Goal: Task Accomplishment & Management: Use online tool/utility

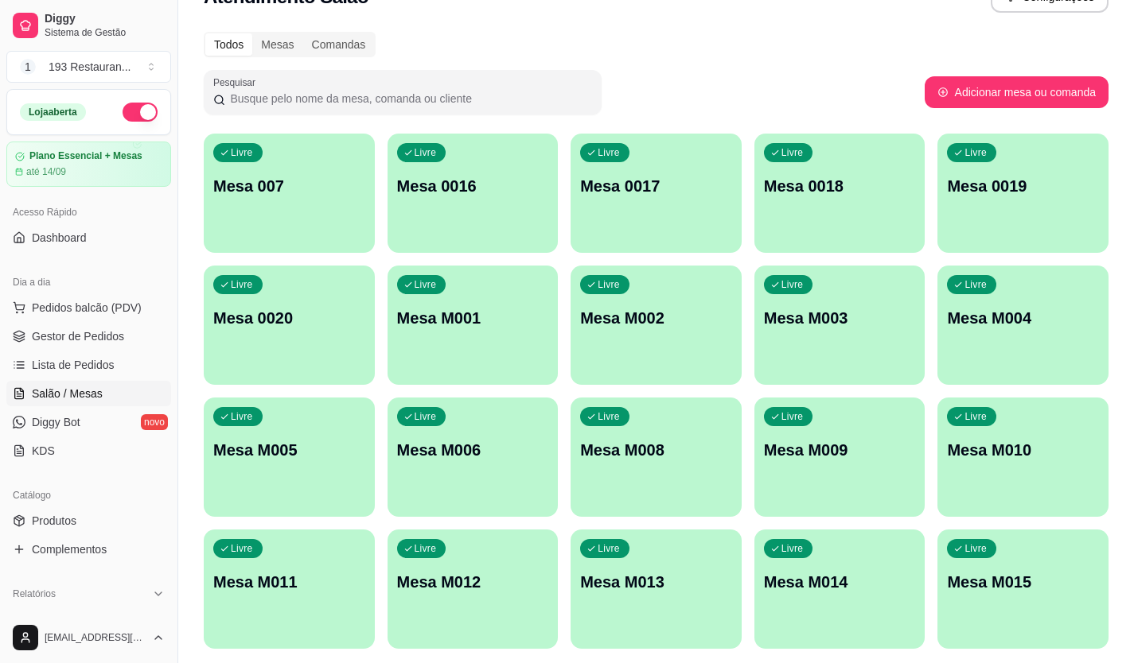
scroll to position [88, 0]
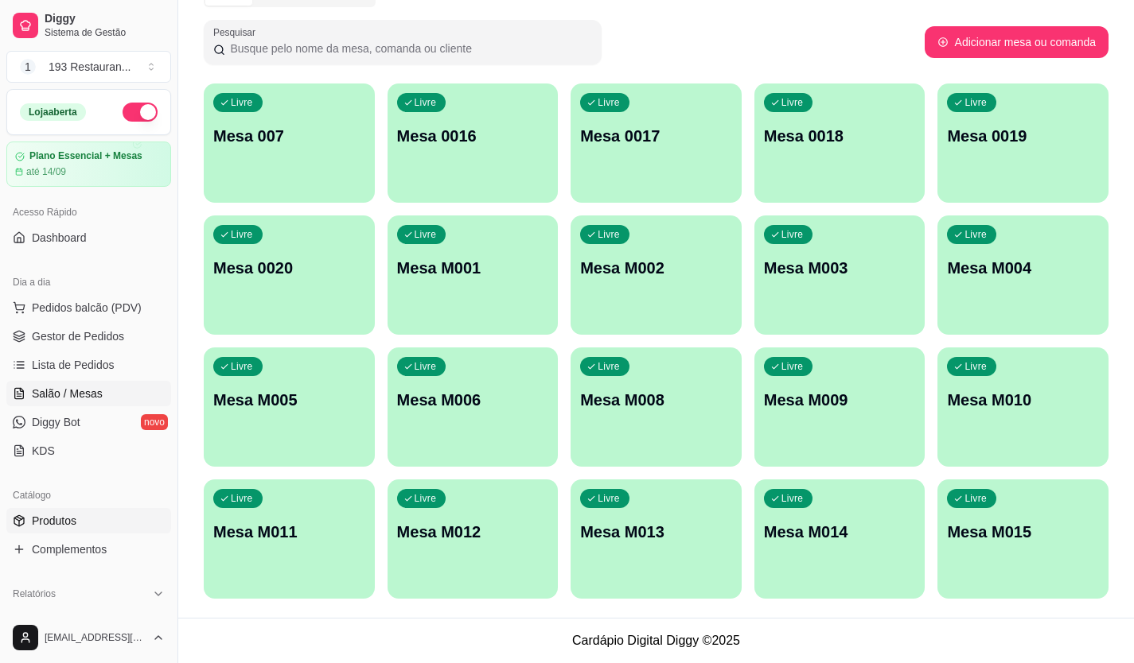
click at [69, 520] on span "Produtos" at bounding box center [54, 521] width 45 height 16
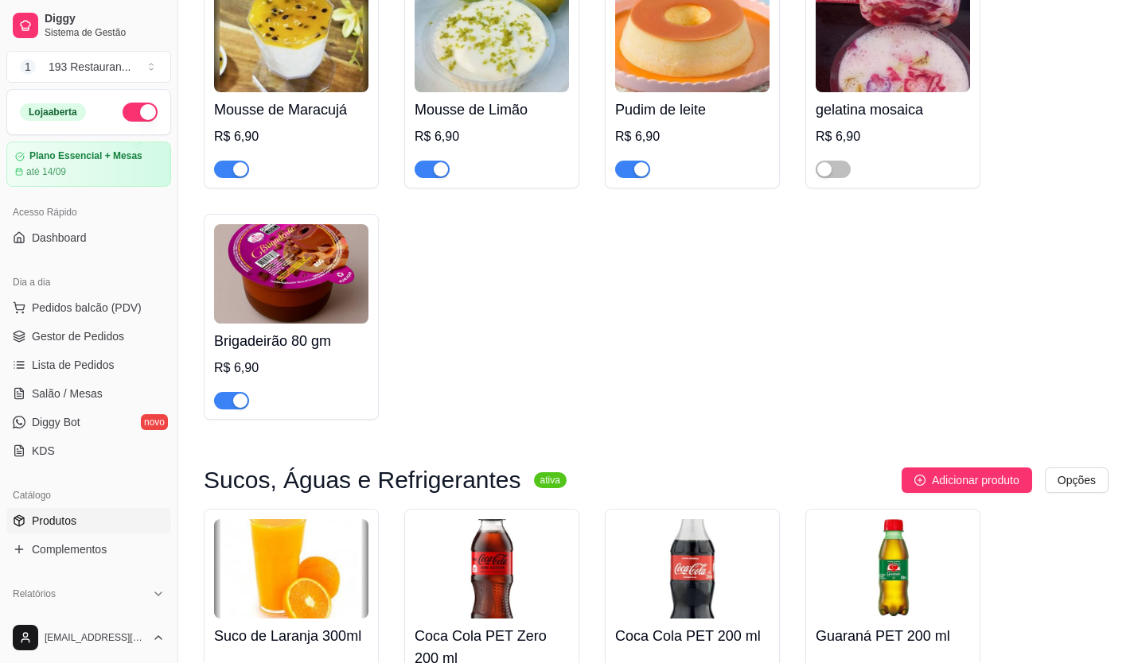
scroll to position [5728, 0]
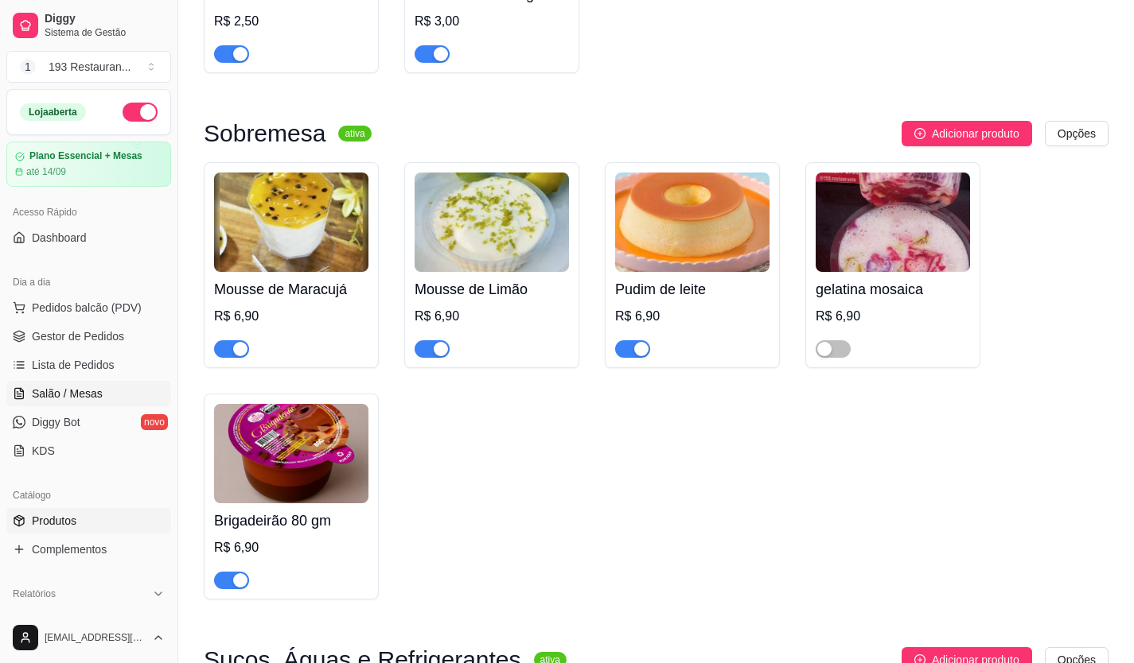
click at [86, 387] on span "Salão / Mesas" at bounding box center [67, 394] width 71 height 16
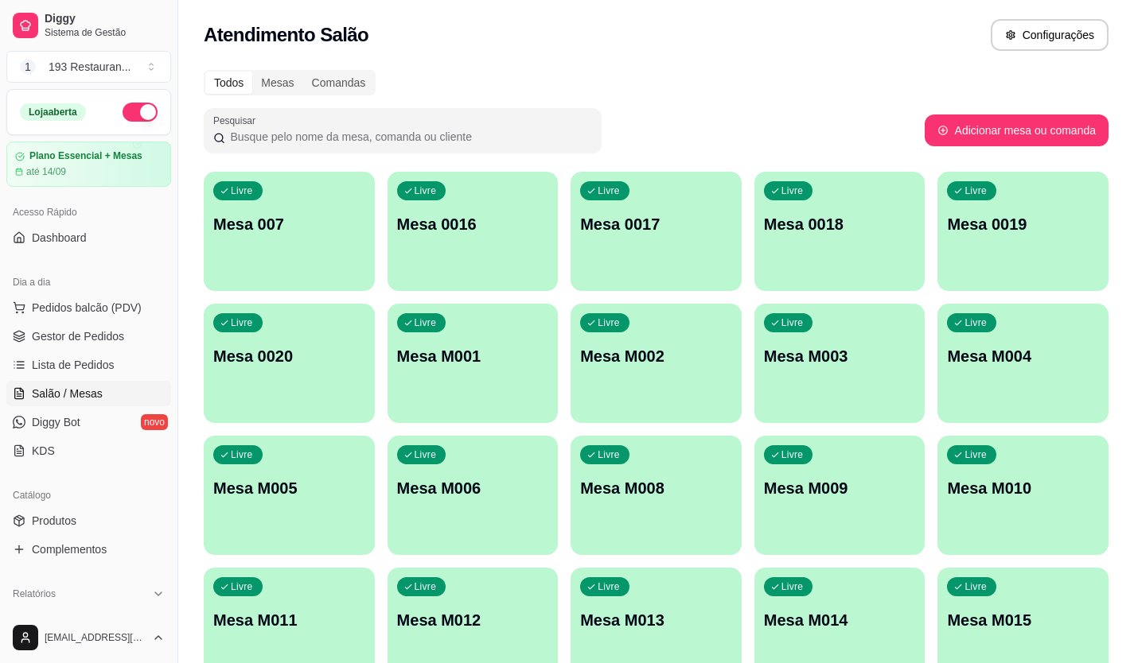
click at [778, 489] on p "Mesa M009" at bounding box center [840, 488] width 152 height 22
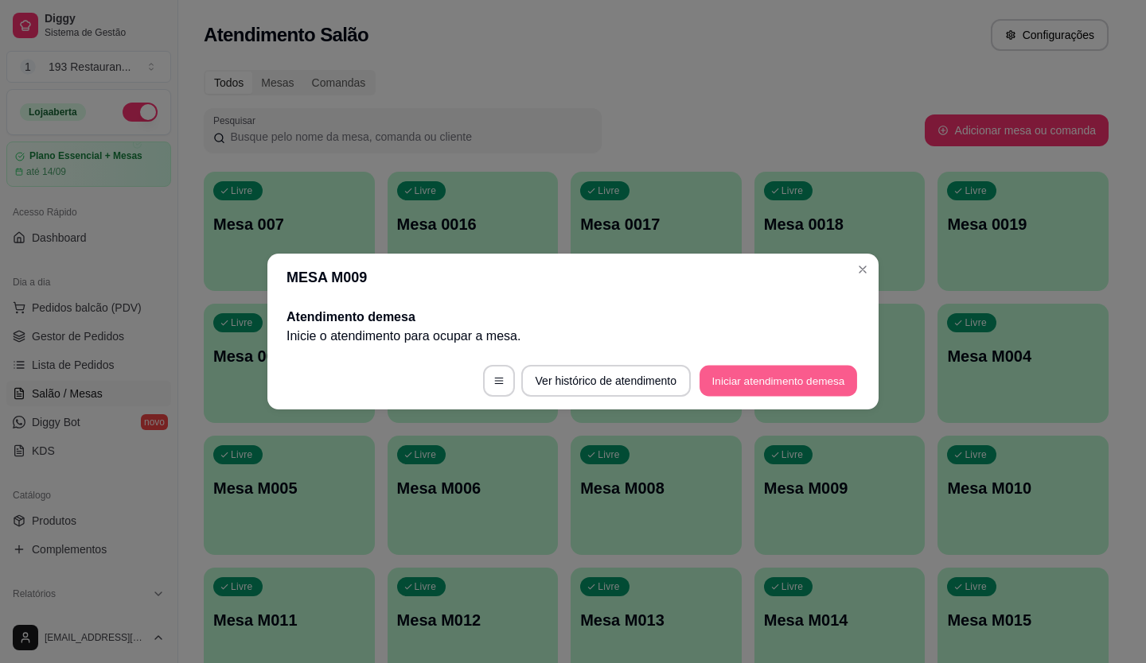
click at [755, 377] on button "Iniciar atendimento de mesa" at bounding box center [778, 381] width 158 height 31
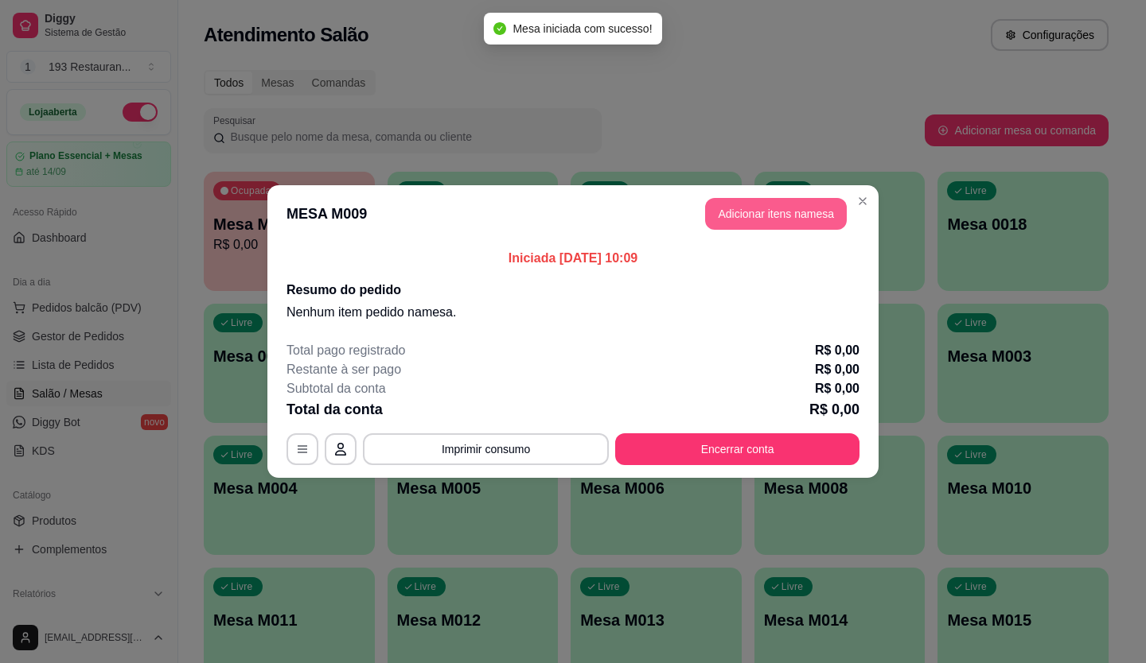
click at [770, 211] on button "Adicionar itens na mesa" at bounding box center [776, 214] width 142 height 32
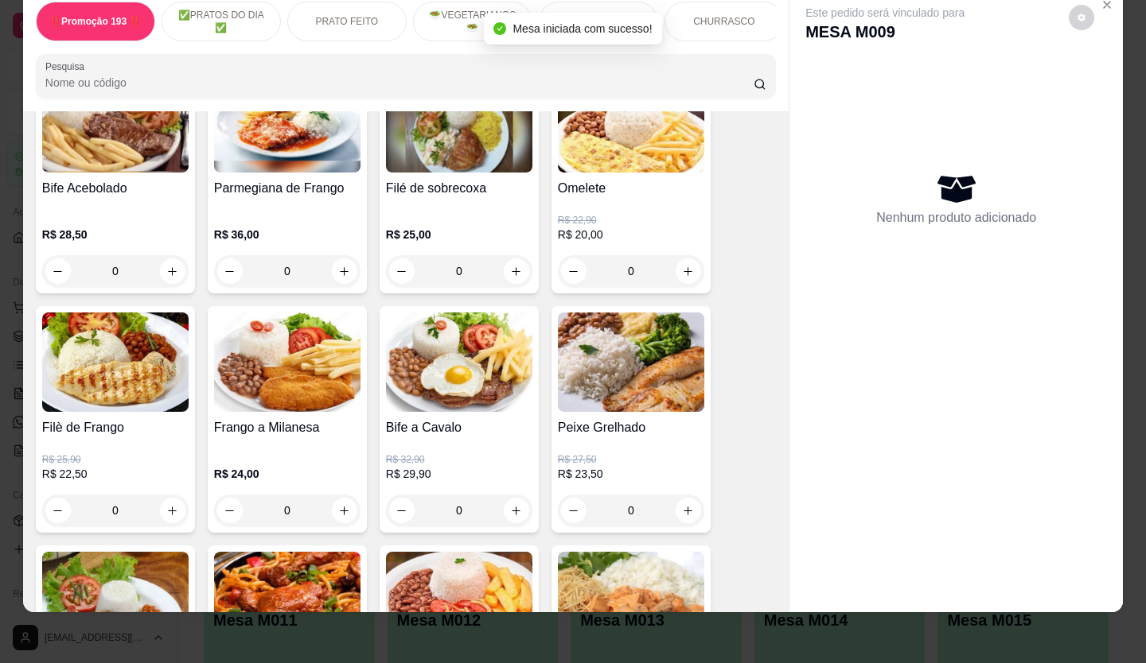
scroll to position [636, 0]
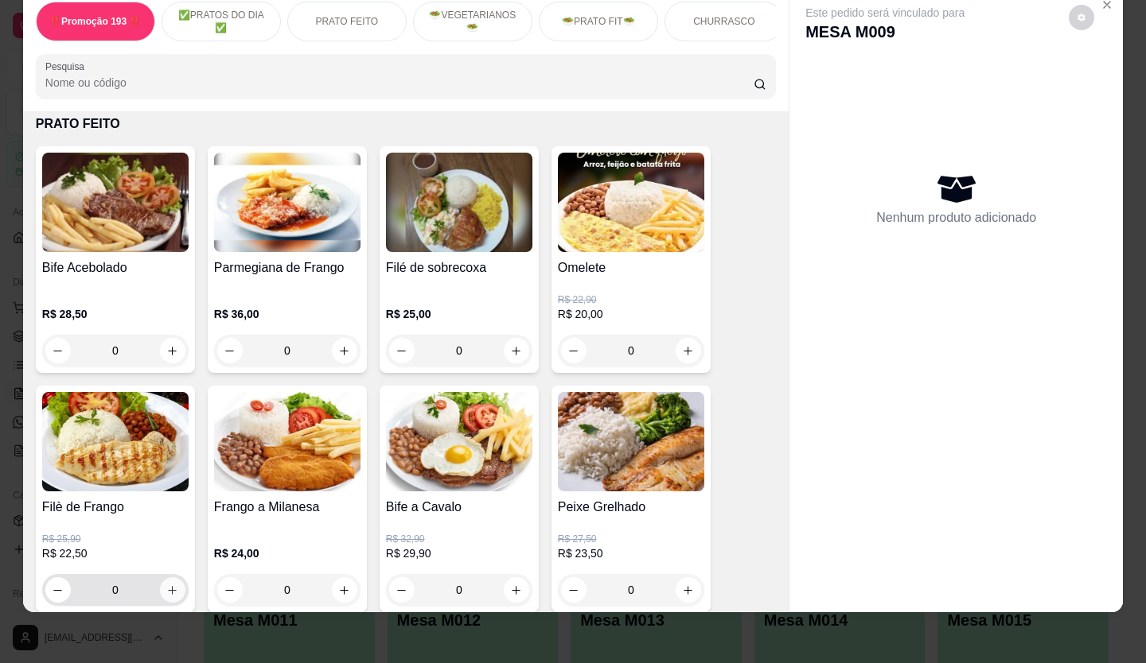
click at [166, 593] on icon "increase-product-quantity" at bounding box center [172, 591] width 12 height 12
type input "1"
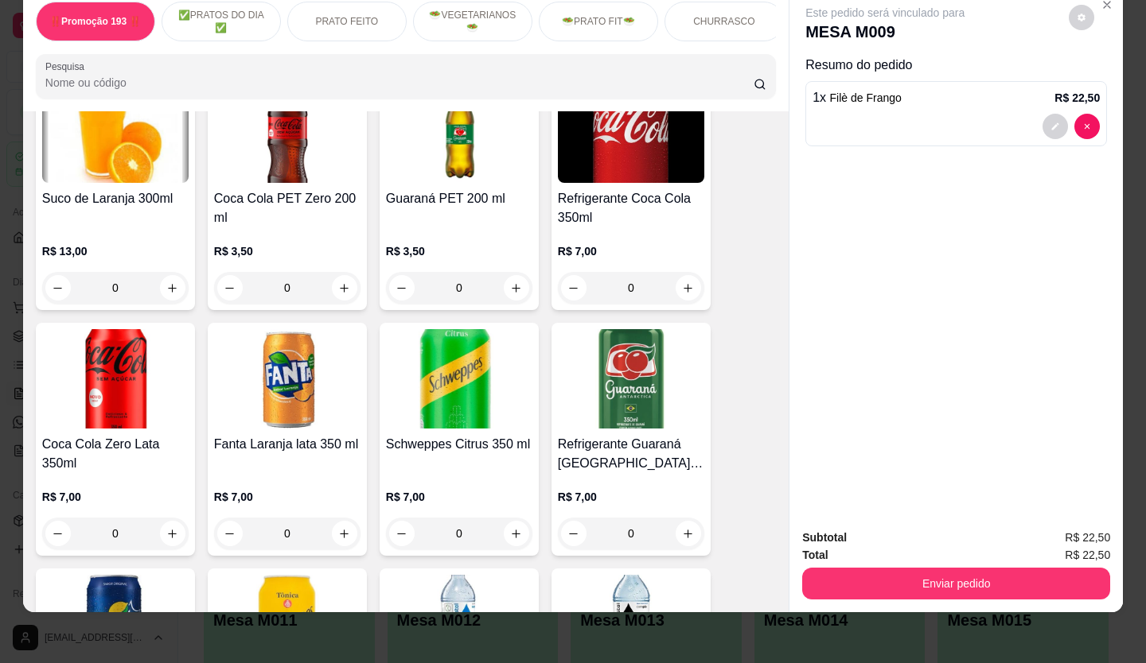
scroll to position [4773, 0]
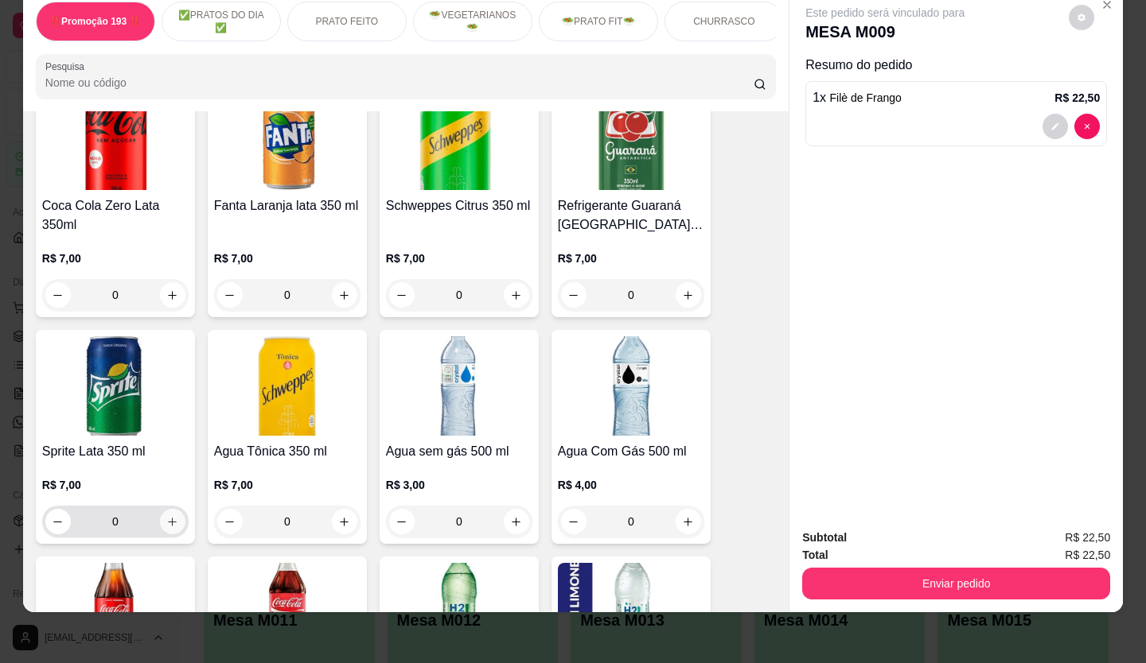
click at [166, 516] on icon "increase-product-quantity" at bounding box center [172, 522] width 12 height 12
type input "1"
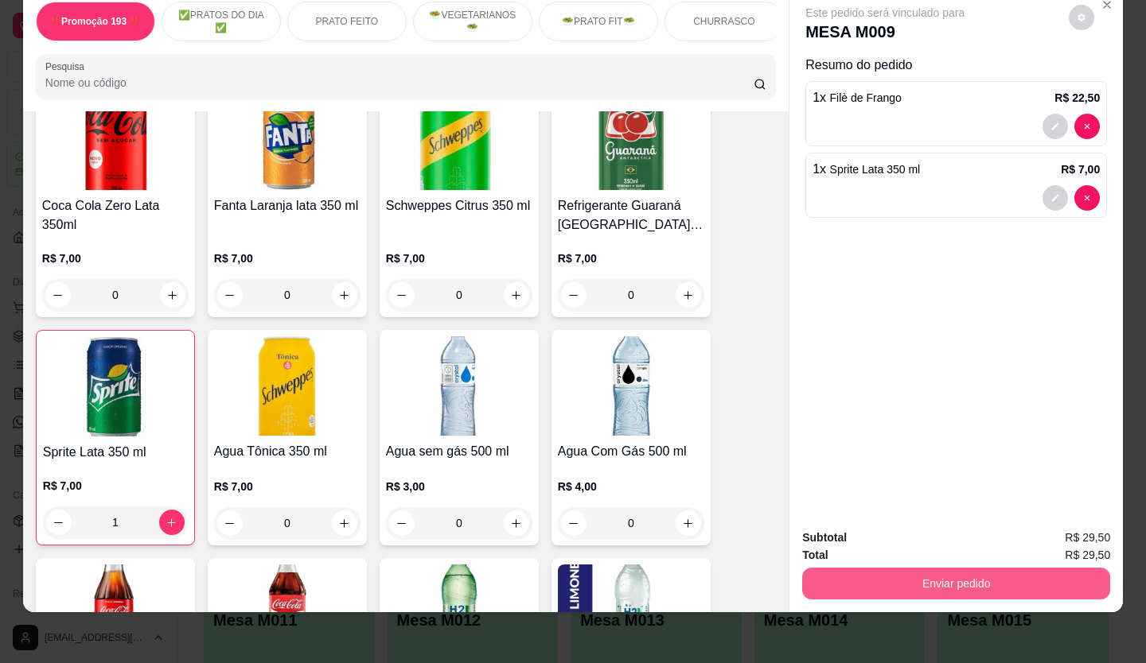
click at [904, 577] on button "Enviar pedido" at bounding box center [956, 584] width 308 height 32
click at [893, 569] on button "Enviar pedido" at bounding box center [956, 584] width 298 height 31
click at [889, 568] on button "Enviar pedido" at bounding box center [956, 584] width 308 height 32
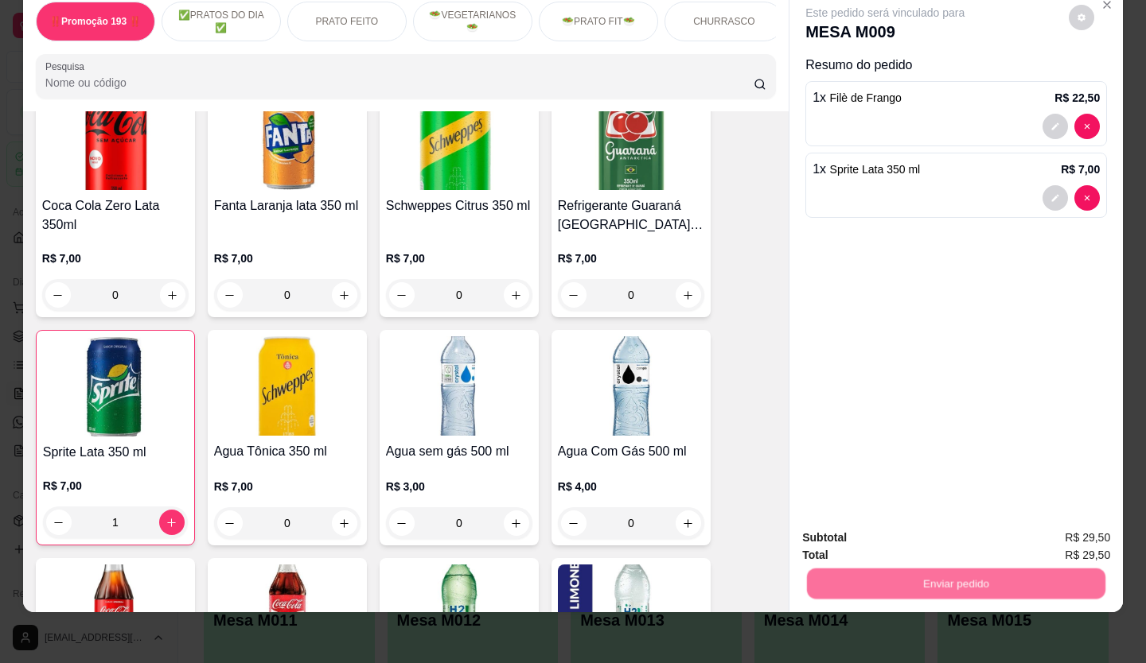
click at [890, 533] on button "Não registrar e enviar pedido" at bounding box center [902, 533] width 165 height 30
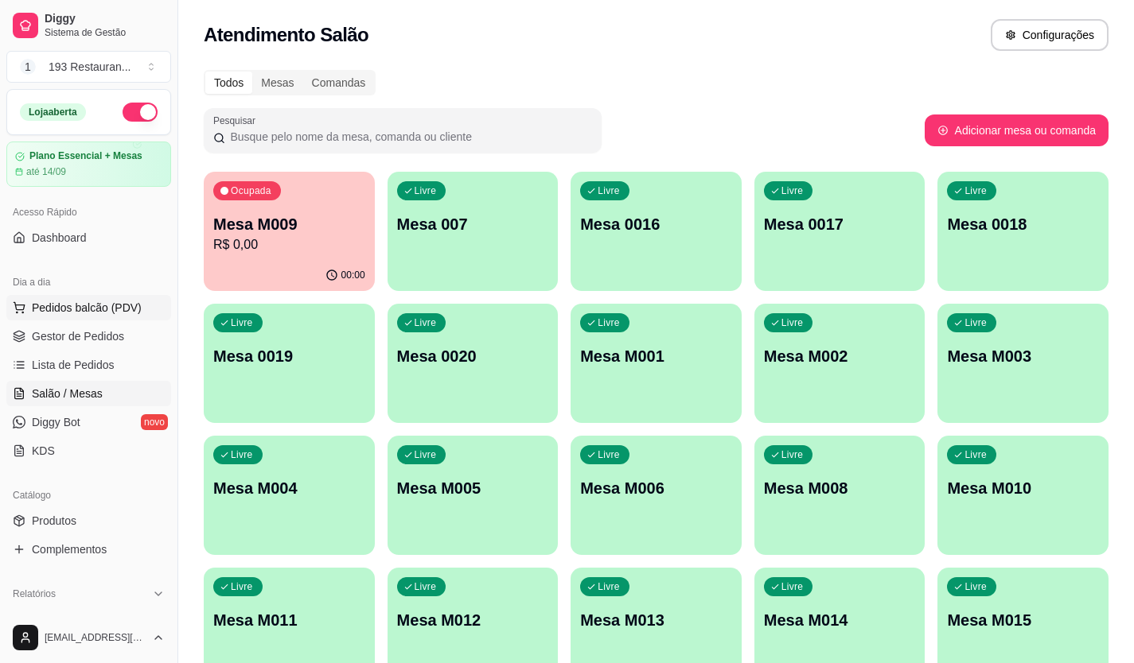
click at [125, 300] on span "Pedidos balcão (PDV)" at bounding box center [87, 308] width 110 height 16
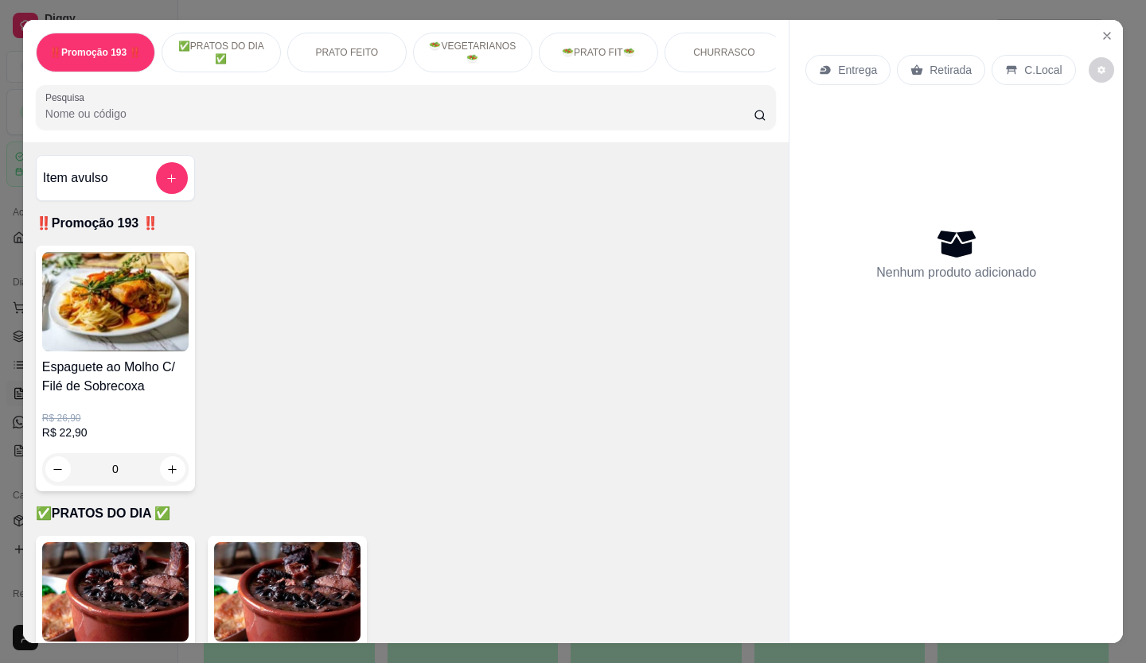
click at [834, 55] on div "Entrega" at bounding box center [847, 70] width 85 height 30
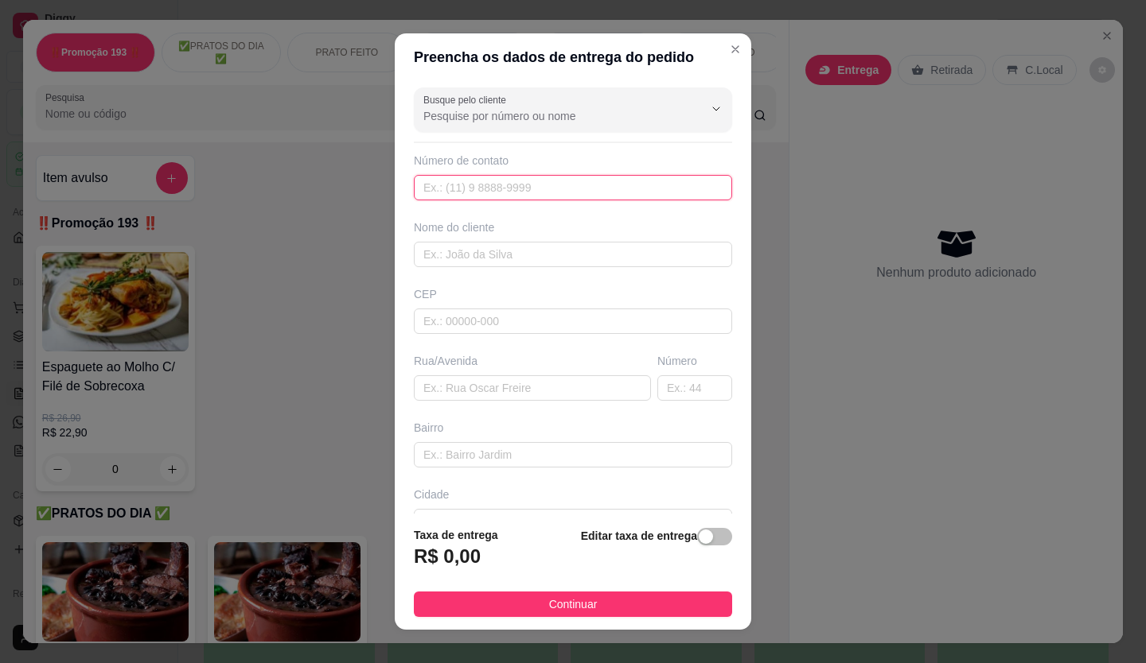
click at [492, 190] on input "text" at bounding box center [573, 187] width 318 height 25
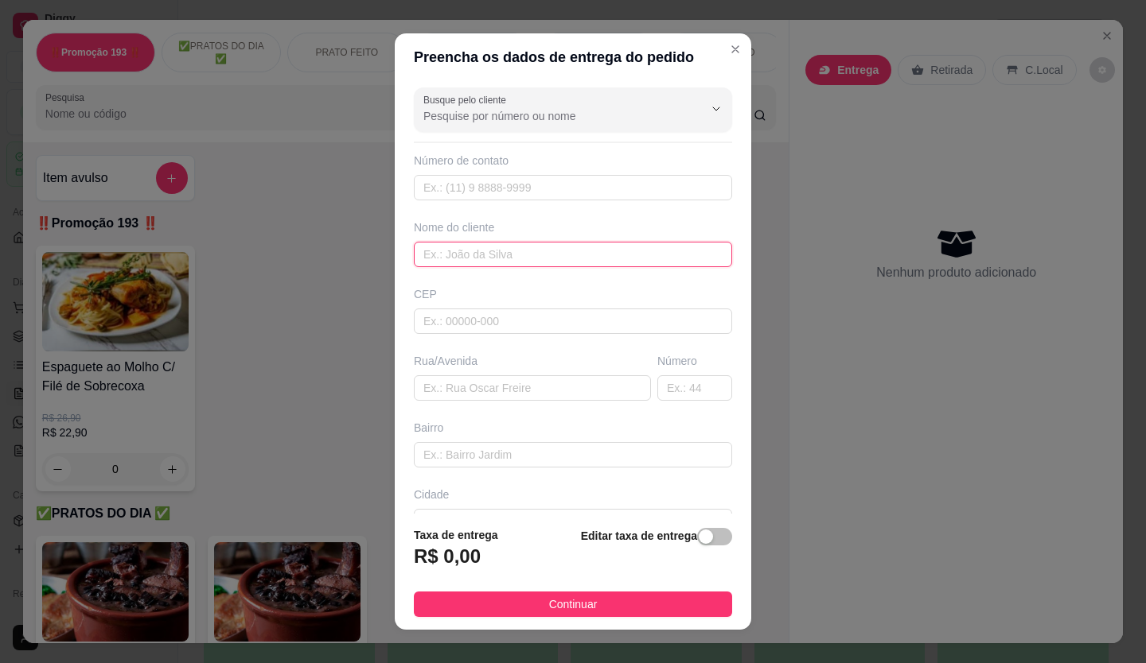
click at [490, 247] on input "text" at bounding box center [573, 254] width 318 height 25
type input "cleoniza"
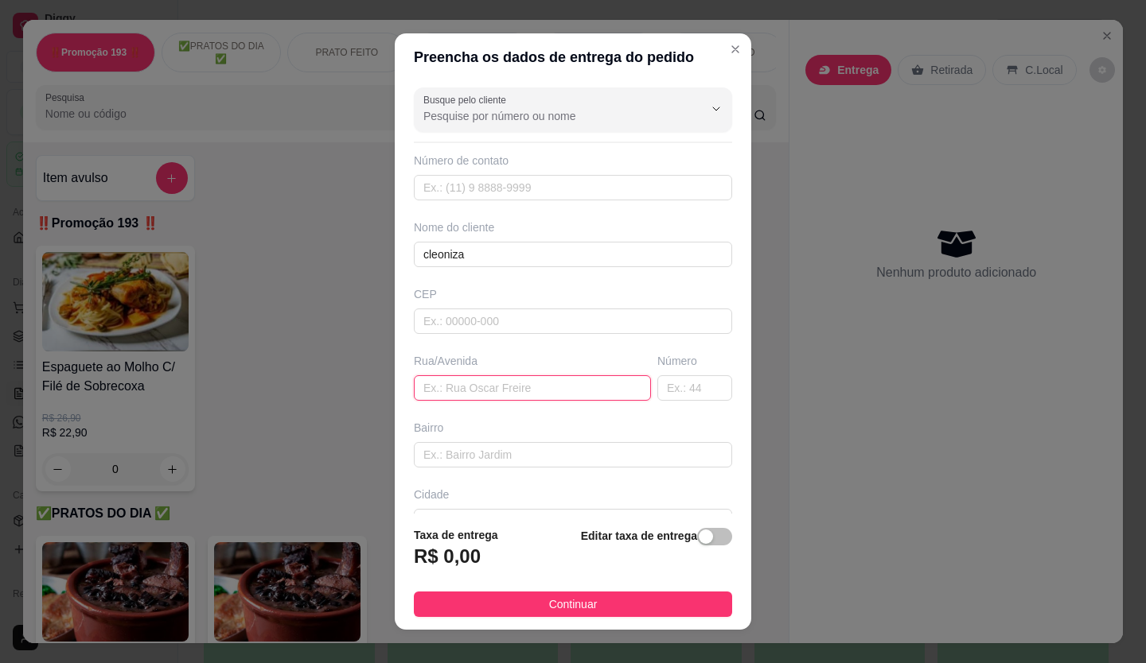
click at [507, 383] on input "text" at bounding box center [532, 387] width 237 height 25
type input "av santo antonio"
click at [674, 393] on input "text" at bounding box center [694, 387] width 75 height 25
type input "885"
click at [698, 537] on span "button" at bounding box center [714, 537] width 35 height 18
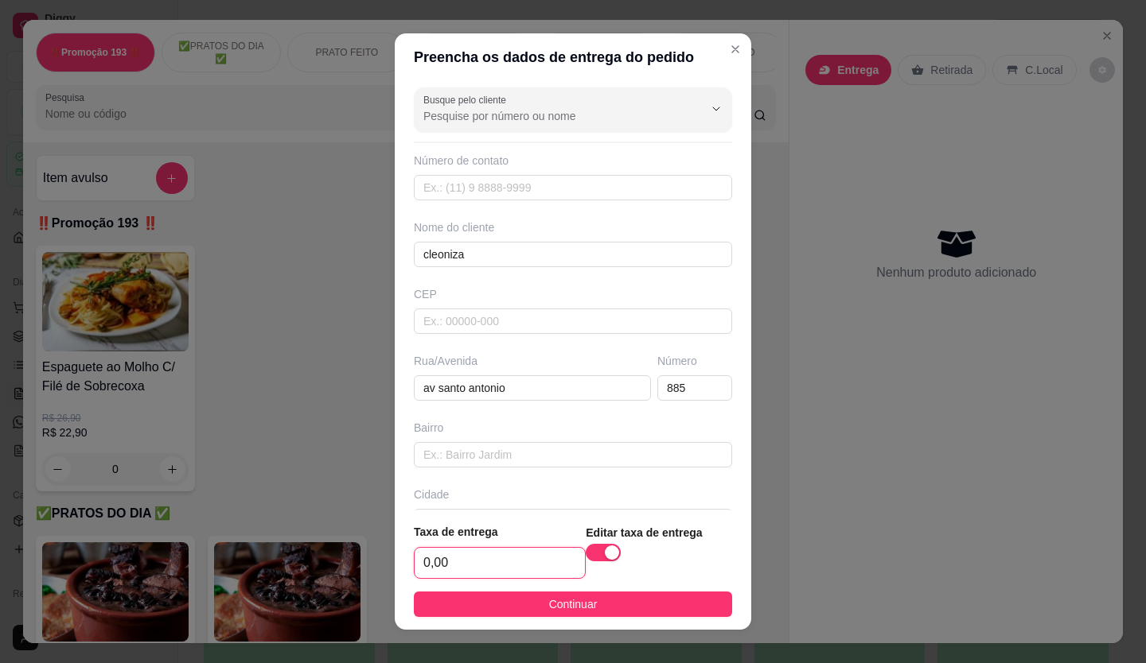
click at [490, 559] on input "0,00" at bounding box center [499, 563] width 170 height 30
type input "2,50"
click at [577, 599] on span "Continuar" at bounding box center [573, 605] width 49 height 18
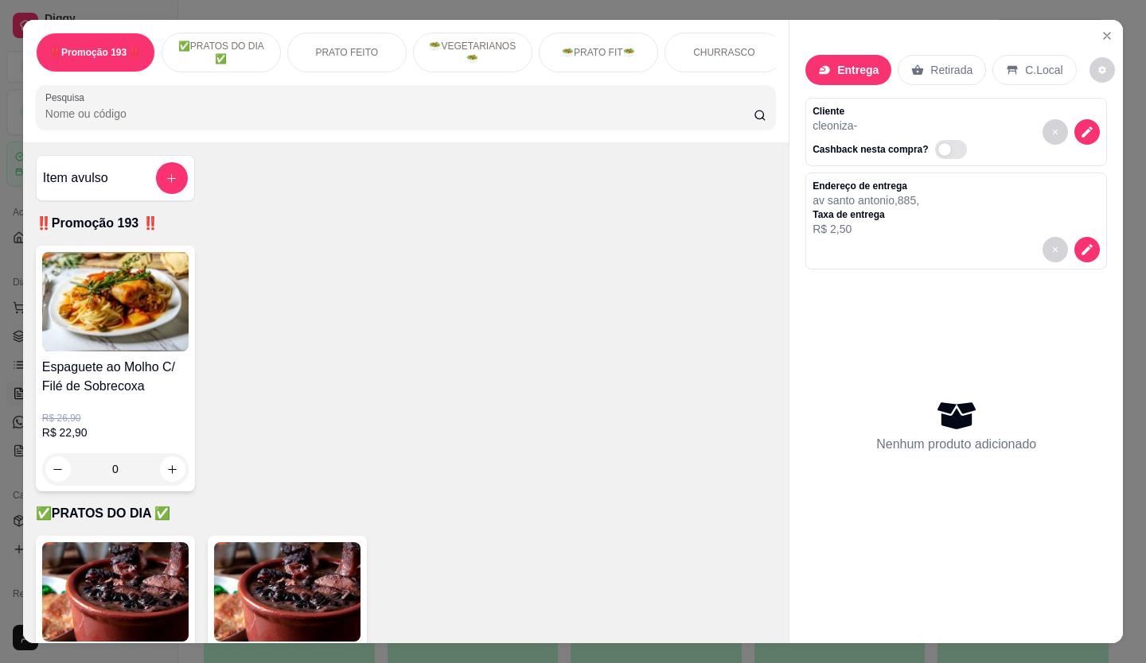
scroll to position [398, 0]
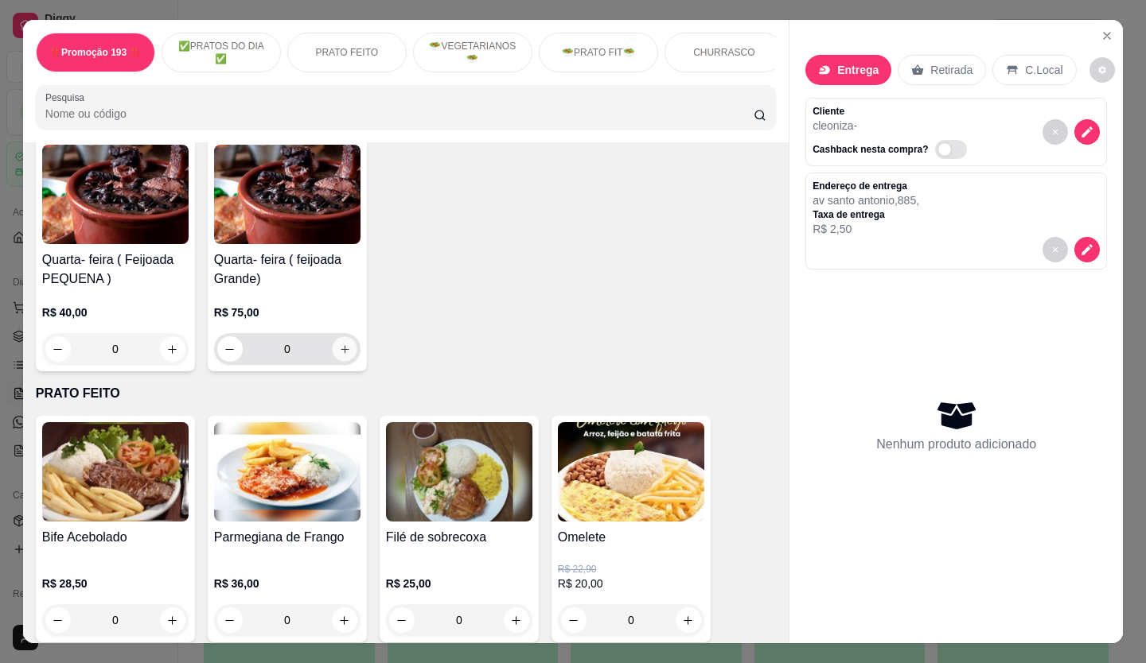
click at [341, 362] on button "increase-product-quantity" at bounding box center [344, 349] width 25 height 25
type input "1"
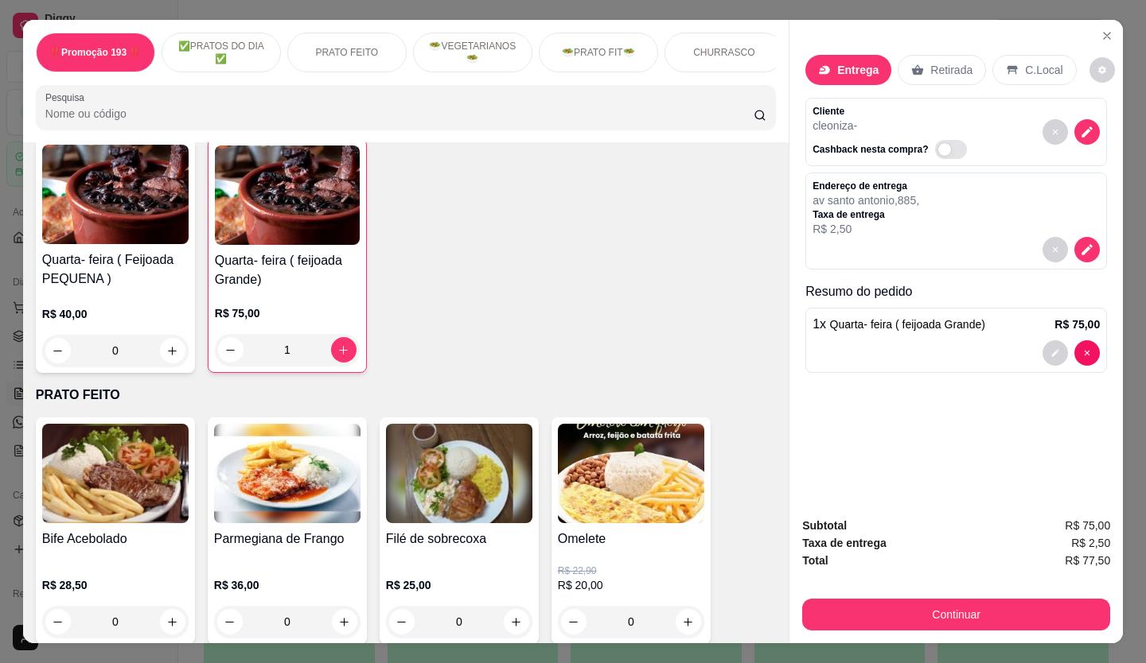
scroll to position [557, 0]
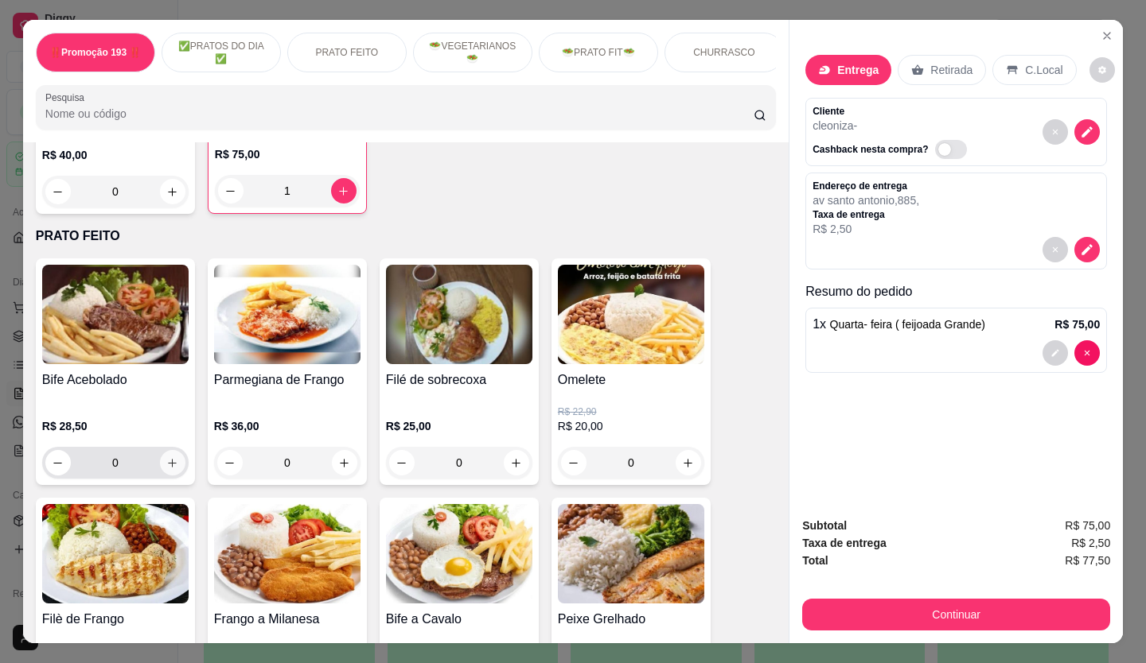
click at [173, 476] on button "increase-product-quantity" at bounding box center [172, 462] width 25 height 25
type input "1"
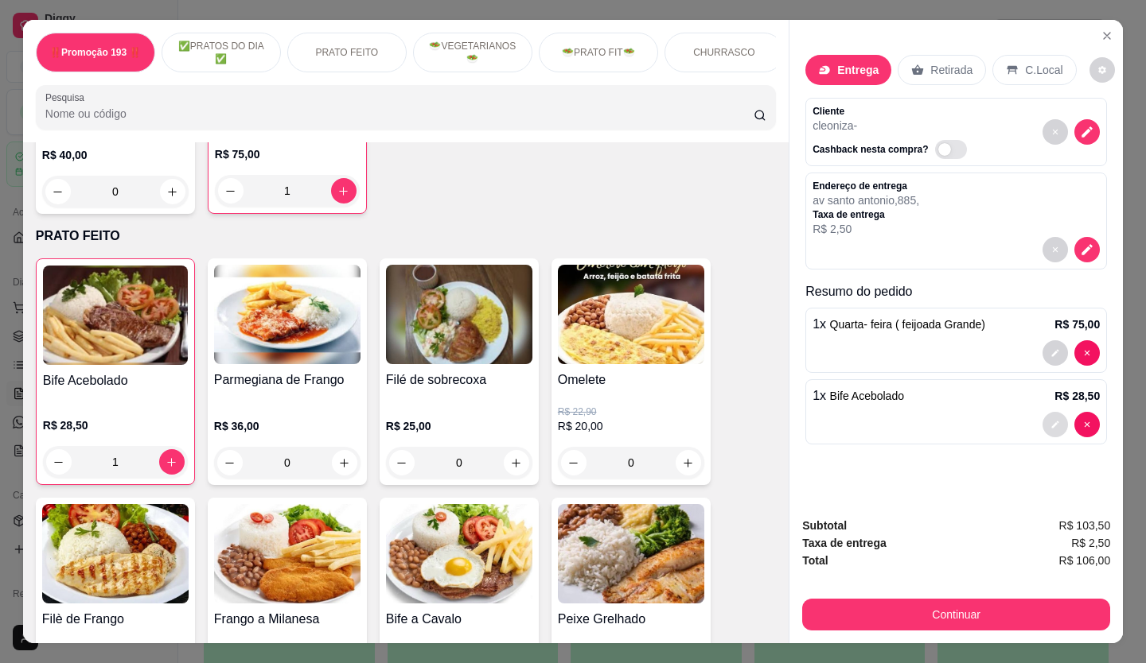
click at [1044, 422] on button "decrease-product-quantity" at bounding box center [1054, 424] width 25 height 25
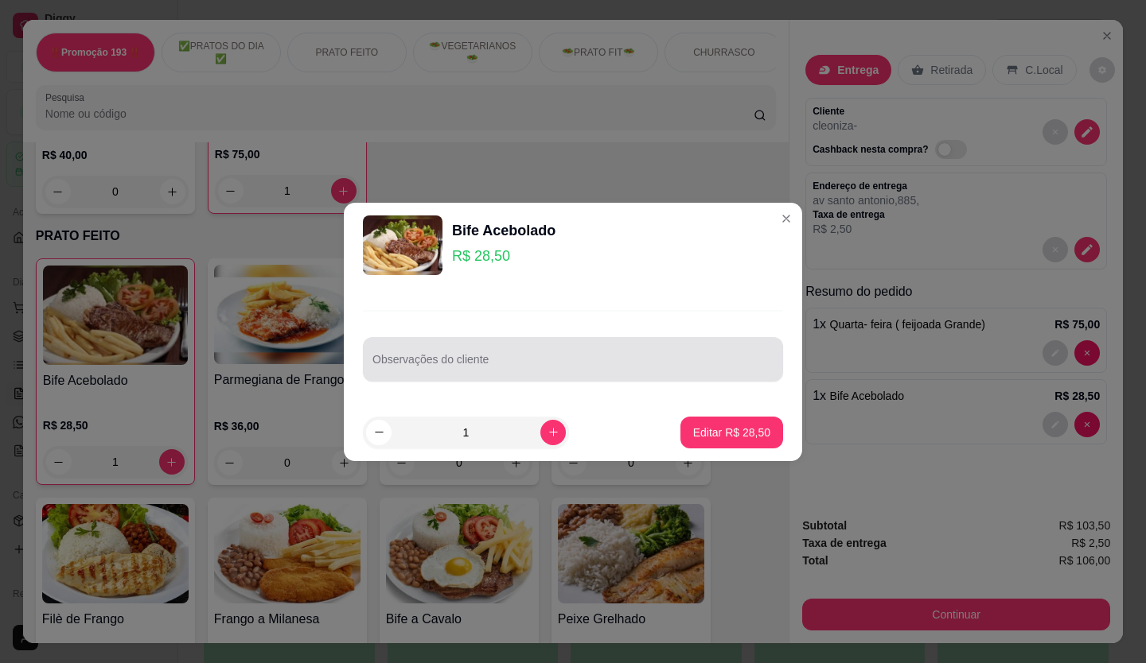
click at [510, 368] on input "Observações do cliente" at bounding box center [572, 366] width 401 height 16
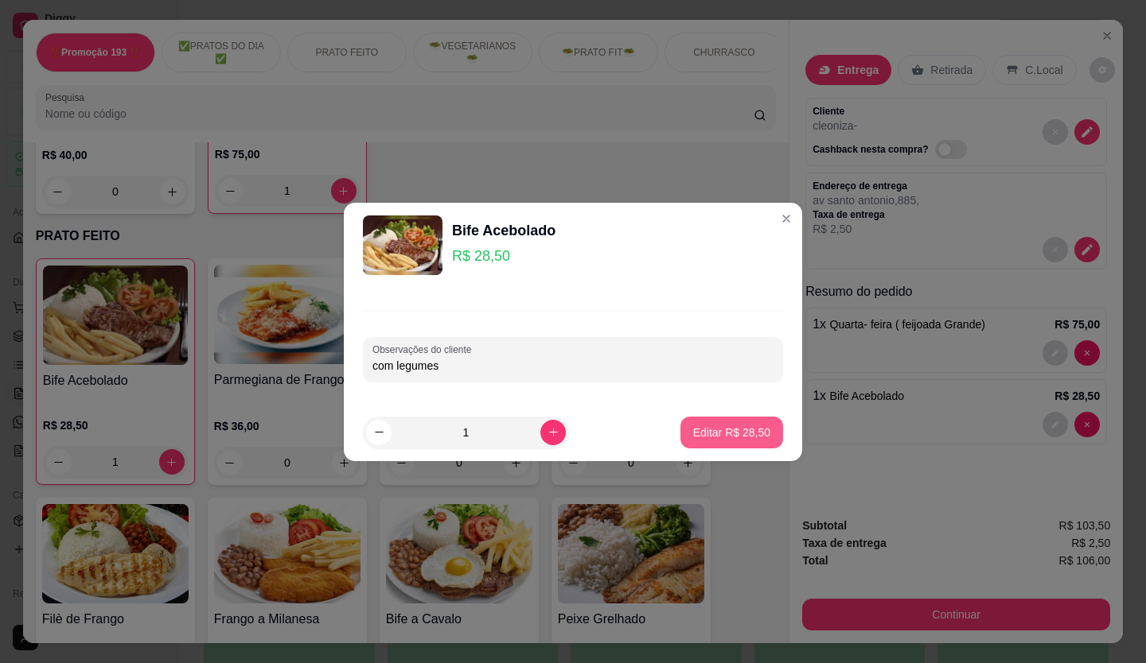
type input "com legumes"
click at [758, 428] on button "Editar R$ 28,50" at bounding box center [731, 433] width 103 height 32
type input "0"
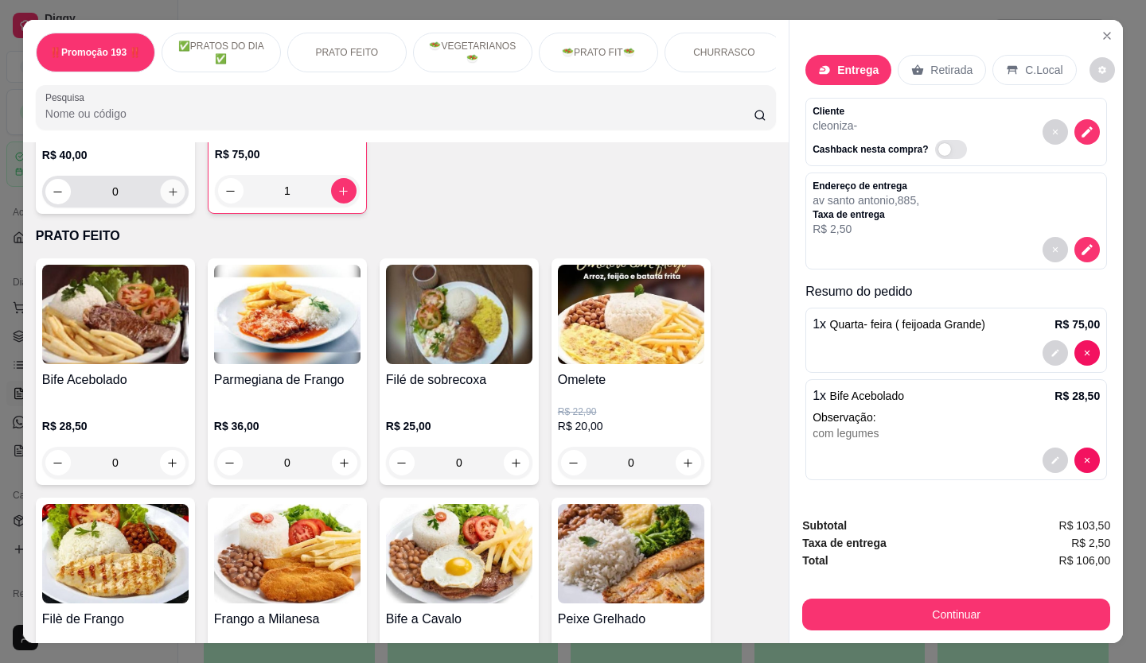
click at [169, 198] on icon "increase-product-quantity" at bounding box center [173, 192] width 12 height 12
type input "1"
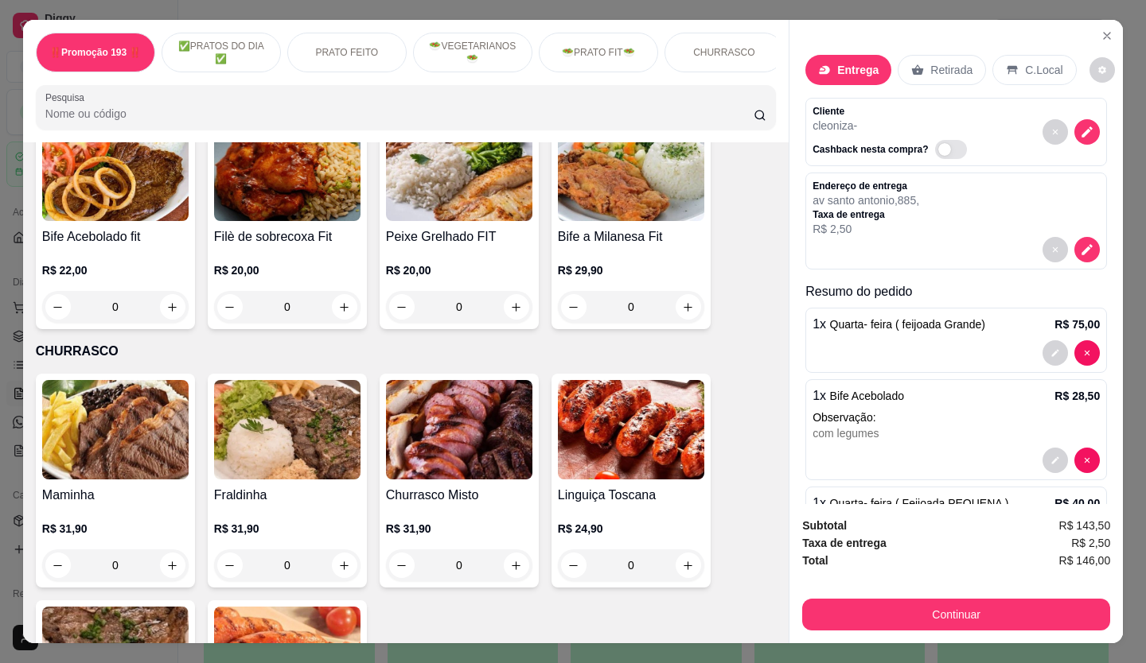
scroll to position [2863, 0]
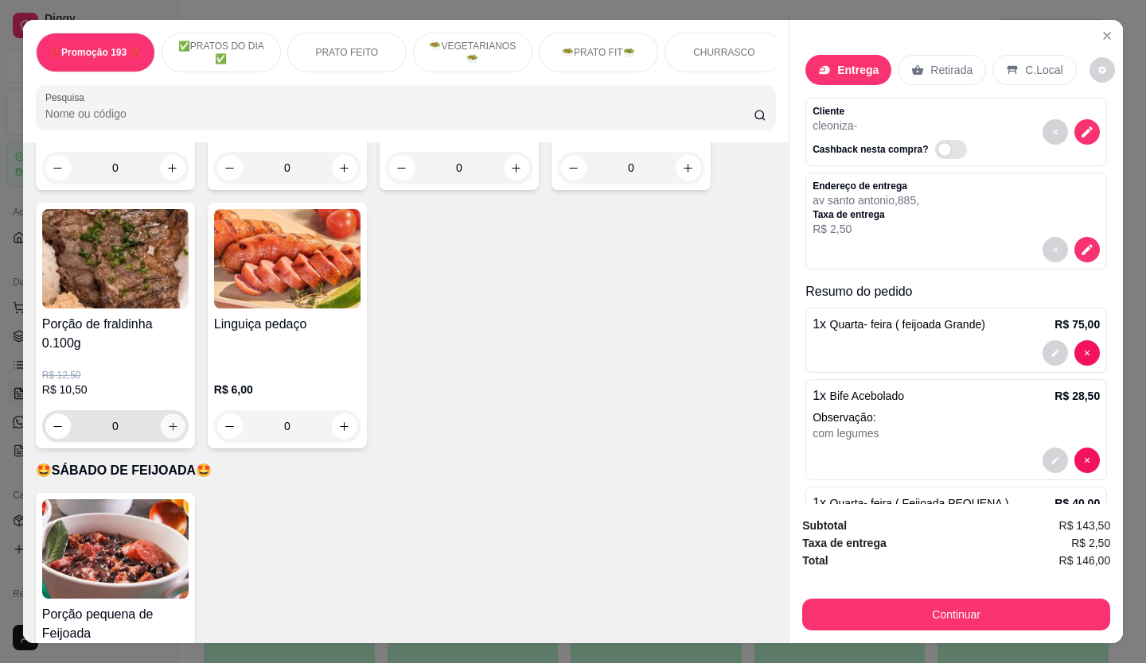
click at [169, 422] on icon "increase-product-quantity" at bounding box center [173, 426] width 8 height 8
type input "1"
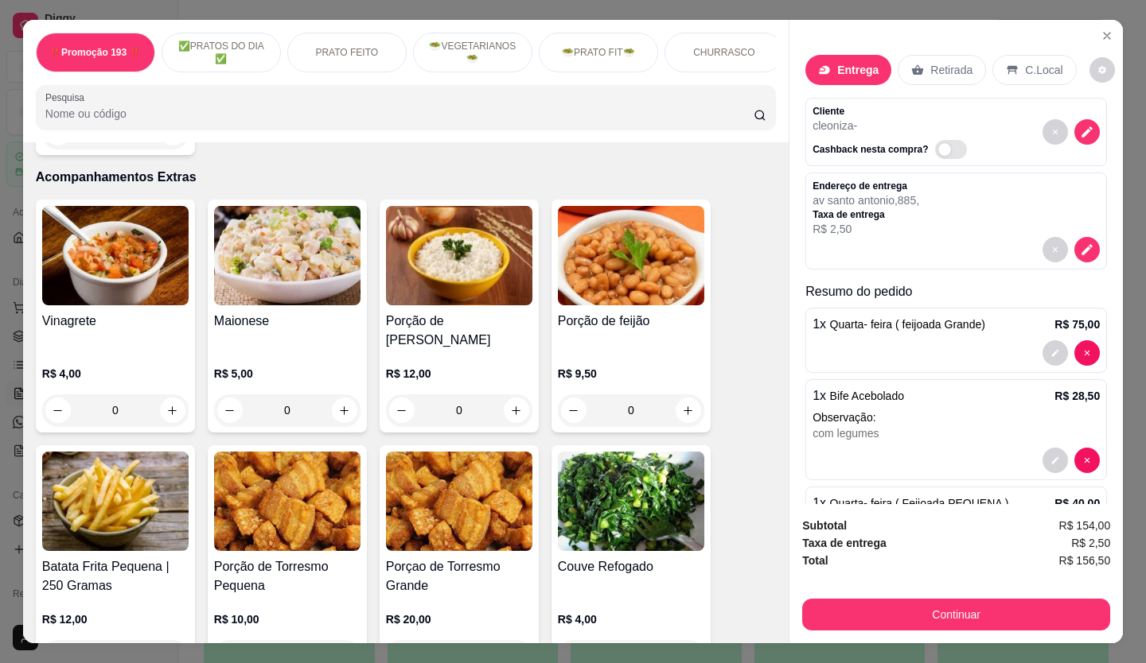
scroll to position [3420, 0]
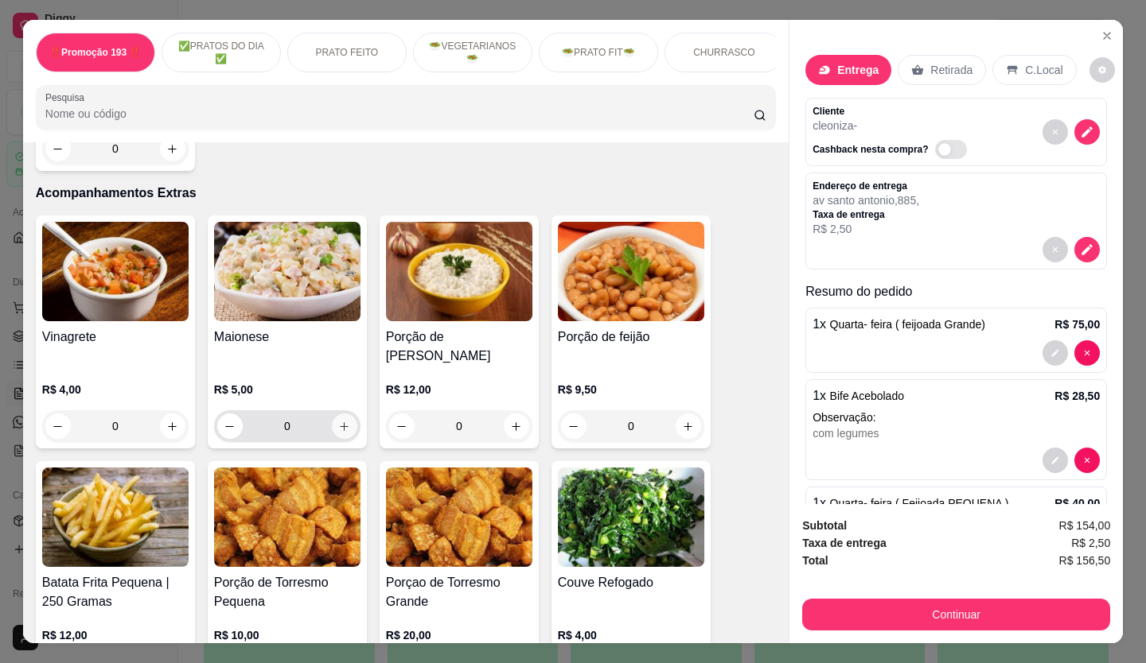
click at [340, 421] on icon "increase-product-quantity" at bounding box center [344, 427] width 12 height 12
type input "1"
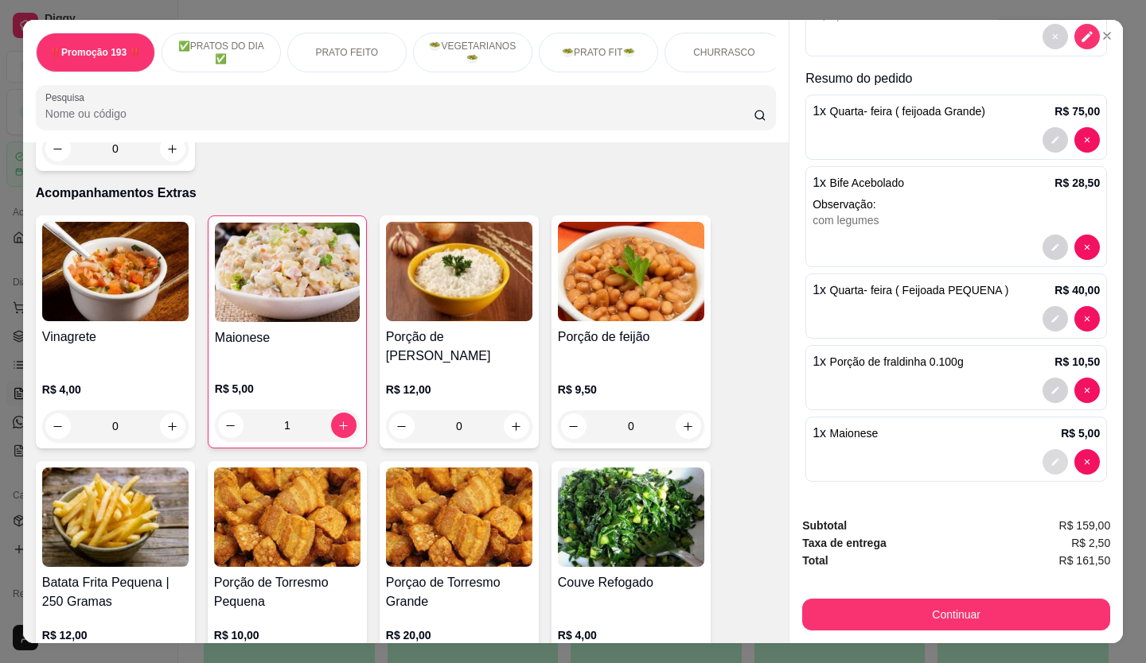
click at [1050, 457] on icon "decrease-product-quantity" at bounding box center [1055, 462] width 10 height 10
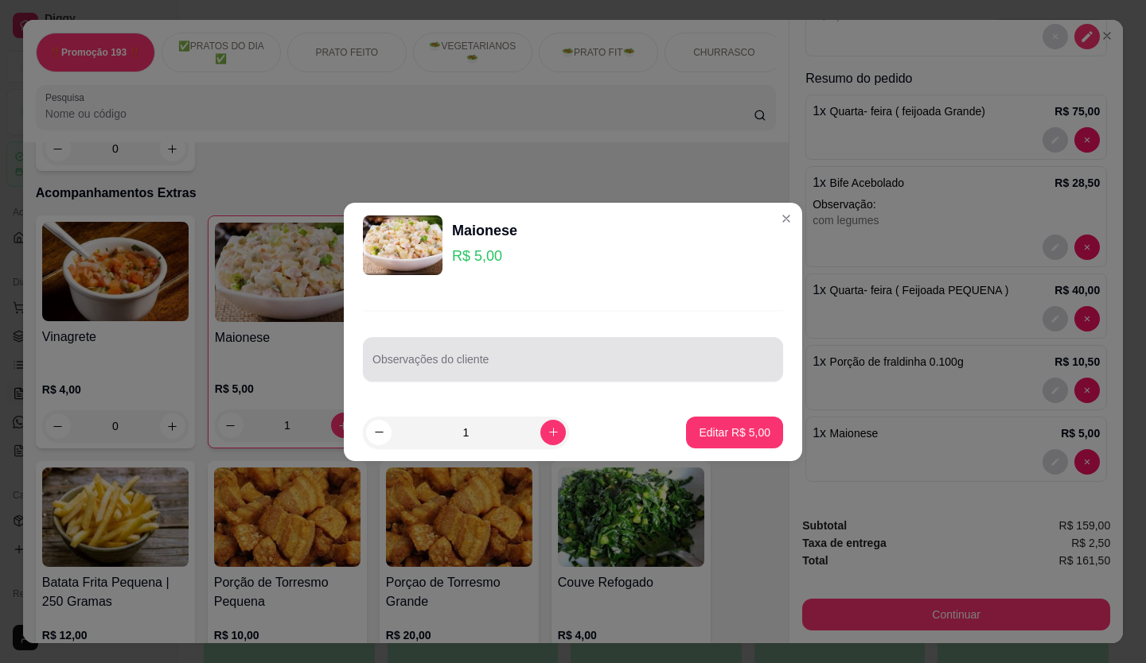
click at [473, 356] on div at bounding box center [572, 360] width 401 height 32
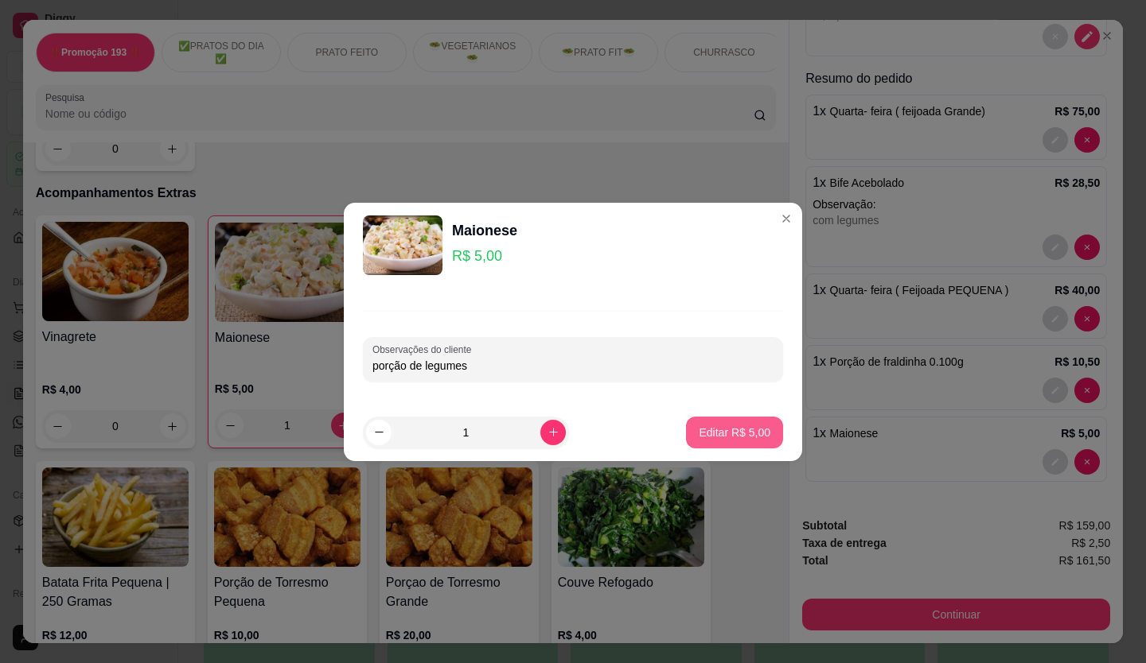
type input "porção de legumes"
click at [729, 442] on button "Editar R$ 5,00" at bounding box center [734, 433] width 97 height 32
type input "0"
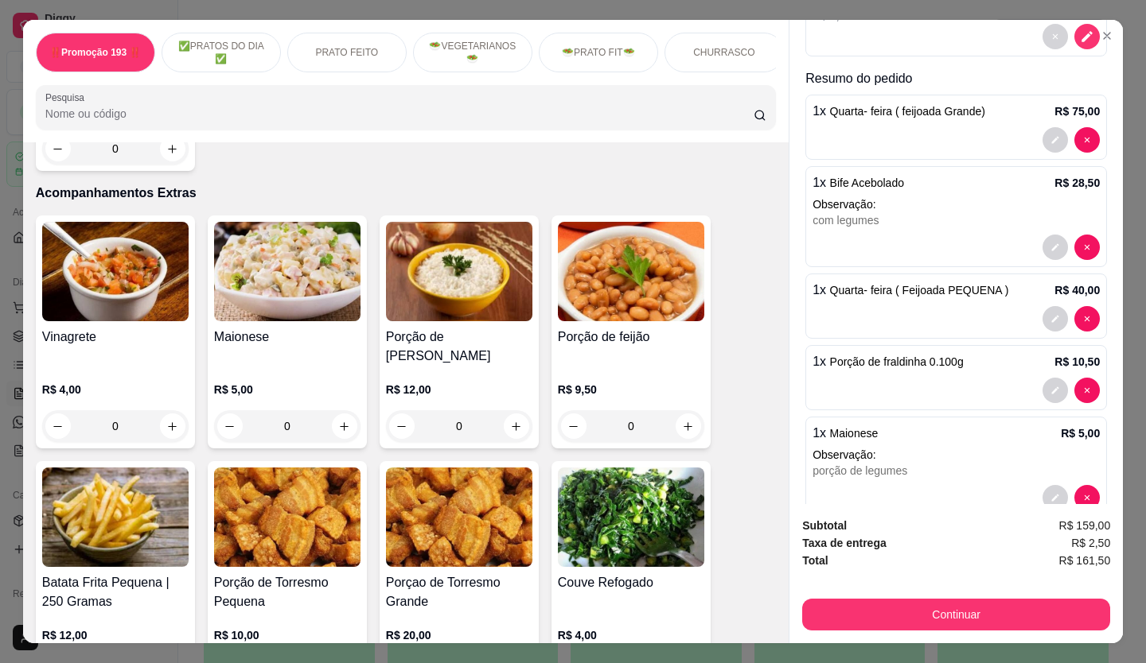
click at [869, 626] on div "Subtotal R$ 159,00 Taxa de entrega R$ 2,50 Total R$ 161,50 Continuar" at bounding box center [955, 573] width 333 height 139
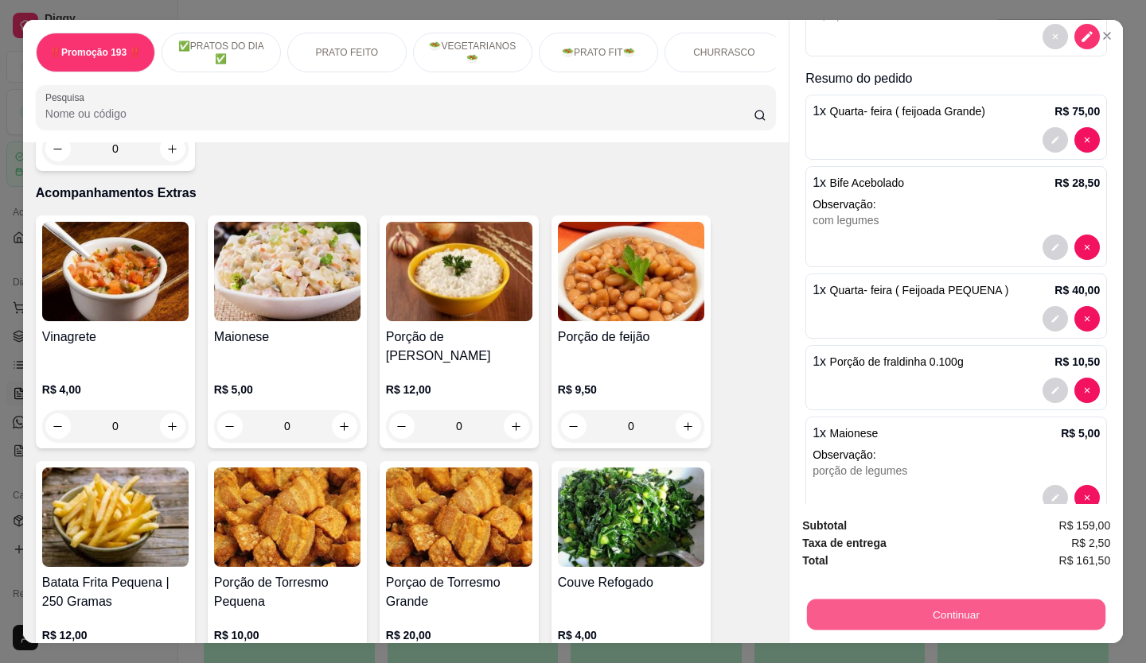
click at [903, 616] on button "Continuar" at bounding box center [956, 615] width 298 height 31
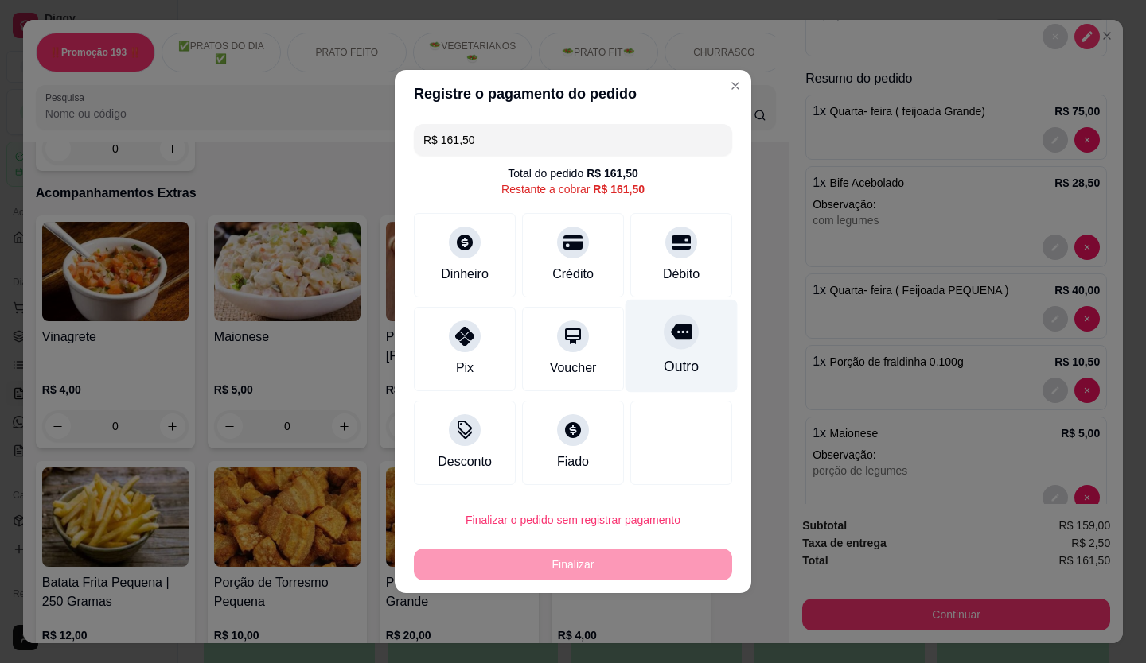
drag, startPoint x: 686, startPoint y: 244, endPoint x: 686, endPoint y: 289, distance: 44.5
click at [686, 243] on div at bounding box center [681, 243] width 32 height 32
type input "R$ 0,00"
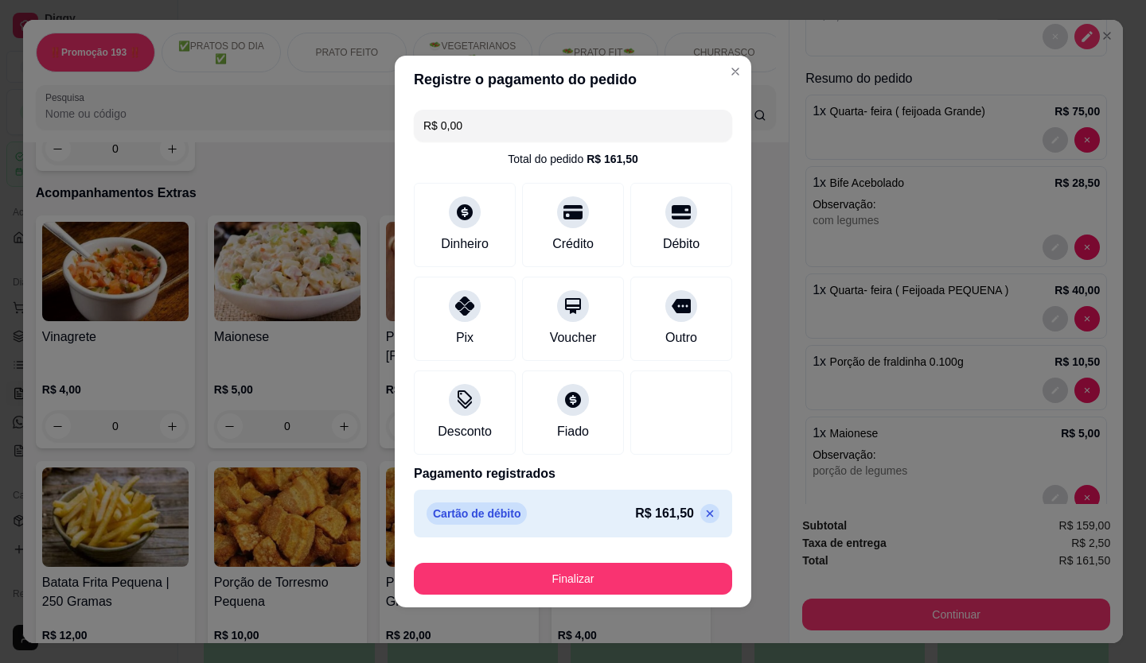
click at [661, 582] on button "Finalizar" at bounding box center [573, 579] width 318 height 32
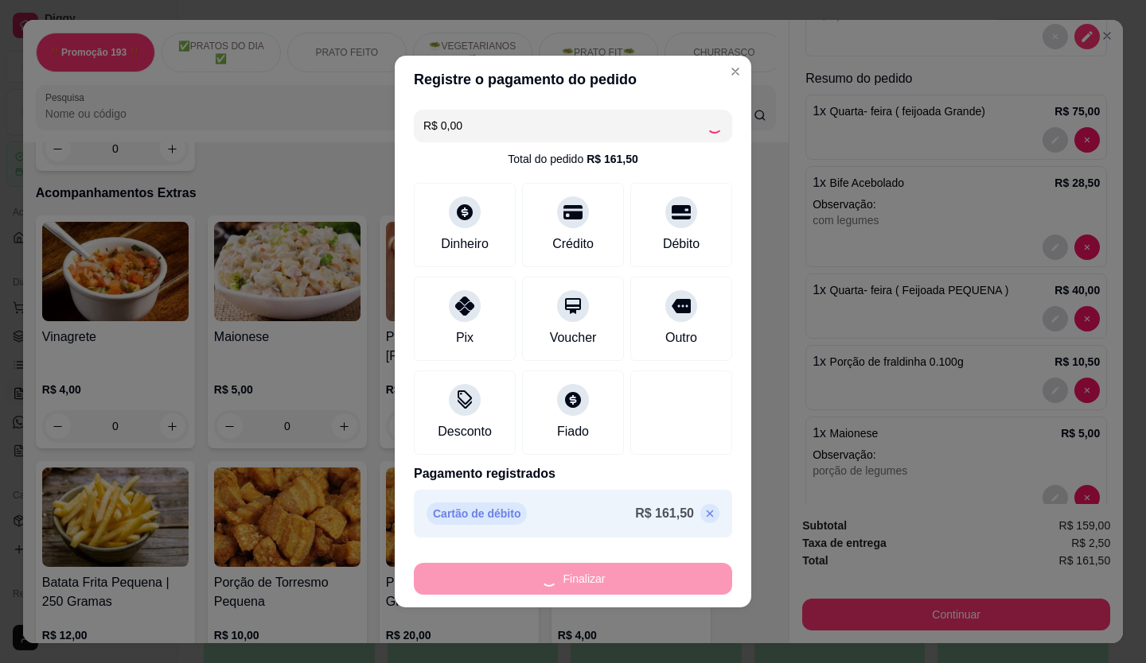
type input "0"
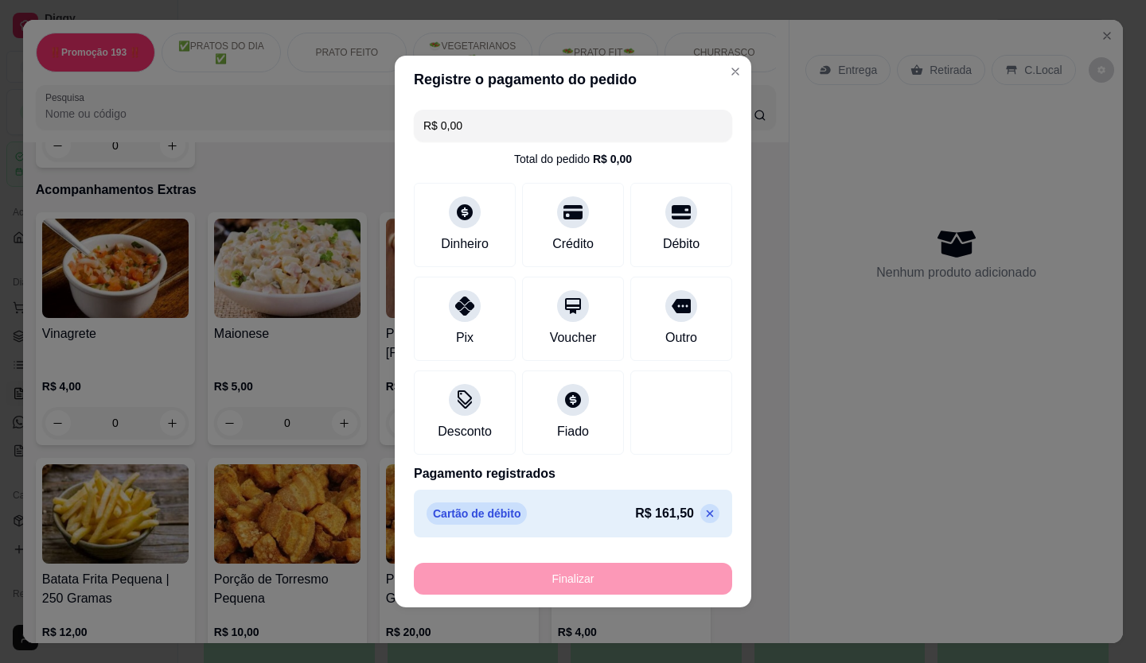
type input "-R$ 161,50"
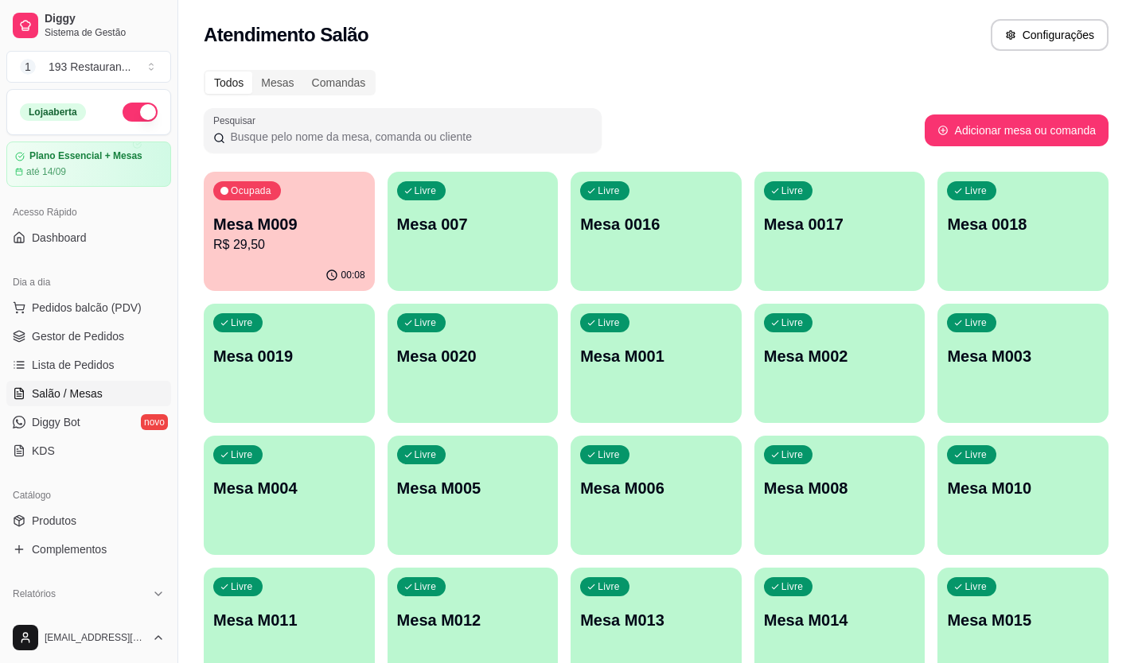
click at [679, 92] on div "Todos Mesas Comandas" at bounding box center [656, 82] width 904 height 25
click at [265, 233] on p "Mesa M009" at bounding box center [289, 224] width 152 height 22
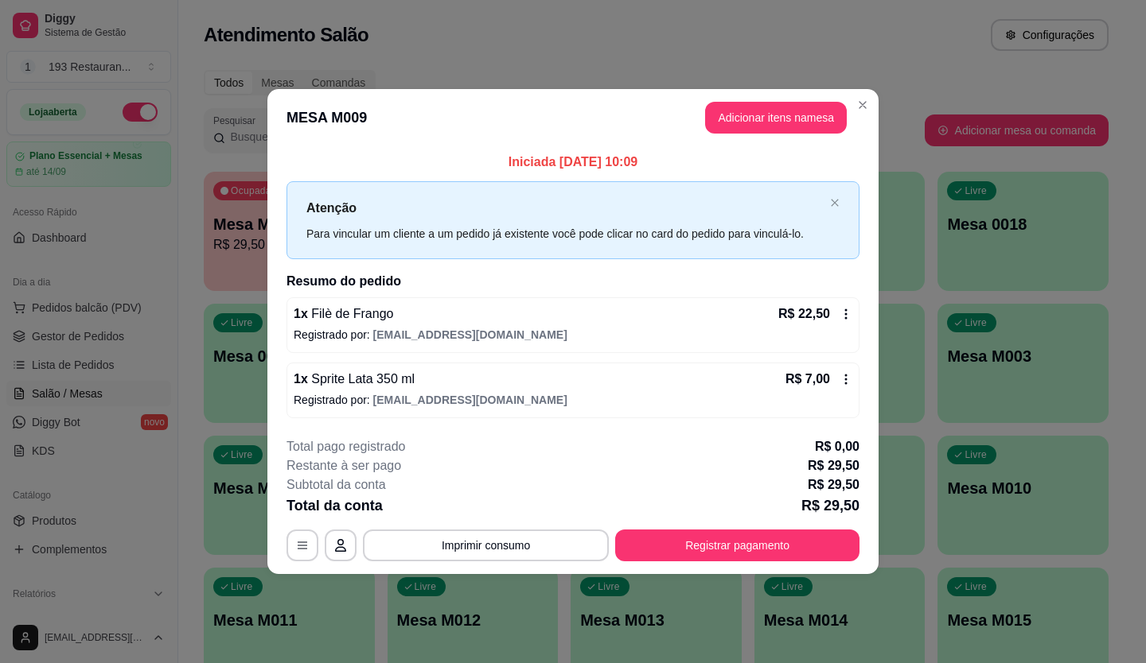
click at [849, 378] on icon at bounding box center [845, 379] width 13 height 13
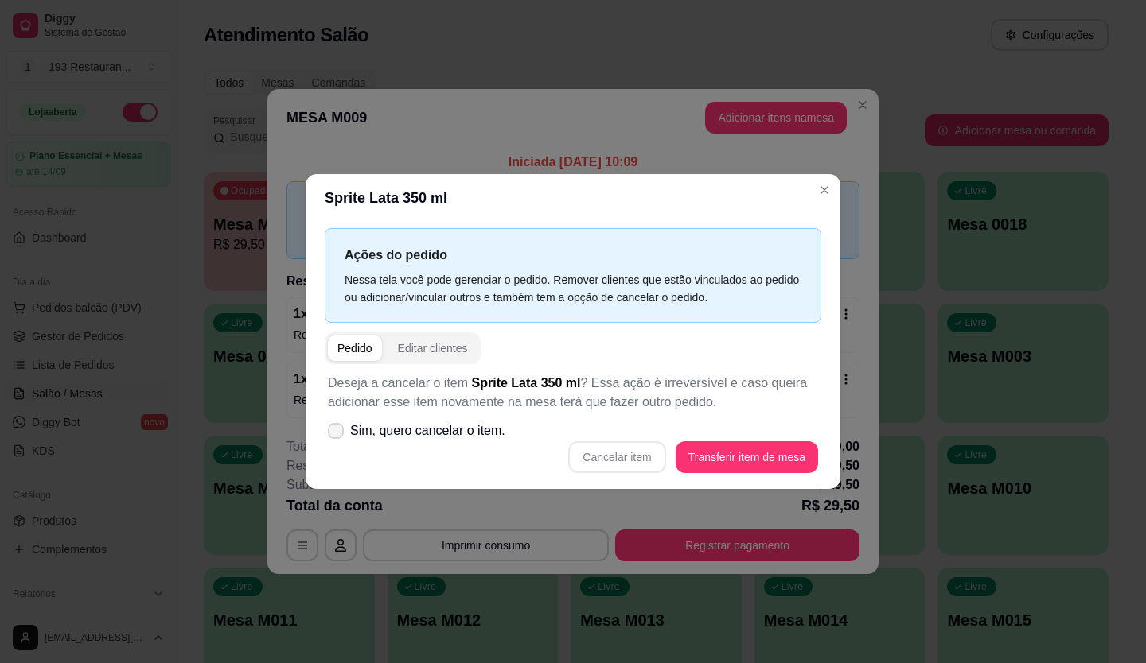
click at [368, 433] on span "Sim, quero cancelar o item." at bounding box center [427, 431] width 155 height 19
click at [337, 434] on input "Sim, quero cancelar o item." at bounding box center [332, 439] width 10 height 10
checkbox input "true"
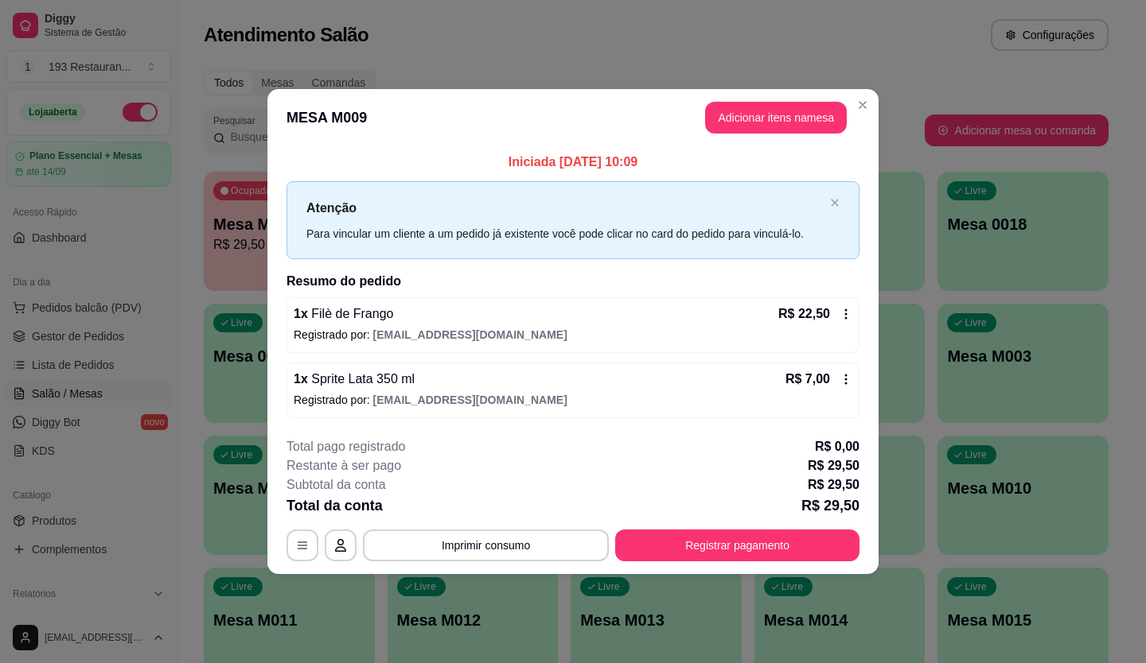
click at [851, 371] on div "R$ 7,00" at bounding box center [818, 379] width 67 height 19
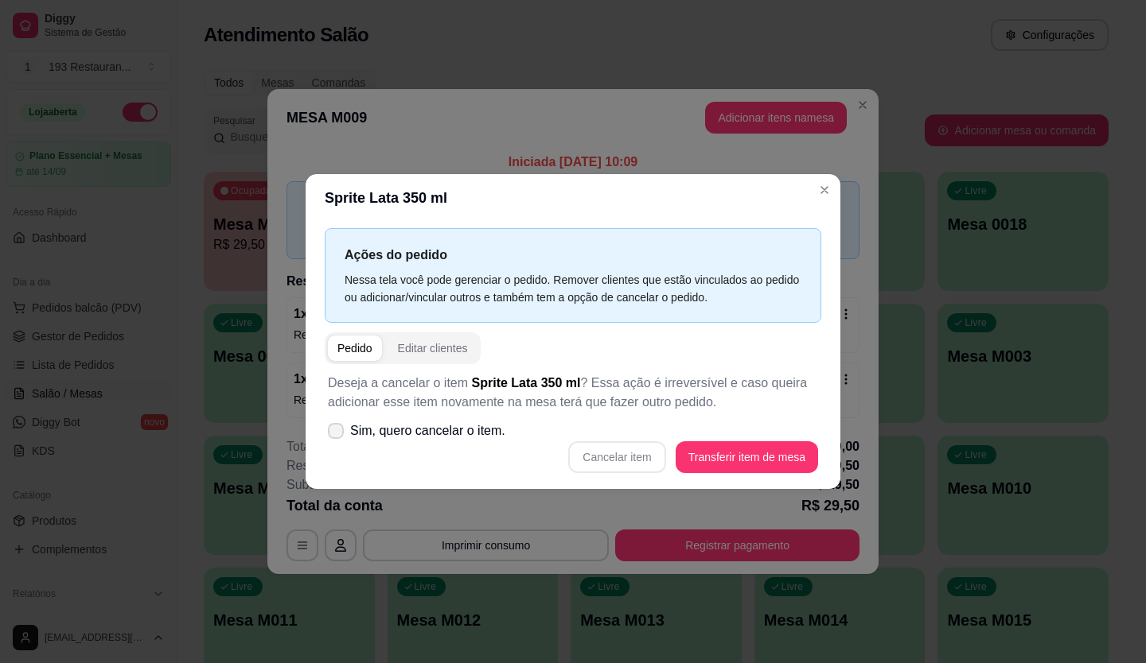
click at [445, 426] on span "Sim, quero cancelar o item." at bounding box center [427, 431] width 155 height 19
click at [337, 434] on input "Sim, quero cancelar o item." at bounding box center [332, 439] width 10 height 10
checkbox input "true"
click at [627, 473] on button "Cancelar item" at bounding box center [616, 458] width 97 height 32
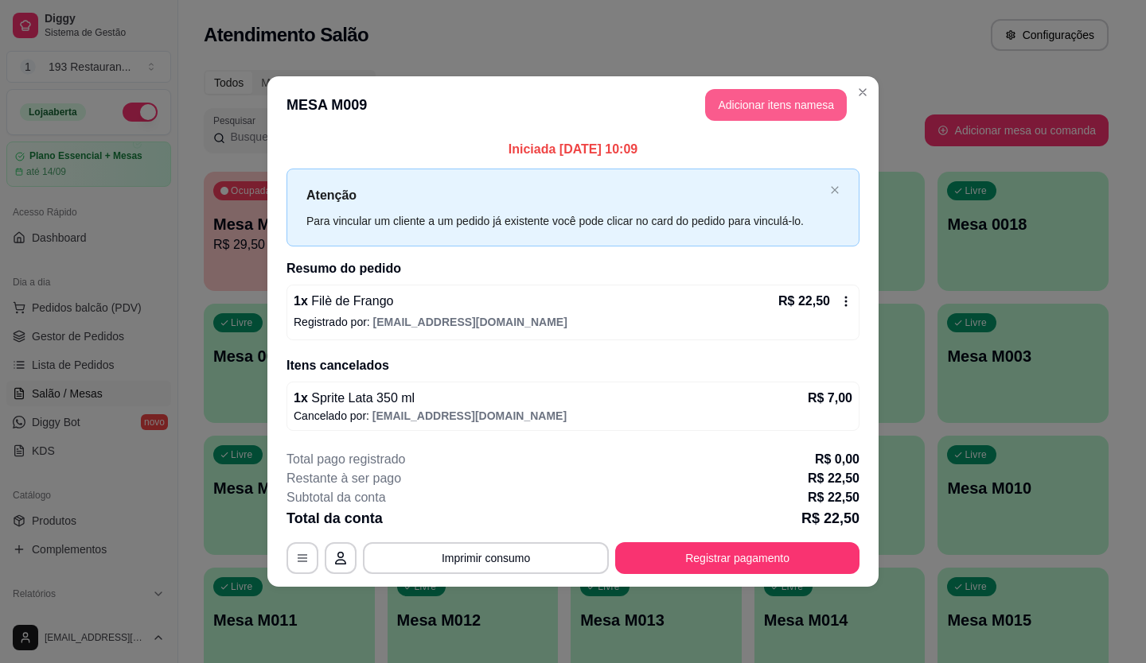
click at [746, 111] on button "Adicionar itens na mesa" at bounding box center [776, 105] width 142 height 32
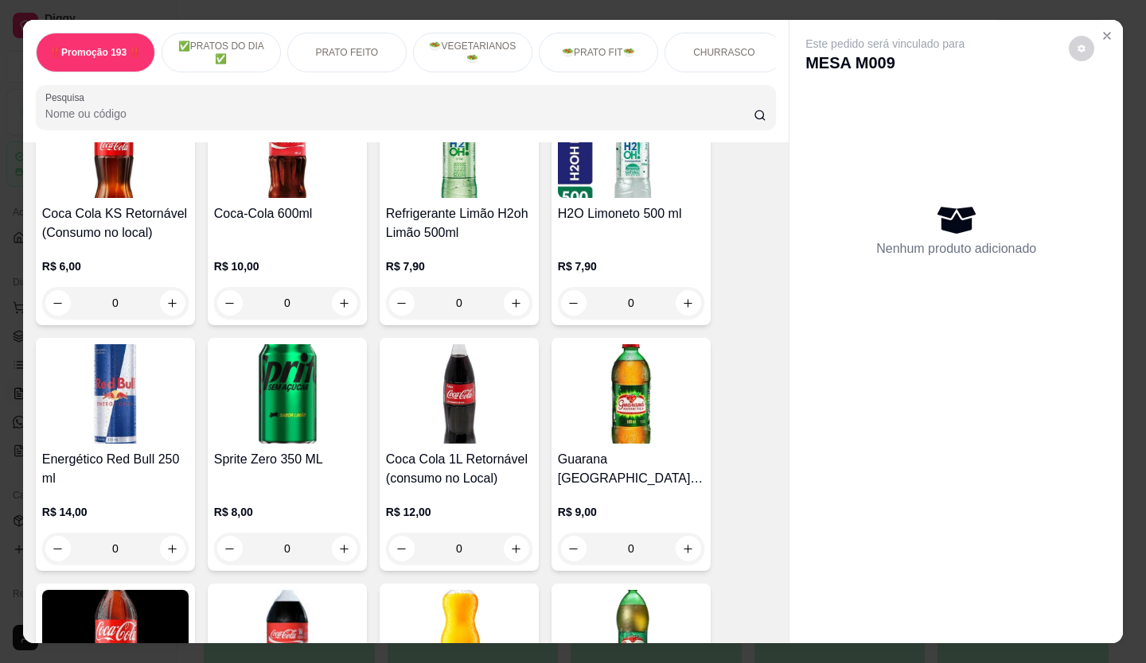
scroll to position [5250, 0]
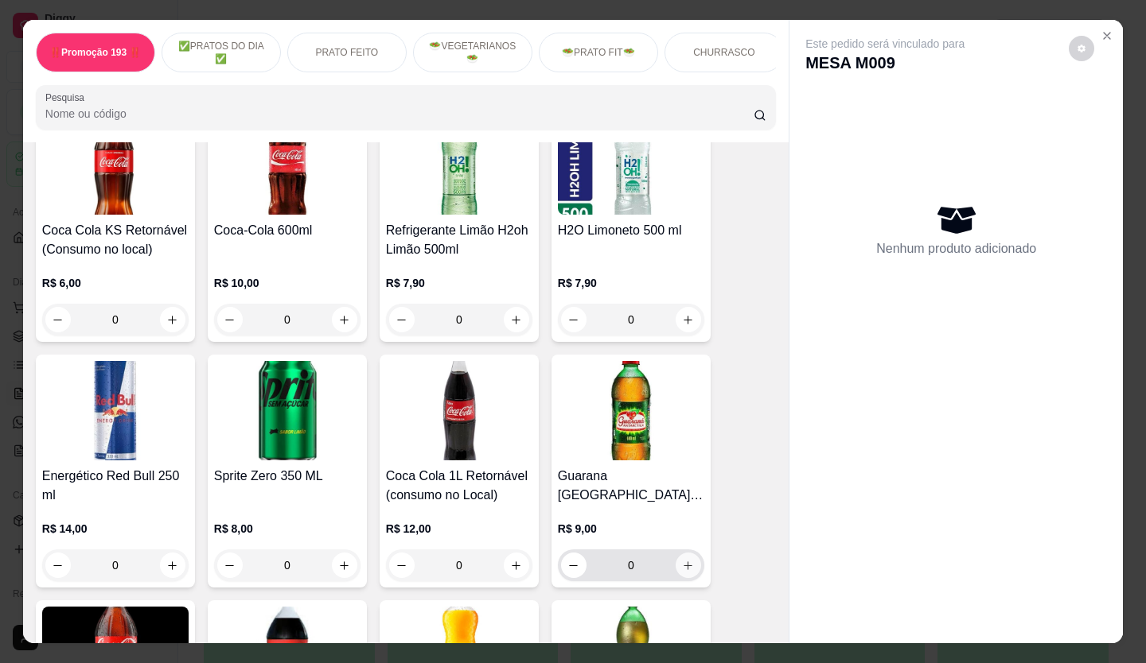
click at [687, 560] on icon "increase-product-quantity" at bounding box center [688, 566] width 12 height 12
type input "1"
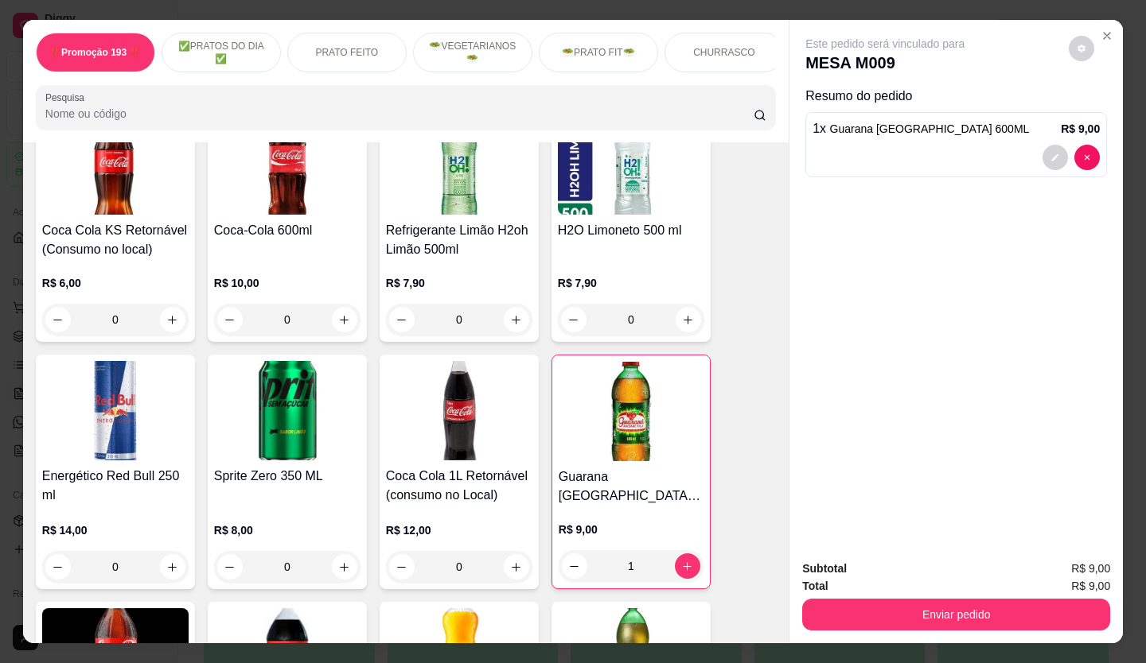
click at [953, 595] on div "Enviar pedido" at bounding box center [956, 613] width 308 height 36
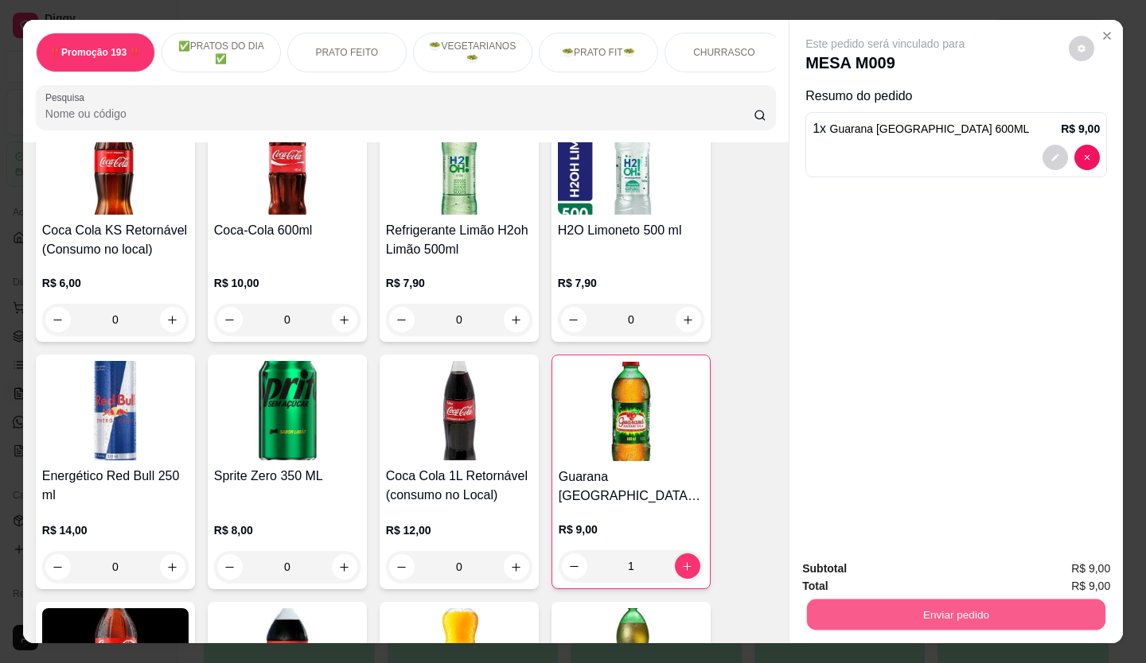
click at [962, 601] on button "Enviar pedido" at bounding box center [956, 615] width 298 height 31
click at [958, 588] on div "Total R$ 9,00" at bounding box center [956, 587] width 308 height 18
click at [978, 611] on button "Enviar pedido" at bounding box center [956, 615] width 308 height 32
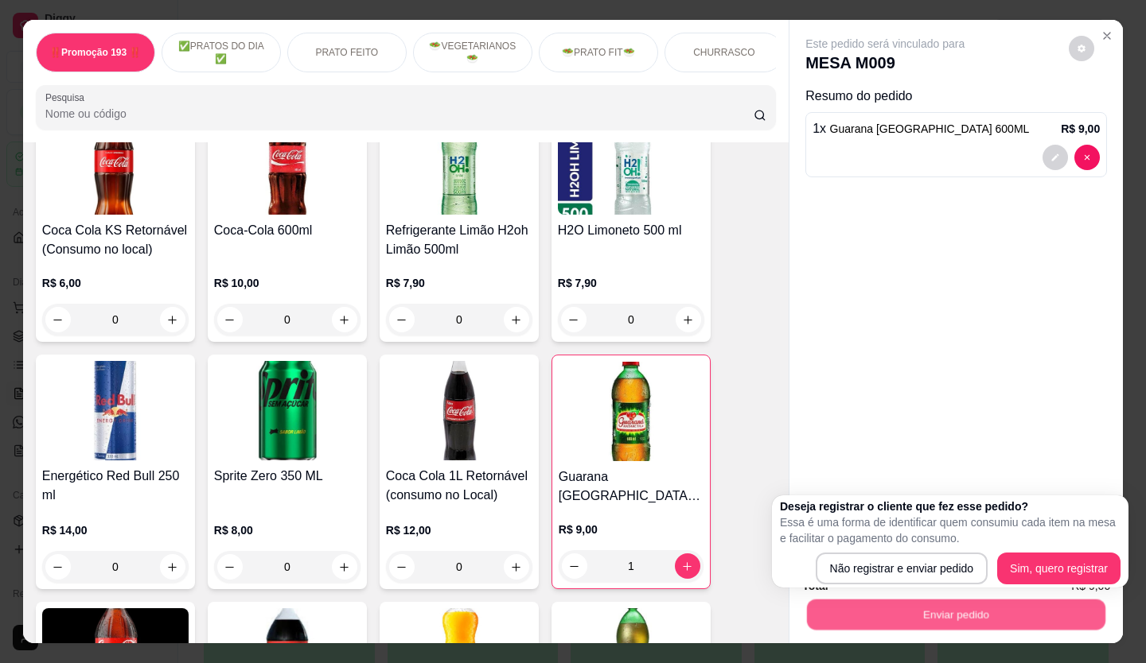
click at [967, 548] on div "Deseja registrar o cliente que fez esse pedido? Essa é uma forma de identificar…" at bounding box center [950, 542] width 340 height 86
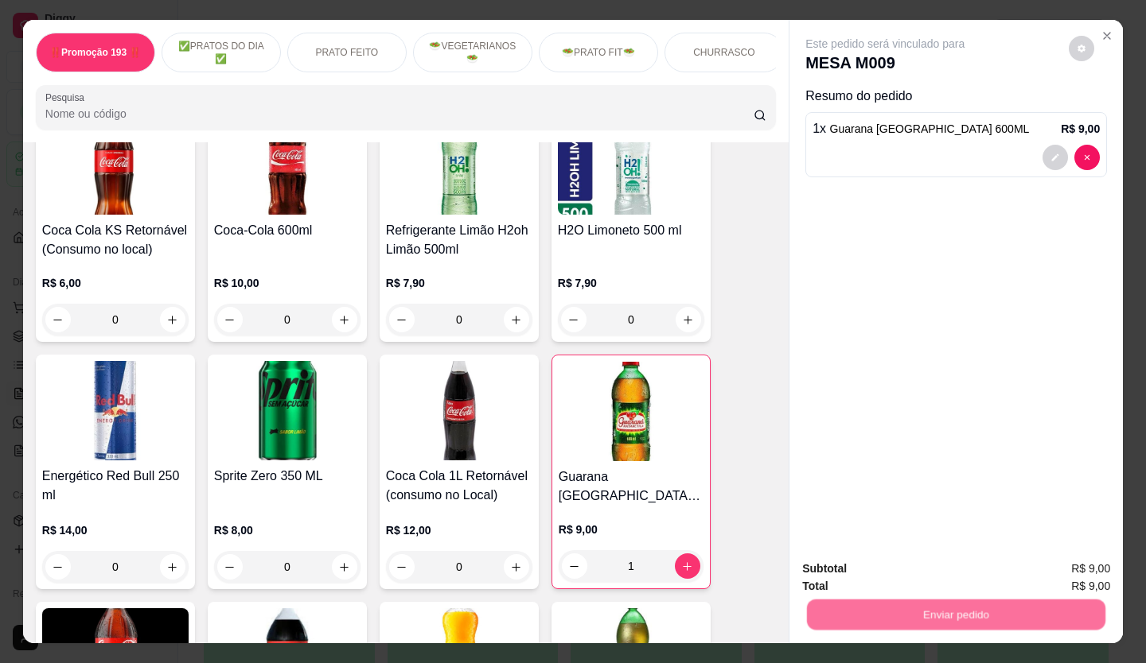
click at [962, 567] on button "Não registrar e enviar pedido" at bounding box center [902, 569] width 165 height 30
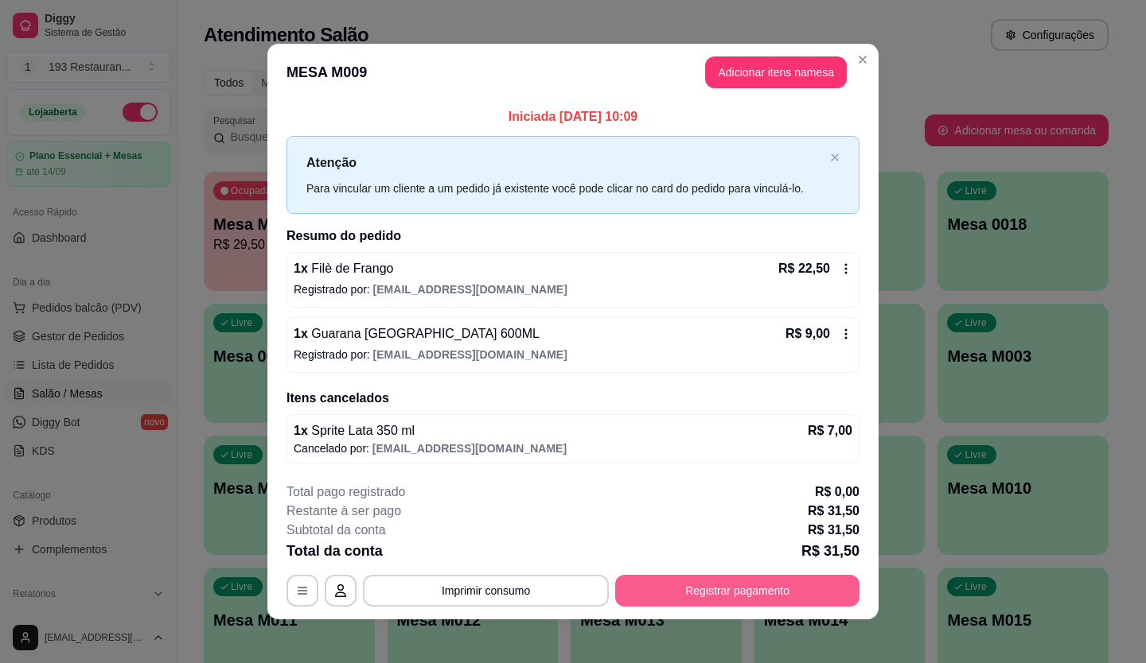
click at [829, 590] on button "Registrar pagamento" at bounding box center [737, 591] width 244 height 32
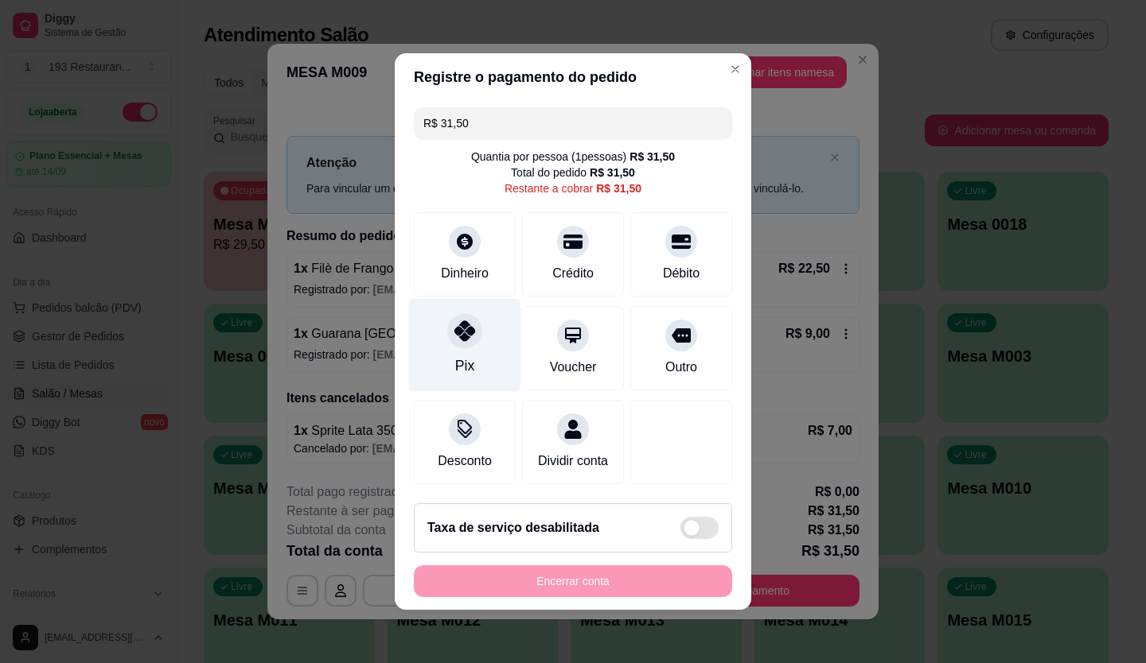
click at [460, 327] on icon at bounding box center [464, 331] width 21 height 21
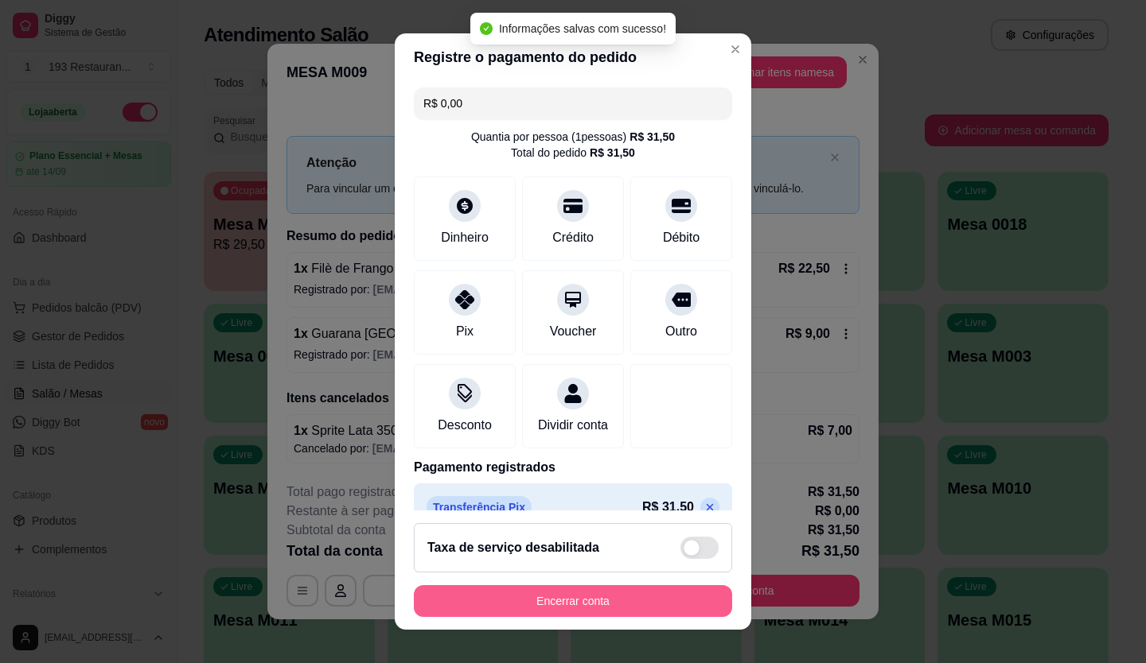
type input "R$ 0,00"
click at [675, 605] on button "Encerrar conta" at bounding box center [573, 601] width 318 height 32
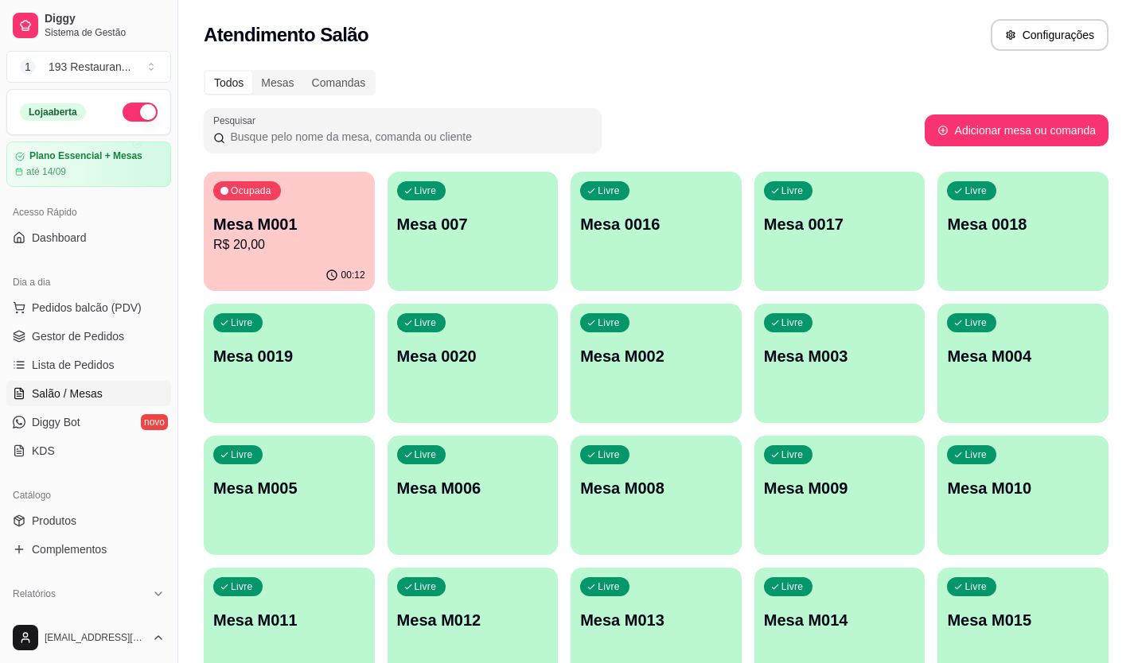
click at [812, 399] on div "Livre Mesa M003" at bounding box center [839, 354] width 171 height 100
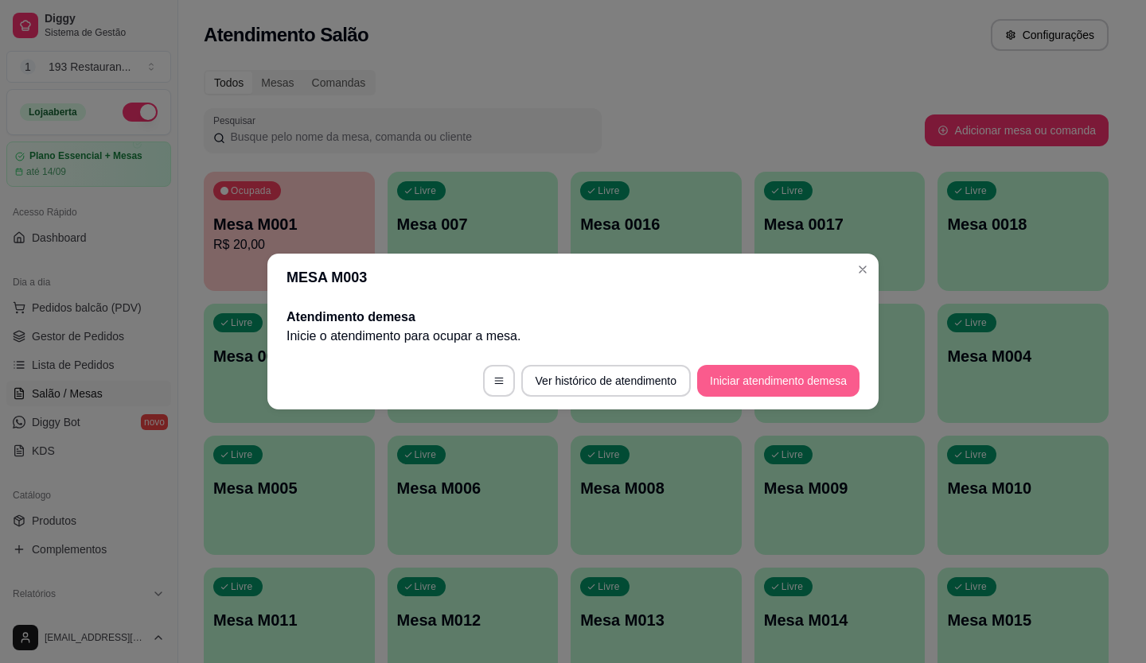
click at [739, 377] on button "Iniciar atendimento de mesa" at bounding box center [778, 381] width 162 height 32
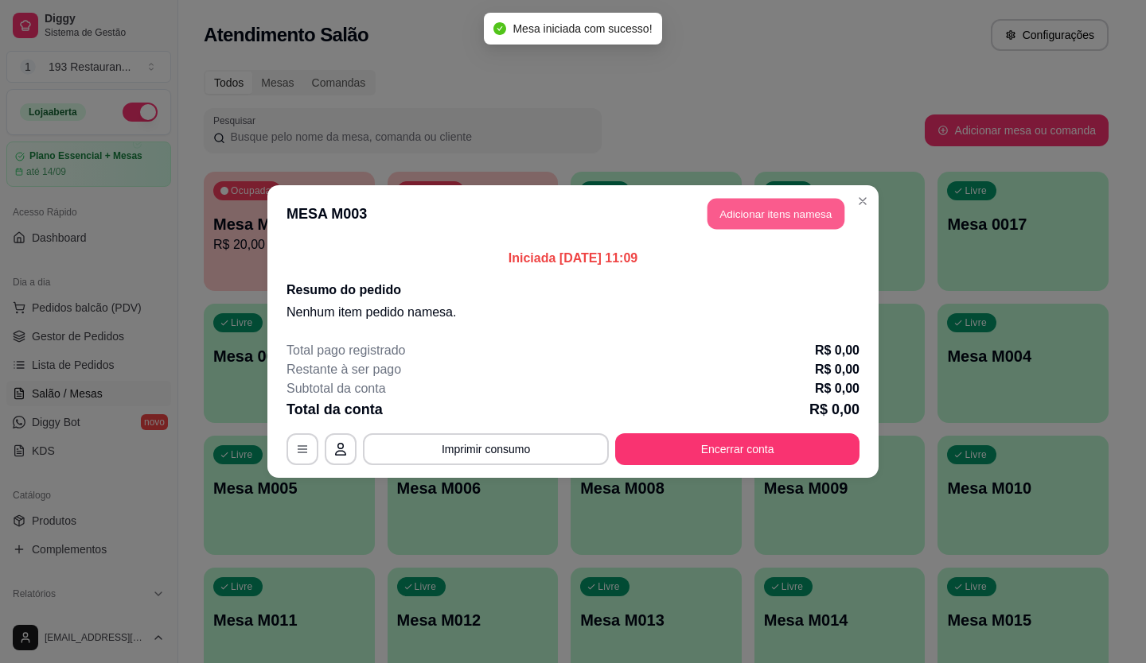
click at [784, 218] on button "Adicionar itens na mesa" at bounding box center [775, 214] width 137 height 31
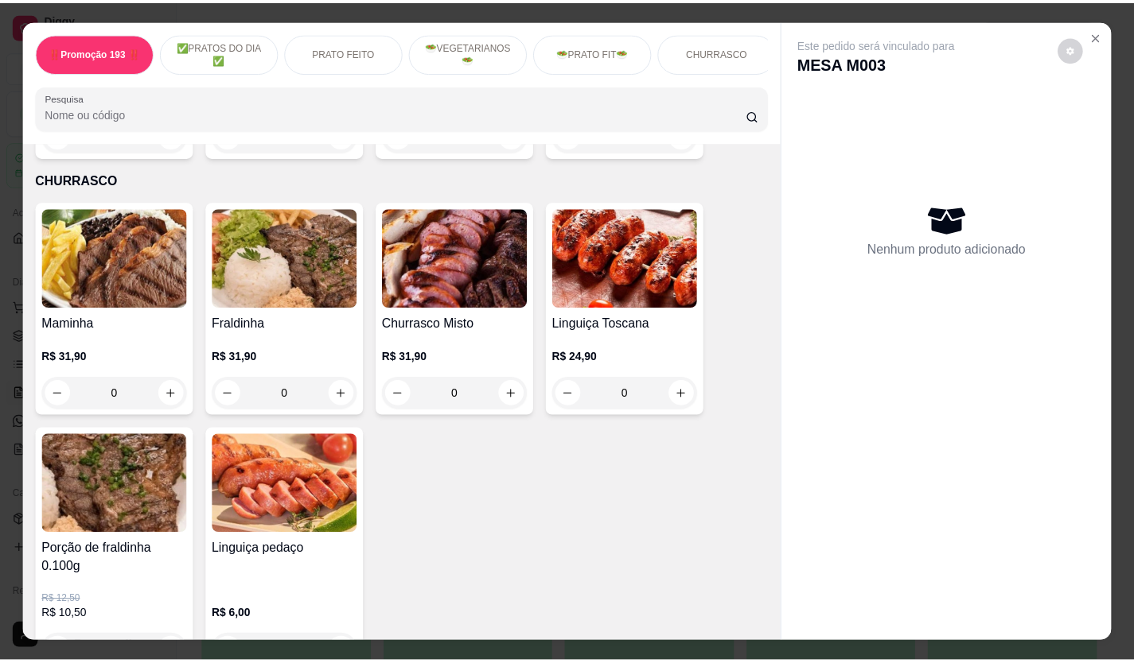
scroll to position [2546, 0]
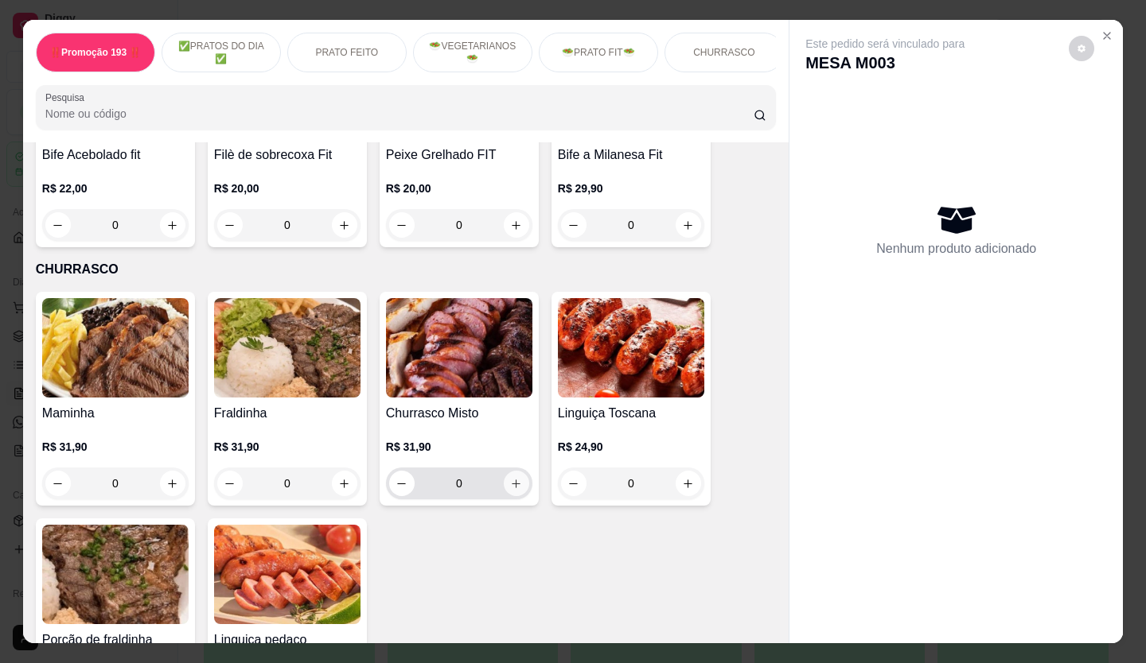
click at [512, 478] on icon "increase-product-quantity" at bounding box center [516, 484] width 12 height 12
type input "1"
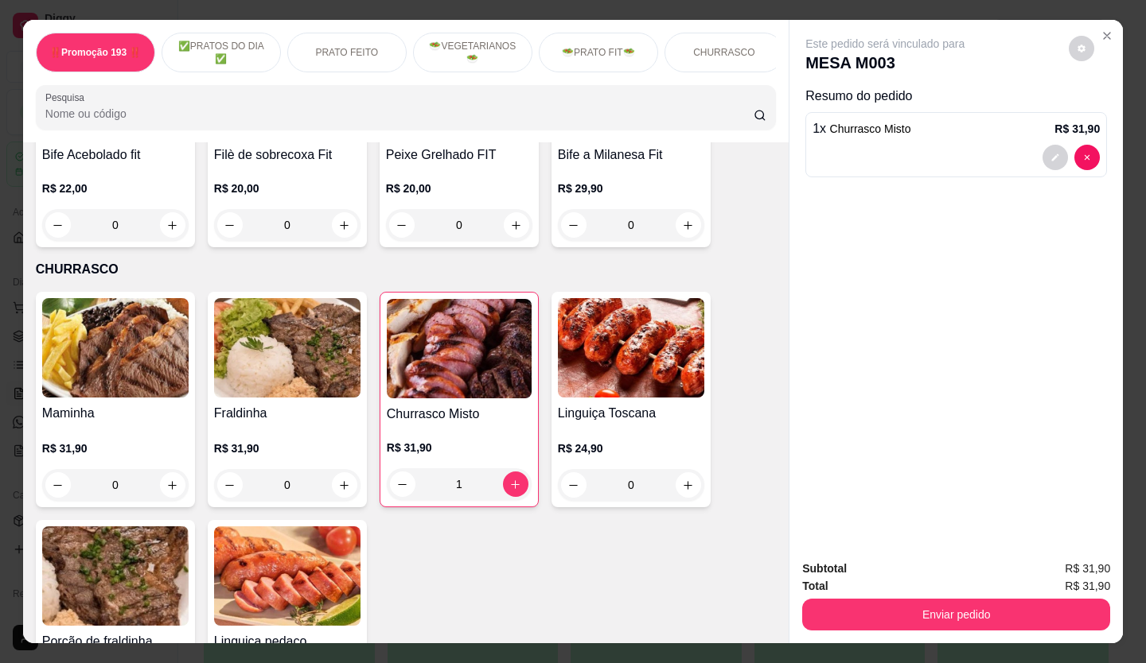
click at [913, 124] on div "1 x Churrasco Misto R$ 31,90" at bounding box center [955, 128] width 287 height 19
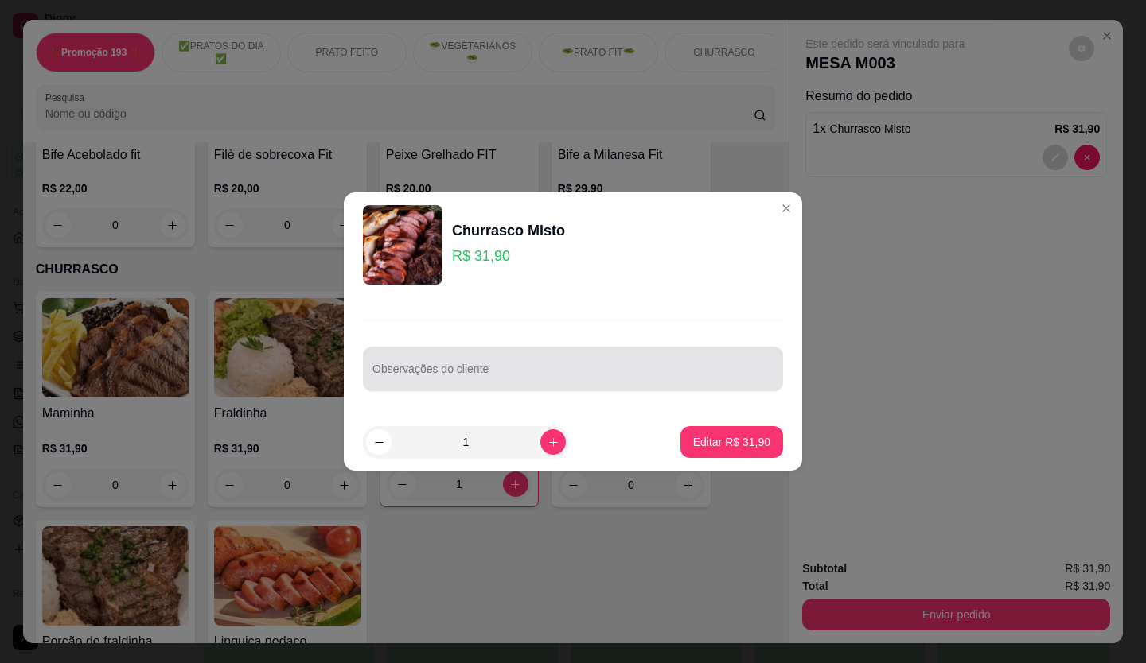
click at [496, 358] on div at bounding box center [572, 369] width 401 height 32
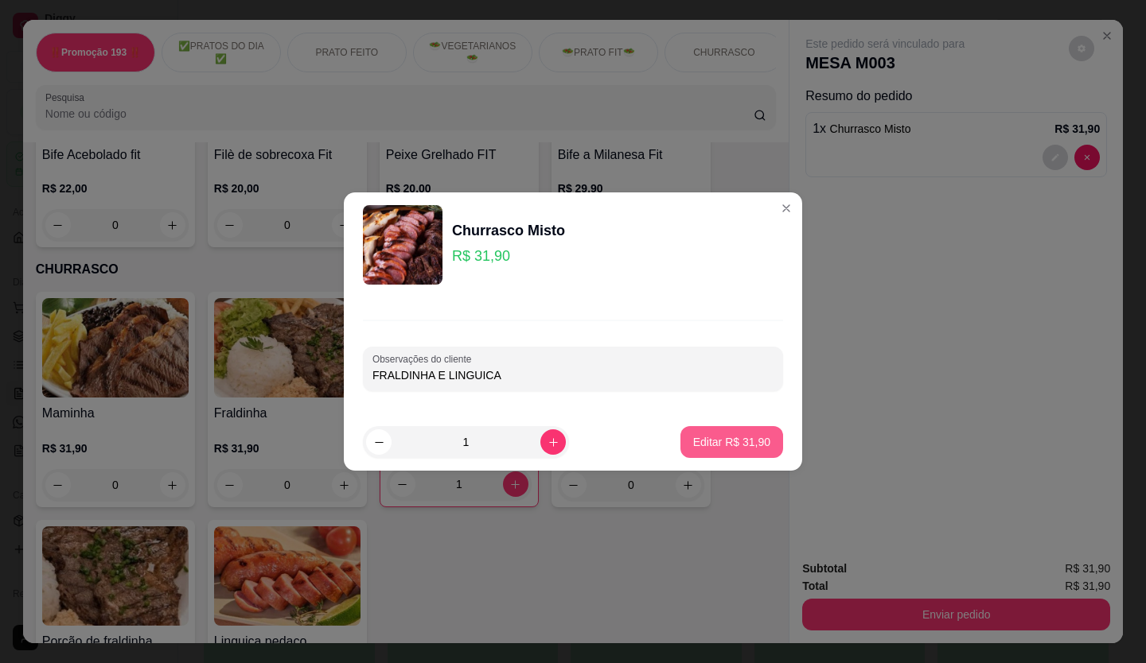
type input "FRALDINHA E LINGUICA"
click at [730, 452] on button "Editar R$ 31,90" at bounding box center [731, 442] width 103 height 32
type input "0"
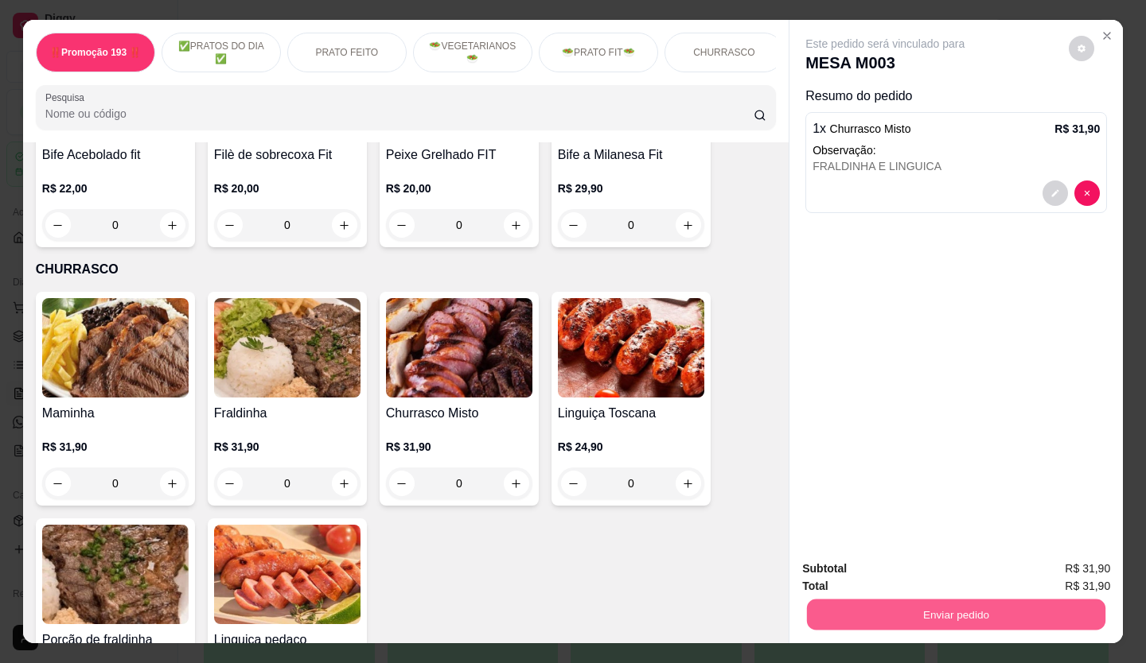
click at [1069, 606] on button "Enviar pedido" at bounding box center [956, 615] width 298 height 31
click at [920, 567] on button "Não registrar e enviar pedido" at bounding box center [903, 569] width 161 height 29
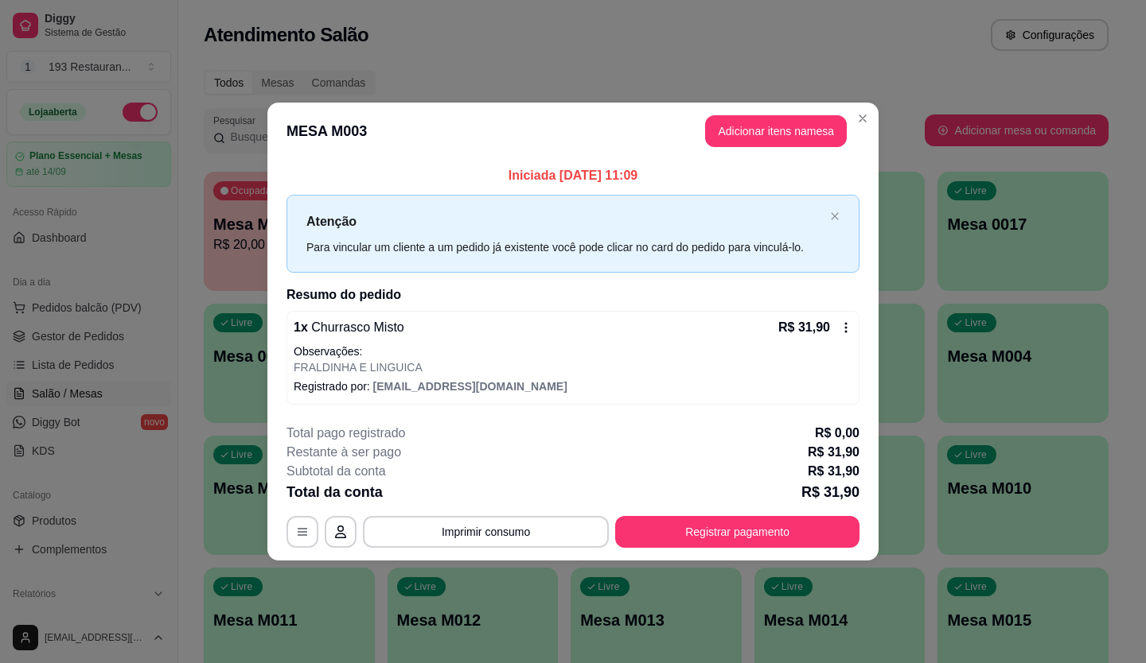
click at [1064, 500] on div "Livre Mesa M010" at bounding box center [1022, 486] width 171 height 100
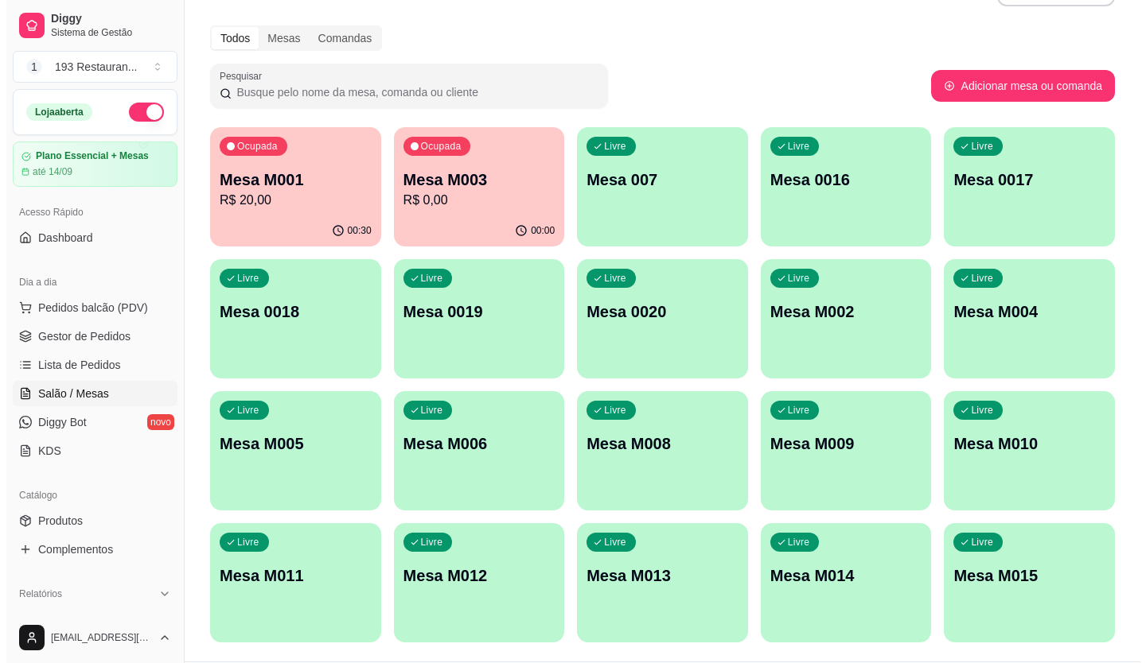
scroll to position [88, 0]
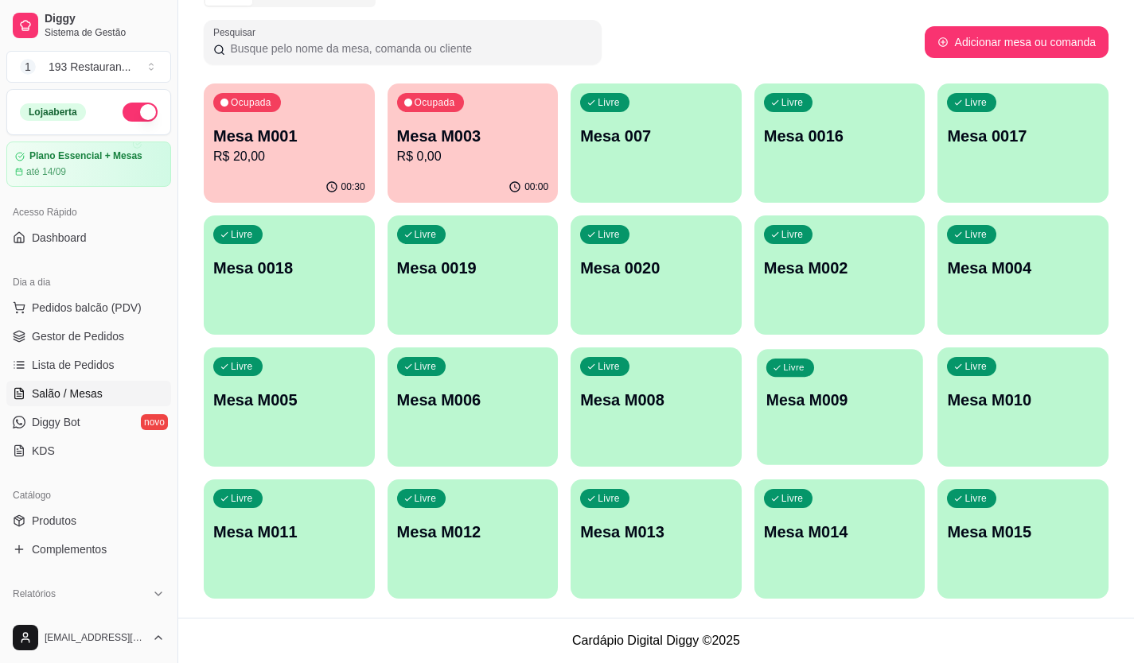
click at [821, 447] on button "Livre Mesa M009" at bounding box center [839, 407] width 165 height 116
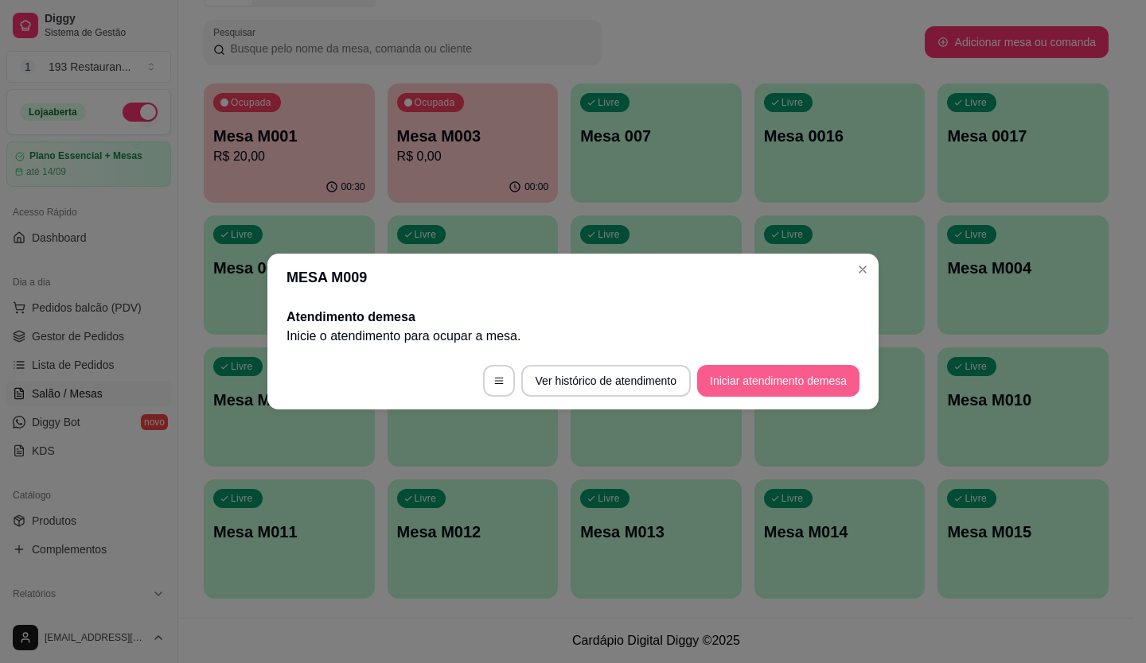
click at [792, 373] on button "Iniciar atendimento de mesa" at bounding box center [778, 381] width 162 height 32
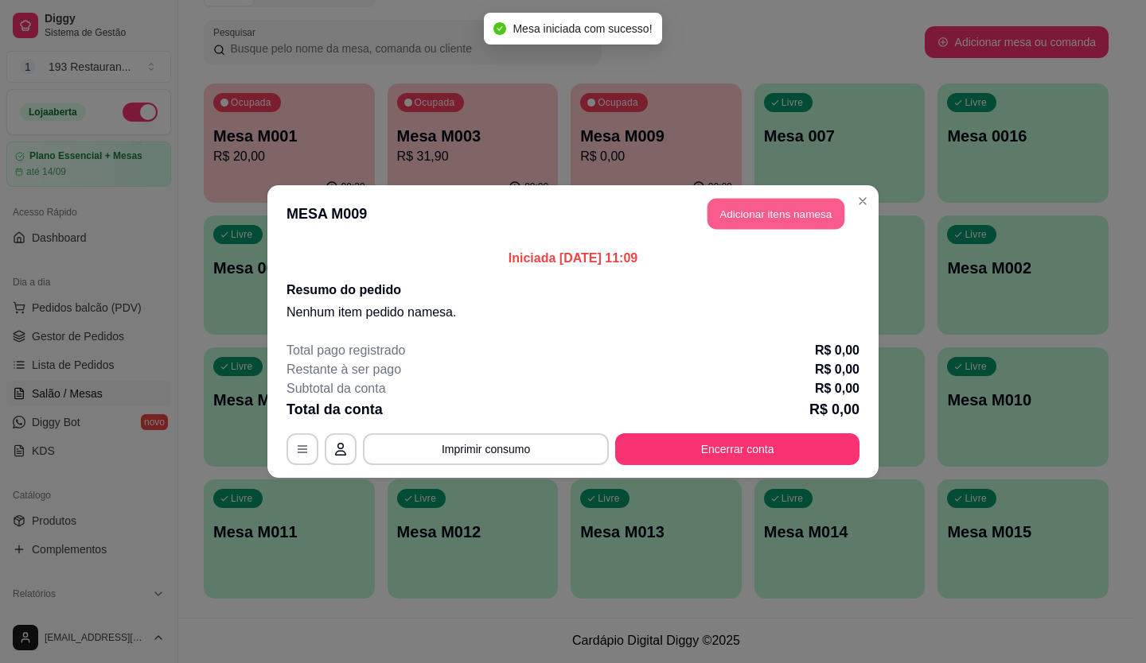
click at [767, 218] on button "Adicionar itens na mesa" at bounding box center [775, 214] width 137 height 31
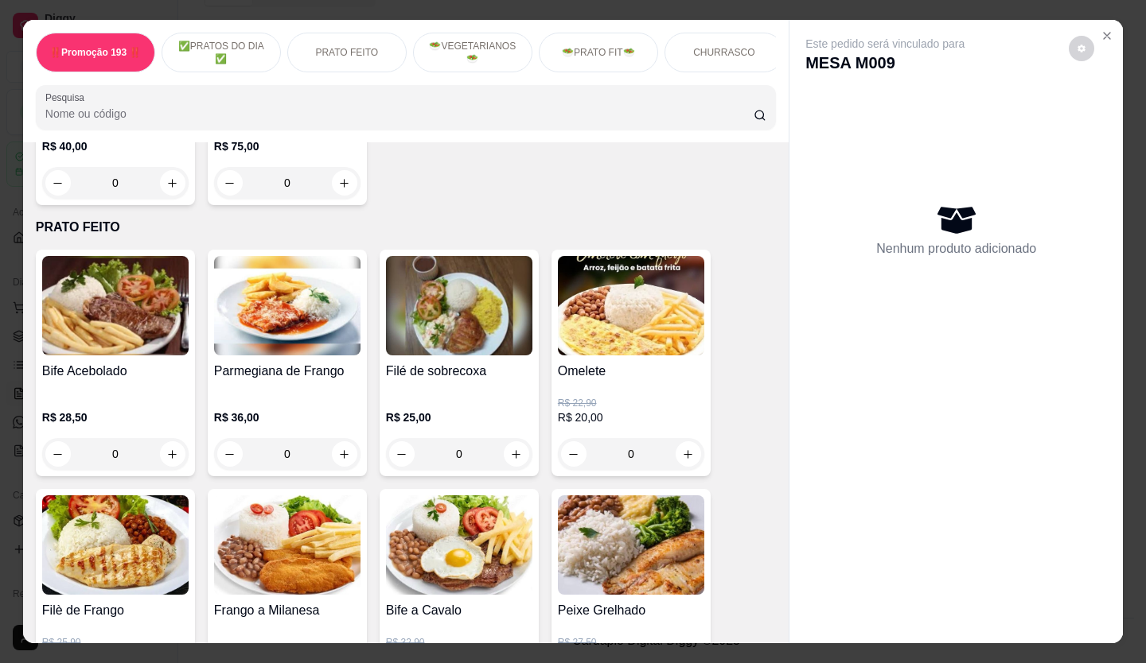
scroll to position [557, 0]
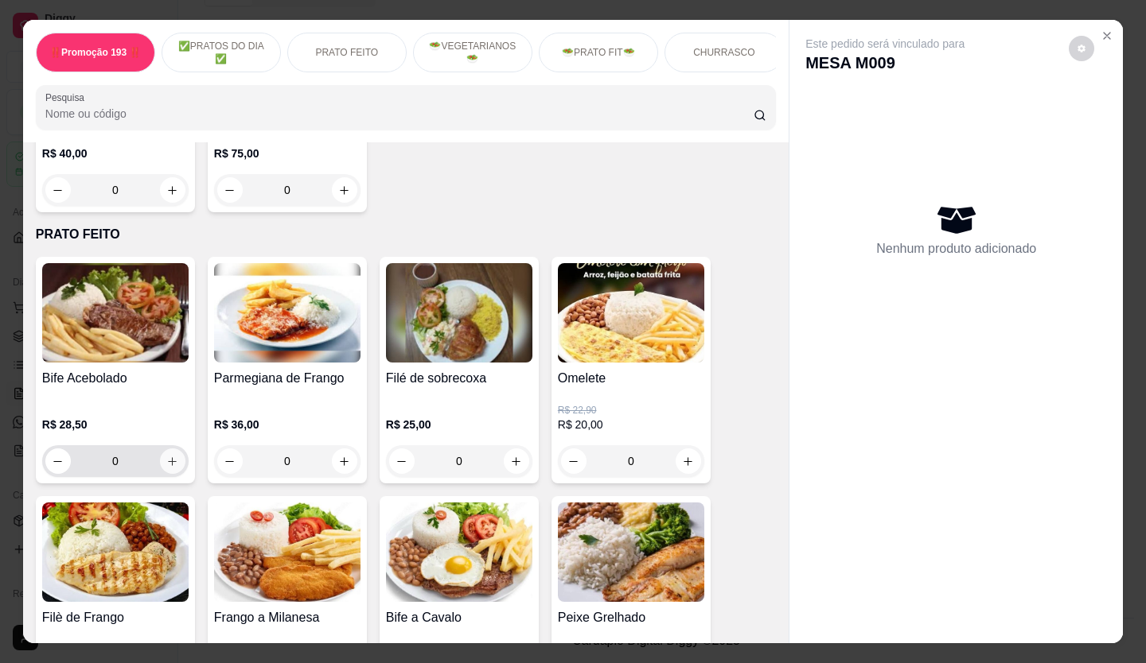
click at [180, 469] on div "0" at bounding box center [115, 461] width 146 height 32
click at [173, 469] on button "increase-product-quantity" at bounding box center [172, 461] width 25 height 25
type input "1"
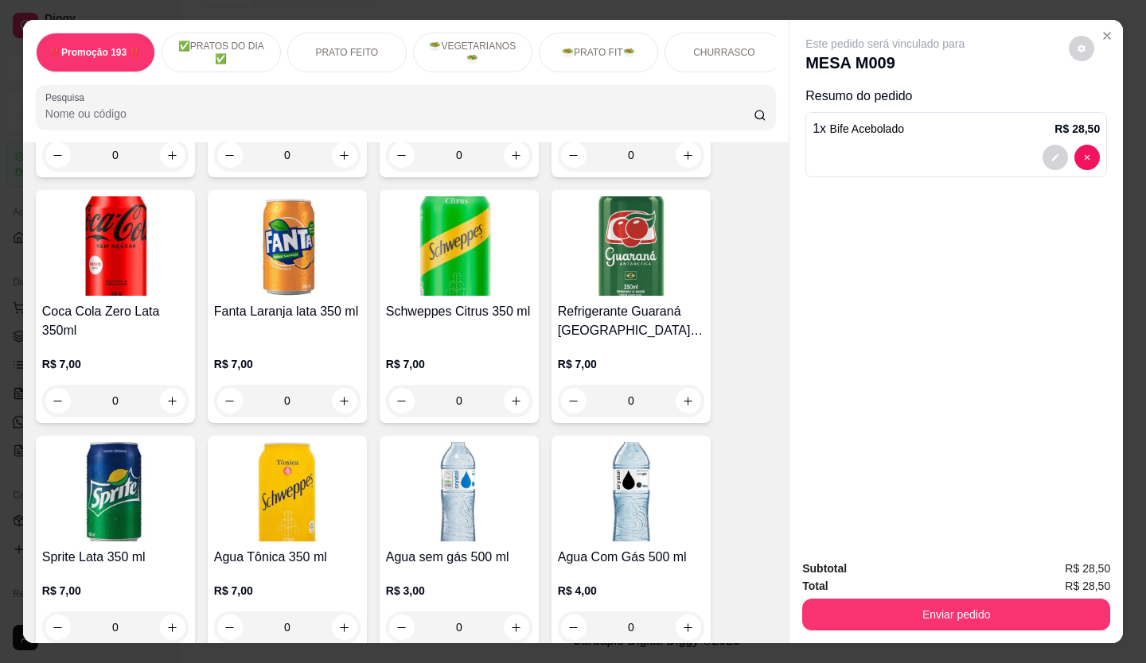
scroll to position [4693, 0]
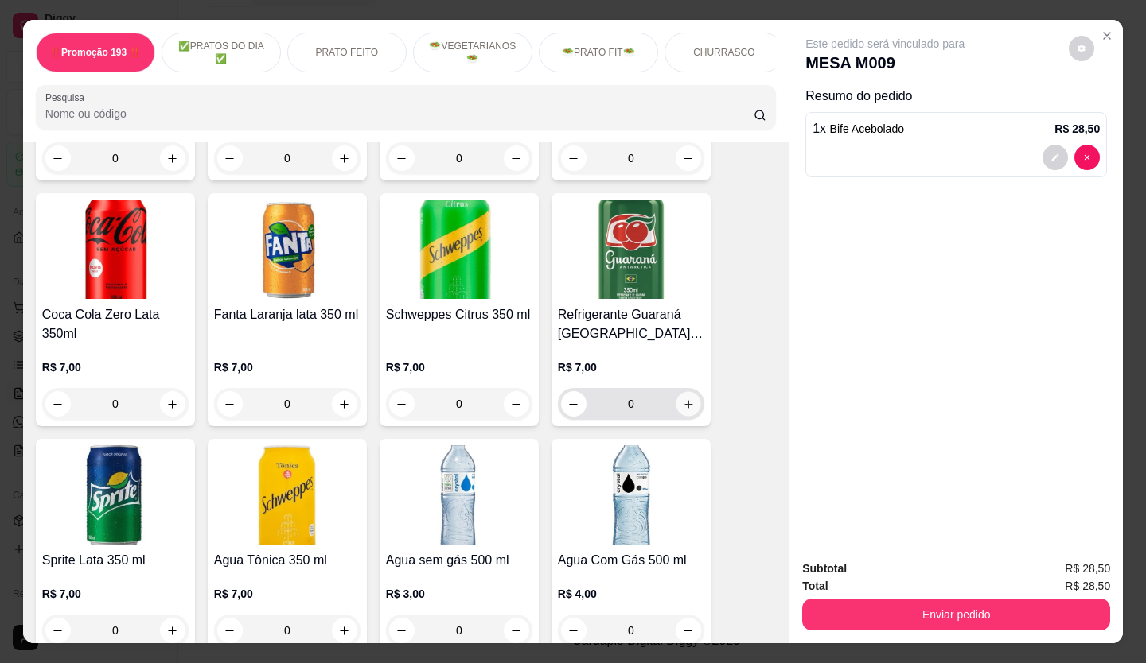
click at [675, 392] on button "increase-product-quantity" at bounding box center [687, 404] width 25 height 25
type input "1"
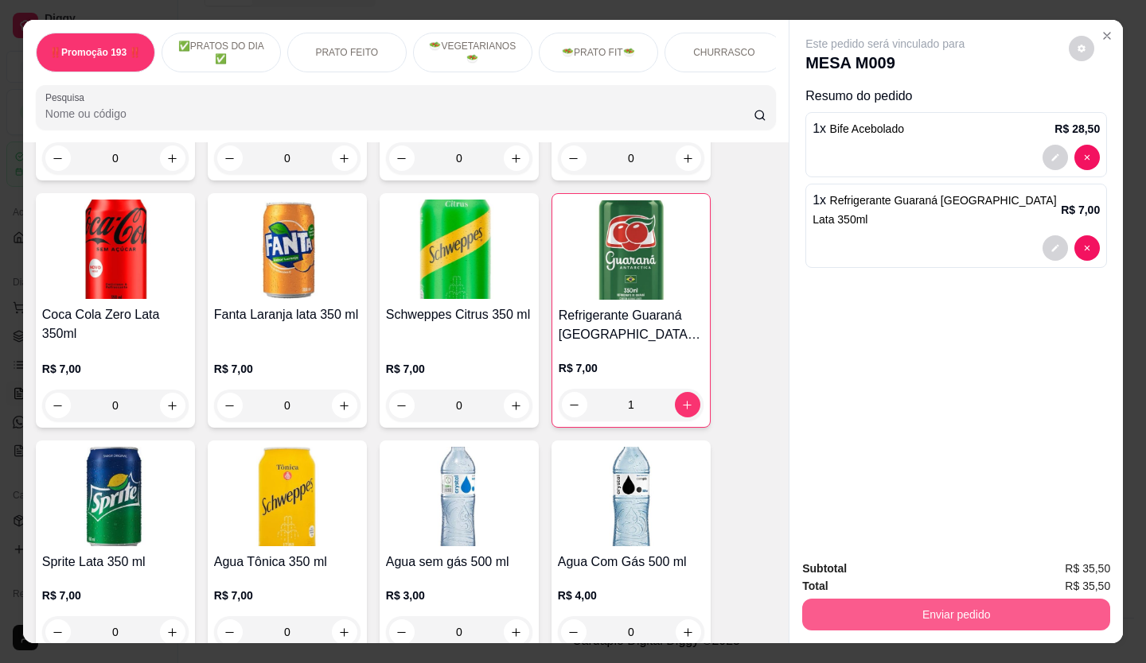
click at [997, 614] on button "Enviar pedido" at bounding box center [956, 615] width 308 height 32
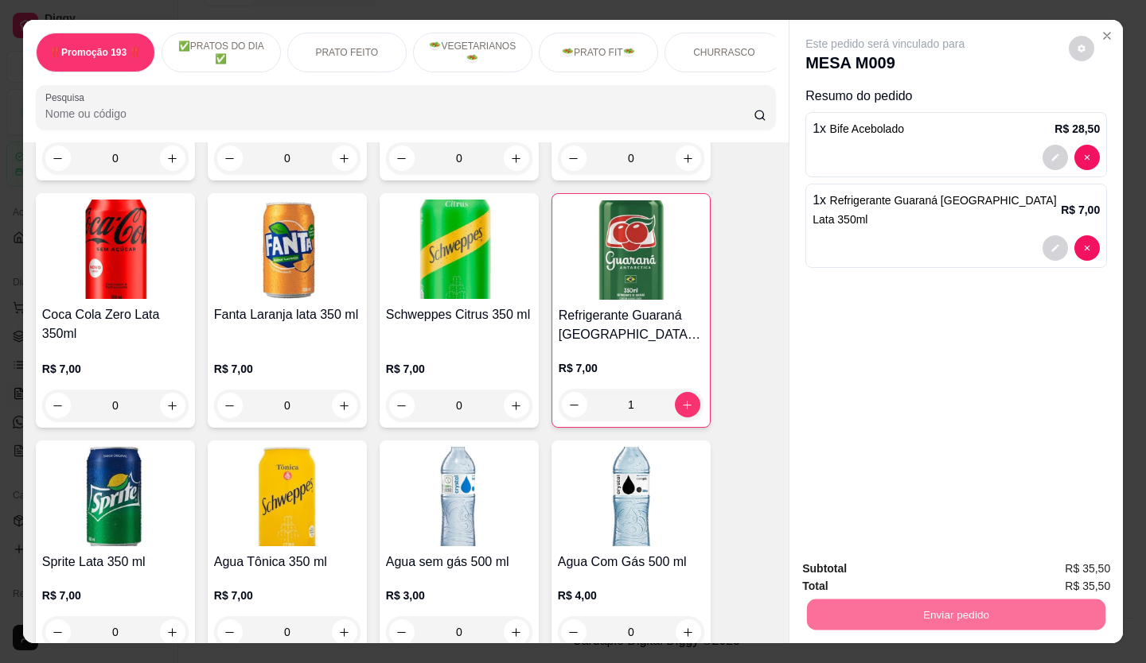
click at [952, 582] on button "Não registrar e enviar pedido" at bounding box center [903, 569] width 161 height 29
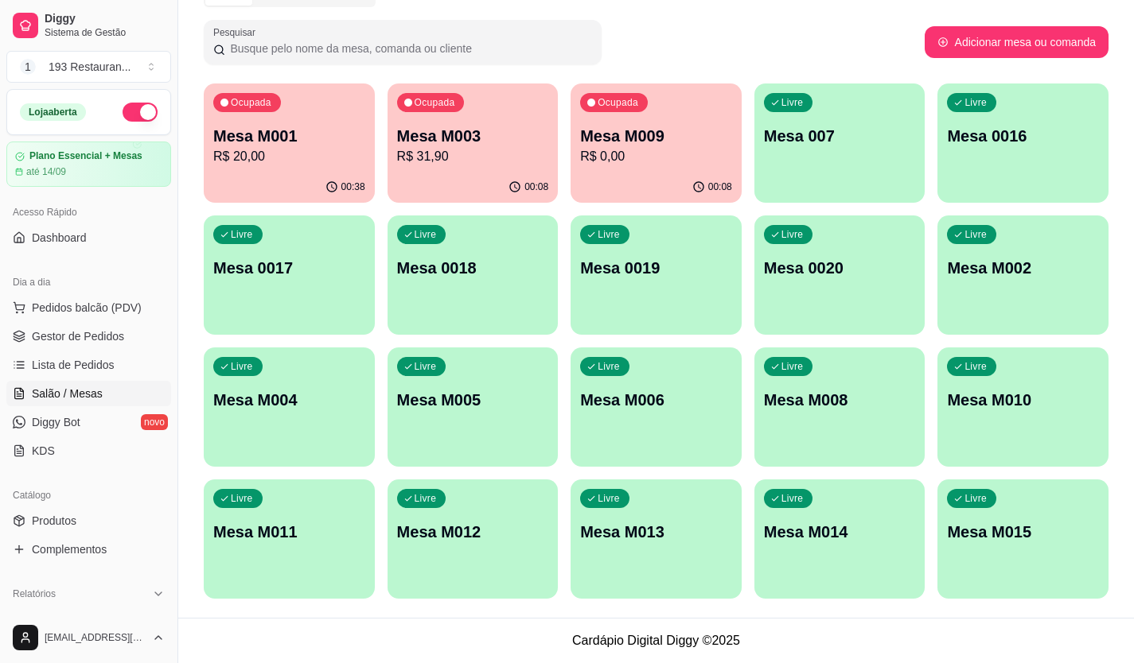
click at [645, 149] on p "R$ 0,00" at bounding box center [656, 156] width 152 height 19
click at [492, 128] on p "Mesa M003" at bounding box center [472, 136] width 147 height 21
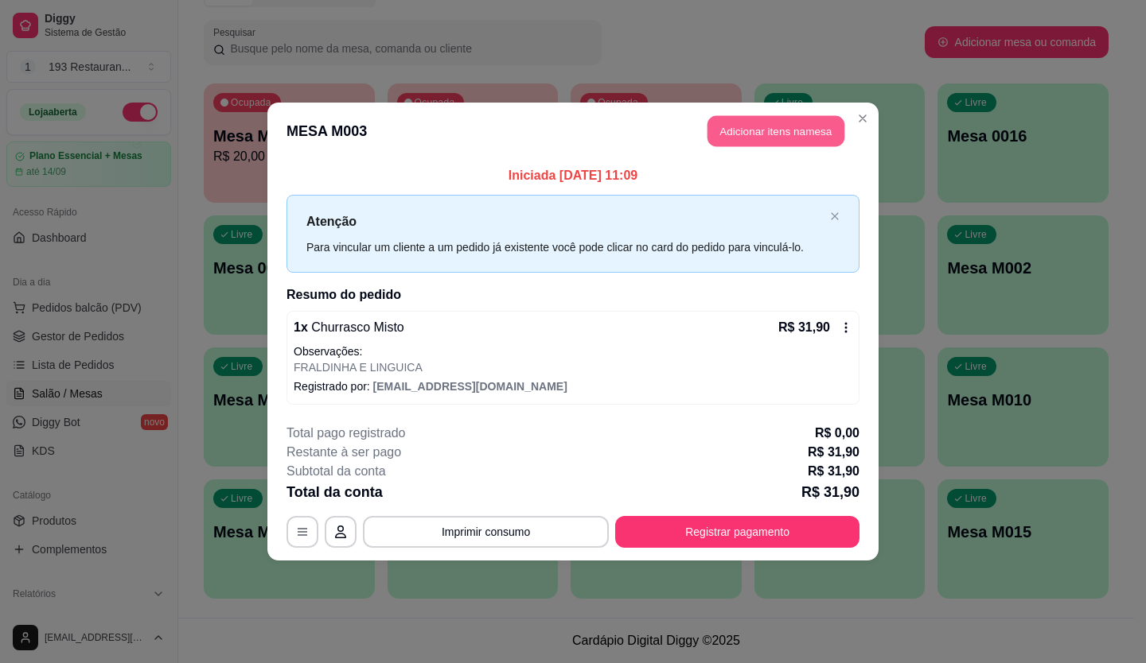
click at [729, 126] on button "Adicionar itens na mesa" at bounding box center [775, 131] width 137 height 31
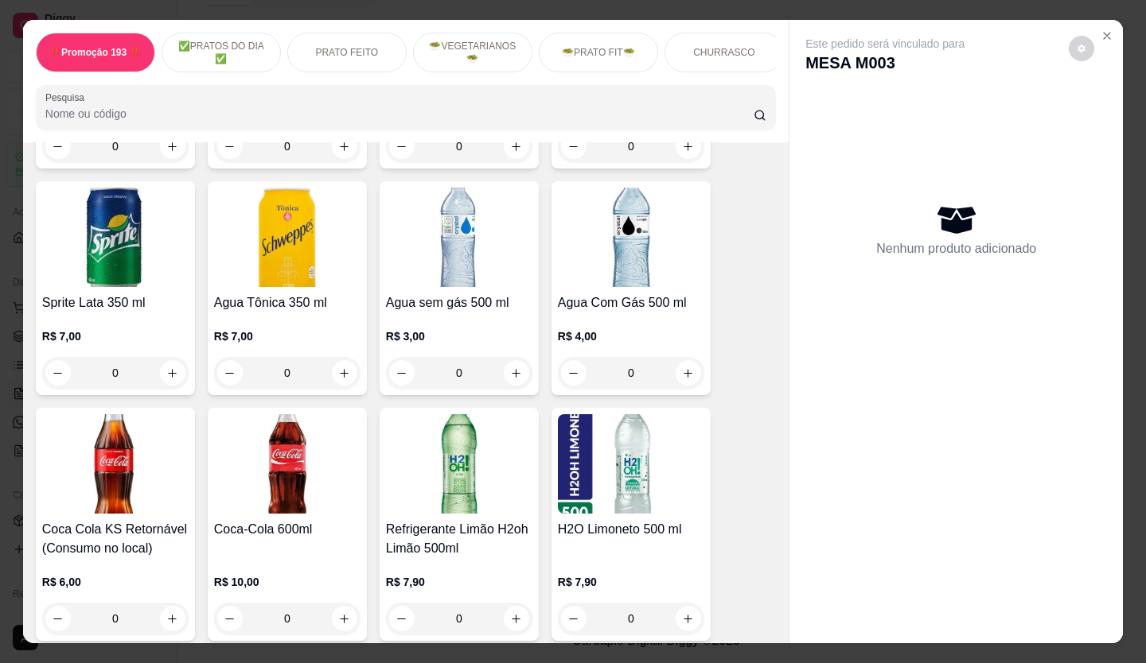
scroll to position [4853, 0]
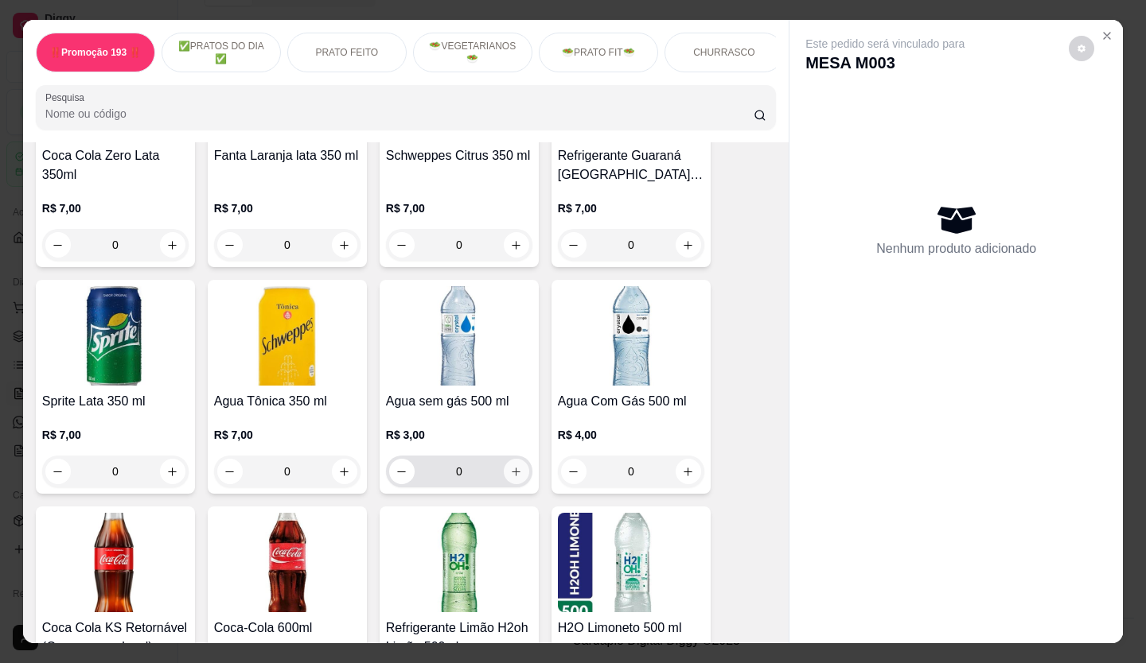
click at [512, 459] on button "increase-product-quantity" at bounding box center [516, 471] width 25 height 25
type input "1"
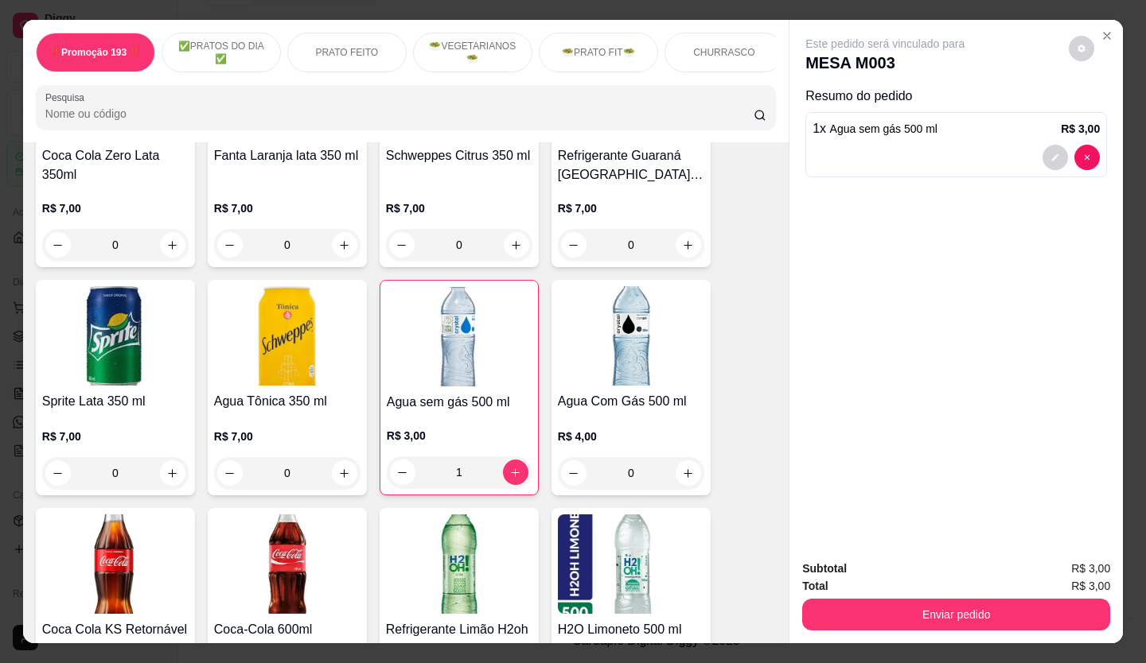
click at [896, 600] on button "Enviar pedido" at bounding box center [956, 615] width 308 height 32
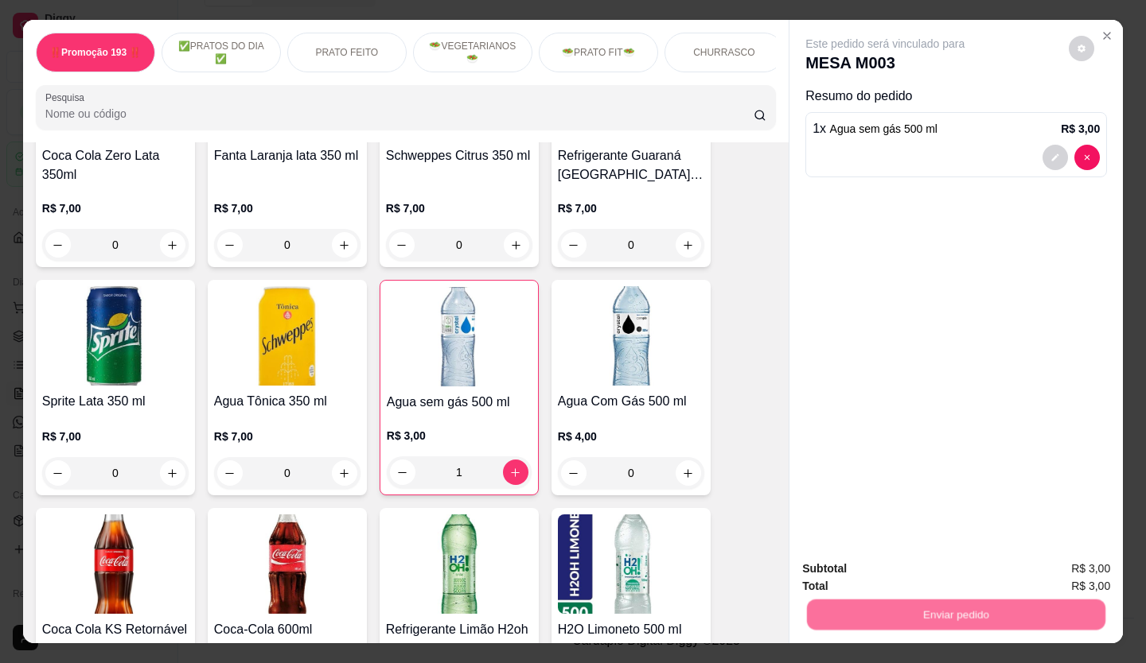
click at [847, 571] on button "Não registrar e enviar pedido" at bounding box center [902, 570] width 165 height 30
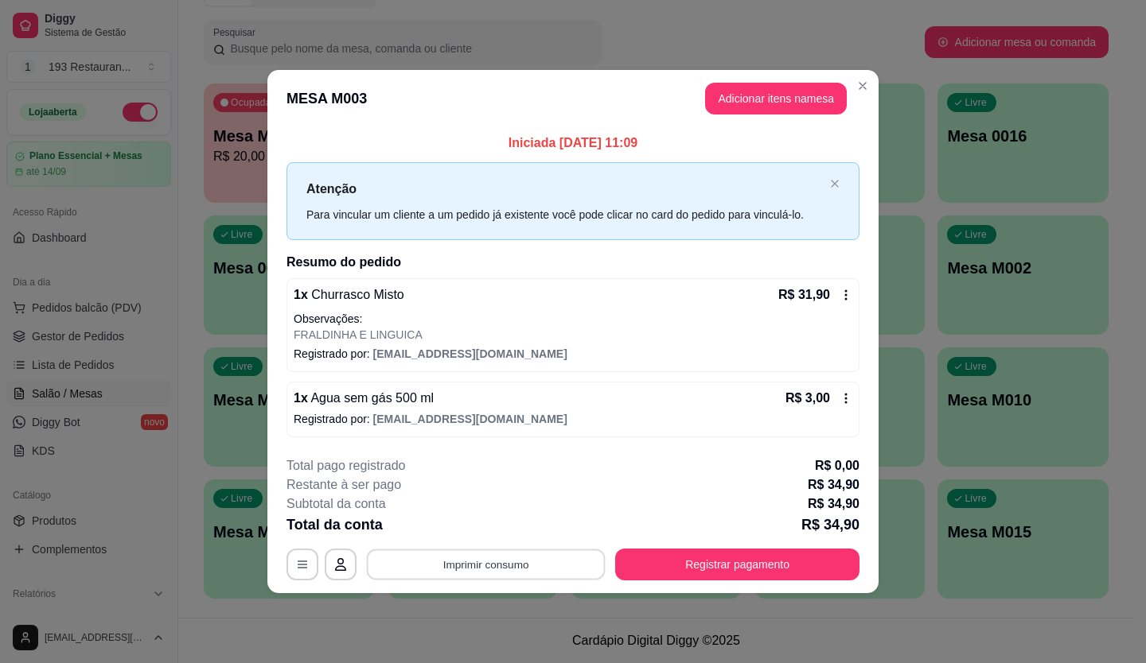
click at [484, 567] on button "Imprimir consumo" at bounding box center [486, 564] width 239 height 31
click at [484, 530] on button "CAIXA" at bounding box center [490, 527] width 111 height 25
click at [480, 499] on div "Subtotal da conta R$ 34,90" at bounding box center [572, 504] width 573 height 19
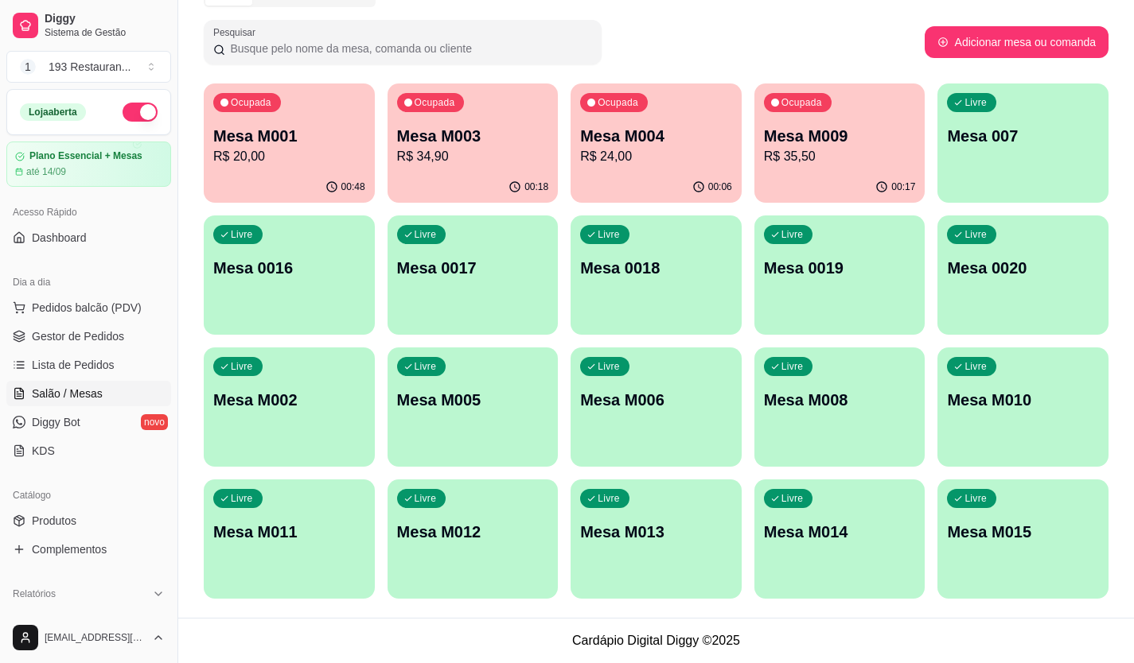
click at [777, 399] on p "Mesa M008" at bounding box center [840, 400] width 152 height 22
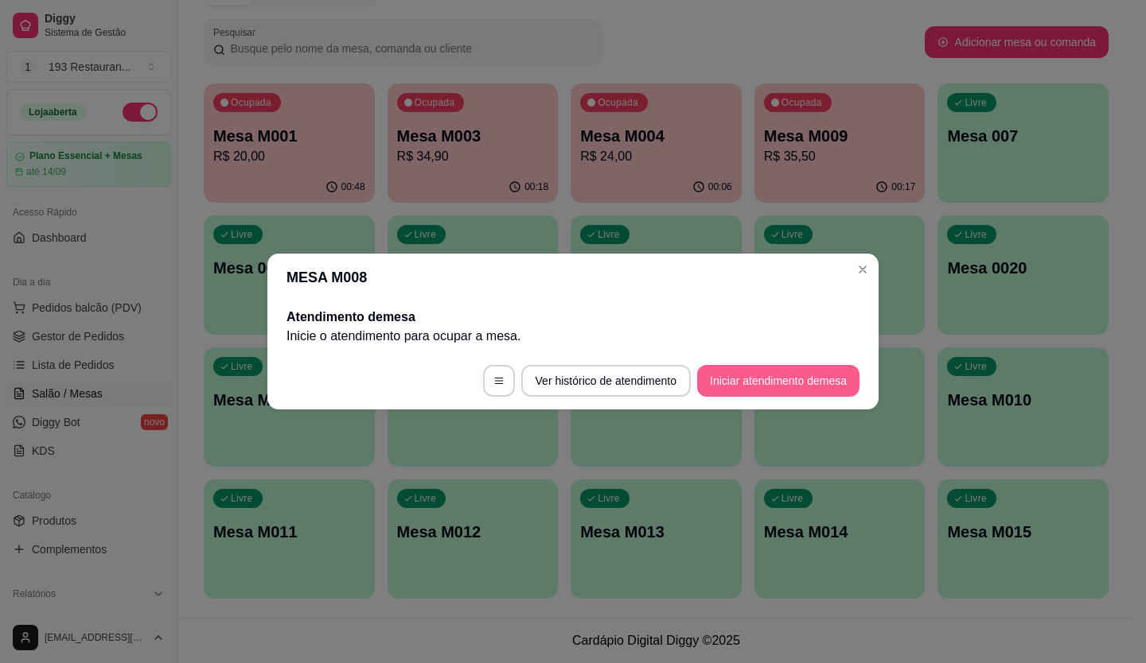
click at [731, 383] on button "Iniciar atendimento de mesa" at bounding box center [778, 381] width 162 height 32
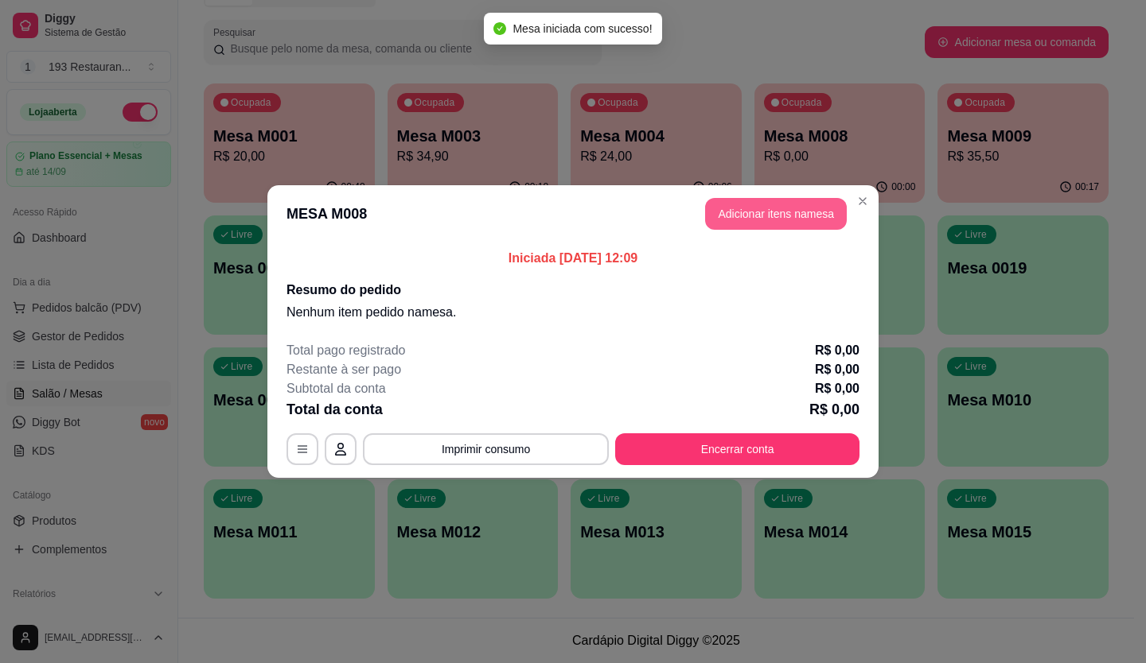
click at [702, 205] on header "MESA M008 Adicionar itens na mesa" at bounding box center [572, 213] width 611 height 57
click at [764, 222] on button "Adicionar itens na mesa" at bounding box center [775, 214] width 137 height 31
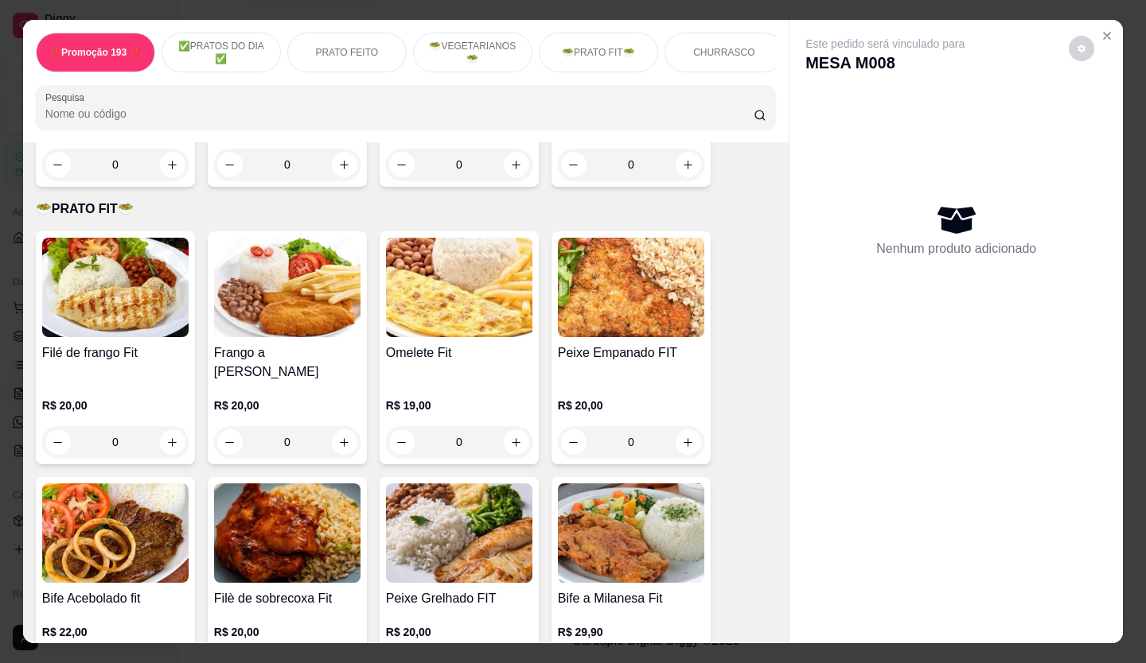
scroll to position [2148, 0]
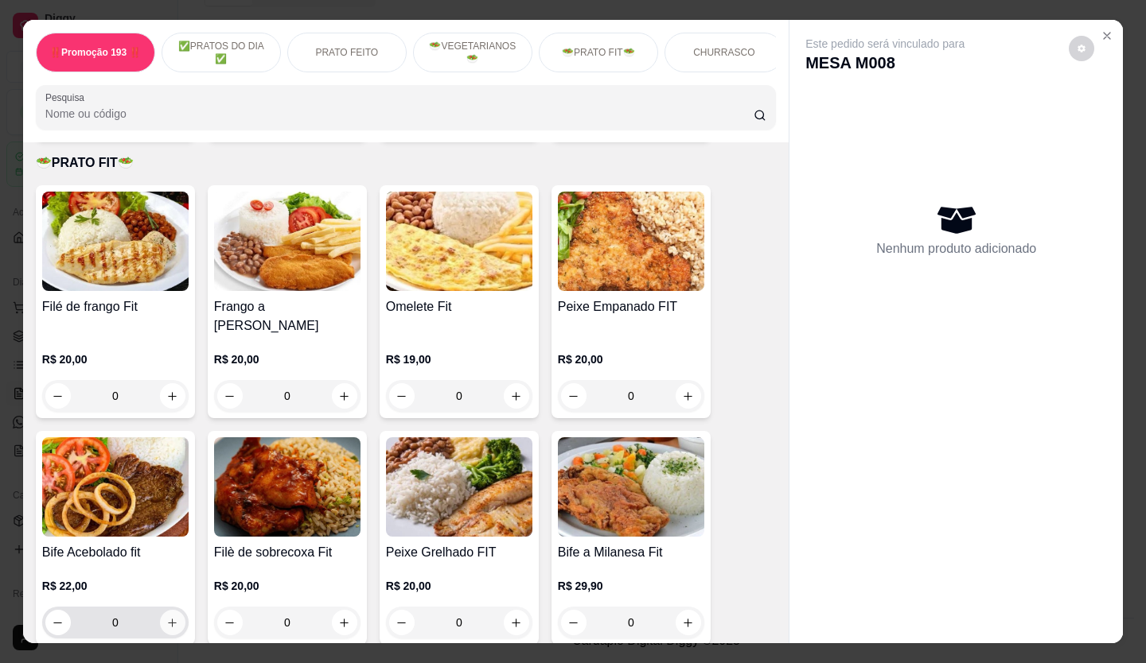
click at [175, 610] on button "increase-product-quantity" at bounding box center [172, 622] width 25 height 25
type input "1"
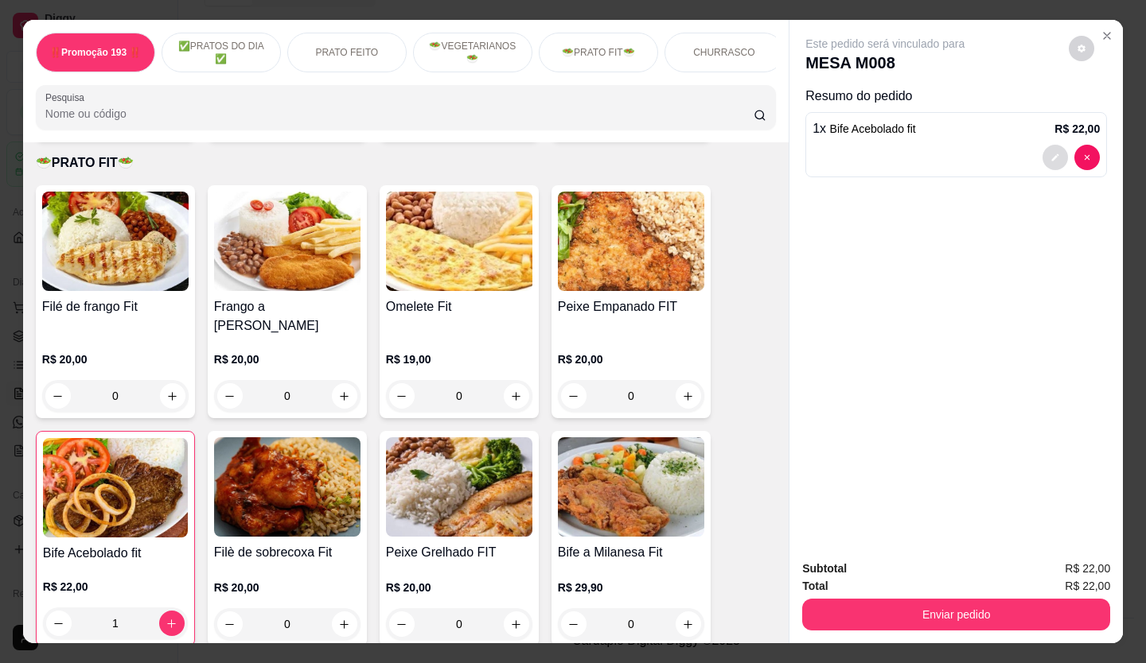
click at [1044, 153] on button "decrease-product-quantity" at bounding box center [1054, 157] width 25 height 25
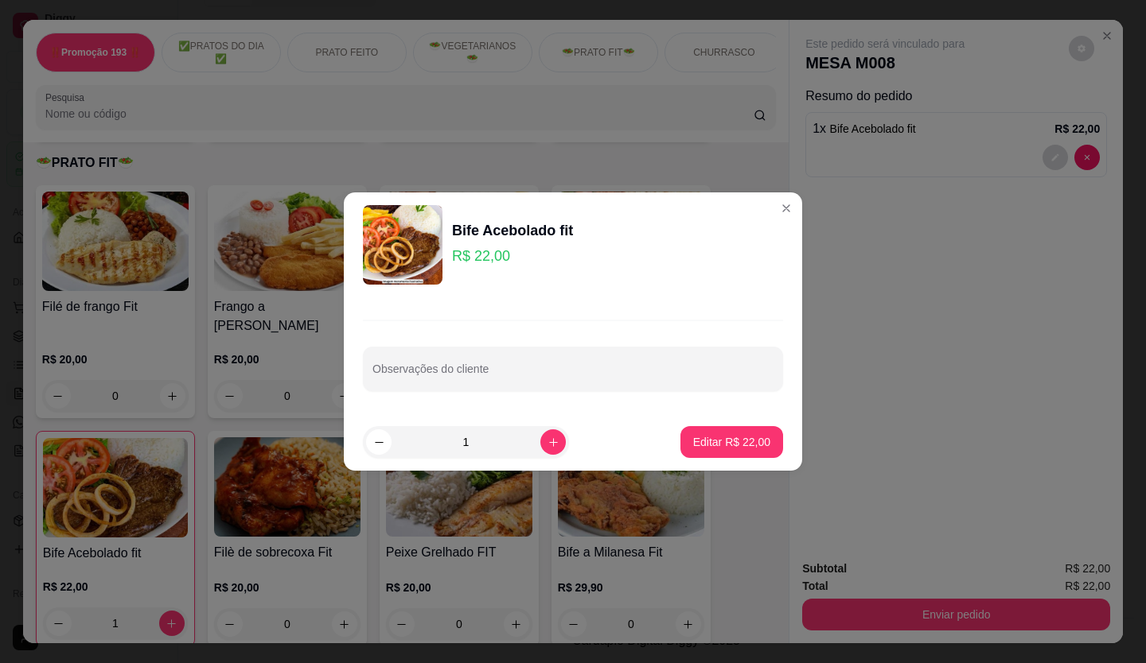
drag, startPoint x: 1013, startPoint y: 153, endPoint x: 391, endPoint y: 369, distance: 657.9
click at [391, 369] on div "Observações do cliente" at bounding box center [573, 369] width 420 height 45
type input "SEM CEBOLA"
click at [724, 446] on p "Editar R$ 22,00" at bounding box center [731, 442] width 77 height 16
type input "0"
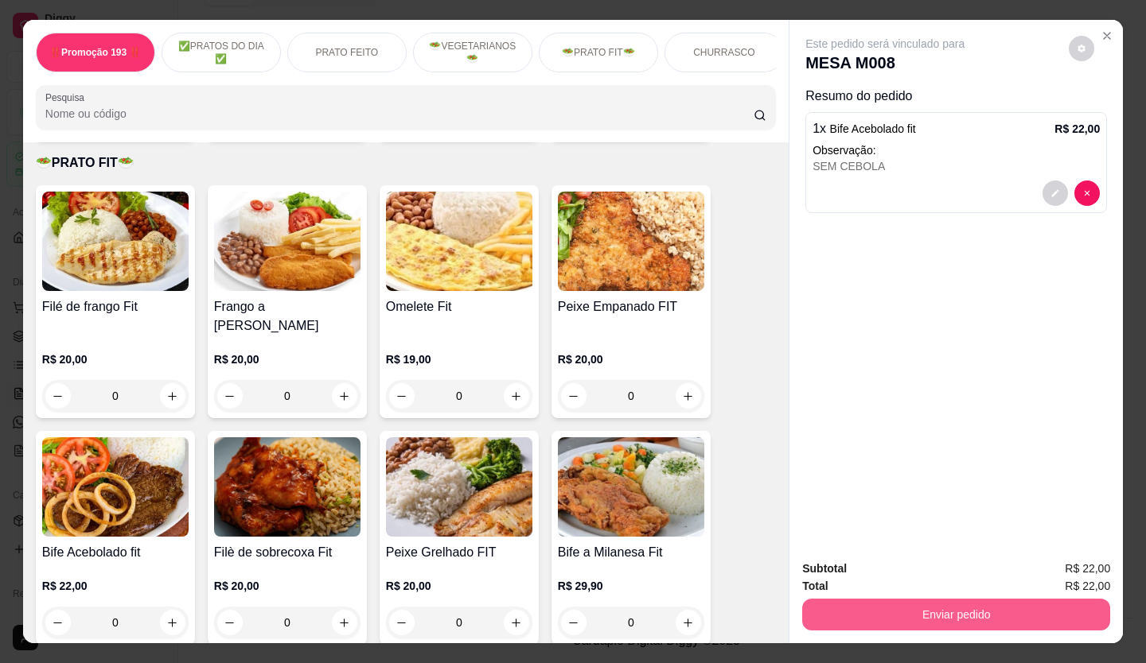
click at [912, 609] on button "Enviar pedido" at bounding box center [956, 615] width 308 height 32
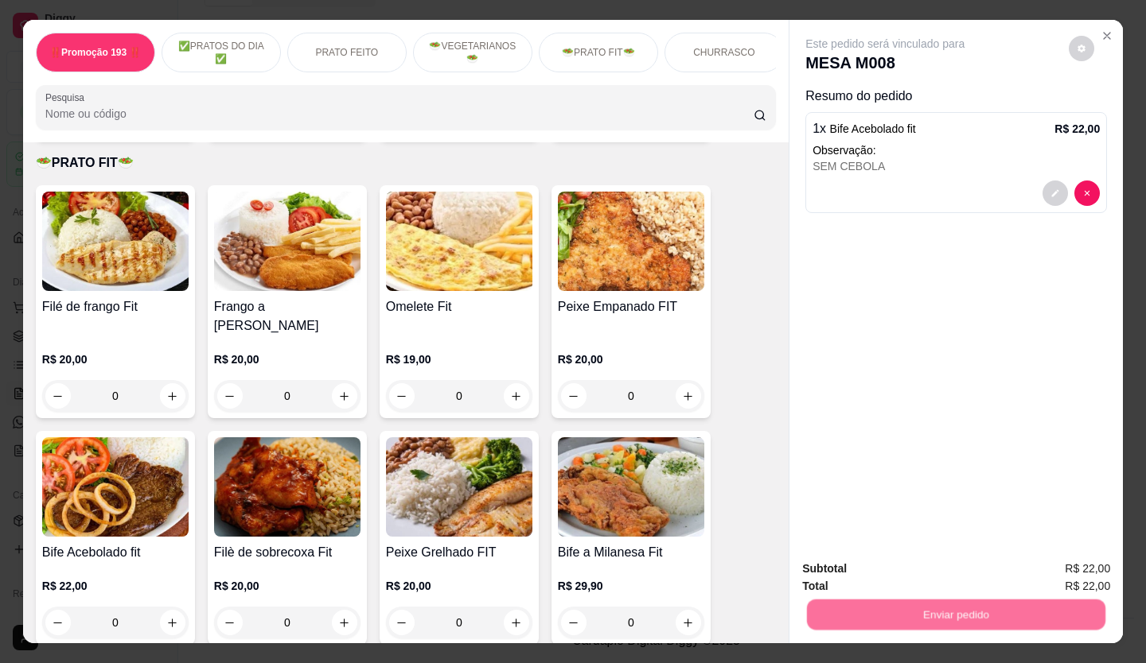
click at [889, 577] on button "Não registrar e enviar pedido" at bounding box center [902, 569] width 165 height 30
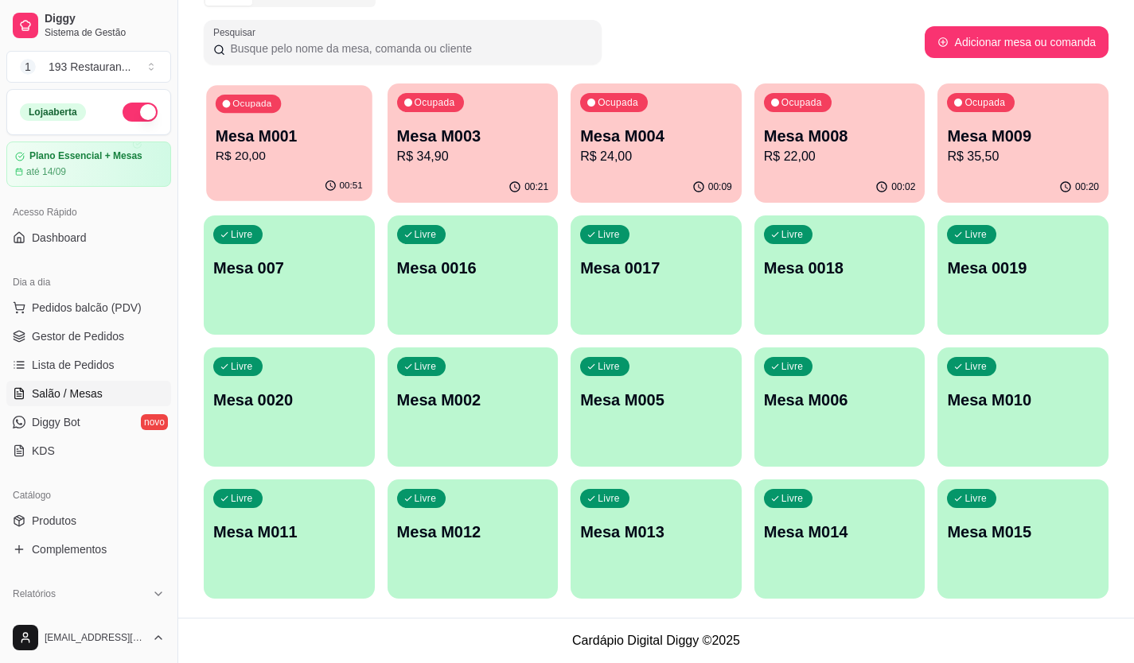
click at [294, 115] on div "Ocupada Mesa M001 R$ 20,00" at bounding box center [288, 128] width 165 height 86
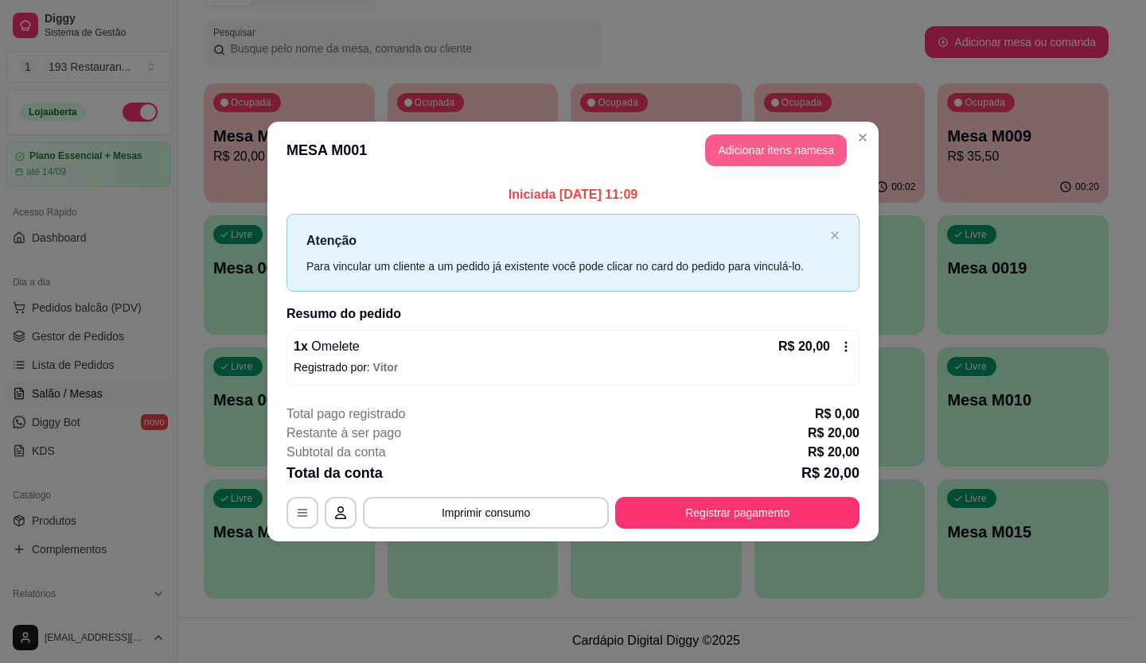
click at [754, 148] on button "Adicionar itens na mesa" at bounding box center [776, 150] width 142 height 32
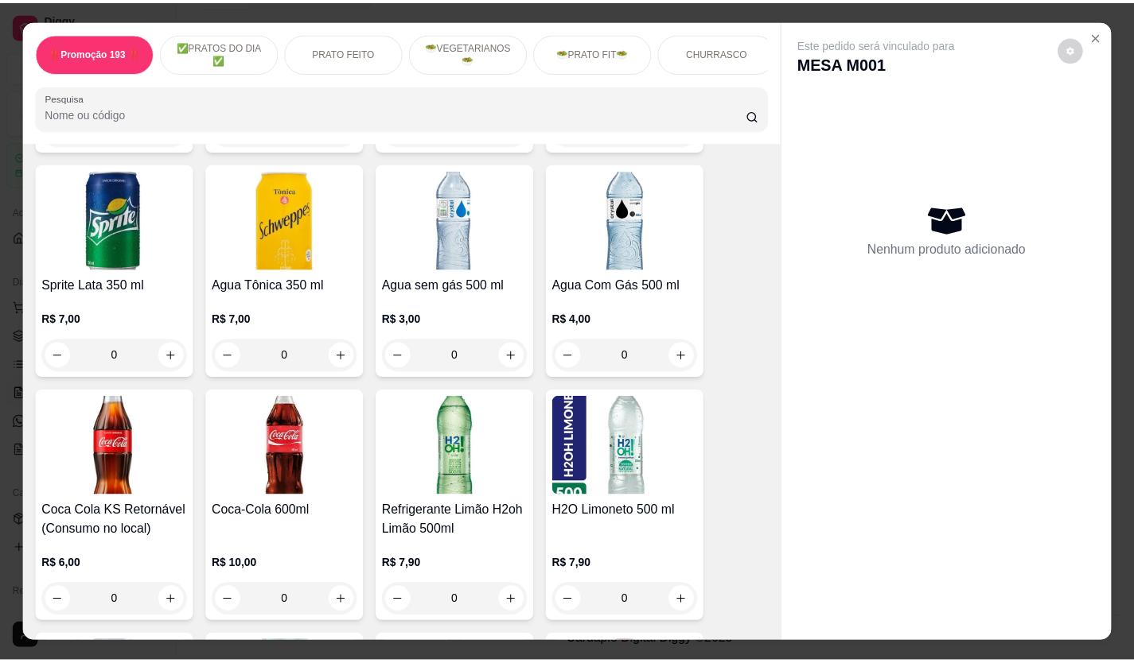
scroll to position [4932, 0]
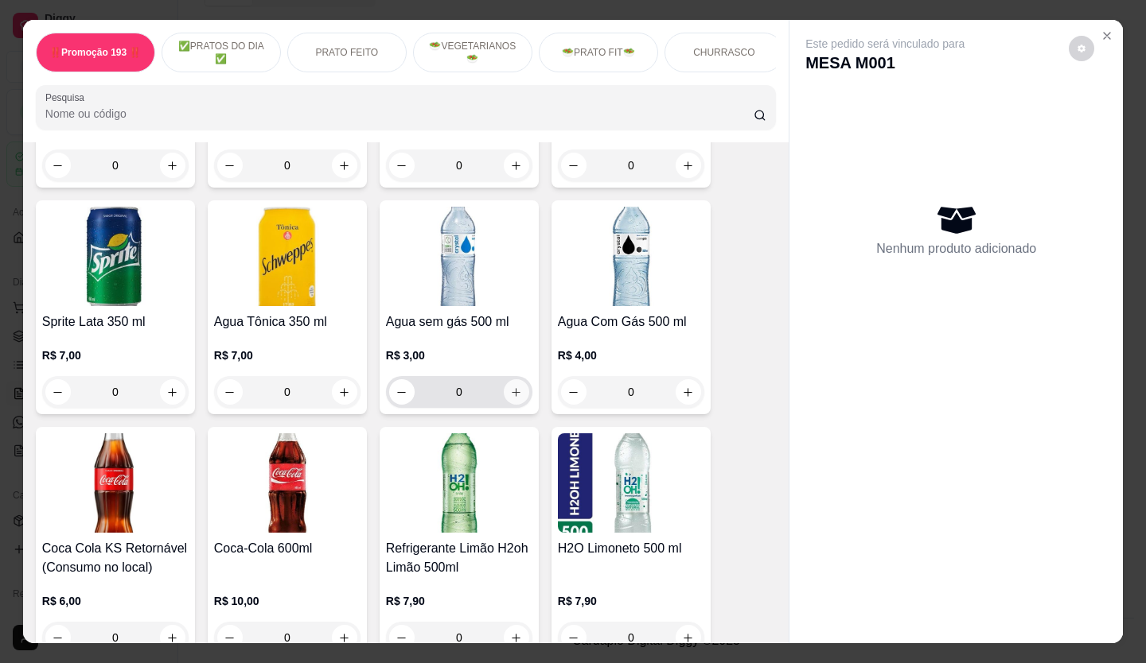
click at [512, 388] on icon "increase-product-quantity" at bounding box center [516, 392] width 9 height 9
type input "1"
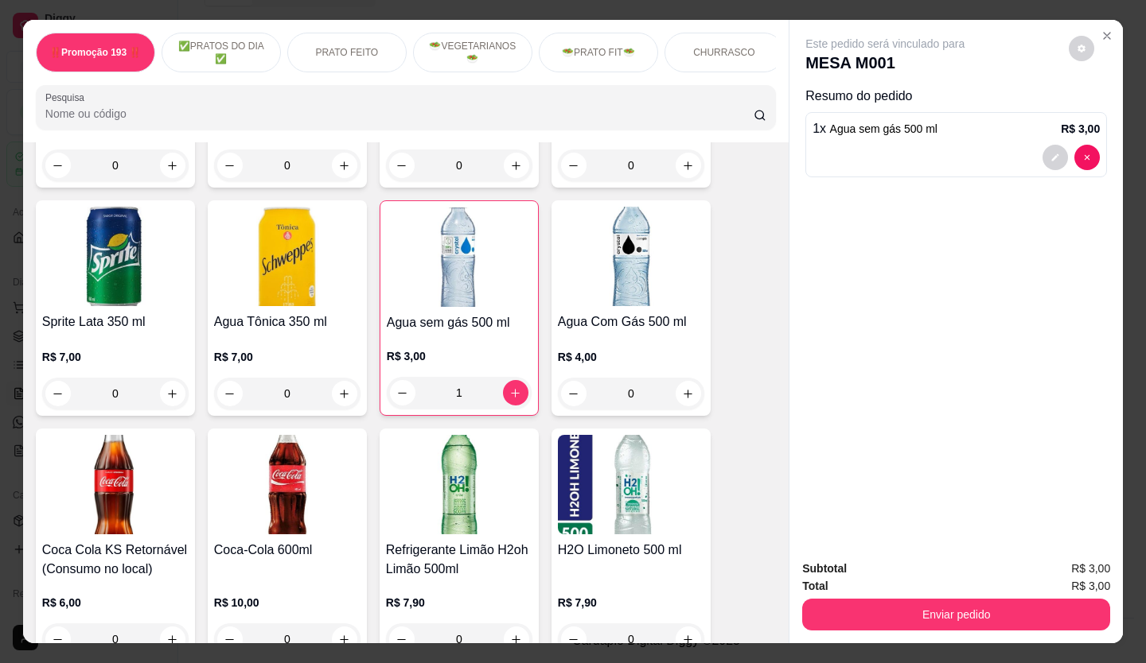
drag, startPoint x: 957, startPoint y: 640, endPoint x: 960, endPoint y: 612, distance: 28.0
click at [961, 617] on div "‼️Promoção 193 ‼️ ✅PRATOS DO DIA ✅ PRATO FEITO 🥗VEGETARIANOS🥗 🥗PRATO FIT🥗 CHURR…" at bounding box center [573, 331] width 1146 height 663
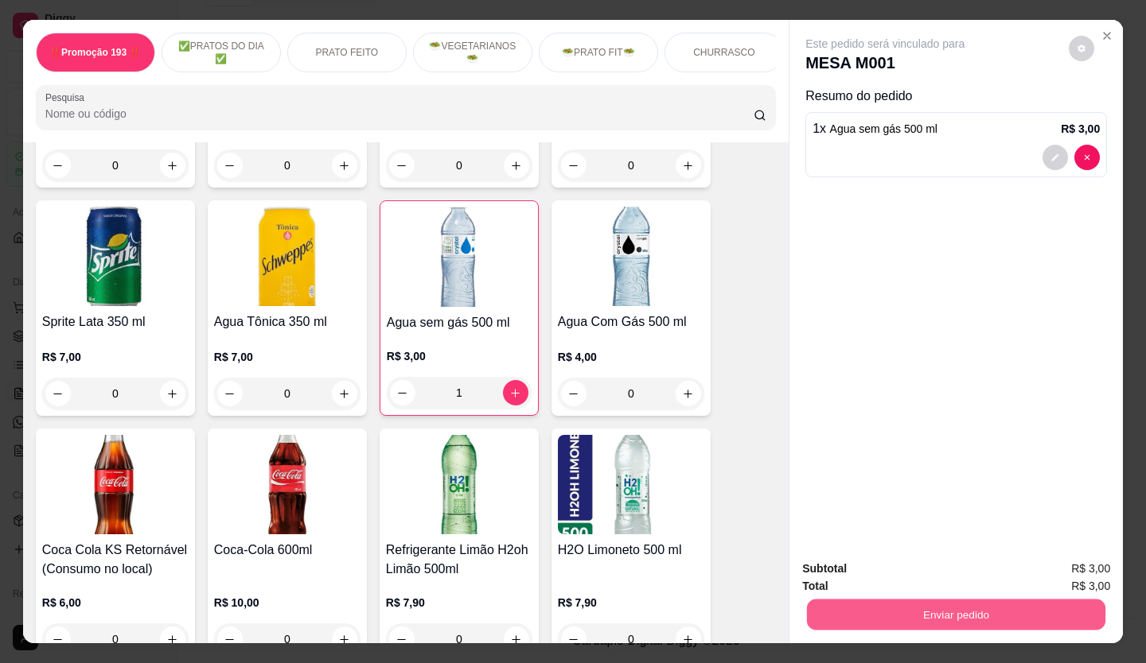
click at [960, 611] on button "Enviar pedido" at bounding box center [956, 615] width 298 height 31
click at [894, 577] on button "Não registrar e enviar pedido" at bounding box center [903, 569] width 161 height 29
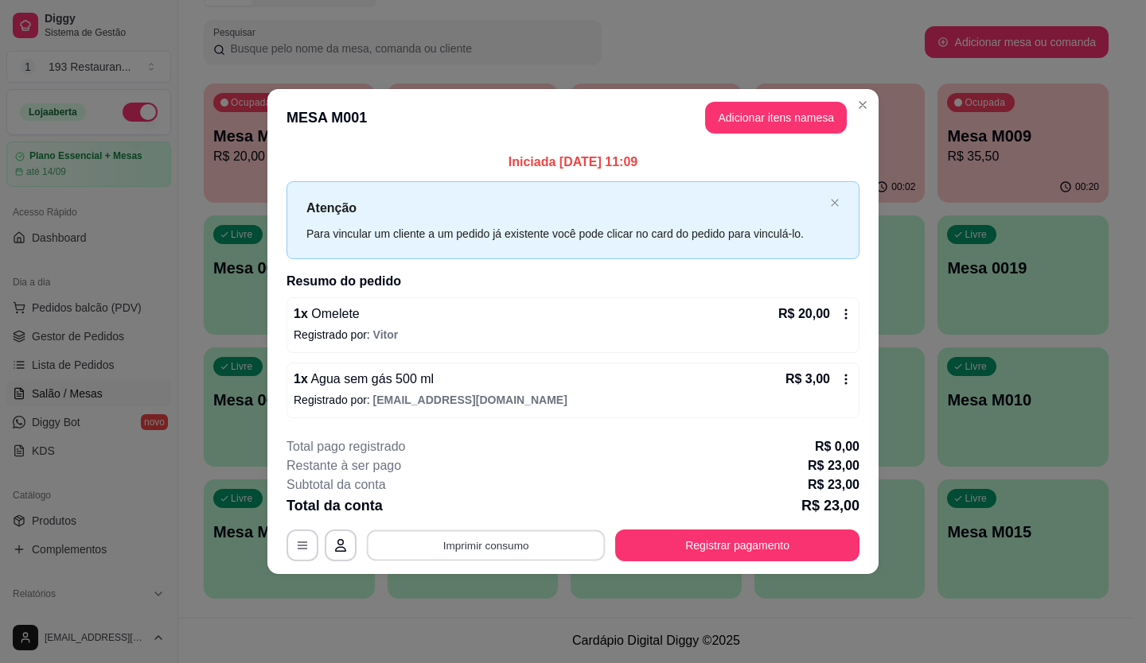
click at [543, 543] on button "Imprimir consumo" at bounding box center [486, 545] width 239 height 31
click at [527, 512] on button "CAIXA" at bounding box center [490, 508] width 115 height 25
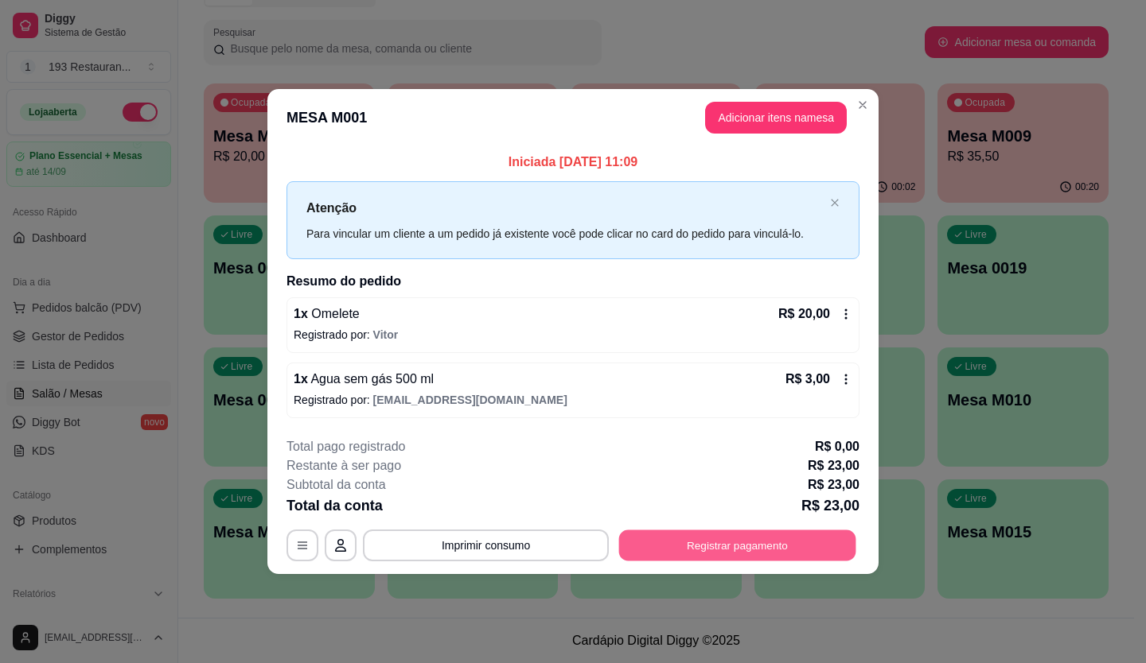
click at [784, 541] on button "Registrar pagamento" at bounding box center [737, 545] width 237 height 31
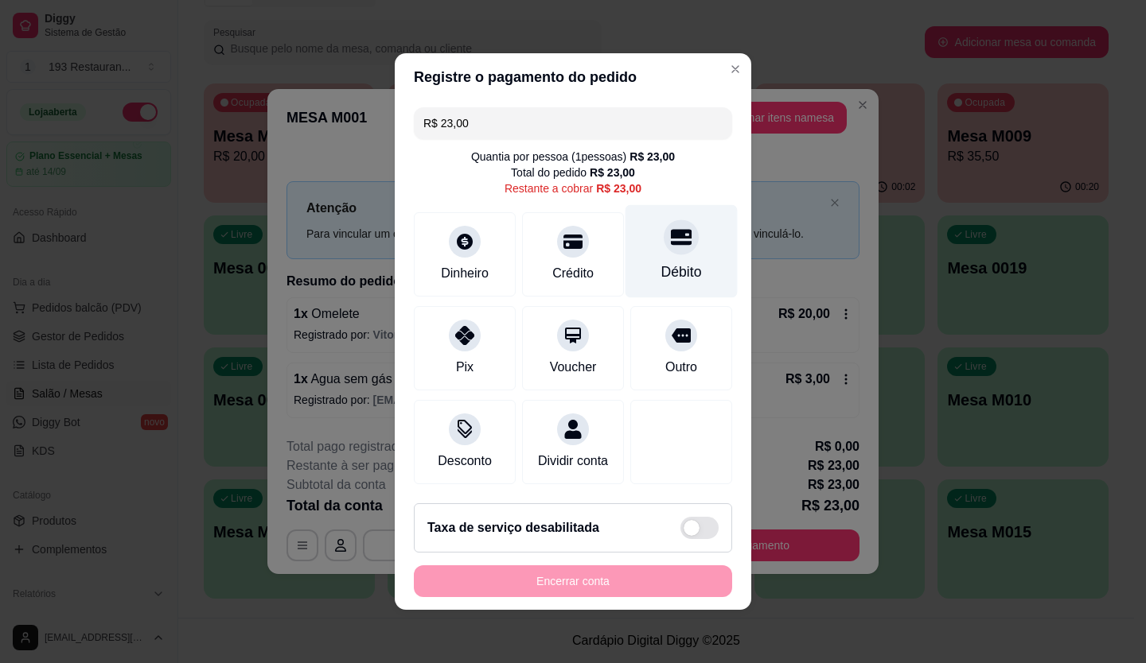
click at [696, 261] on div "Débito" at bounding box center [681, 251] width 112 height 93
type input "R$ 0,00"
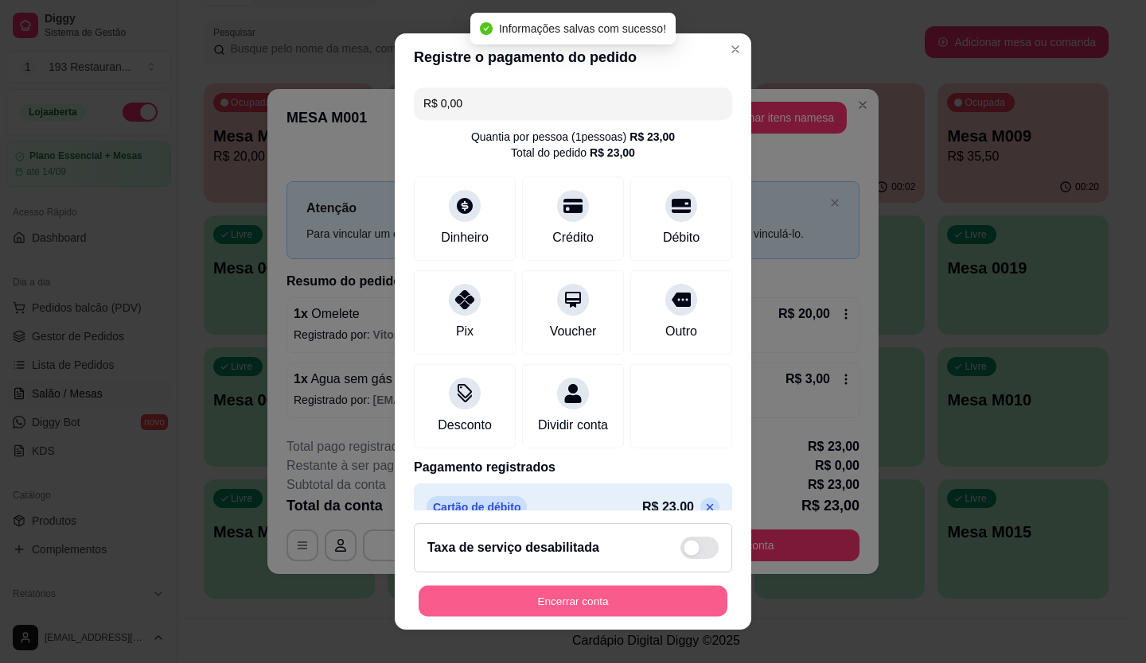
click at [547, 593] on button "Encerrar conta" at bounding box center [572, 601] width 309 height 31
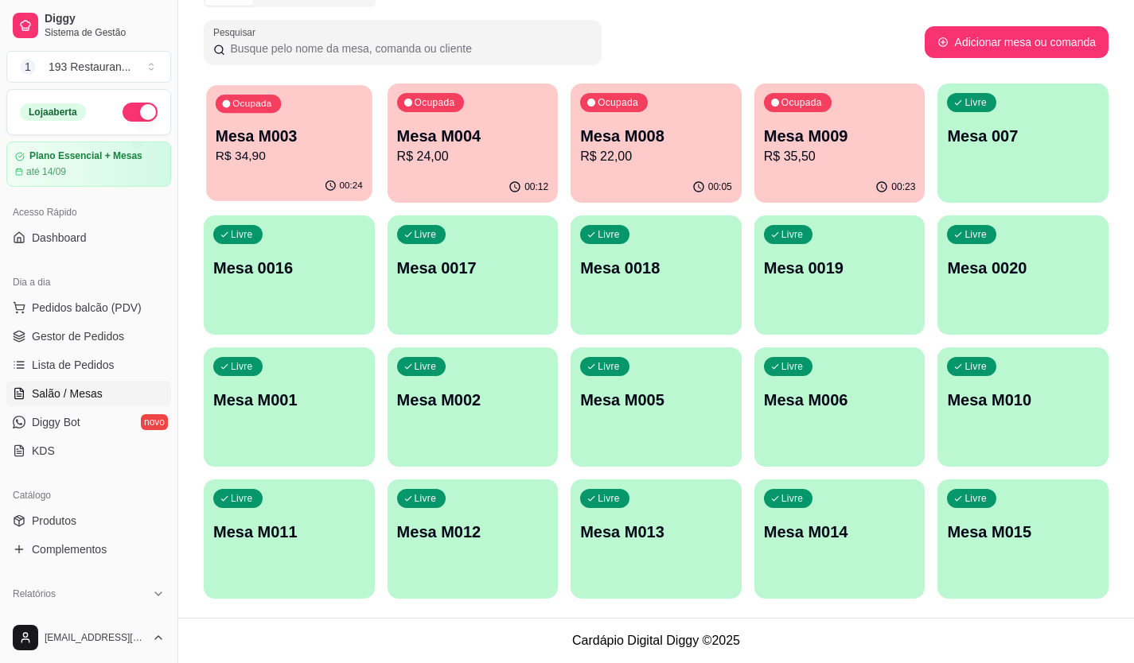
click at [302, 164] on p "R$ 34,90" at bounding box center [289, 156] width 147 height 18
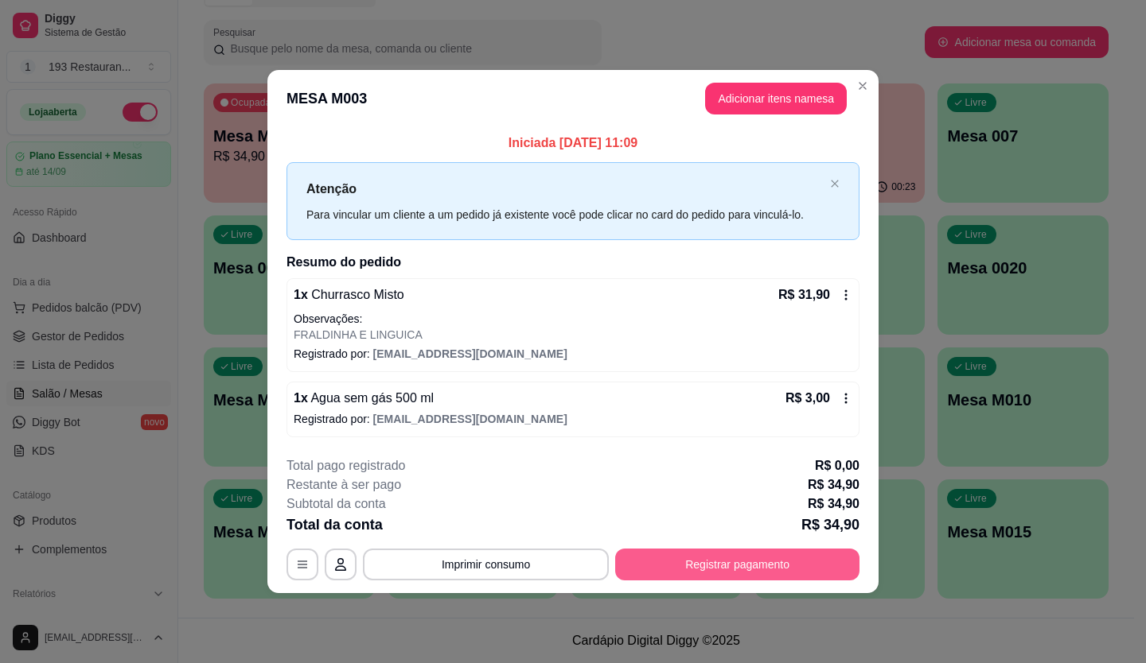
click at [740, 551] on button "Registrar pagamento" at bounding box center [737, 565] width 244 height 32
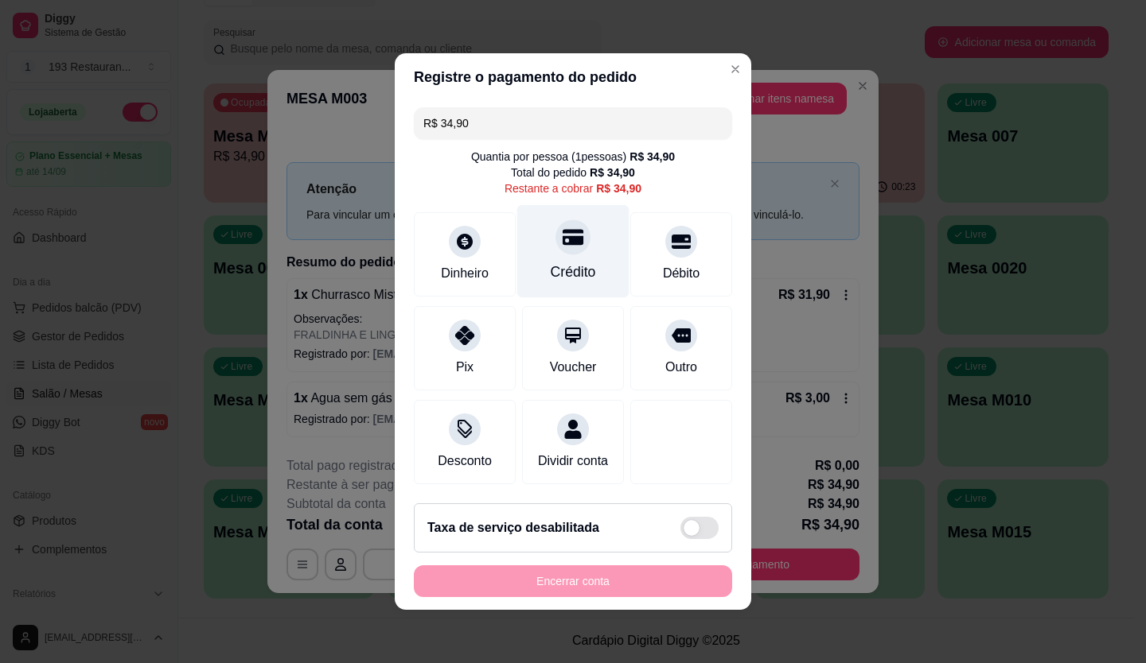
click at [521, 241] on div "Crédito" at bounding box center [573, 251] width 112 height 93
type input "R$ 0,00"
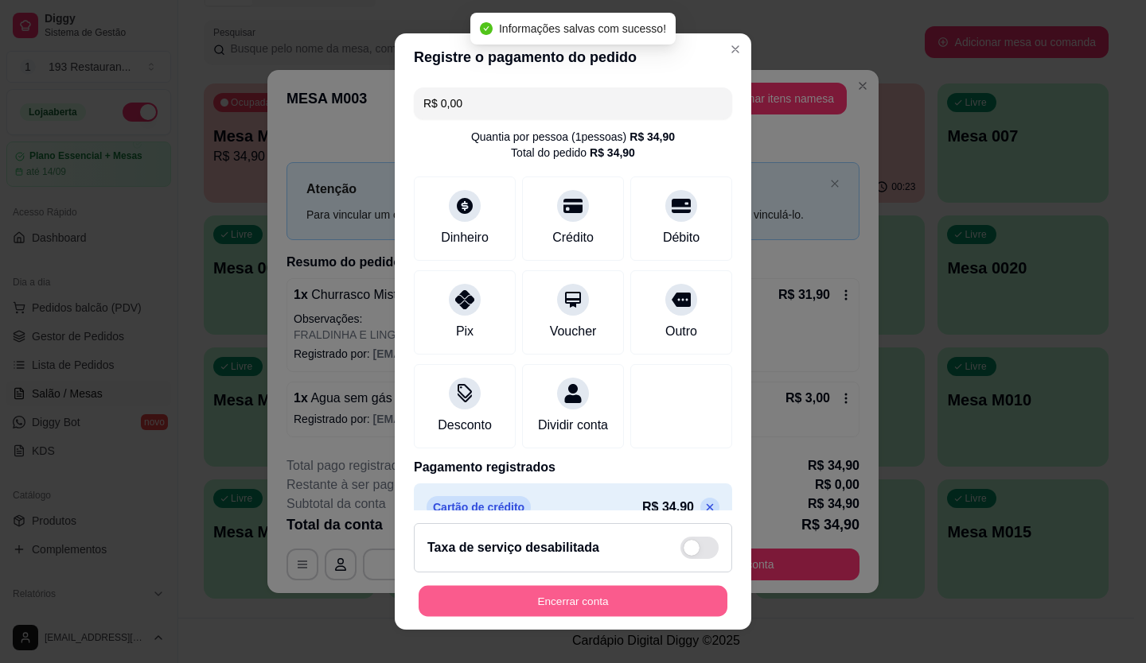
click at [591, 592] on button "Encerrar conta" at bounding box center [572, 601] width 309 height 31
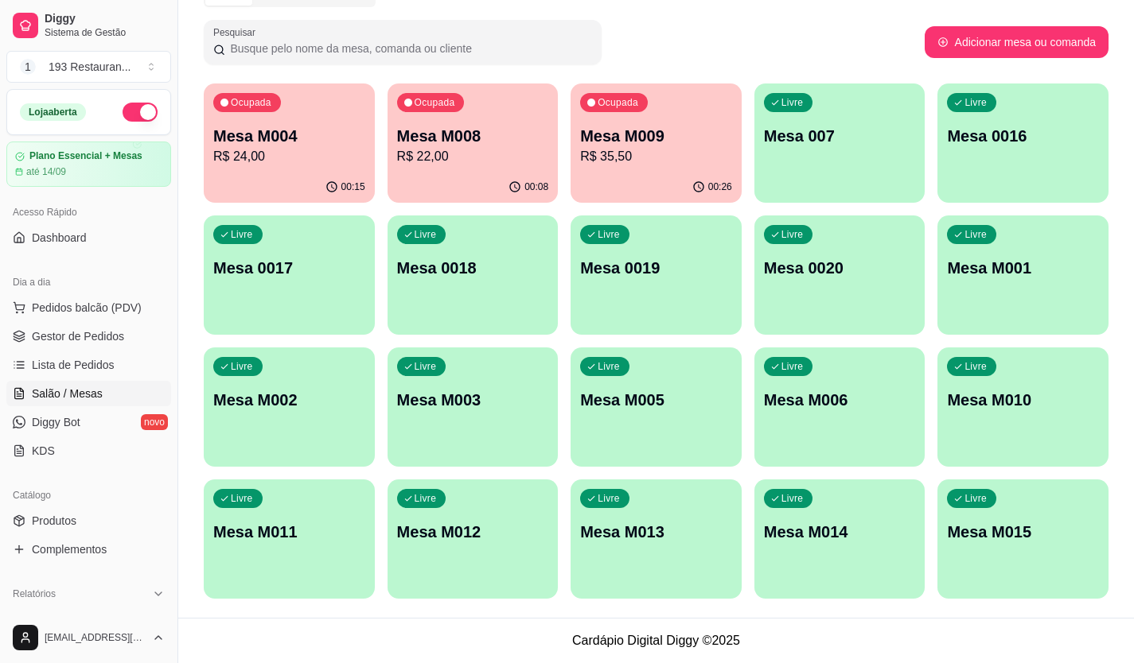
click at [611, 141] on p "Mesa M009" at bounding box center [656, 136] width 152 height 22
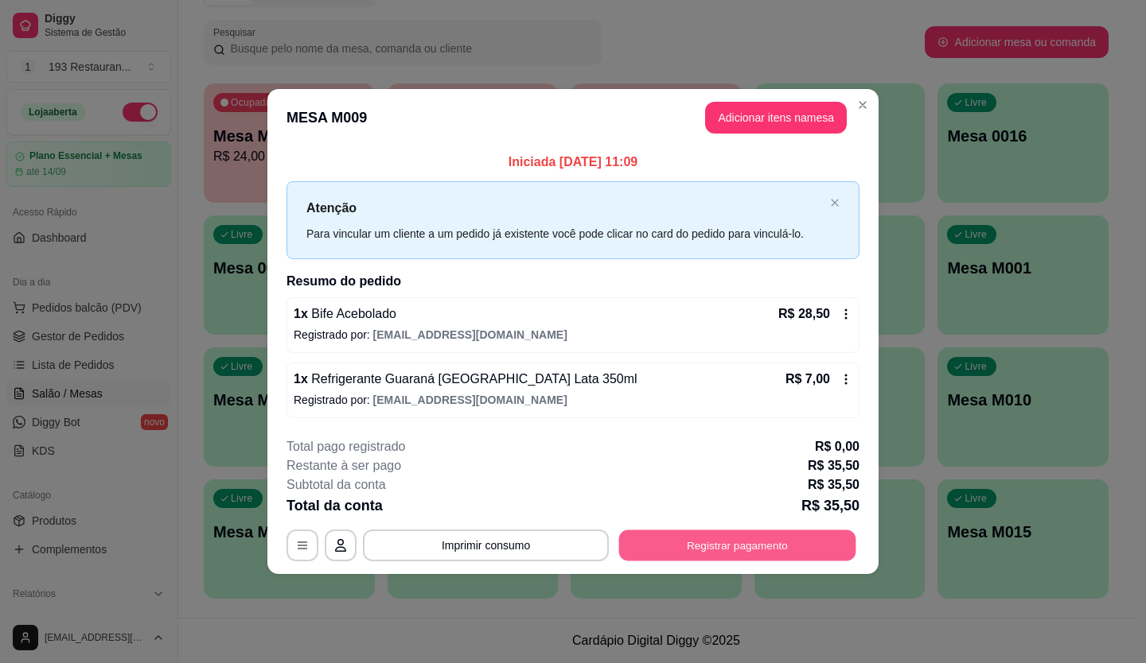
click at [804, 539] on button "Registrar pagamento" at bounding box center [737, 545] width 237 height 31
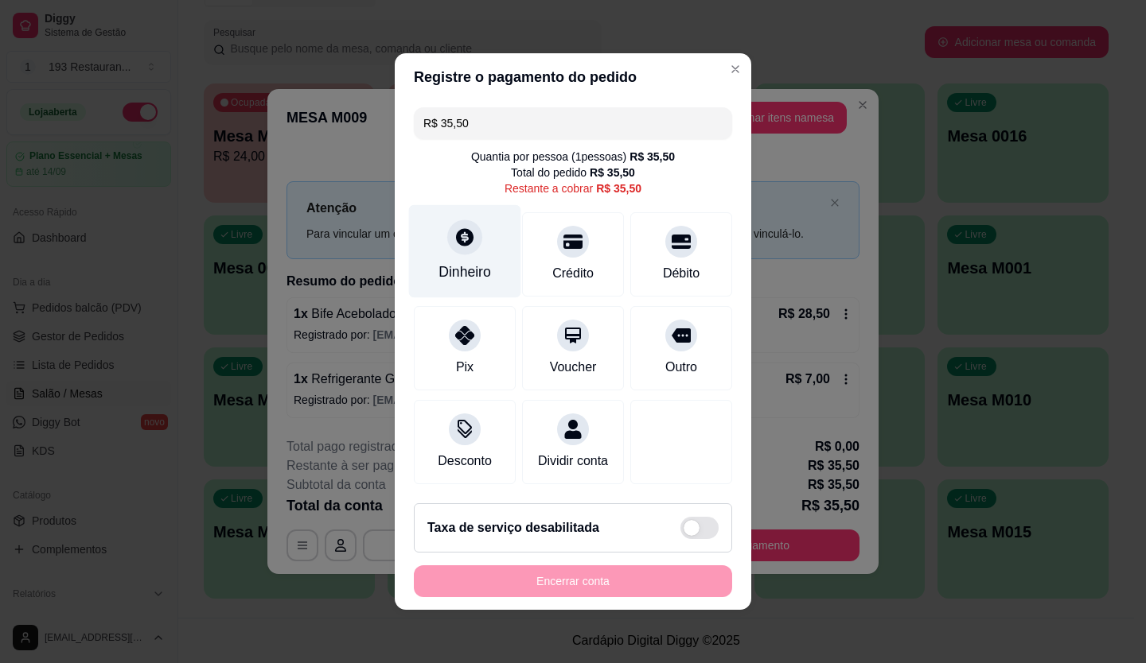
click at [467, 227] on icon at bounding box center [464, 237] width 21 height 21
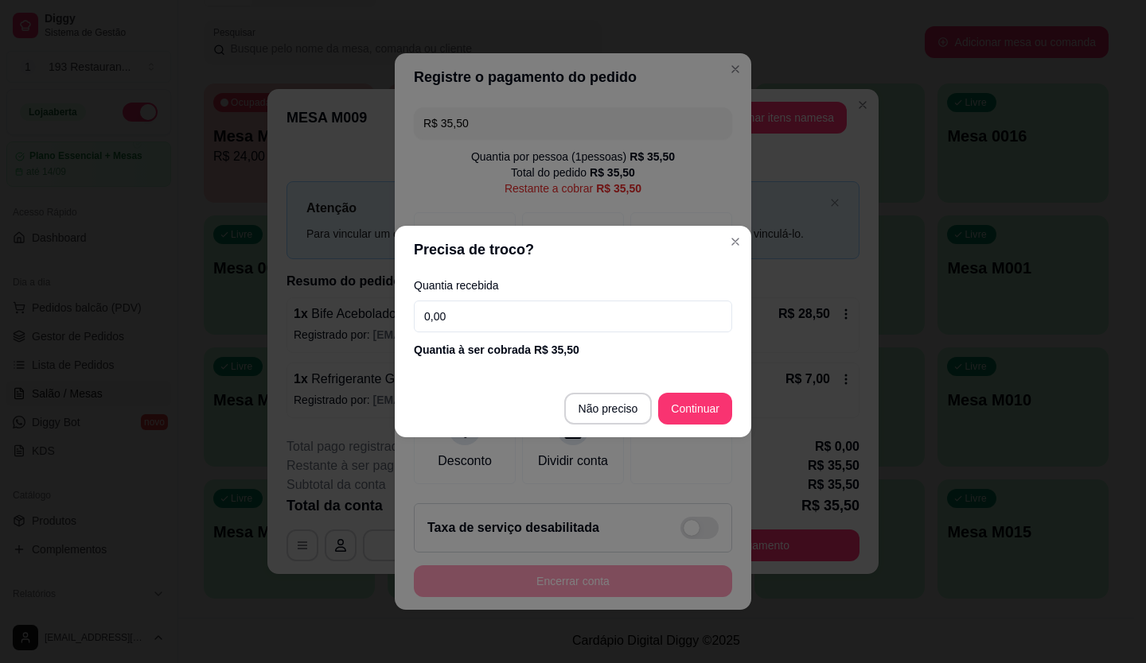
click at [508, 291] on div "Quantia recebida 0,00 Quantia à ser cobrada R$ 35,50" at bounding box center [573, 319] width 356 height 91
click at [515, 308] on input "0,00" at bounding box center [573, 317] width 318 height 32
click at [520, 308] on input "0,00" at bounding box center [573, 317] width 318 height 32
click at [520, 309] on input "0,00" at bounding box center [573, 317] width 318 height 32
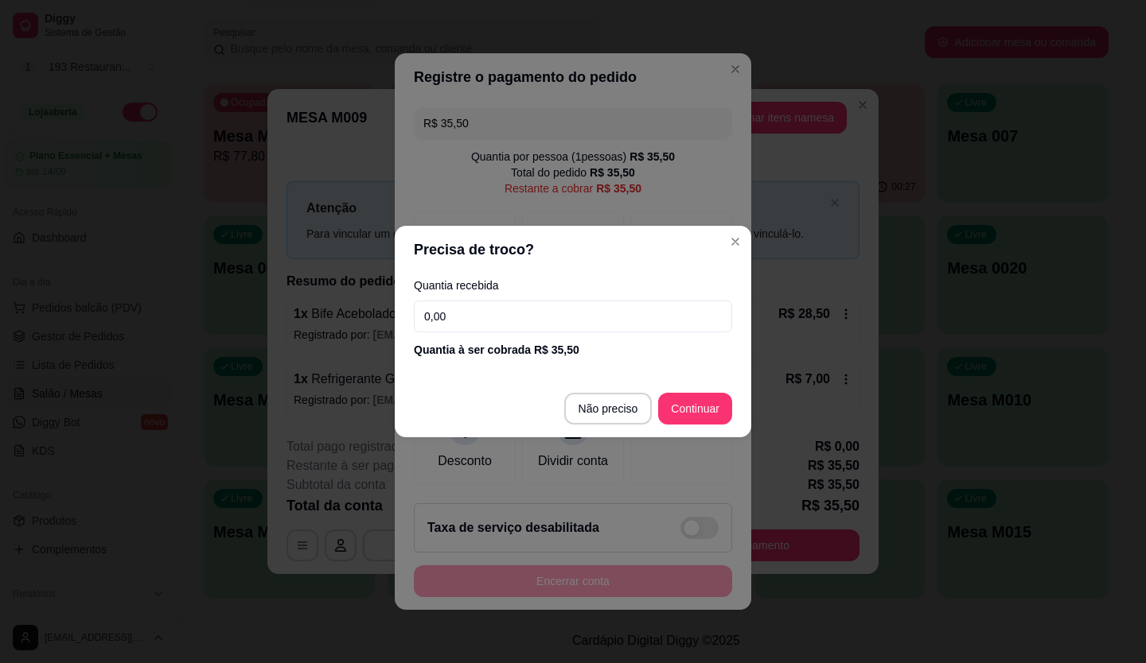
click at [523, 335] on div "Quantia recebida 0,00 Quantia à ser cobrada R$ 35,50" at bounding box center [573, 319] width 356 height 91
click at [522, 325] on input "0,00" at bounding box center [573, 317] width 318 height 32
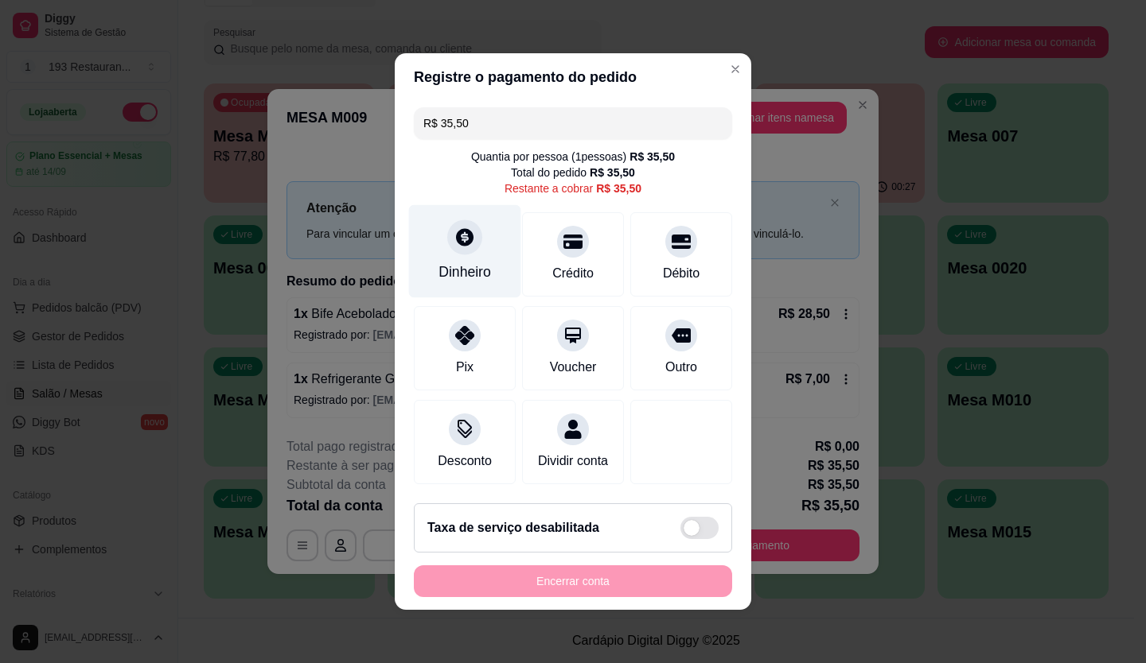
click at [484, 235] on div "Dinheiro" at bounding box center [465, 251] width 112 height 93
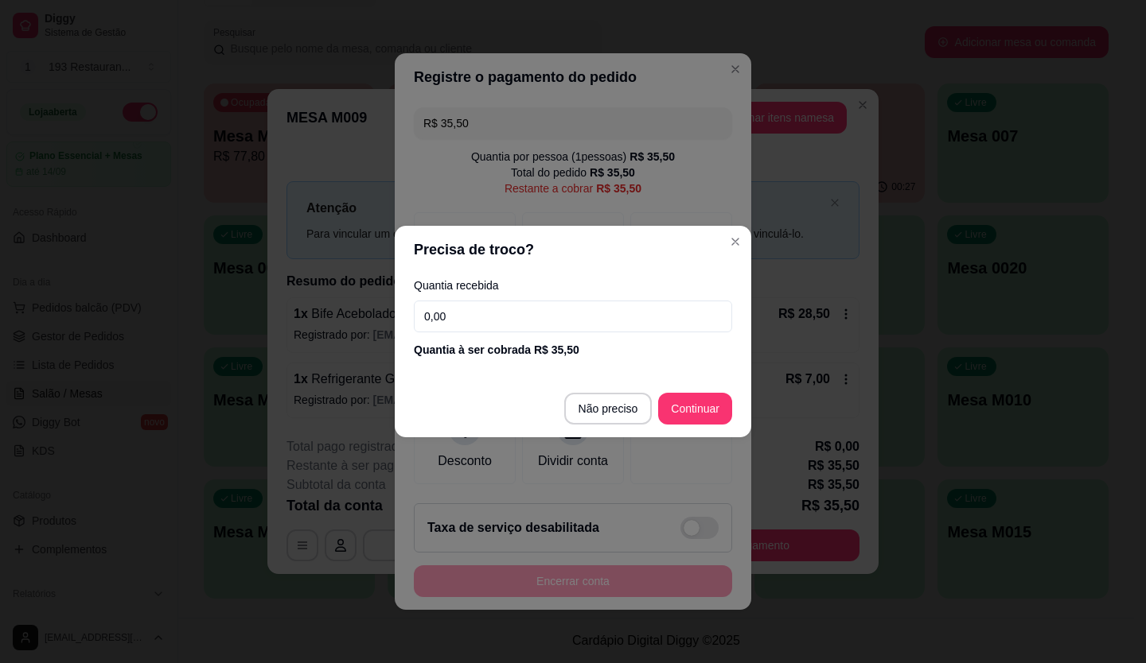
click at [577, 321] on input "0,00" at bounding box center [573, 317] width 318 height 32
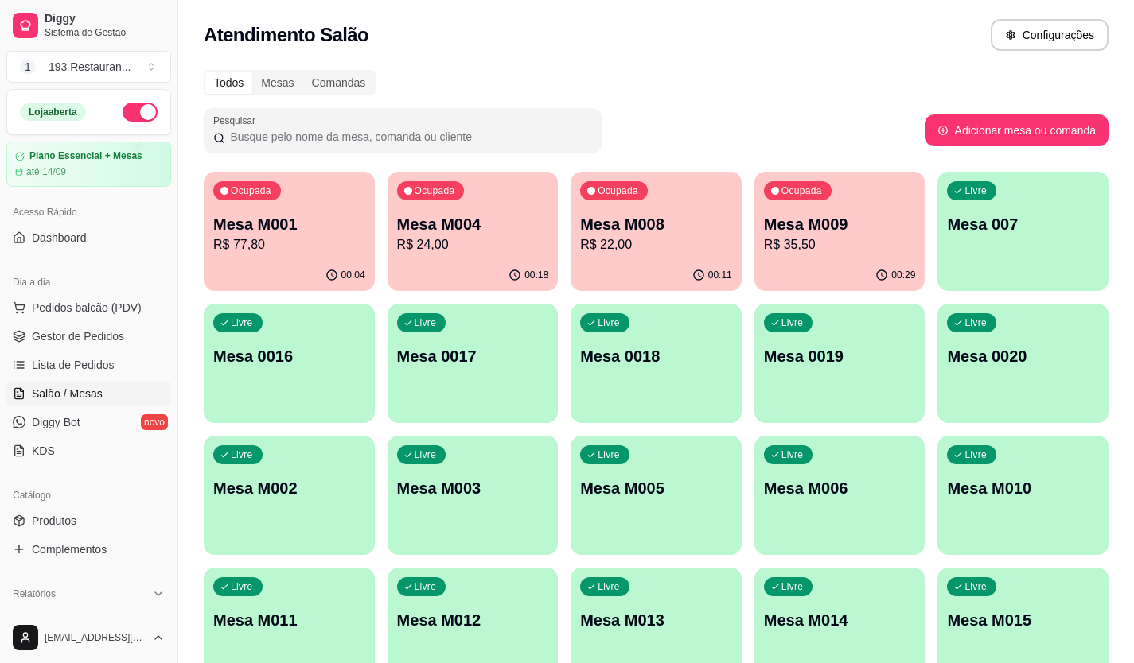
click at [858, 232] on p "Mesa M009" at bounding box center [840, 224] width 152 height 22
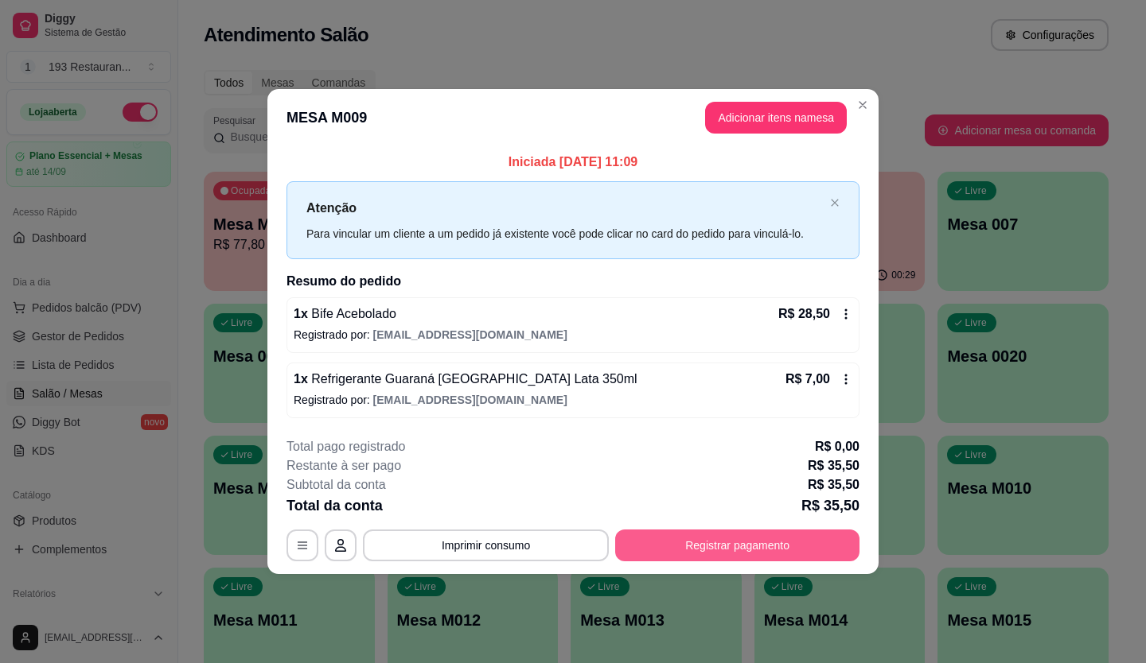
click at [692, 544] on button "Registrar pagamento" at bounding box center [737, 546] width 244 height 32
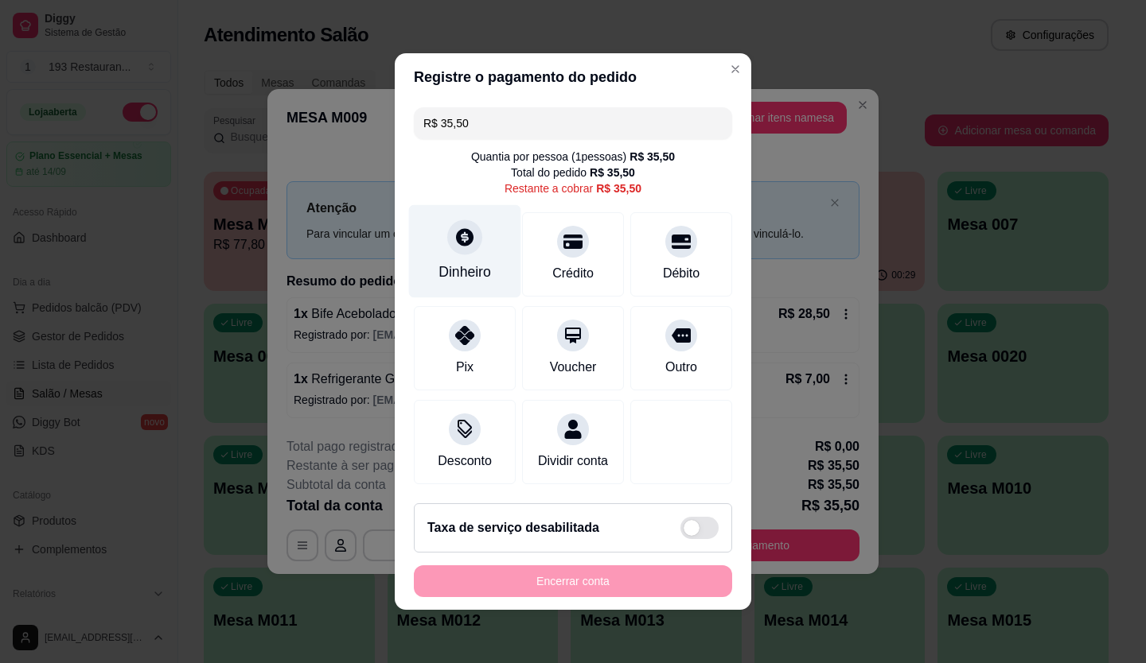
click at [422, 239] on div "Dinheiro" at bounding box center [465, 251] width 112 height 93
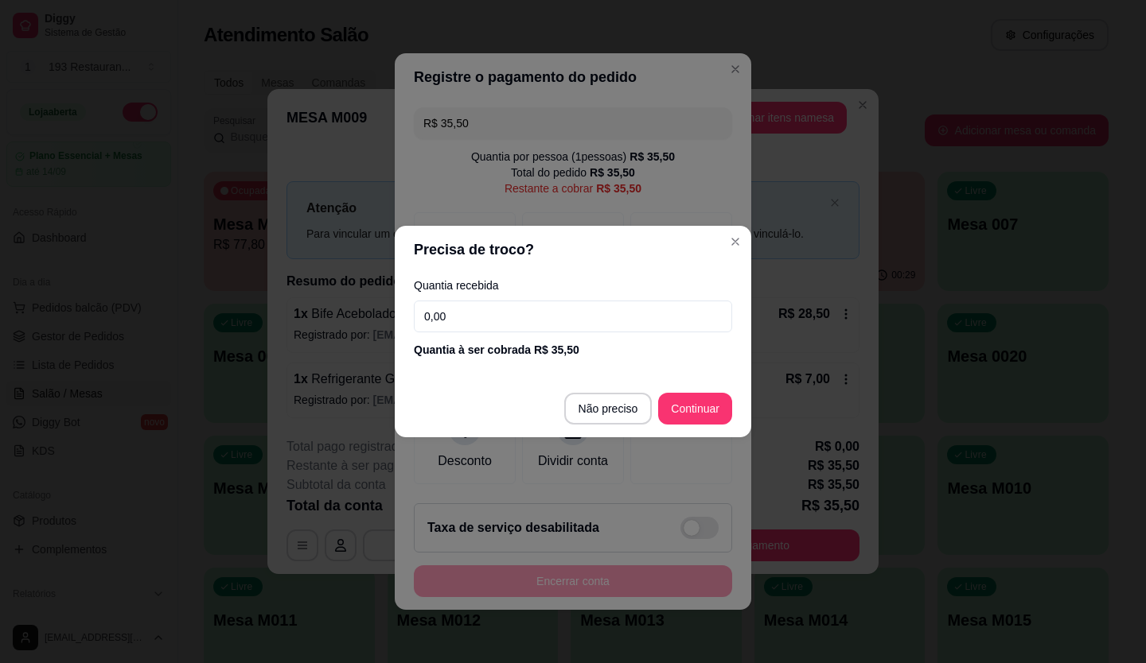
click at [506, 325] on input "0,00" at bounding box center [573, 317] width 318 height 32
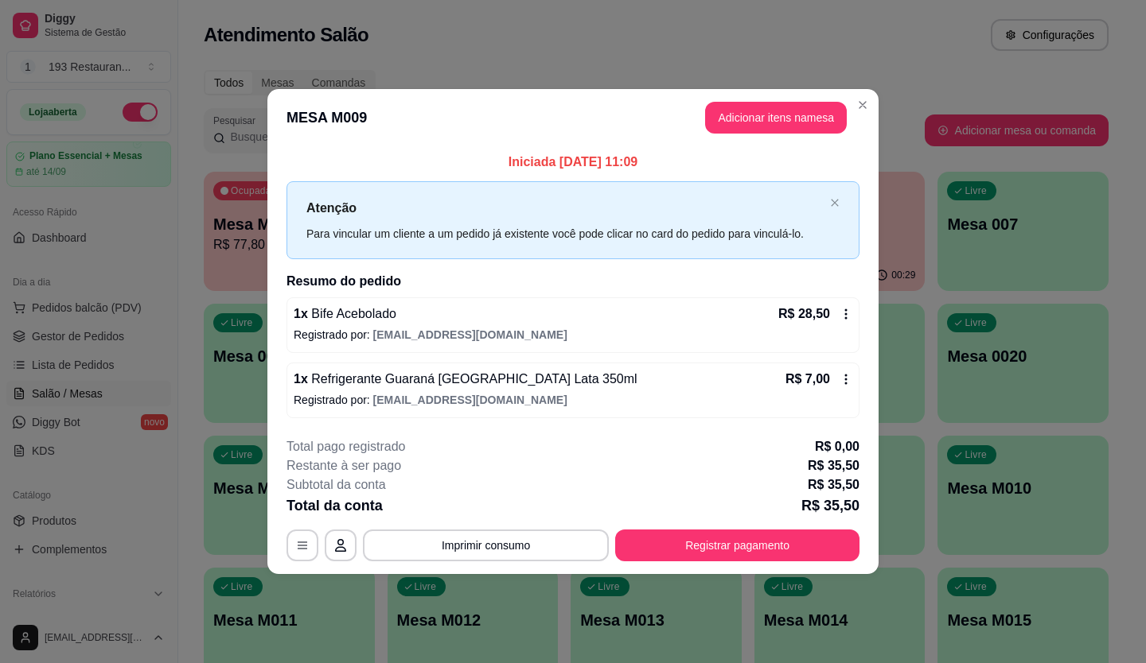
click at [716, 527] on div "**********" at bounding box center [572, 500] width 573 height 124
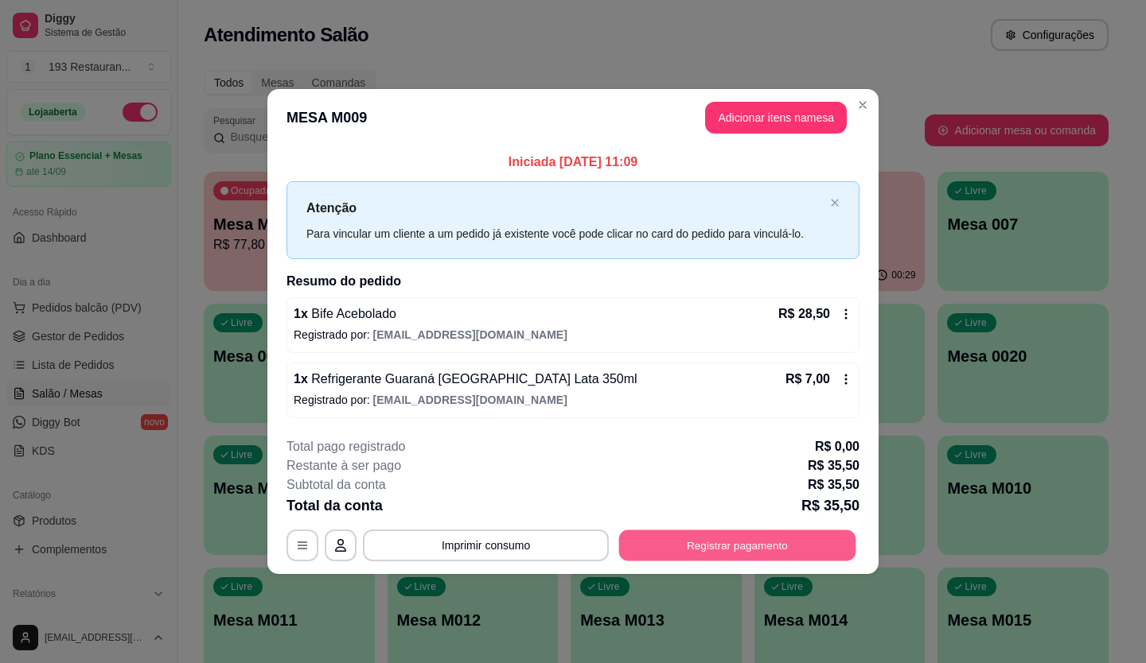
click at [704, 533] on button "Registrar pagamento" at bounding box center [737, 545] width 237 height 31
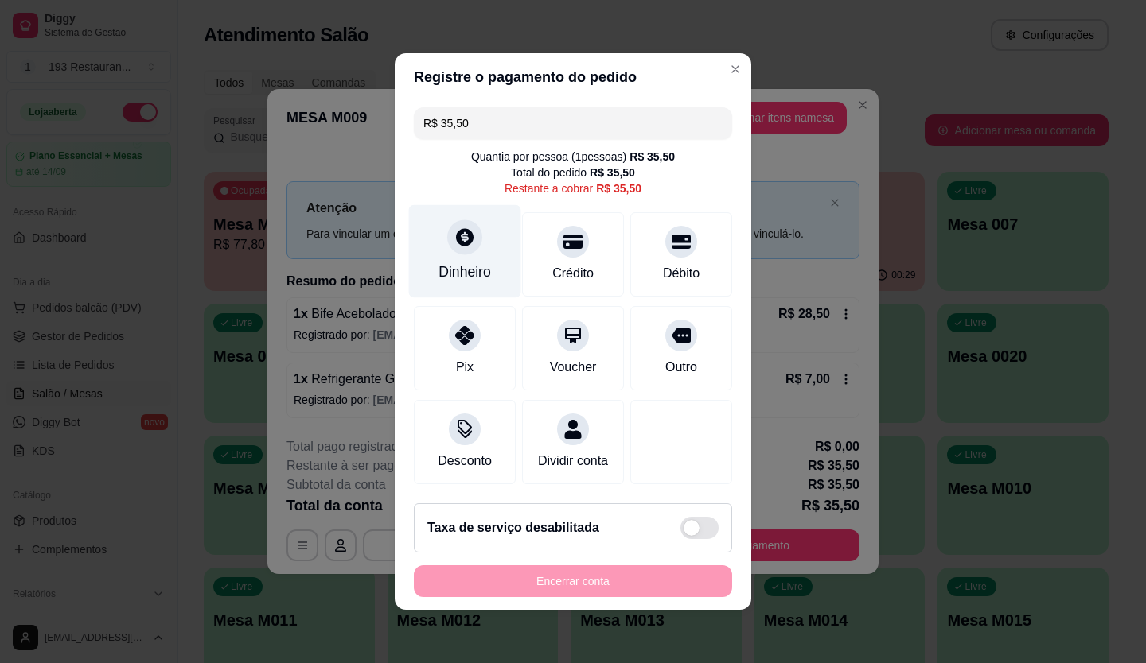
click at [475, 262] on div "Dinheiro" at bounding box center [464, 272] width 53 height 21
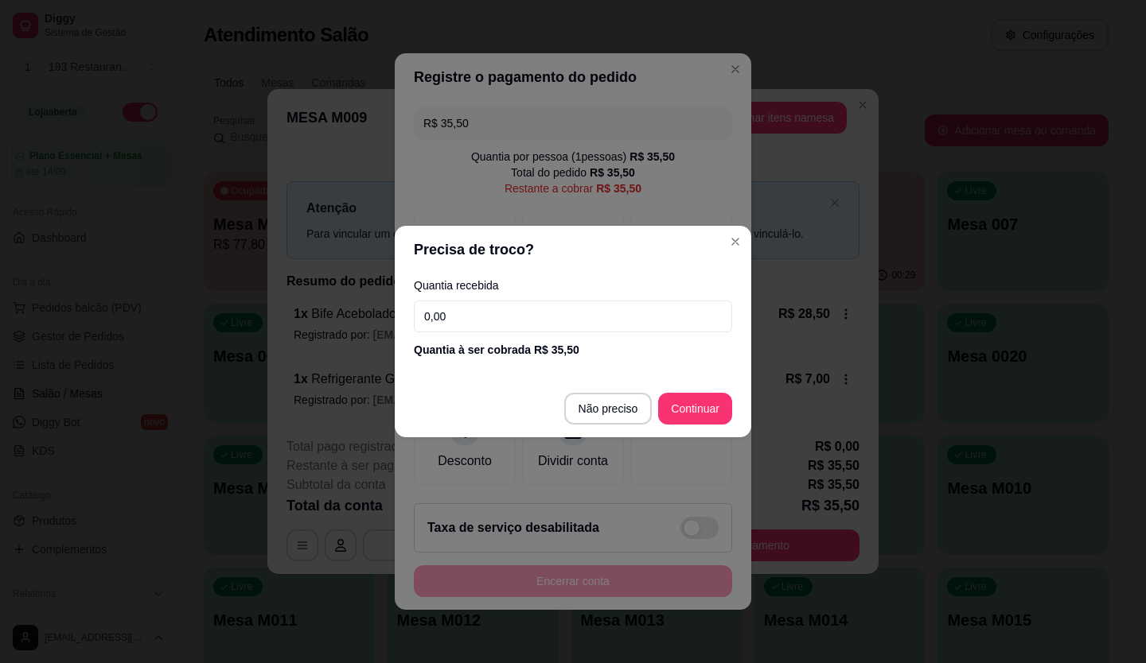
click at [515, 328] on input "0,00" at bounding box center [573, 317] width 318 height 32
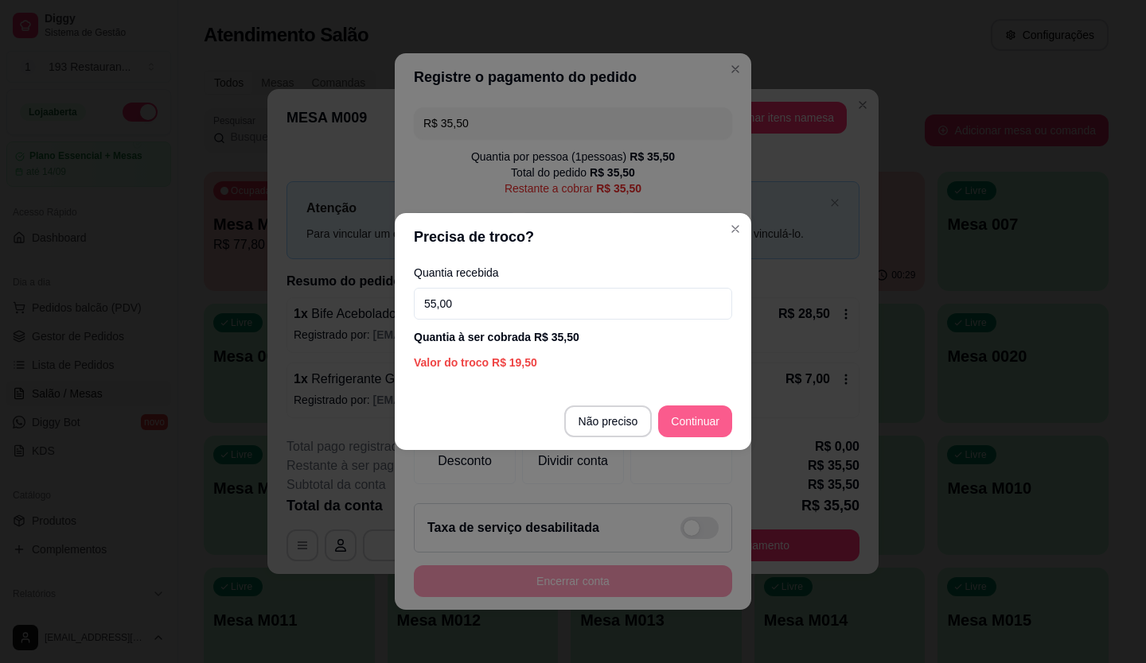
type input "55,00"
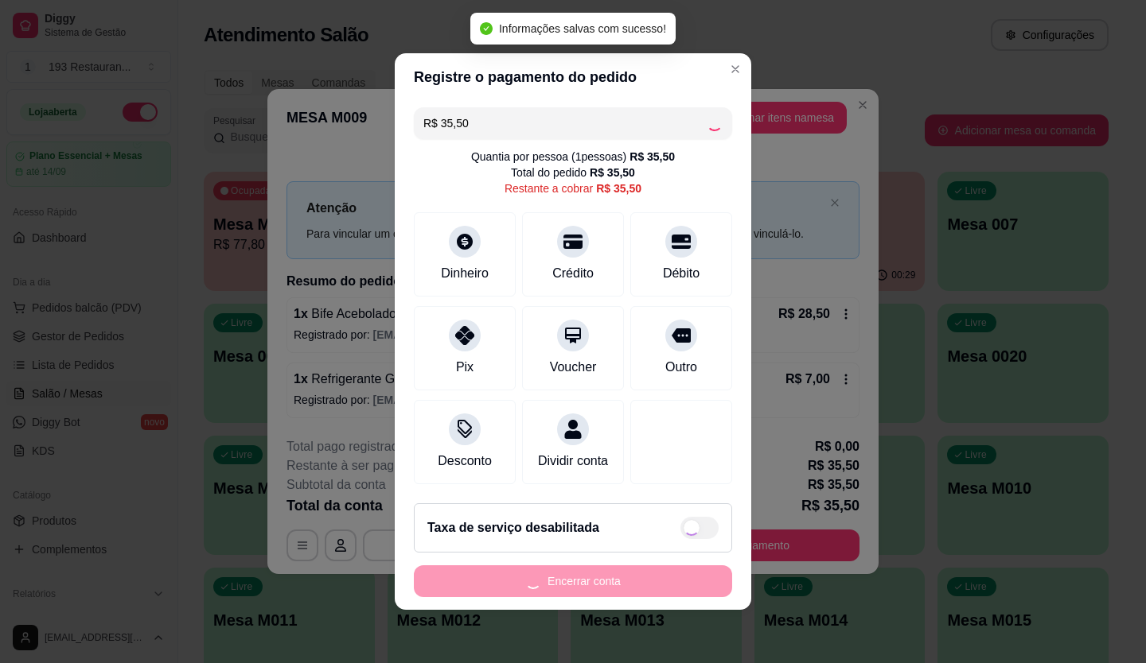
type input "R$ 0,00"
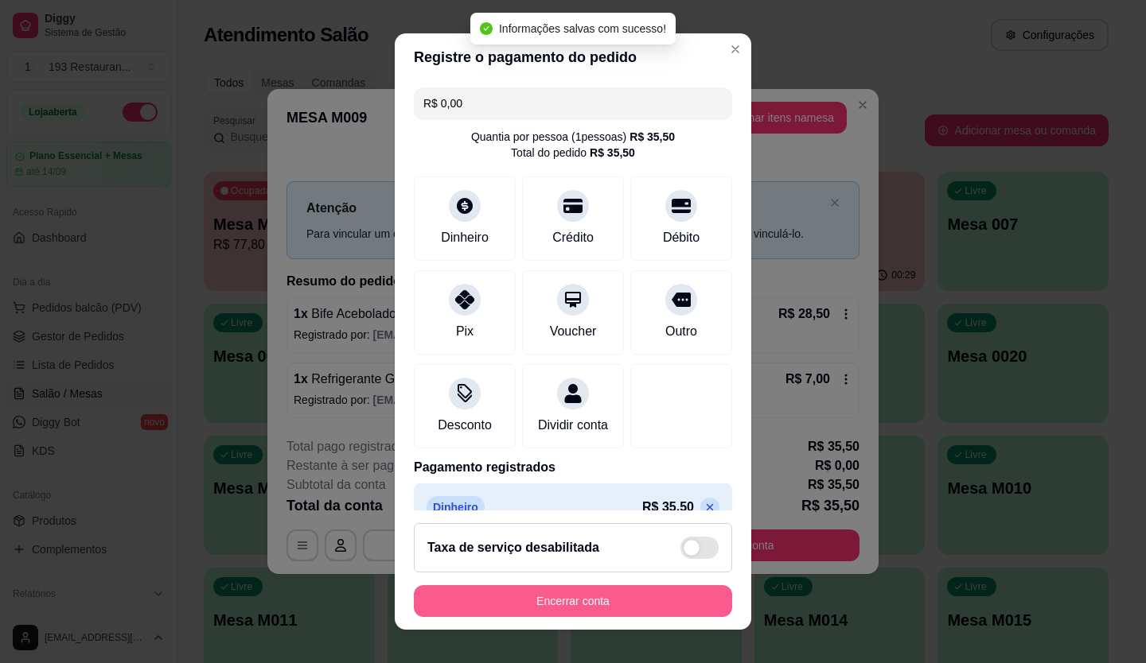
click at [659, 593] on button "Encerrar conta" at bounding box center [573, 601] width 318 height 32
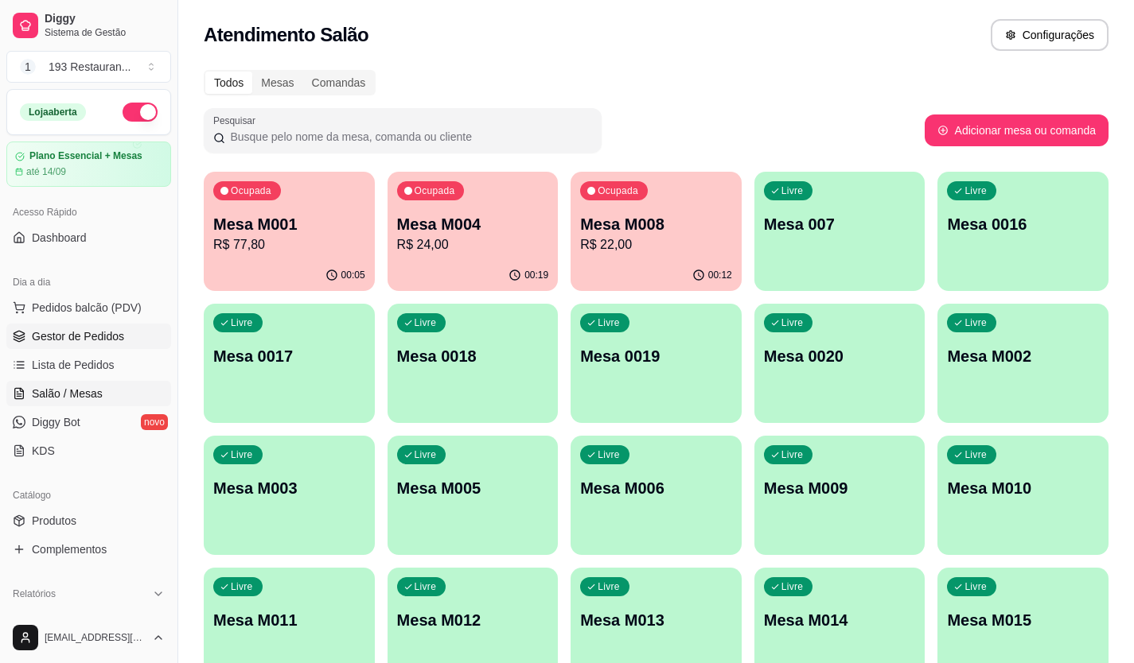
click at [59, 340] on span "Gestor de Pedidos" at bounding box center [78, 337] width 92 height 16
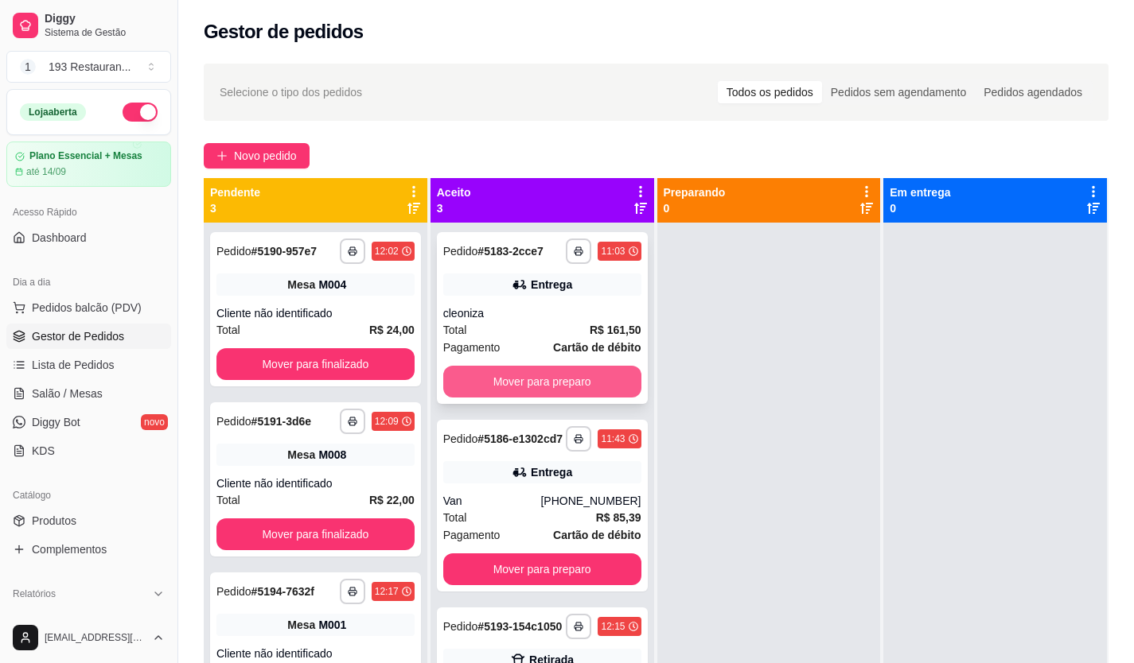
click at [516, 389] on button "Mover para preparo" at bounding box center [542, 382] width 198 height 32
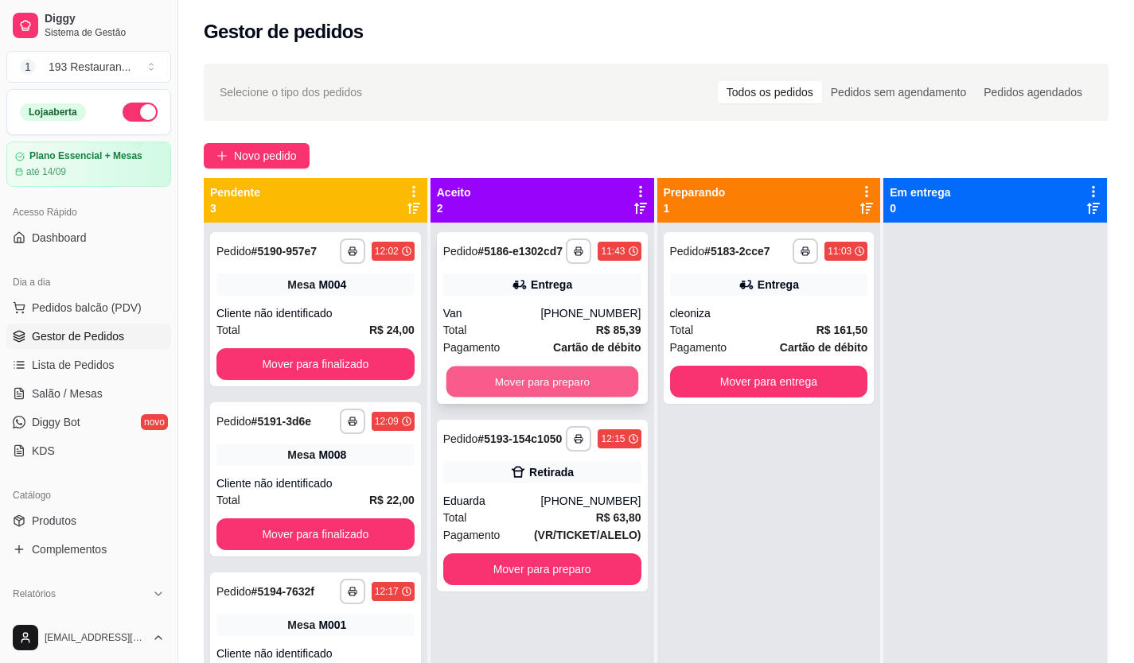
click at [515, 384] on button "Mover para preparo" at bounding box center [541, 382] width 192 height 31
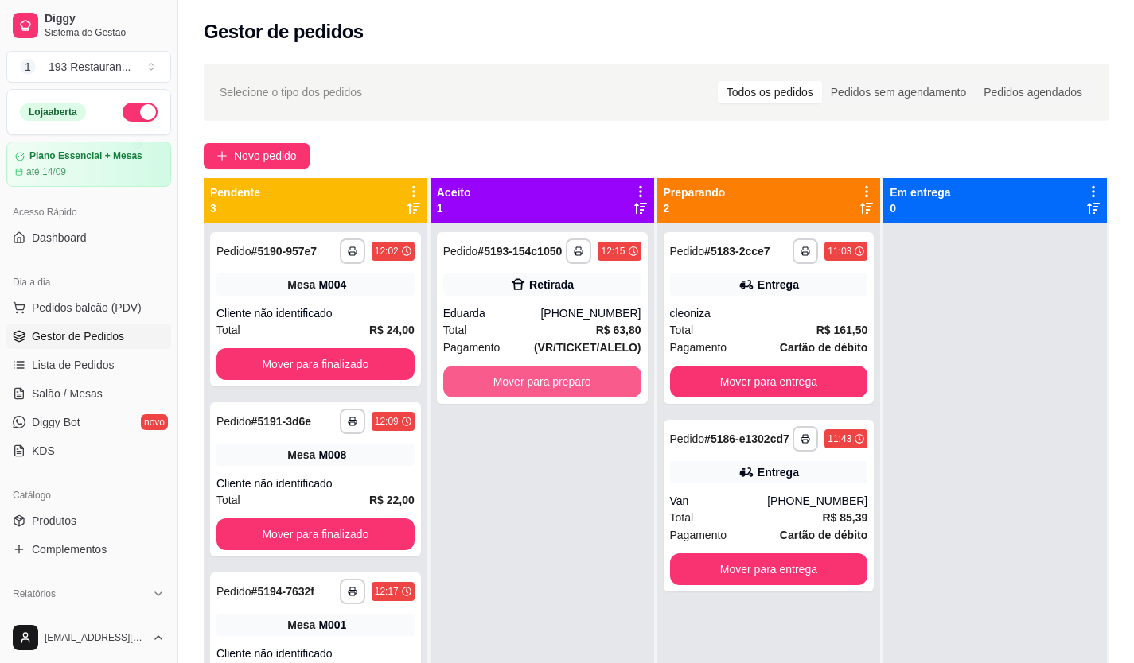
click at [515, 384] on button "Mover para preparo" at bounding box center [542, 382] width 198 height 32
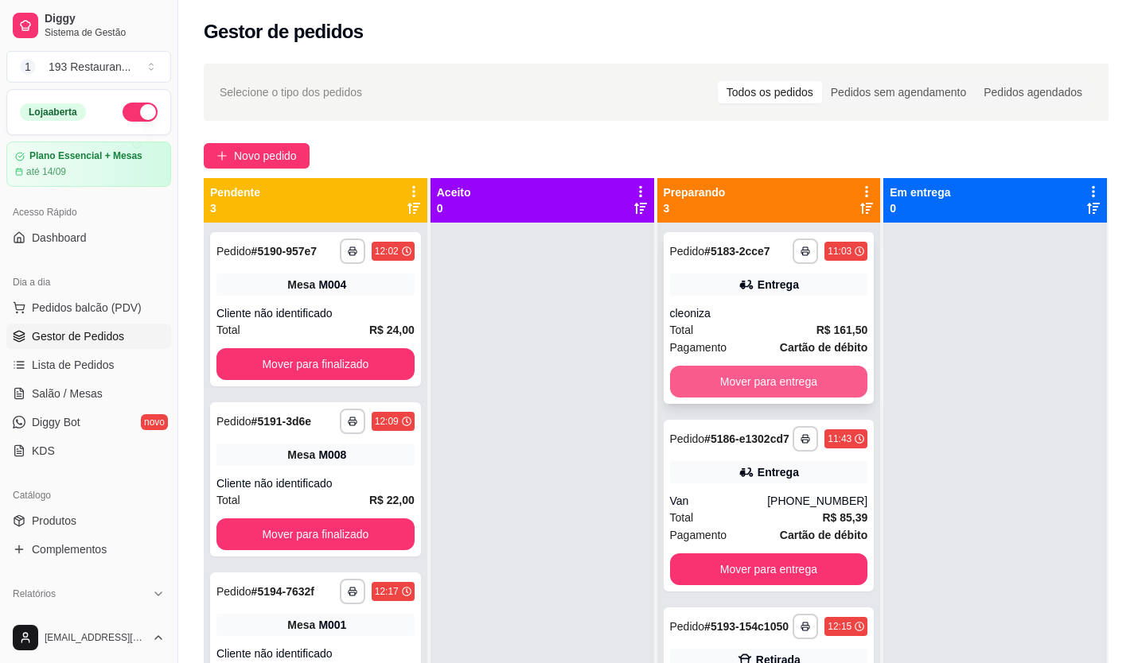
click at [842, 391] on button "Mover para entrega" at bounding box center [769, 382] width 198 height 32
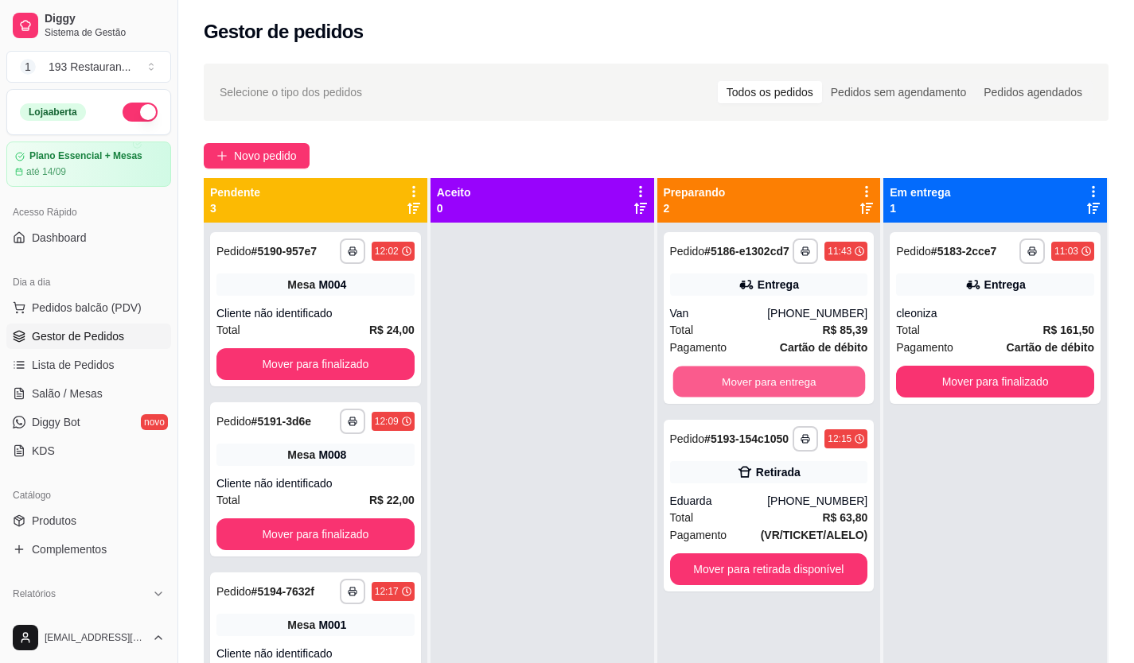
click at [842, 391] on button "Mover para entrega" at bounding box center [768, 382] width 192 height 31
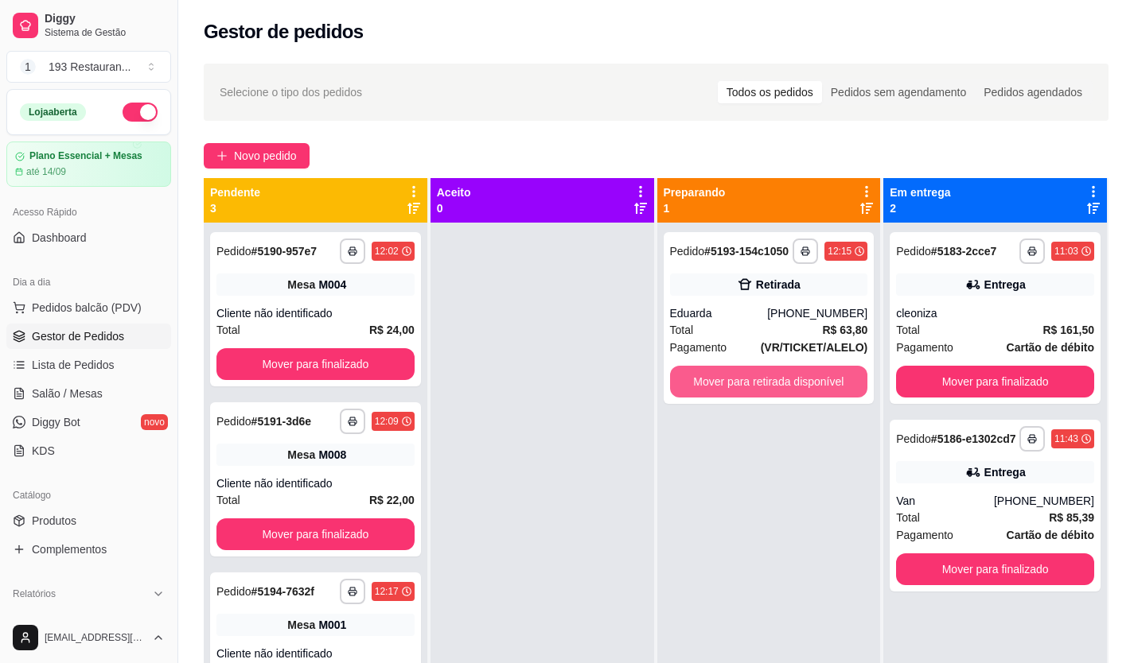
click at [842, 391] on button "Mover para retirada disponível" at bounding box center [769, 382] width 198 height 32
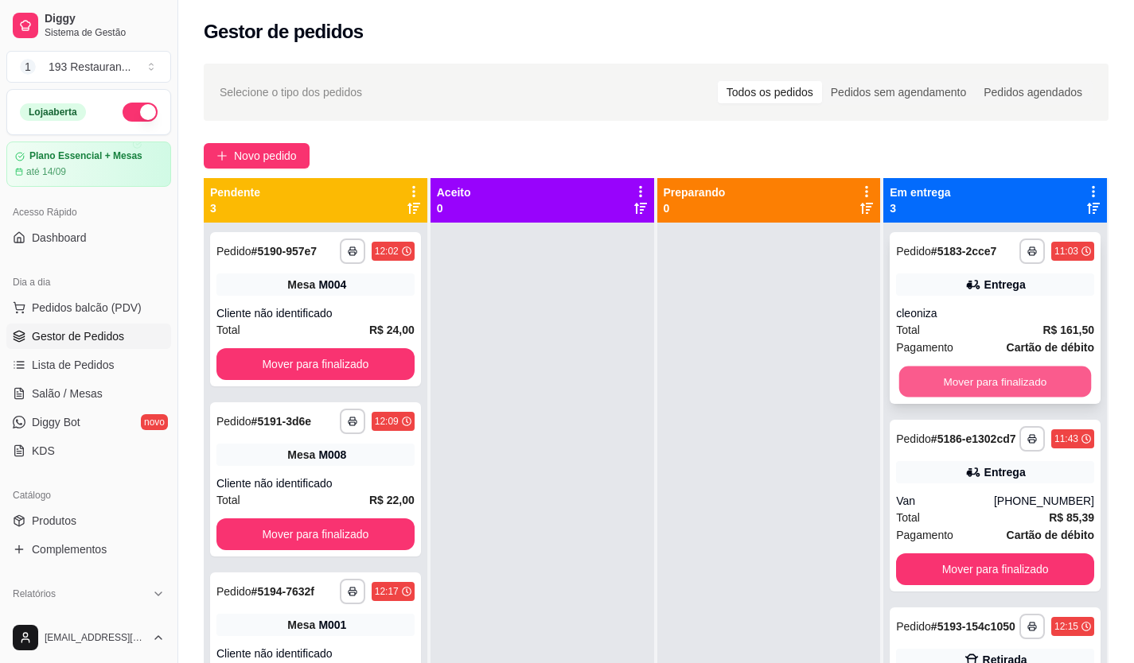
click at [1021, 372] on button "Mover para finalizado" at bounding box center [995, 382] width 192 height 31
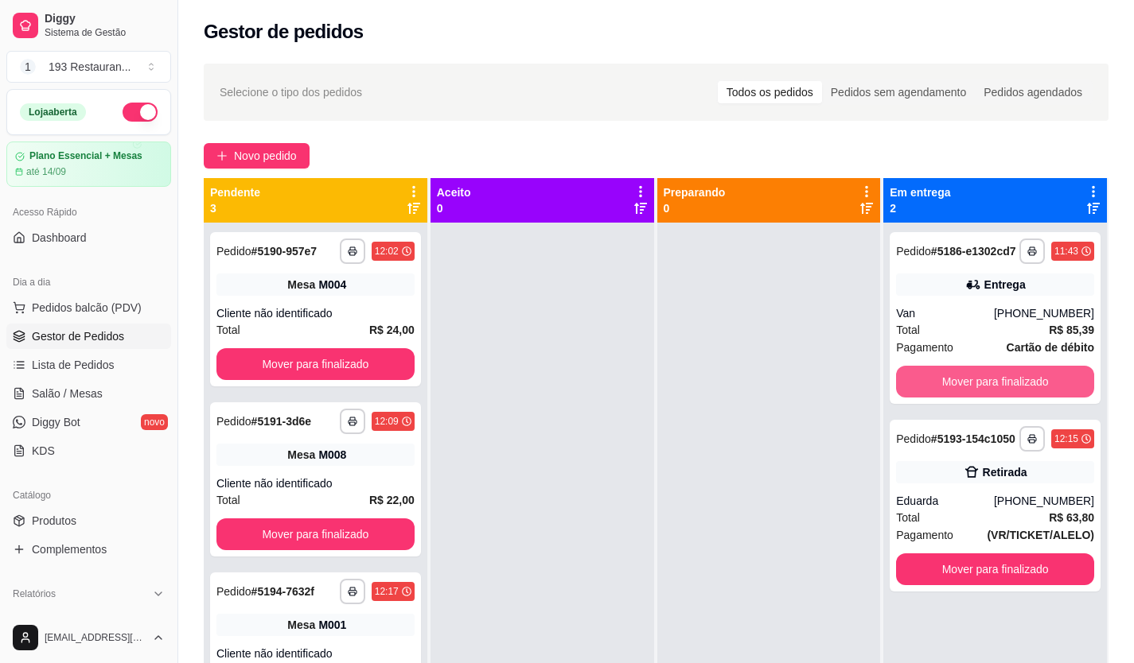
click at [1021, 372] on button "Mover para finalizado" at bounding box center [995, 382] width 198 height 32
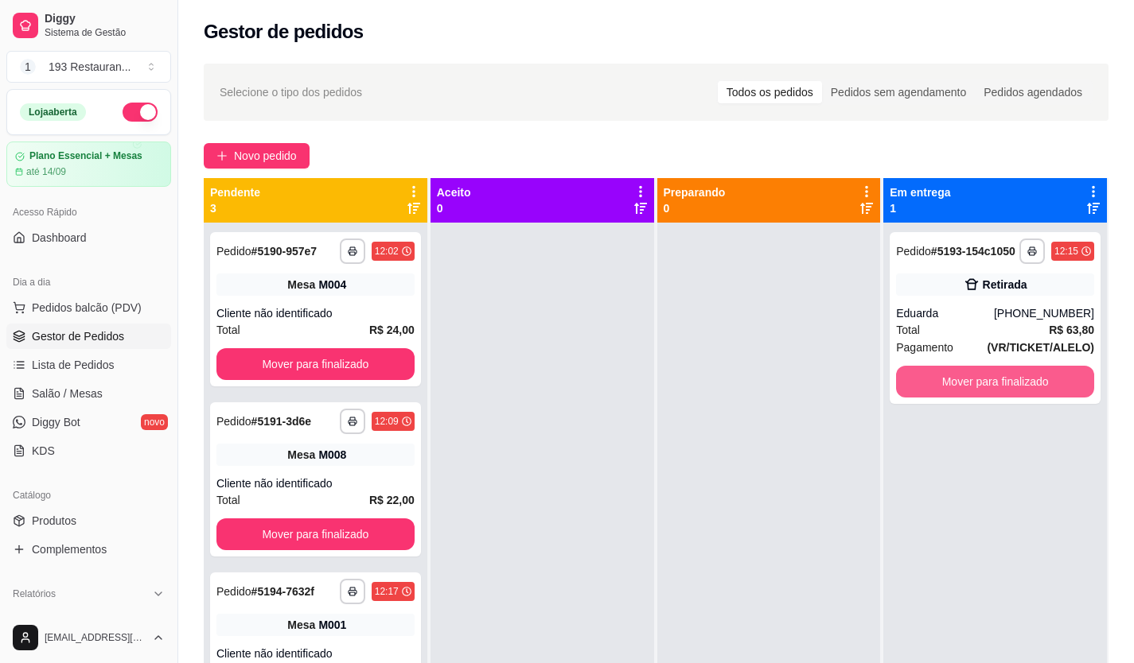
click at [1021, 372] on button "Mover para finalizado" at bounding box center [995, 382] width 198 height 32
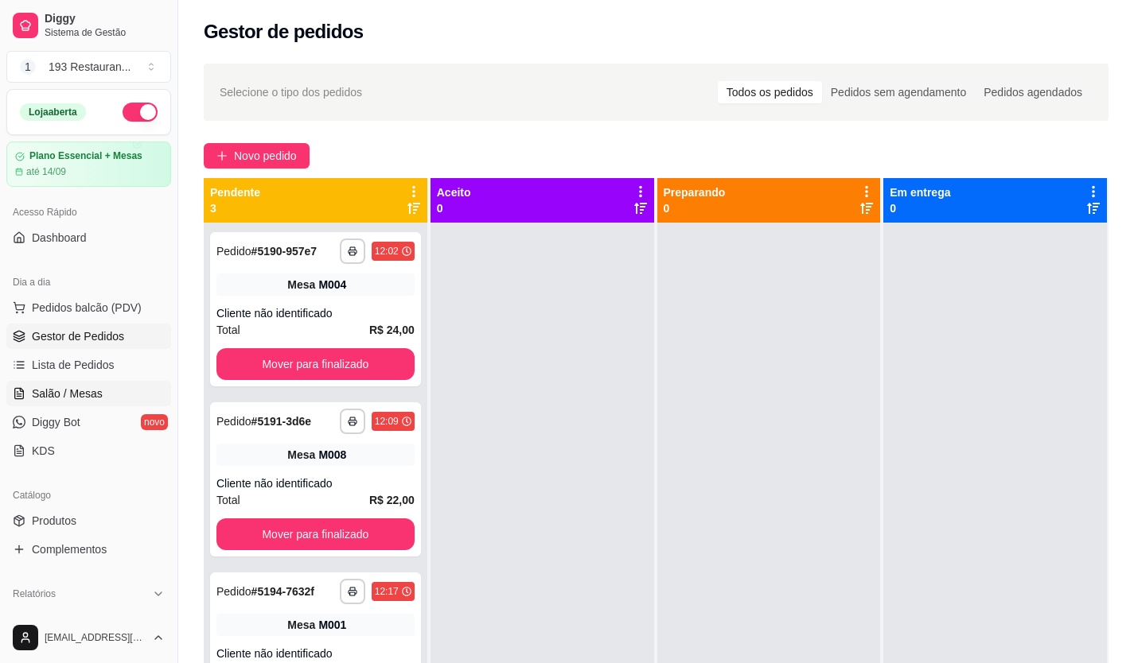
click at [38, 406] on link "Salão / Mesas" at bounding box center [88, 393] width 165 height 25
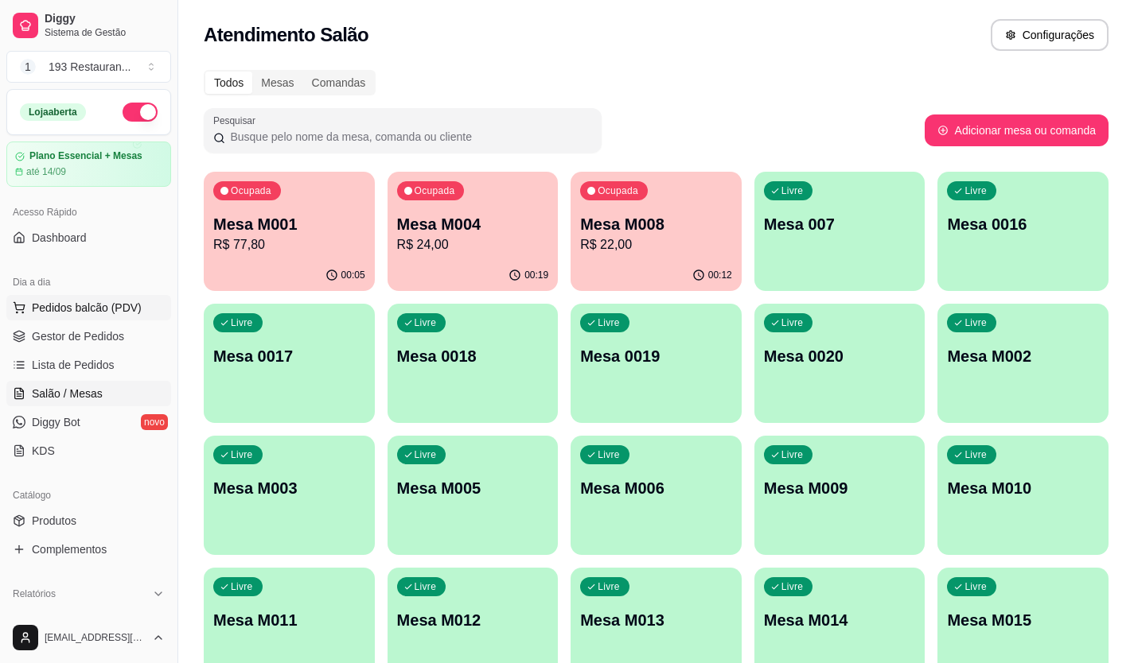
click at [64, 307] on span "Pedidos balcão (PDV)" at bounding box center [87, 308] width 110 height 16
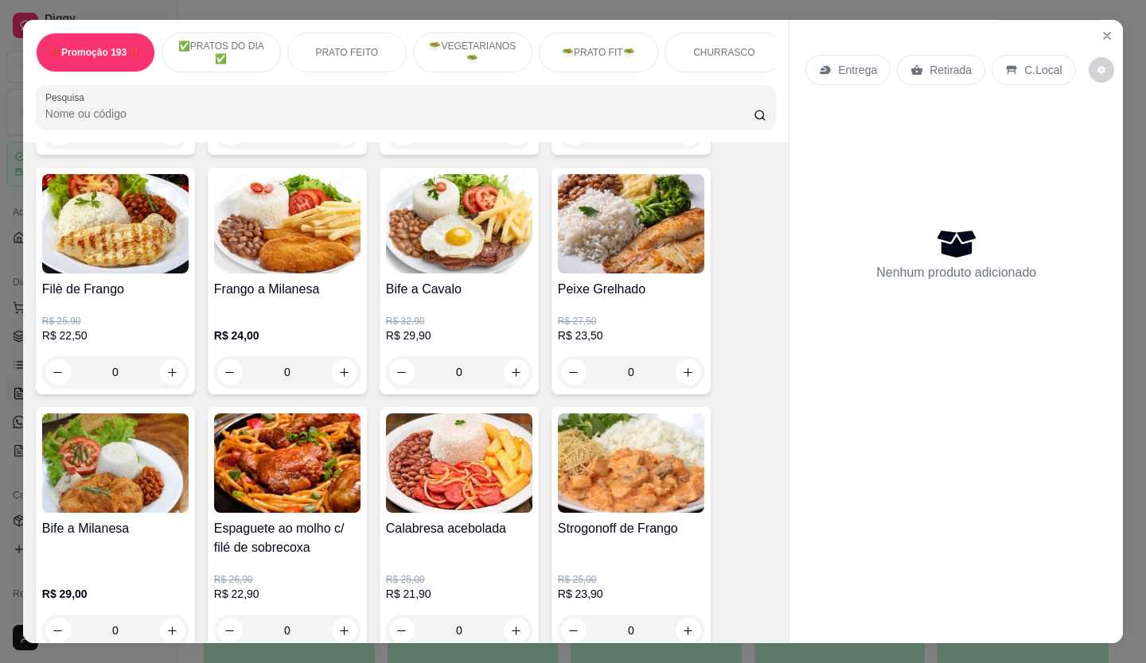
scroll to position [955, 0]
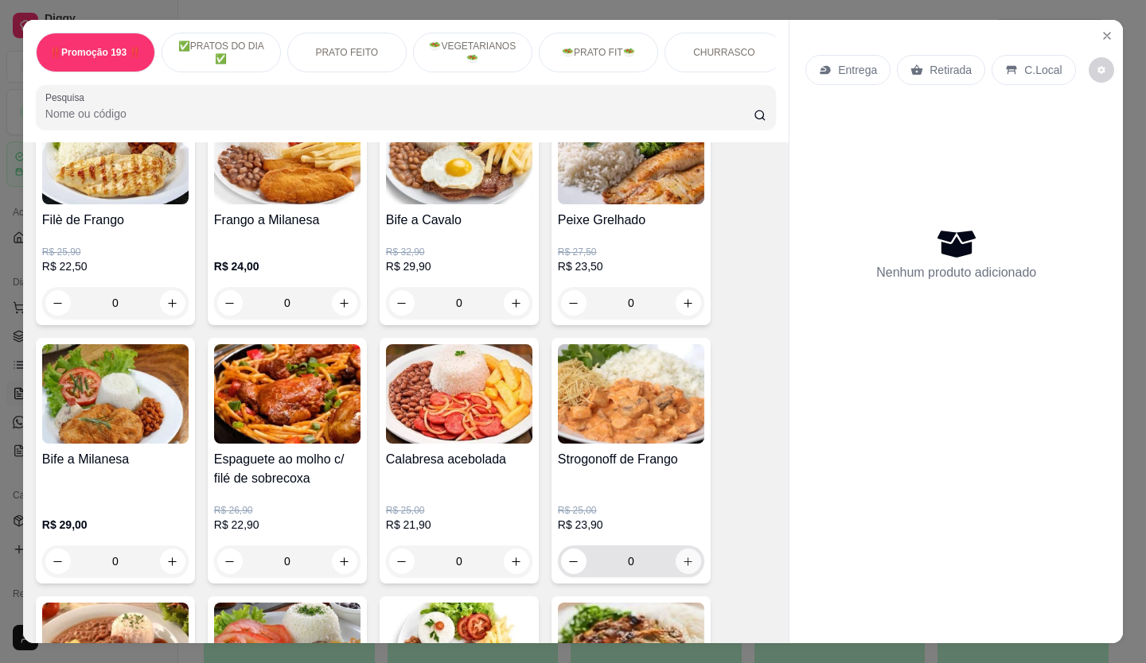
click at [685, 568] on icon "increase-product-quantity" at bounding box center [688, 562] width 12 height 12
type input "1"
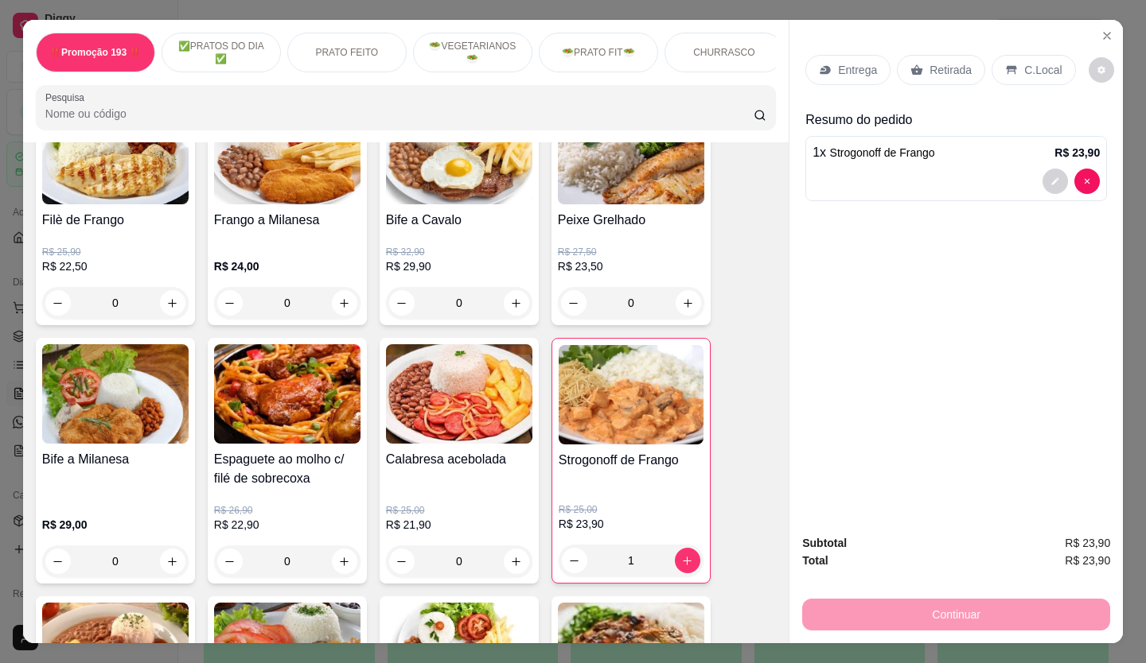
click at [951, 64] on p "Retirada" at bounding box center [950, 70] width 42 height 16
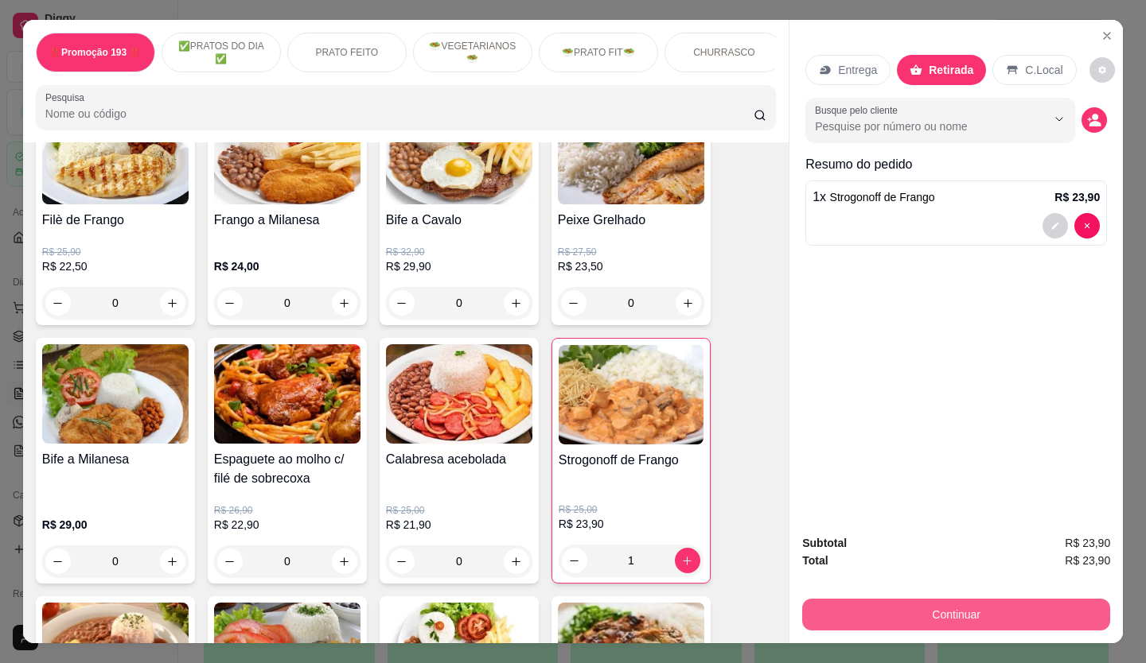
click at [978, 599] on button "Continuar" at bounding box center [956, 615] width 308 height 32
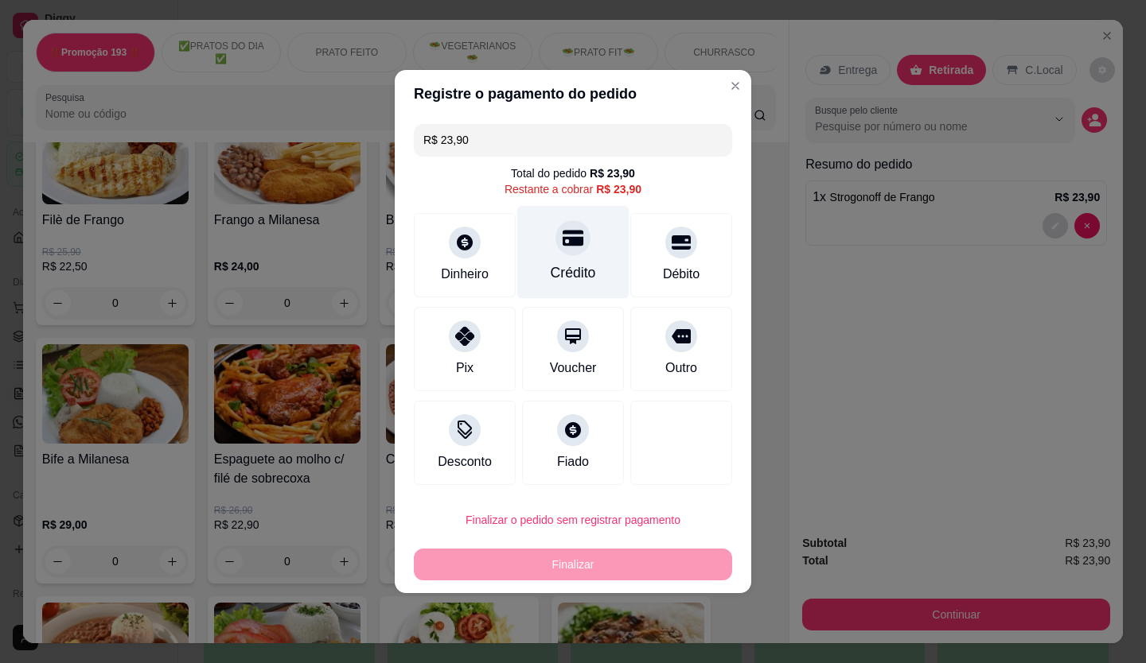
click at [547, 247] on div "Crédito" at bounding box center [573, 252] width 112 height 93
type input "R$ 0,00"
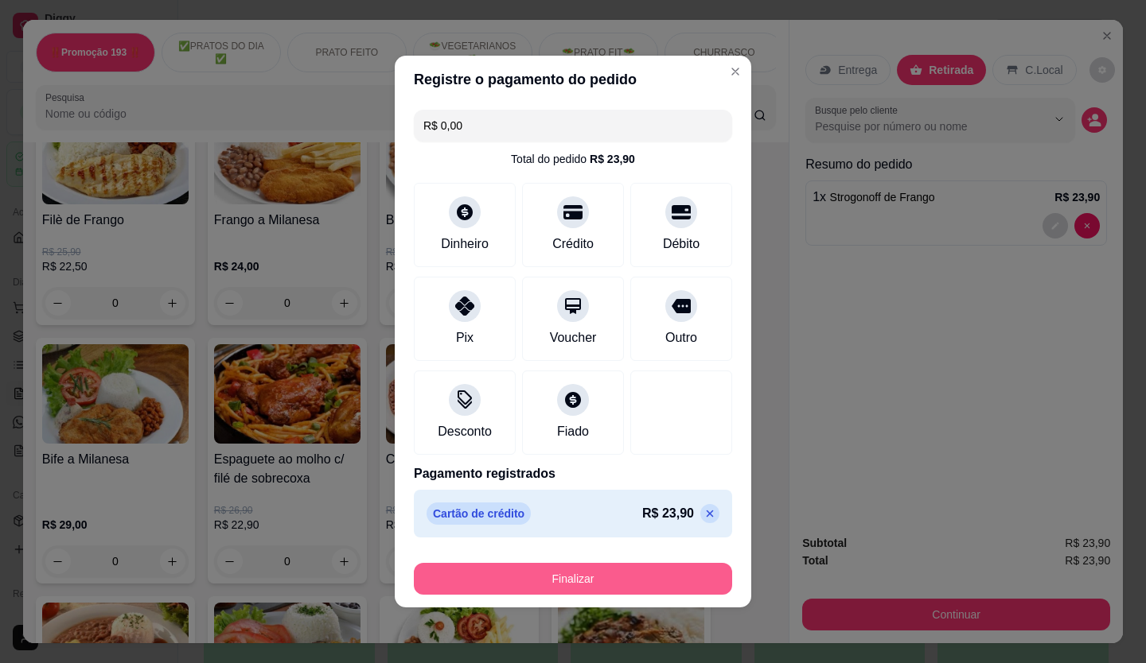
click at [695, 581] on button "Finalizar" at bounding box center [573, 579] width 318 height 32
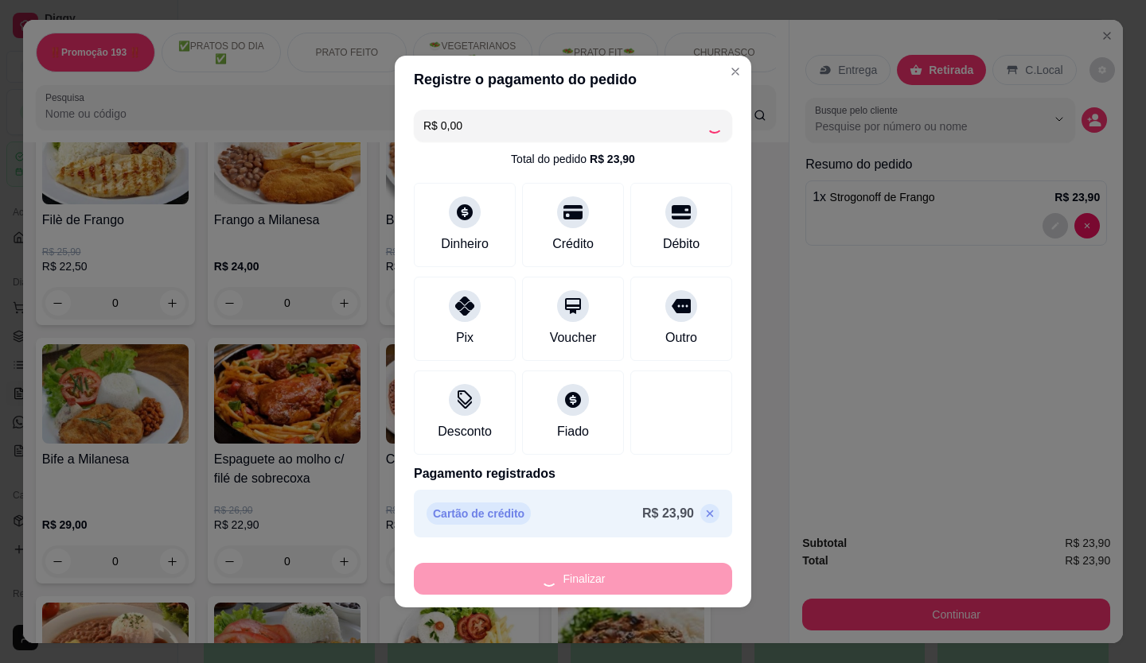
type input "0"
type input "-R$ 23,90"
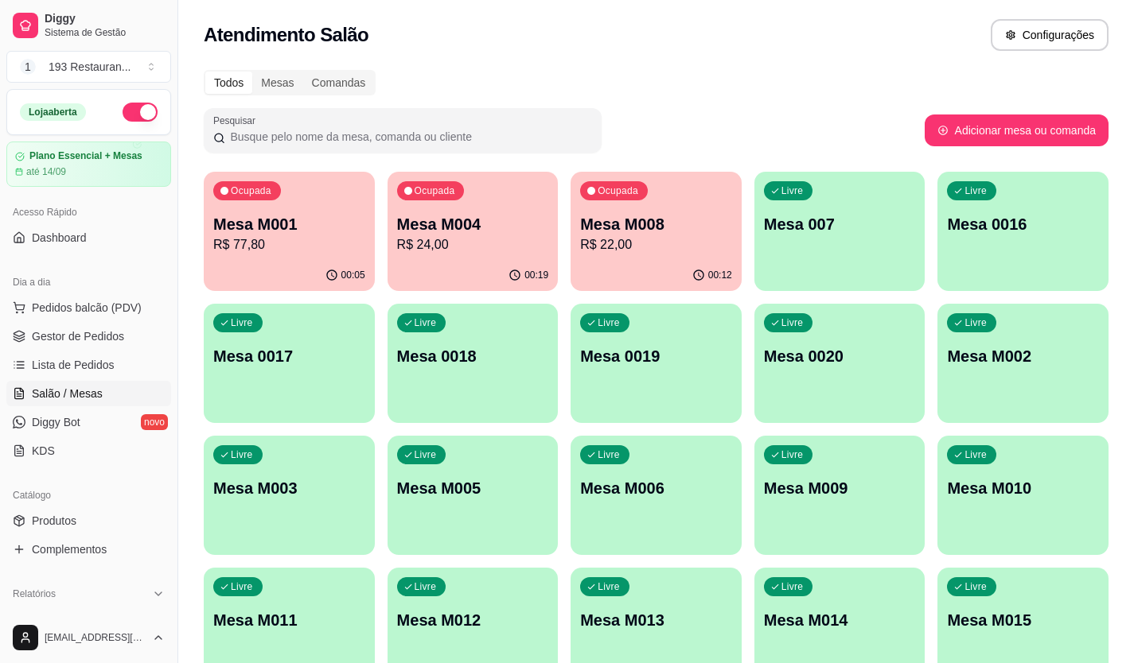
click at [502, 243] on p "R$ 24,00" at bounding box center [473, 244] width 152 height 19
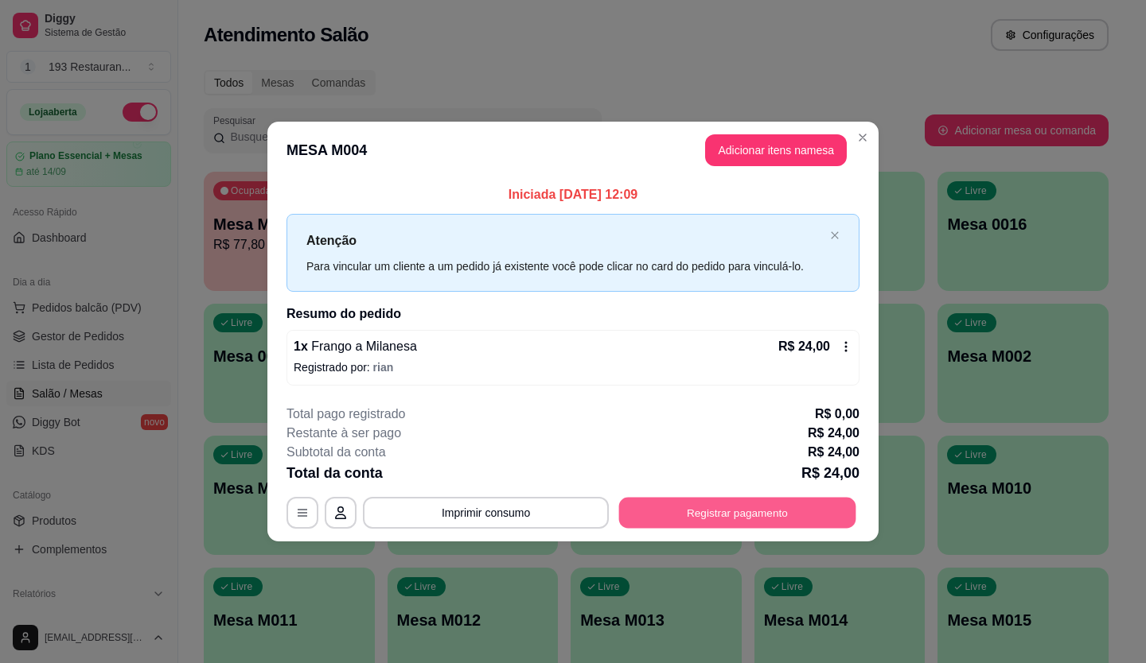
click at [710, 523] on button "Registrar pagamento" at bounding box center [737, 512] width 237 height 31
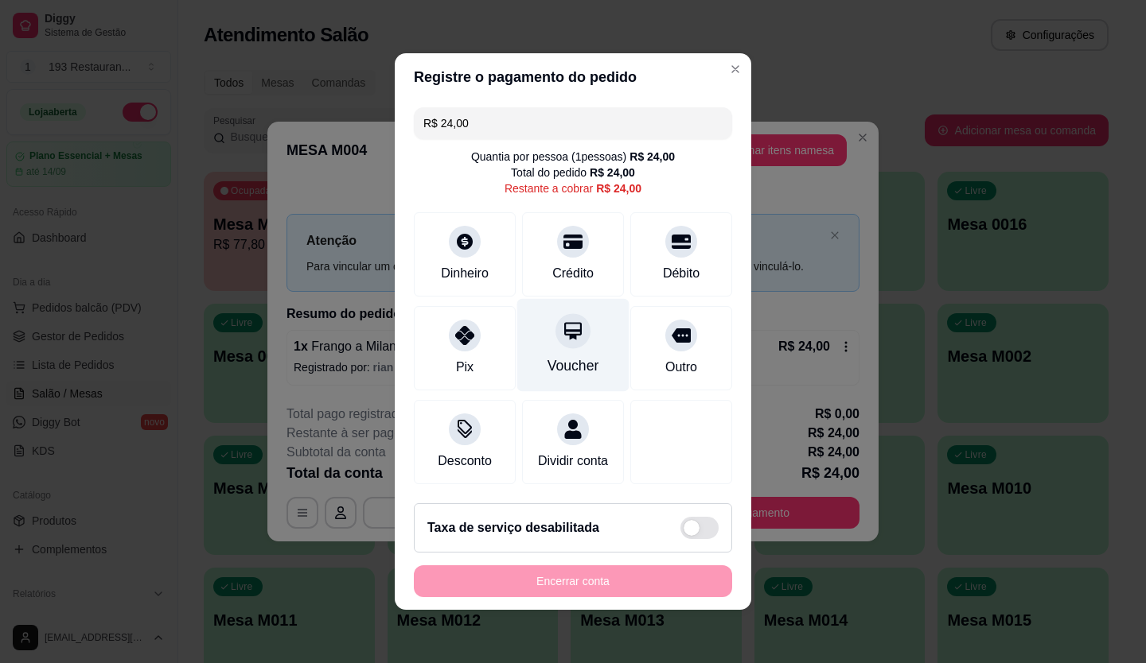
click at [576, 317] on div at bounding box center [572, 330] width 35 height 35
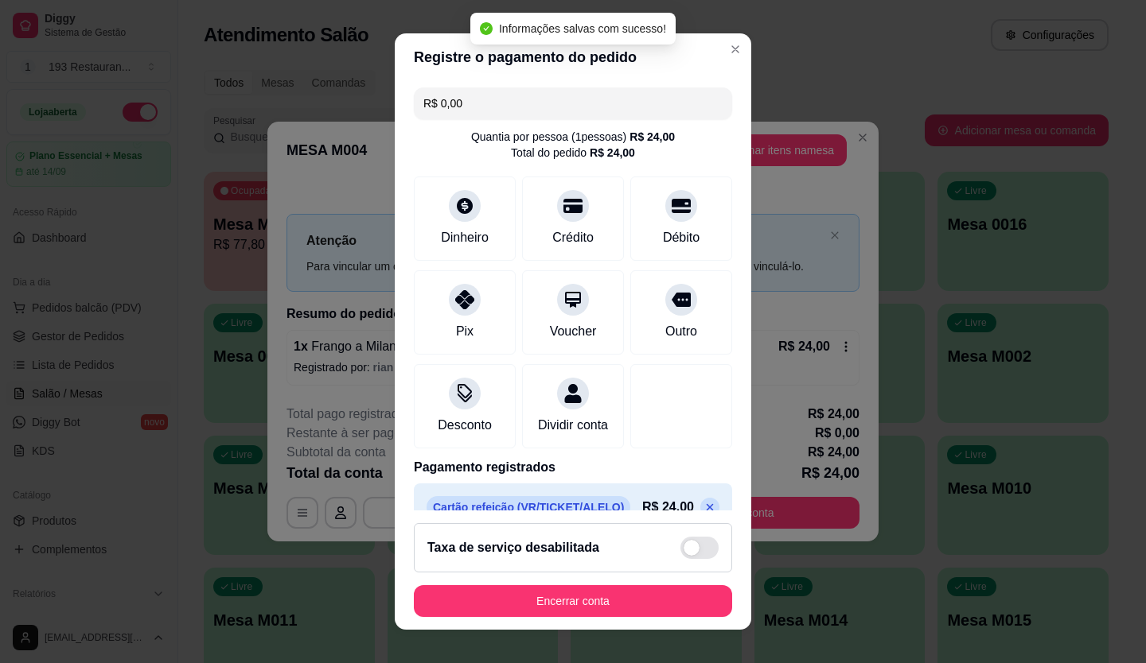
scroll to position [45, 0]
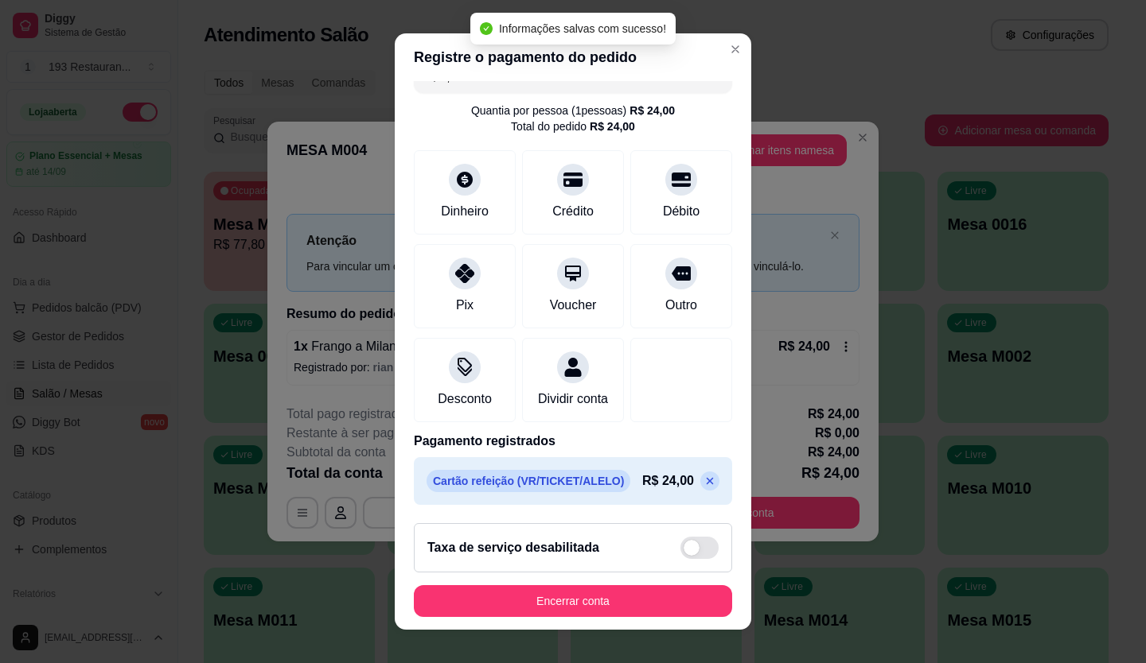
drag, startPoint x: 682, startPoint y: 483, endPoint x: 659, endPoint y: 432, distance: 55.9
click at [706, 482] on icon at bounding box center [709, 480] width 7 height 7
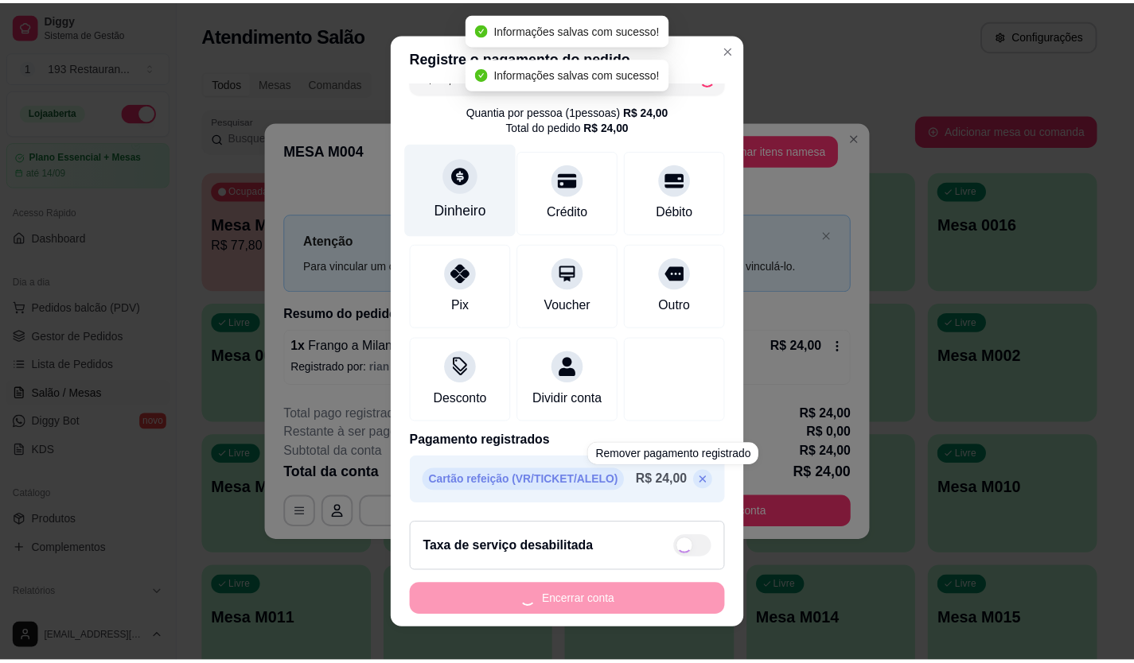
scroll to position [0, 0]
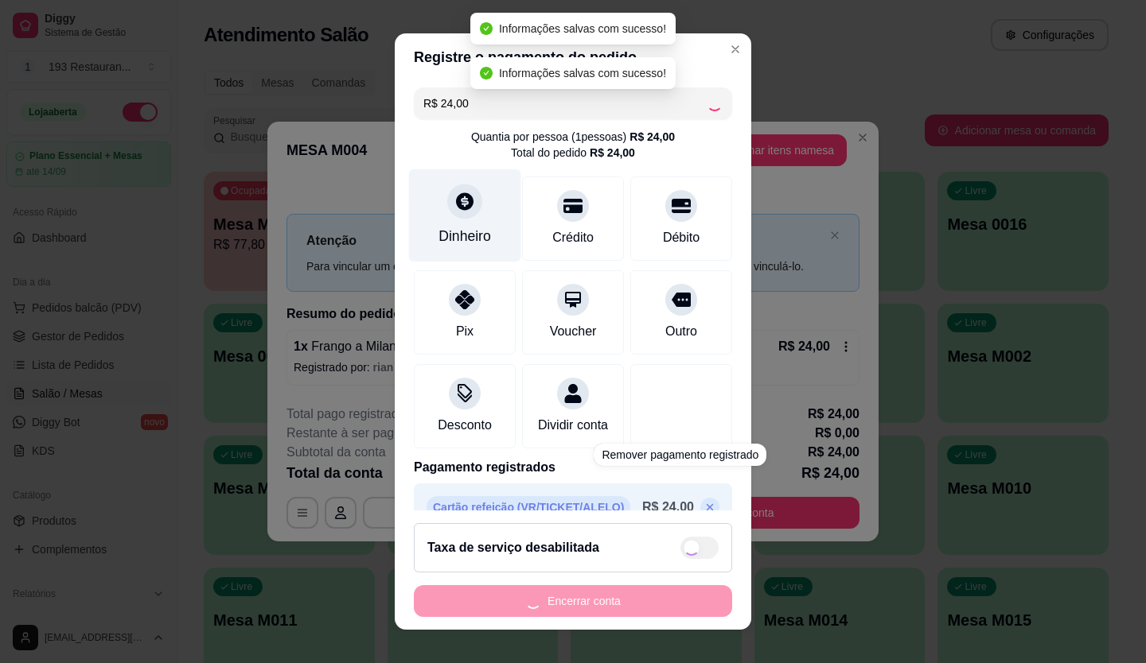
click at [459, 262] on div "Dinheiro" at bounding box center [465, 215] width 112 height 93
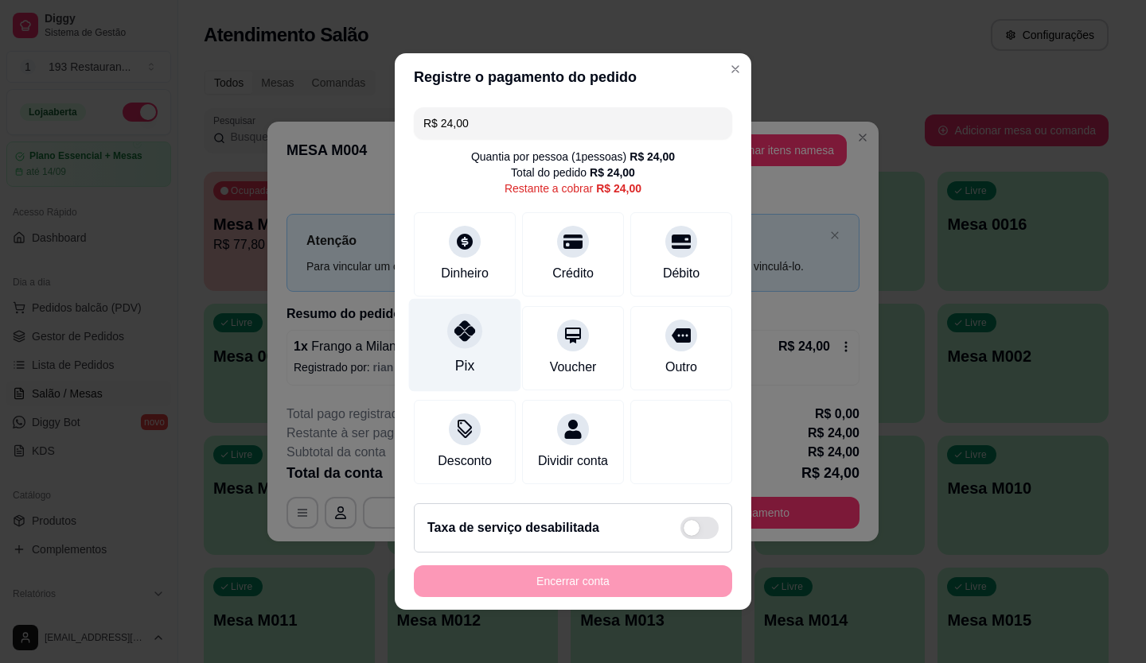
click at [478, 322] on div "Pix" at bounding box center [465, 345] width 112 height 93
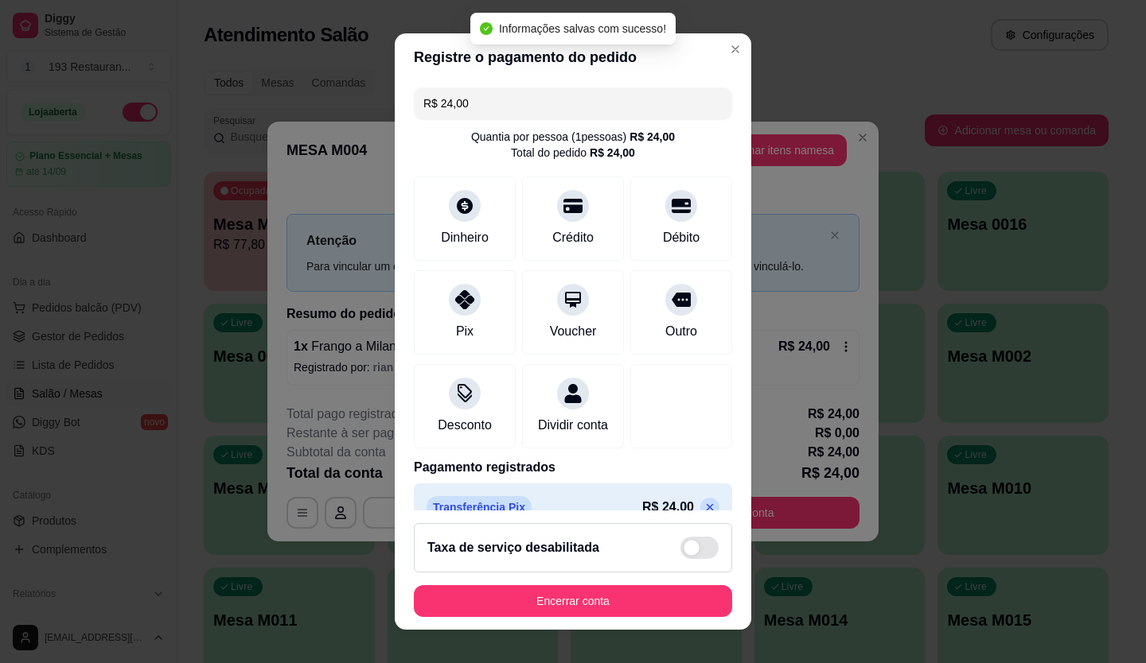
type input "R$ 0,00"
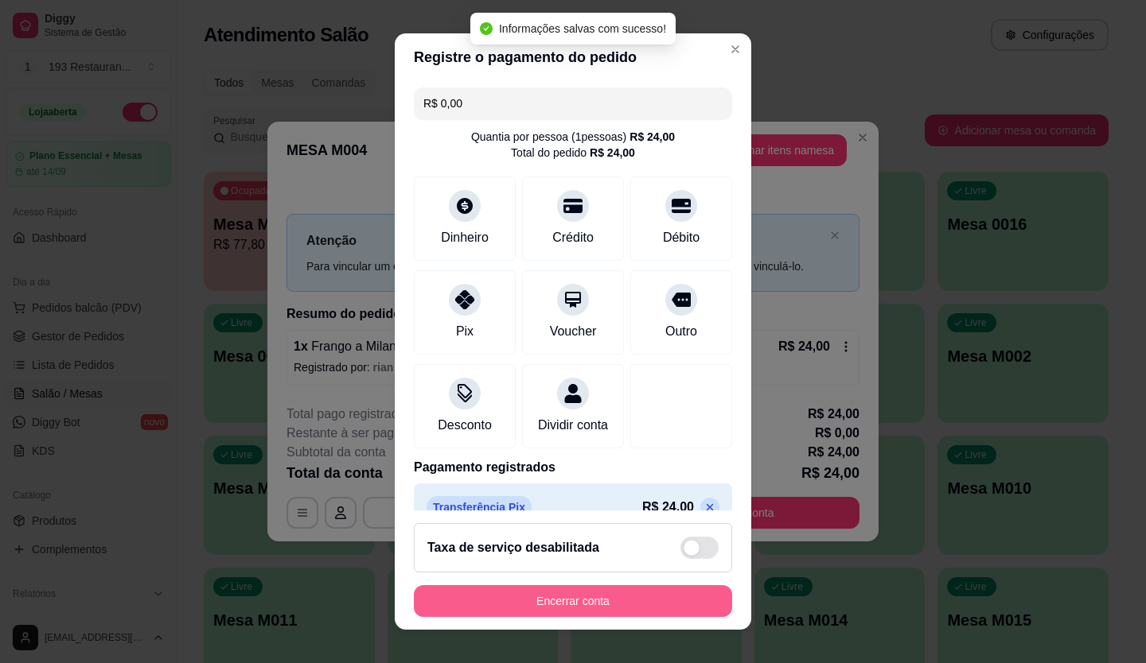
click at [663, 593] on button "Encerrar conta" at bounding box center [573, 601] width 318 height 32
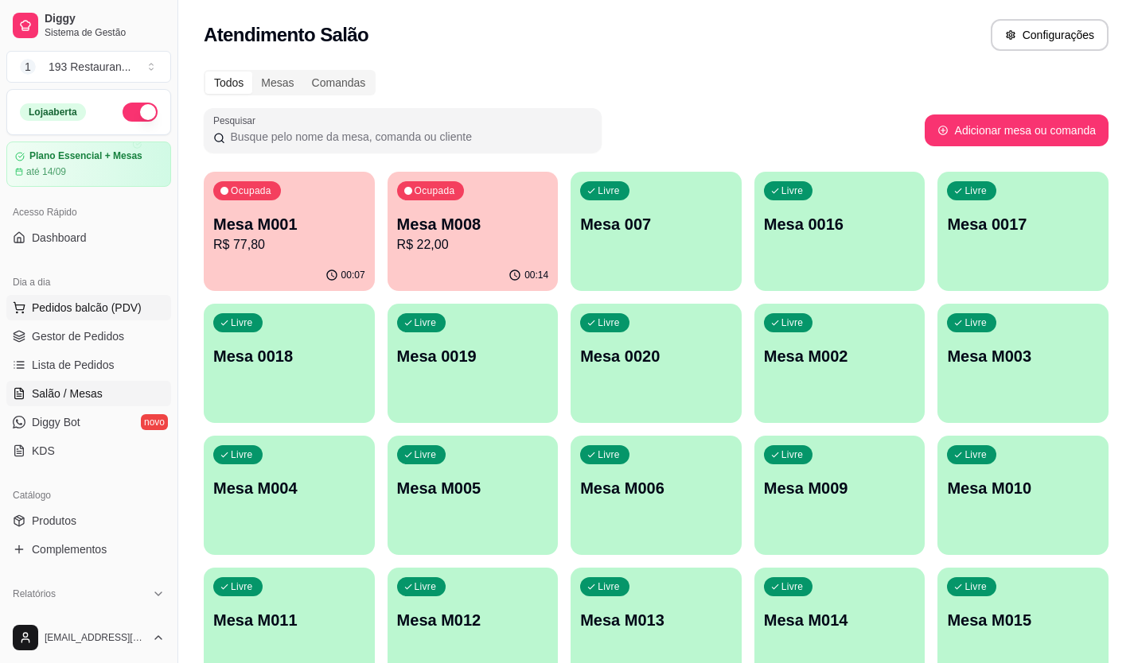
click at [98, 320] on button "Pedidos balcão (PDV)" at bounding box center [88, 307] width 165 height 25
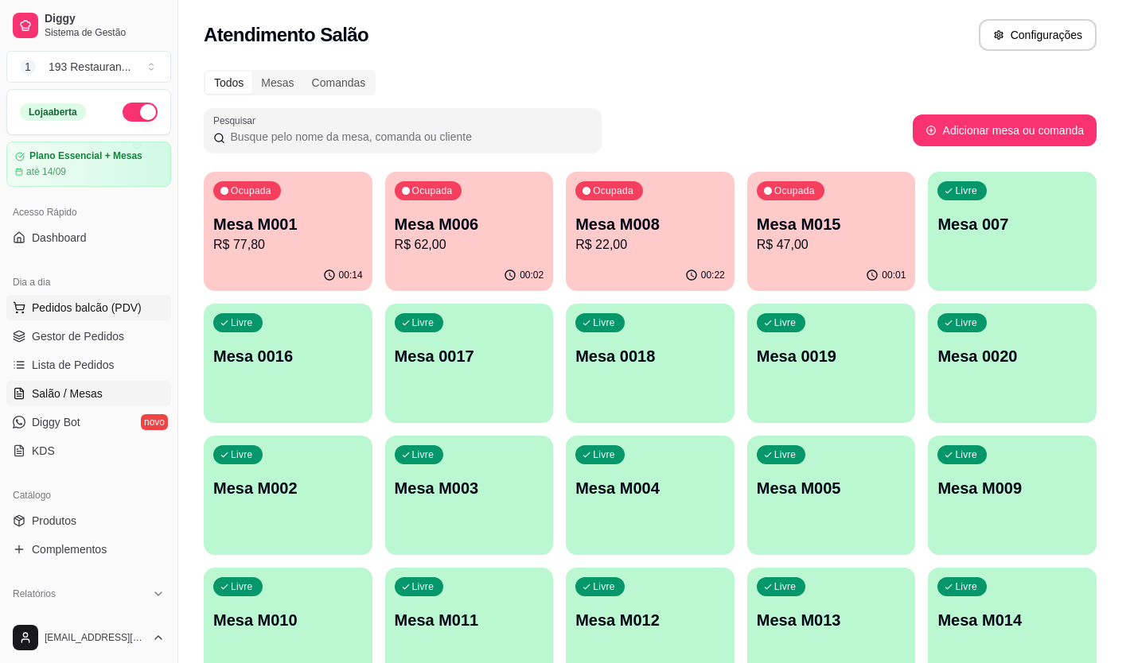
click at [100, 327] on img at bounding box center [107, 301] width 150 height 101
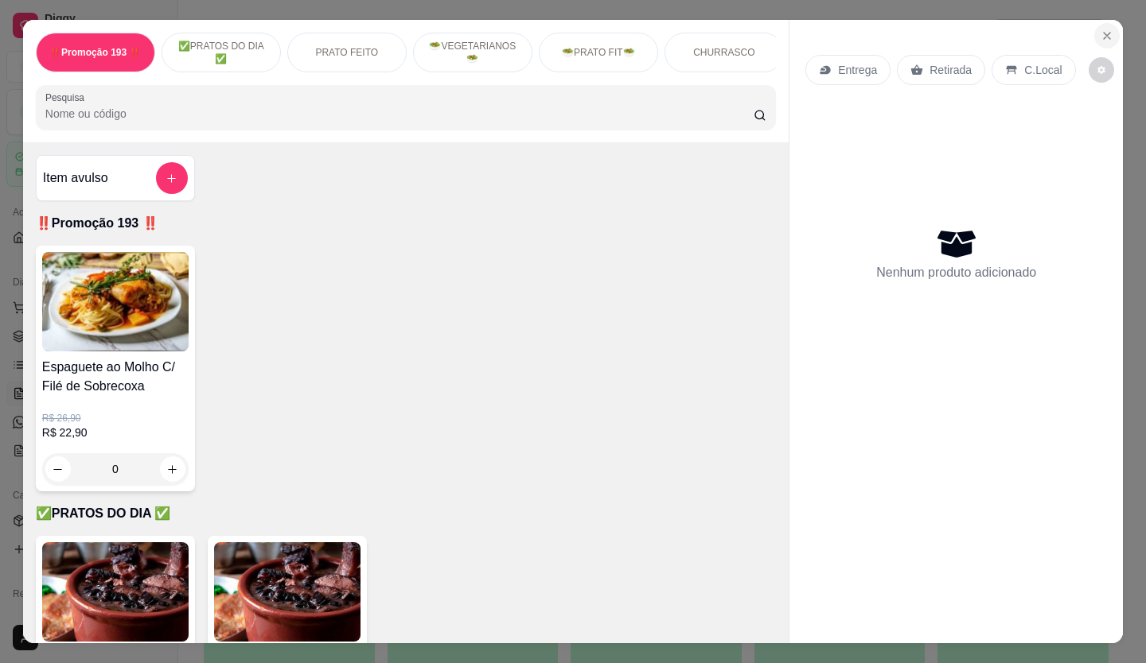
click at [1106, 32] on icon "Close" at bounding box center [1106, 35] width 13 height 13
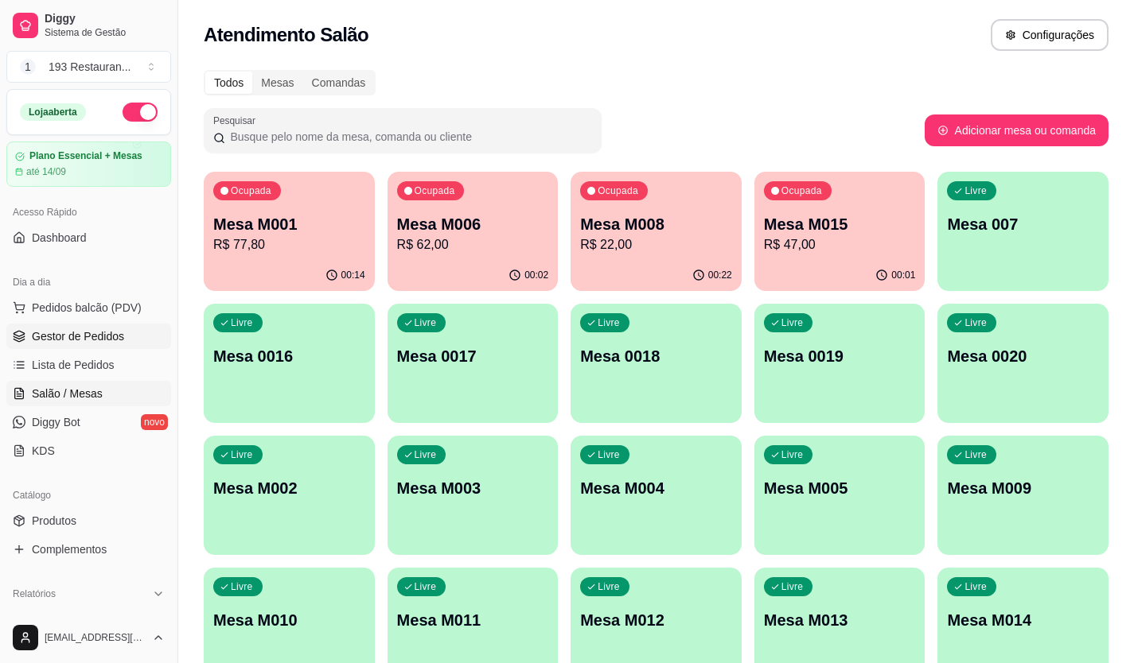
click at [134, 337] on link "Gestor de Pedidos" at bounding box center [88, 336] width 165 height 25
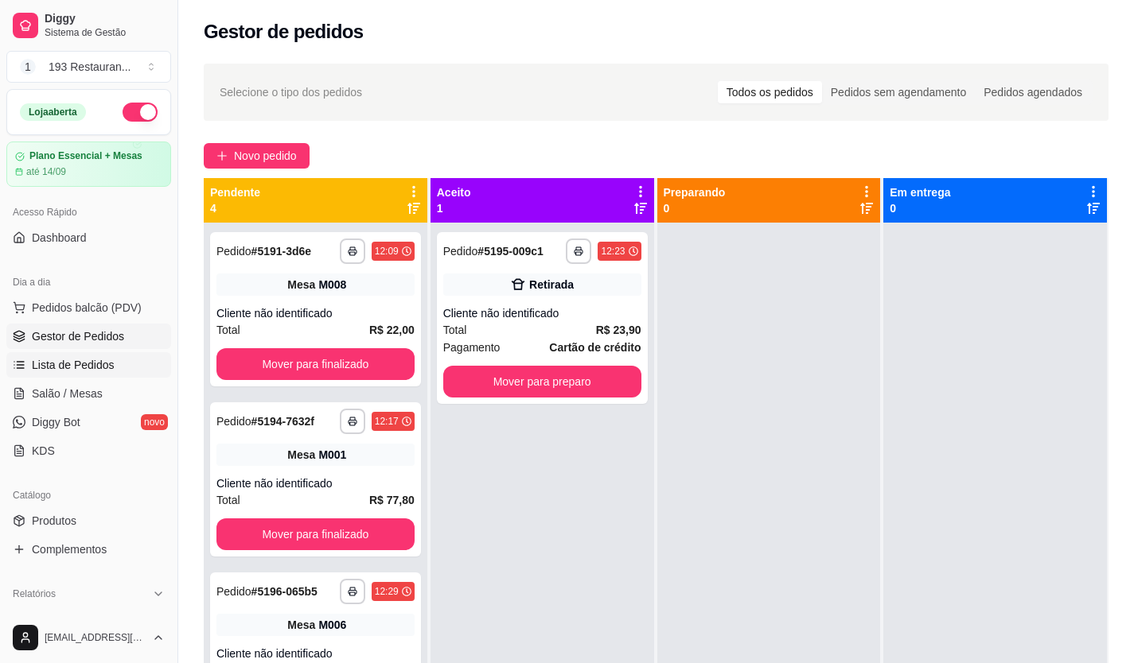
click at [76, 354] on link "Lista de Pedidos" at bounding box center [88, 364] width 165 height 25
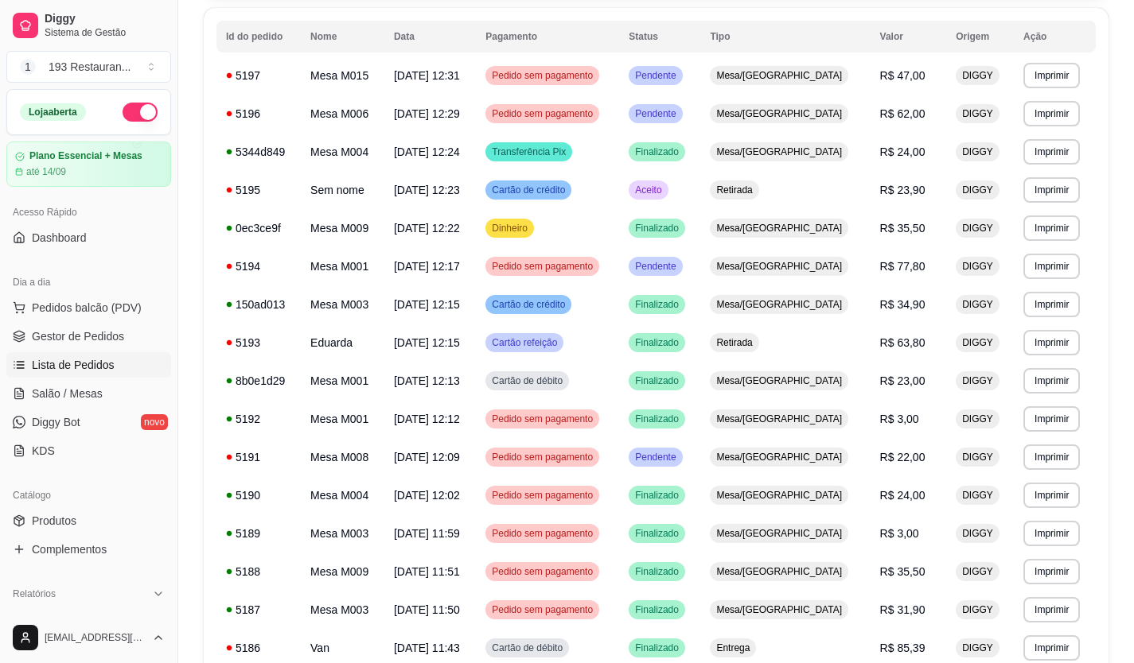
scroll to position [80, 0]
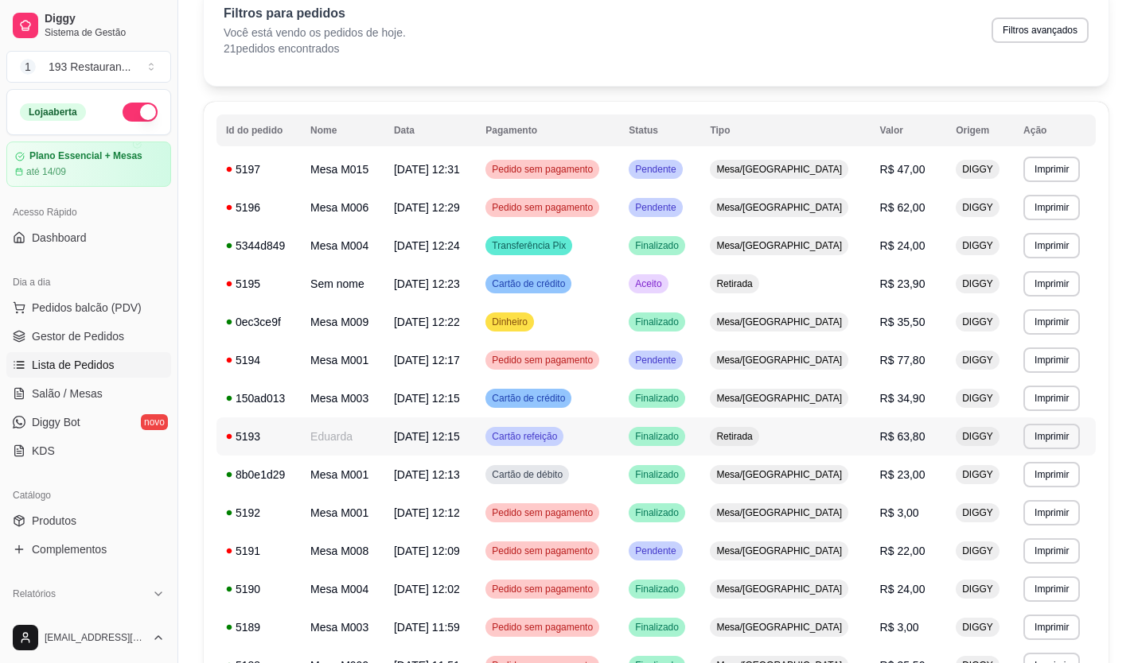
click at [896, 434] on span "R$ 63,80" at bounding box center [902, 436] width 45 height 13
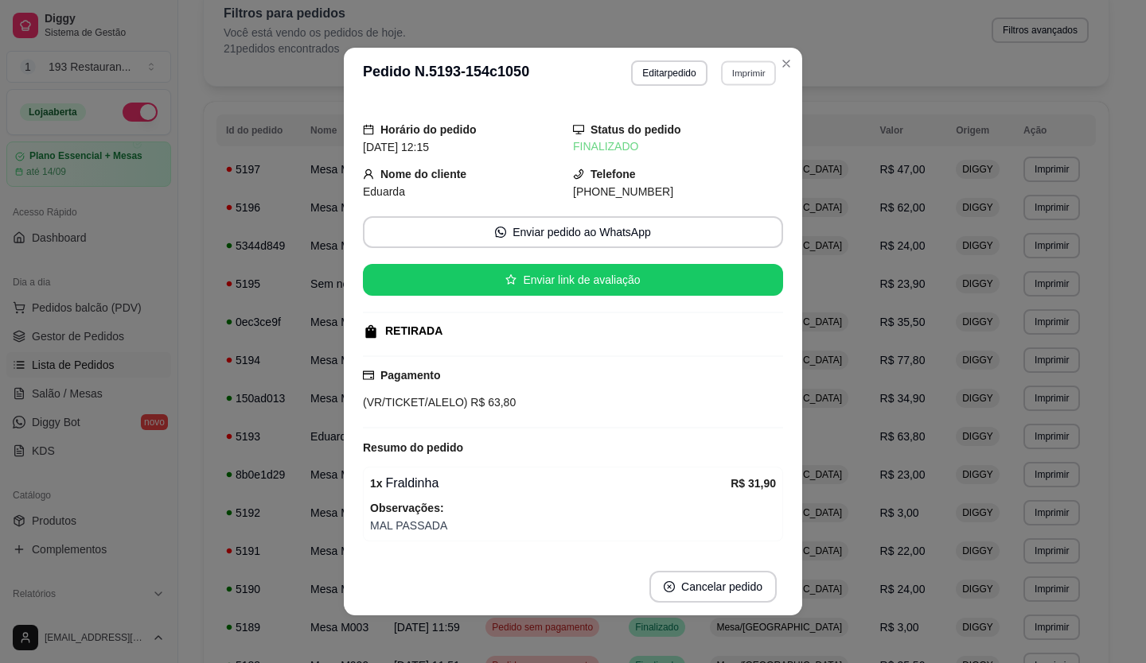
click at [741, 73] on button "Imprimir" at bounding box center [748, 72] width 55 height 25
click at [711, 169] on button "CAIXA" at bounding box center [714, 160] width 115 height 25
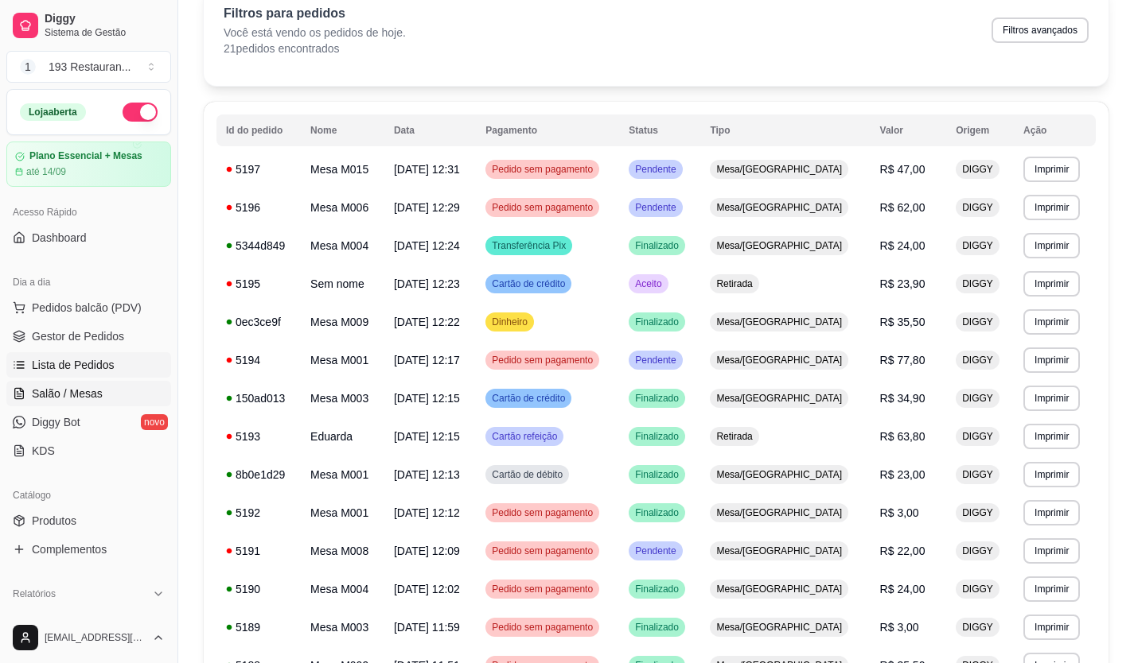
click at [70, 393] on span "Salão / Mesas" at bounding box center [67, 394] width 71 height 16
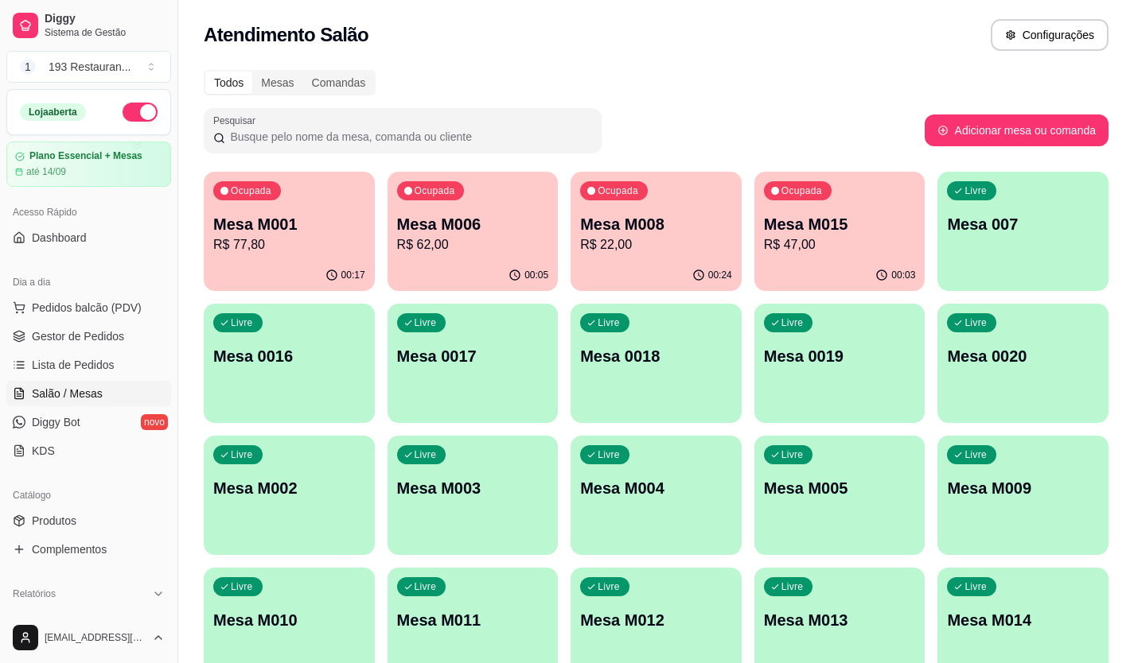
click at [685, 266] on div "00:24" at bounding box center [655, 275] width 171 height 31
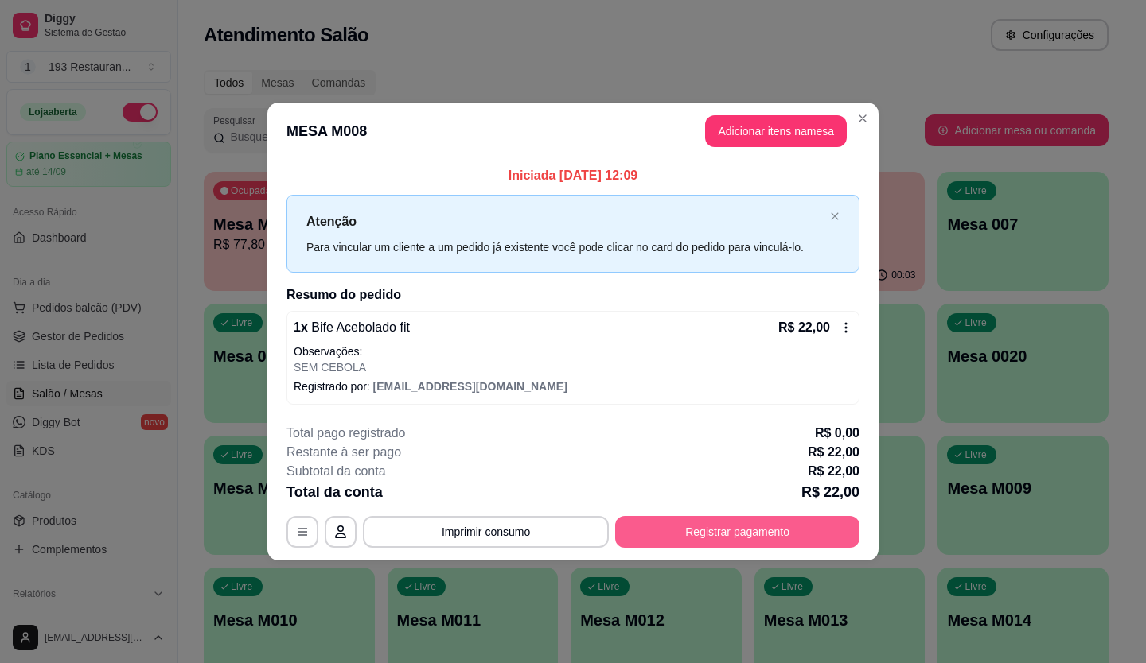
click at [819, 535] on button "Registrar pagamento" at bounding box center [737, 532] width 244 height 32
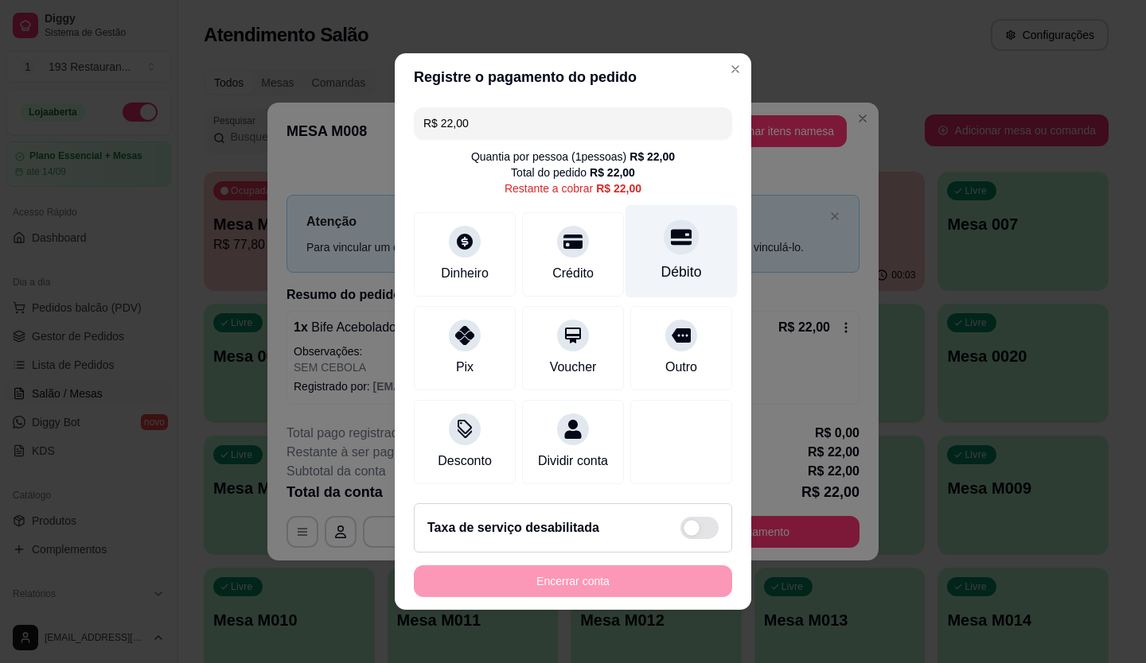
click at [661, 248] on div "Débito" at bounding box center [681, 251] width 112 height 93
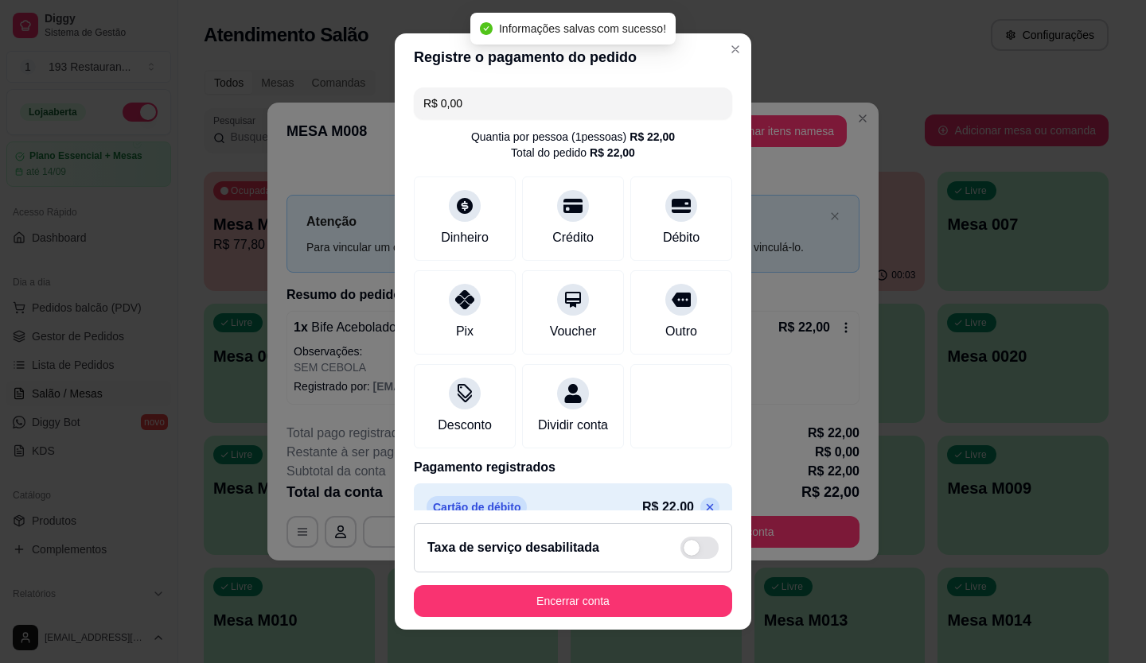
type input "R$ 0,00"
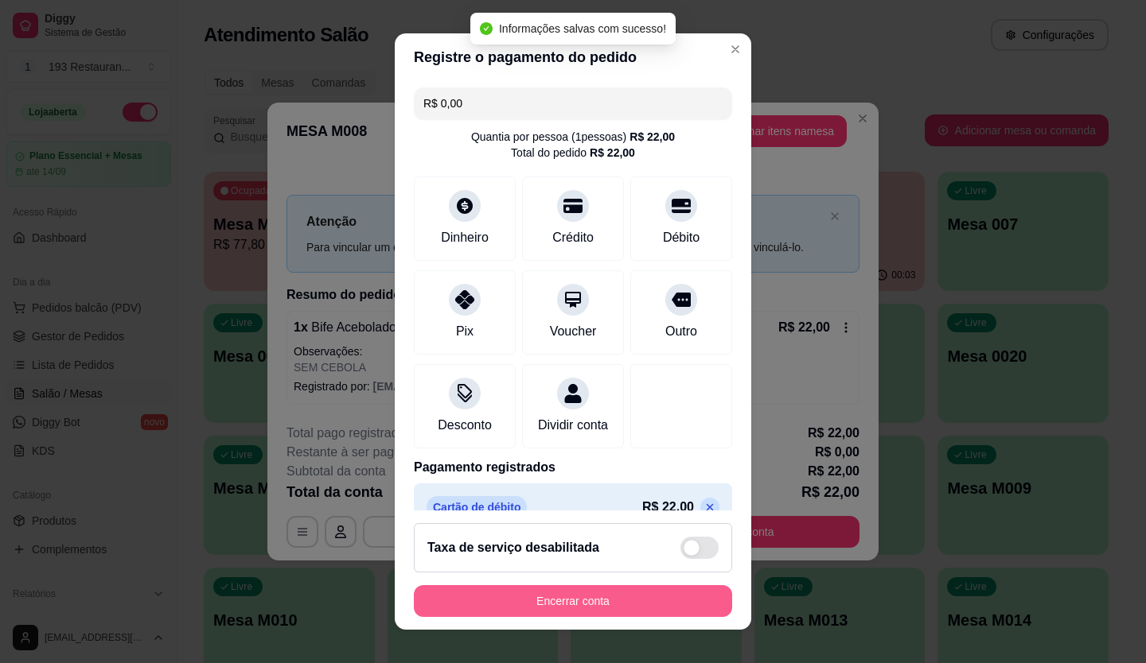
click at [702, 616] on button "Encerrar conta" at bounding box center [573, 601] width 318 height 32
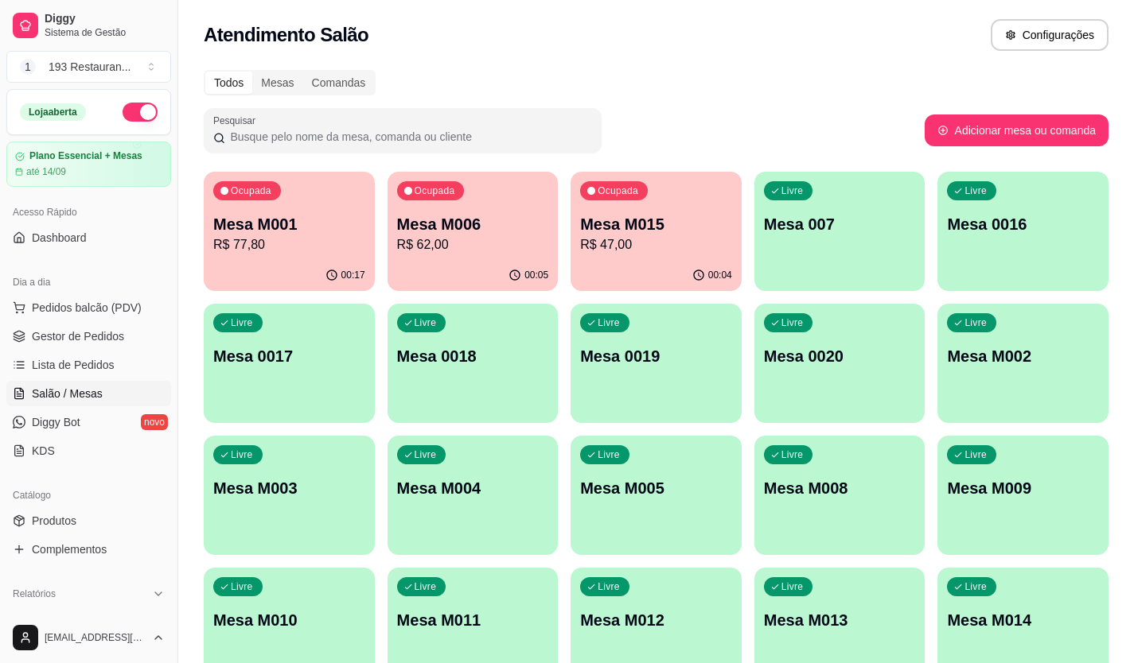
click at [844, 238] on div "Livre Mesa 007" at bounding box center [839, 222] width 171 height 100
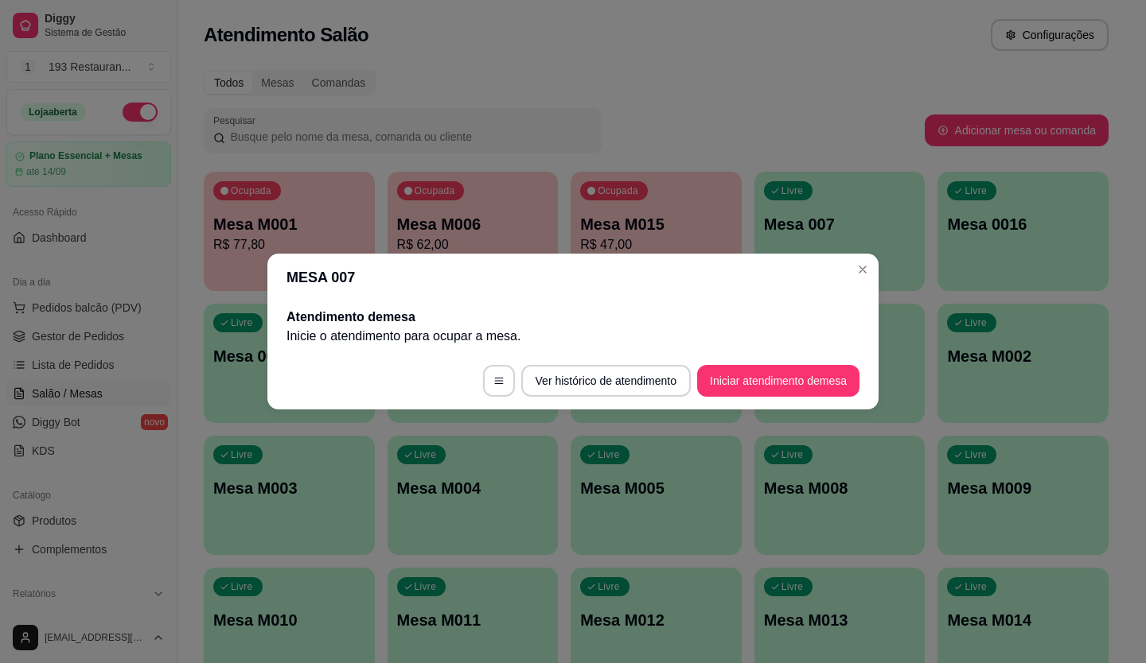
click at [774, 383] on button "Iniciar atendimento de mesa" at bounding box center [778, 381] width 162 height 32
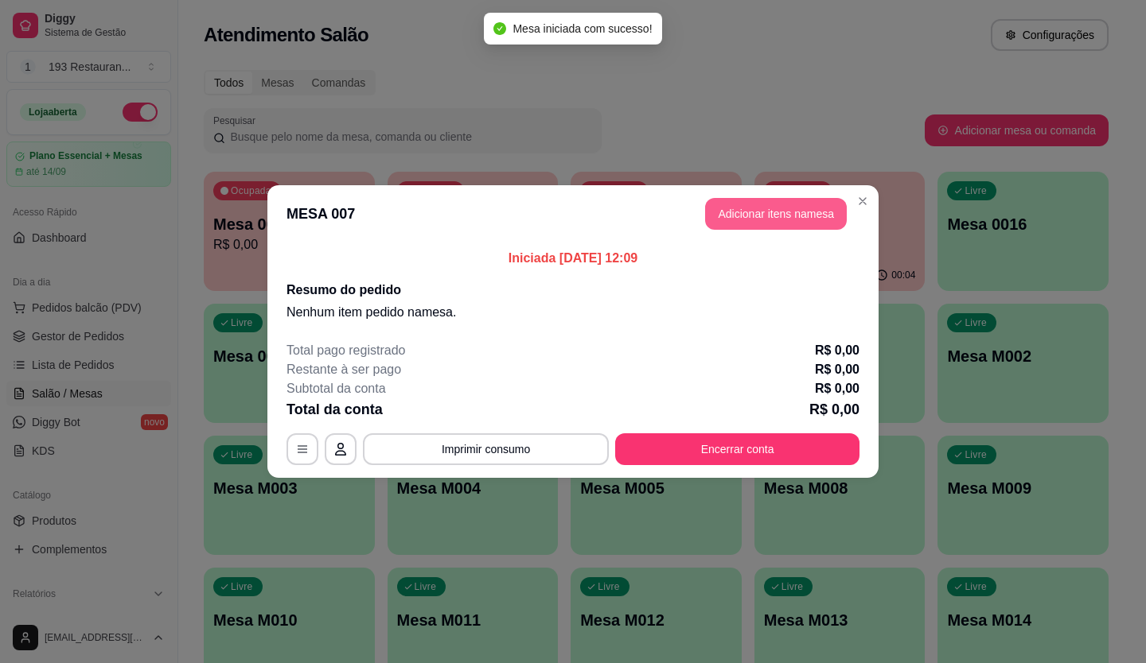
click at [782, 216] on button "Adicionar itens na mesa" at bounding box center [776, 214] width 142 height 32
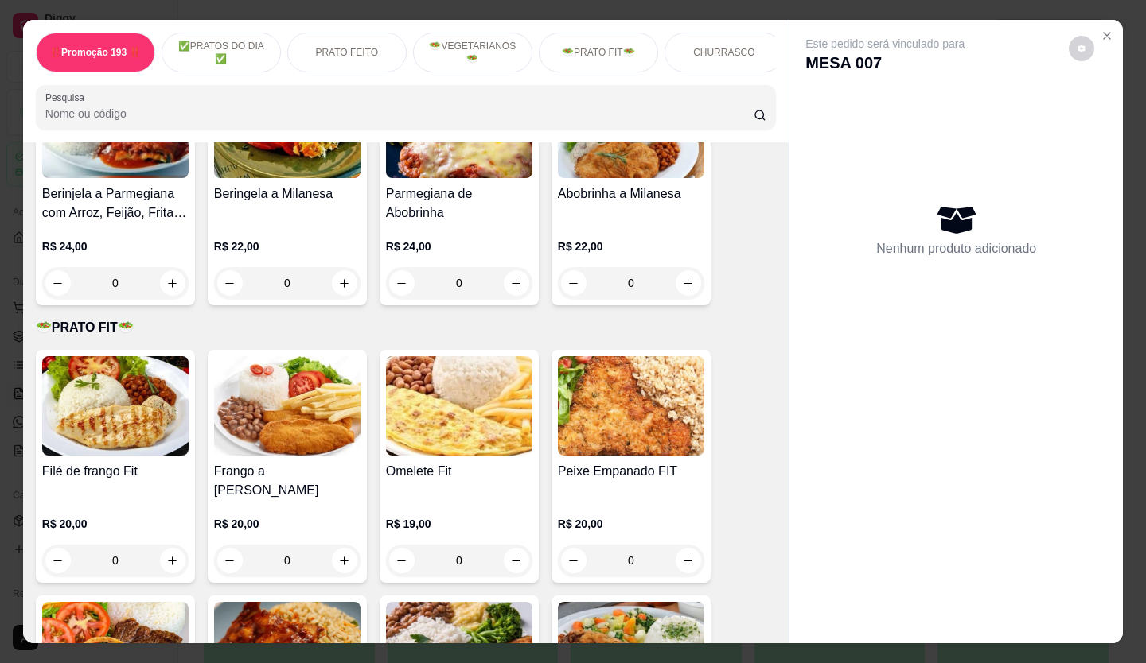
scroll to position [1989, 0]
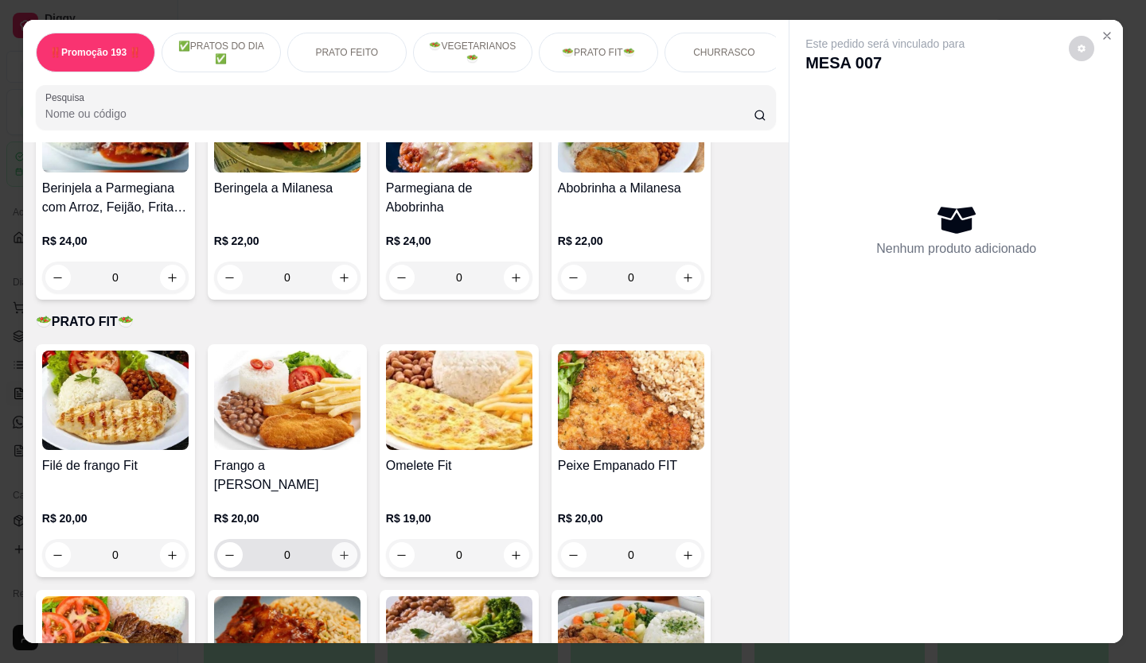
click at [341, 550] on icon "increase-product-quantity" at bounding box center [344, 556] width 12 height 12
type input "1"
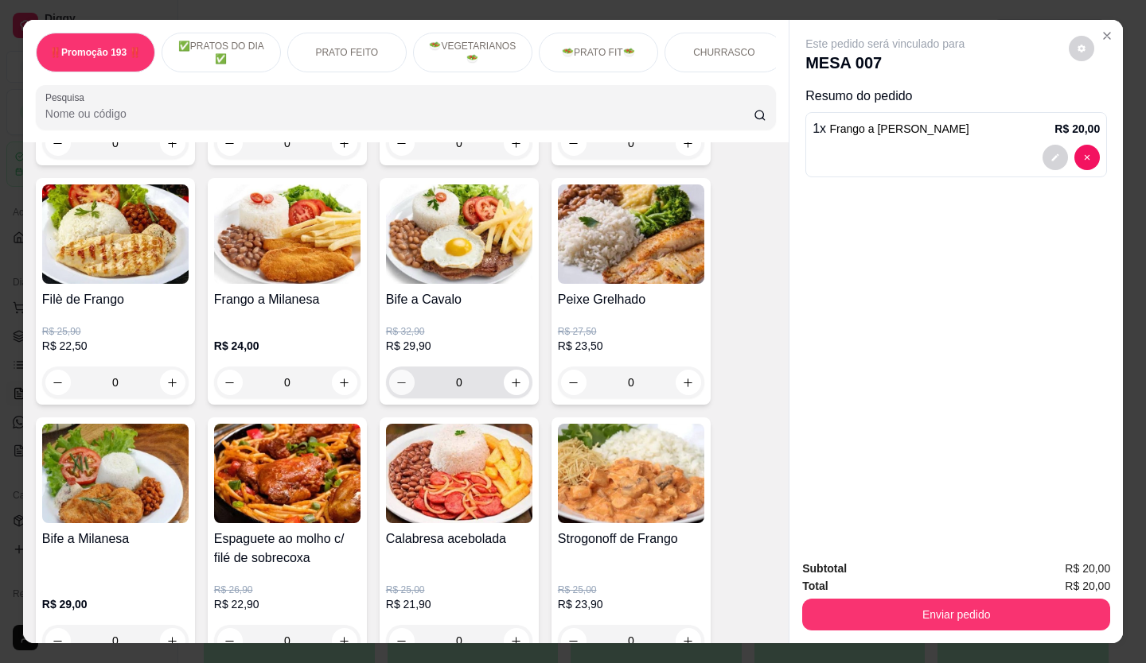
scroll to position [636, 0]
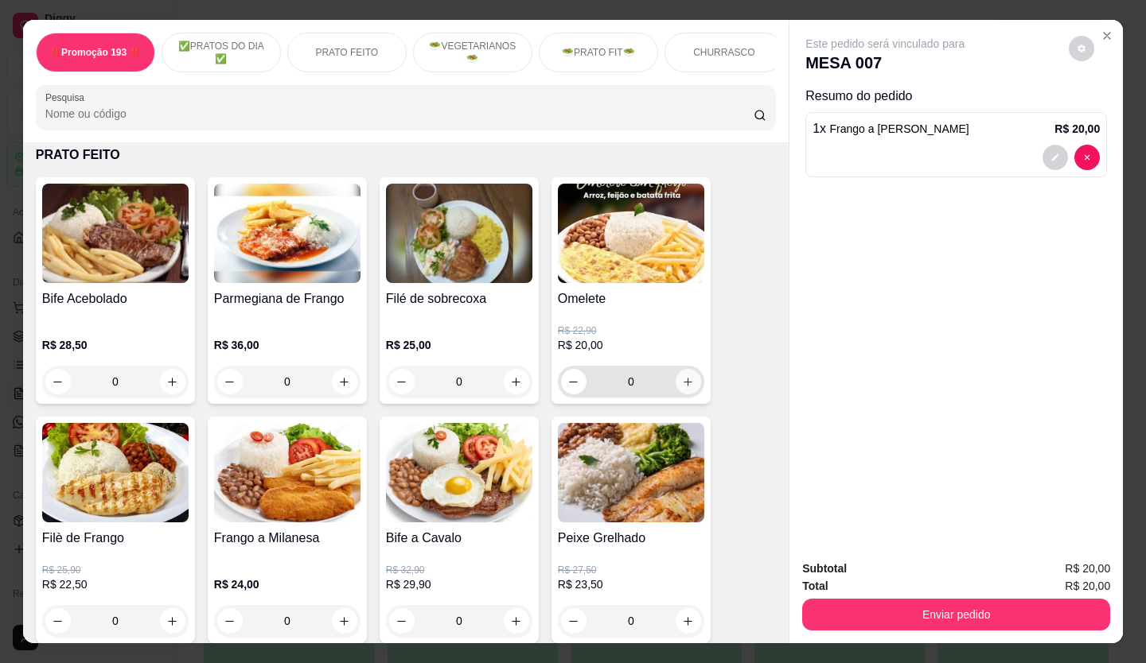
click at [686, 385] on icon "increase-product-quantity" at bounding box center [688, 382] width 12 height 12
type input "1"
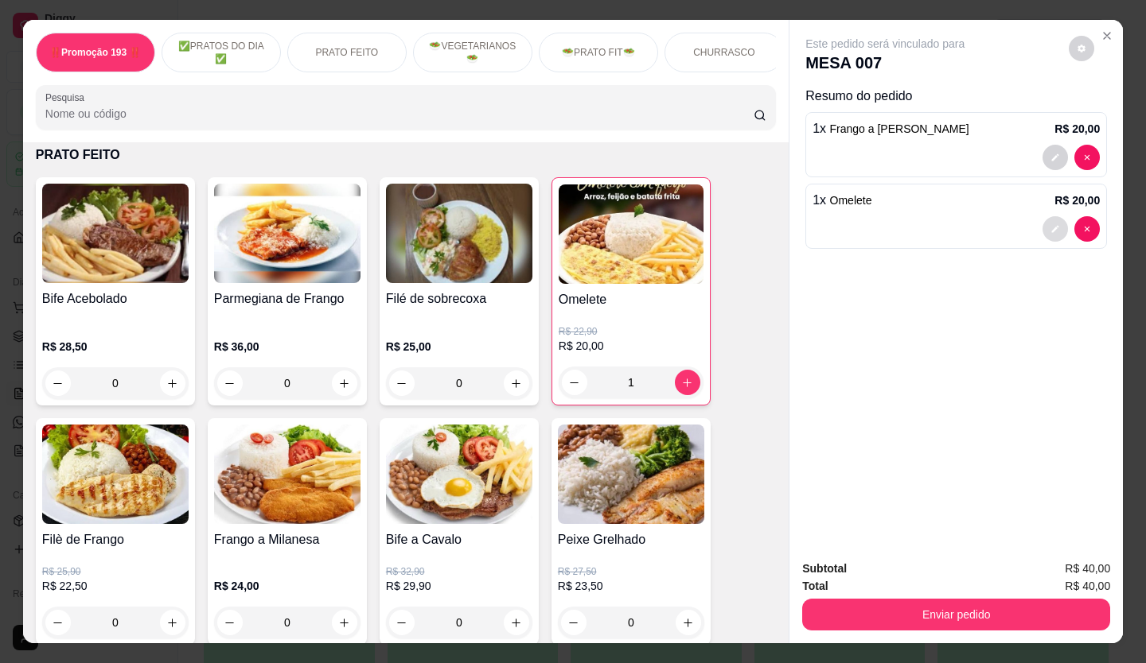
click at [1042, 227] on button "decrease-product-quantity" at bounding box center [1054, 228] width 25 height 25
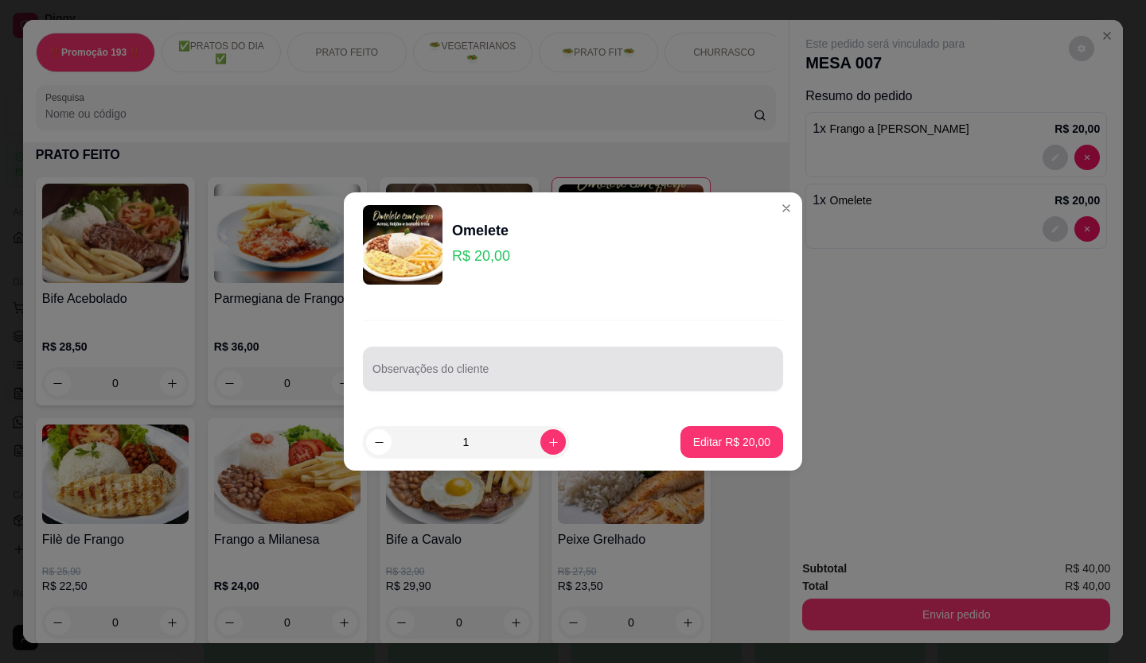
click at [458, 378] on input "Observações do cliente" at bounding box center [572, 376] width 401 height 16
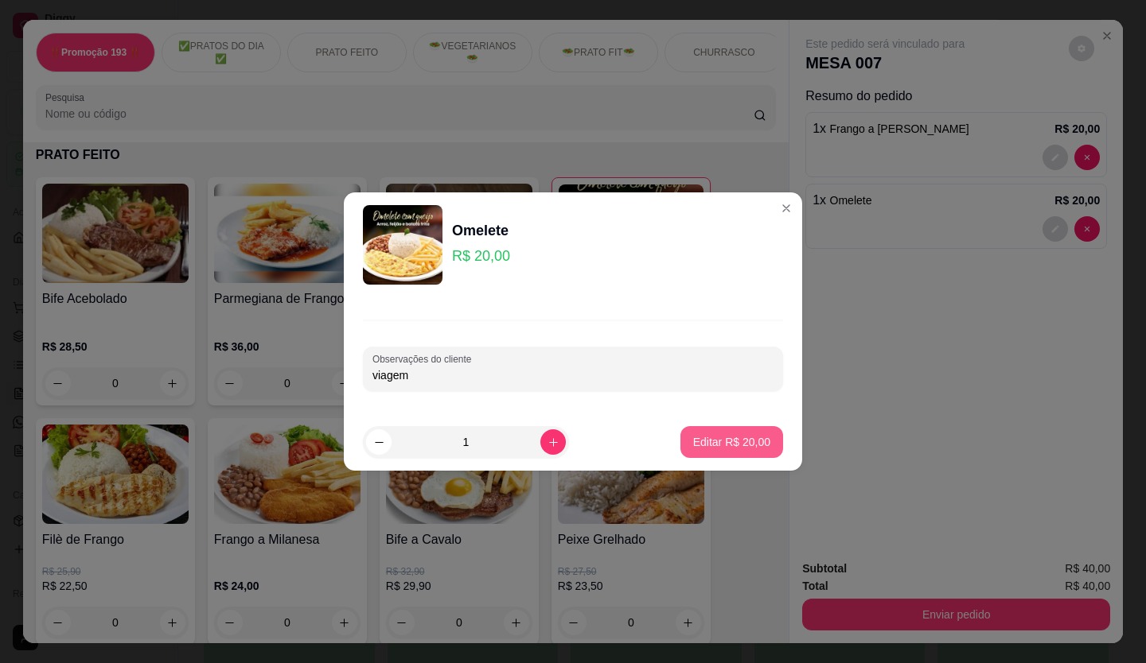
type input "viagem"
click at [693, 436] on p "Editar R$ 20,00" at bounding box center [731, 442] width 77 height 16
type input "0"
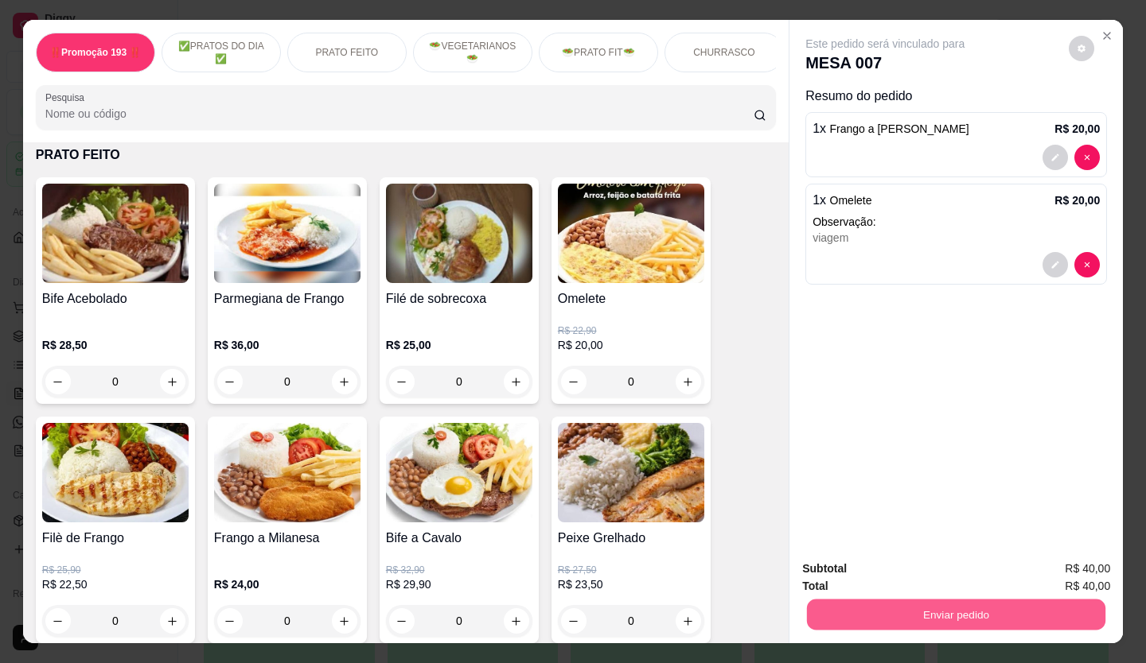
click at [916, 610] on button "Enviar pedido" at bounding box center [956, 615] width 298 height 31
click at [871, 383] on div "Este pedido será vinculado para MESA 007 Resumo do pedido 1 x Frango a Milanesa…" at bounding box center [955, 283] width 333 height 527
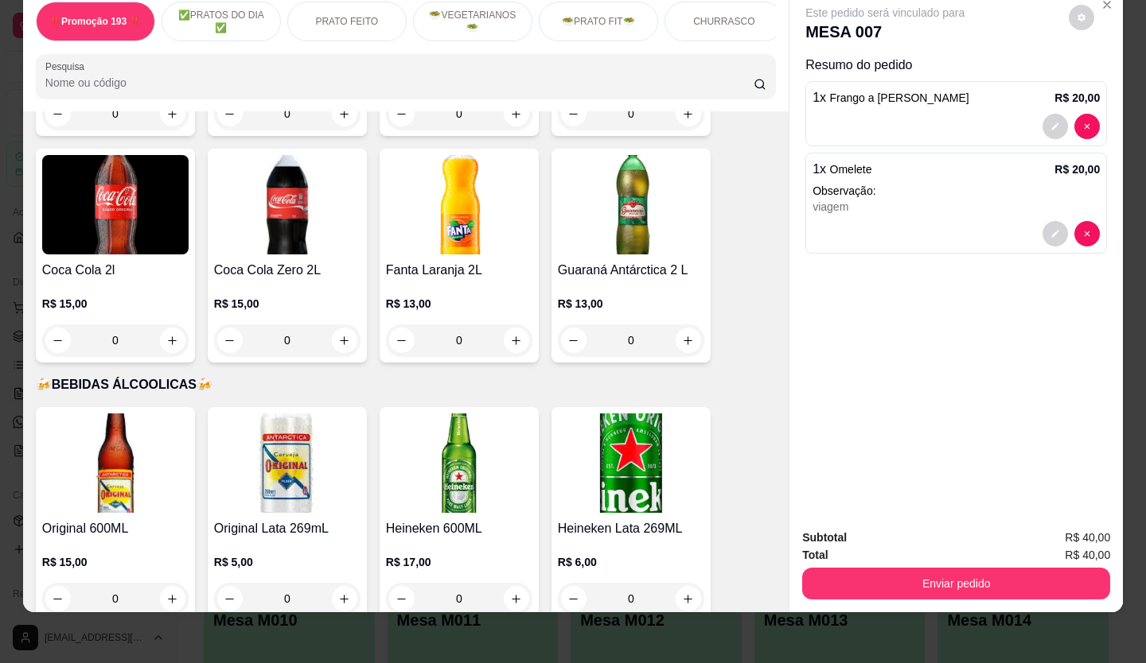
scroll to position [5728, 0]
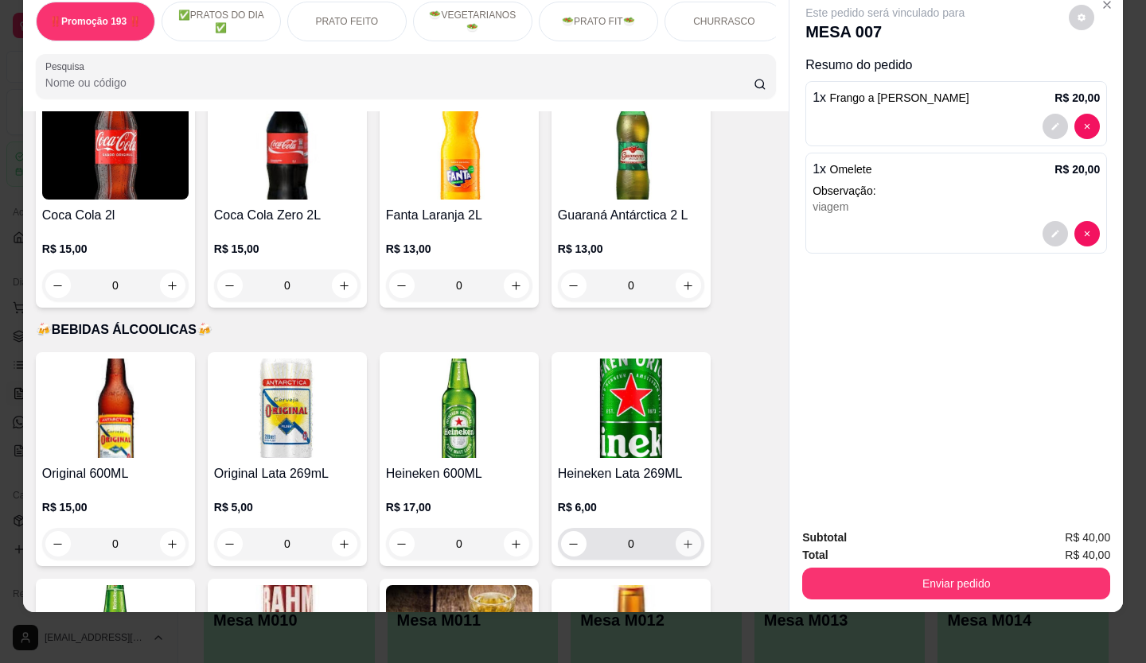
click at [682, 539] on icon "increase-product-quantity" at bounding box center [688, 545] width 12 height 12
type input "1"
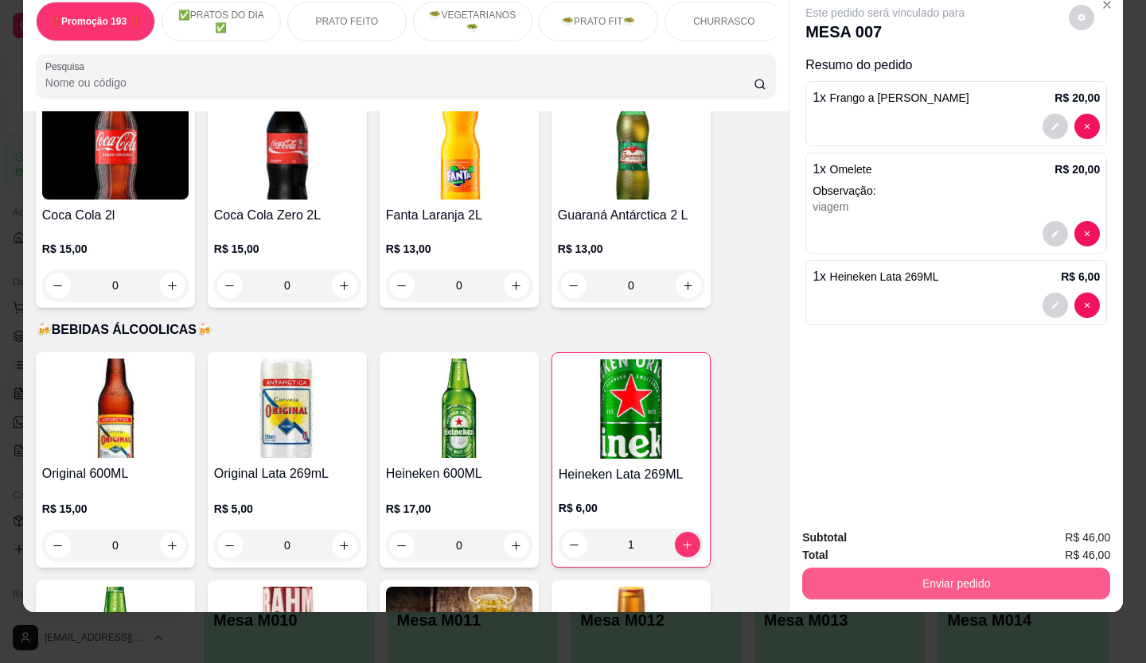
click at [912, 572] on button "Enviar pedido" at bounding box center [956, 584] width 308 height 32
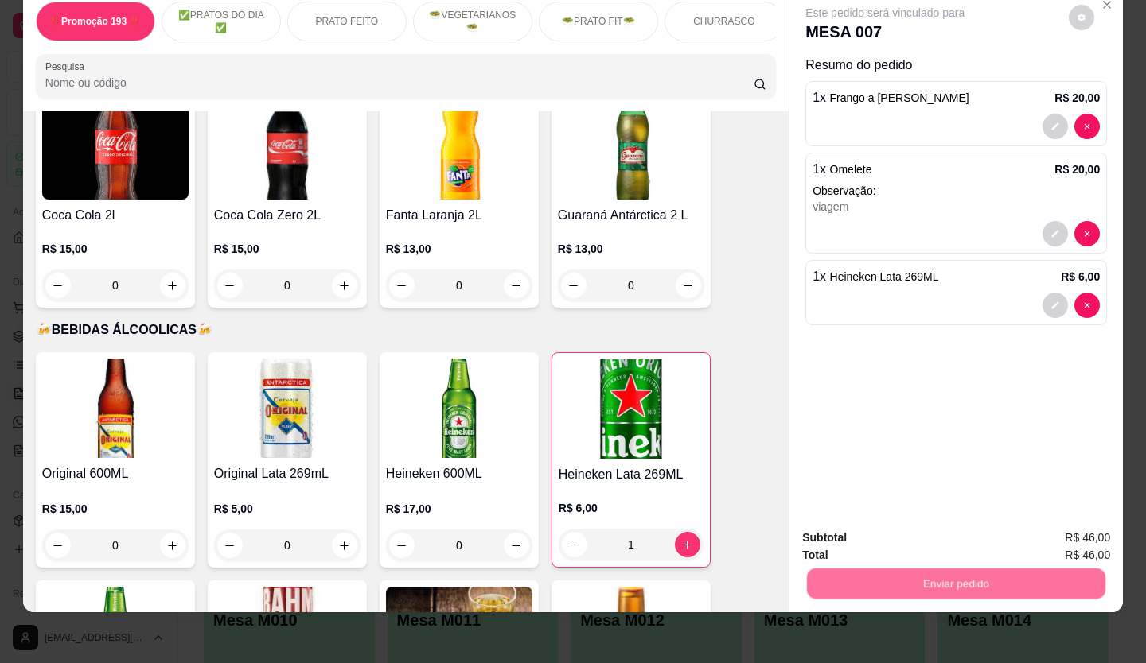
click at [879, 532] on button "Não registrar e enviar pedido" at bounding box center [902, 533] width 165 height 30
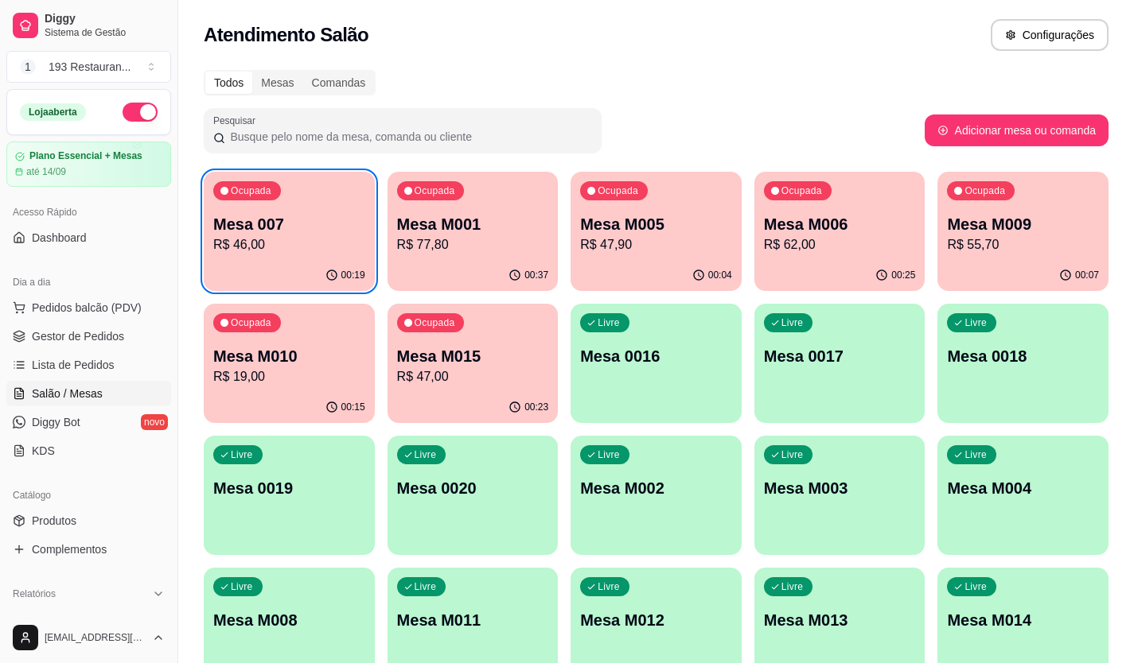
click at [260, 250] on p "R$ 46,00" at bounding box center [289, 244] width 152 height 19
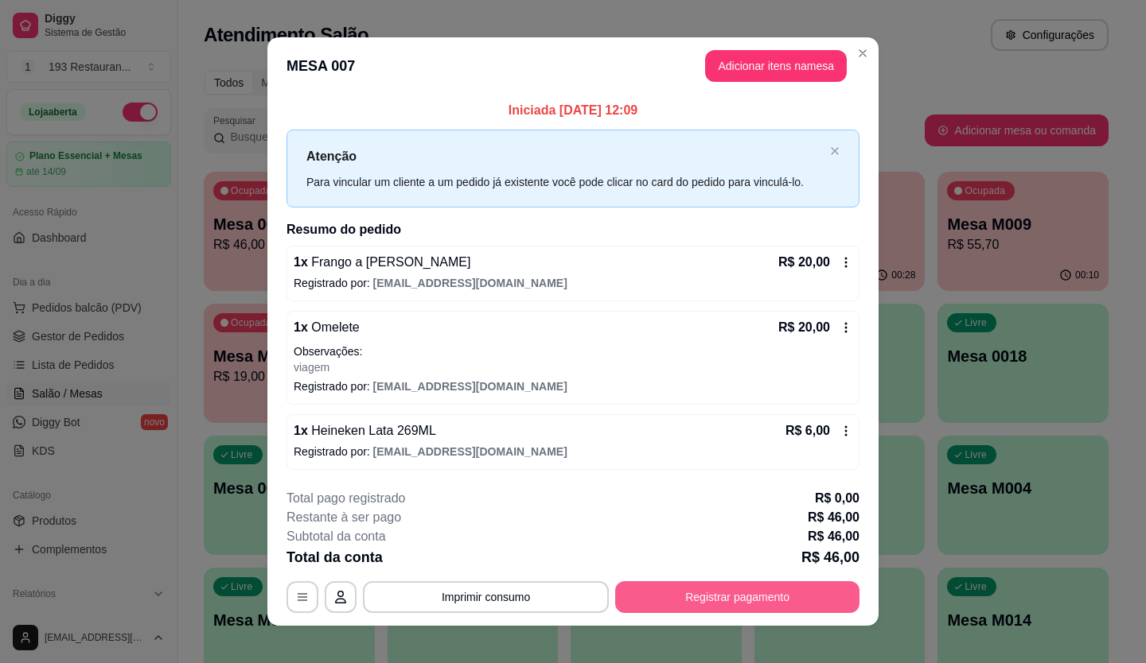
click at [783, 585] on button "Registrar pagamento" at bounding box center [737, 598] width 244 height 32
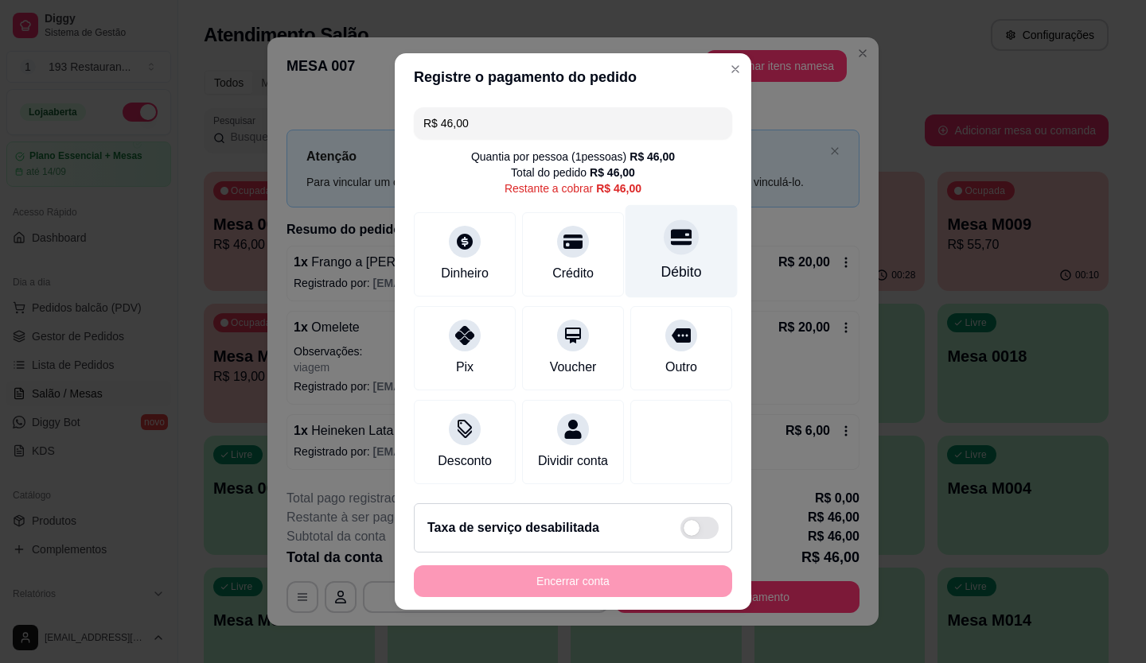
click at [671, 231] on icon at bounding box center [681, 237] width 21 height 21
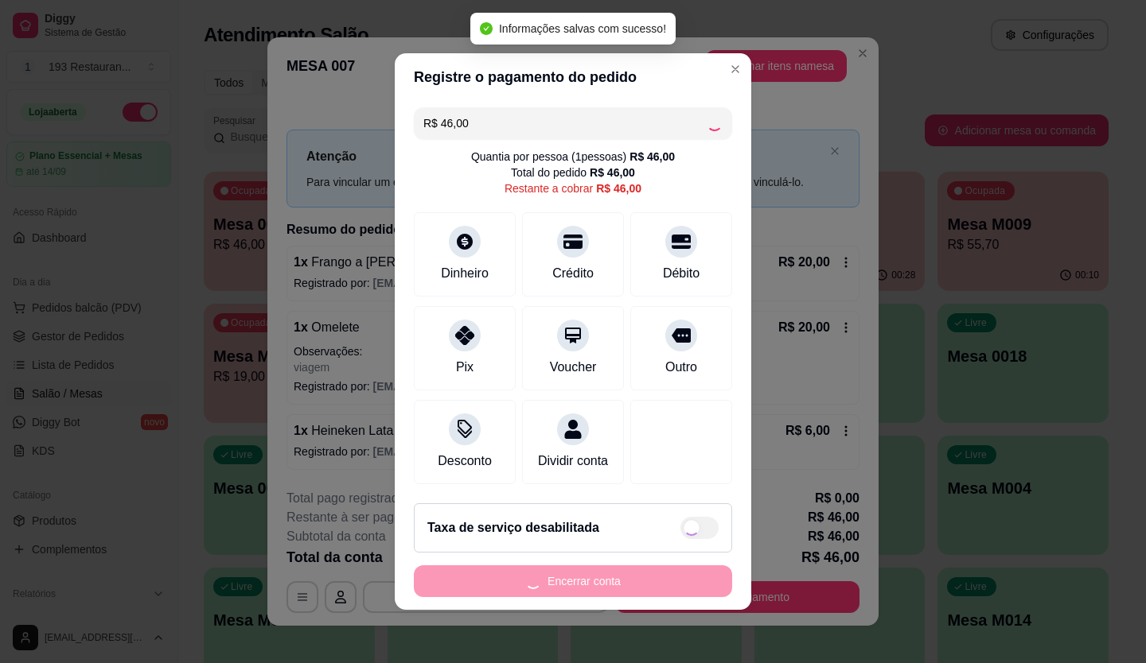
type input "R$ 0,00"
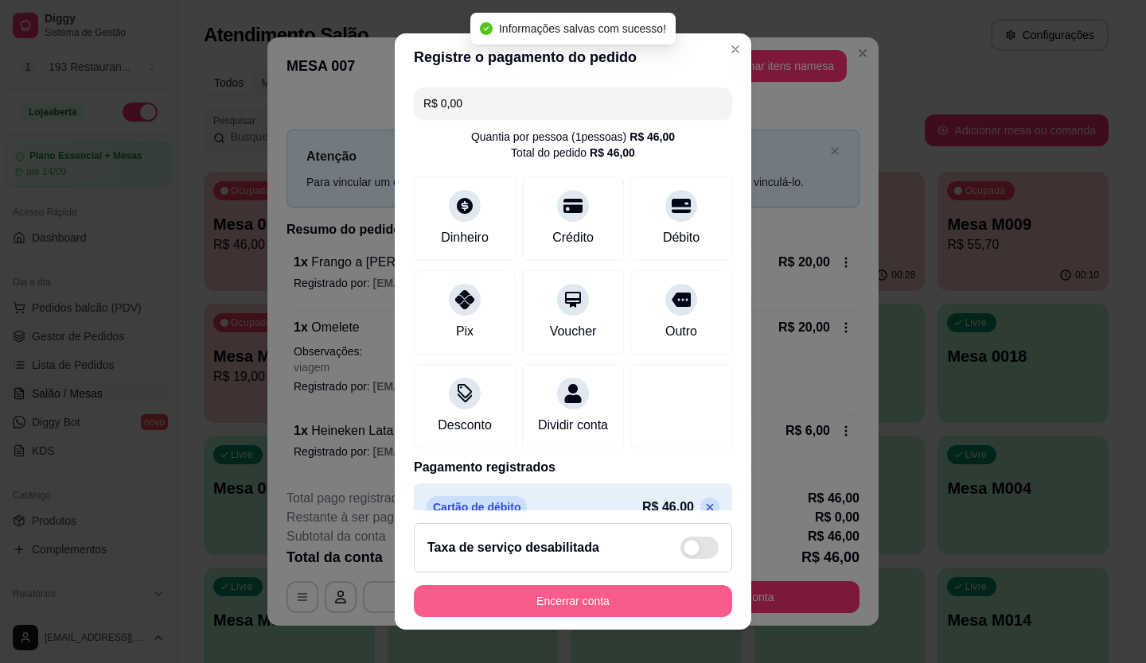
click at [628, 593] on button "Encerrar conta" at bounding box center [573, 601] width 318 height 32
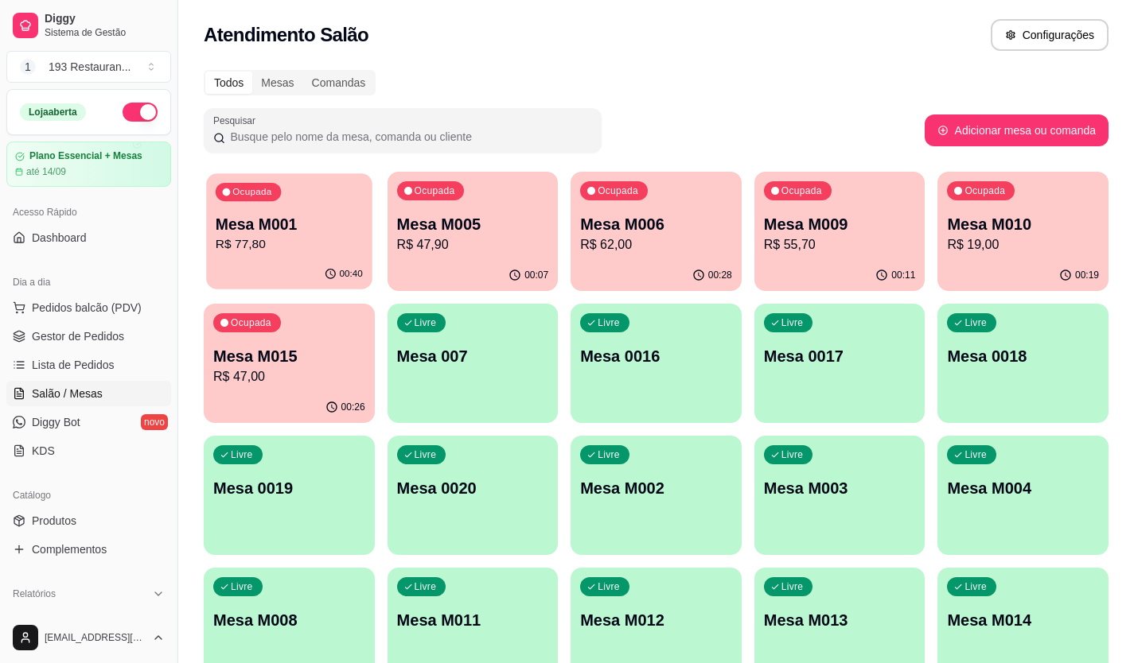
click at [259, 222] on p "Mesa M001" at bounding box center [289, 224] width 147 height 21
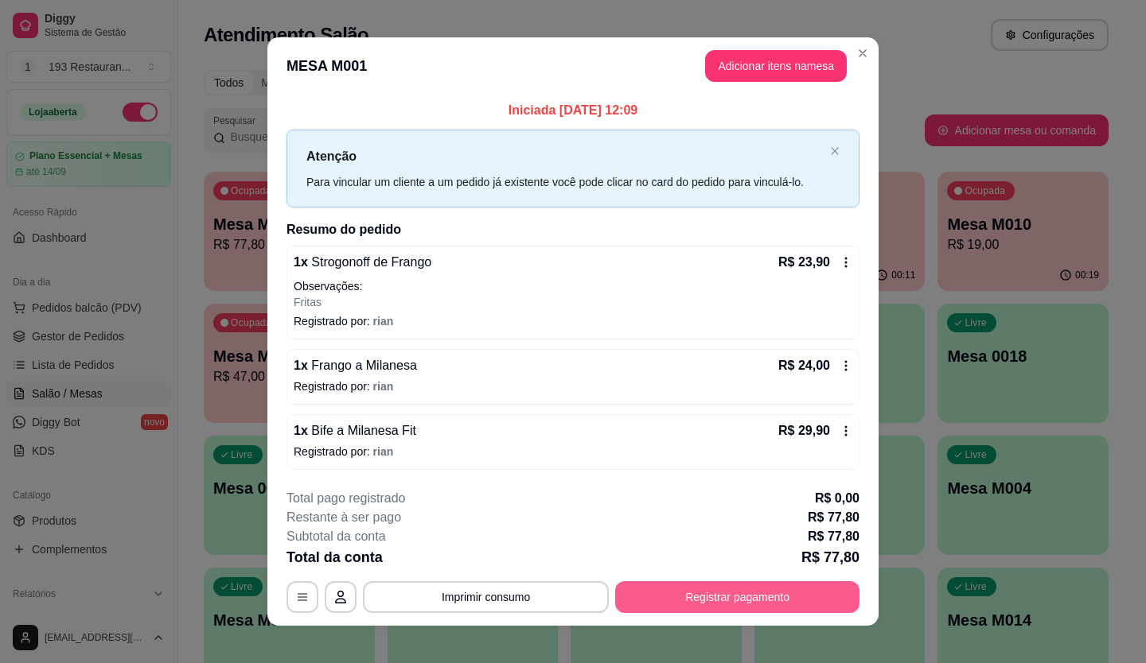
click at [727, 588] on button "Registrar pagamento" at bounding box center [737, 598] width 244 height 32
click at [776, 597] on button "Registrar pagamento" at bounding box center [737, 598] width 244 height 32
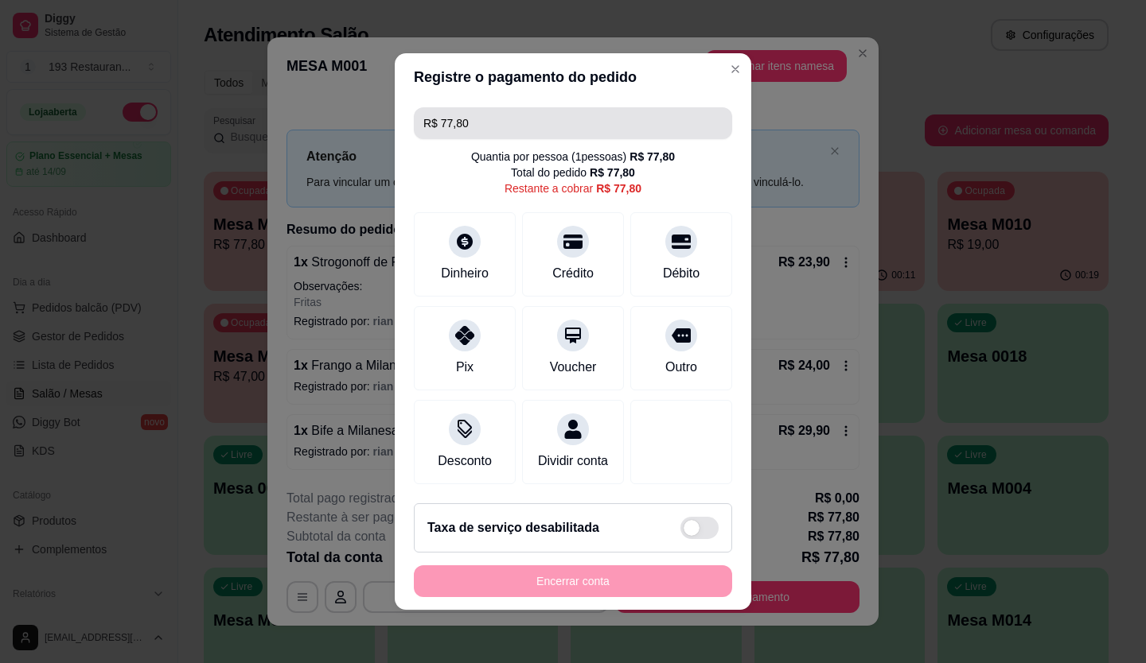
click at [509, 111] on input "R$ 77,80" at bounding box center [572, 123] width 299 height 32
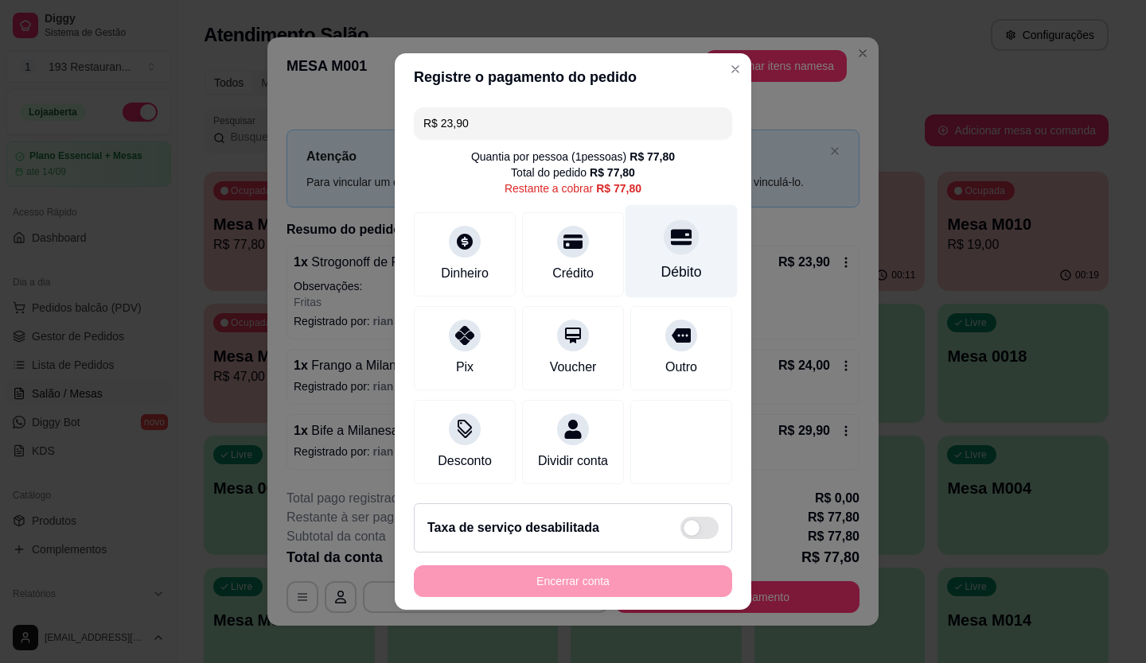
click at [681, 235] on div at bounding box center [680, 237] width 35 height 35
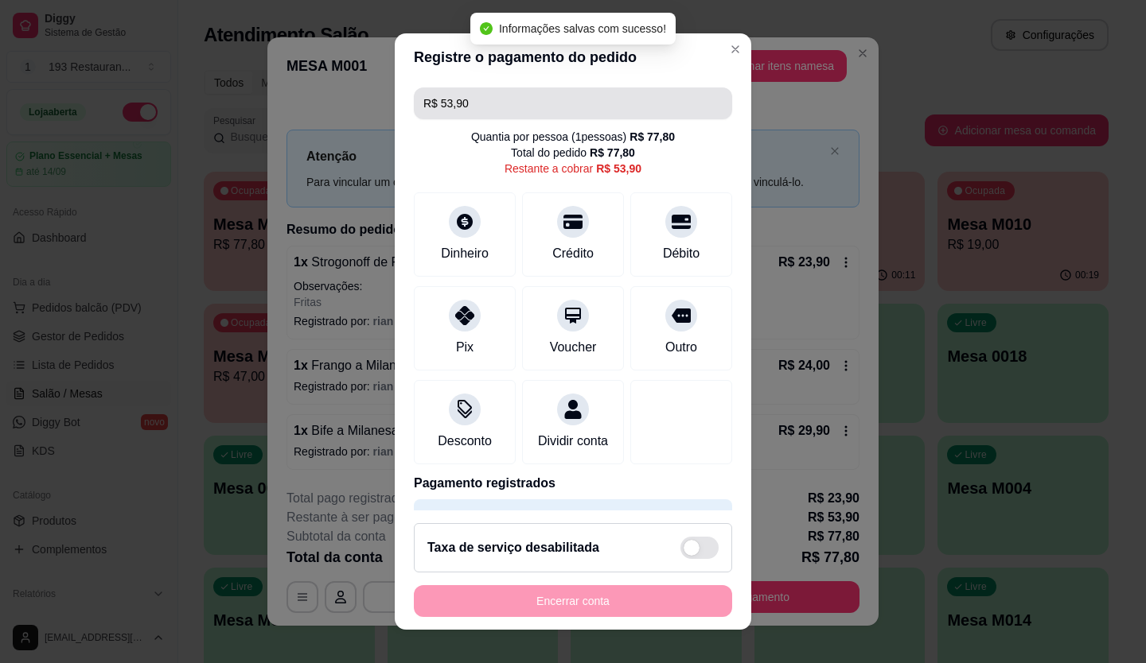
click at [543, 95] on input "R$ 53,90" at bounding box center [572, 104] width 299 height 32
click at [542, 95] on input "R$ 53,90" at bounding box center [572, 104] width 299 height 32
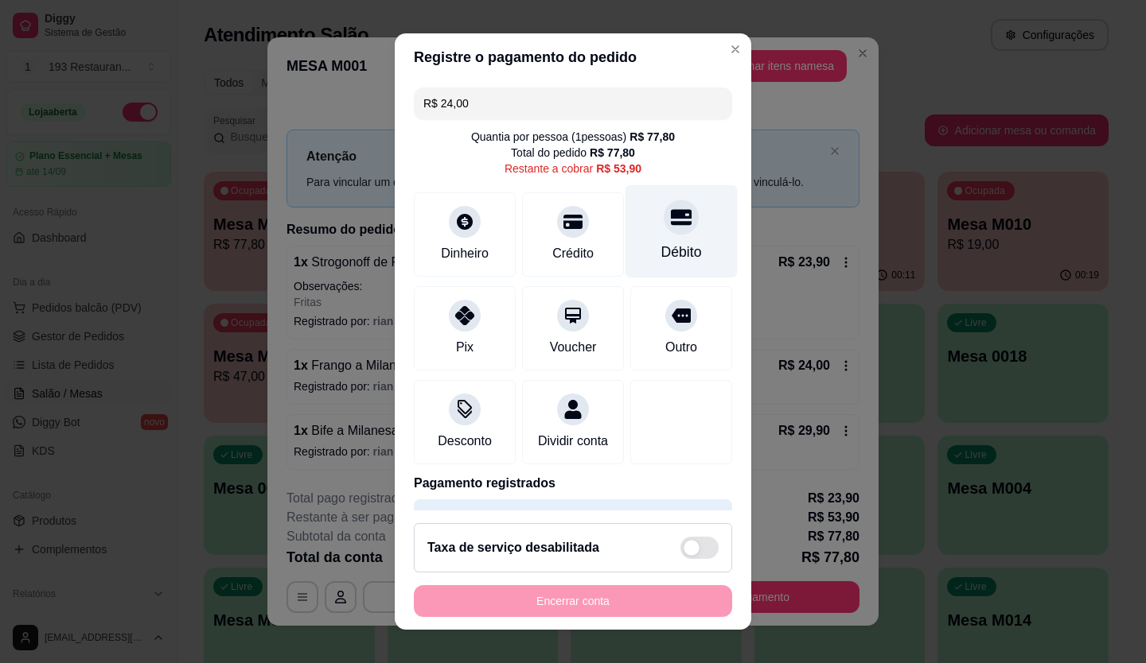
drag, startPoint x: 676, startPoint y: 220, endPoint x: 665, endPoint y: 214, distance: 12.8
click at [676, 220] on div "Débito" at bounding box center [681, 231] width 112 height 93
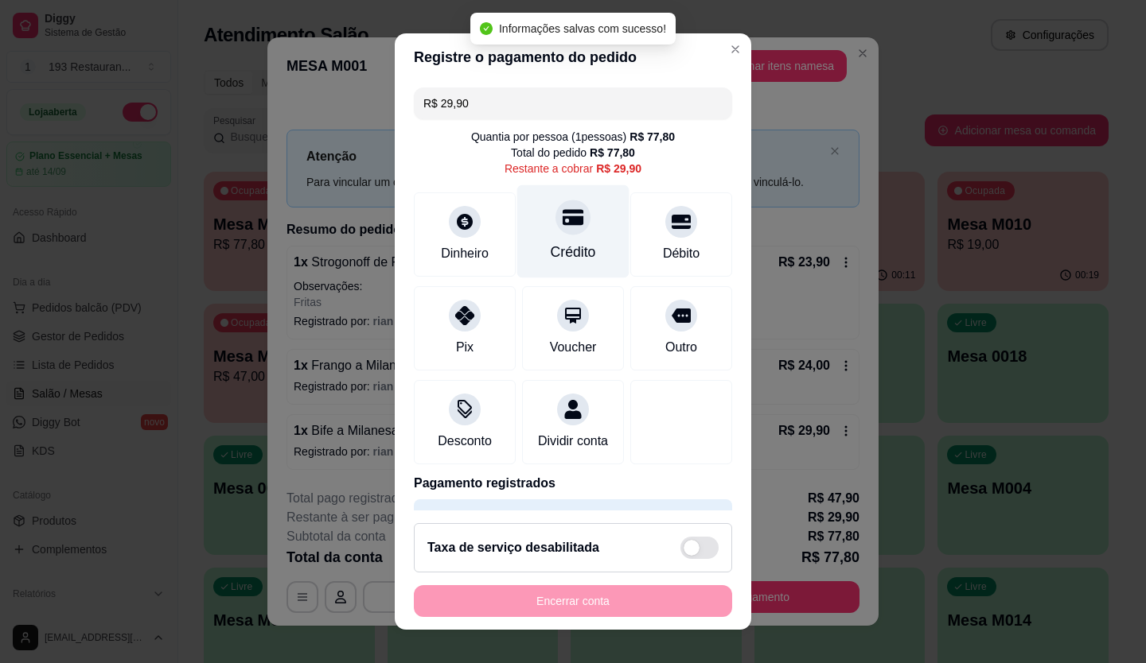
click at [562, 223] on icon at bounding box center [572, 217] width 21 height 16
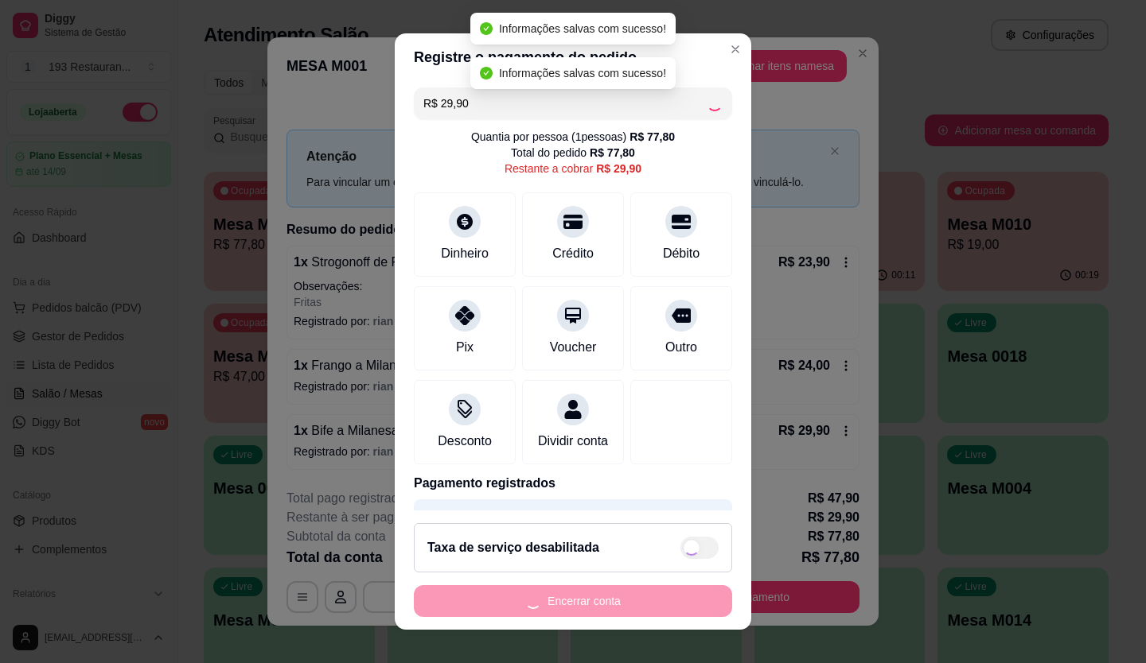
type input "R$ 0,00"
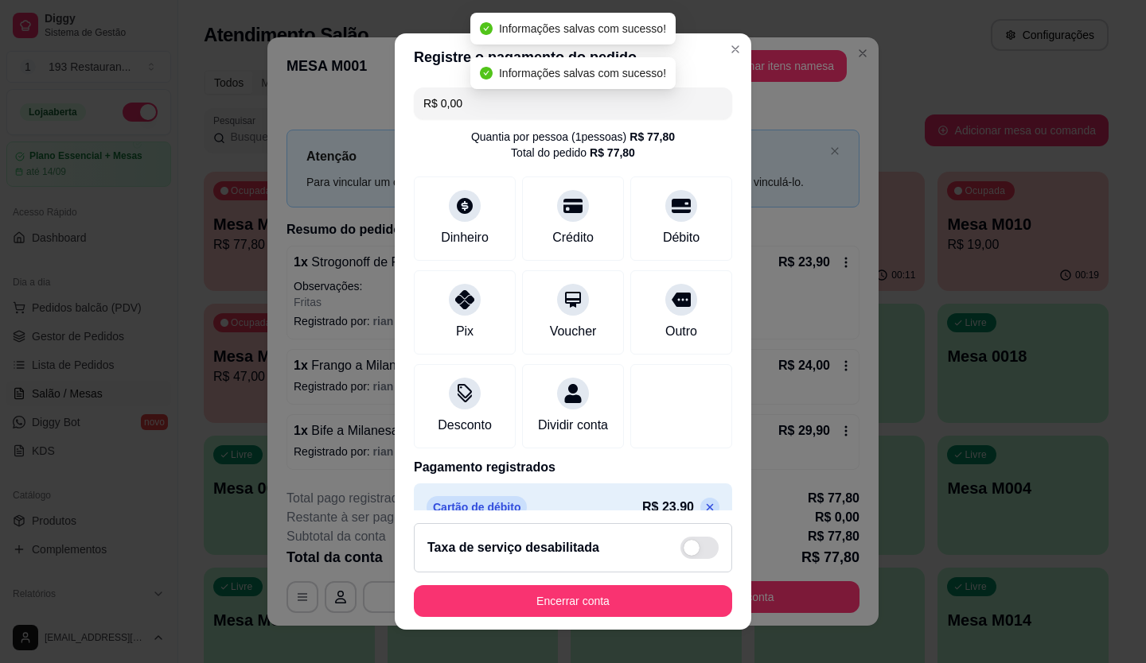
click at [697, 555] on span at bounding box center [699, 548] width 38 height 22
click at [690, 555] on input "checkbox" at bounding box center [684, 556] width 10 height 10
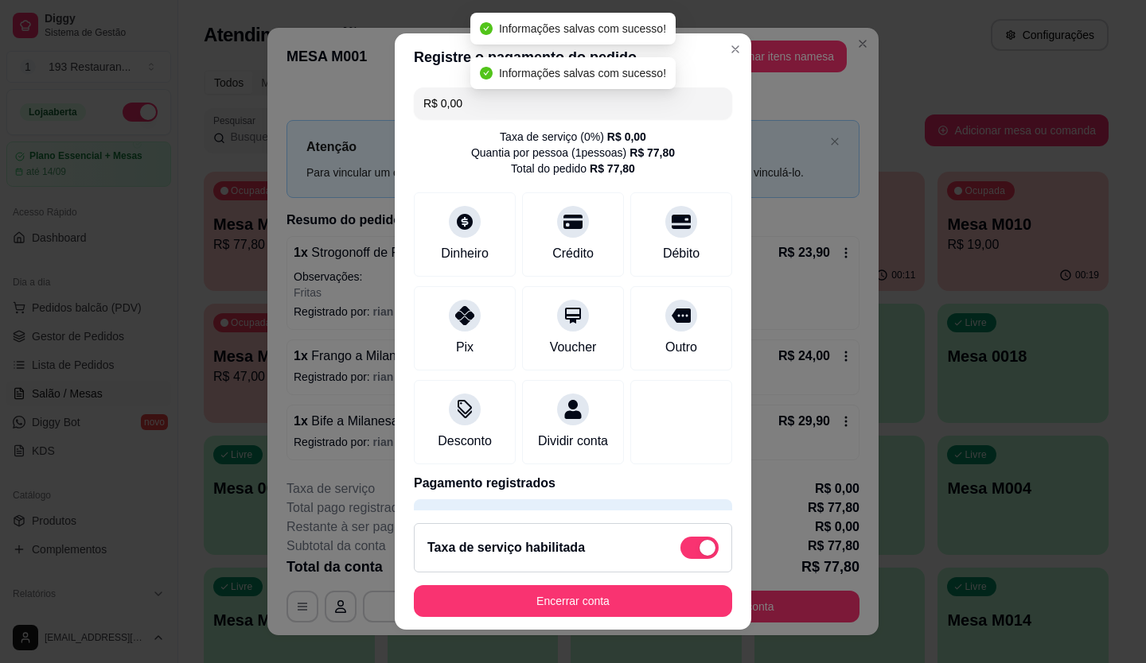
click at [698, 551] on span at bounding box center [699, 548] width 38 height 22
click at [690, 551] on input "checkbox" at bounding box center [684, 556] width 10 height 10
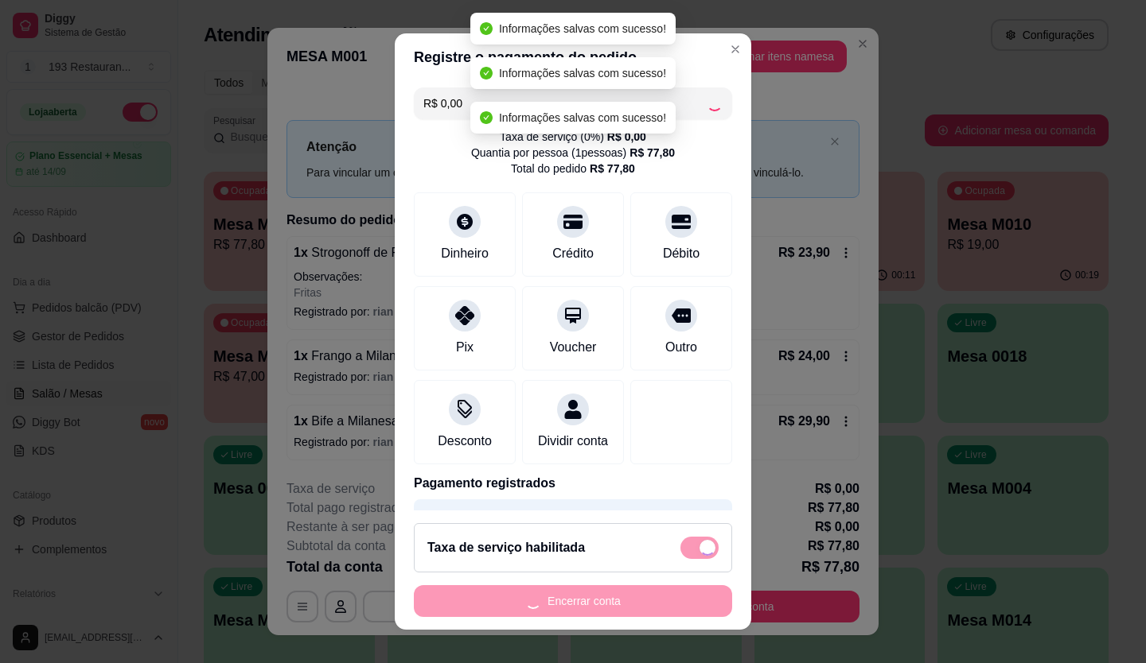
checkbox input "false"
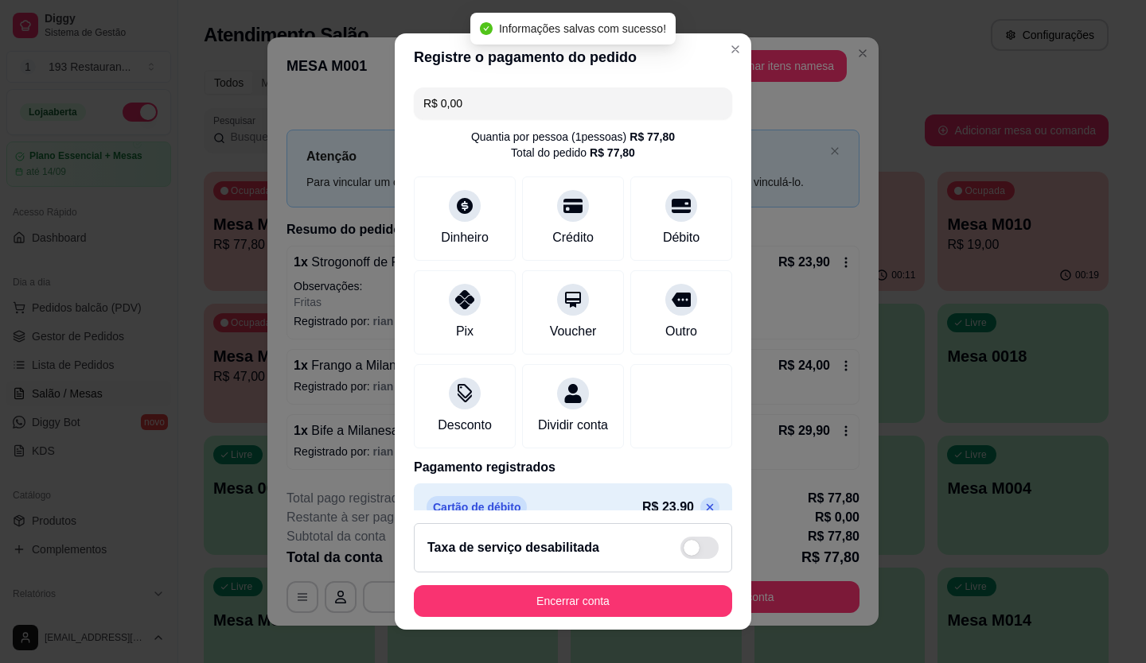
scroll to position [166, 0]
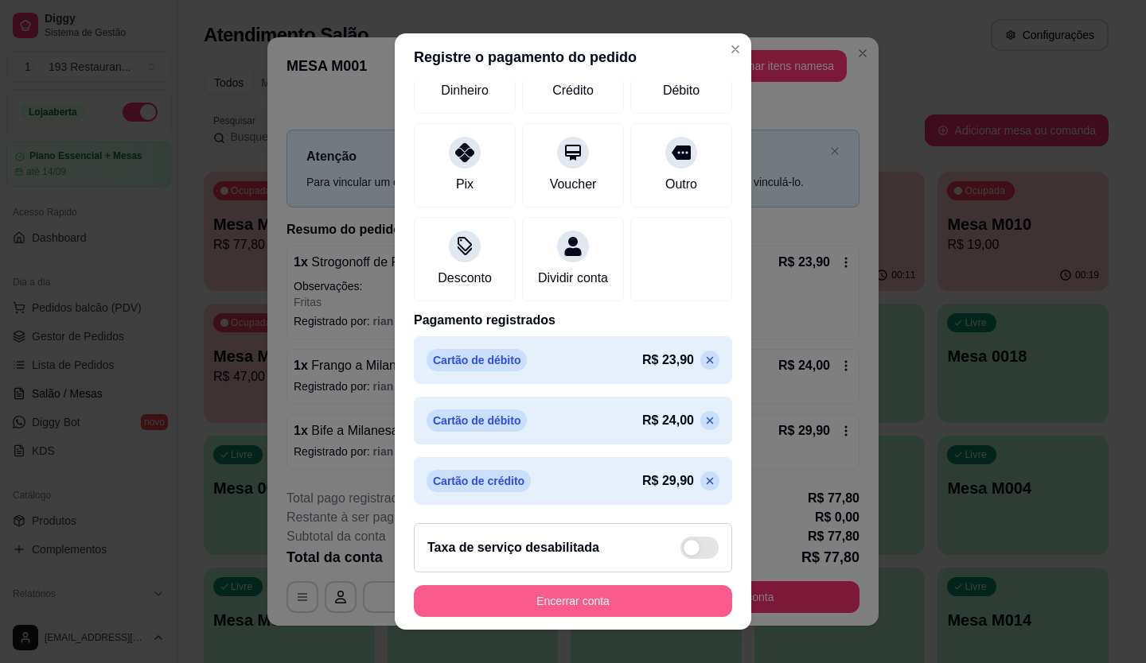
click at [617, 607] on button "Encerrar conta" at bounding box center [573, 601] width 318 height 32
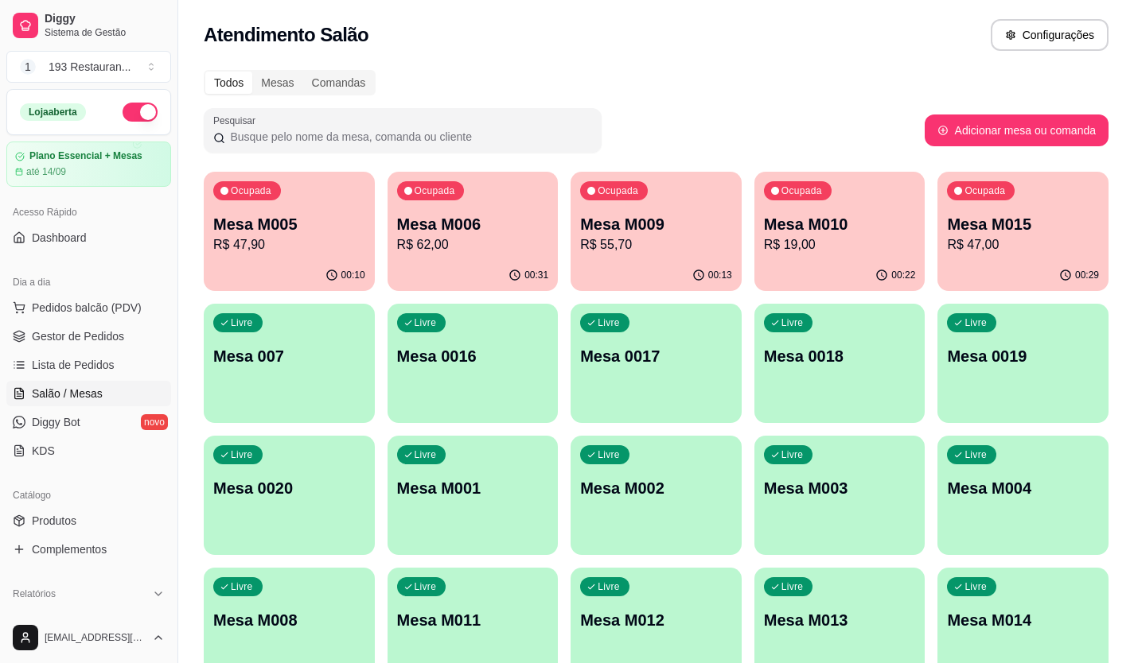
click at [471, 197] on div "Ocupada Mesa M006 R$ 62,00" at bounding box center [472, 216] width 171 height 88
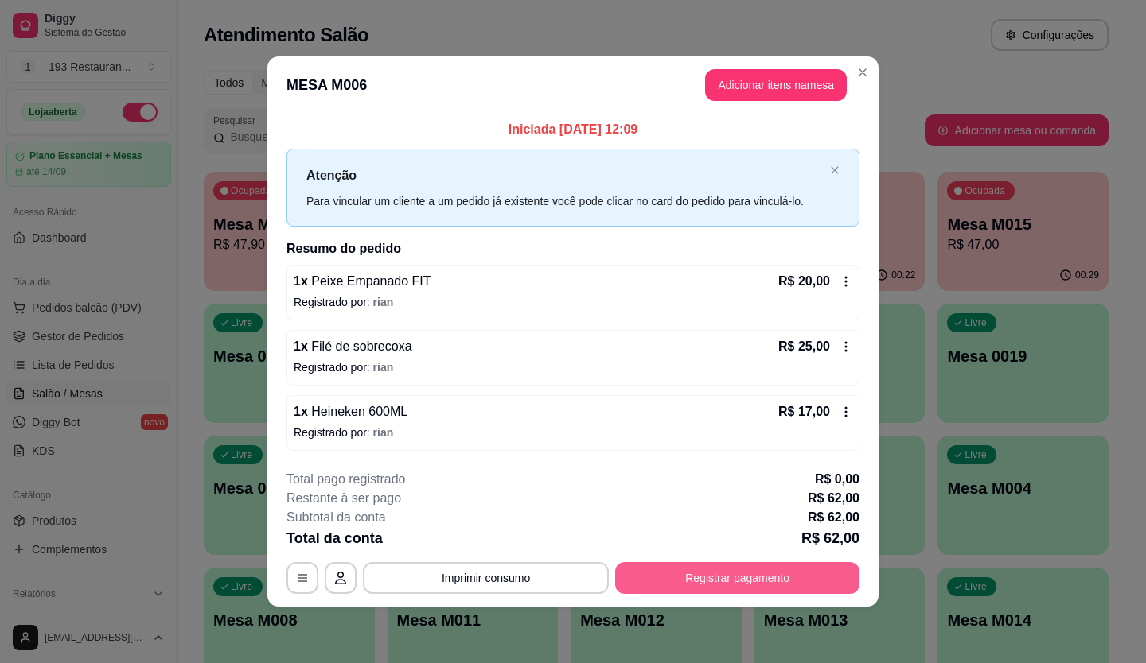
click at [692, 565] on button "Registrar pagamento" at bounding box center [737, 578] width 244 height 32
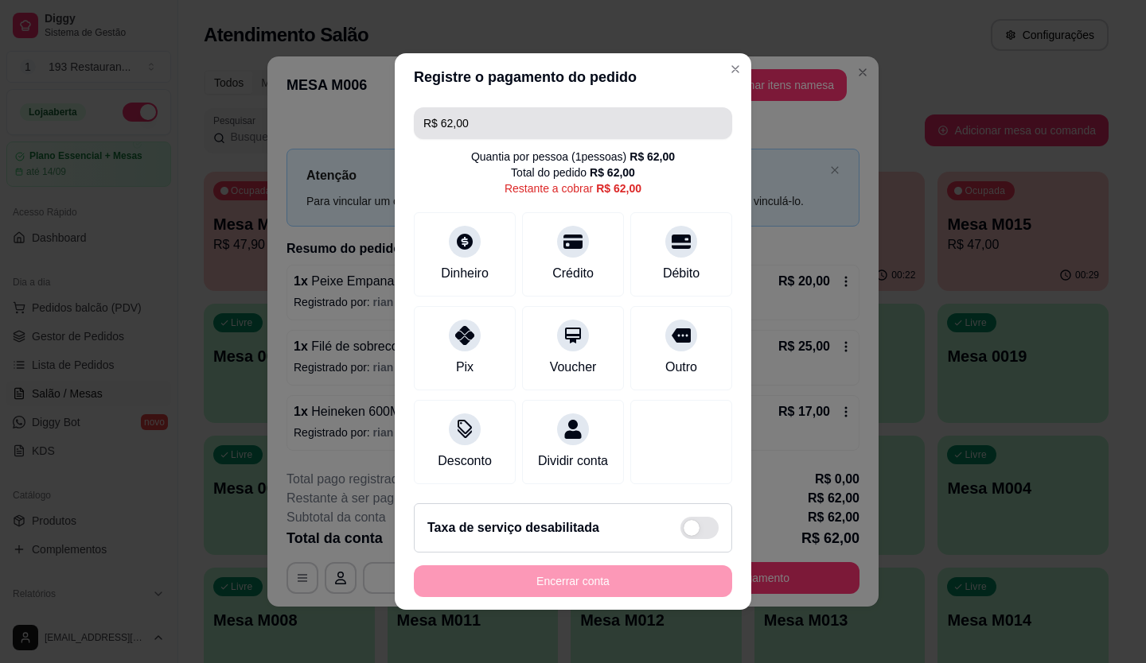
click at [492, 122] on input "R$ 62,00" at bounding box center [572, 123] width 299 height 32
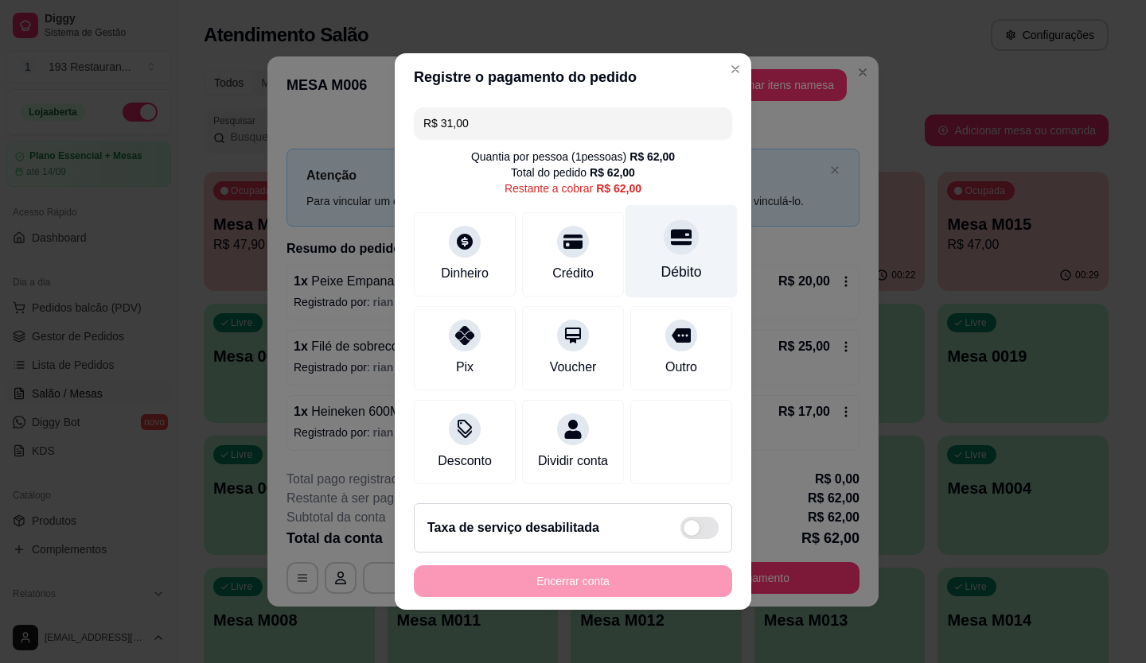
click at [656, 248] on div "Débito" at bounding box center [681, 251] width 112 height 93
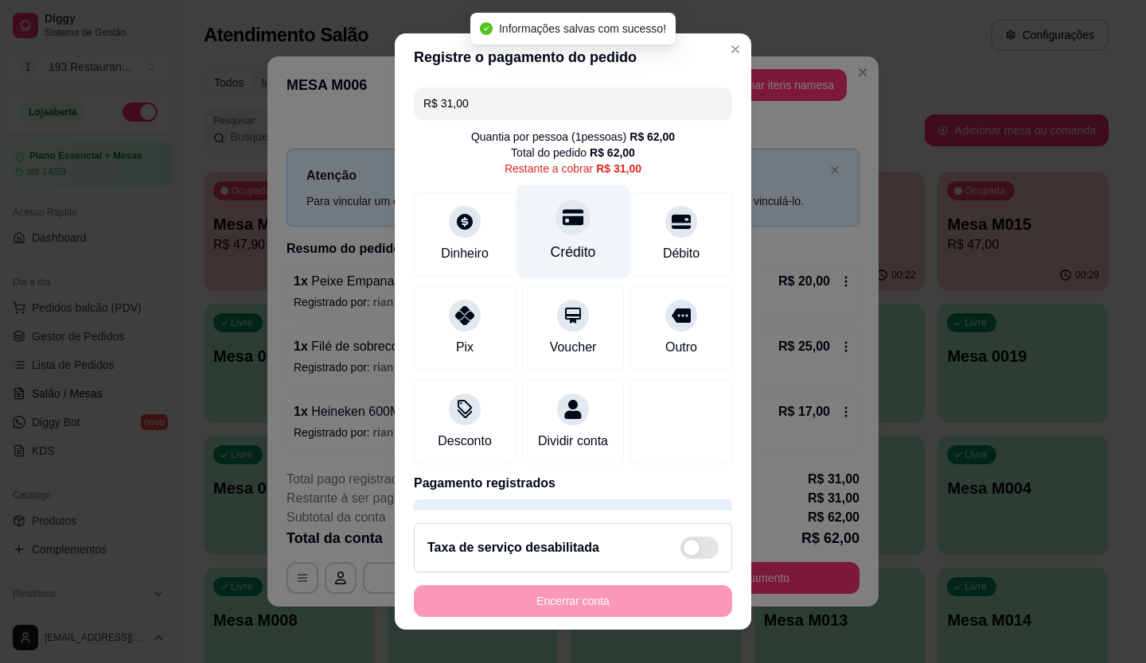
click at [562, 232] on div at bounding box center [572, 217] width 35 height 35
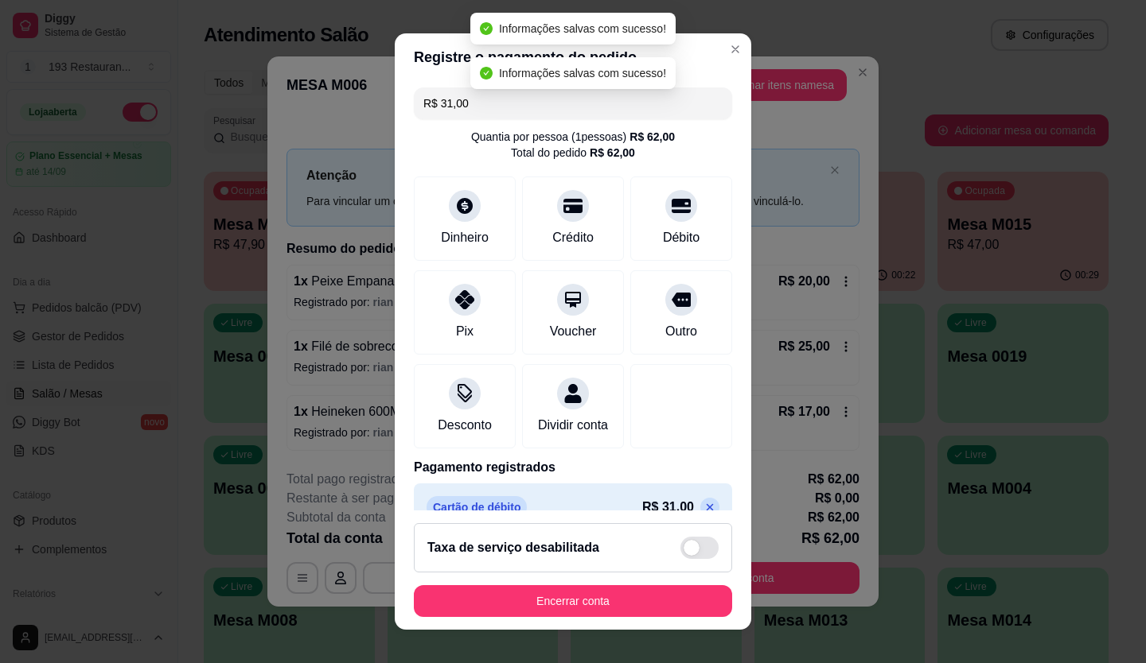
type input "R$ 0,00"
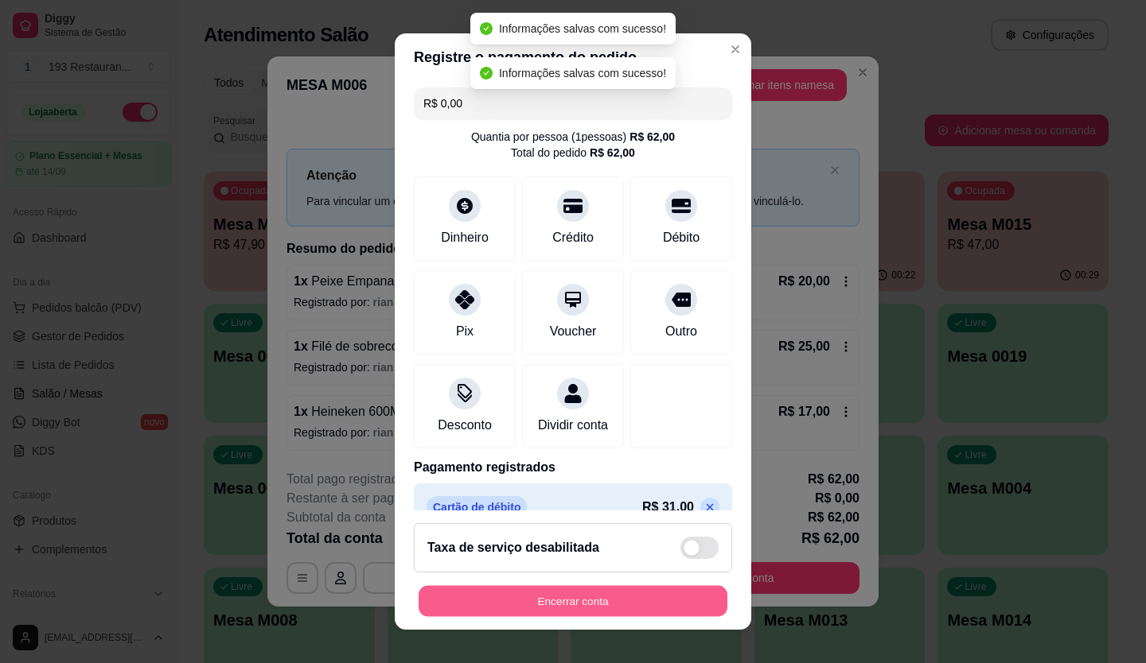
click at [613, 602] on button "Encerrar conta" at bounding box center [572, 601] width 309 height 31
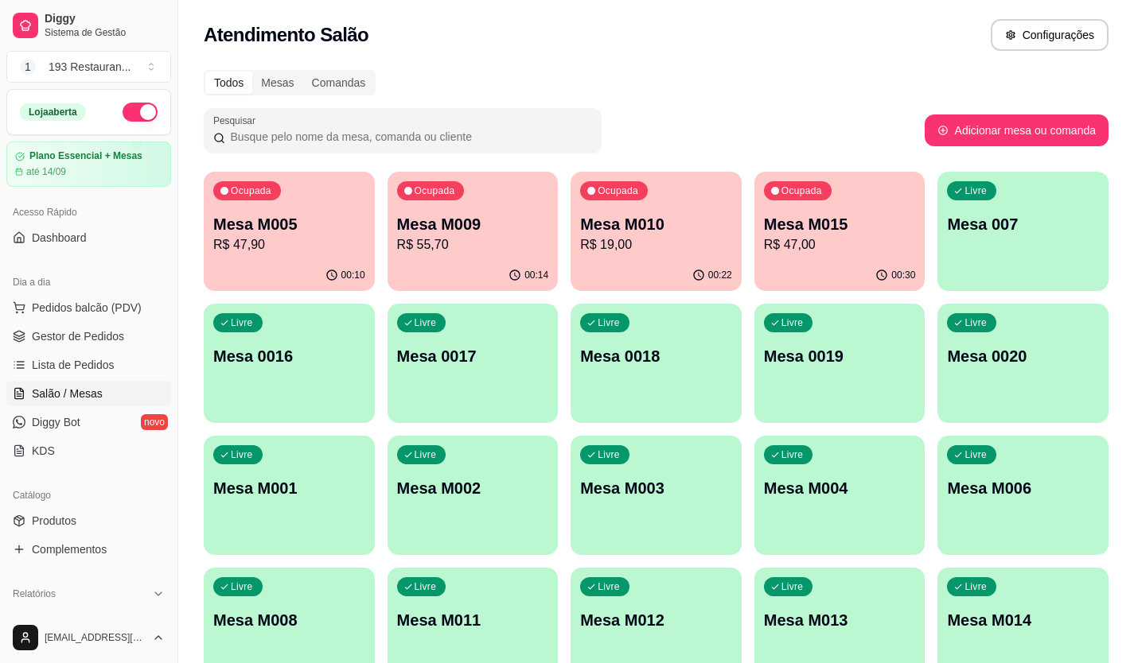
click at [827, 229] on p "Mesa M015" at bounding box center [840, 224] width 152 height 22
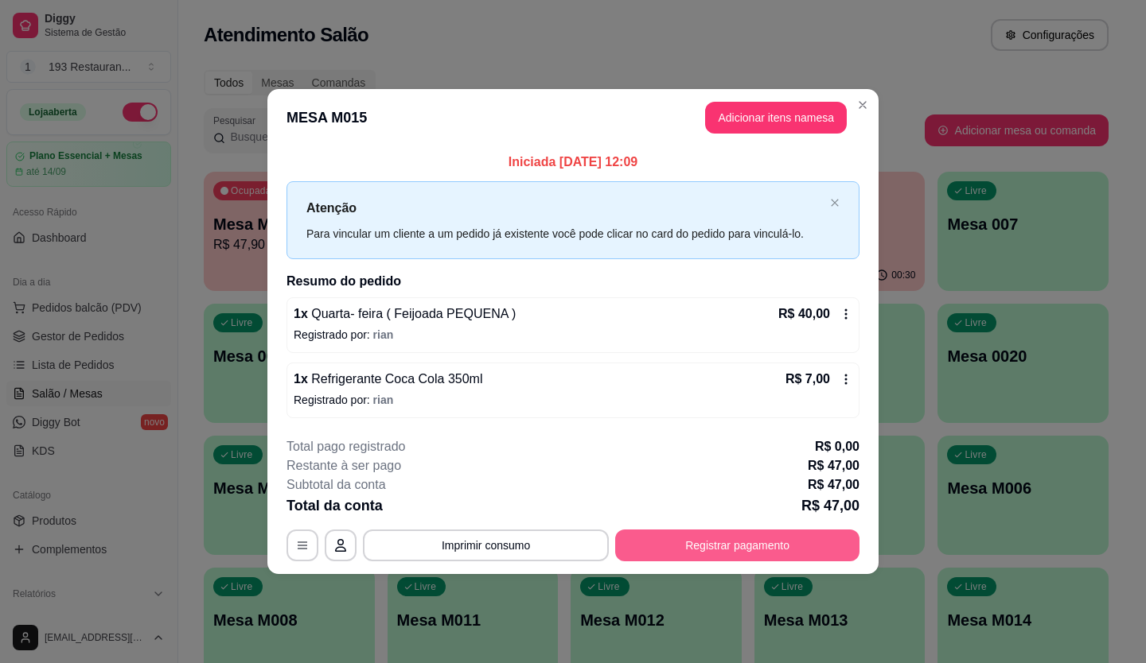
click at [781, 551] on button "Registrar pagamento" at bounding box center [737, 546] width 244 height 32
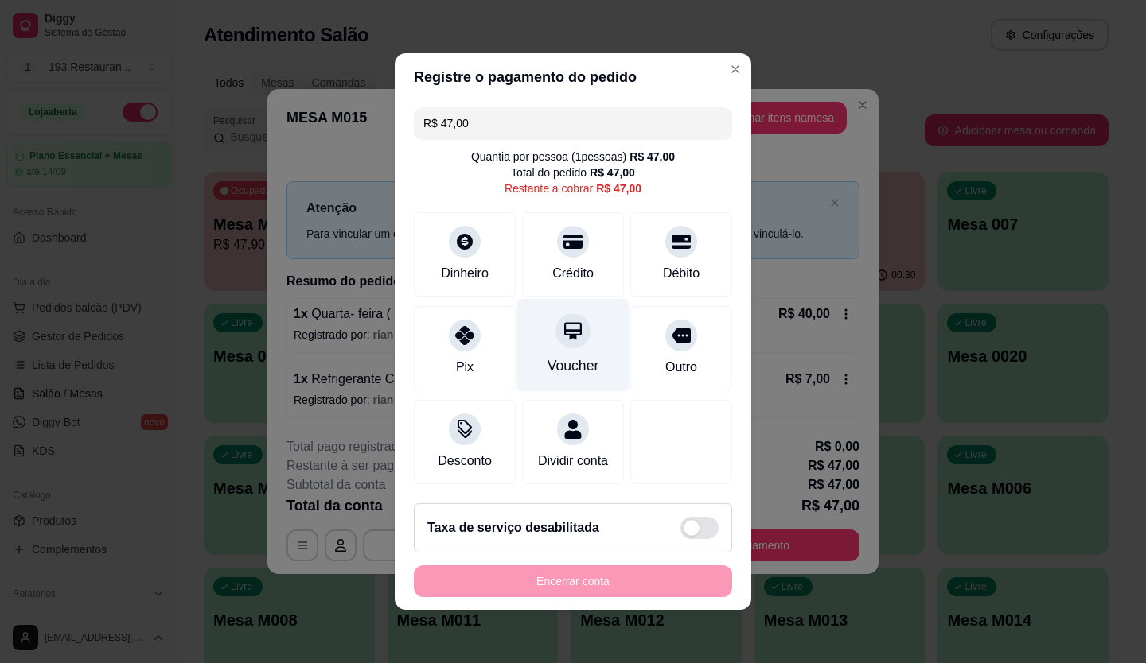
click at [562, 333] on icon at bounding box center [572, 331] width 21 height 21
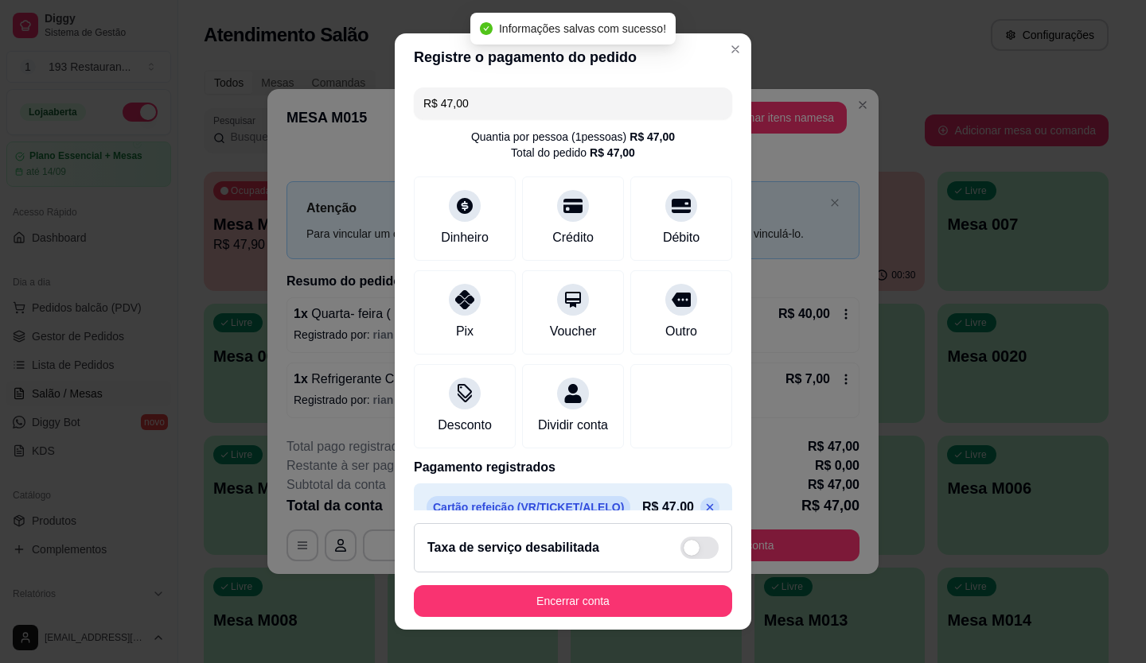
type input "R$ 0,00"
click at [650, 600] on button "Encerrar conta" at bounding box center [573, 601] width 318 height 32
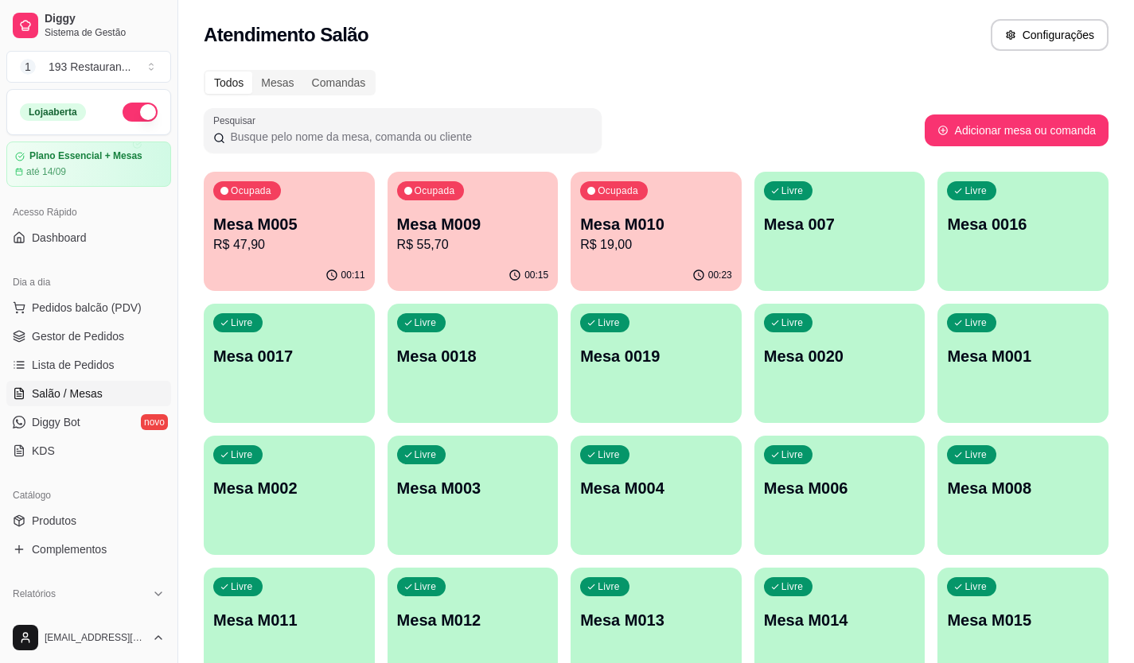
click at [709, 192] on div "Ocupada Mesa M010 R$ 19,00" at bounding box center [655, 216] width 171 height 88
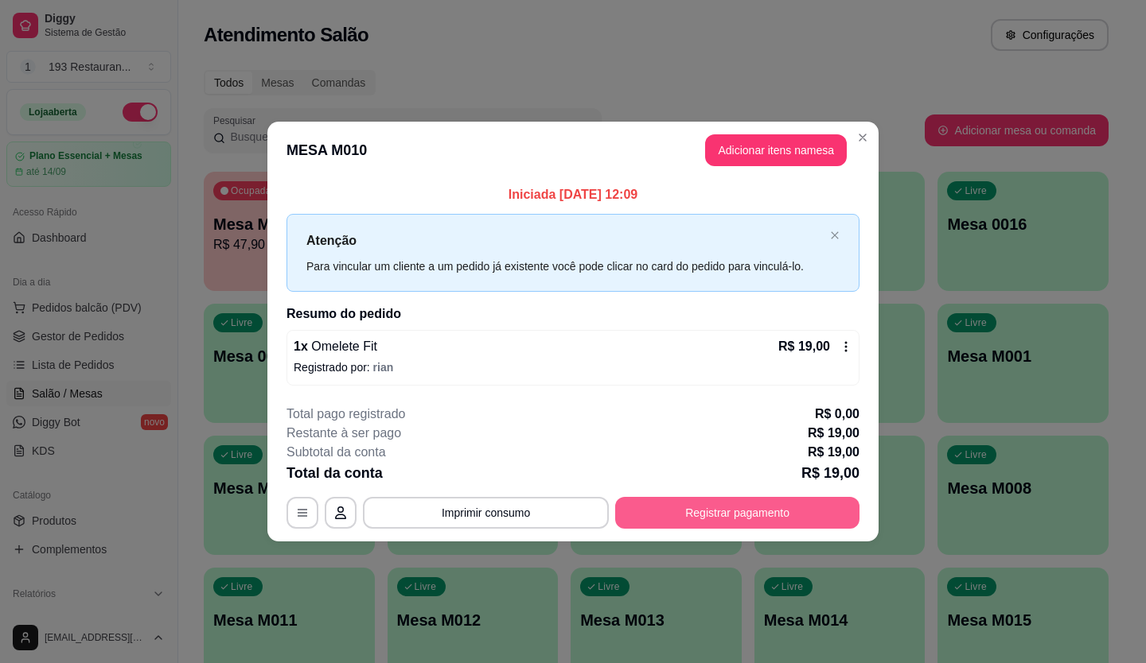
click at [783, 515] on button "Registrar pagamento" at bounding box center [737, 513] width 244 height 32
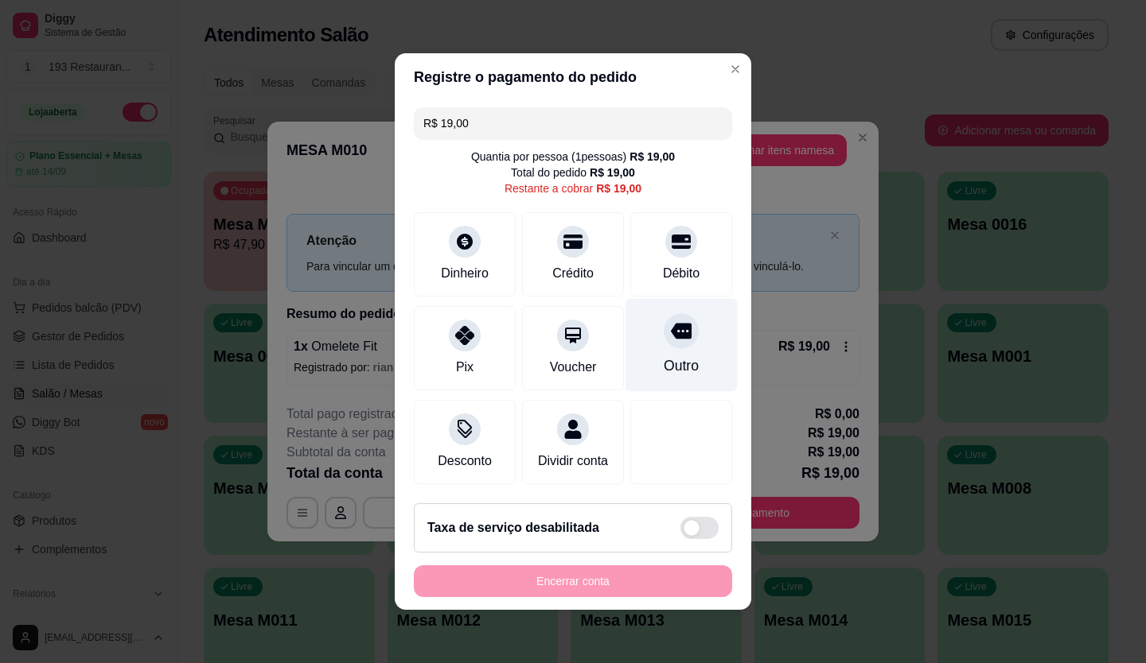
drag, startPoint x: 578, startPoint y: 245, endPoint x: 625, endPoint y: 343, distance: 108.9
click at [577, 245] on div "Crédito" at bounding box center [573, 254] width 102 height 84
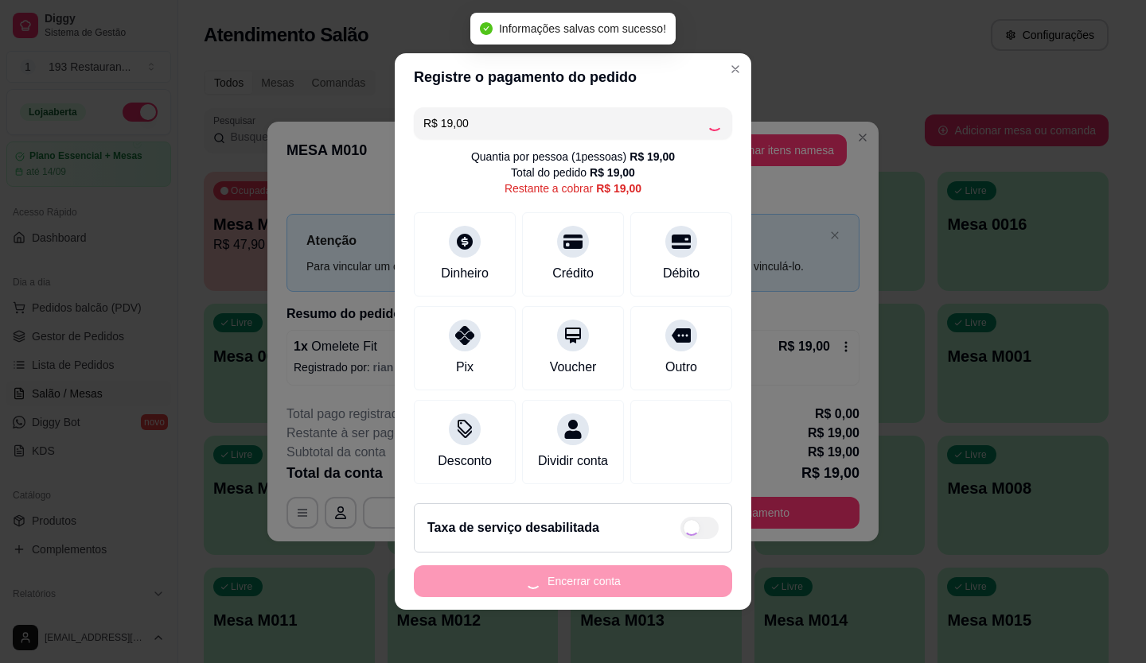
type input "R$ 0,00"
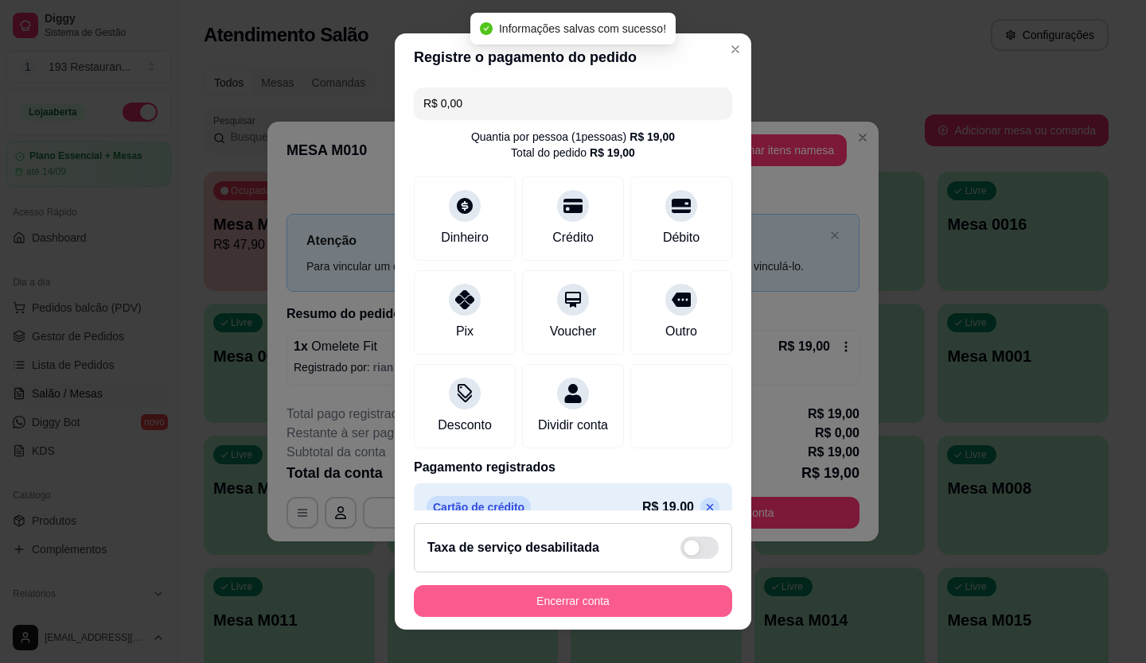
click at [671, 588] on button "Encerrar conta" at bounding box center [573, 601] width 318 height 32
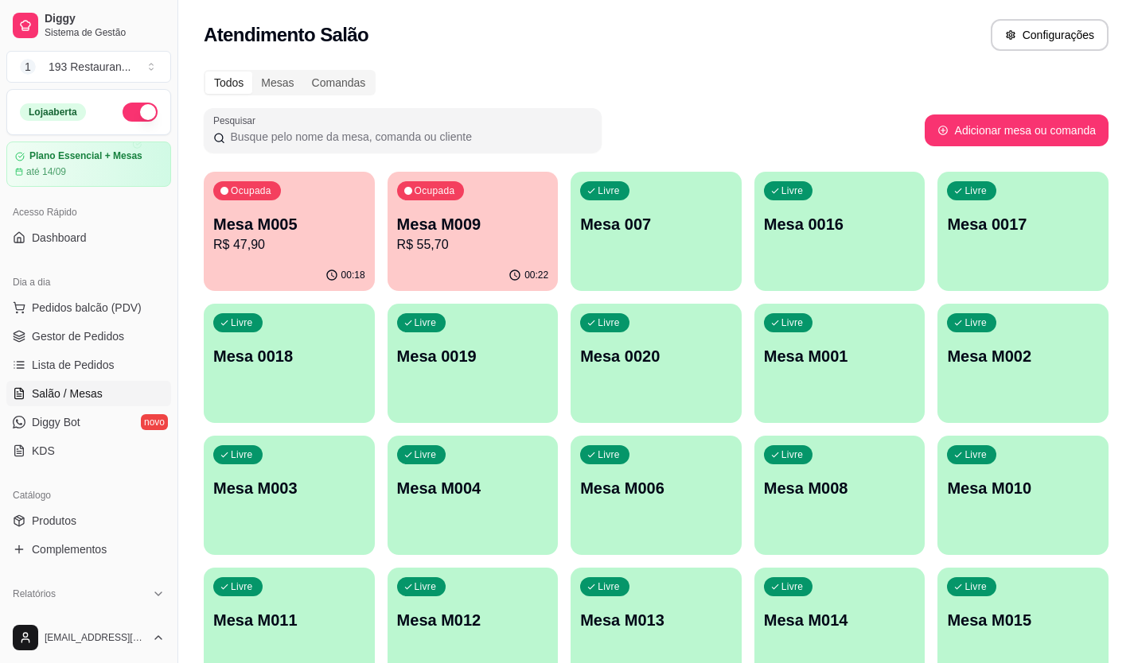
click at [692, 320] on div "Livre Mesa 0020" at bounding box center [655, 354] width 171 height 100
click at [115, 512] on link "Produtos" at bounding box center [88, 520] width 165 height 25
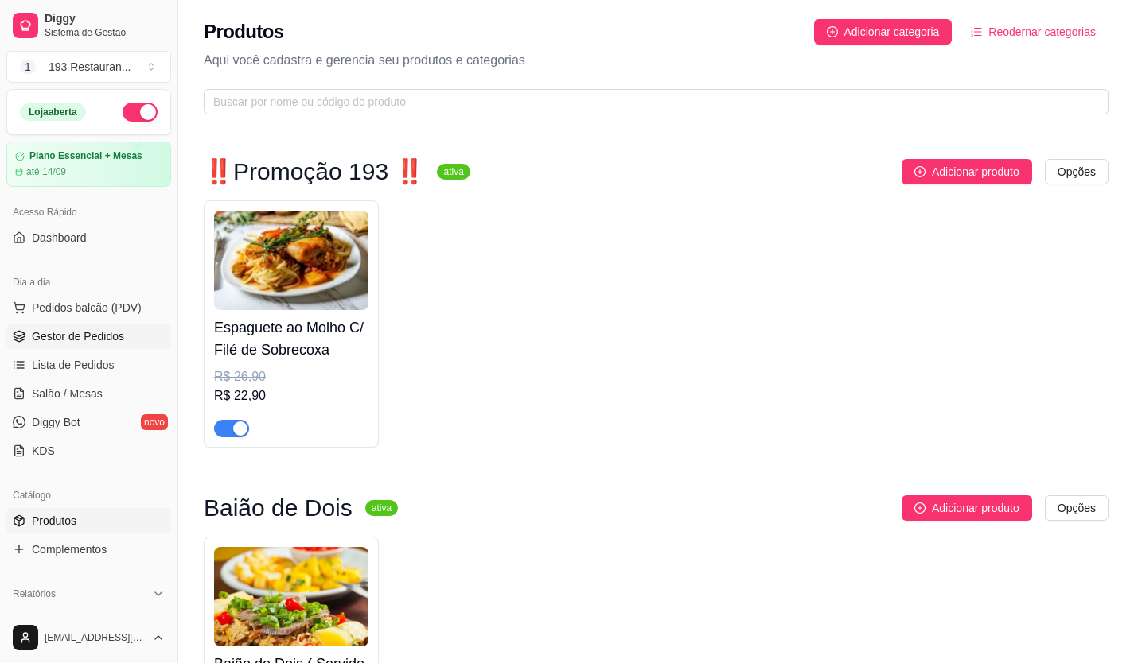
click at [130, 337] on link "Gestor de Pedidos" at bounding box center [88, 336] width 165 height 25
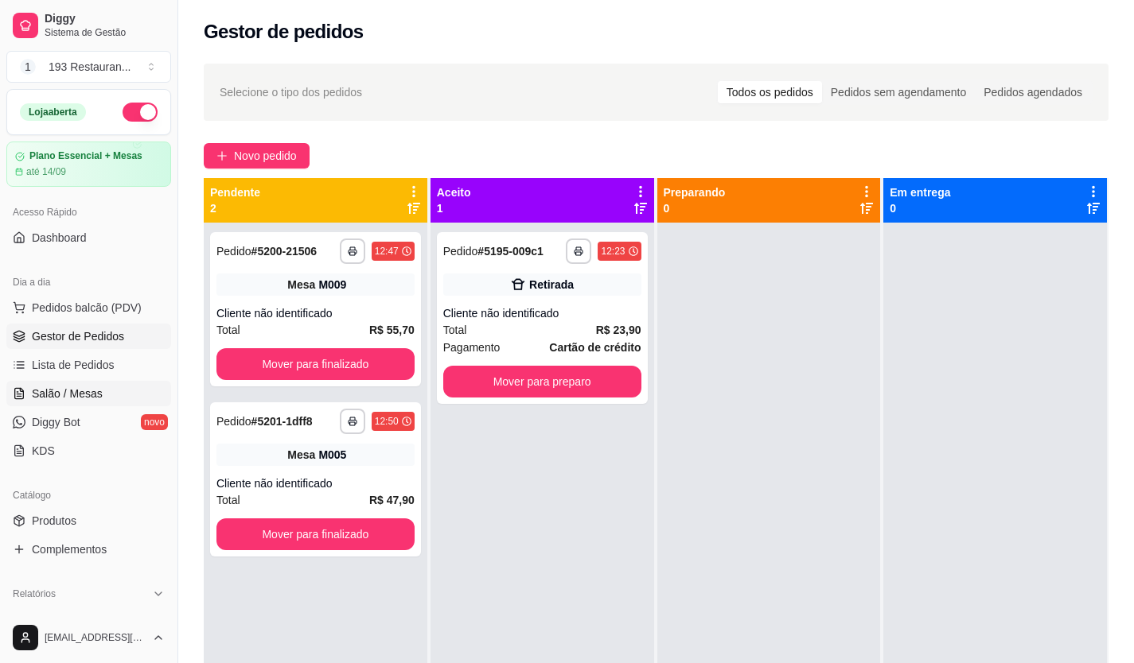
click at [95, 395] on span "Salão / Mesas" at bounding box center [67, 394] width 71 height 16
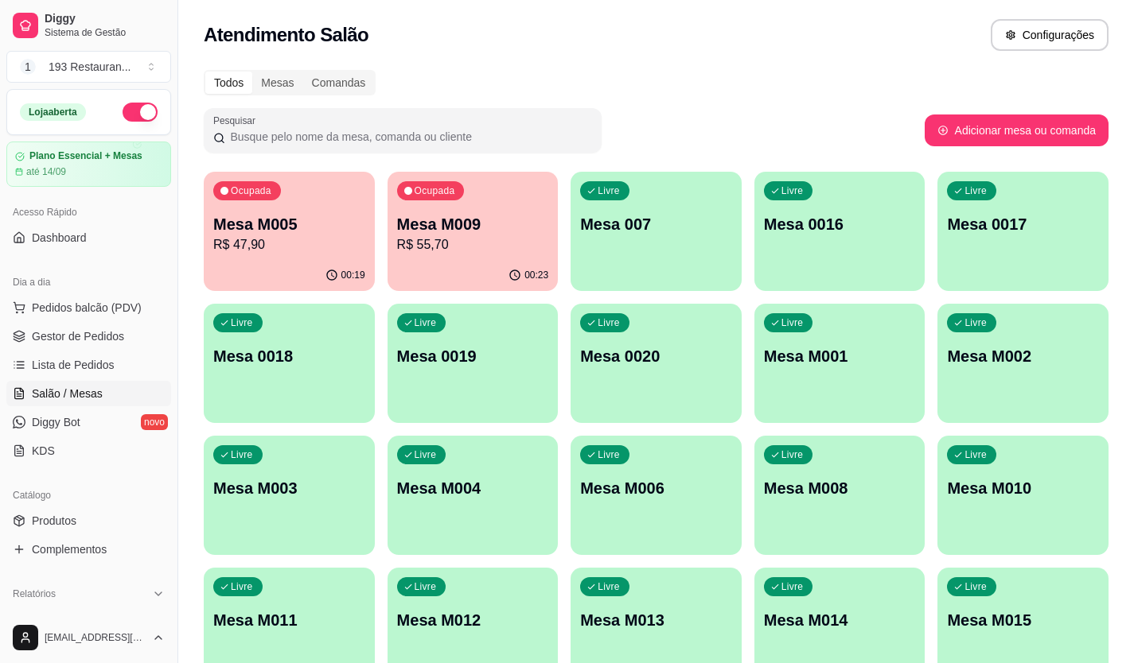
click at [422, 255] on div "Ocupada Mesa M009 R$ 55,70" at bounding box center [472, 216] width 171 height 88
click at [466, 269] on div "00:23" at bounding box center [472, 274] width 165 height 30
click at [445, 267] on div "00:23" at bounding box center [472, 275] width 171 height 31
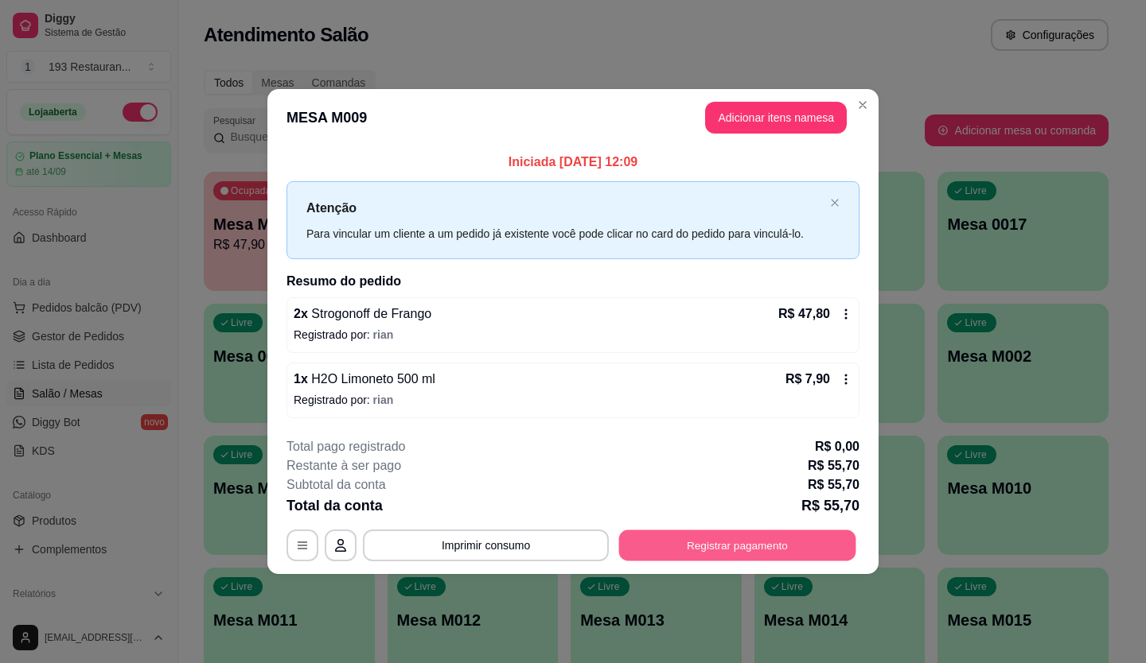
click at [694, 556] on button "Registrar pagamento" at bounding box center [737, 545] width 237 height 31
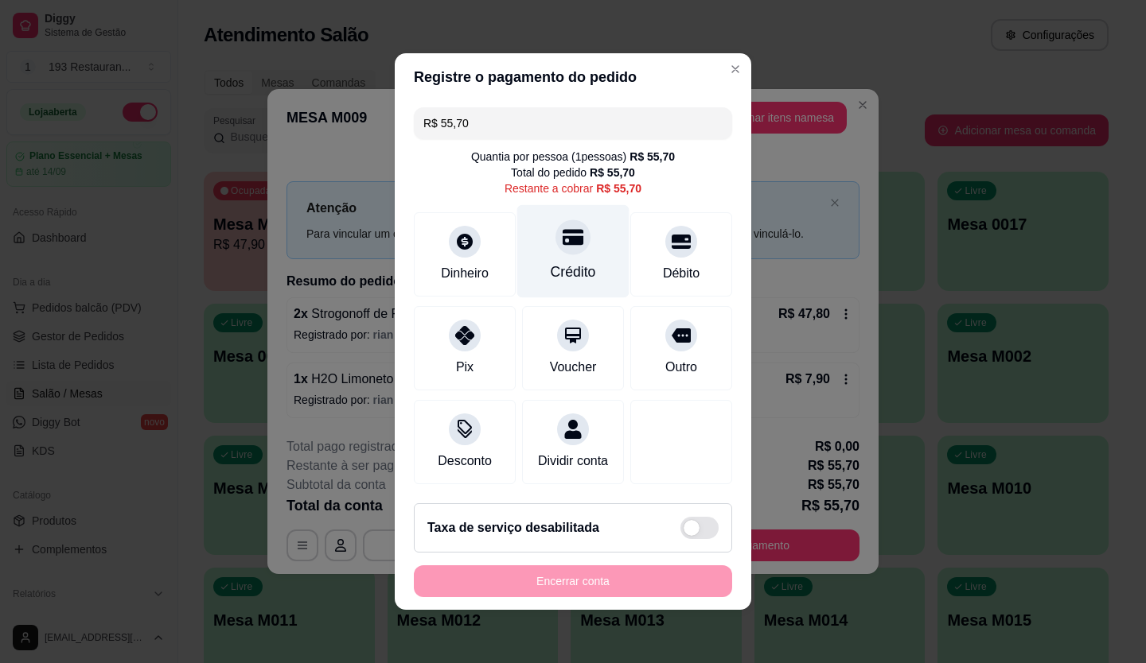
click at [543, 227] on div "Crédito" at bounding box center [573, 251] width 112 height 93
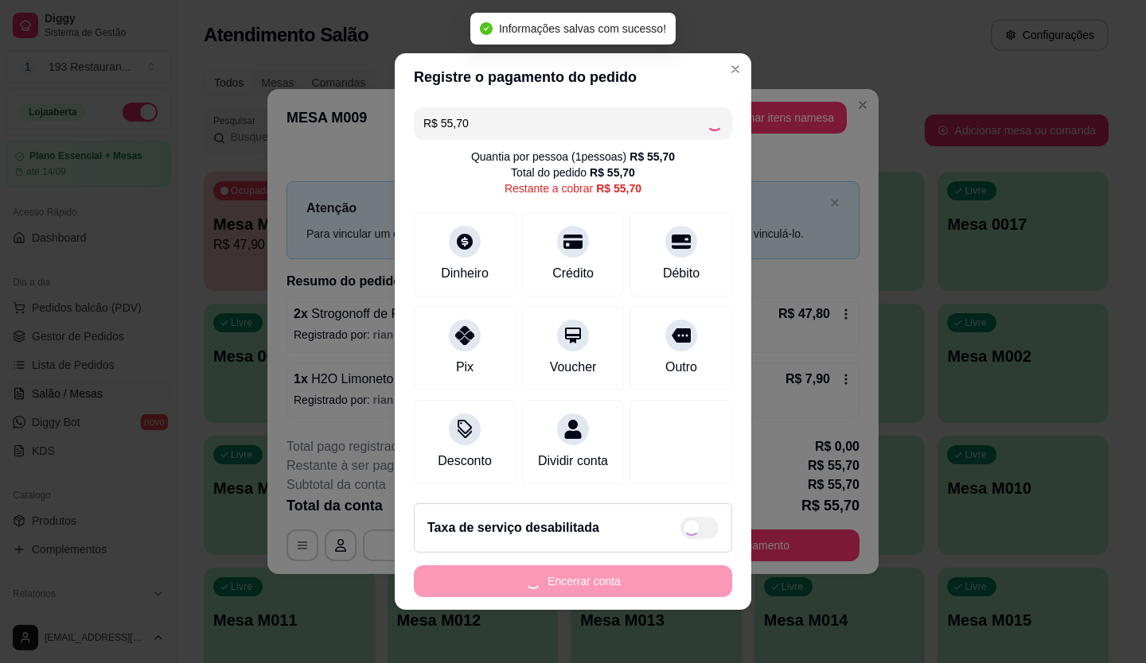
type input "R$ 0,00"
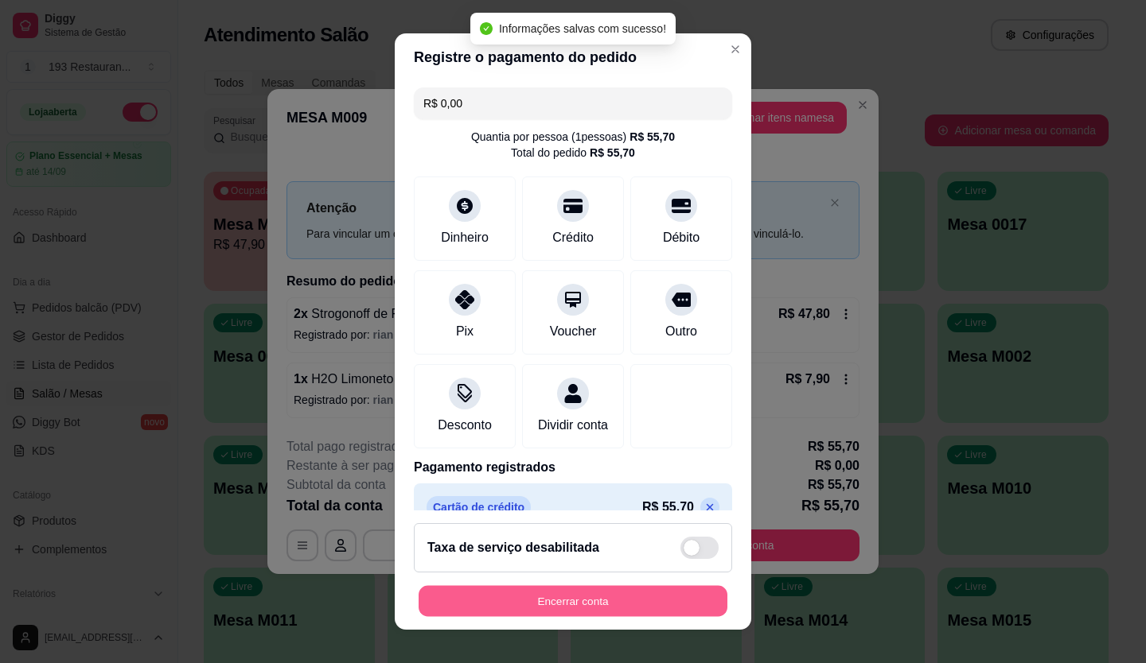
click at [604, 605] on button "Encerrar conta" at bounding box center [572, 601] width 309 height 31
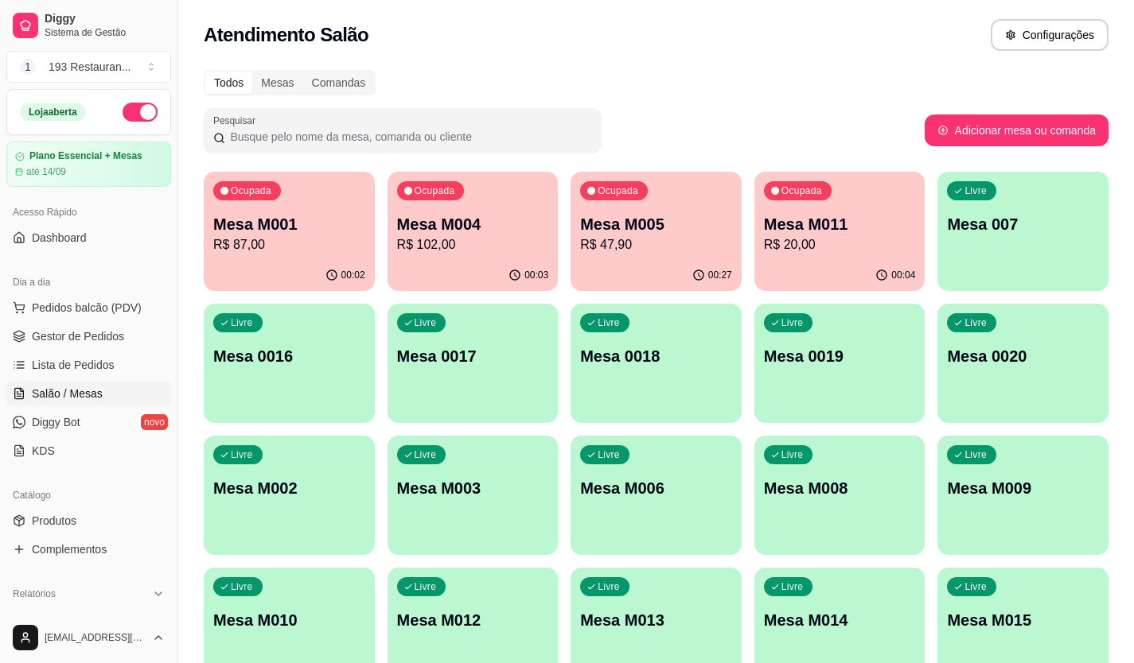
click at [281, 250] on p "R$ 87,00" at bounding box center [289, 244] width 152 height 19
click at [876, 216] on p "Mesa M011" at bounding box center [840, 224] width 152 height 22
click at [658, 285] on div "00:27" at bounding box center [655, 274] width 165 height 30
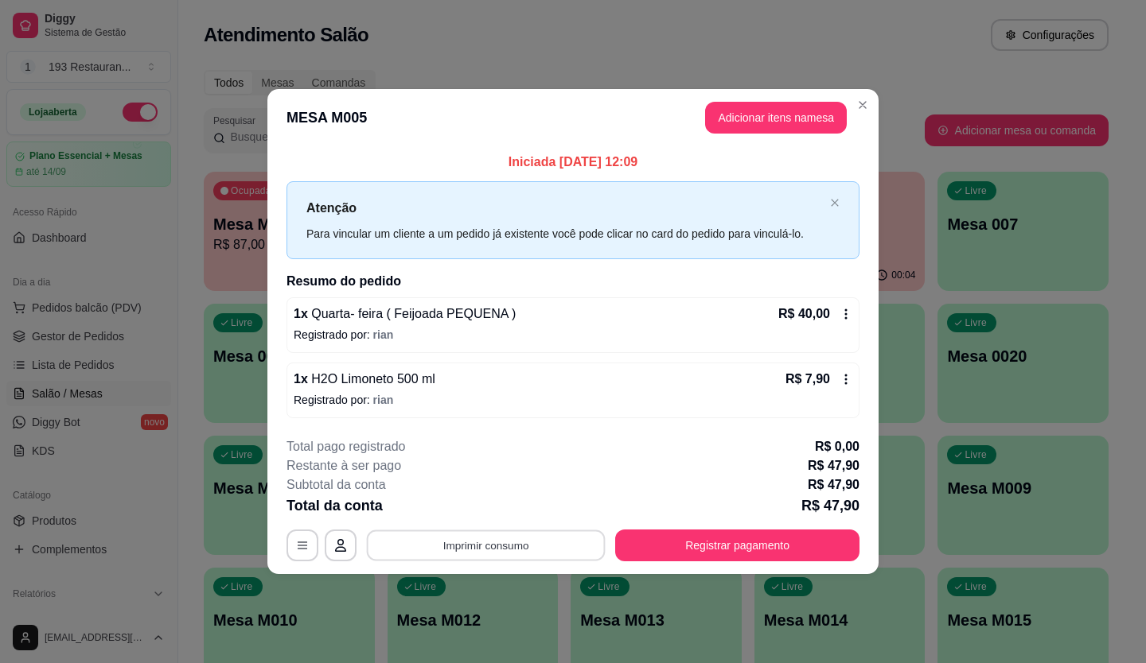
click at [513, 543] on button "Imprimir consumo" at bounding box center [486, 545] width 239 height 31
click at [512, 514] on button "CAIXA" at bounding box center [490, 508] width 115 height 25
click at [688, 566] on footer "**********" at bounding box center [572, 500] width 611 height 150
click at [702, 544] on button "Registrar pagamento" at bounding box center [737, 546] width 244 height 32
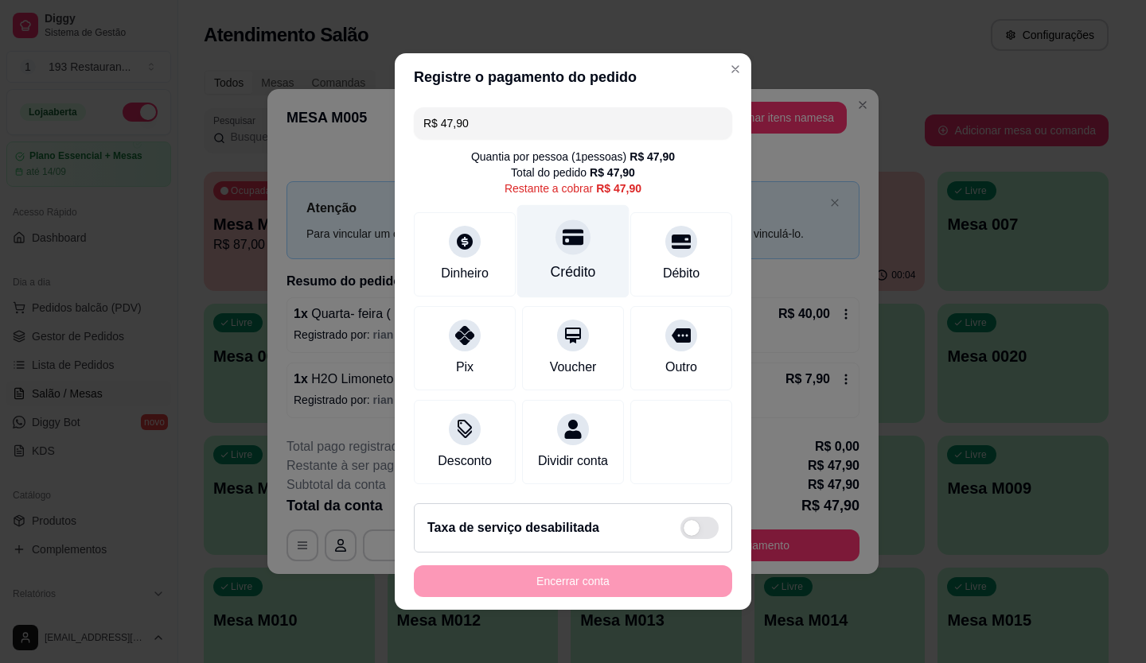
click at [566, 234] on icon at bounding box center [572, 238] width 21 height 16
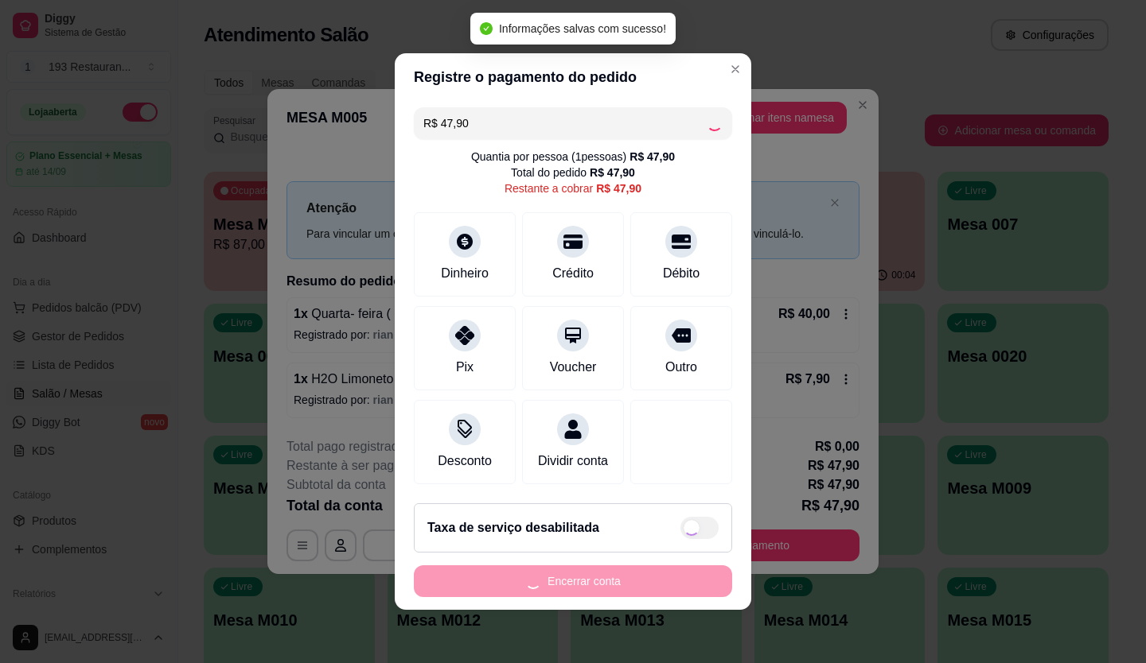
type input "R$ 0,00"
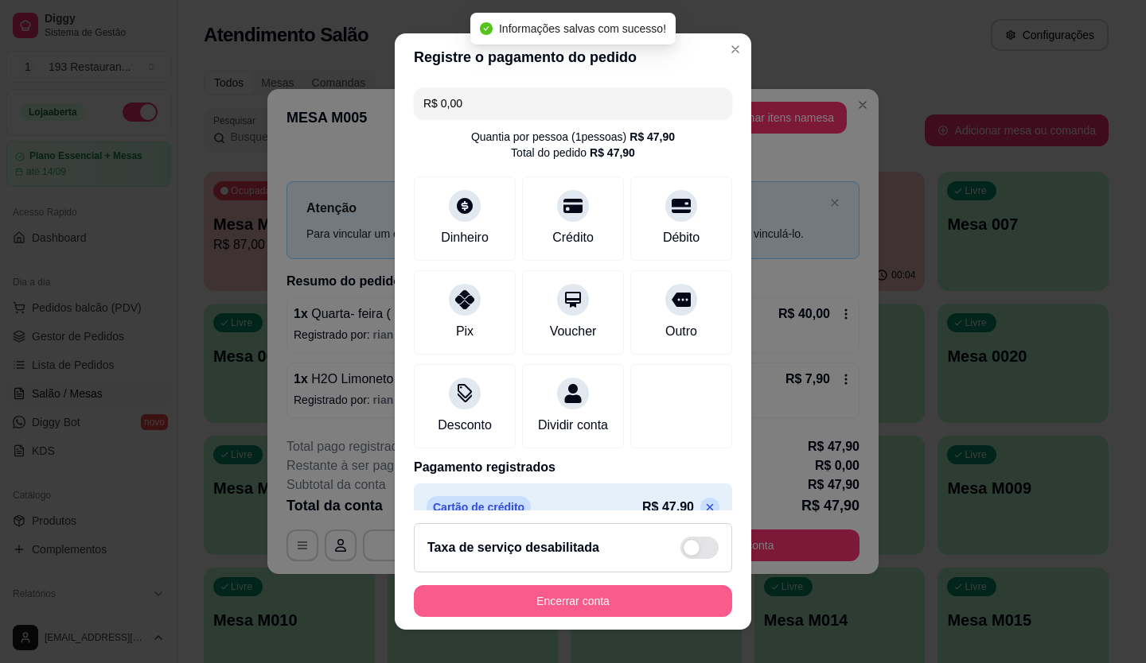
click at [635, 611] on button "Encerrar conta" at bounding box center [573, 601] width 318 height 32
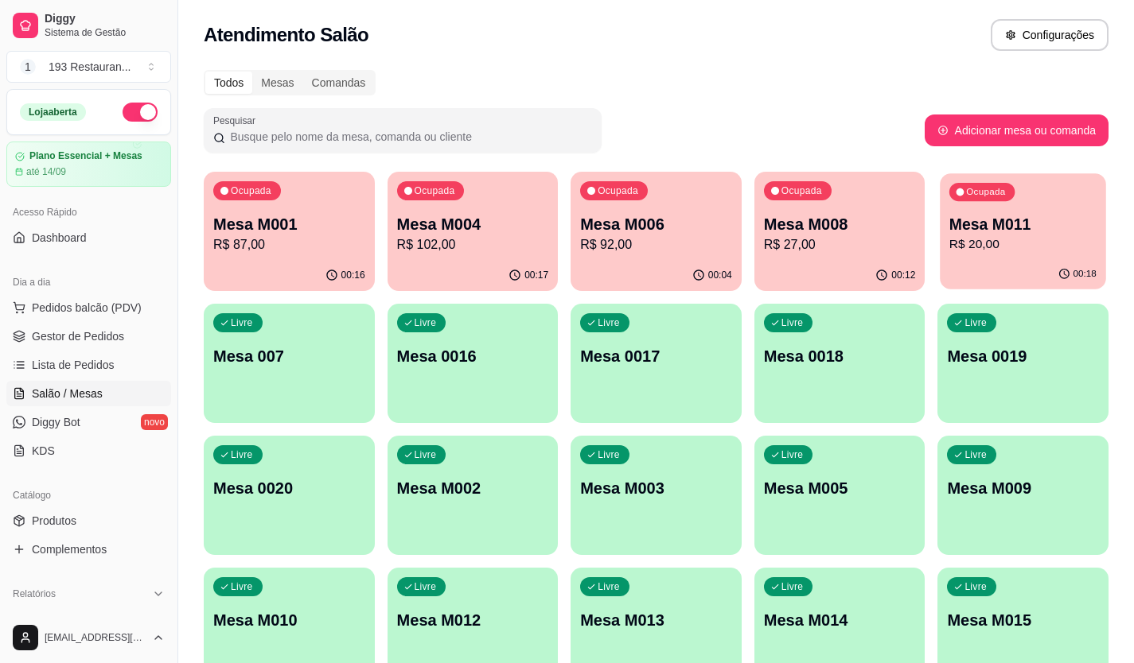
click at [973, 245] on p "R$ 20,00" at bounding box center [1022, 244] width 147 height 18
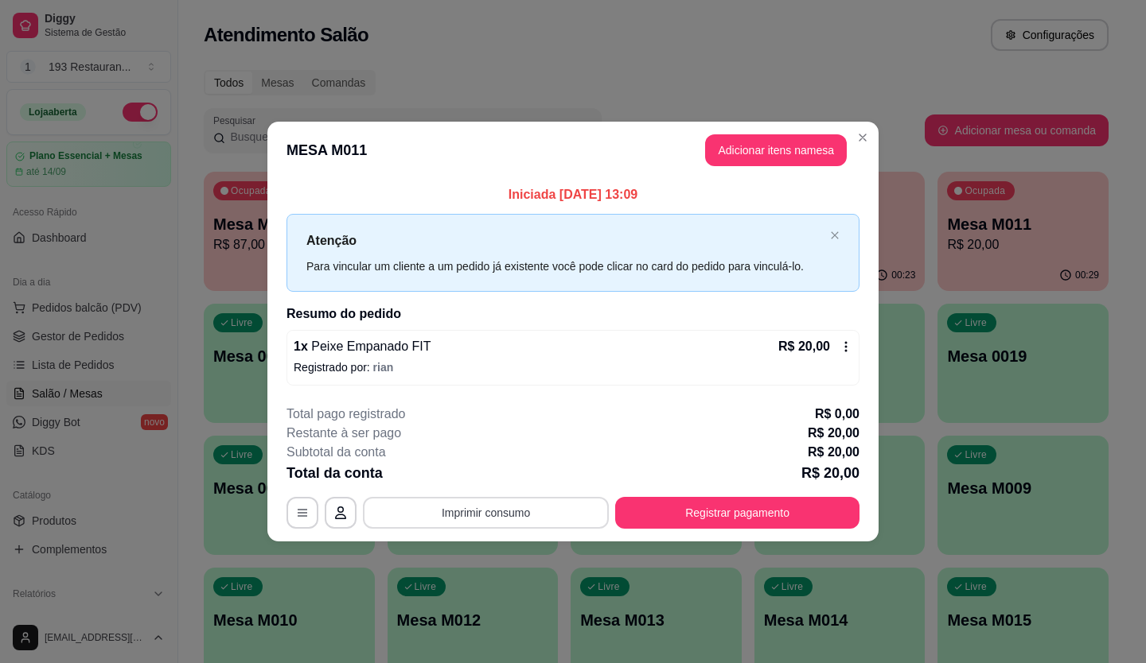
click at [488, 504] on button "Imprimir consumo" at bounding box center [486, 513] width 246 height 32
click at [495, 472] on button "CAIXA" at bounding box center [490, 475] width 115 height 25
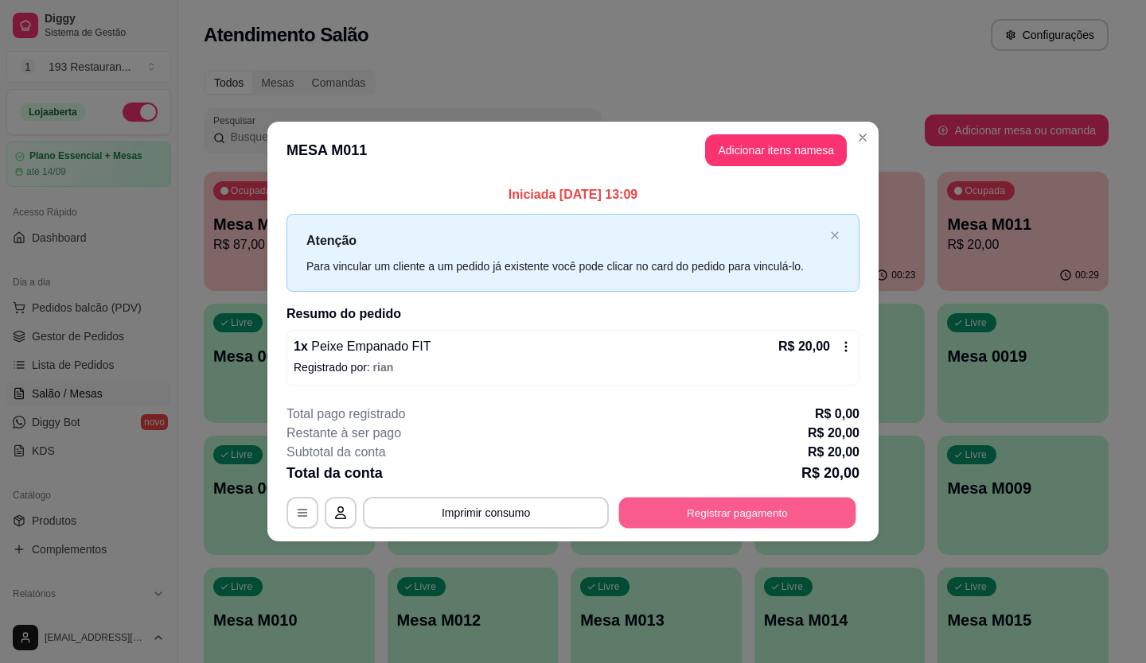
click at [798, 509] on button "Registrar pagamento" at bounding box center [737, 512] width 237 height 31
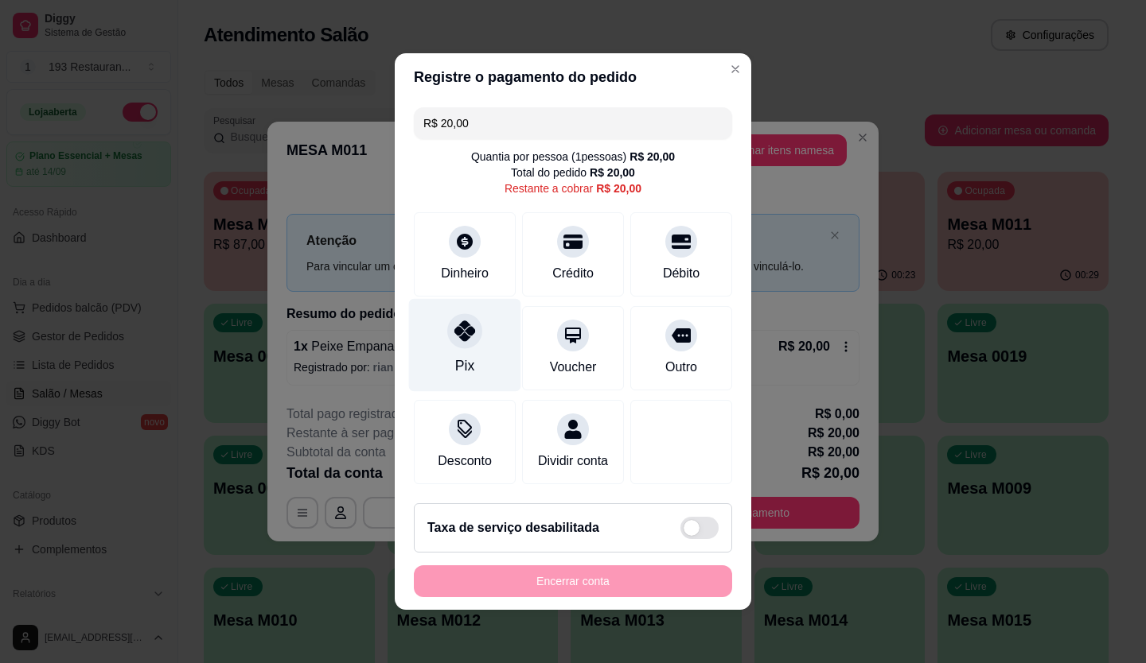
click at [438, 327] on div "Pix" at bounding box center [465, 345] width 112 height 93
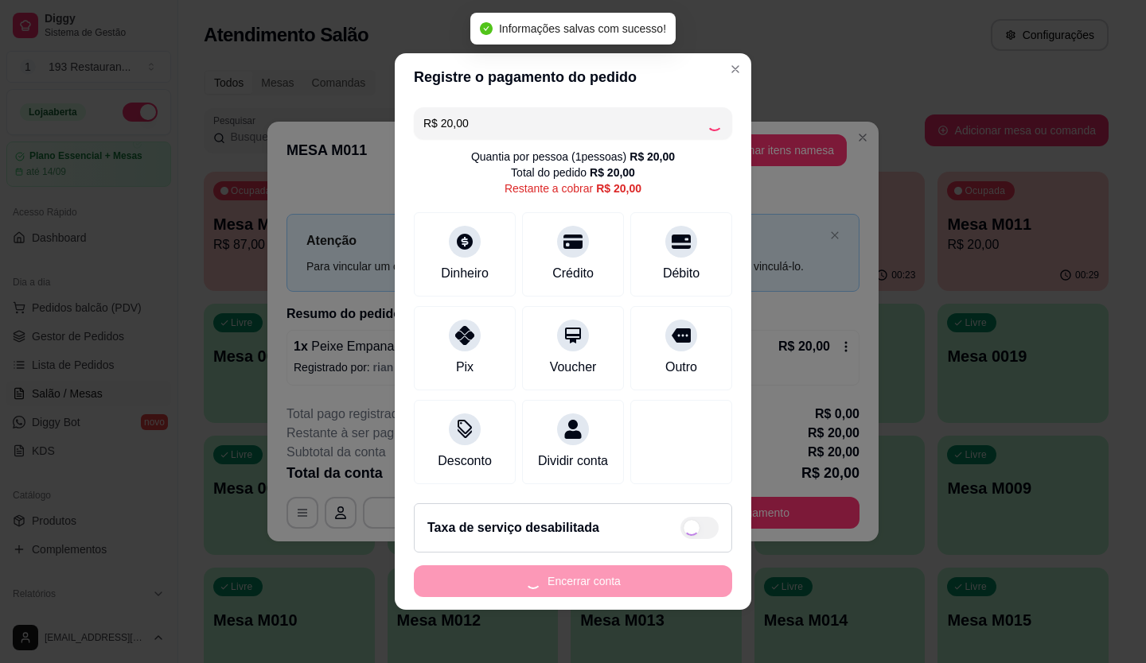
type input "R$ 0,00"
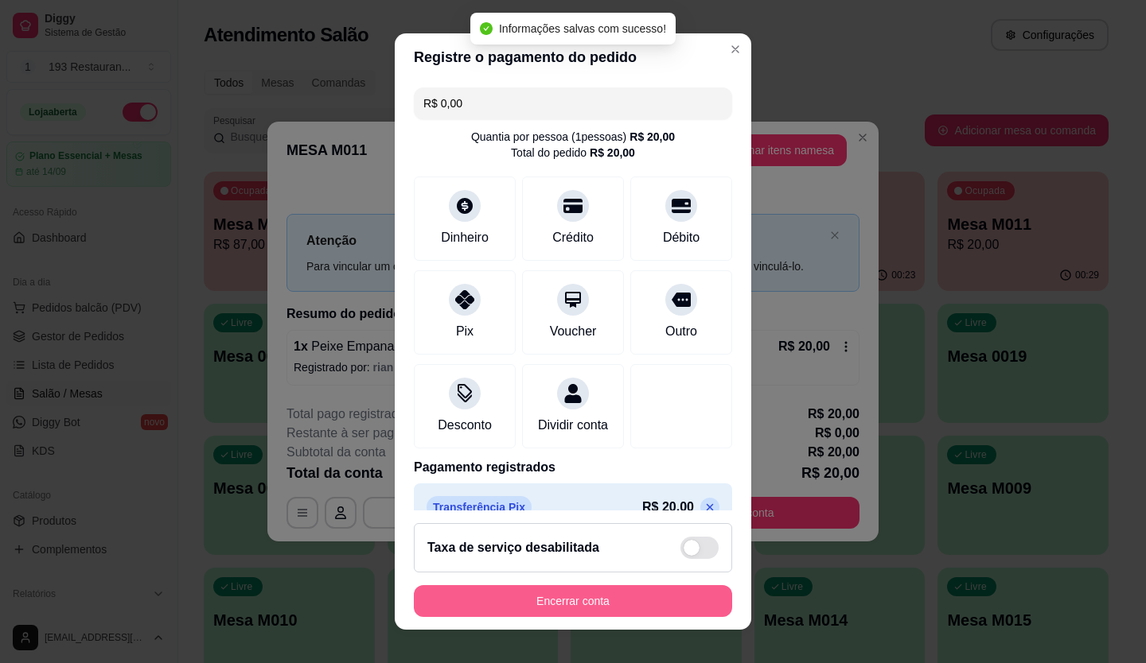
click at [597, 597] on button "Encerrar conta" at bounding box center [573, 601] width 318 height 32
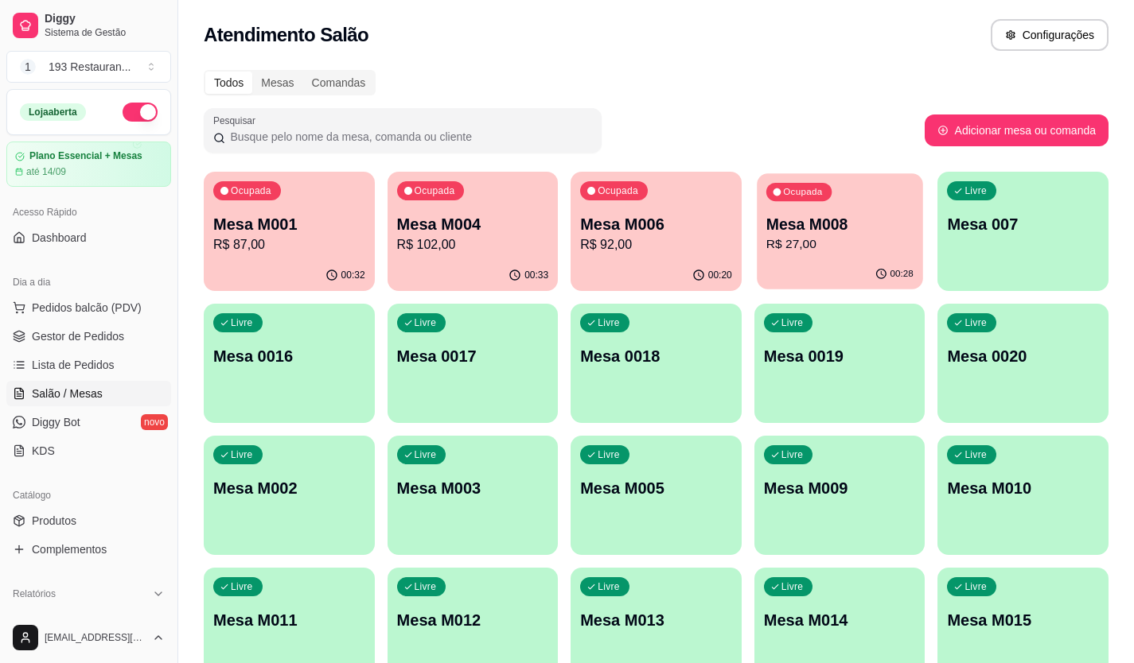
click at [836, 252] on p "R$ 27,00" at bounding box center [839, 244] width 147 height 18
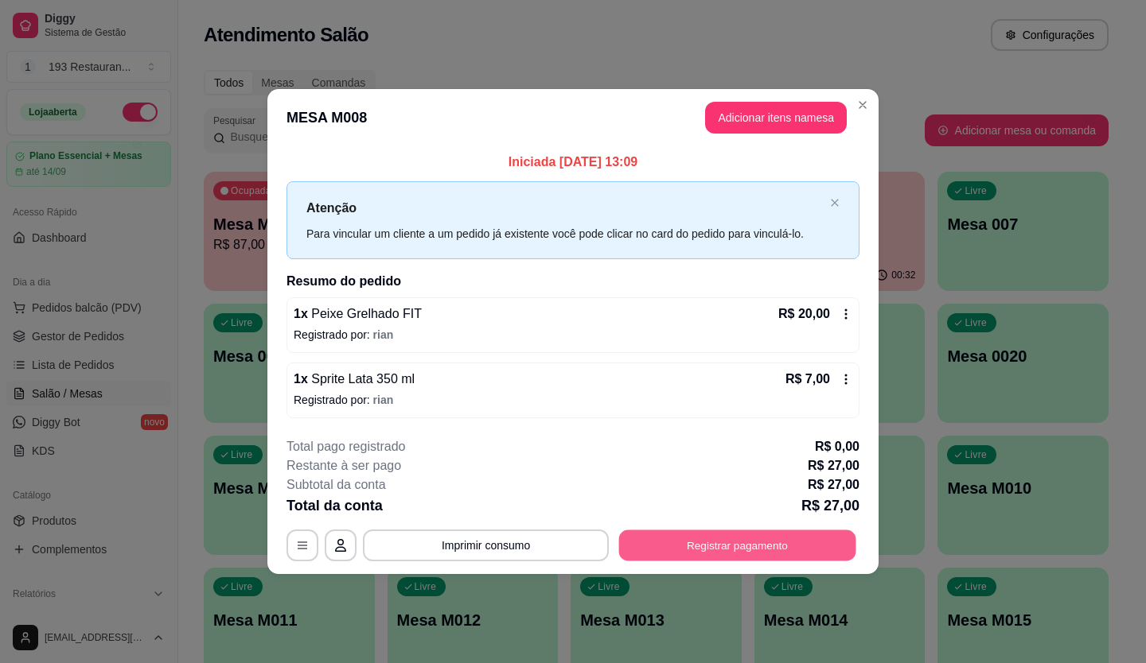
click at [681, 548] on button "Registrar pagamento" at bounding box center [737, 545] width 237 height 31
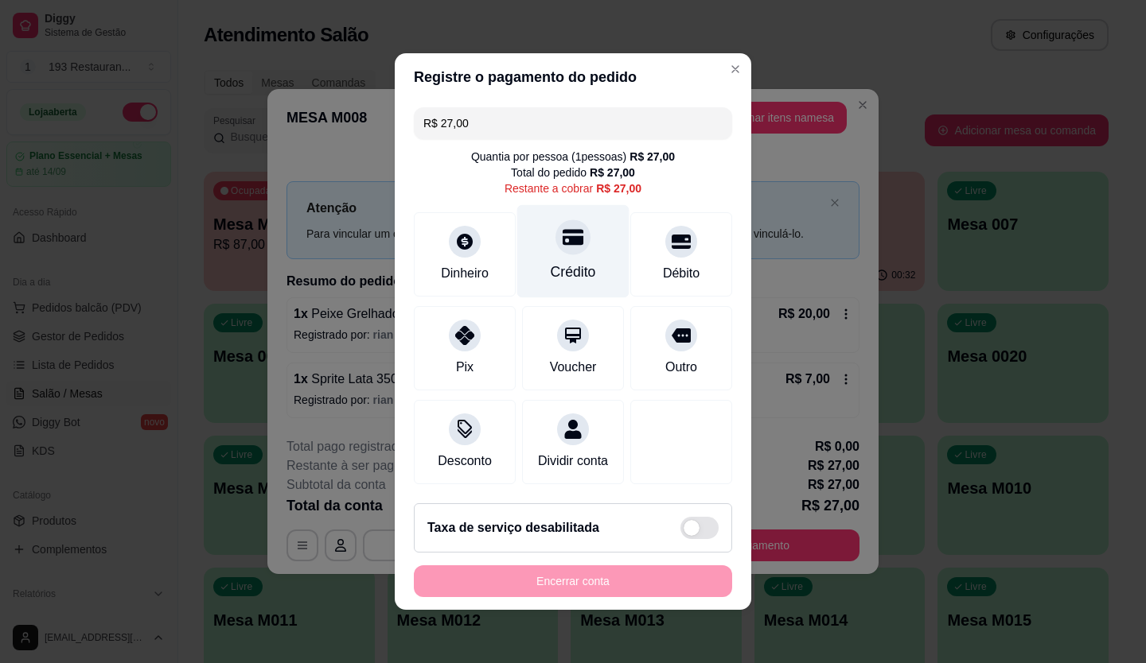
click at [567, 250] on div "Crédito" at bounding box center [573, 251] width 112 height 93
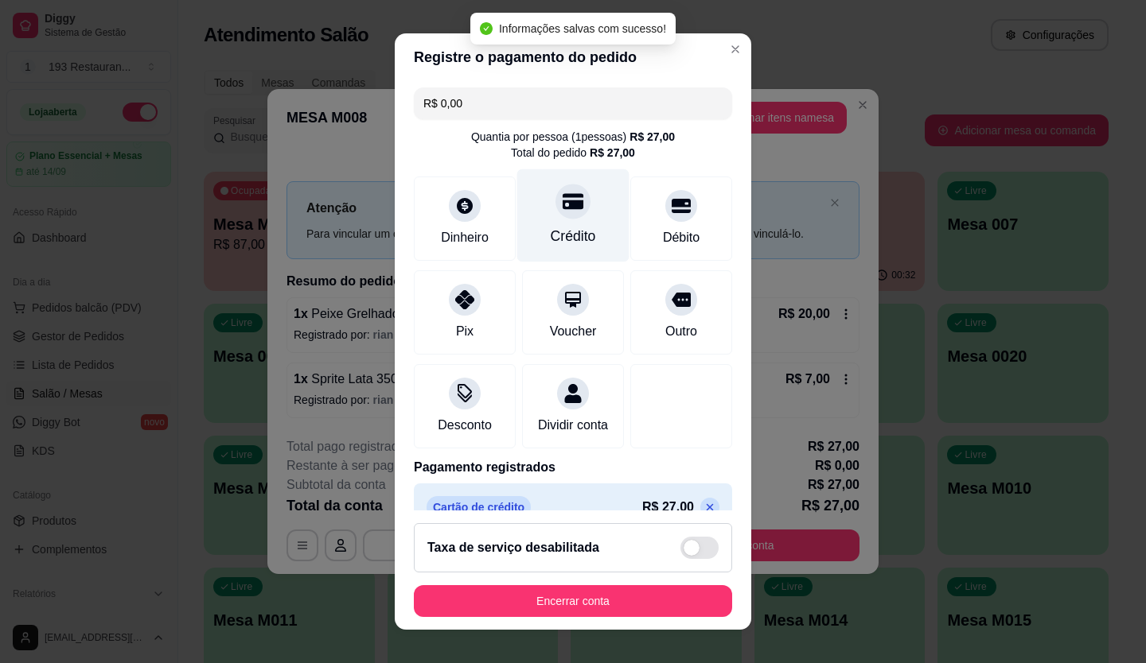
type input "R$ 0,00"
click at [564, 234] on div "Crédito" at bounding box center [572, 236] width 45 height 21
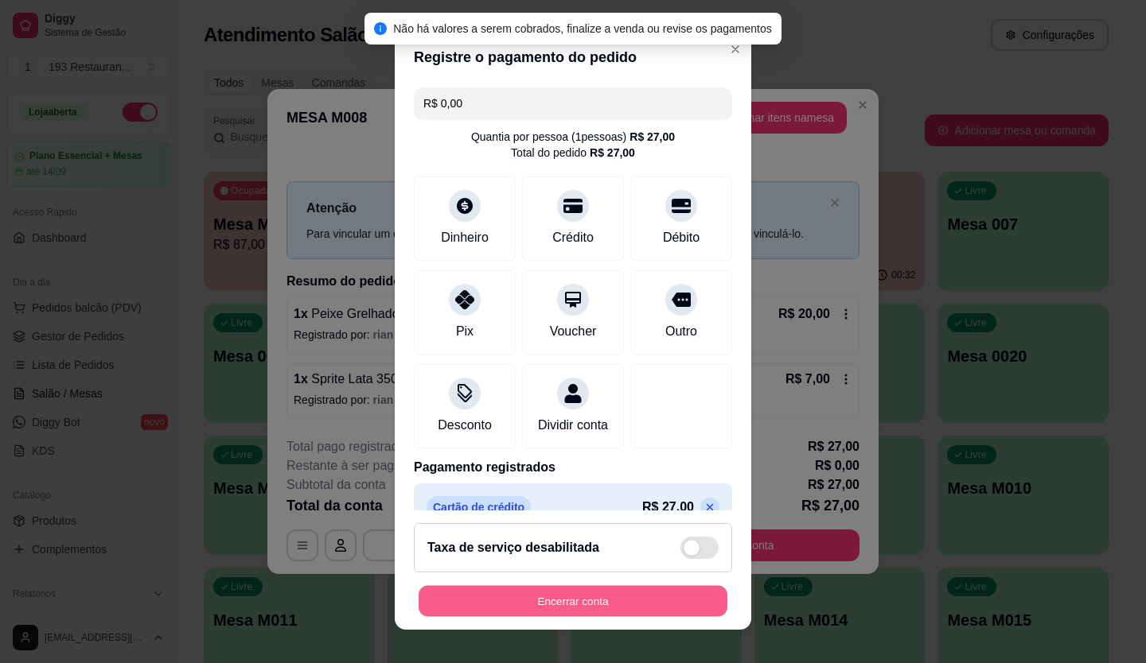
click at [569, 591] on button "Encerrar conta" at bounding box center [572, 601] width 309 height 31
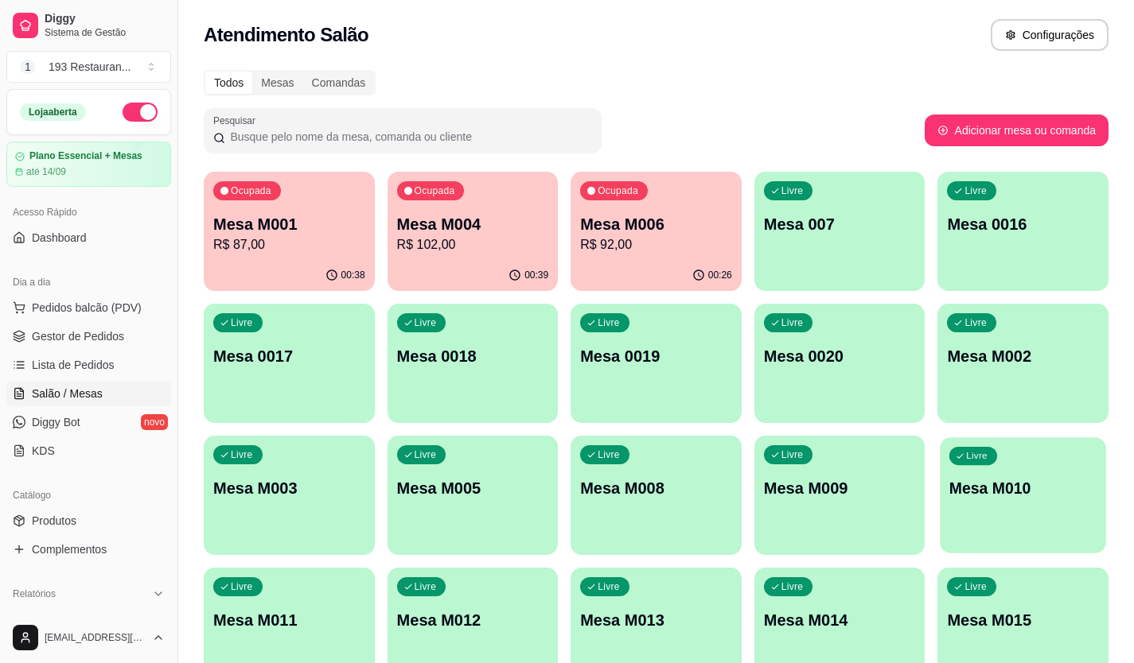
click at [982, 481] on p "Mesa M010" at bounding box center [1022, 488] width 147 height 21
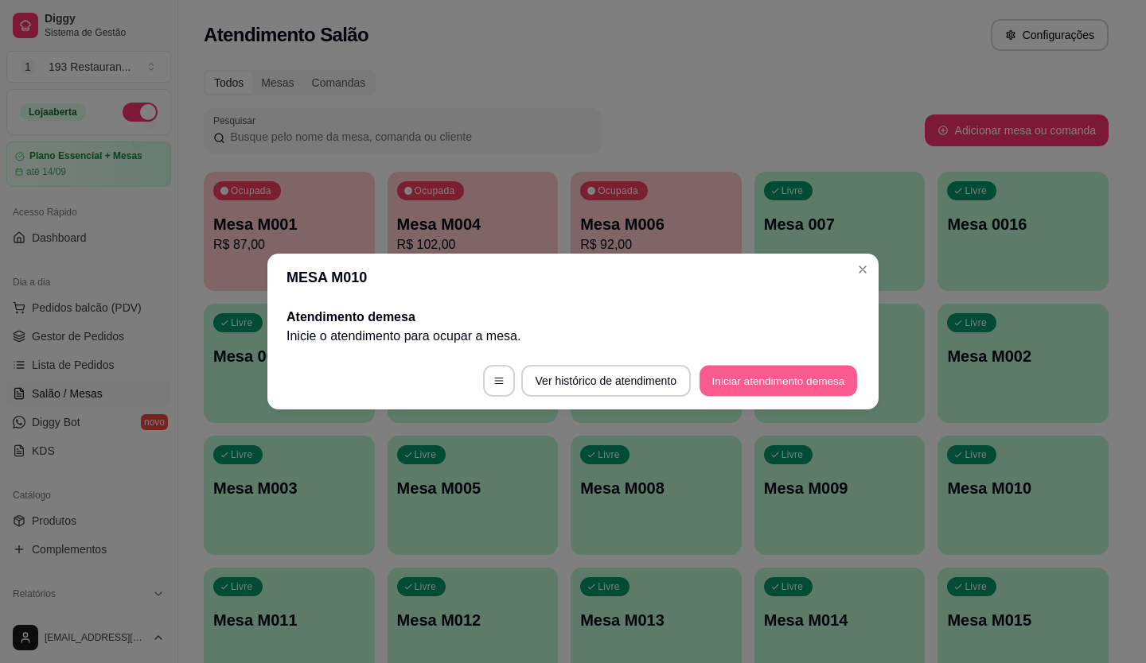
click at [803, 389] on button "Iniciar atendimento de mesa" at bounding box center [778, 381] width 158 height 31
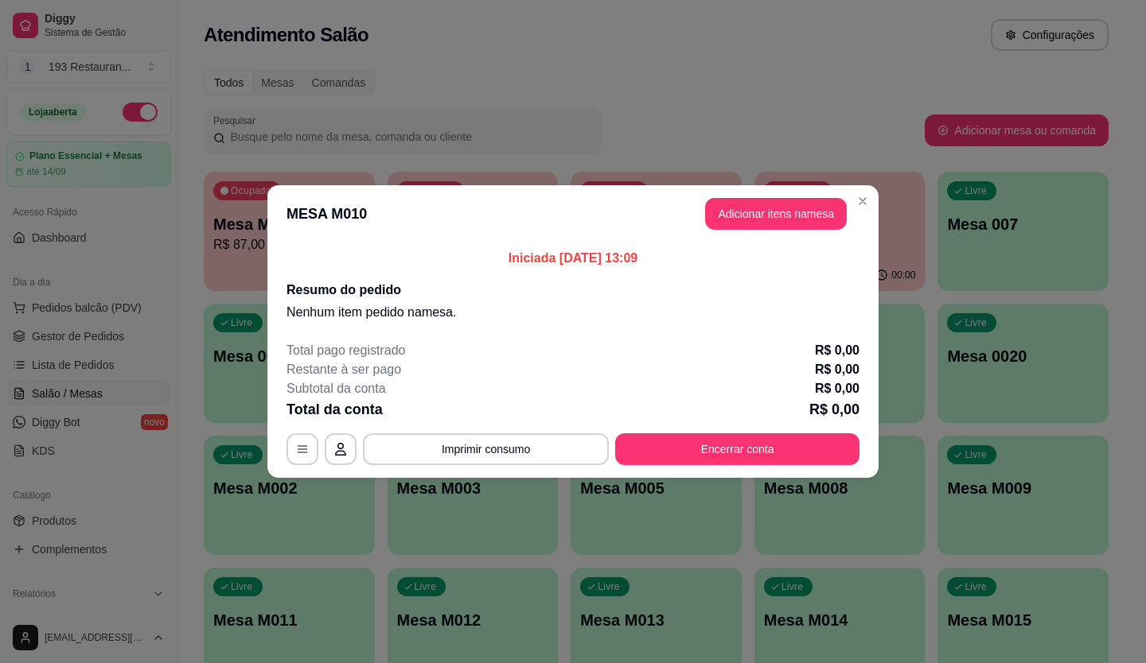
drag, startPoint x: 797, startPoint y: 194, endPoint x: 797, endPoint y: 203, distance: 8.8
click at [797, 195] on header "MESA M010 Adicionar itens na mesa" at bounding box center [572, 213] width 611 height 57
click at [797, 214] on button "Adicionar itens na mesa" at bounding box center [776, 214] width 142 height 32
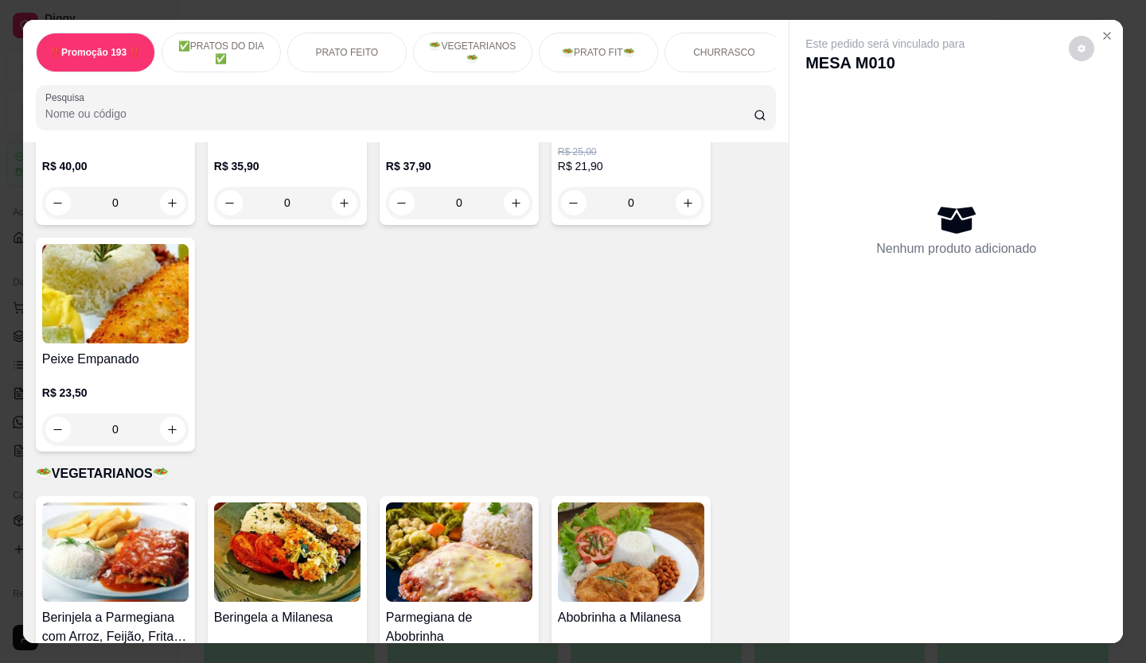
scroll to position [1511, 0]
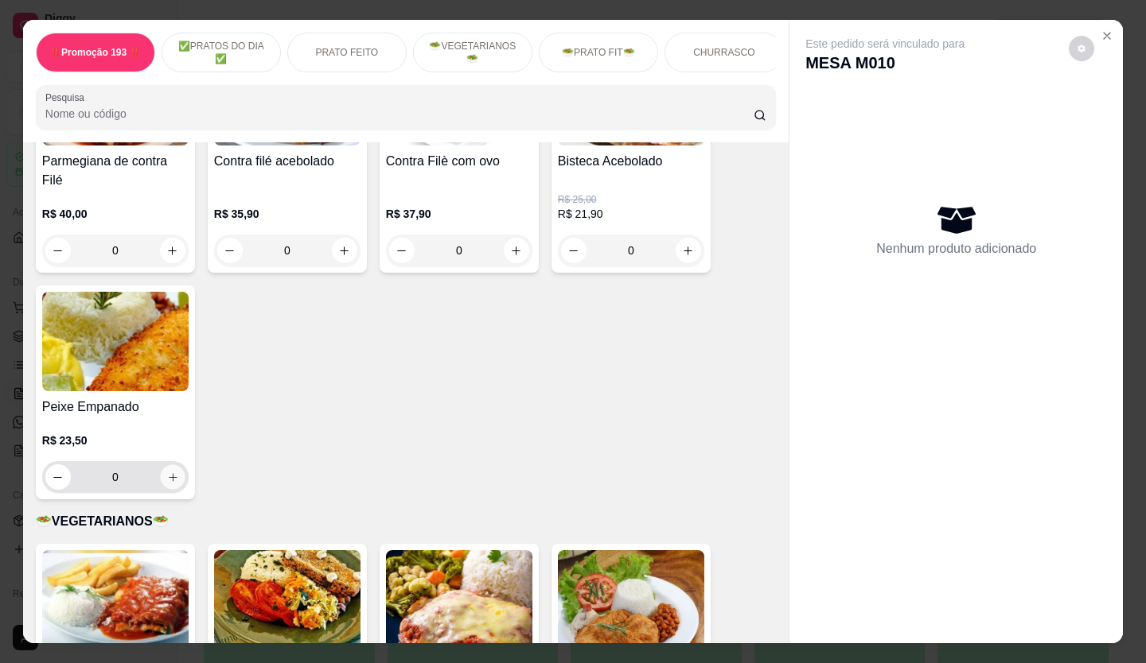
click at [160, 477] on button "increase-product-quantity" at bounding box center [172, 477] width 25 height 25
type input "1"
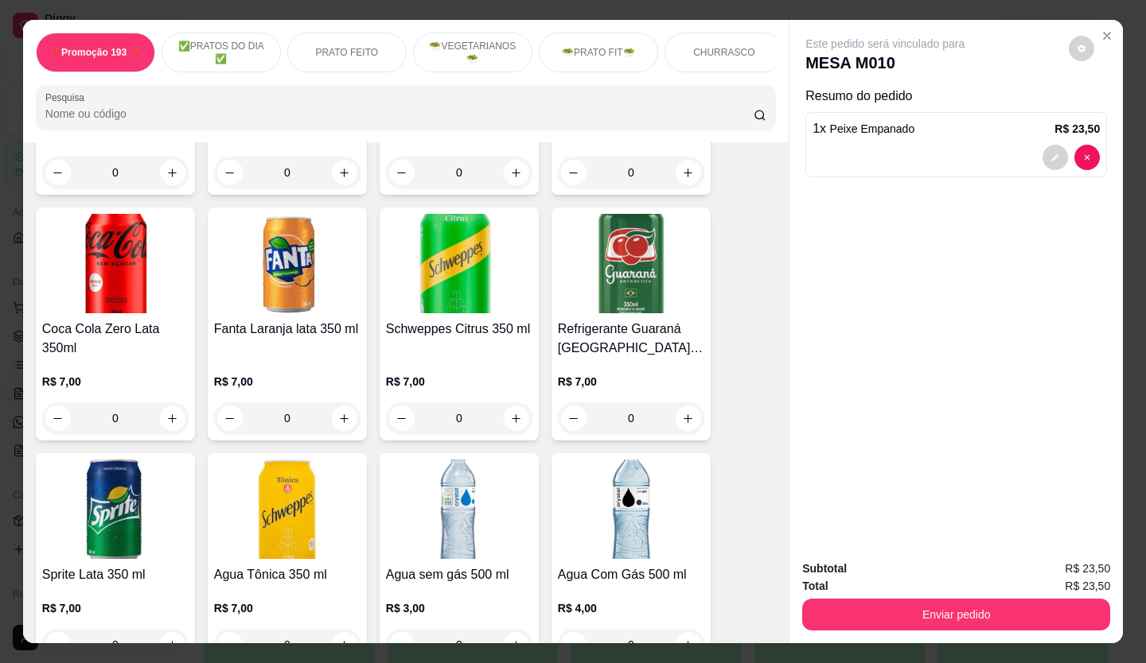
scroll to position [4693, 0]
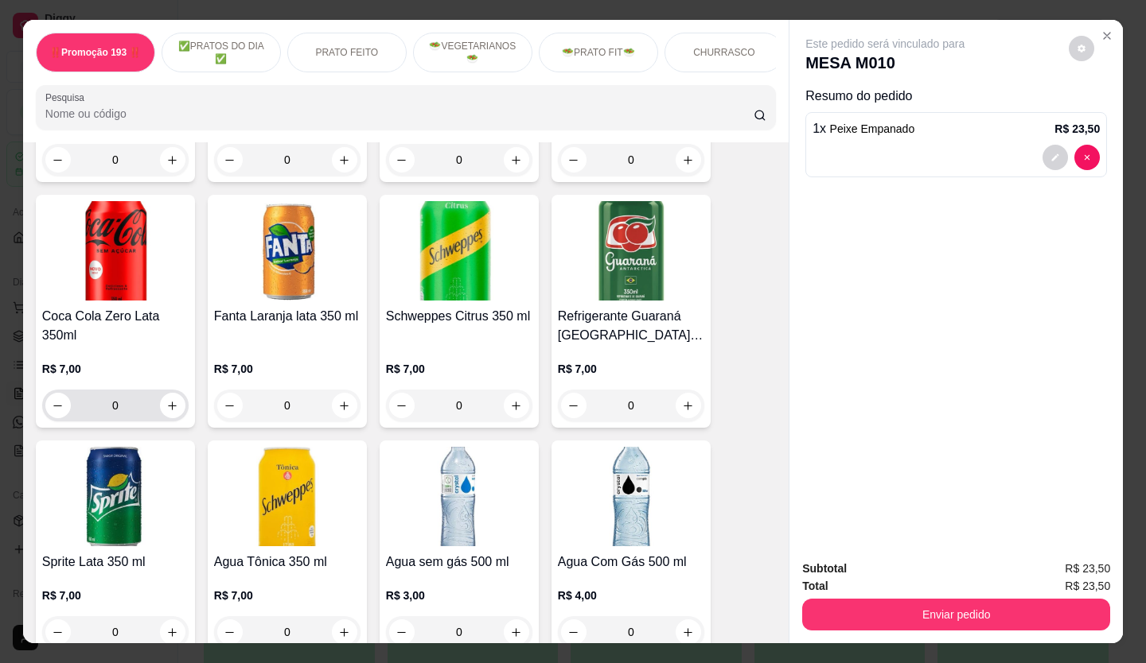
click at [175, 393] on button "increase-product-quantity" at bounding box center [172, 405] width 25 height 25
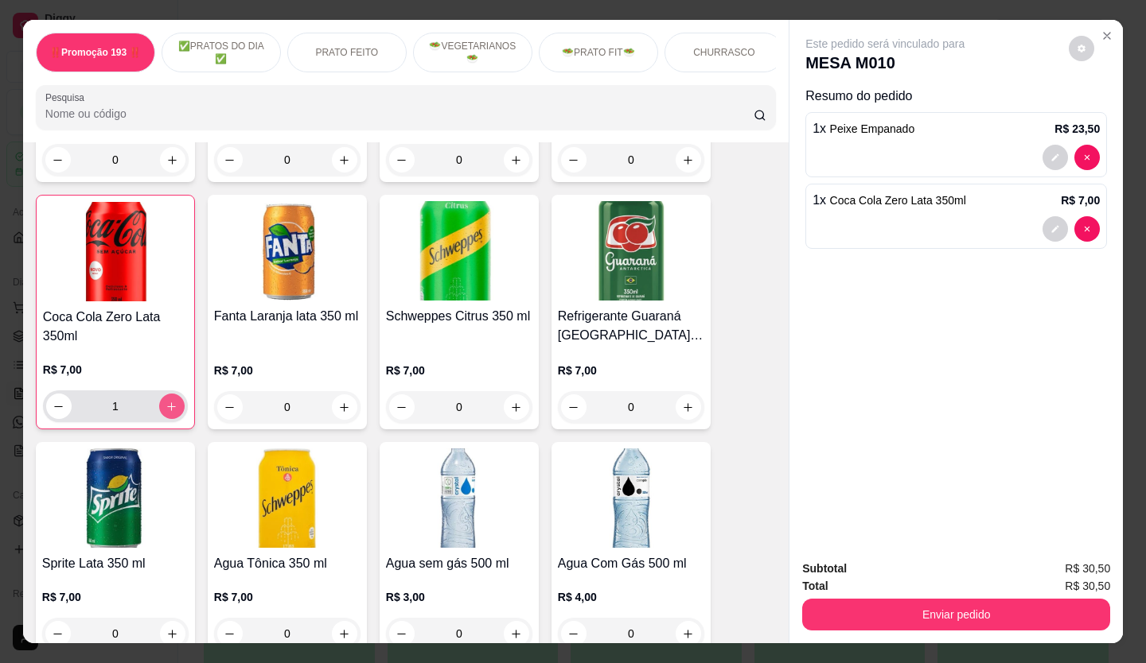
click at [172, 394] on button "increase-product-quantity" at bounding box center [171, 406] width 25 height 25
type input "2"
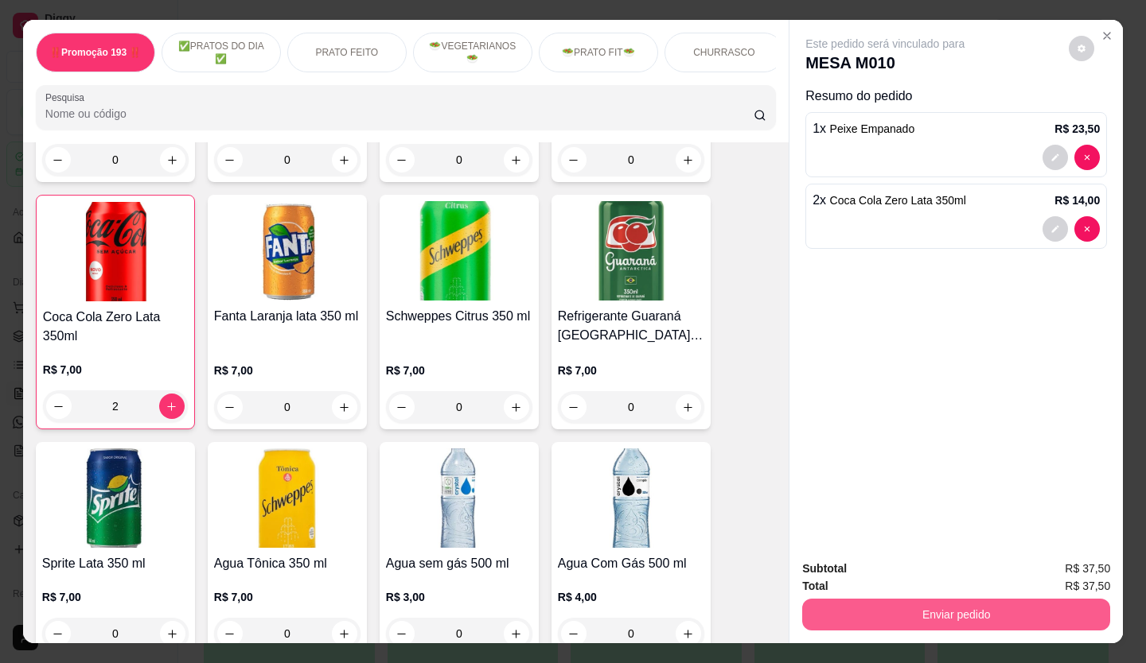
click at [1002, 605] on button "Enviar pedido" at bounding box center [956, 615] width 308 height 32
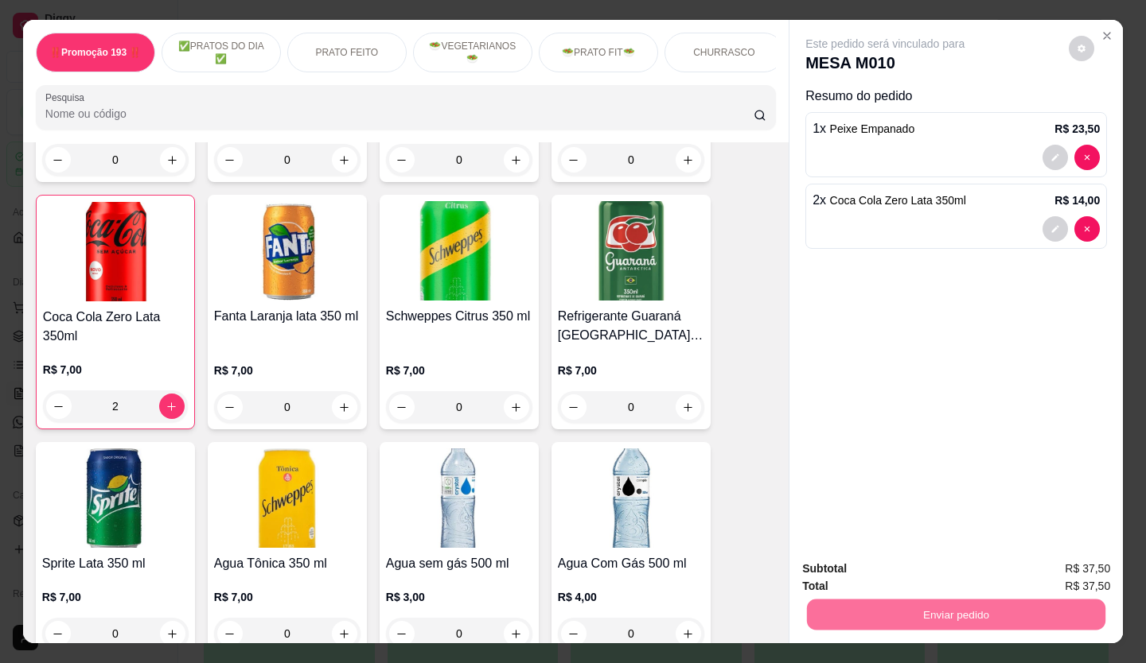
click at [895, 562] on button "Não registrar e enviar pedido" at bounding box center [902, 570] width 165 height 30
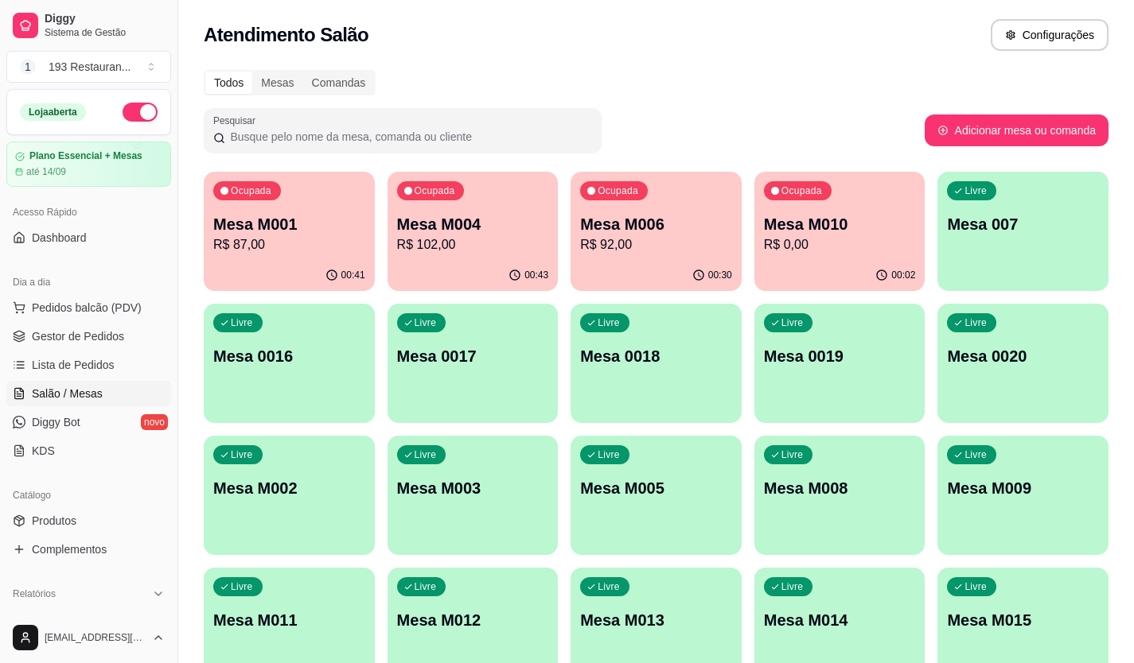
click at [476, 215] on p "Mesa M004" at bounding box center [473, 224] width 152 height 22
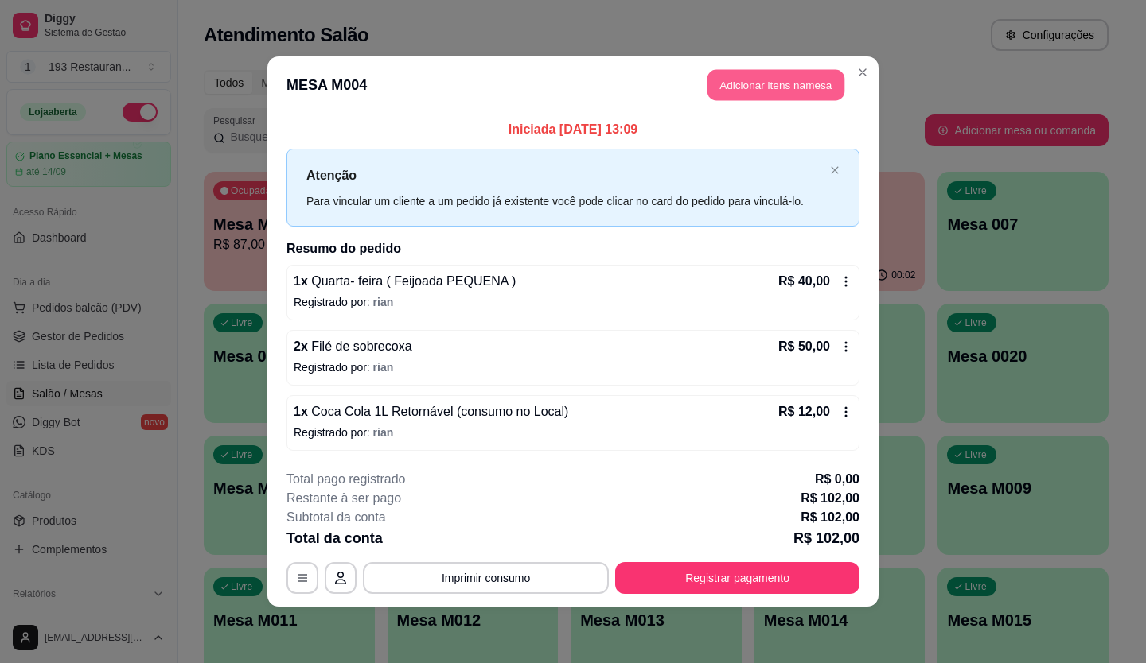
click at [731, 80] on button "Adicionar itens na mesa" at bounding box center [775, 85] width 137 height 31
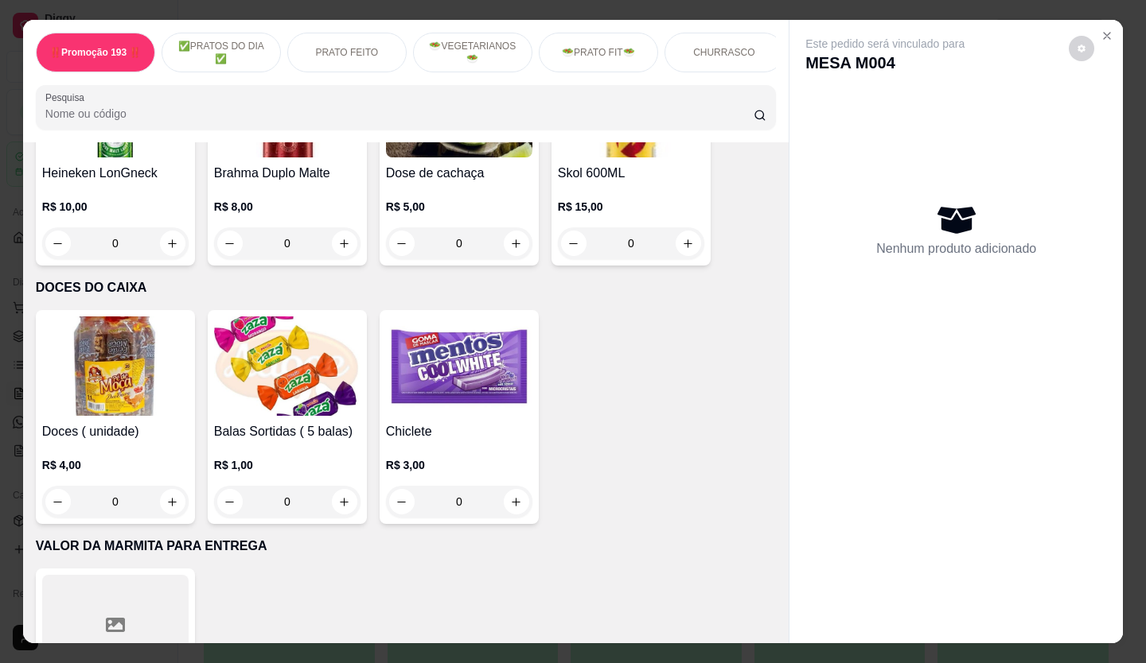
scroll to position [6404, 0]
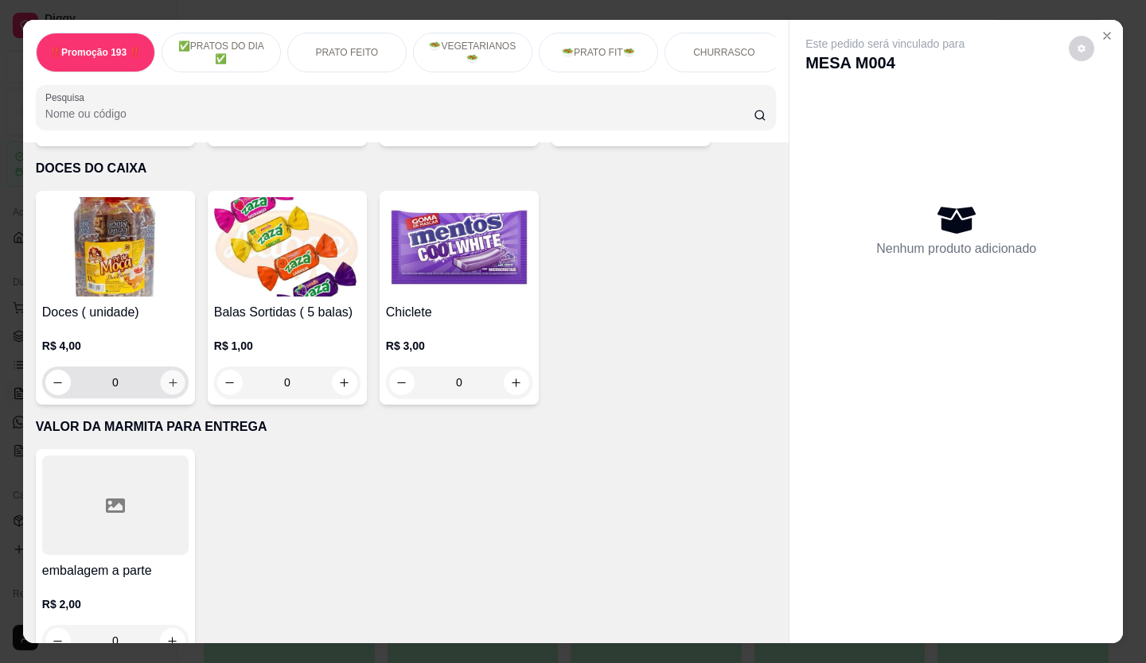
click at [170, 377] on icon "increase-product-quantity" at bounding box center [173, 383] width 12 height 12
type input "1"
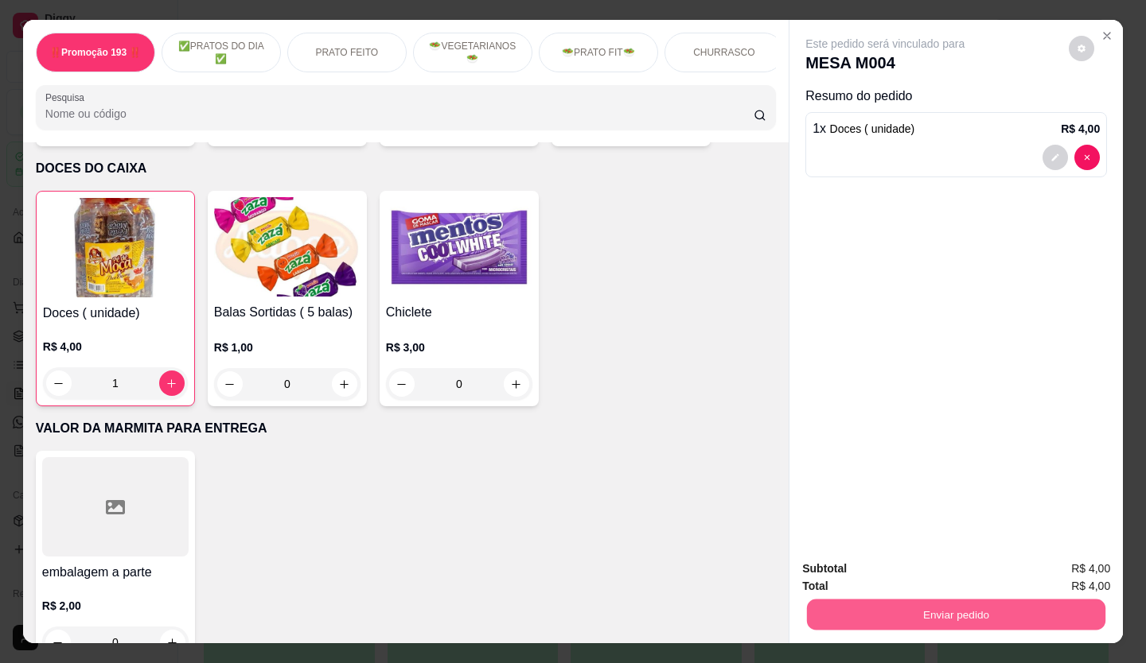
click at [896, 613] on button "Enviar pedido" at bounding box center [956, 615] width 298 height 31
click at [862, 577] on button "Não registrar e enviar pedido" at bounding box center [903, 569] width 161 height 29
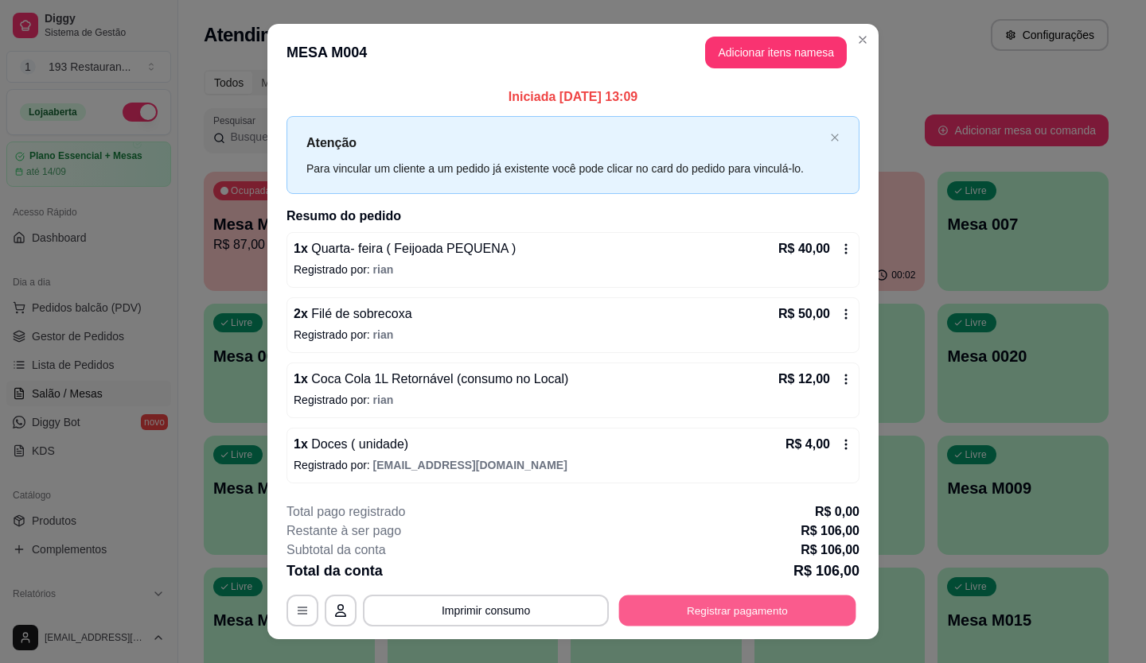
click at [788, 599] on button "Registrar pagamento" at bounding box center [737, 610] width 237 height 31
click at [485, 599] on button "Imprimir consumo" at bounding box center [486, 610] width 239 height 31
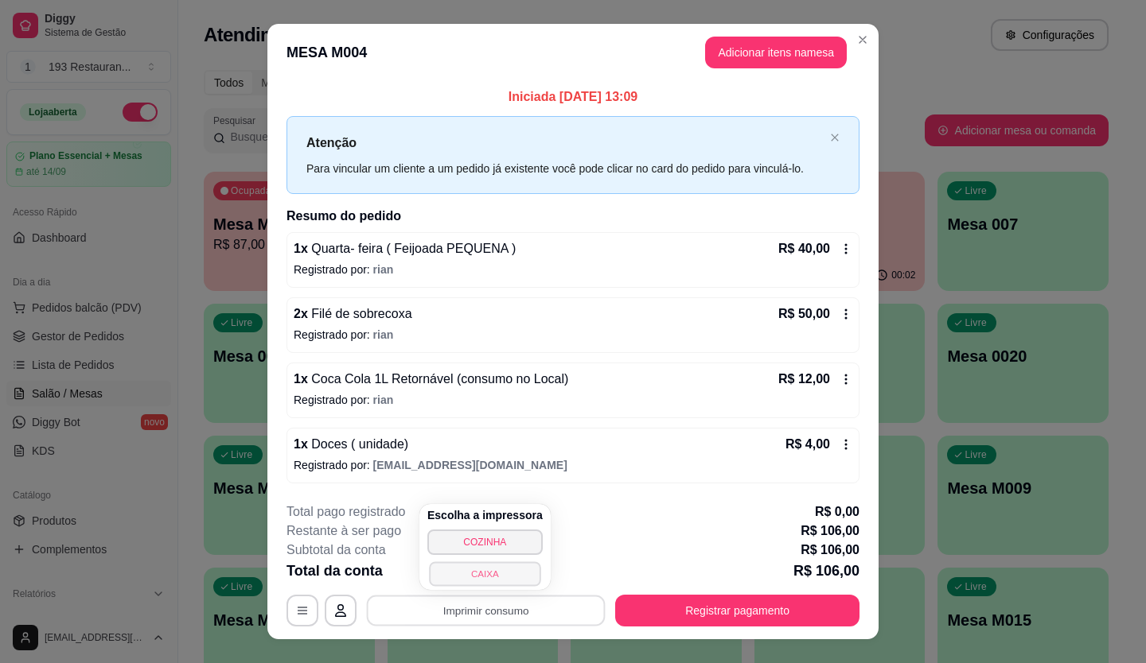
click at [499, 573] on button "CAIXA" at bounding box center [484, 574] width 111 height 25
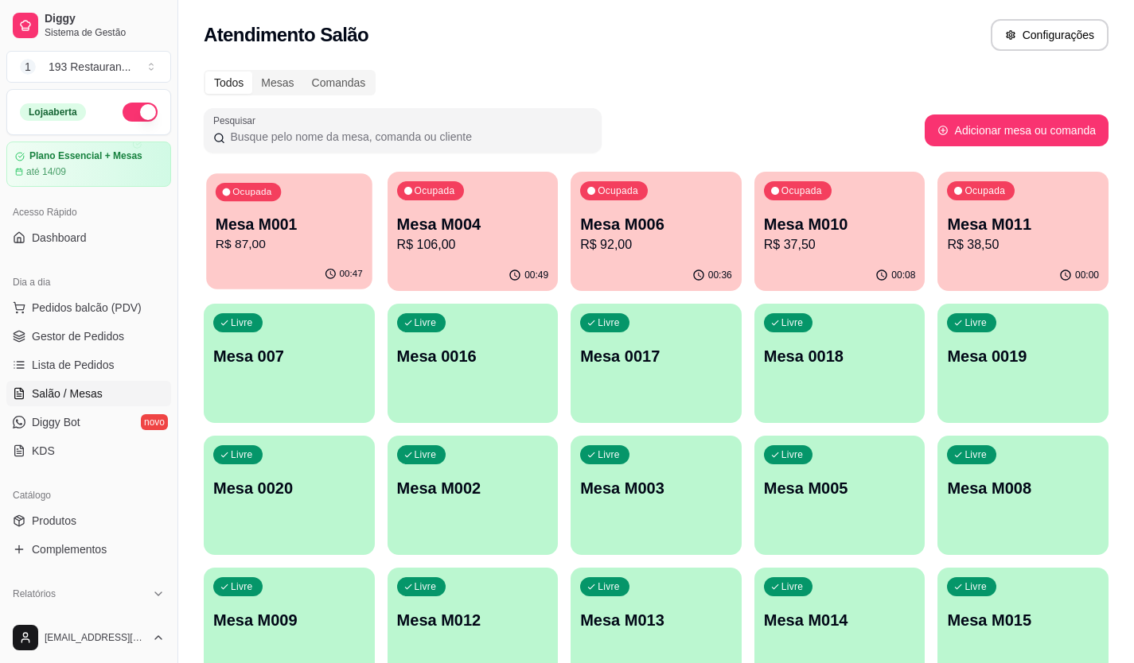
click at [293, 265] on div "00:47" at bounding box center [288, 274] width 165 height 30
click at [293, 225] on p "Mesa M001" at bounding box center [289, 224] width 152 height 22
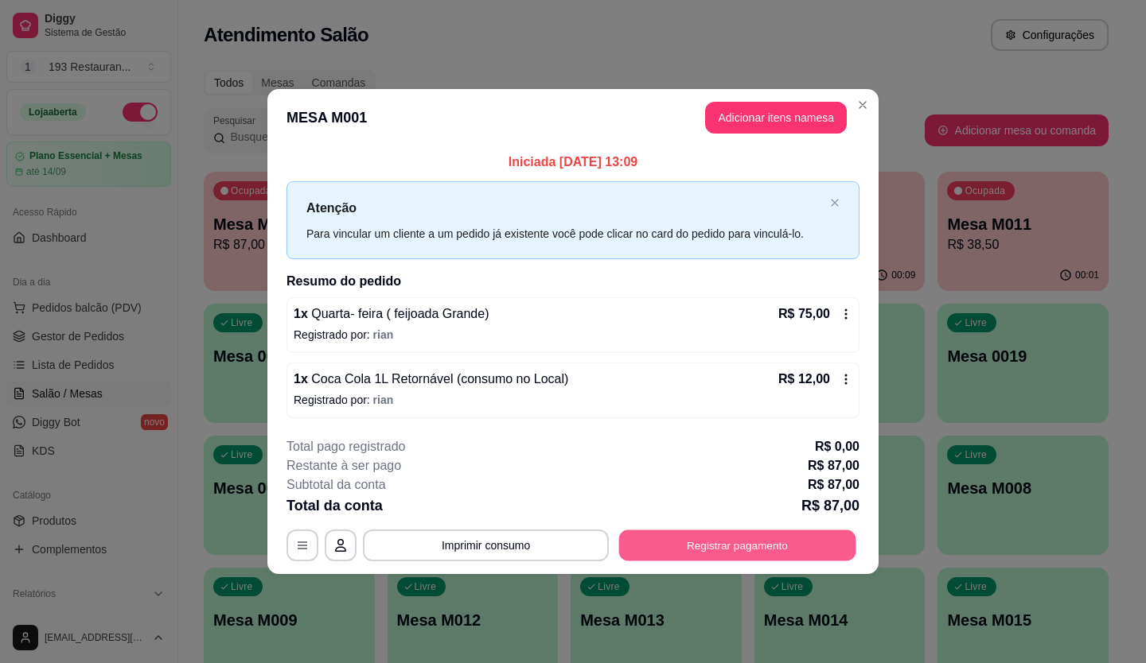
click at [749, 548] on button "Registrar pagamento" at bounding box center [737, 545] width 237 height 31
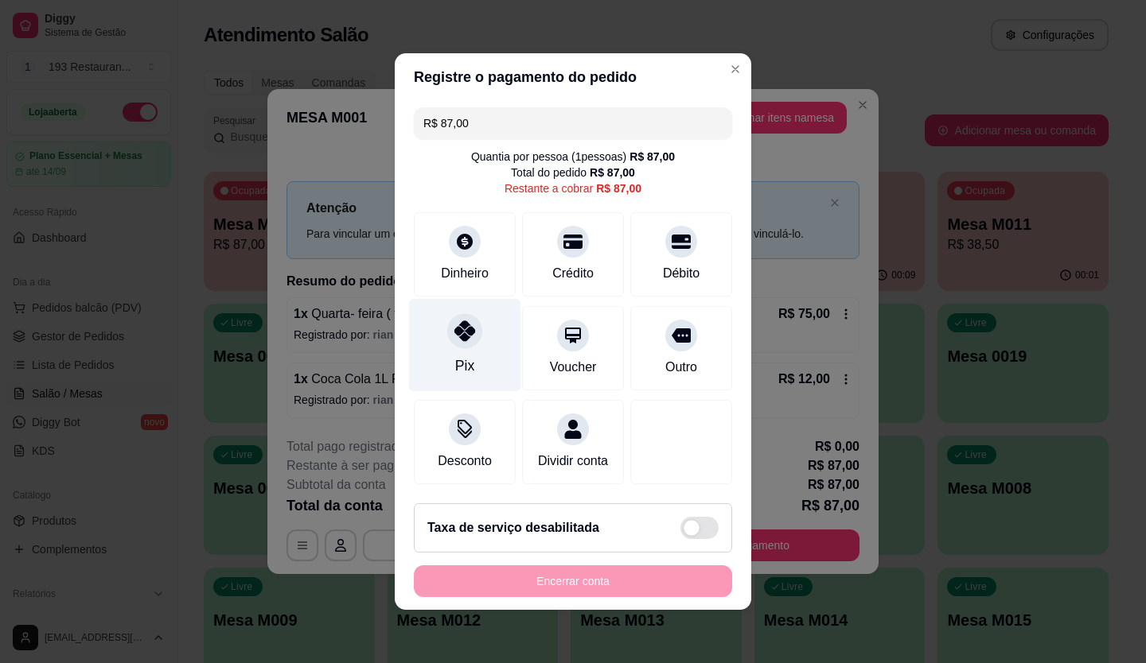
click at [467, 346] on div "Pix" at bounding box center [465, 345] width 112 height 93
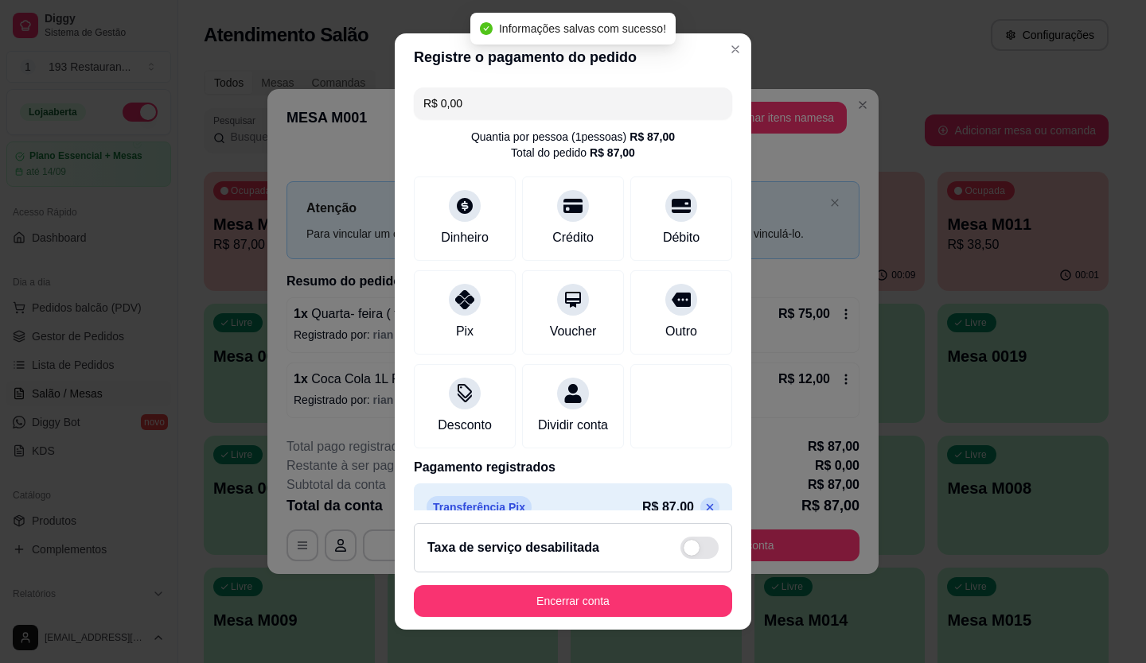
type input "R$ 0,00"
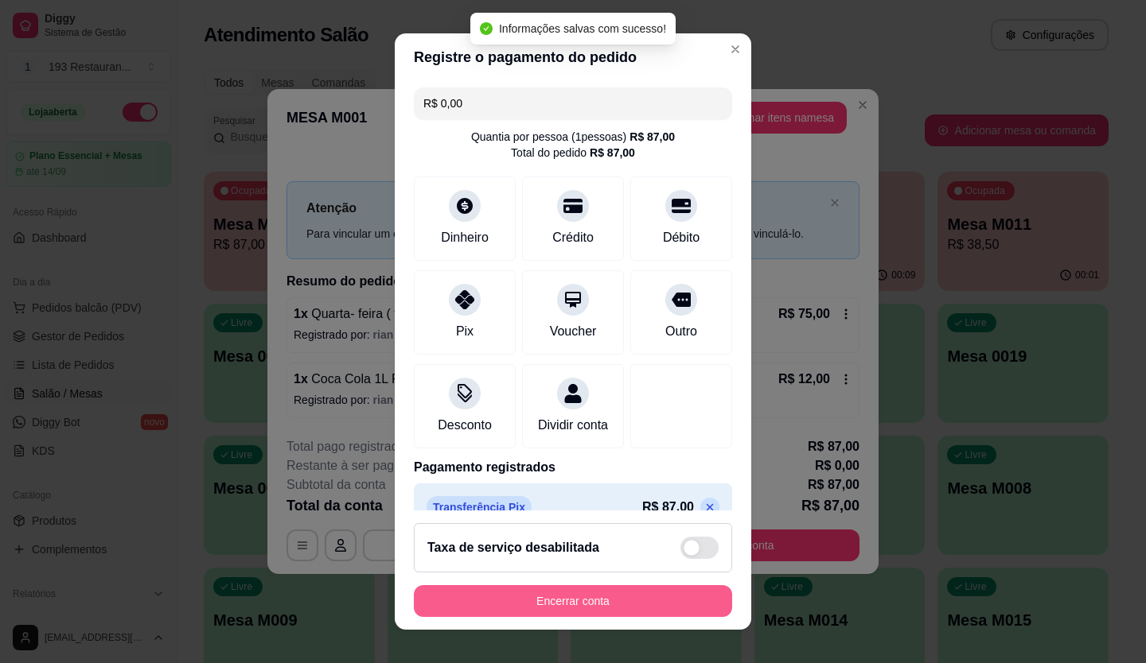
click at [588, 608] on button "Encerrar conta" at bounding box center [573, 601] width 318 height 32
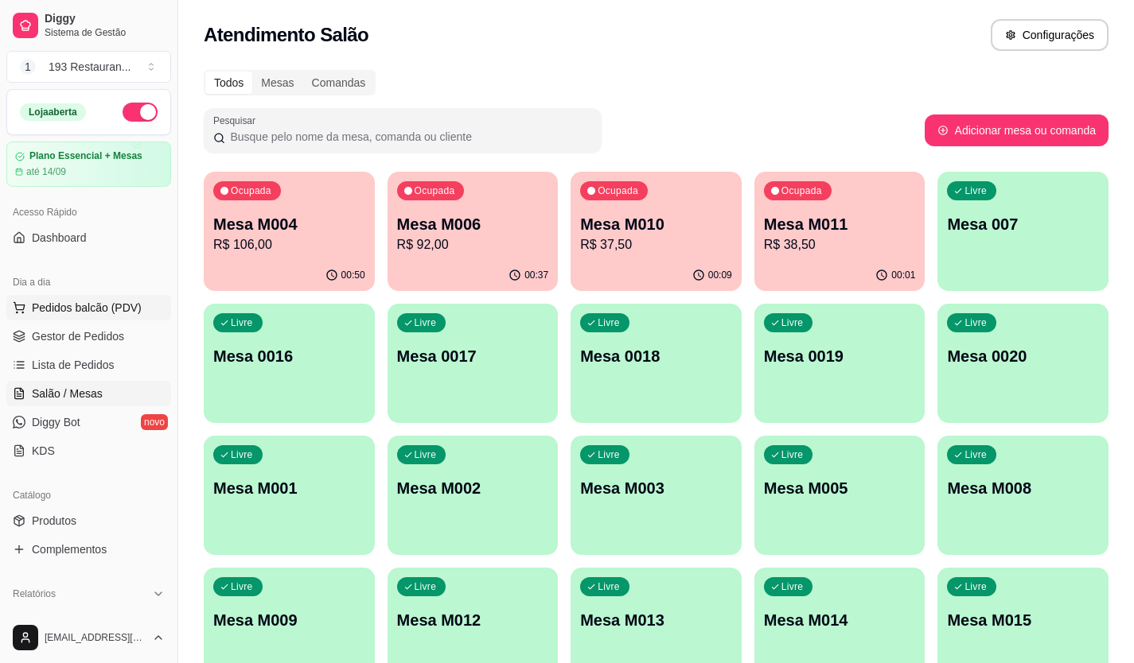
click at [96, 300] on span "Pedidos balcão (PDV)" at bounding box center [87, 308] width 110 height 16
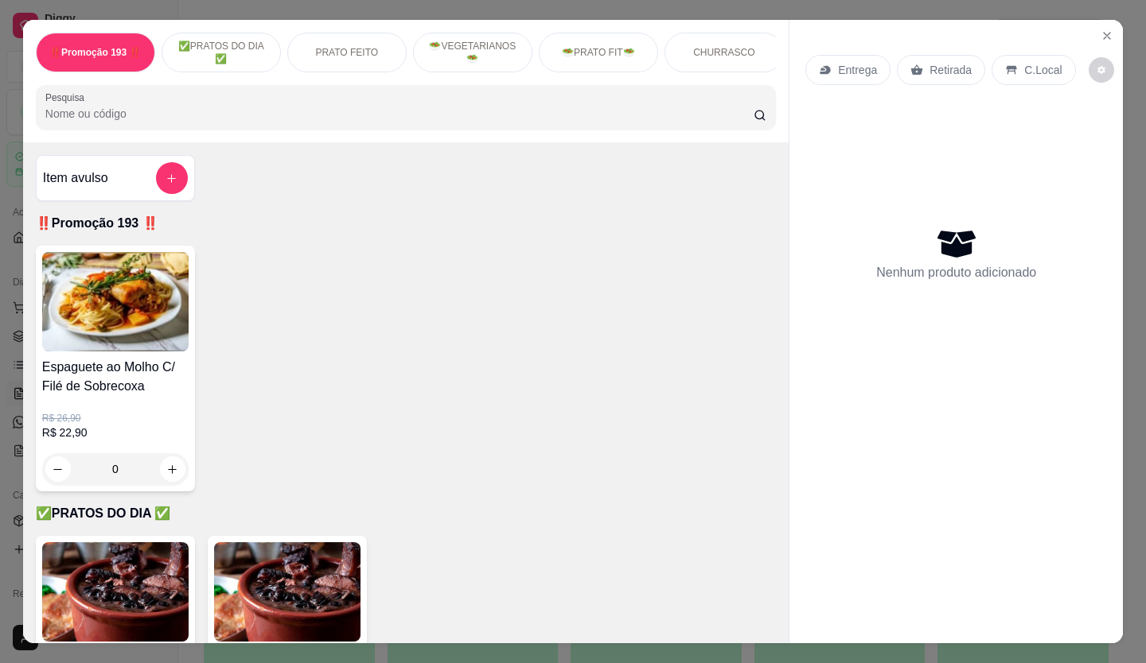
click at [957, 62] on p "Retirada" at bounding box center [950, 70] width 42 height 16
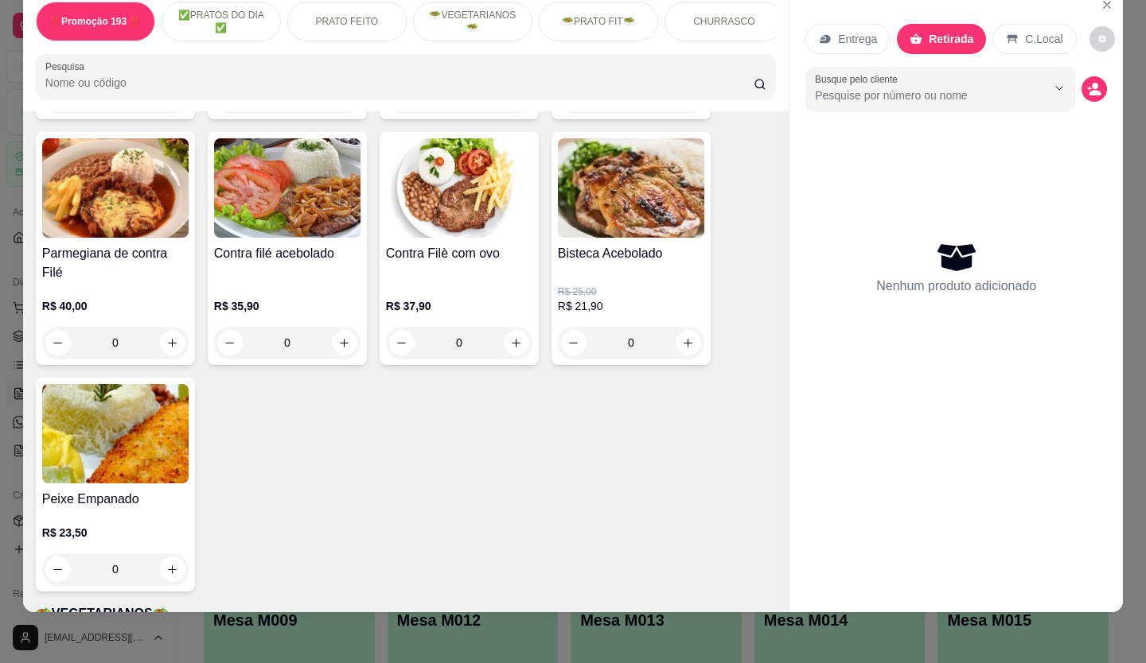
scroll to position [1352, 0]
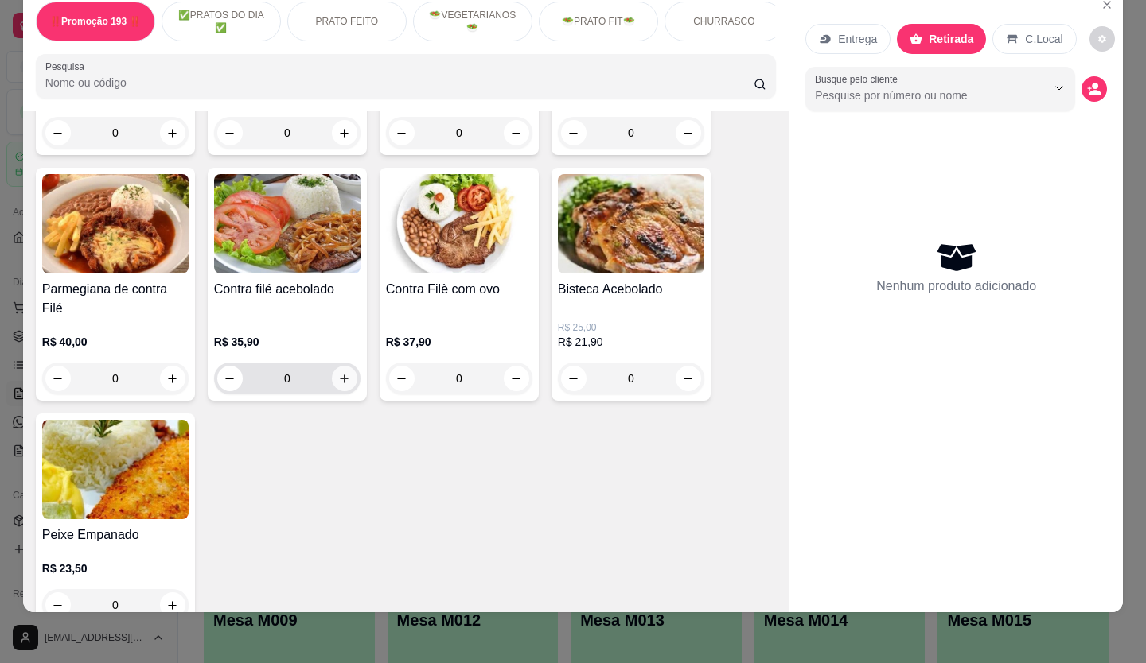
click at [344, 379] on button "increase-product-quantity" at bounding box center [344, 378] width 25 height 25
type input "1"
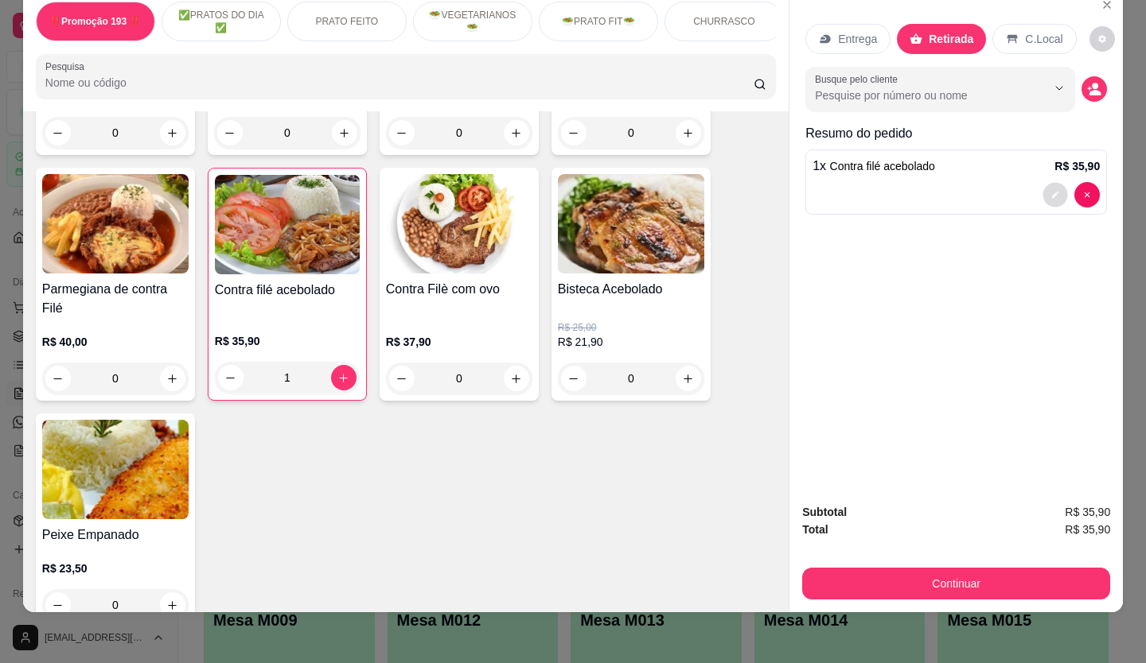
click at [1043, 184] on button "decrease-product-quantity" at bounding box center [1055, 195] width 25 height 25
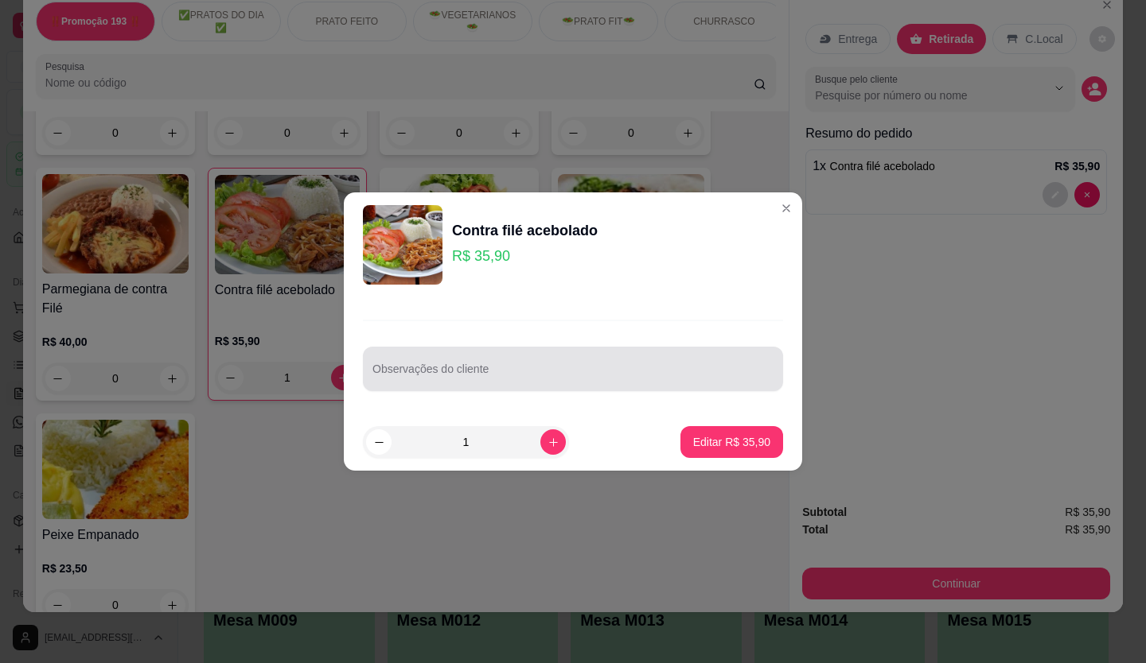
drag, startPoint x: 448, startPoint y: 359, endPoint x: 456, endPoint y: 361, distance: 8.3
click at [451, 360] on div at bounding box center [572, 369] width 401 height 32
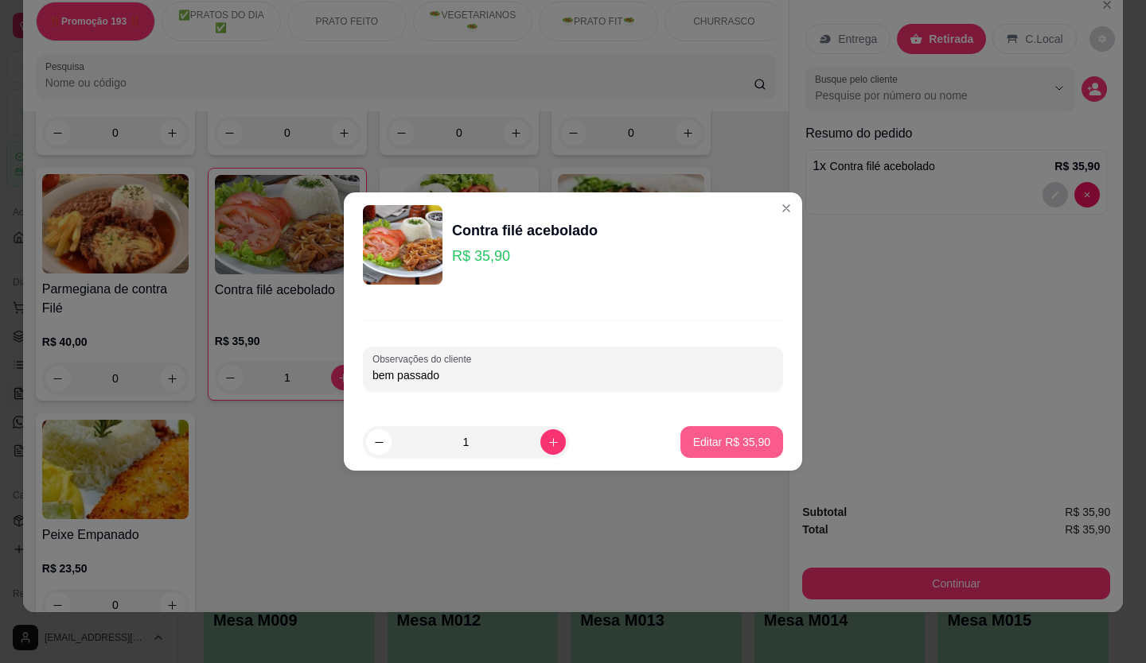
type input "bem passado"
click at [684, 441] on button "Editar R$ 35,90" at bounding box center [731, 442] width 103 height 32
type input "0"
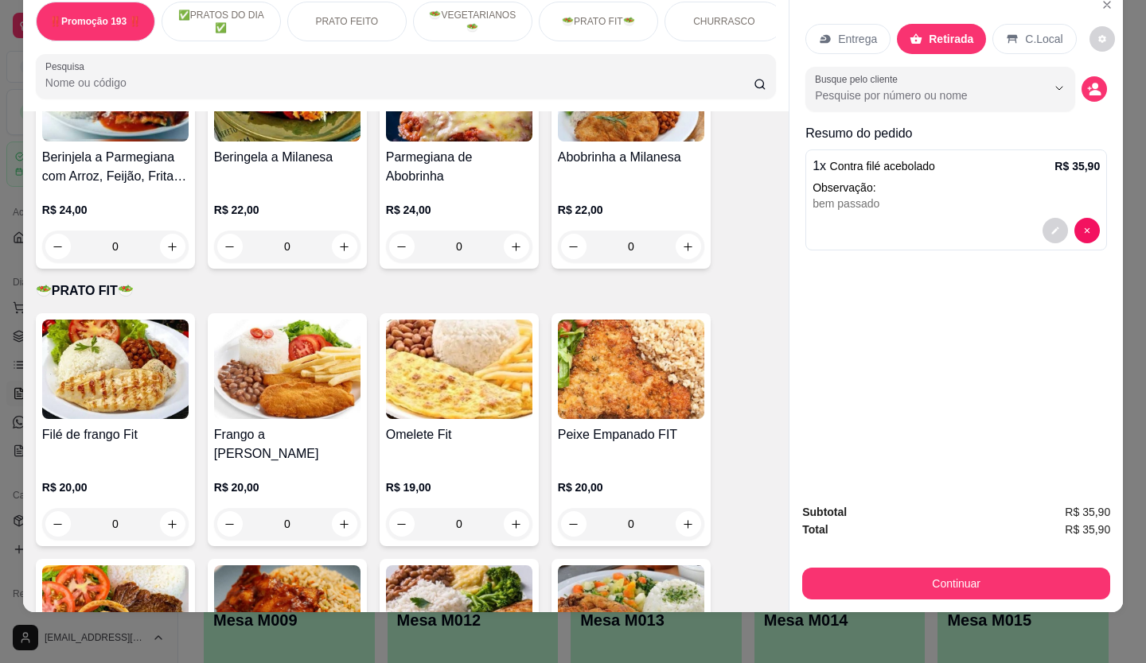
scroll to position [2148, 0]
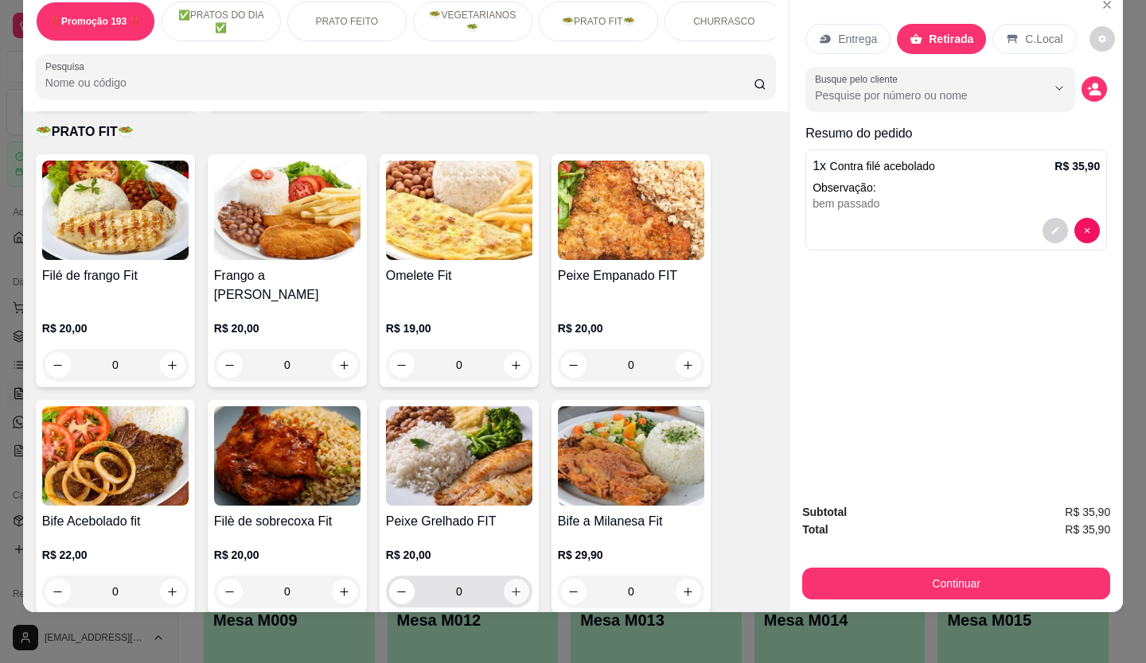
click at [519, 579] on button "increase-product-quantity" at bounding box center [516, 591] width 25 height 25
type input "1"
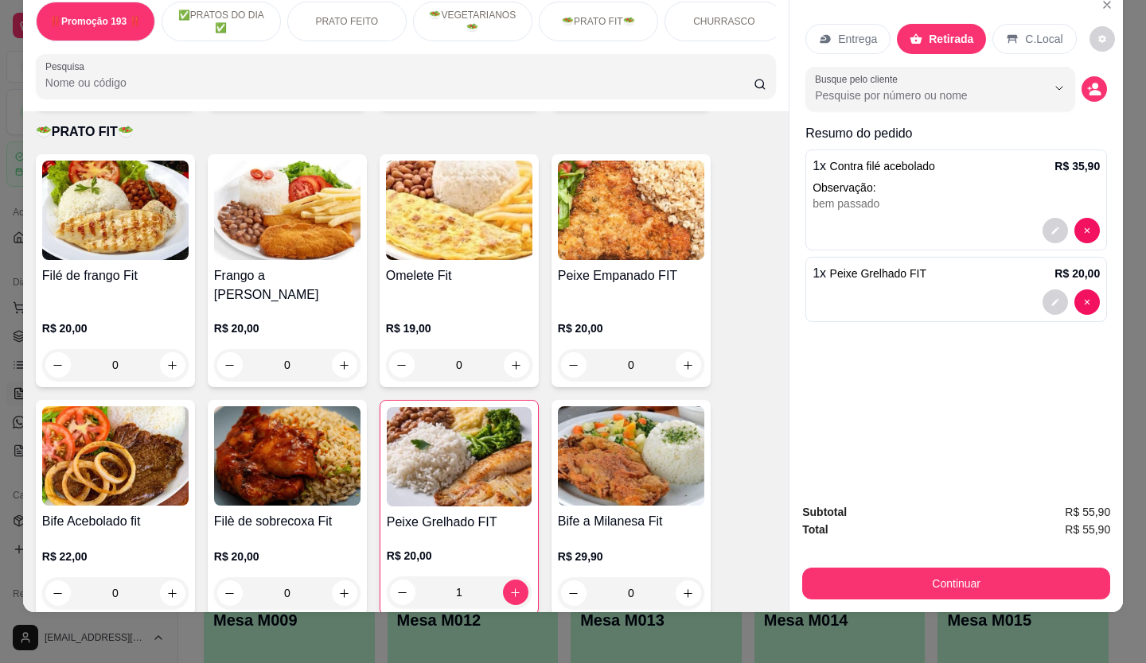
click at [1044, 296] on button "decrease-product-quantity" at bounding box center [1054, 302] width 25 height 25
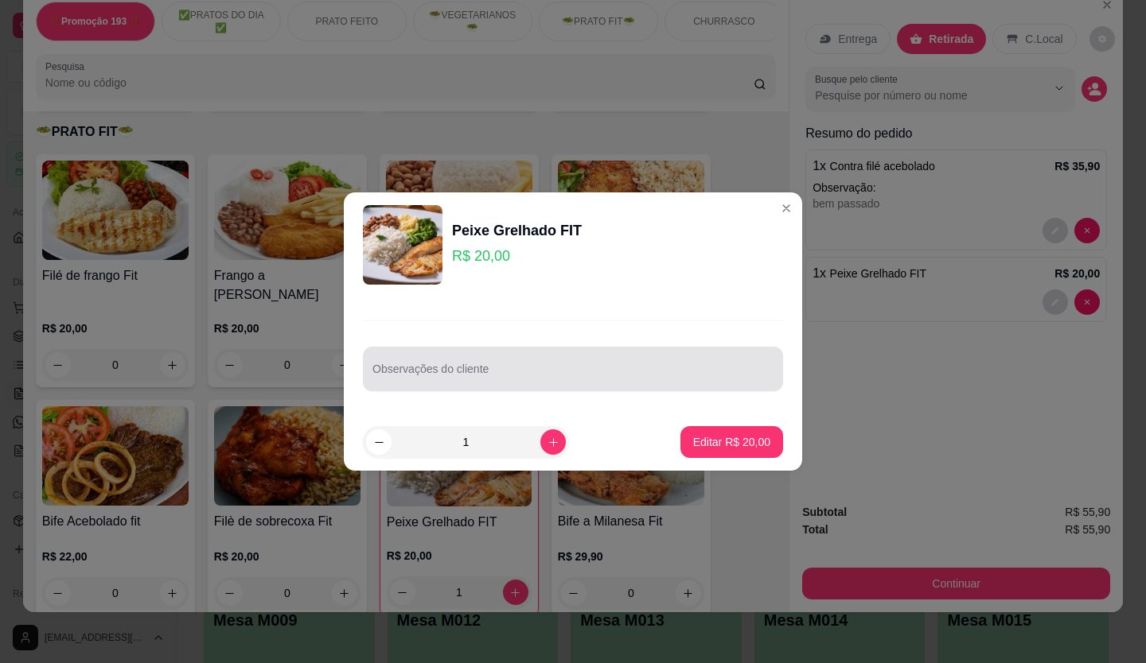
click at [441, 373] on input "Observações do cliente" at bounding box center [572, 376] width 401 height 16
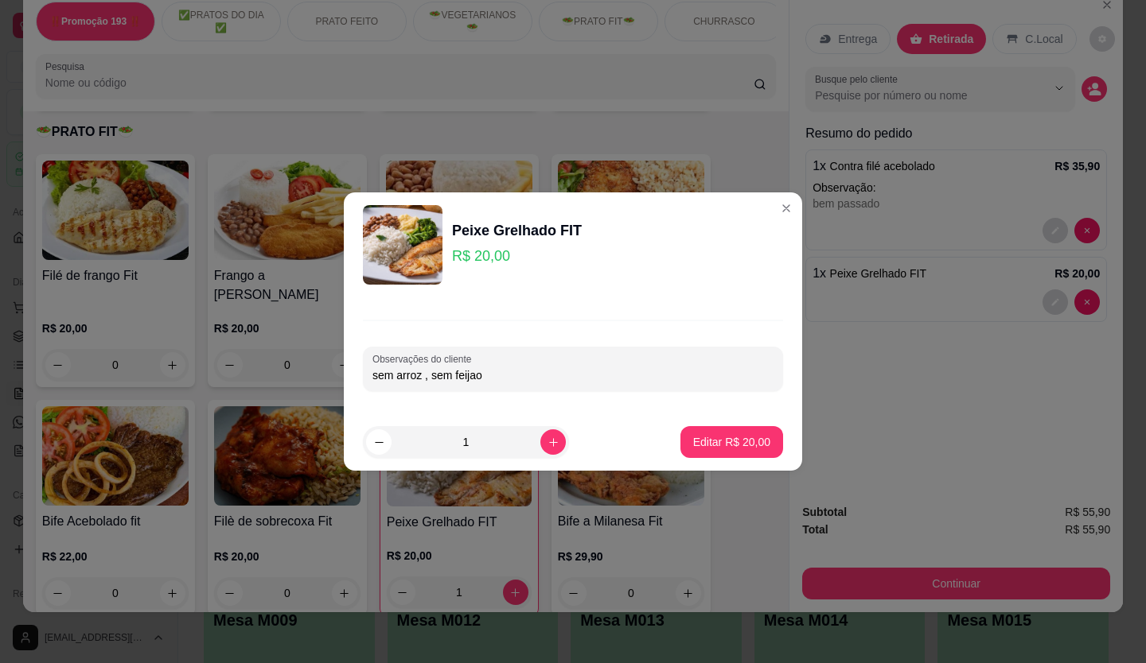
type input "sem arroz , sem feijao"
click at [733, 442] on p "Editar R$ 20,00" at bounding box center [731, 441] width 75 height 15
type input "0"
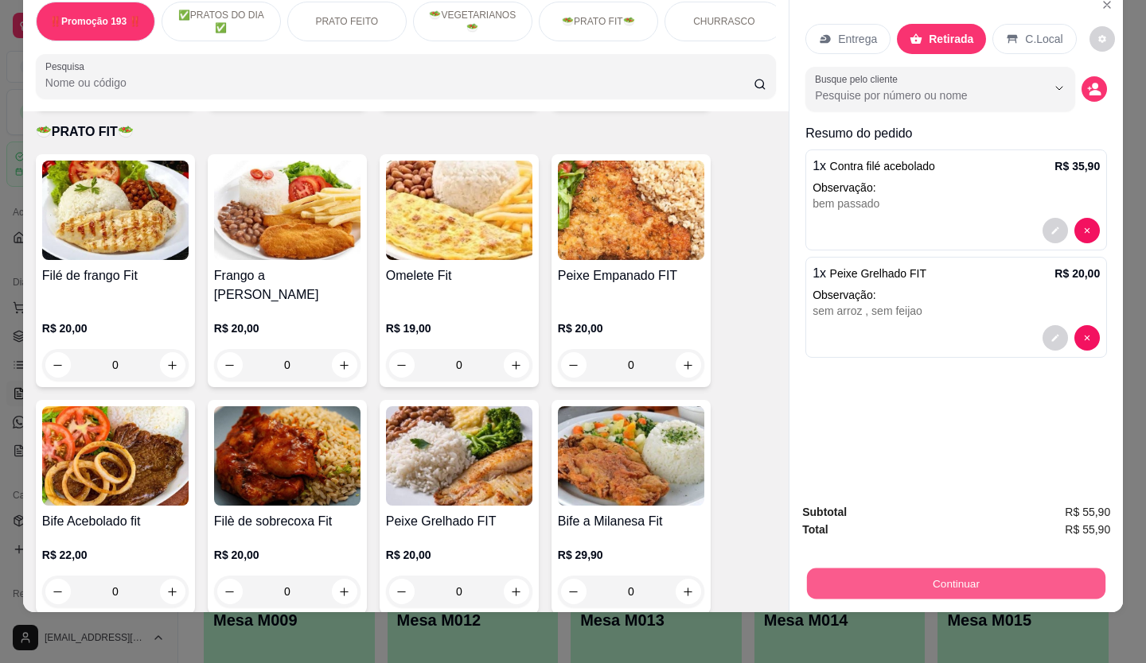
click at [951, 569] on button "Continuar" at bounding box center [956, 584] width 298 height 31
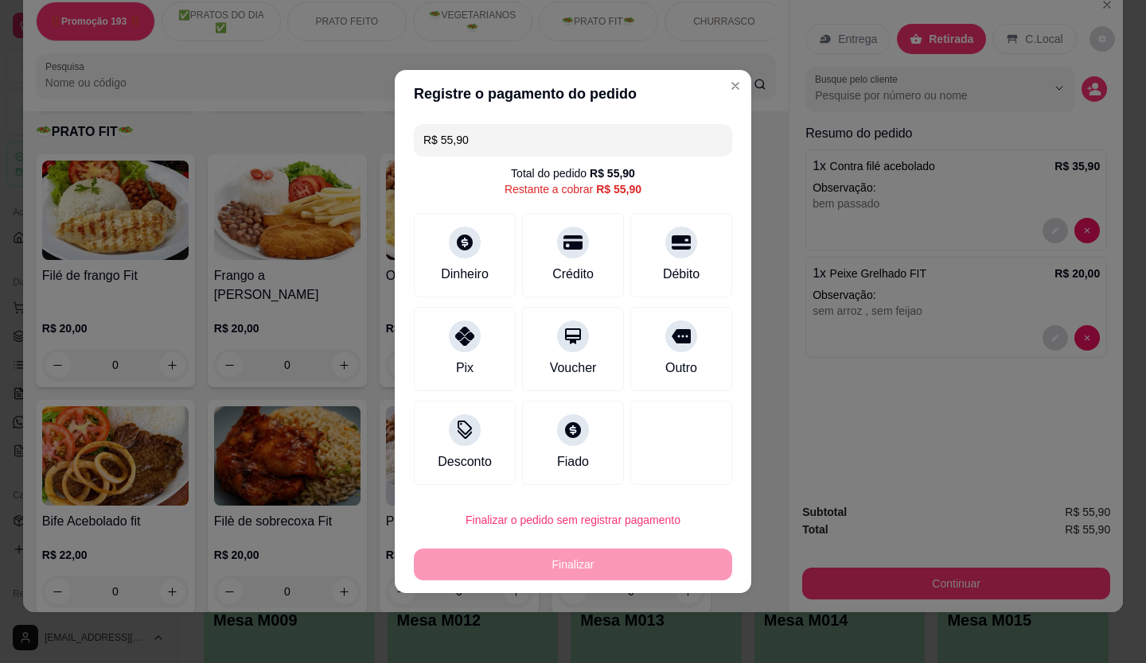
drag, startPoint x: 658, startPoint y: 87, endPoint x: 722, endPoint y: 130, distance: 77.9
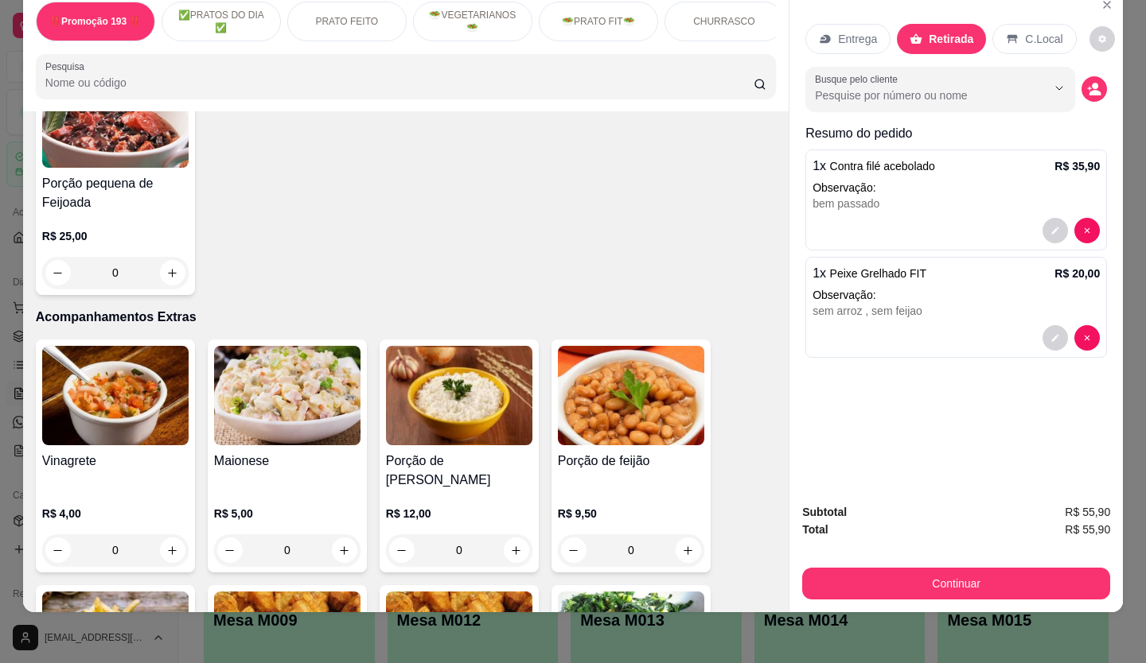
scroll to position [2864, 0]
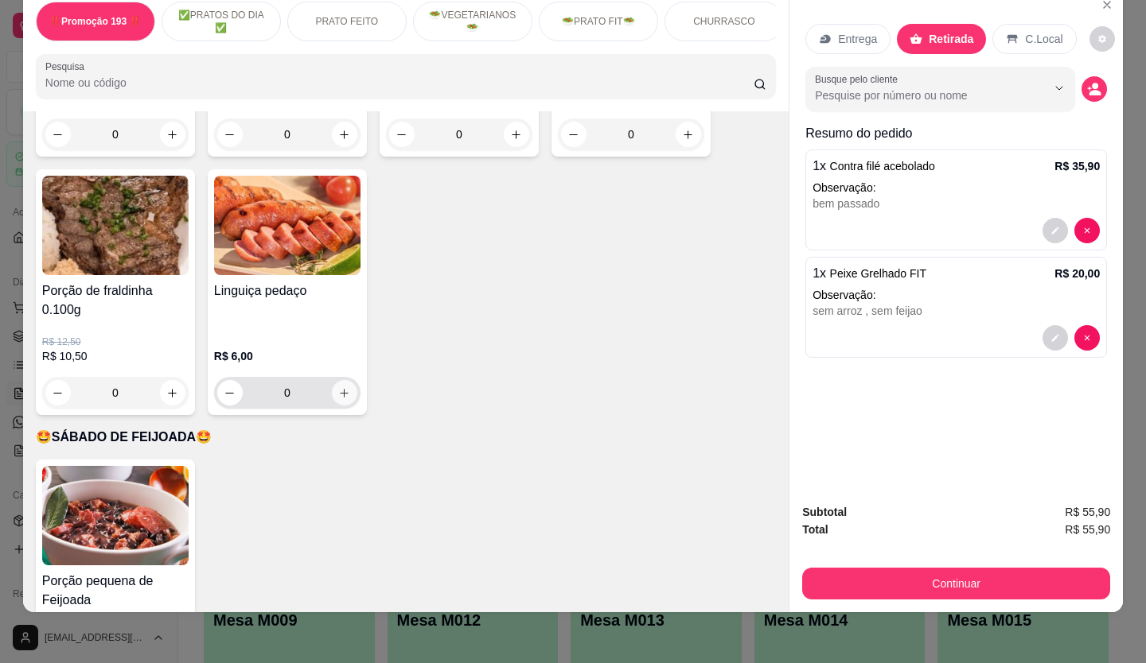
click at [340, 387] on icon "increase-product-quantity" at bounding box center [344, 393] width 12 height 12
type input "1"
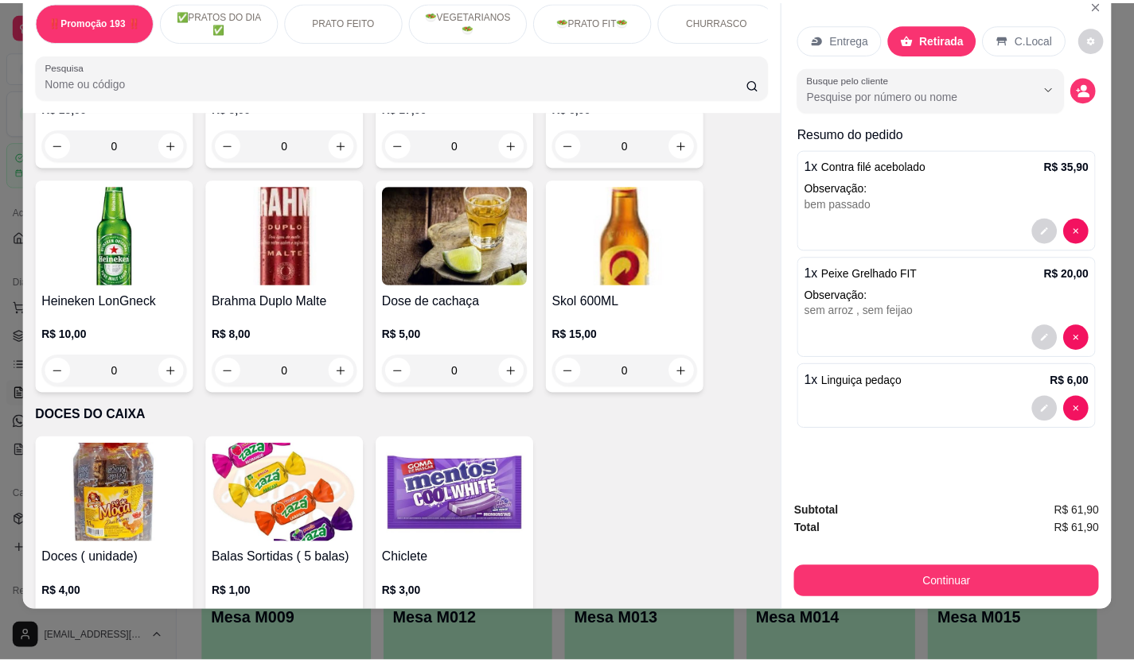
scroll to position [5648, 0]
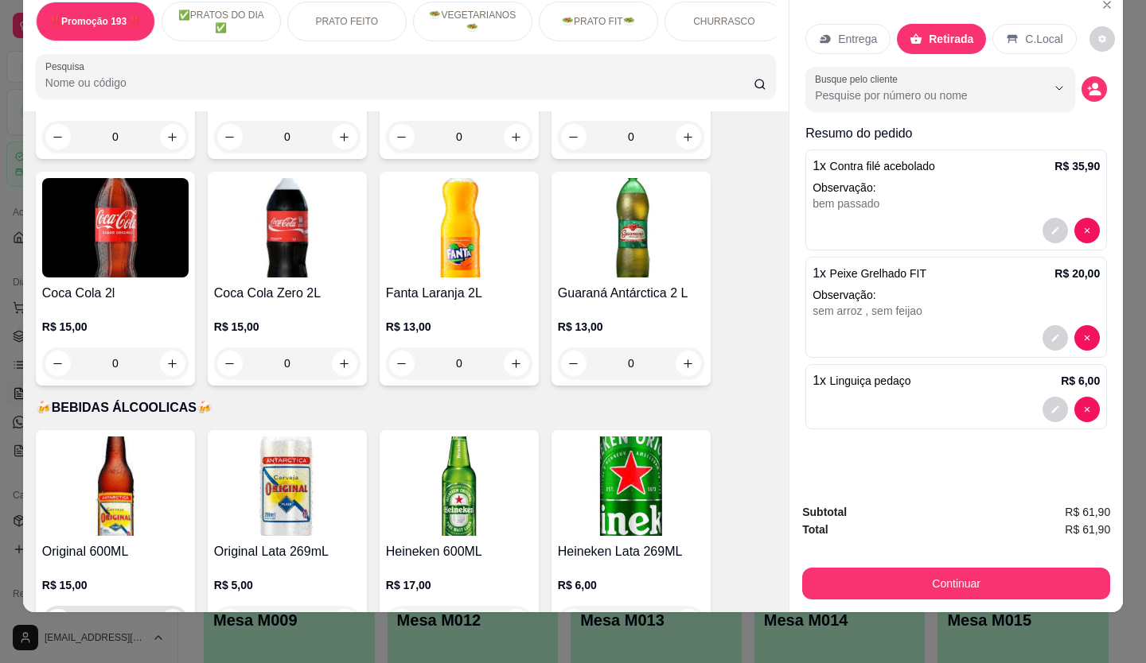
click at [166, 617] on icon "increase-product-quantity" at bounding box center [172, 623] width 12 height 12
type input "1"
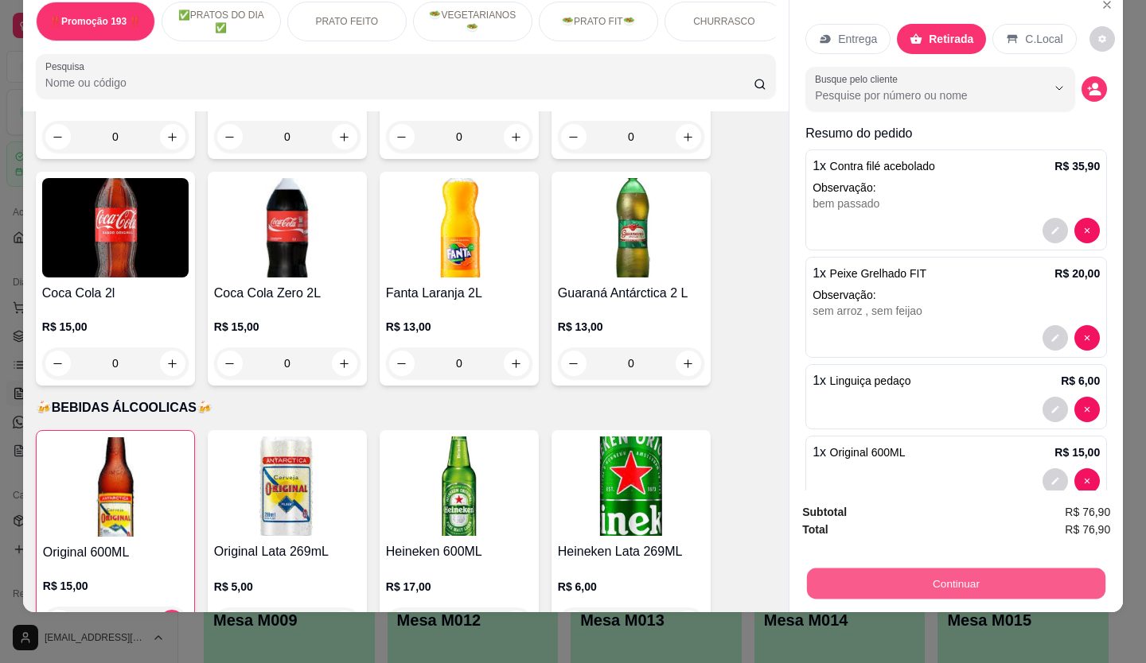
click at [936, 569] on button "Continuar" at bounding box center [956, 584] width 298 height 31
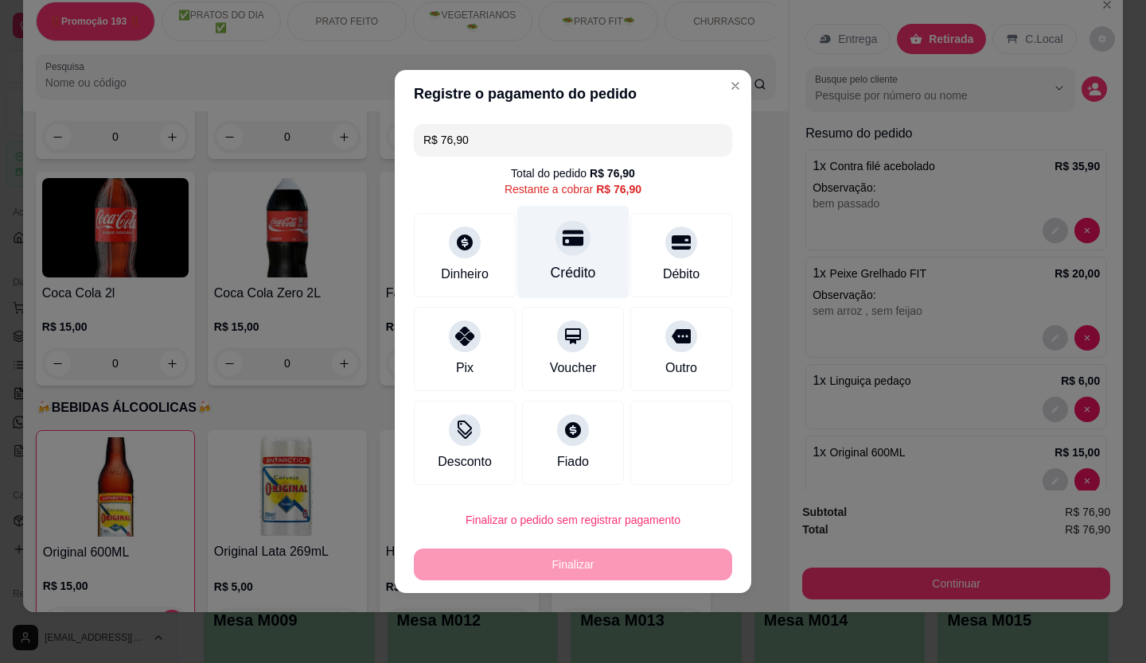
click at [565, 249] on div at bounding box center [572, 237] width 35 height 35
type input "R$ 0,00"
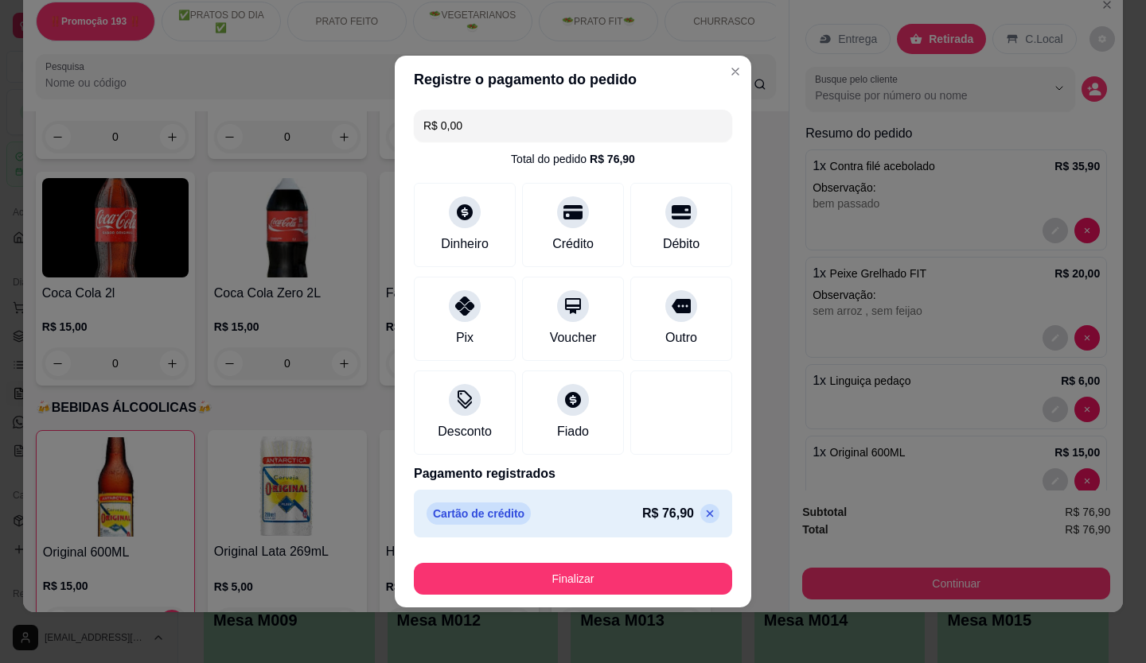
click at [636, 574] on button "Finalizar" at bounding box center [573, 579] width 318 height 32
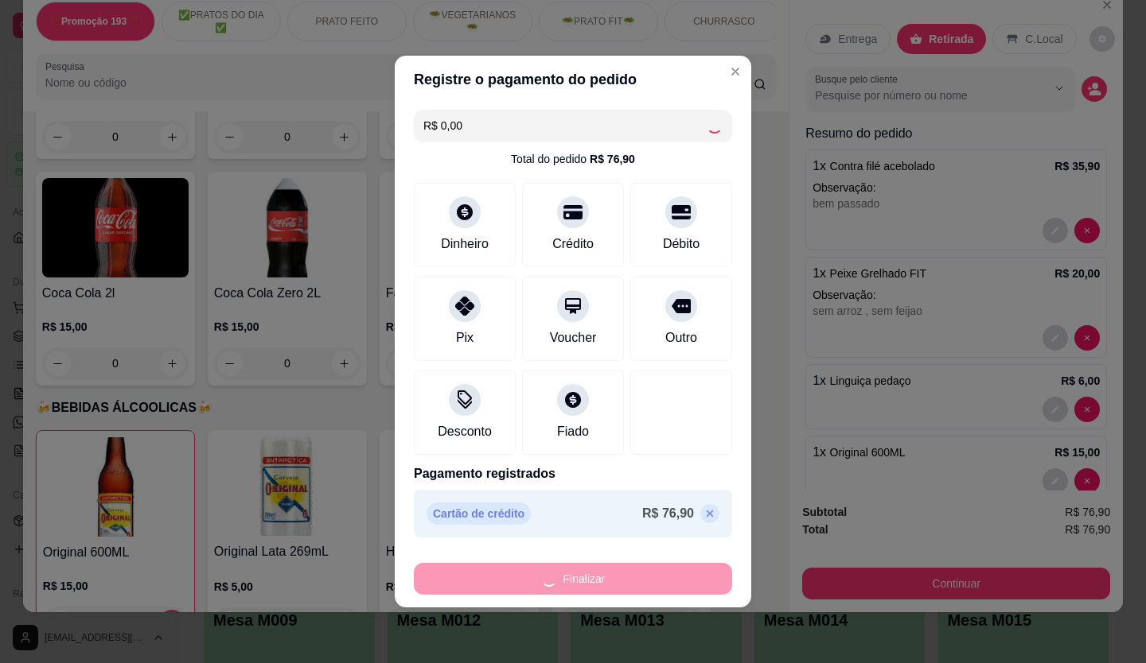
type input "0"
type input "-R$ 76,90"
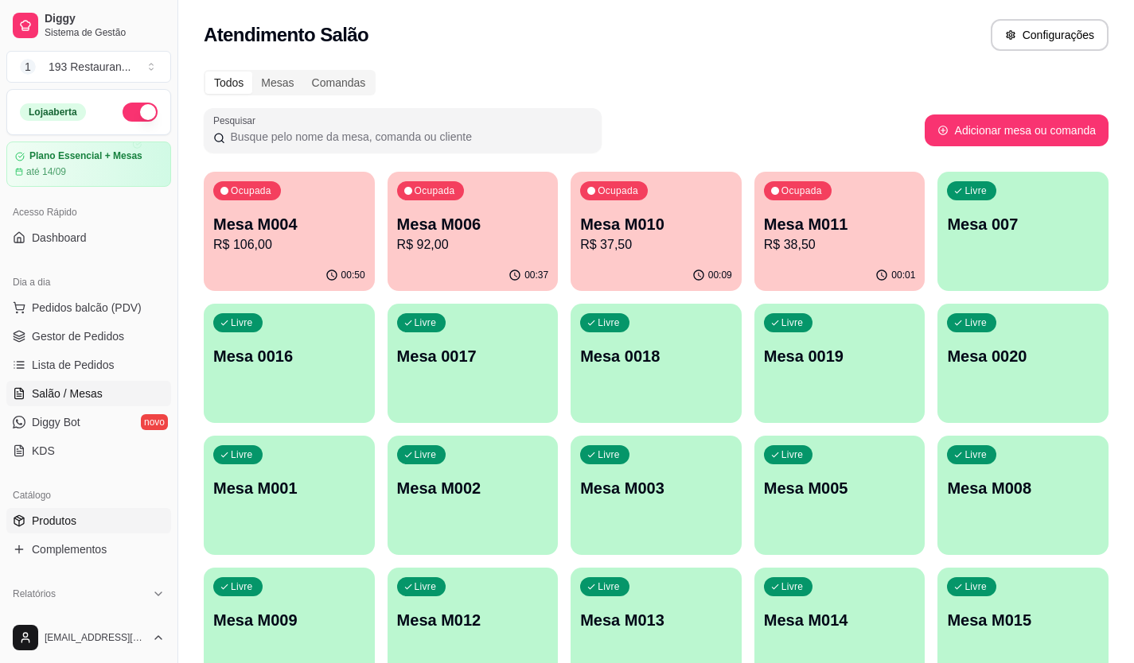
click at [72, 526] on span "Produtos" at bounding box center [54, 521] width 45 height 16
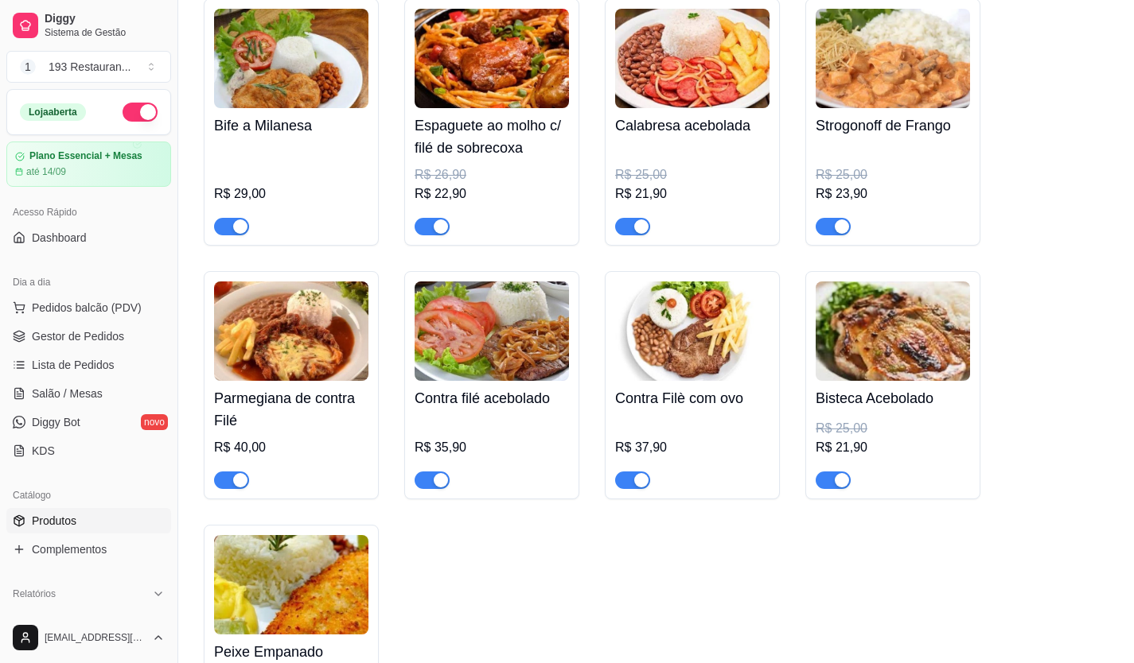
scroll to position [2068, 0]
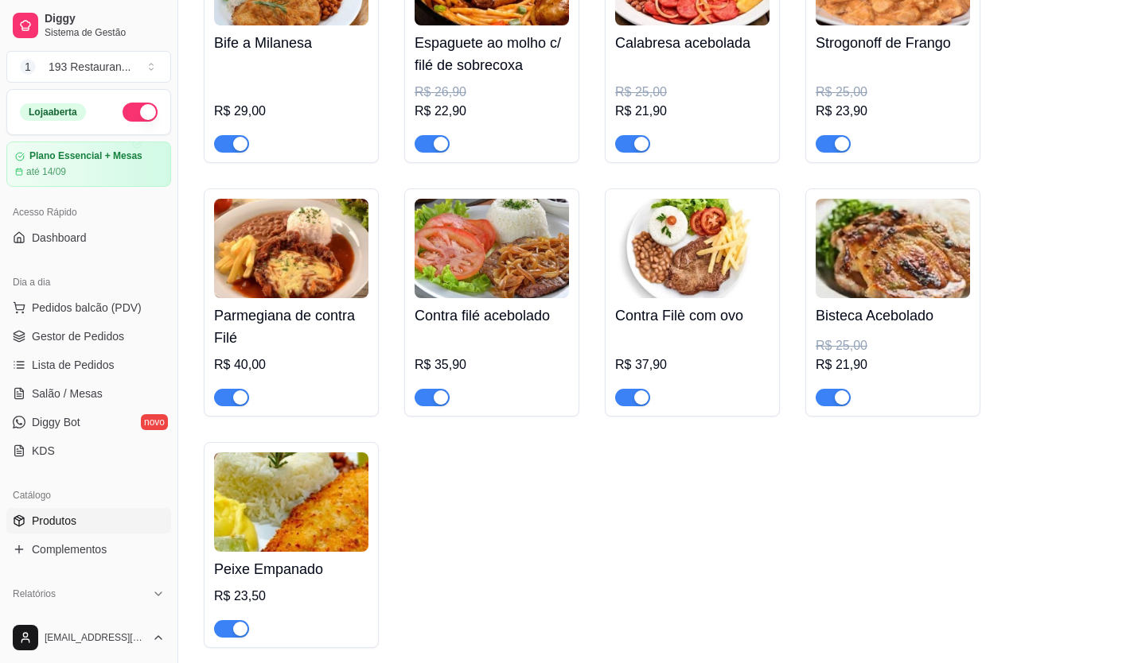
click at [237, 629] on div "button" at bounding box center [240, 629] width 14 height 14
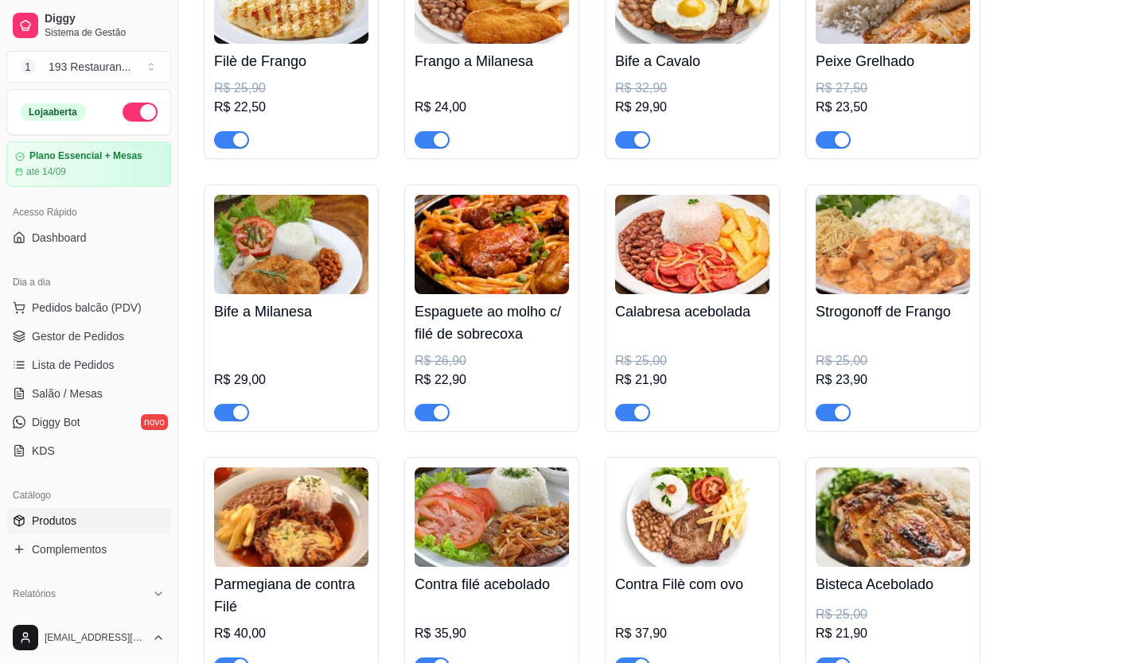
scroll to position [1671, 0]
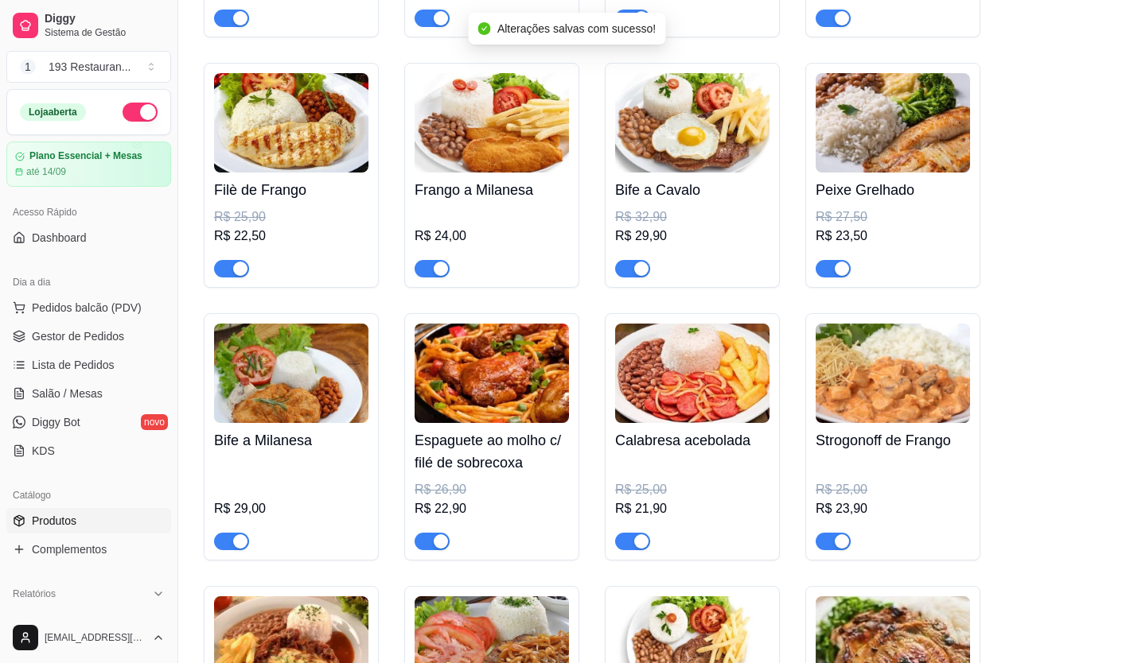
click at [842, 270] on div "button" at bounding box center [841, 269] width 14 height 14
click at [74, 382] on link "Salão / Mesas" at bounding box center [88, 393] width 165 height 25
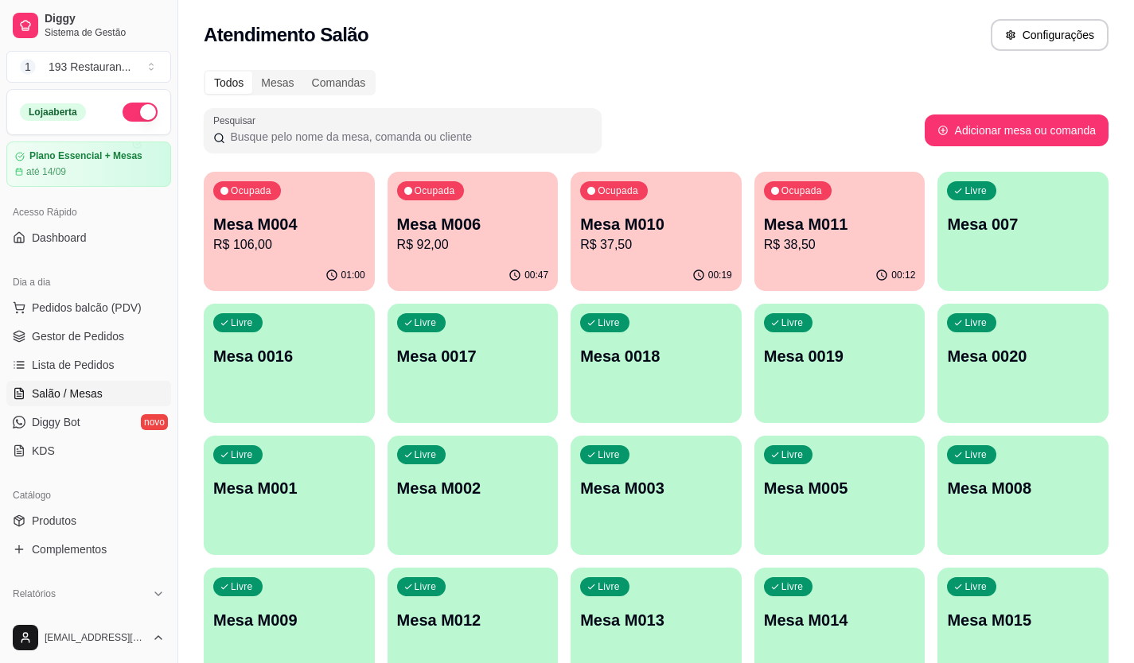
click at [109, 323] on ul "Pedidos balcão (PDV) Gestor de Pedidos Lista de Pedidos Salão / Mesas Diggy Bot…" at bounding box center [88, 379] width 165 height 169
click at [104, 346] on link "Gestor de Pedidos" at bounding box center [88, 336] width 165 height 25
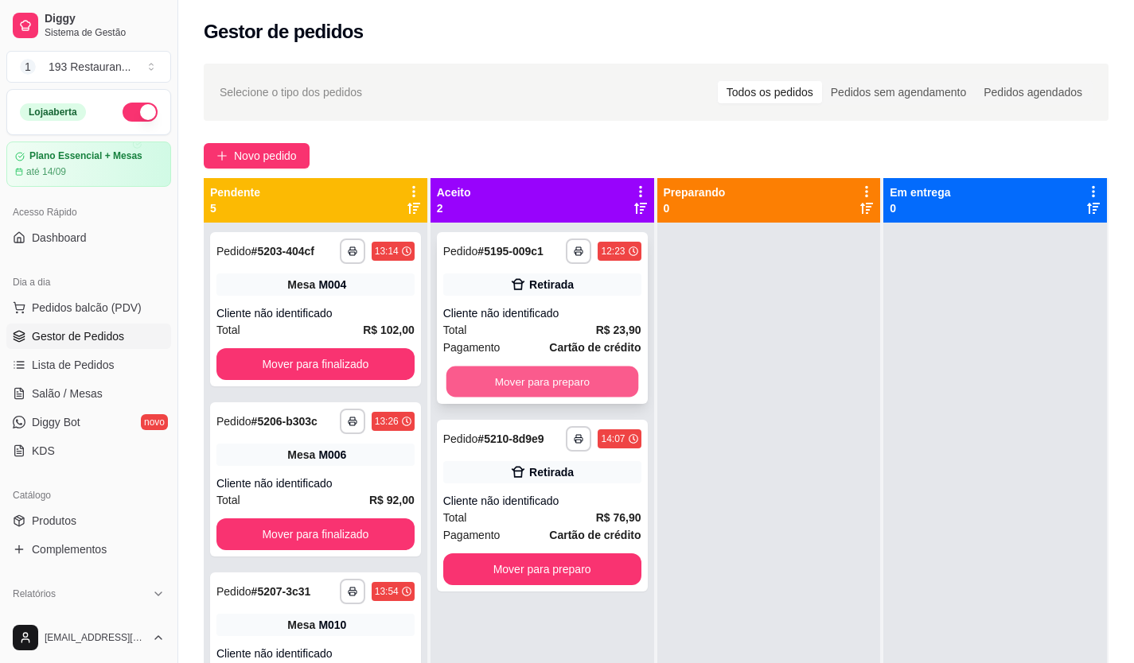
click at [552, 377] on button "Mover para preparo" at bounding box center [541, 382] width 192 height 31
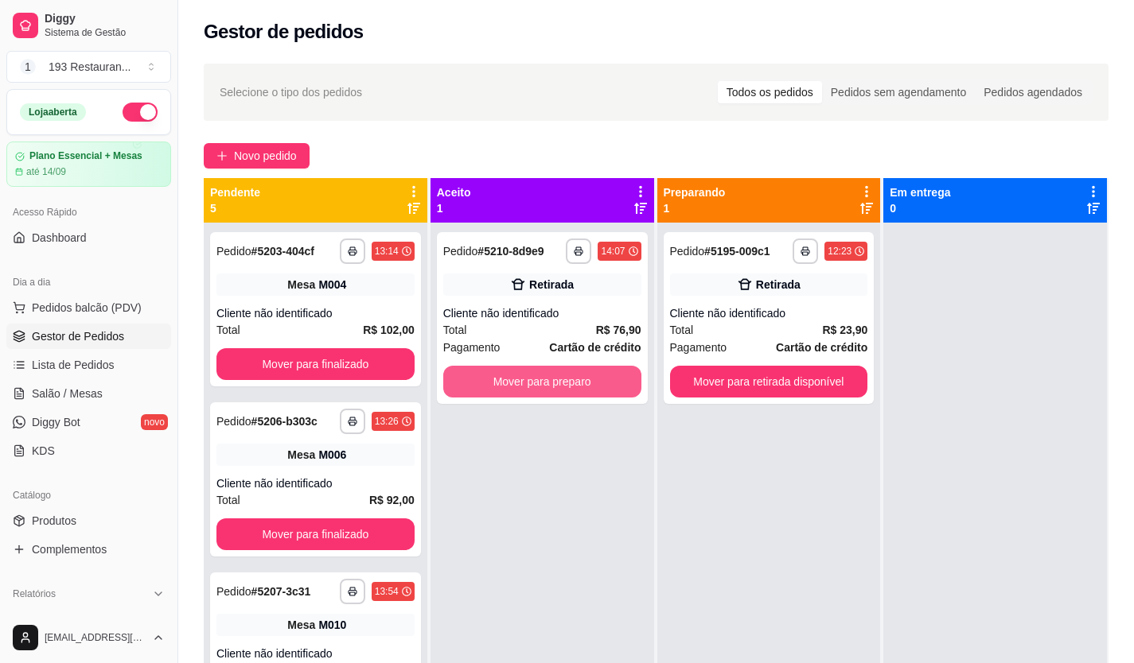
click at [552, 377] on button "Mover para preparo" at bounding box center [542, 382] width 198 height 32
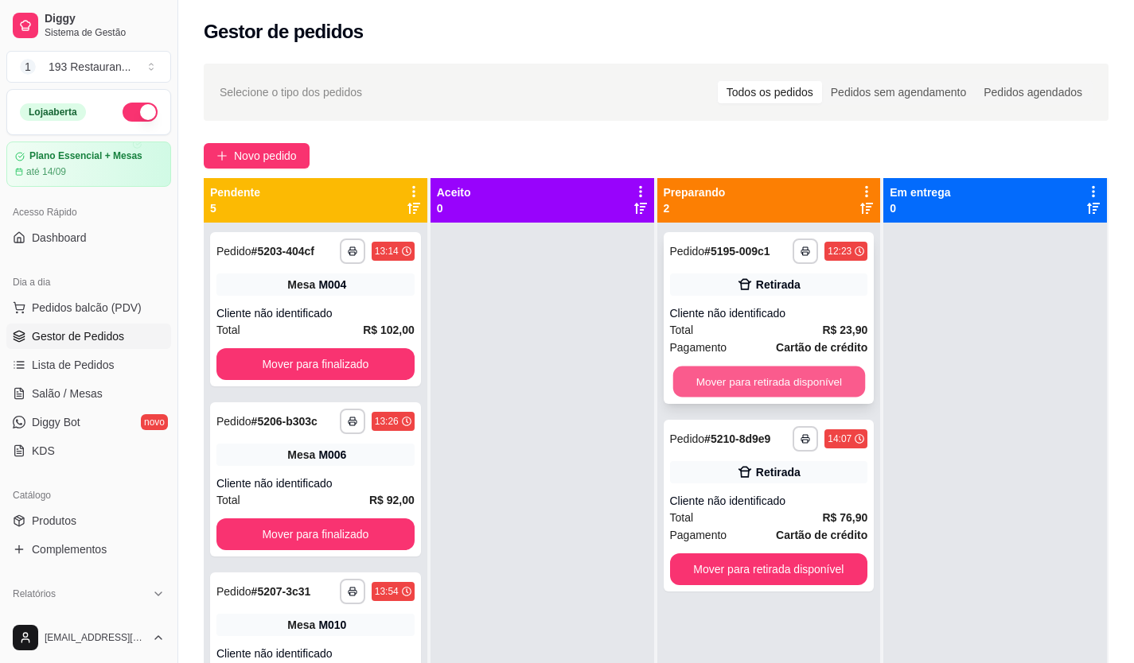
click at [706, 369] on button "Mover para retirada disponível" at bounding box center [768, 382] width 192 height 31
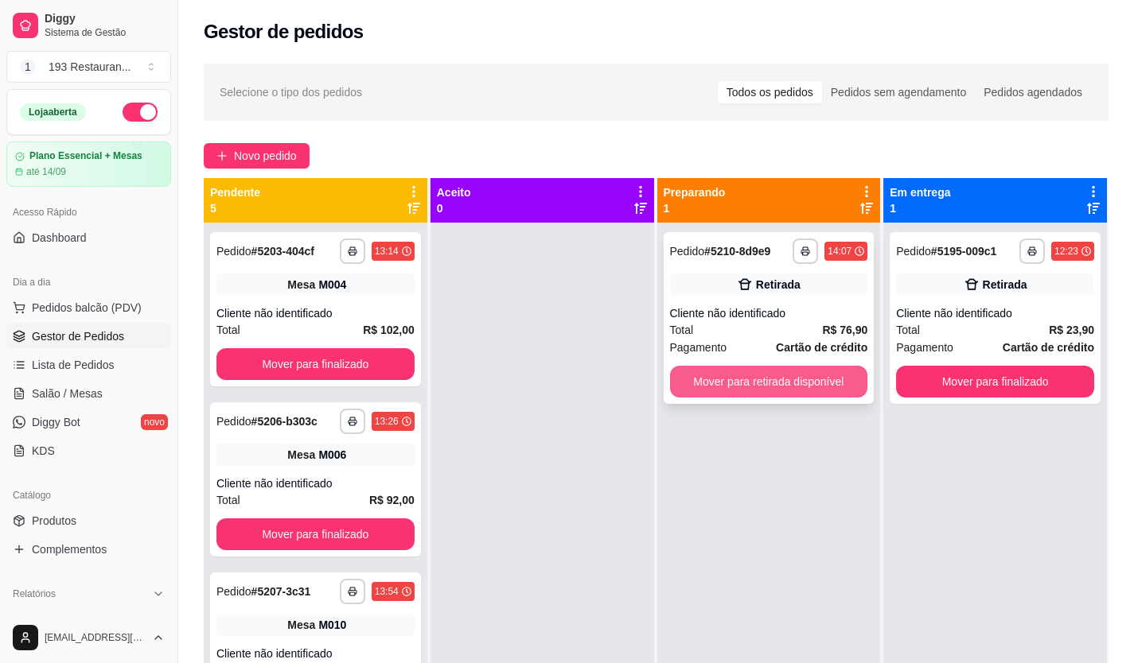
click at [827, 382] on button "Mover para retirada disponível" at bounding box center [769, 382] width 198 height 32
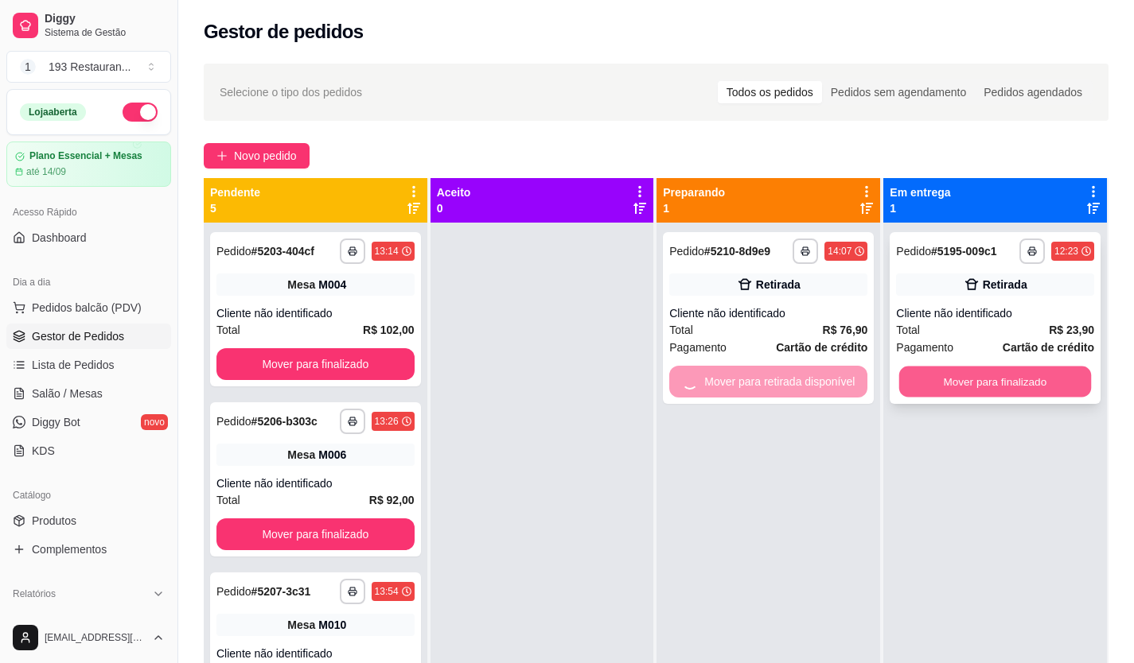
click at [947, 379] on button "Mover para finalizado" at bounding box center [995, 382] width 192 height 31
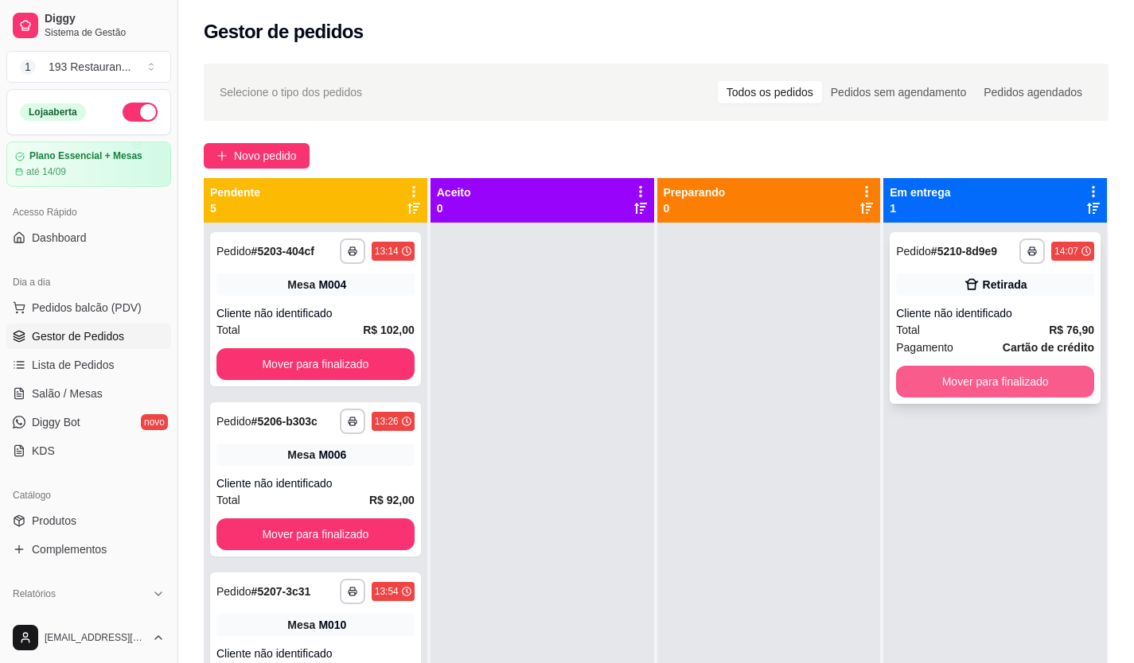
click at [1003, 379] on button "Mover para finalizado" at bounding box center [995, 382] width 198 height 32
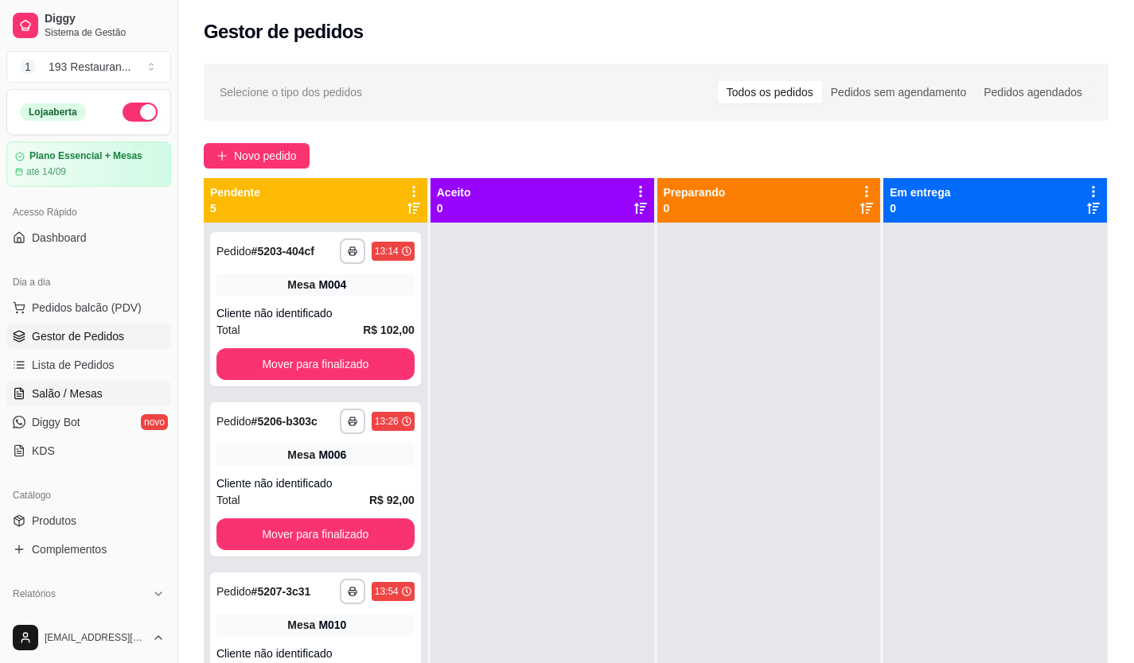
click at [57, 399] on span "Salão / Mesas" at bounding box center [67, 394] width 71 height 16
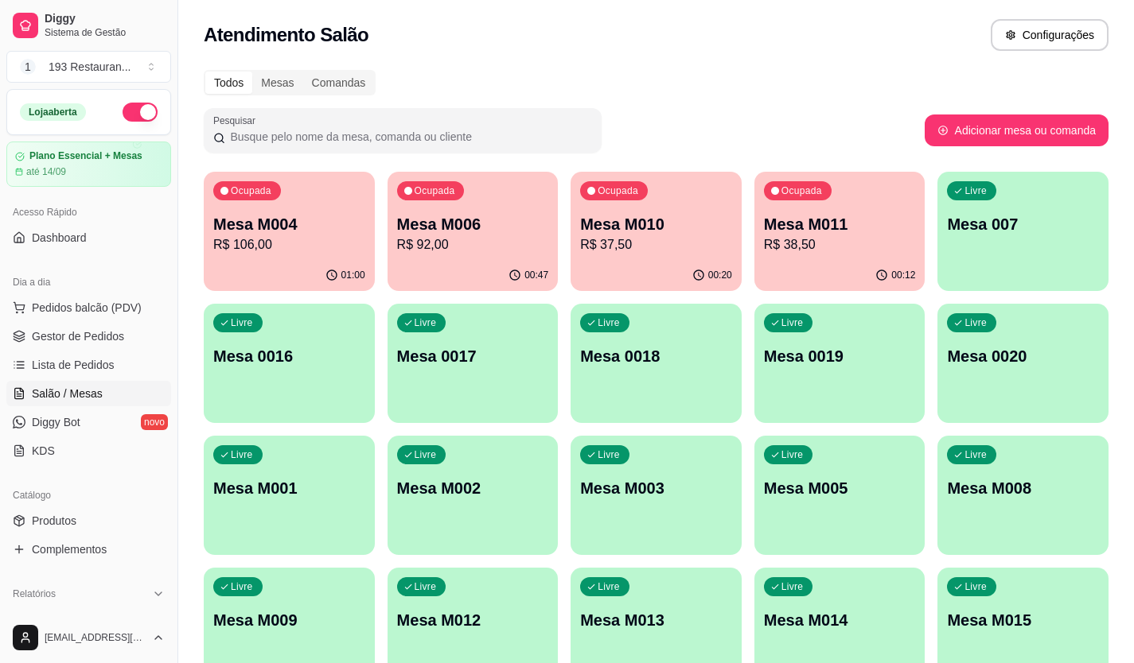
click at [299, 230] on p "Mesa M004" at bounding box center [289, 224] width 152 height 22
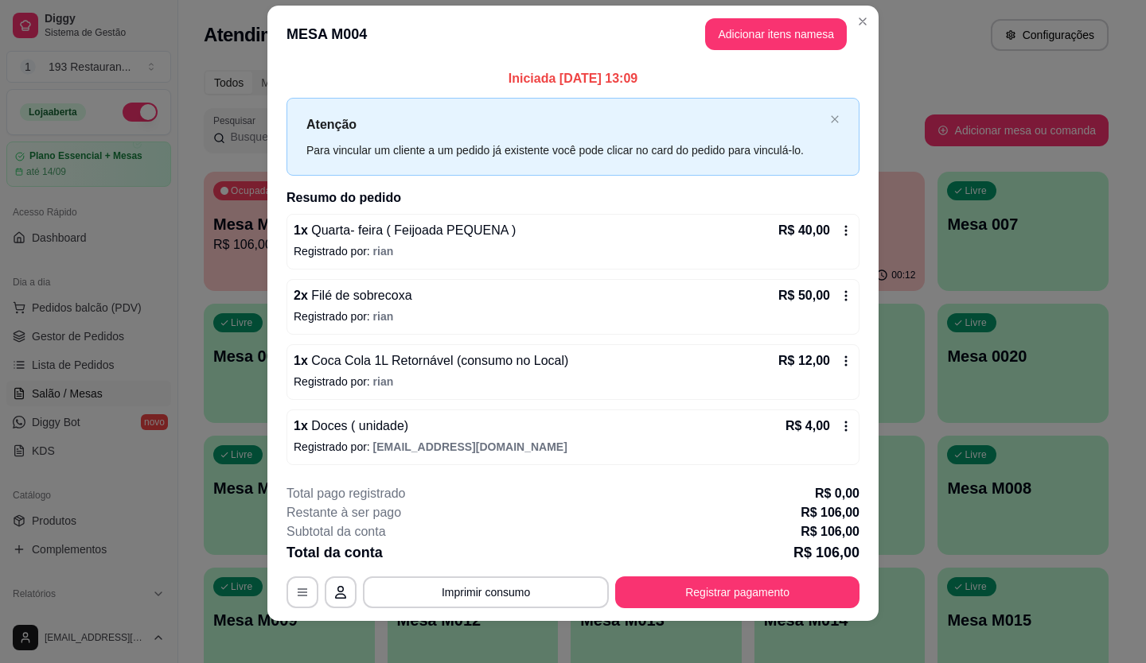
scroll to position [27, 0]
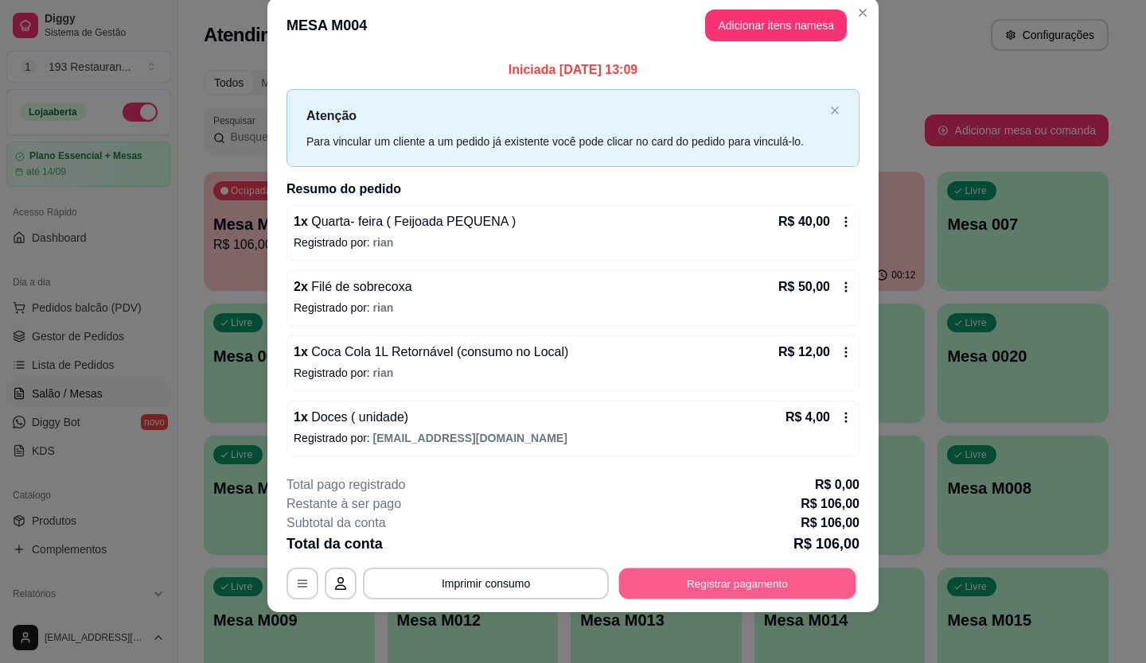
click at [777, 591] on button "Registrar pagamento" at bounding box center [737, 583] width 237 height 31
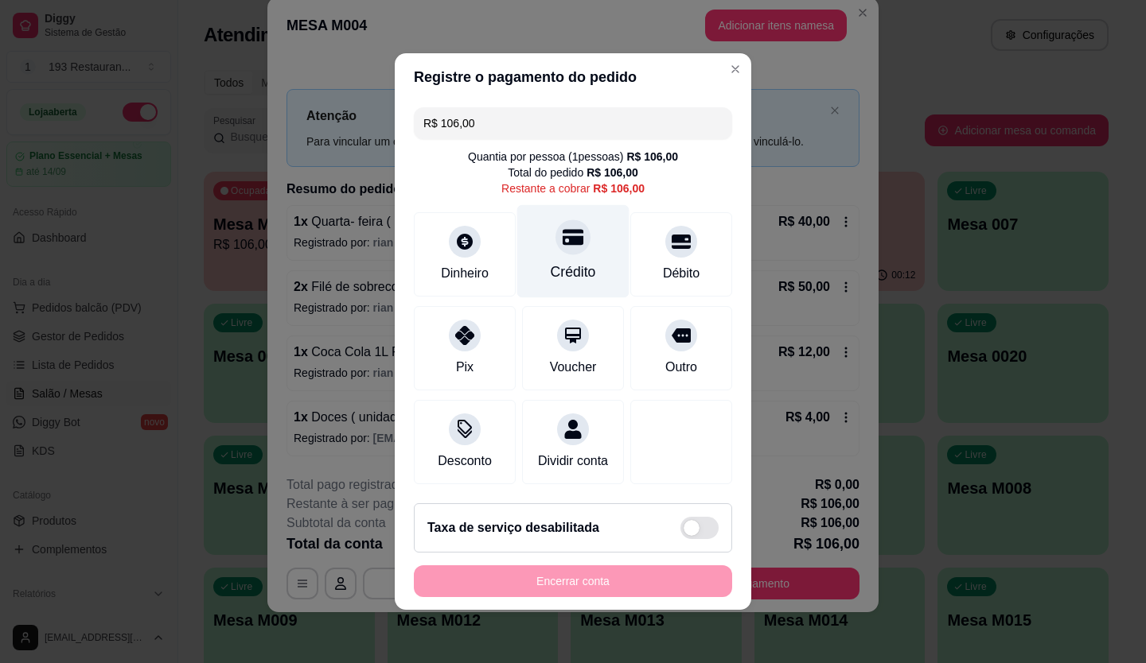
click at [558, 244] on div "Crédito" at bounding box center [573, 251] width 112 height 93
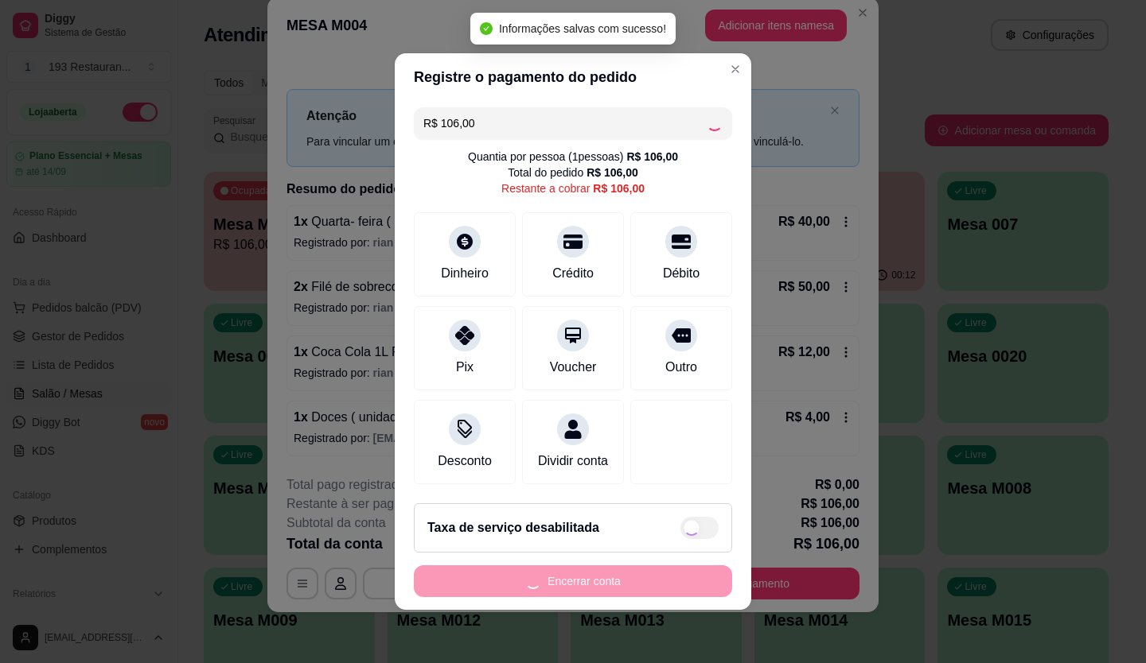
type input "R$ 0,00"
click at [667, 597] on button "Encerrar conta" at bounding box center [573, 582] width 318 height 32
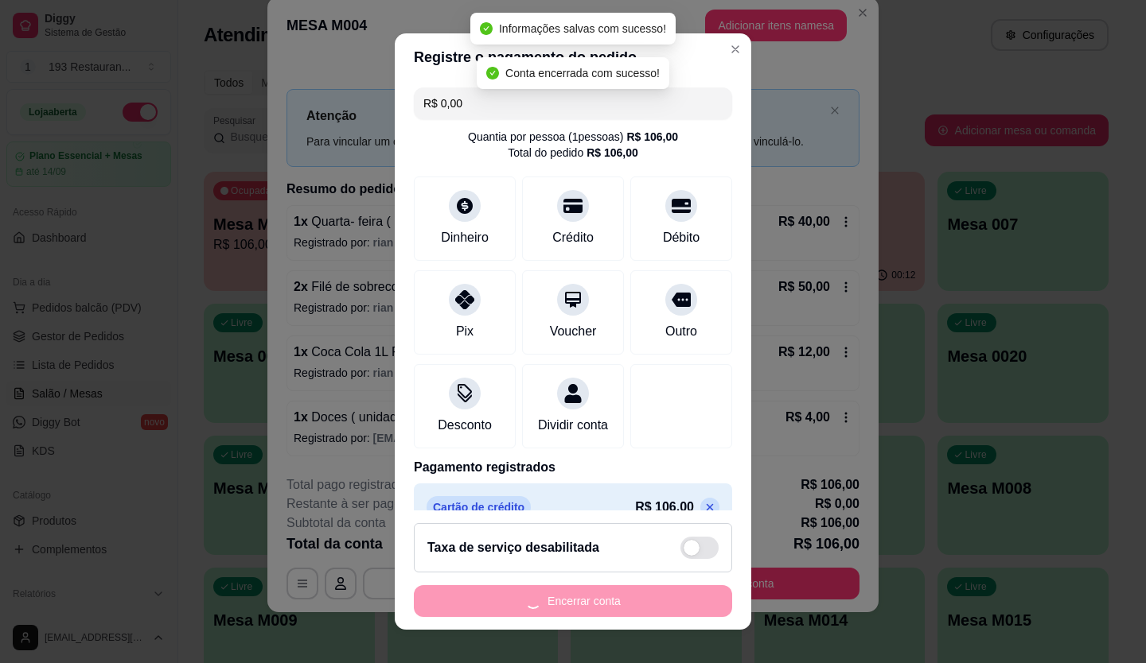
scroll to position [0, 0]
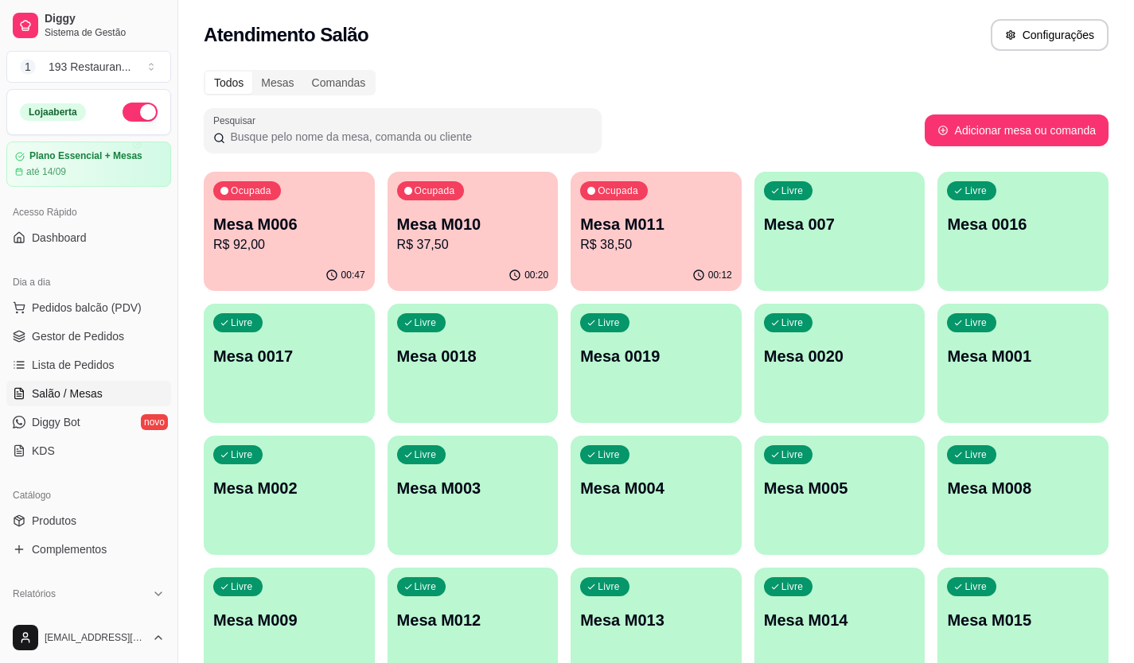
click at [238, 239] on p "R$ 92,00" at bounding box center [289, 244] width 152 height 19
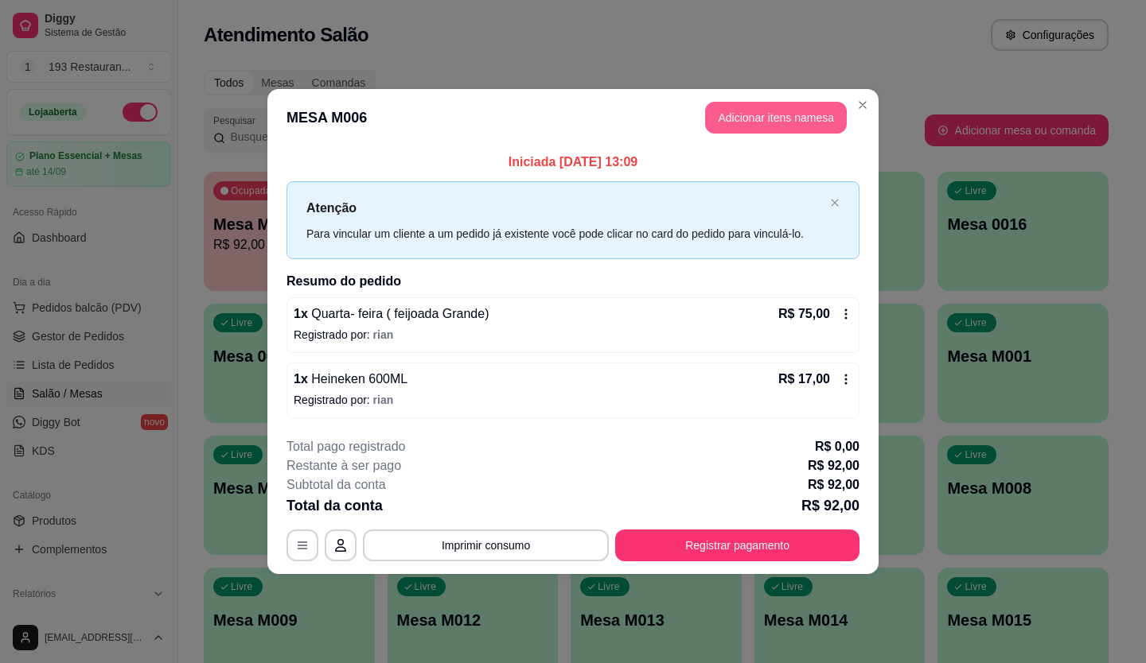
click at [771, 126] on button "Adicionar itens na mesa" at bounding box center [776, 118] width 142 height 32
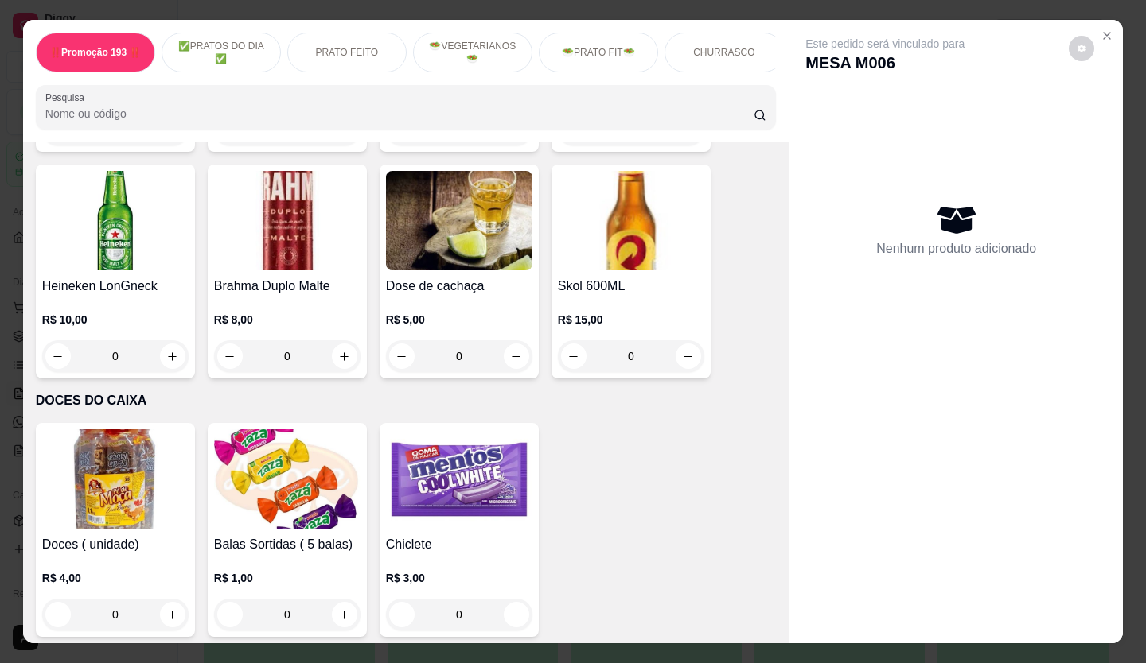
scroll to position [5779, 0]
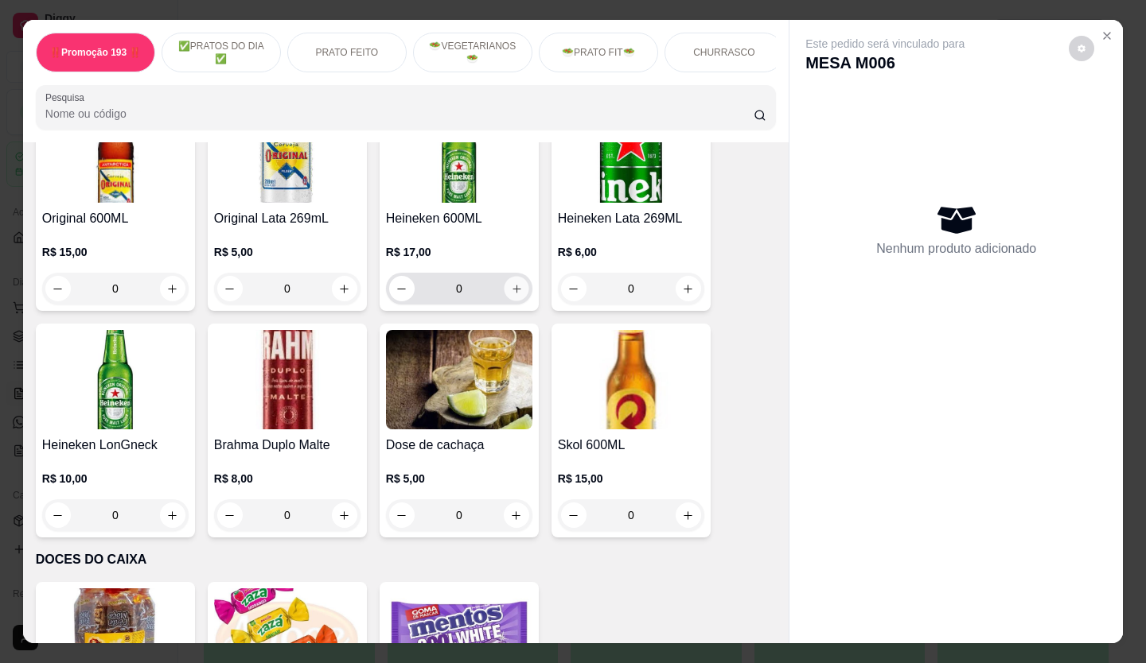
click at [516, 277] on button "increase-product-quantity" at bounding box center [516, 289] width 25 height 25
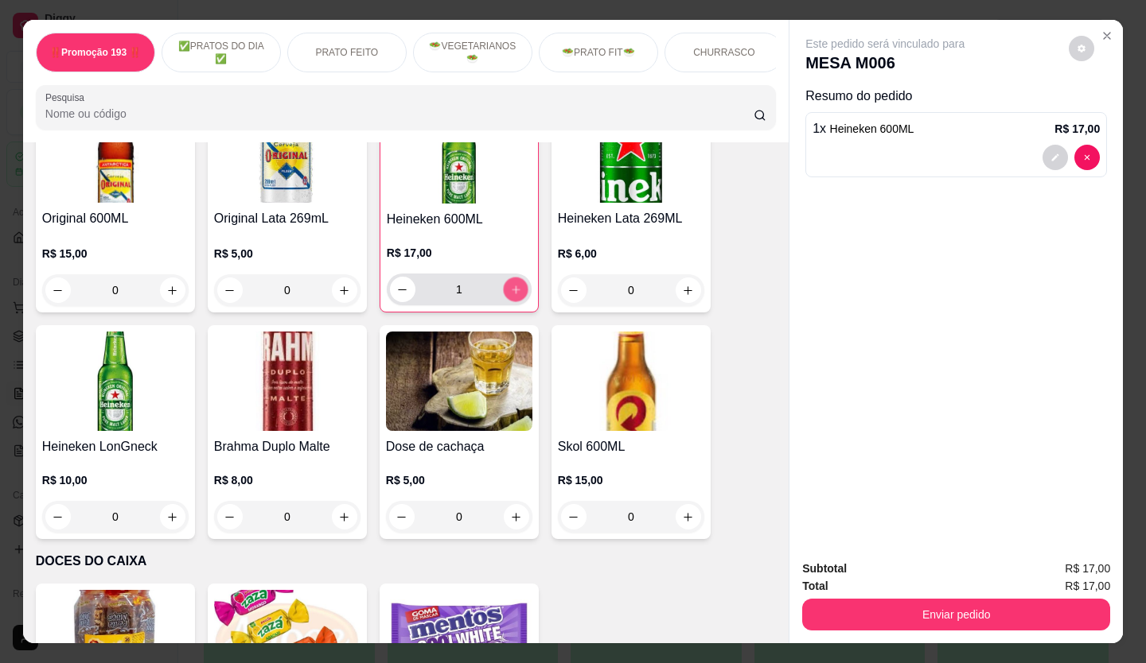
click at [516, 278] on button "increase-product-quantity" at bounding box center [515, 290] width 25 height 25
type input "2"
click at [889, 599] on button "Enviar pedido" at bounding box center [956, 615] width 308 height 32
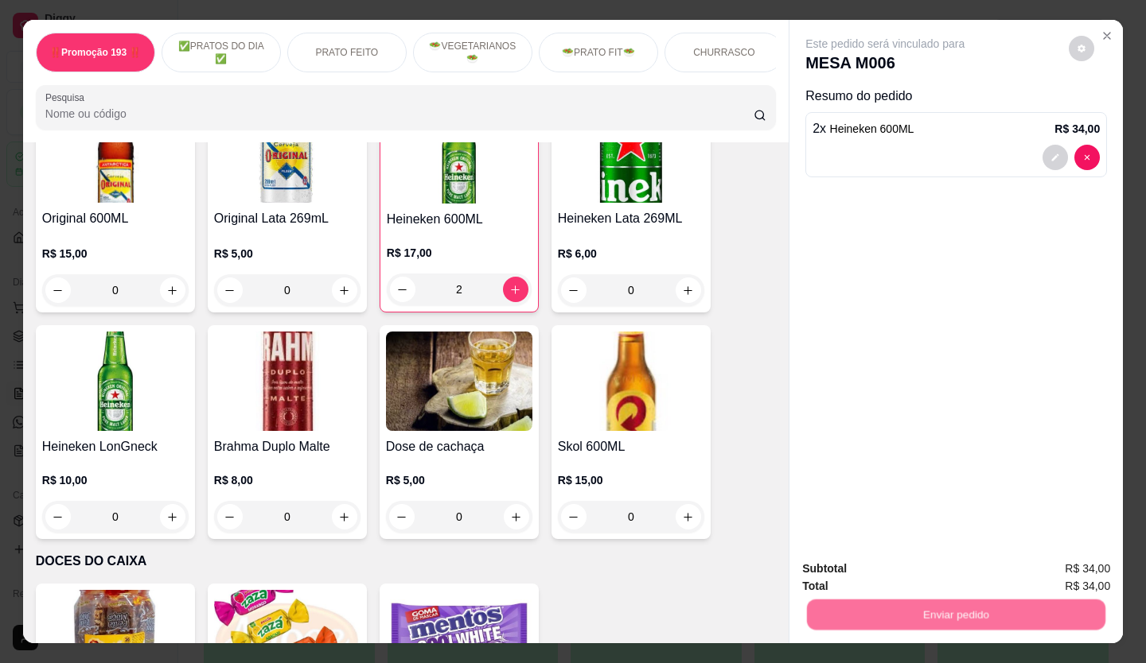
click at [883, 573] on button "Não registrar e enviar pedido" at bounding box center [902, 570] width 165 height 30
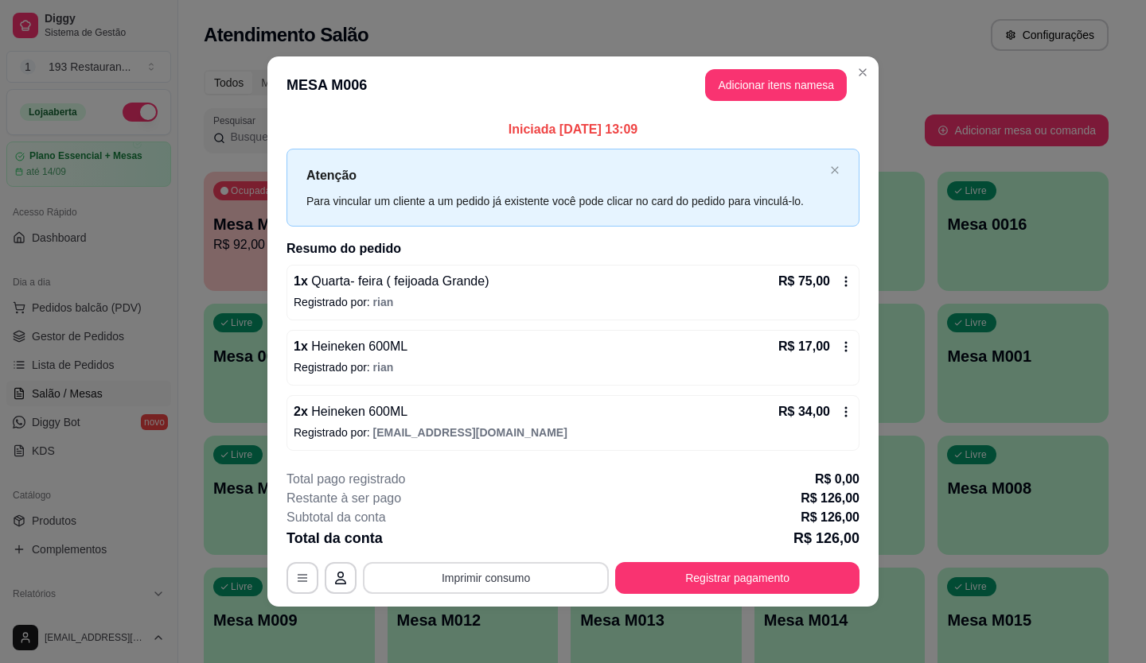
click at [555, 574] on button "Imprimir consumo" at bounding box center [486, 578] width 246 height 32
click at [518, 532] on button "CAIXA" at bounding box center [490, 541] width 111 height 25
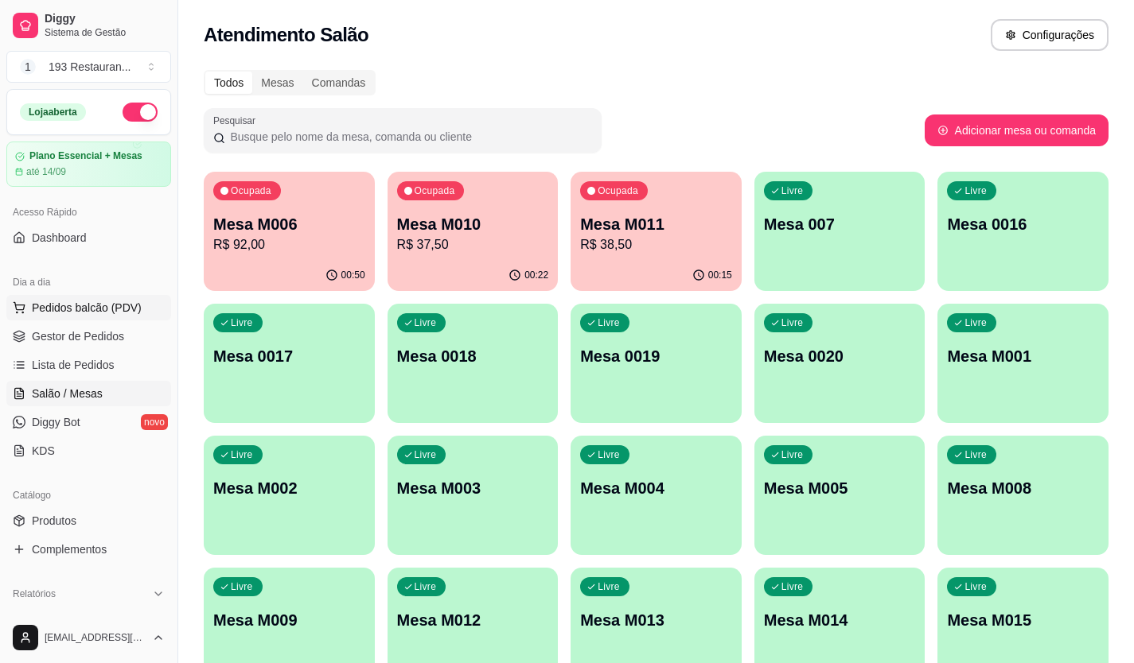
click at [130, 305] on span "Pedidos balcão (PDV)" at bounding box center [87, 308] width 110 height 16
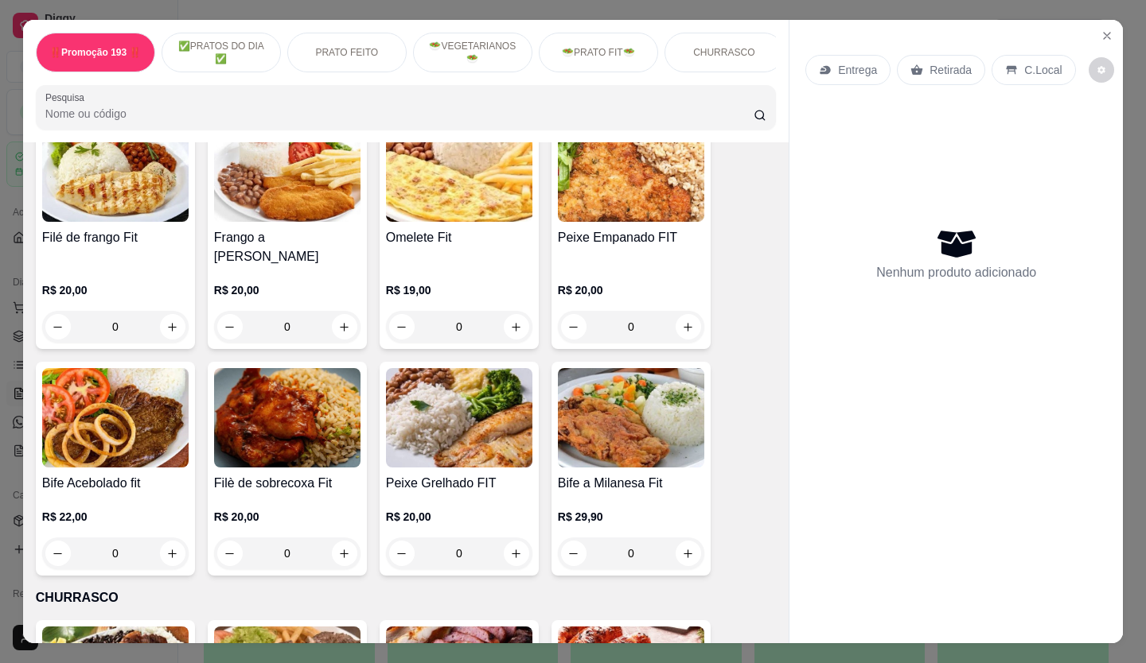
scroll to position [1909, 0]
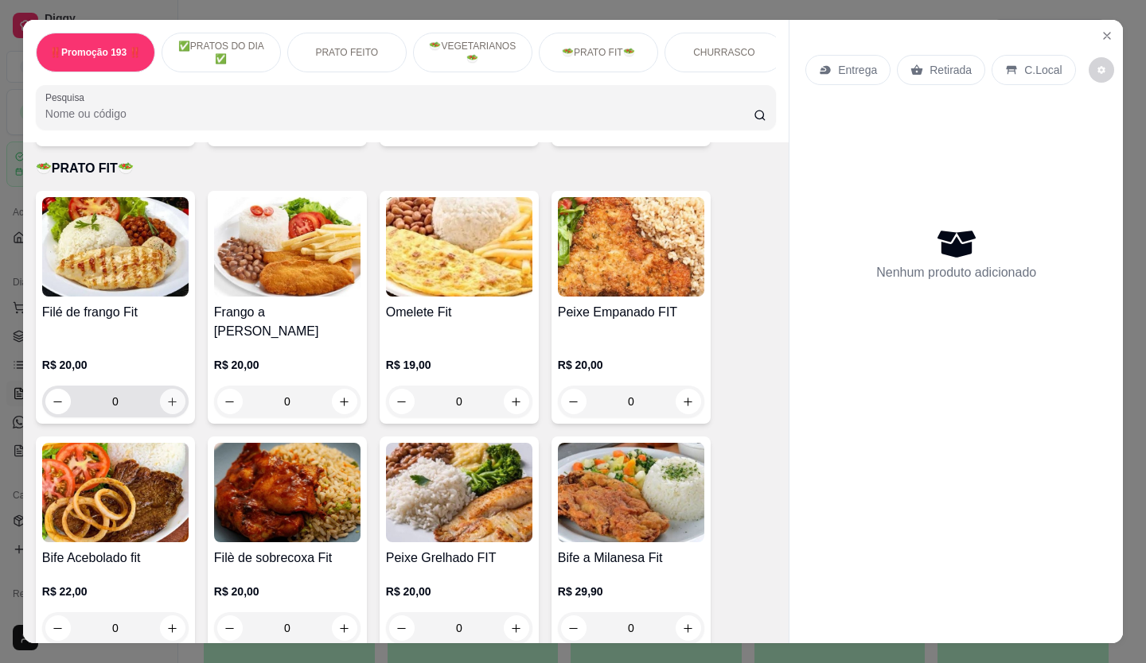
click at [177, 390] on button "increase-product-quantity" at bounding box center [172, 401] width 25 height 25
type input "1"
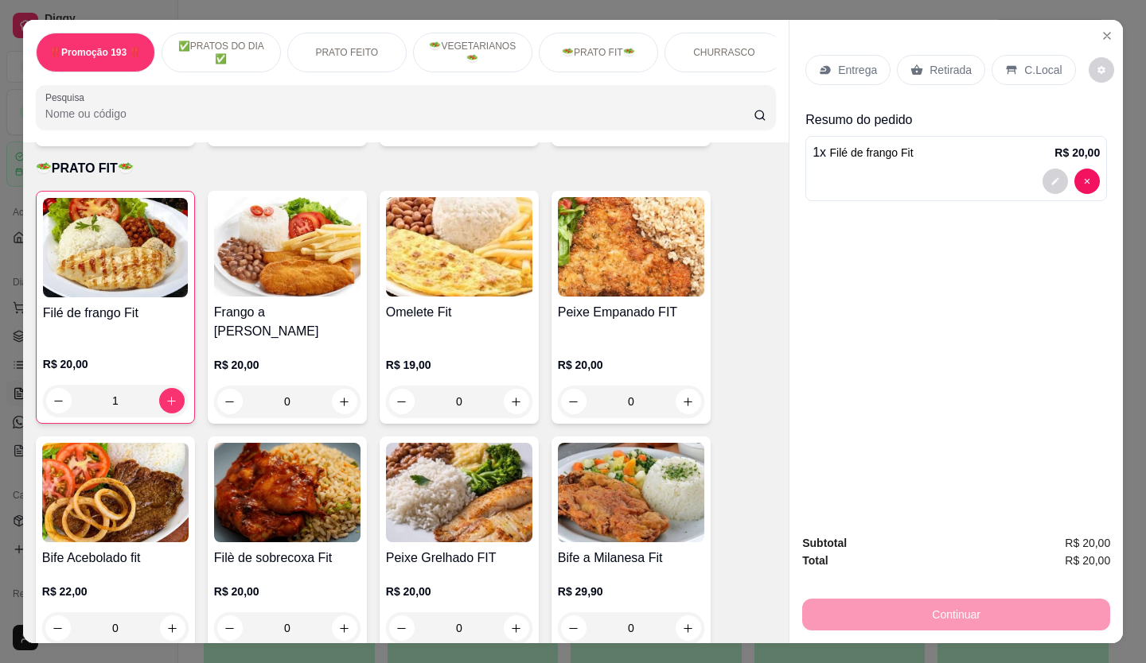
click at [944, 64] on p "Retirada" at bounding box center [950, 70] width 42 height 16
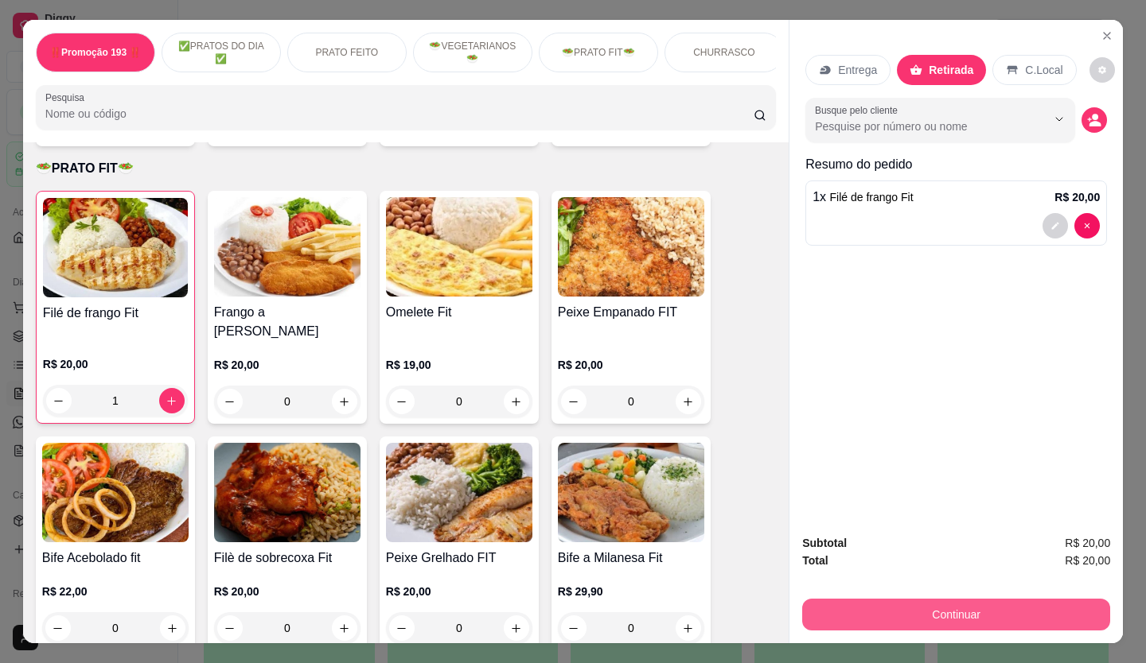
click at [911, 599] on button "Continuar" at bounding box center [956, 615] width 308 height 32
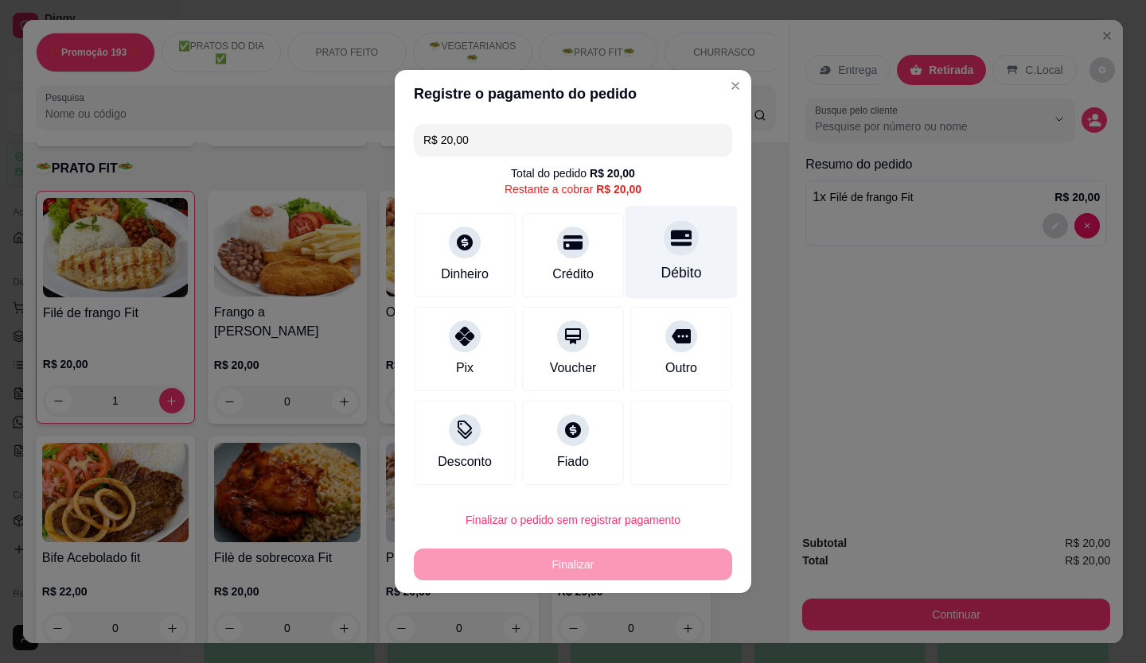
click at [683, 237] on div at bounding box center [680, 237] width 35 height 35
type input "R$ 0,00"
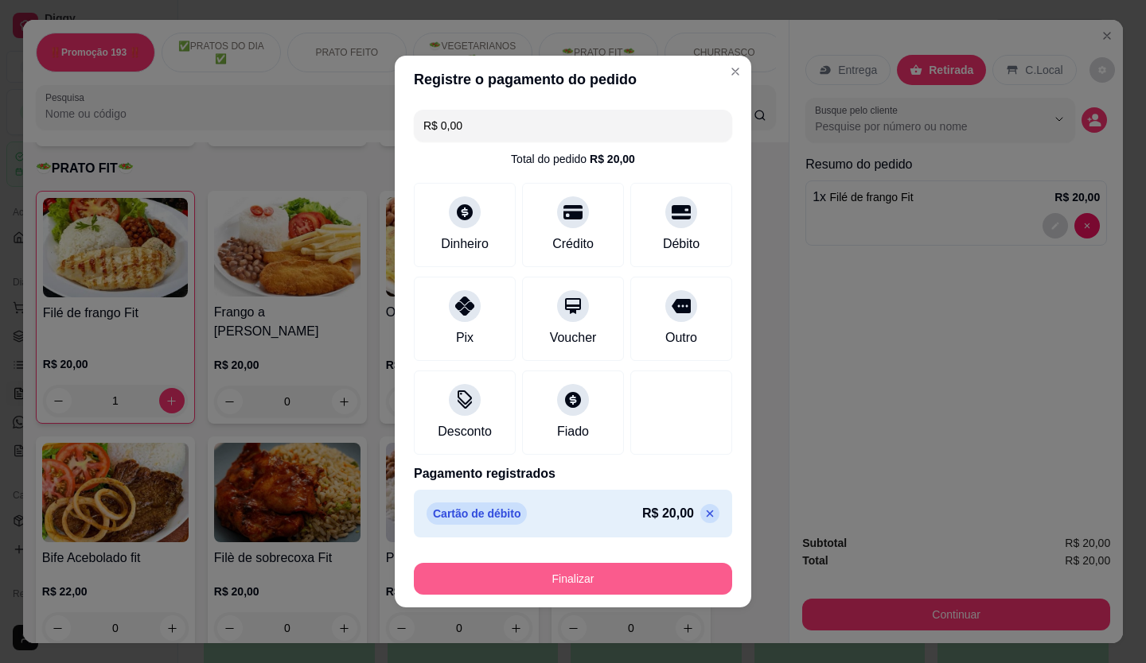
click at [526, 574] on button "Finalizar" at bounding box center [573, 579] width 318 height 32
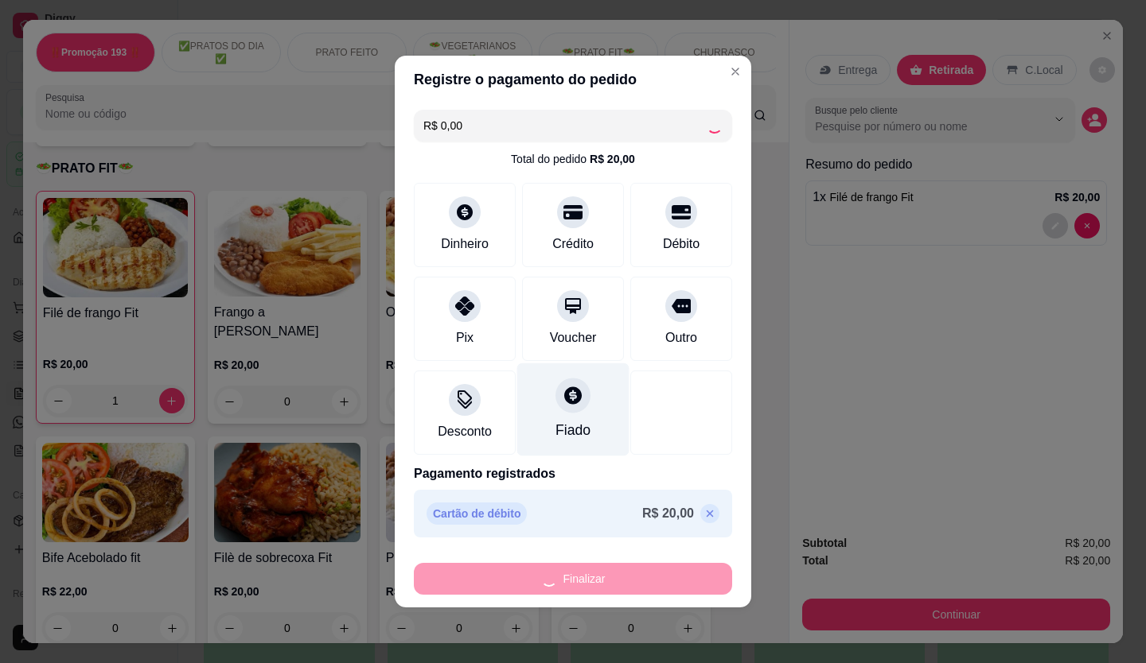
type input "0"
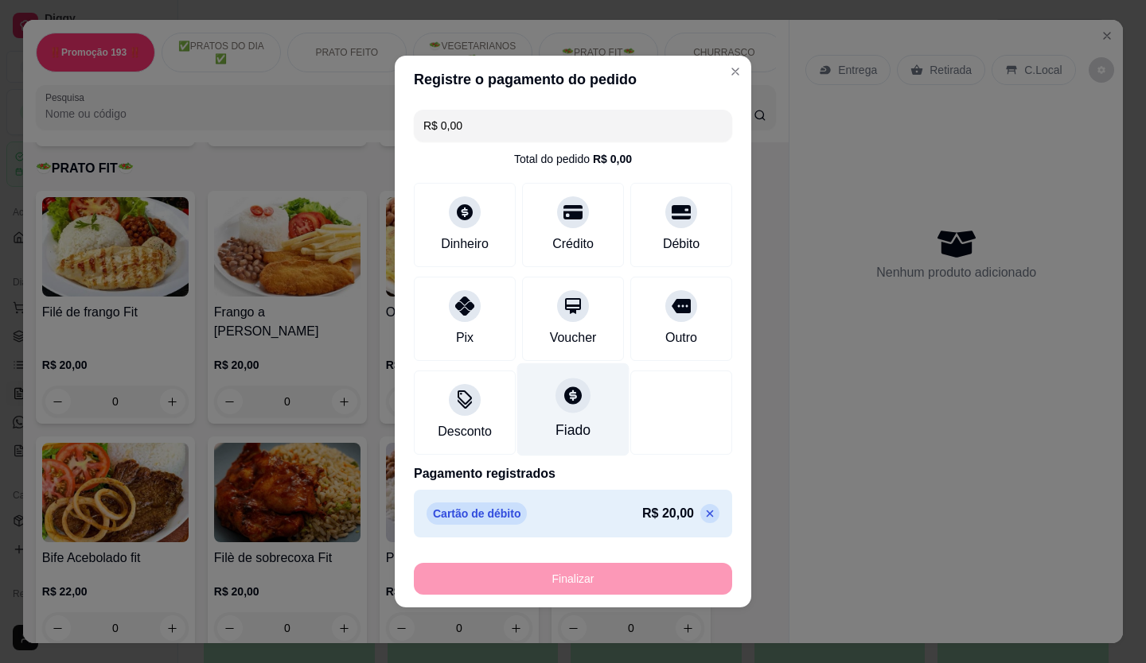
type input "-R$ 20,00"
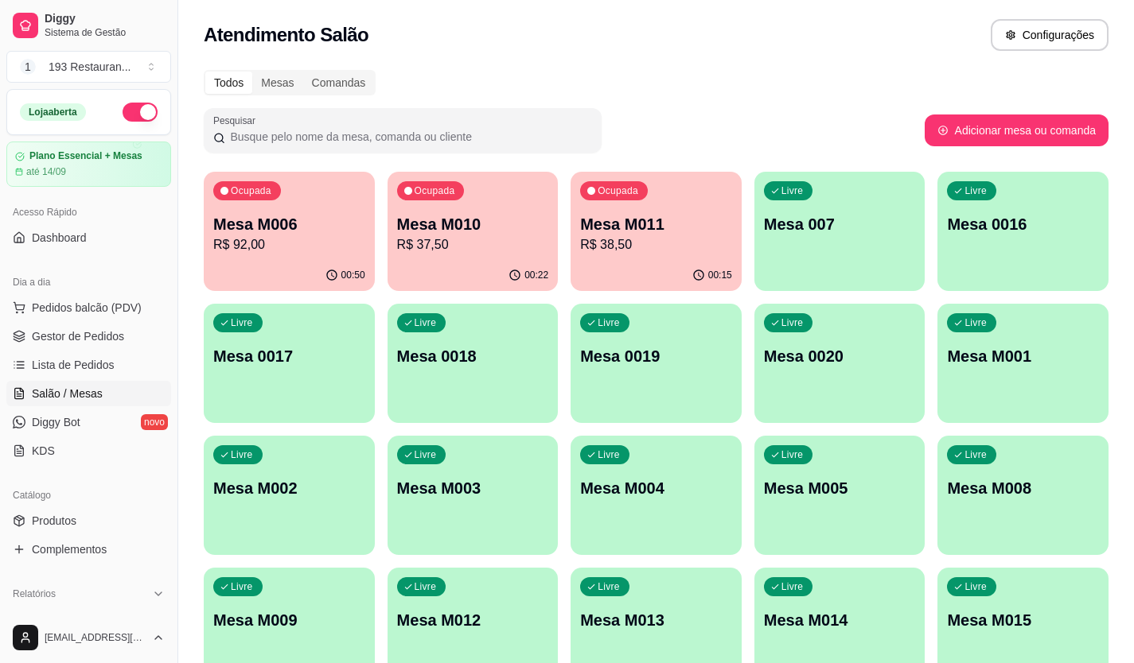
click at [501, 266] on div "00:22" at bounding box center [472, 275] width 171 height 31
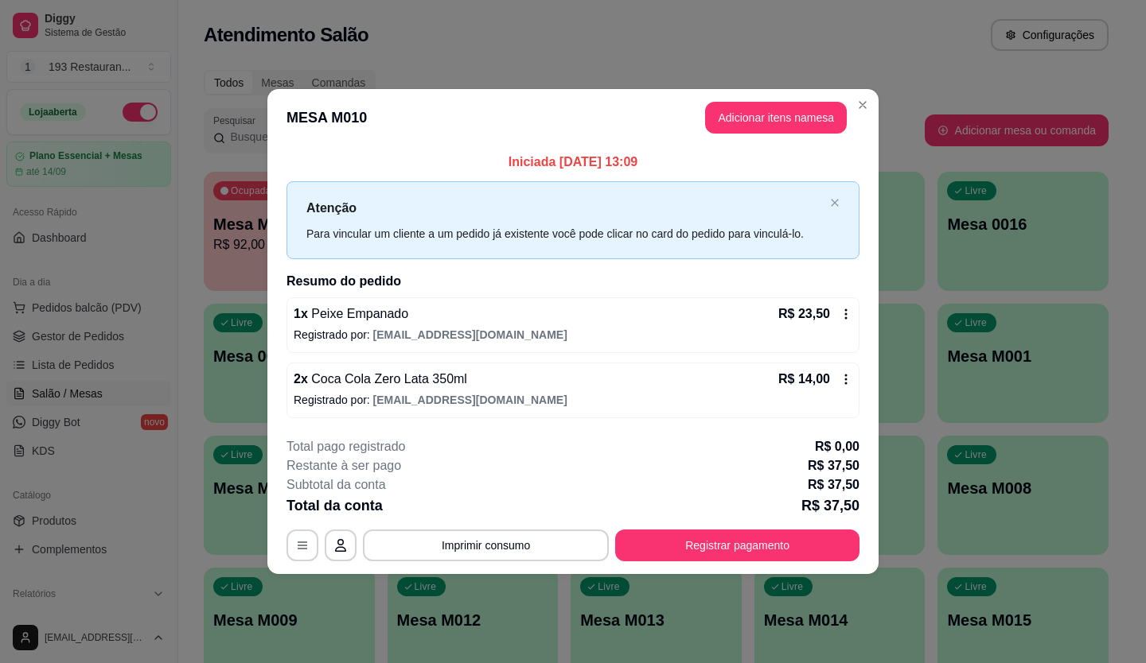
click at [788, 550] on button "Registrar pagamento" at bounding box center [737, 546] width 244 height 32
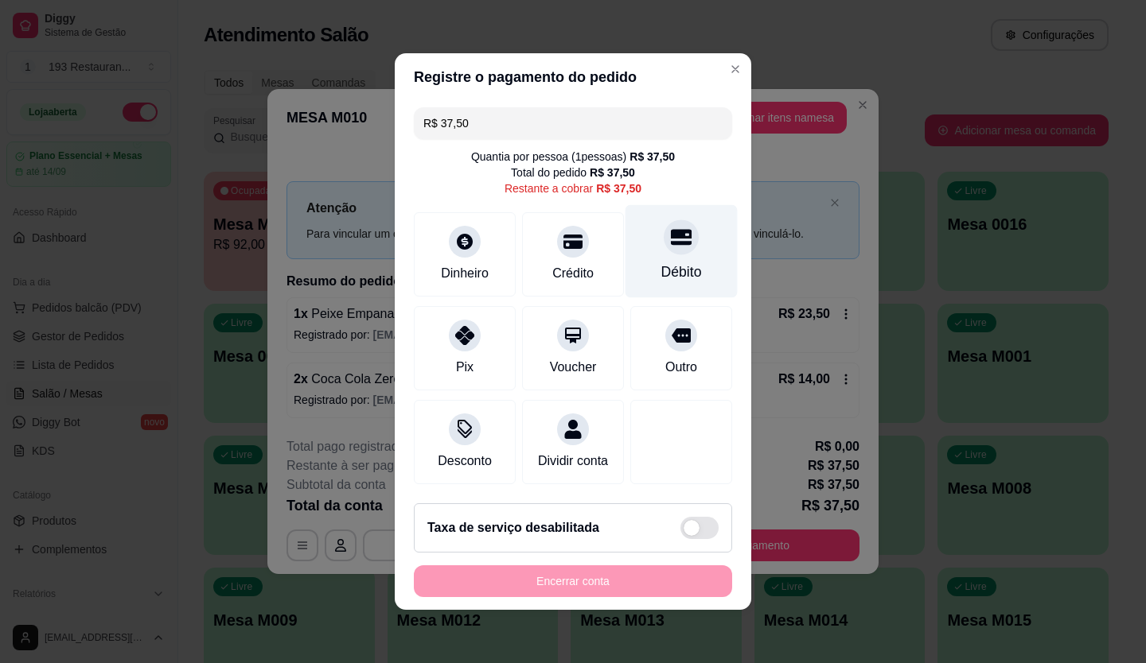
click at [672, 235] on icon at bounding box center [681, 238] width 21 height 16
type input "R$ 0,00"
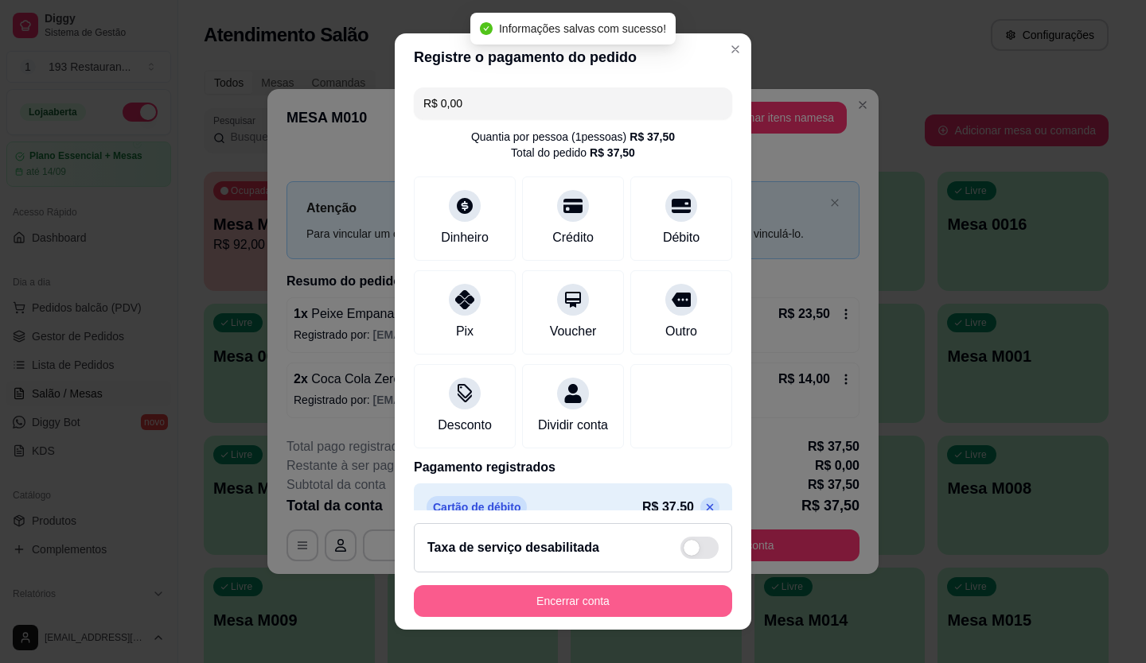
click at [655, 613] on button "Encerrar conta" at bounding box center [573, 601] width 318 height 32
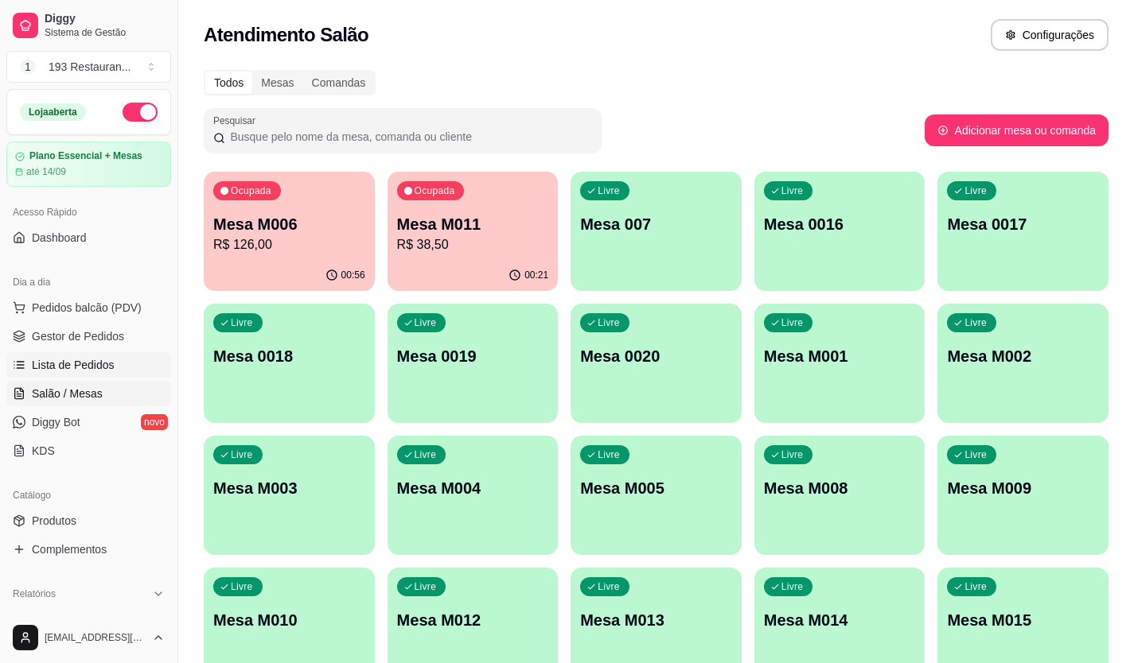
click at [91, 353] on link "Lista de Pedidos" at bounding box center [88, 364] width 165 height 25
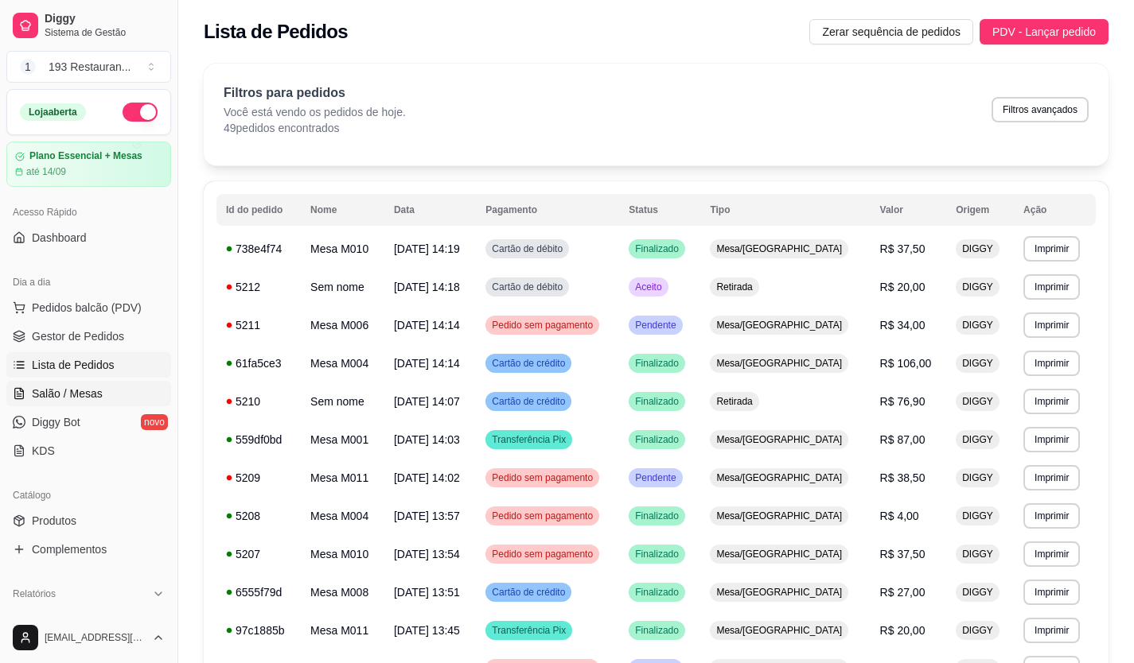
click at [86, 395] on span "Salão / Mesas" at bounding box center [67, 394] width 71 height 16
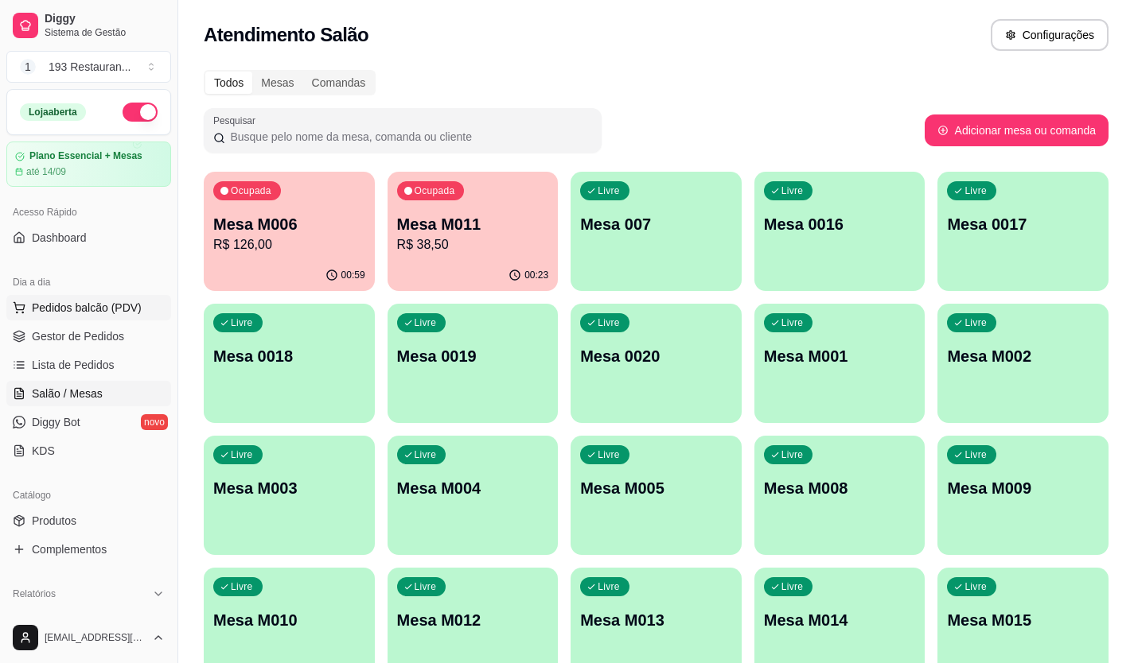
click at [99, 303] on span "Pedidos balcão (PDV)" at bounding box center [87, 308] width 110 height 16
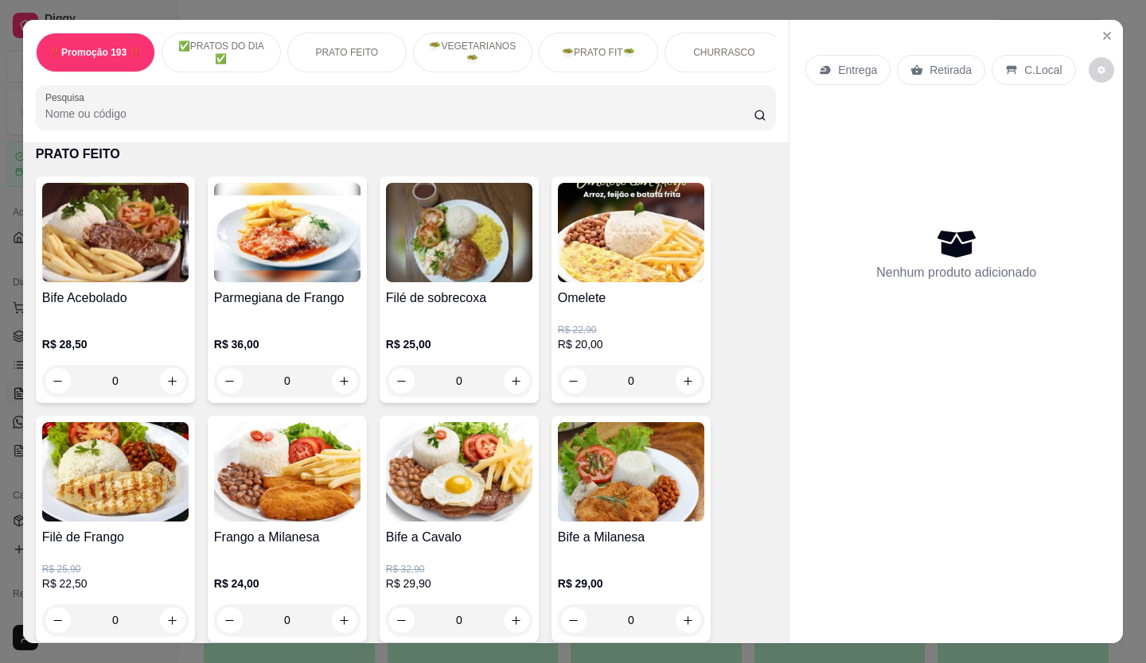
scroll to position [636, 0]
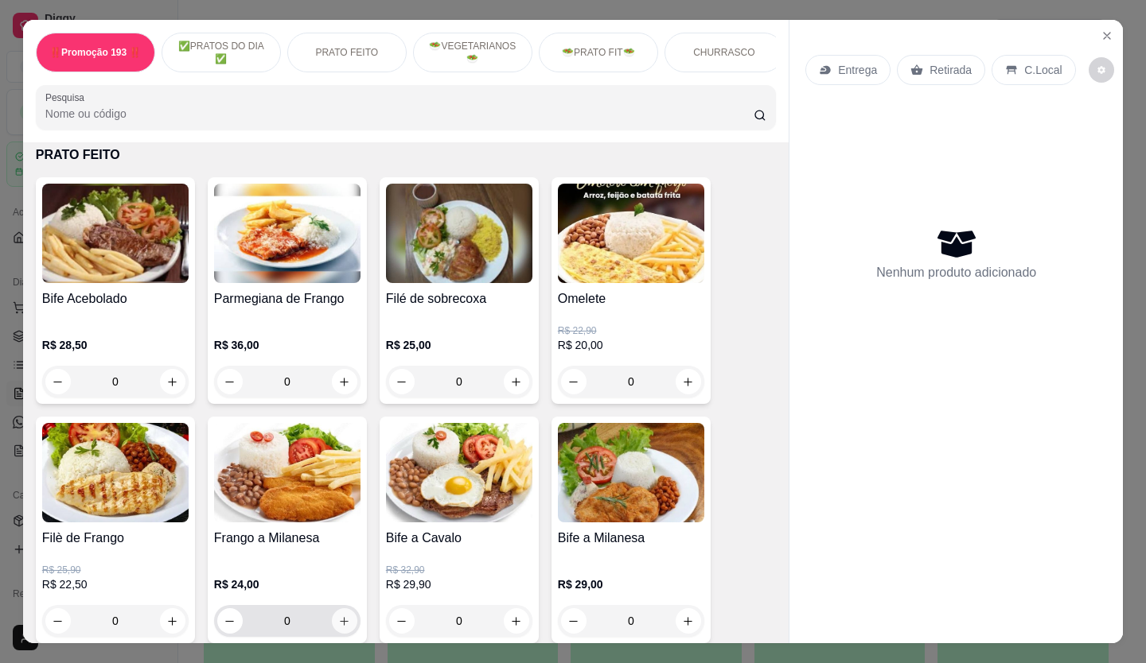
click at [338, 624] on icon "increase-product-quantity" at bounding box center [344, 622] width 12 height 12
type input "1"
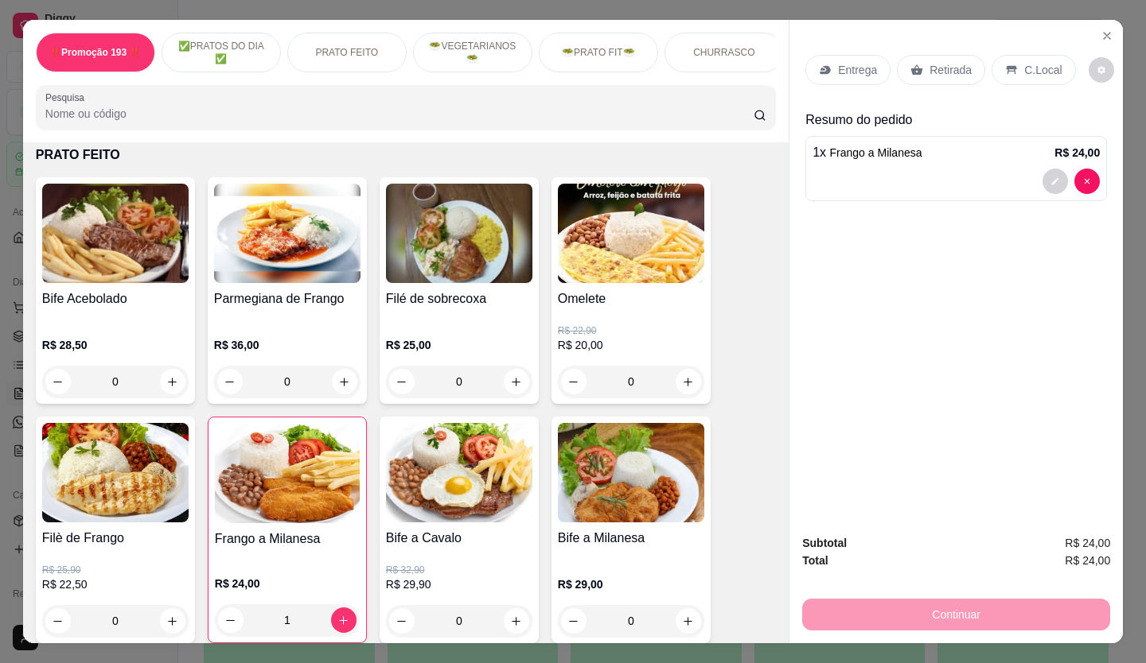
click at [940, 71] on p "Retirada" at bounding box center [950, 70] width 42 height 16
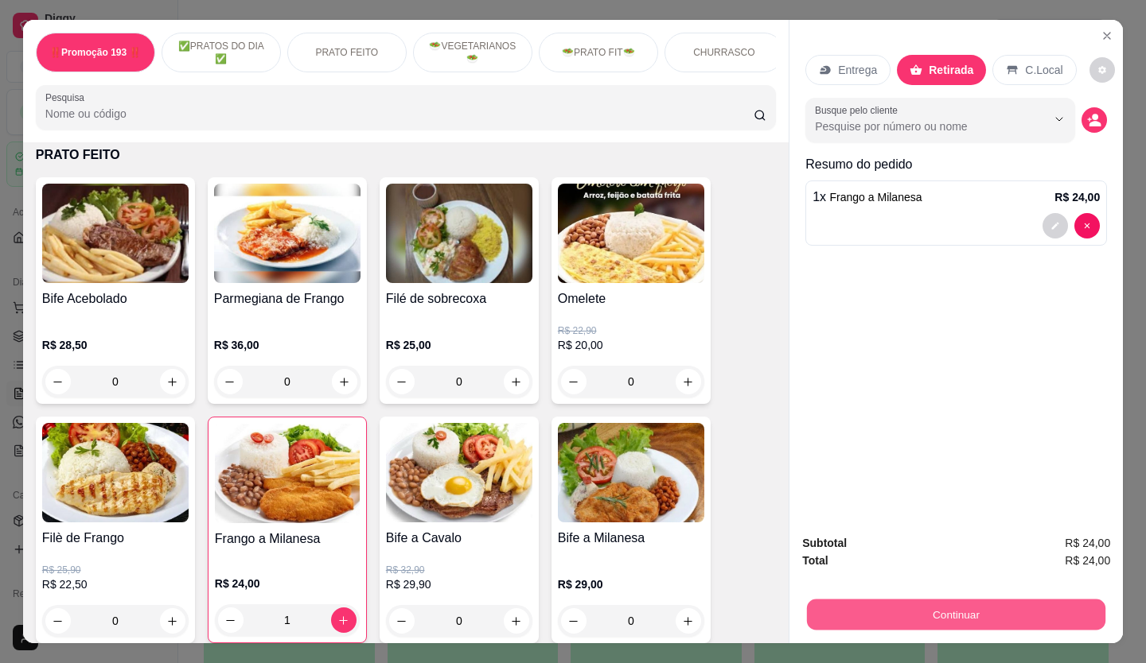
click at [877, 606] on button "Continuar" at bounding box center [956, 615] width 298 height 31
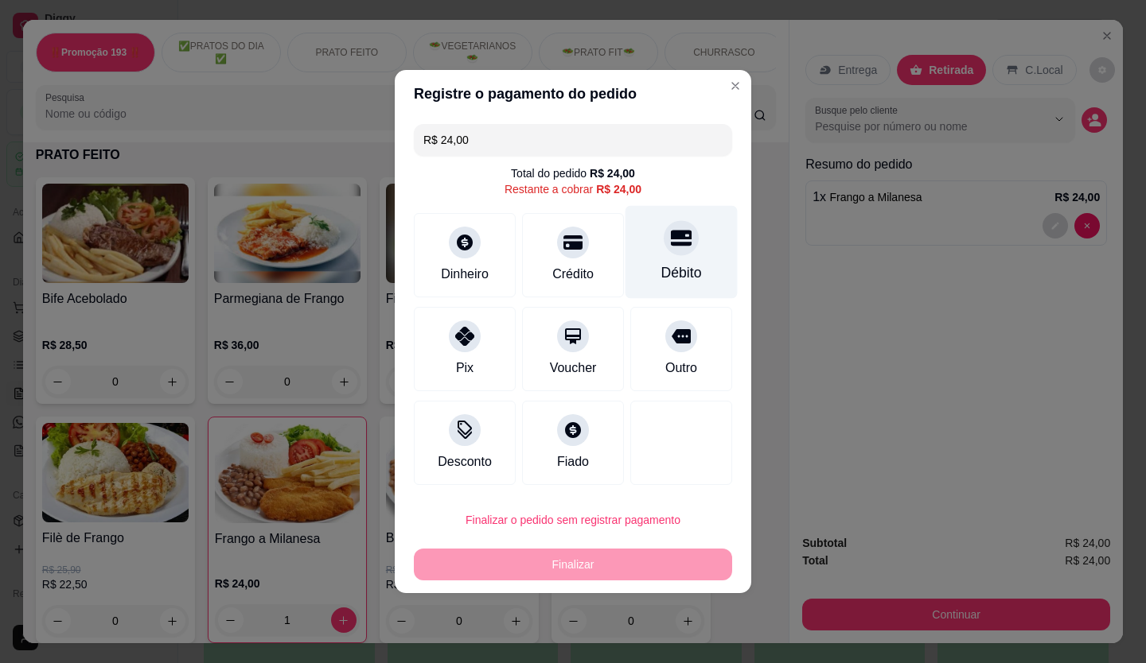
click at [680, 239] on icon at bounding box center [681, 239] width 21 height 16
type input "R$ 0,00"
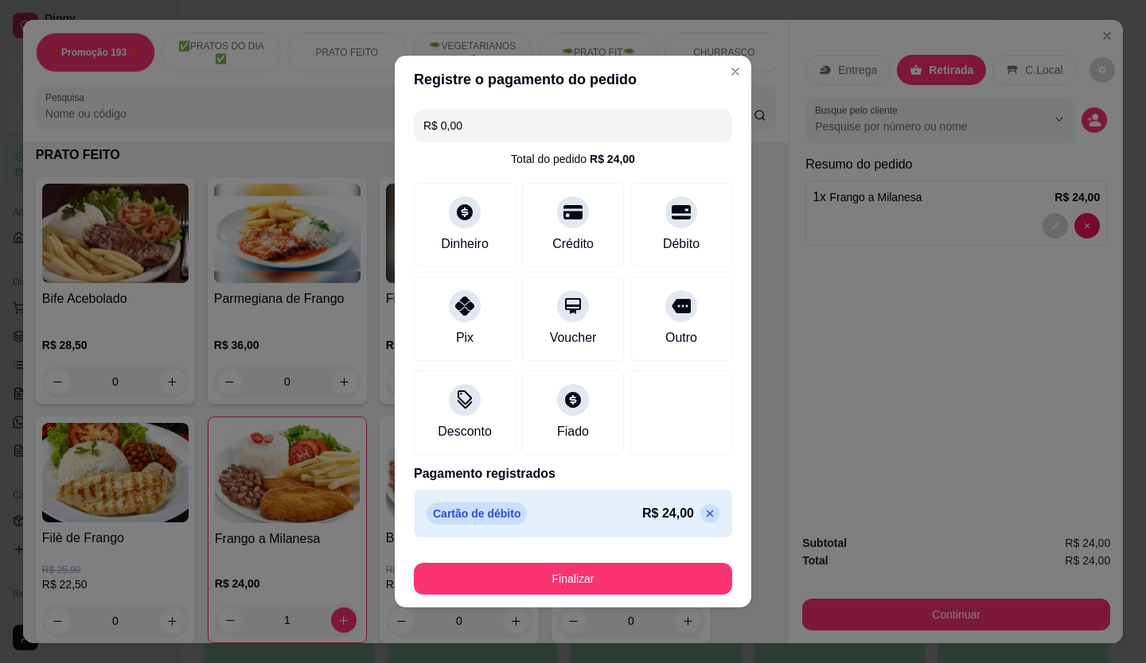
drag, startPoint x: 589, startPoint y: 527, endPoint x: 586, endPoint y: 552, distance: 24.9
click at [588, 538] on div "R$ 0,00 Total do pedido R$ 24,00 Dinheiro Crédito Débito Pix Voucher Outro Desc…" at bounding box center [573, 323] width 356 height 441
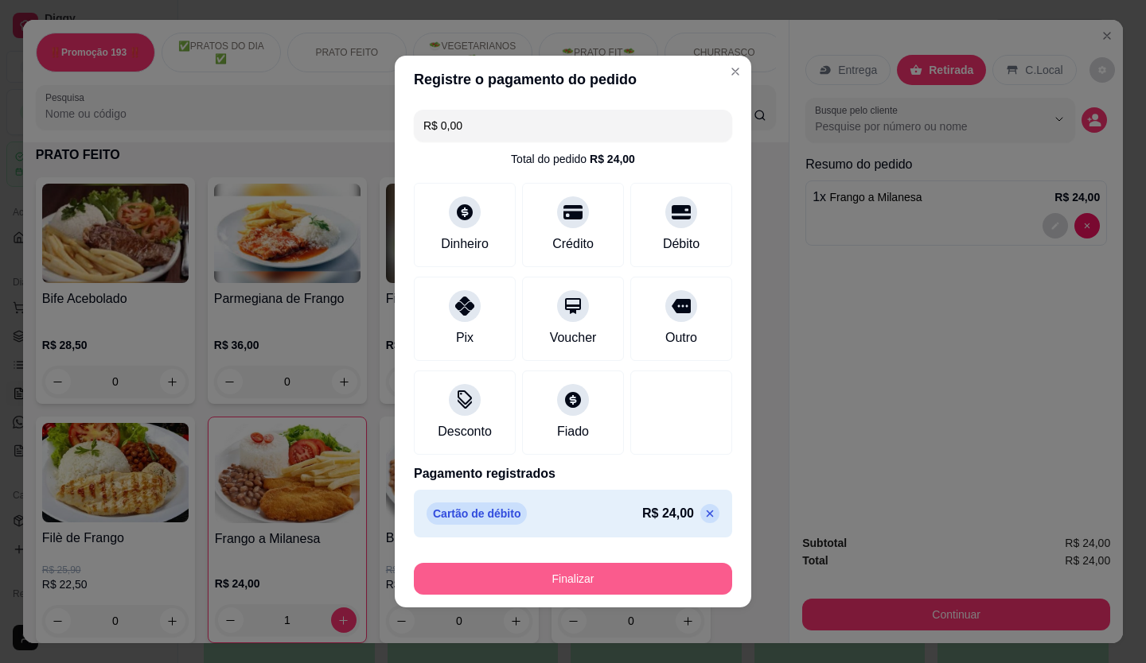
click at [586, 574] on button "Finalizar" at bounding box center [573, 579] width 318 height 32
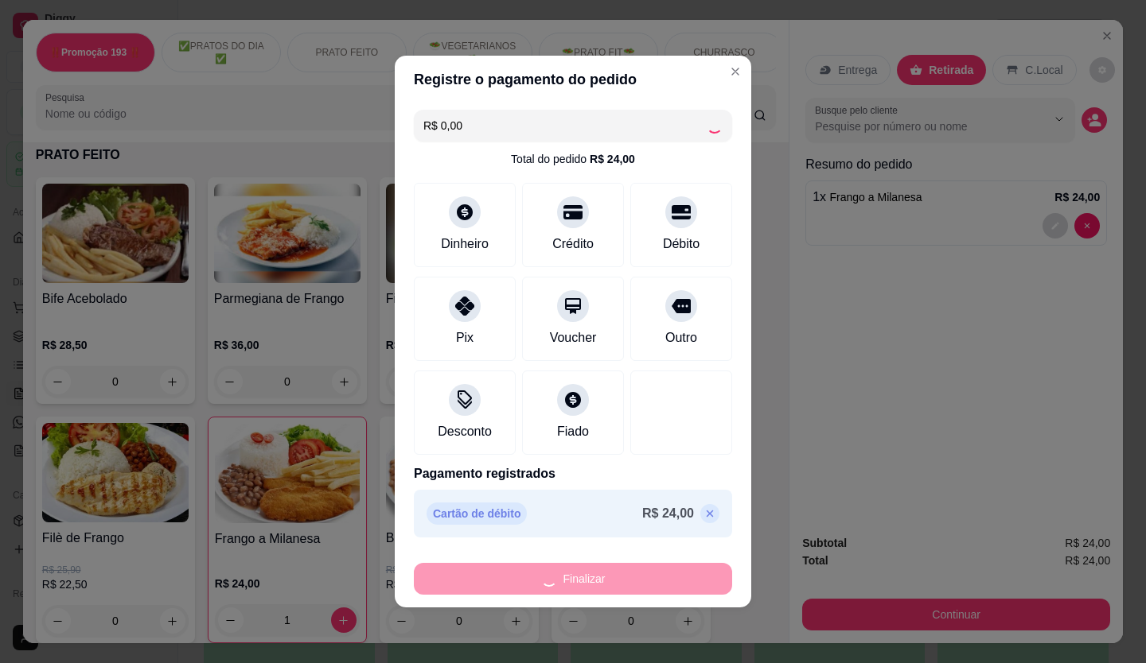
type input "0"
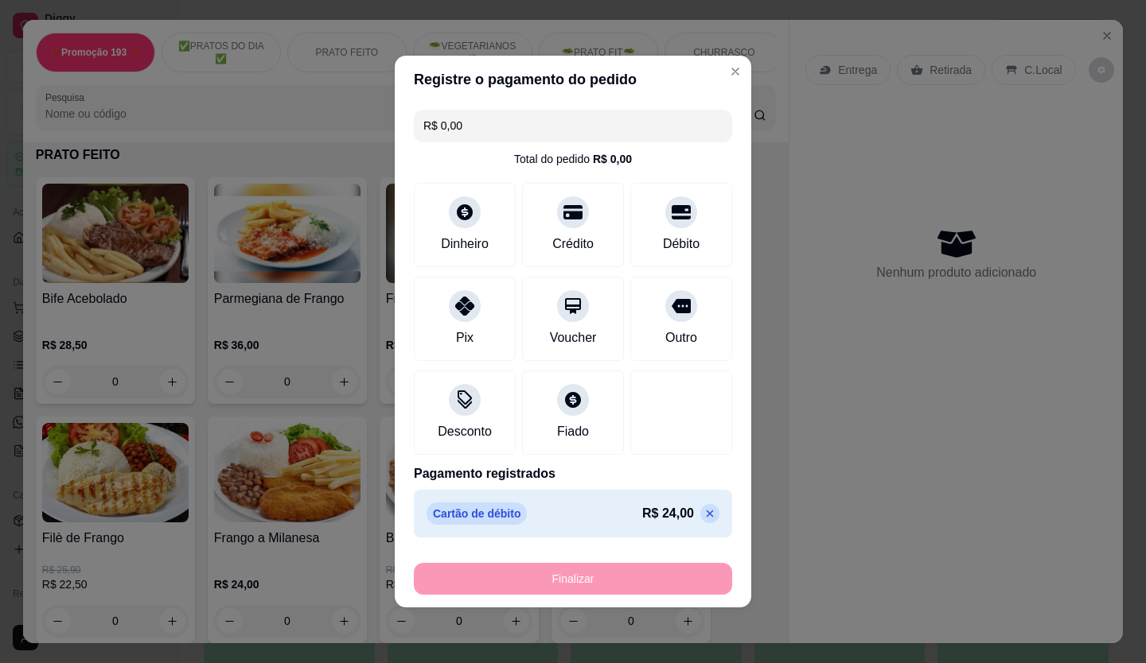
type input "-R$ 24,00"
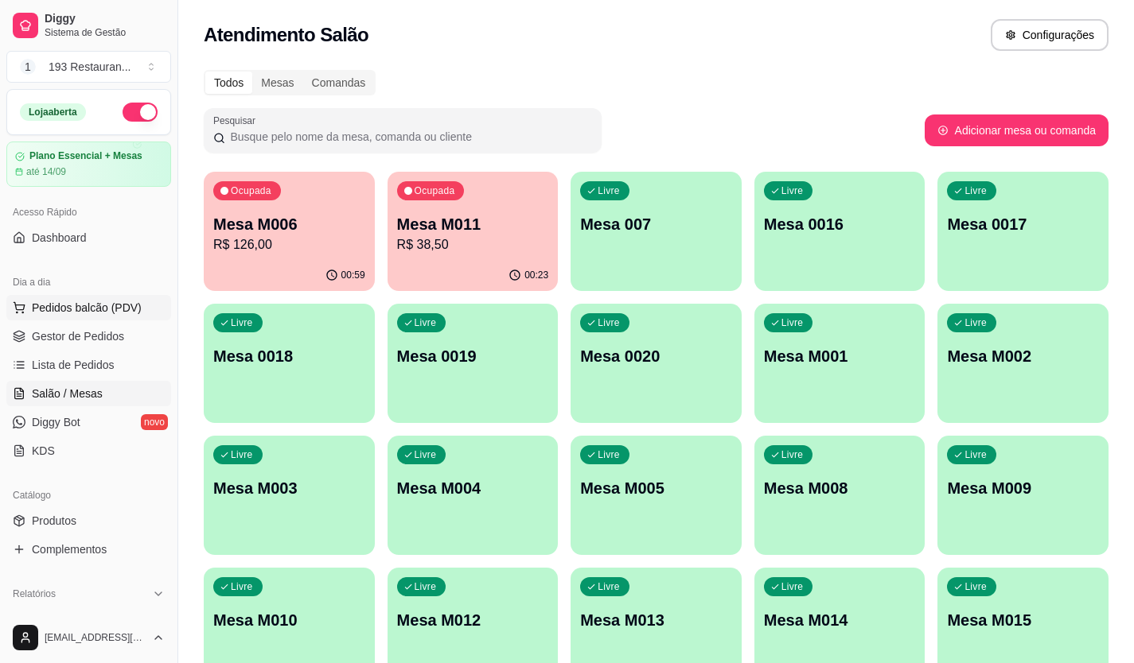
click at [130, 302] on span "Pedidos balcão (PDV)" at bounding box center [87, 308] width 110 height 16
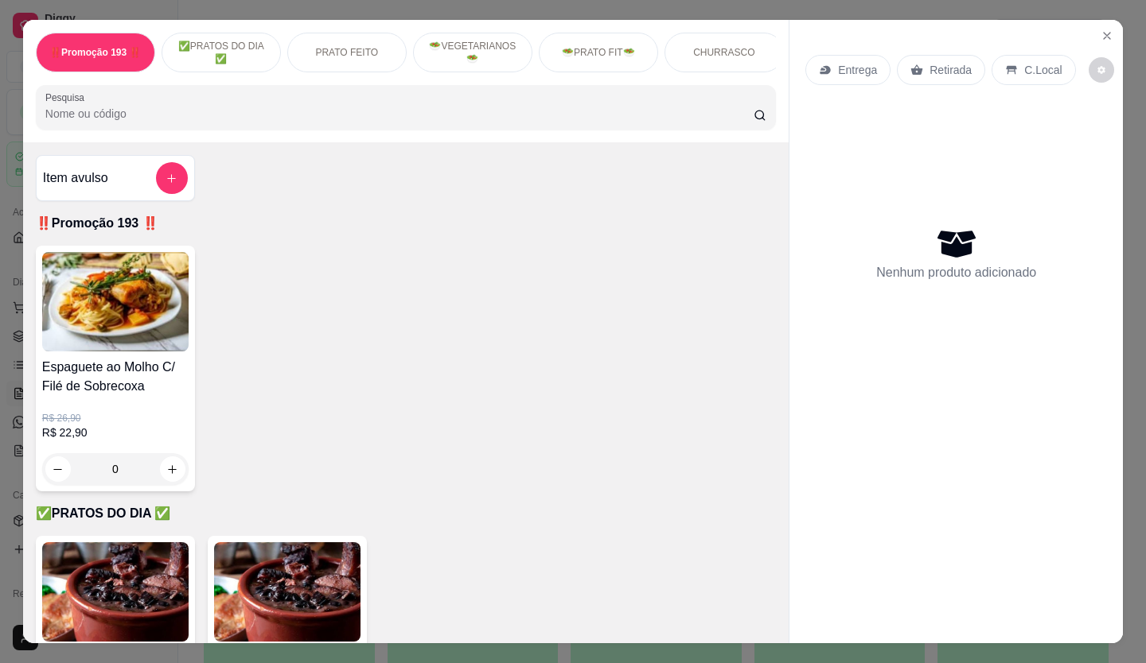
click at [920, 70] on div "Retirada" at bounding box center [941, 70] width 88 height 30
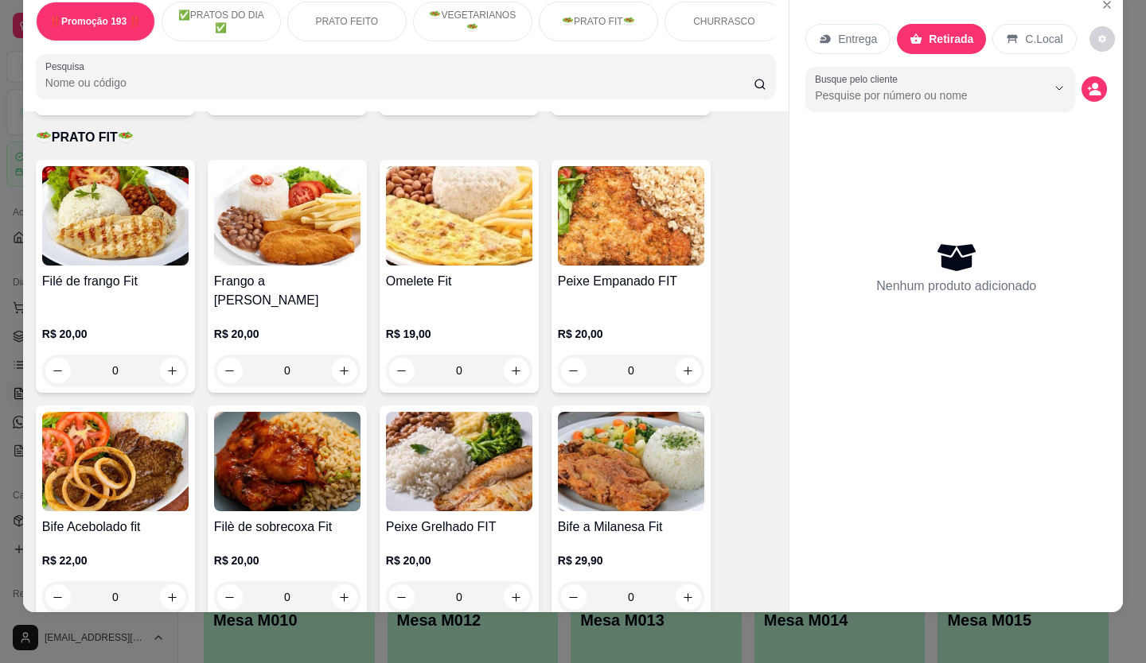
scroll to position [1352, 0]
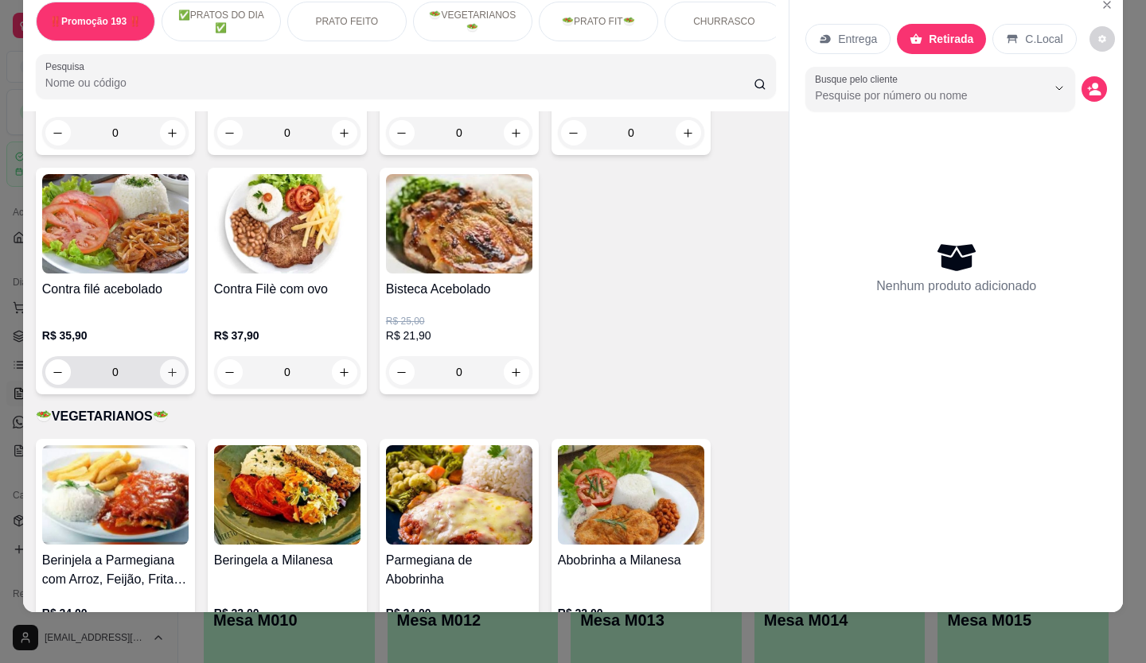
click at [166, 375] on icon "increase-product-quantity" at bounding box center [172, 373] width 12 height 12
type input "1"
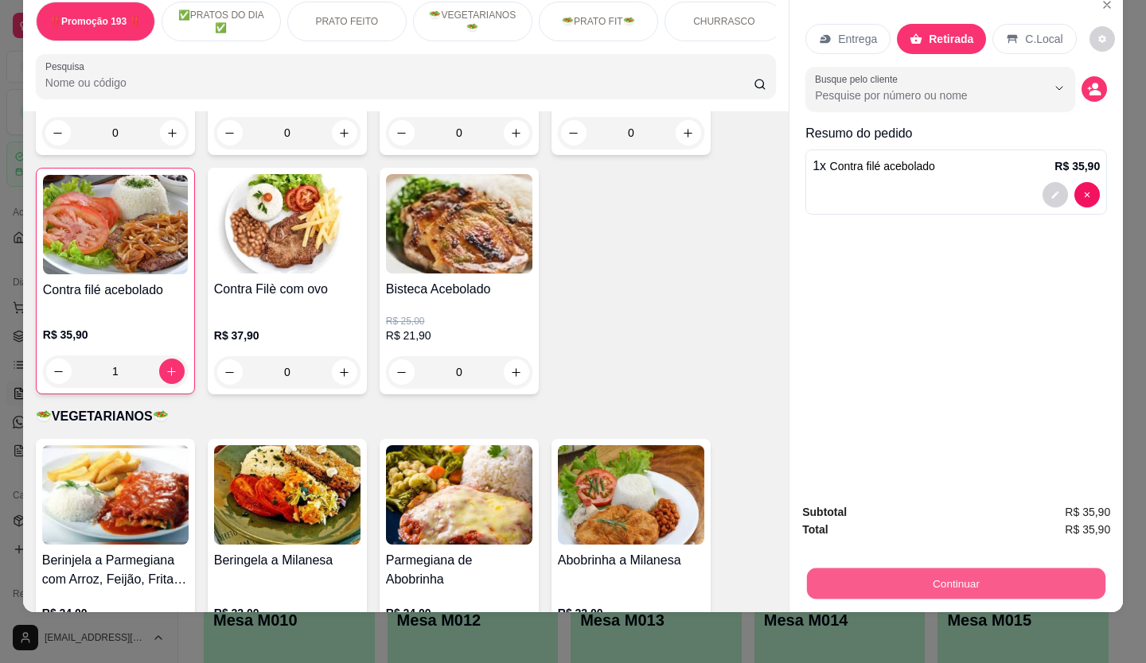
click at [936, 586] on button "Continuar" at bounding box center [956, 584] width 298 height 31
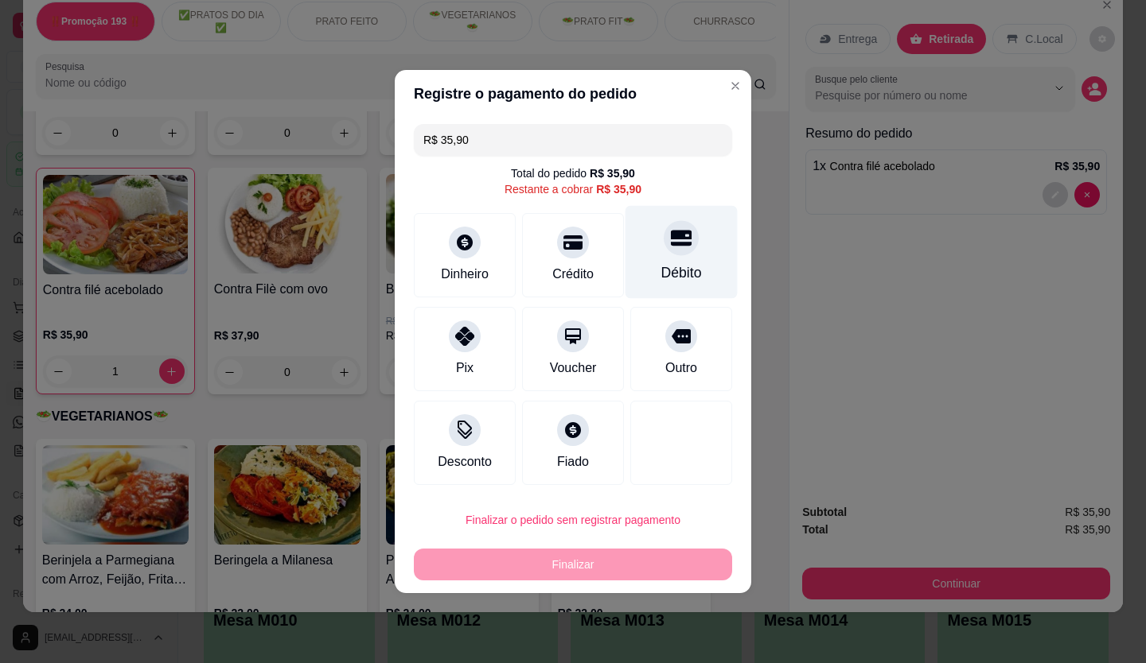
click at [652, 243] on div "Débito" at bounding box center [681, 252] width 112 height 93
type input "R$ 0,00"
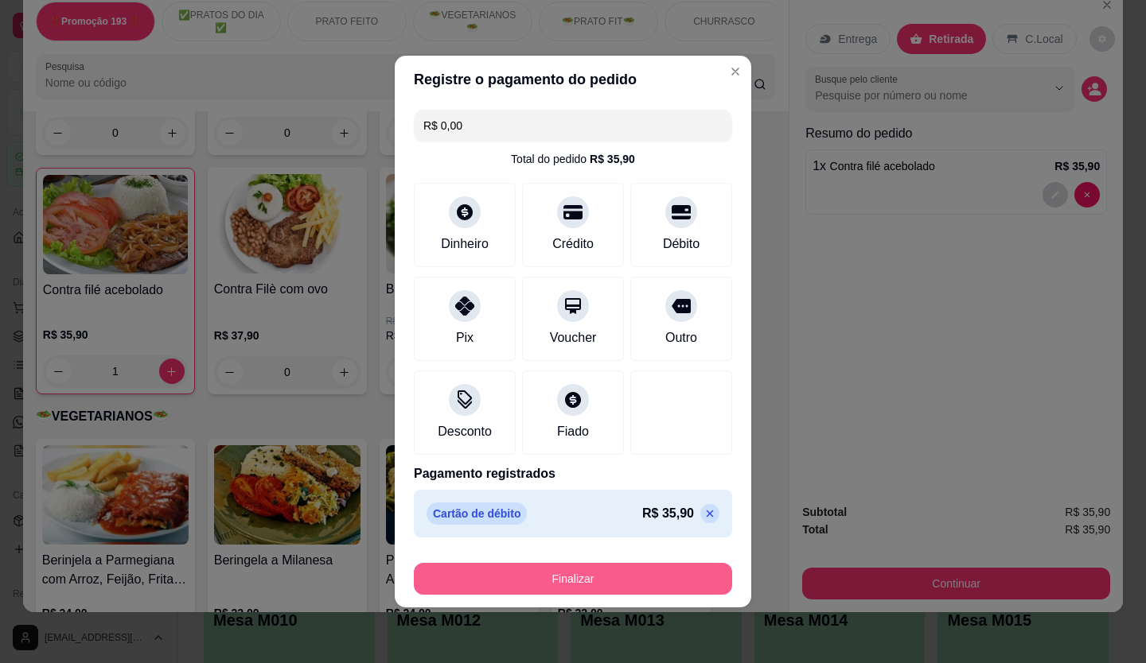
click at [626, 588] on button "Finalizar" at bounding box center [573, 579] width 318 height 32
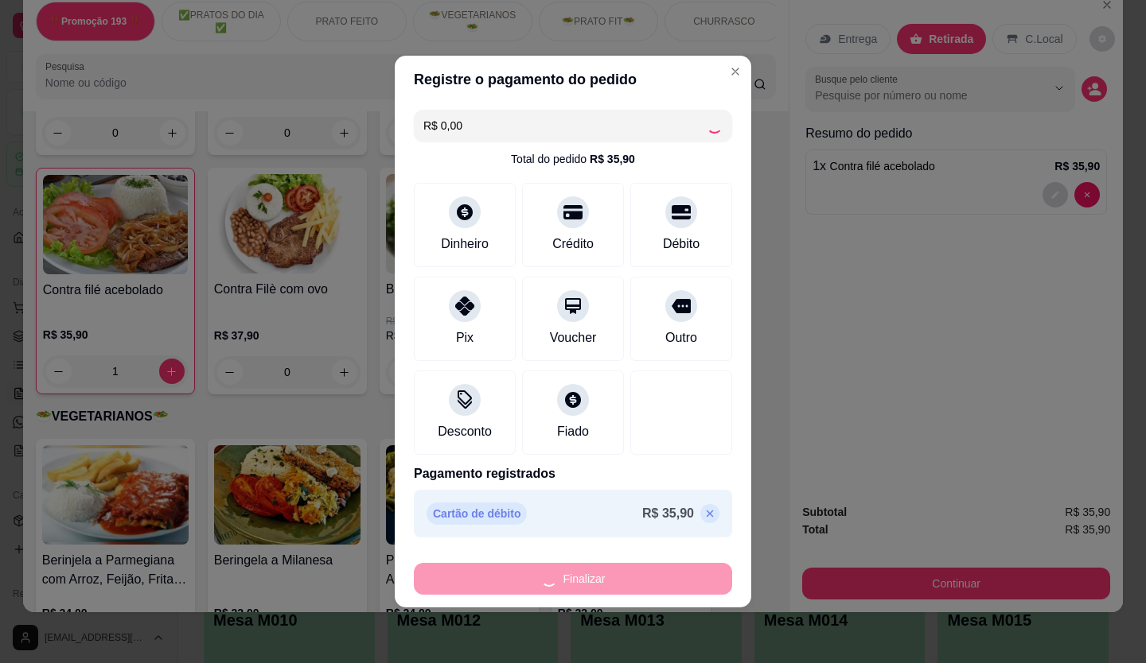
type input "0"
type input "-R$ 35,90"
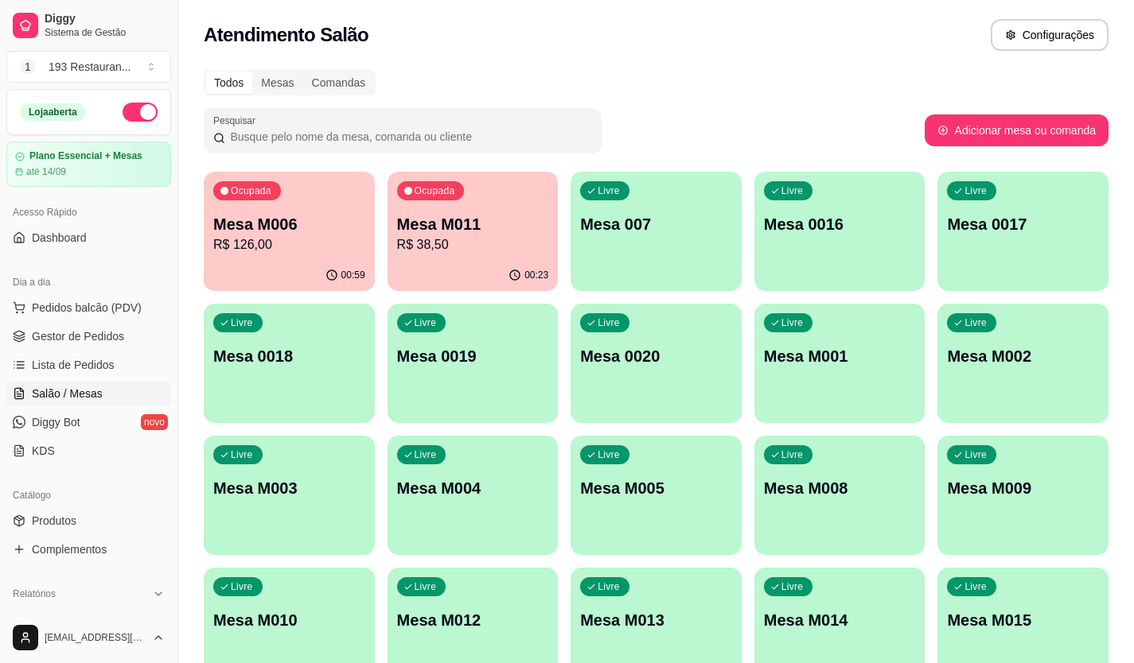
click at [208, 212] on div "Ocupada Mesa M006 R$ 126,00" at bounding box center [289, 216] width 171 height 88
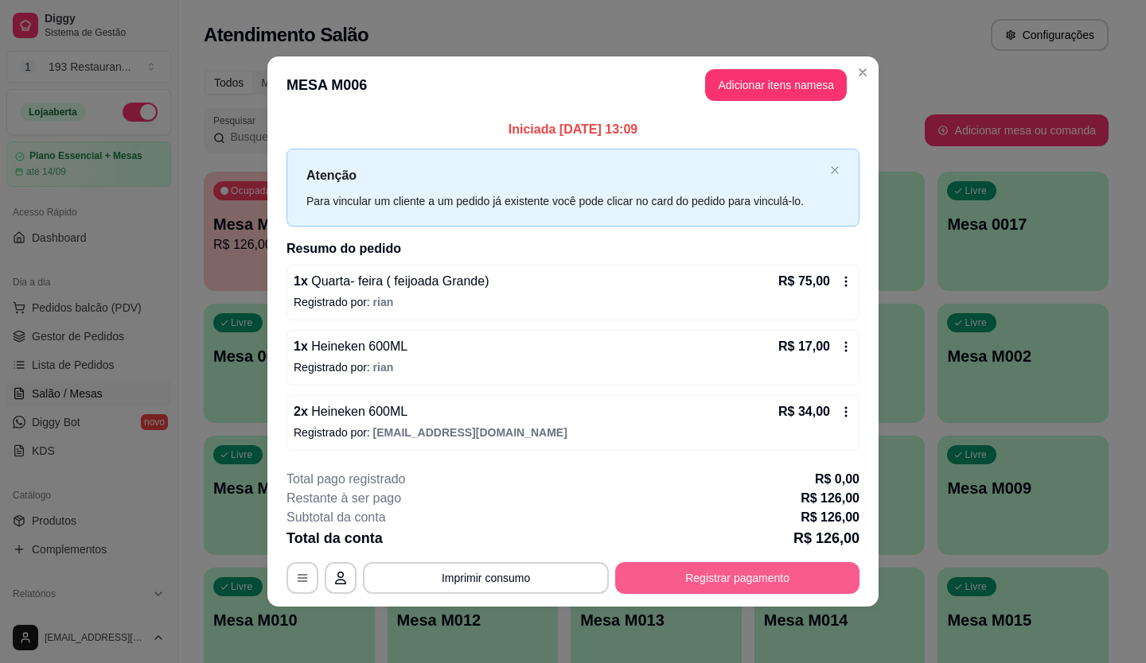
click at [703, 584] on button "Registrar pagamento" at bounding box center [737, 578] width 244 height 32
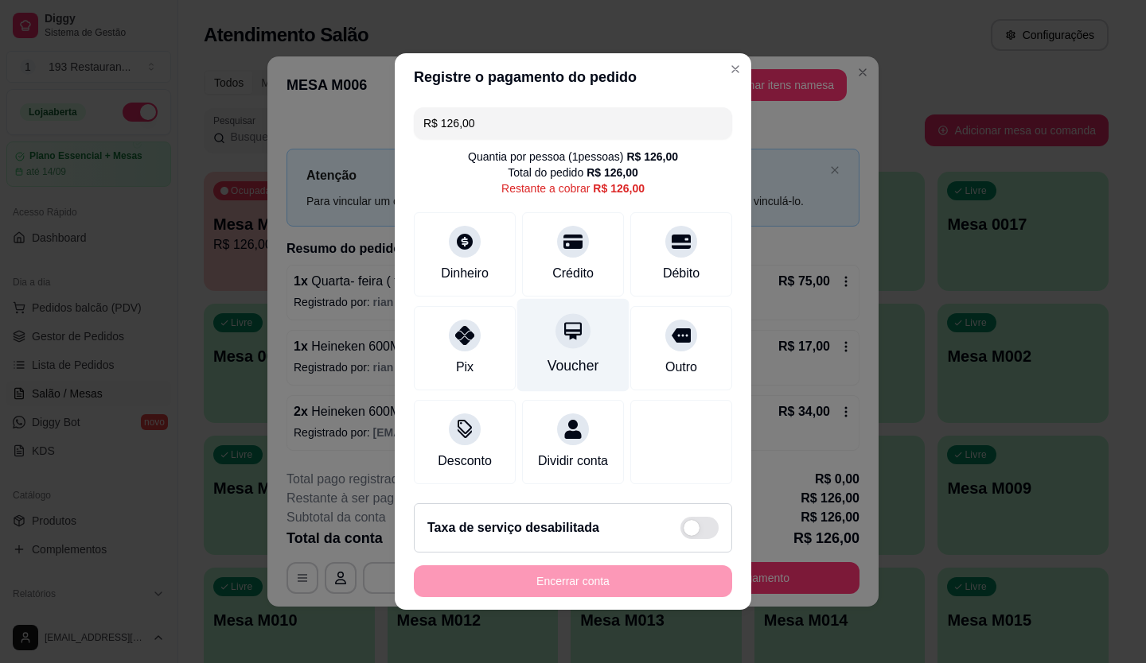
click at [578, 323] on div at bounding box center [572, 330] width 35 height 35
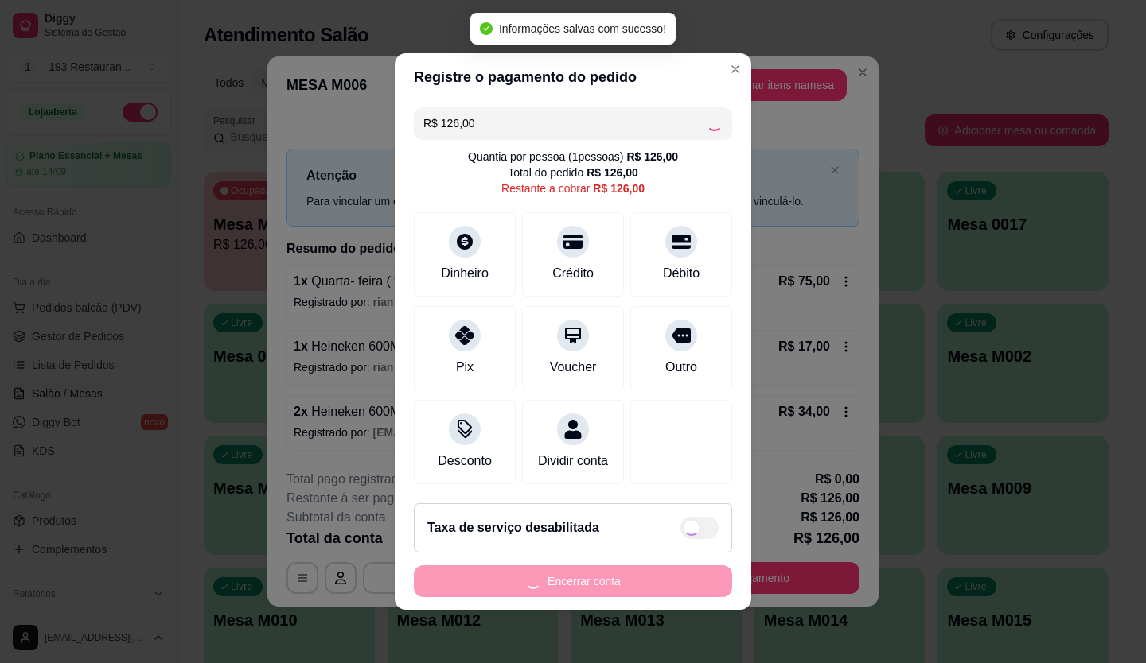
type input "R$ 0,00"
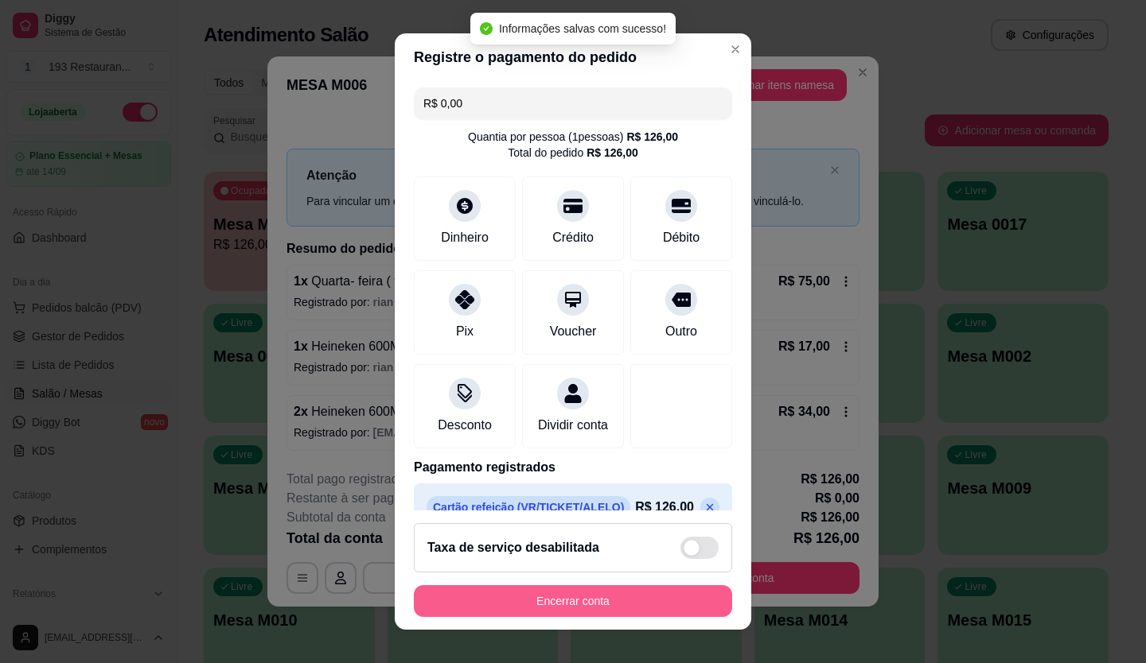
click at [614, 599] on button "Encerrar conta" at bounding box center [573, 601] width 318 height 32
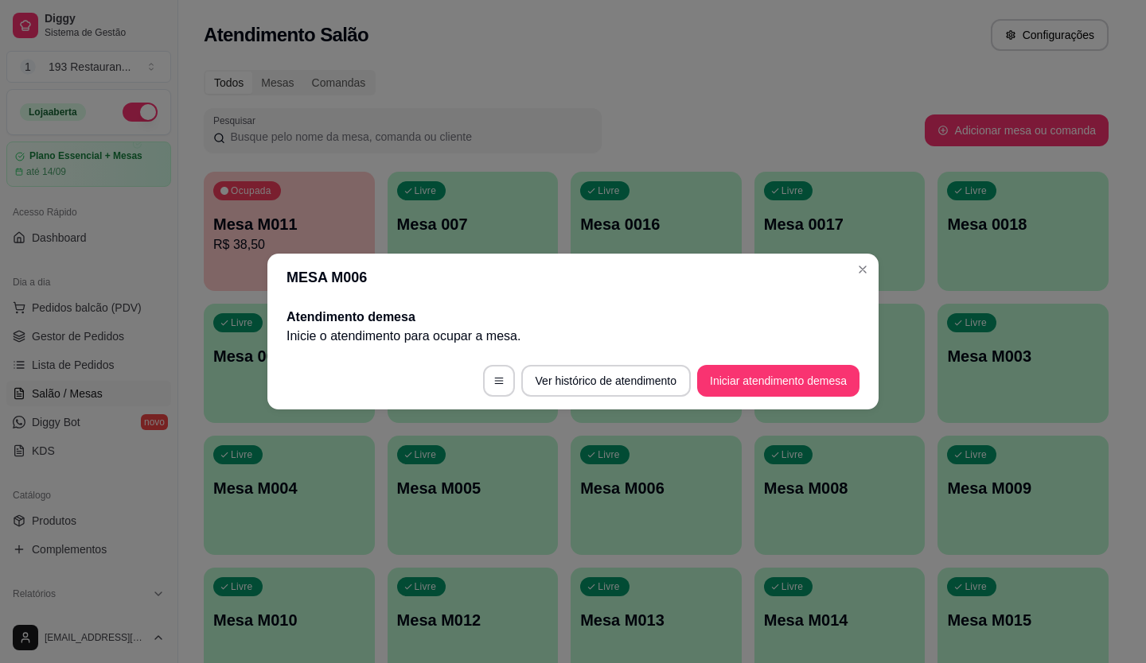
click at [849, 273] on header "MESA M006" at bounding box center [572, 278] width 611 height 48
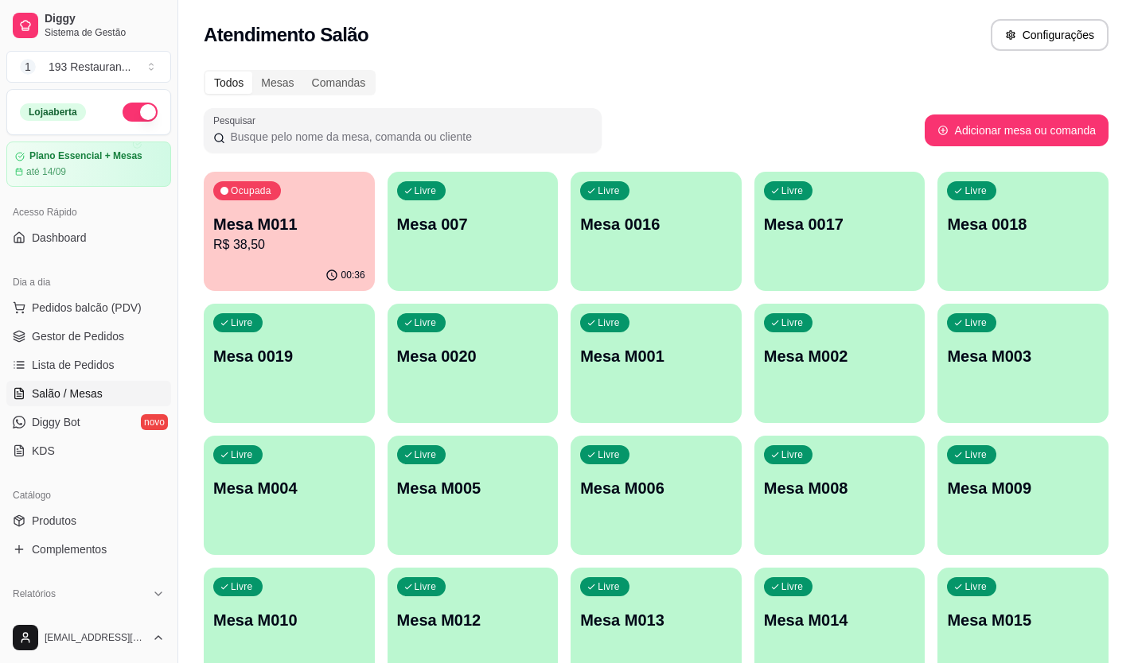
click at [278, 196] on div "Ocupada Mesa M011 R$ 38,50" at bounding box center [289, 216] width 171 height 88
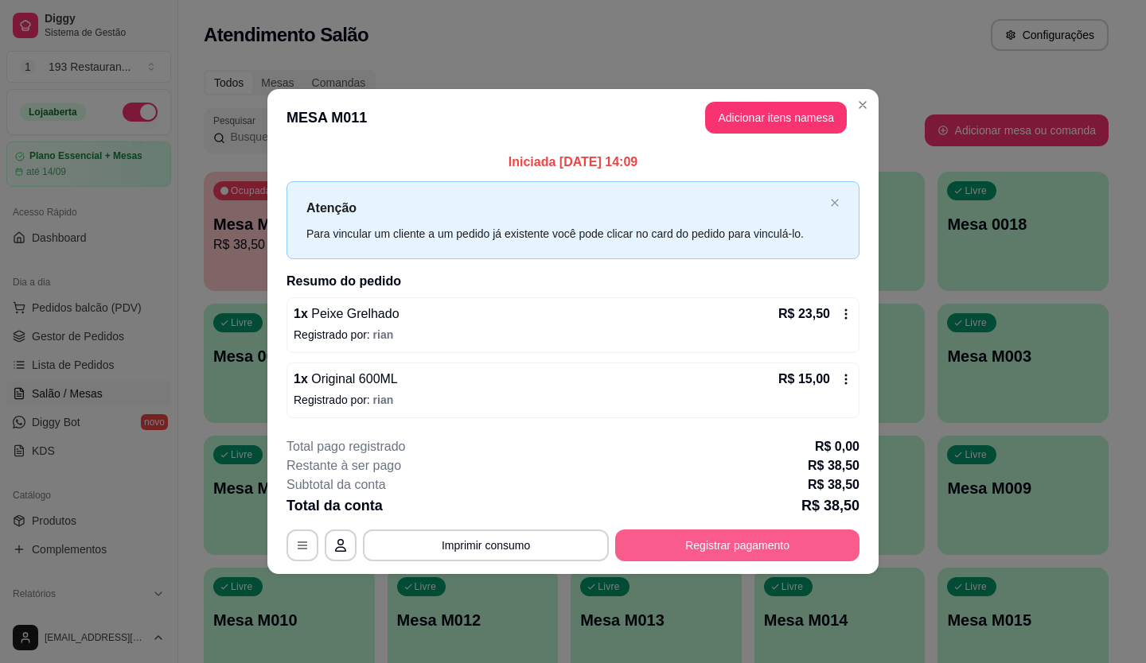
click at [710, 550] on button "Registrar pagamento" at bounding box center [737, 546] width 244 height 32
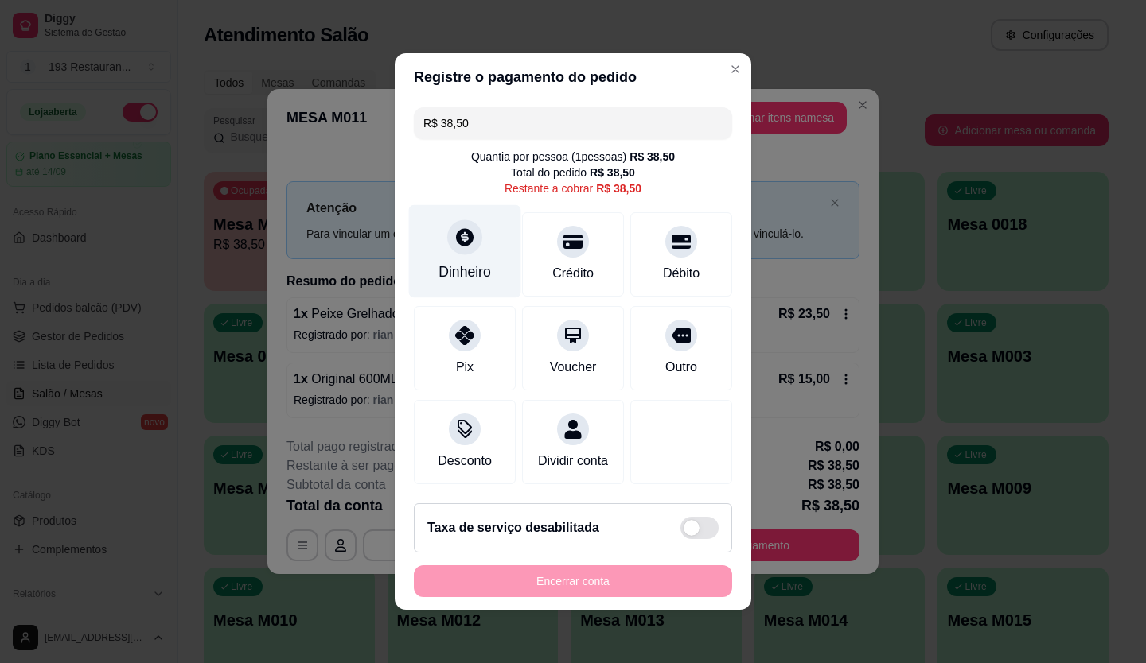
click at [475, 228] on div "Dinheiro" at bounding box center [465, 251] width 112 height 93
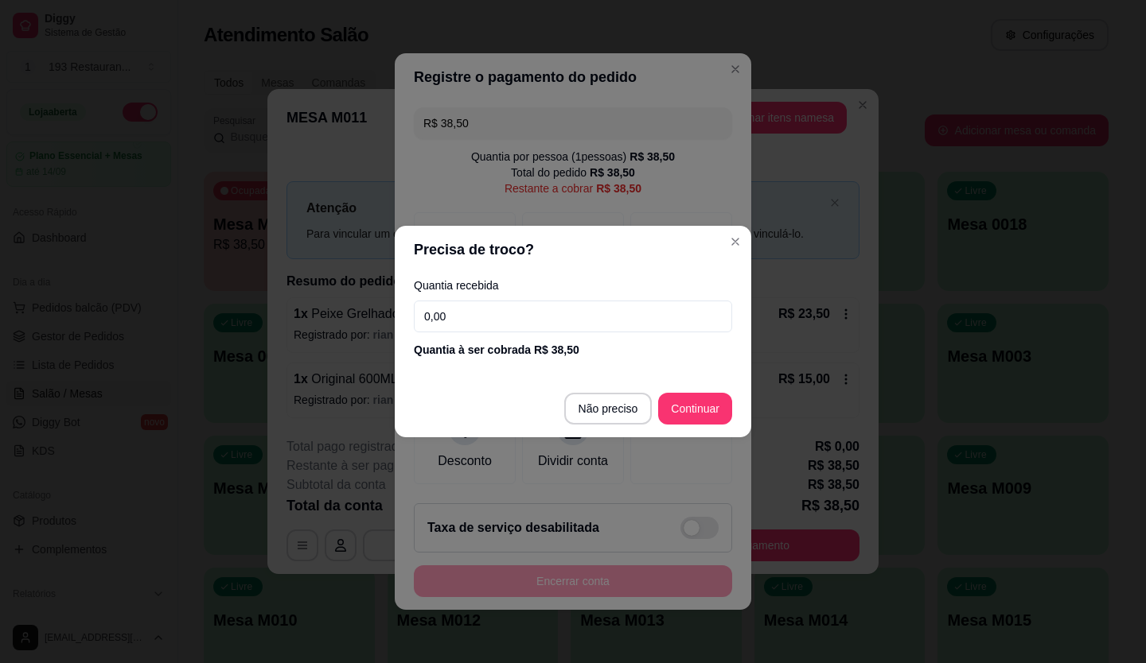
click at [499, 313] on input "0,00" at bounding box center [573, 317] width 318 height 32
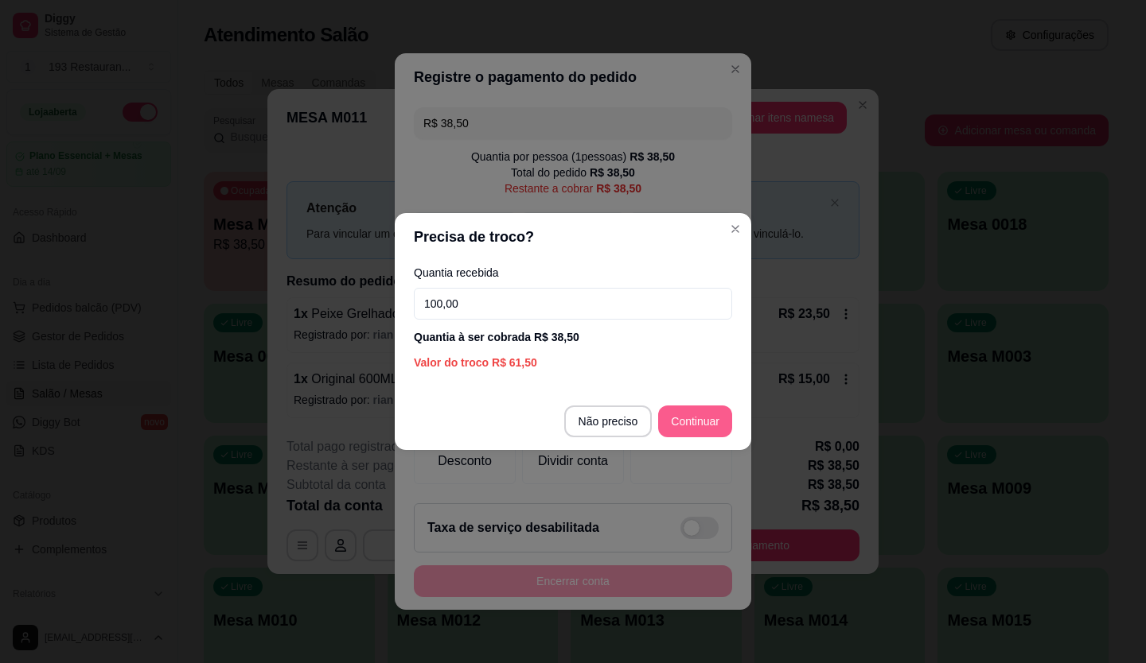
type input "100,00"
click at [654, 416] on footer "Não preciso Continuar" at bounding box center [573, 421] width 356 height 57
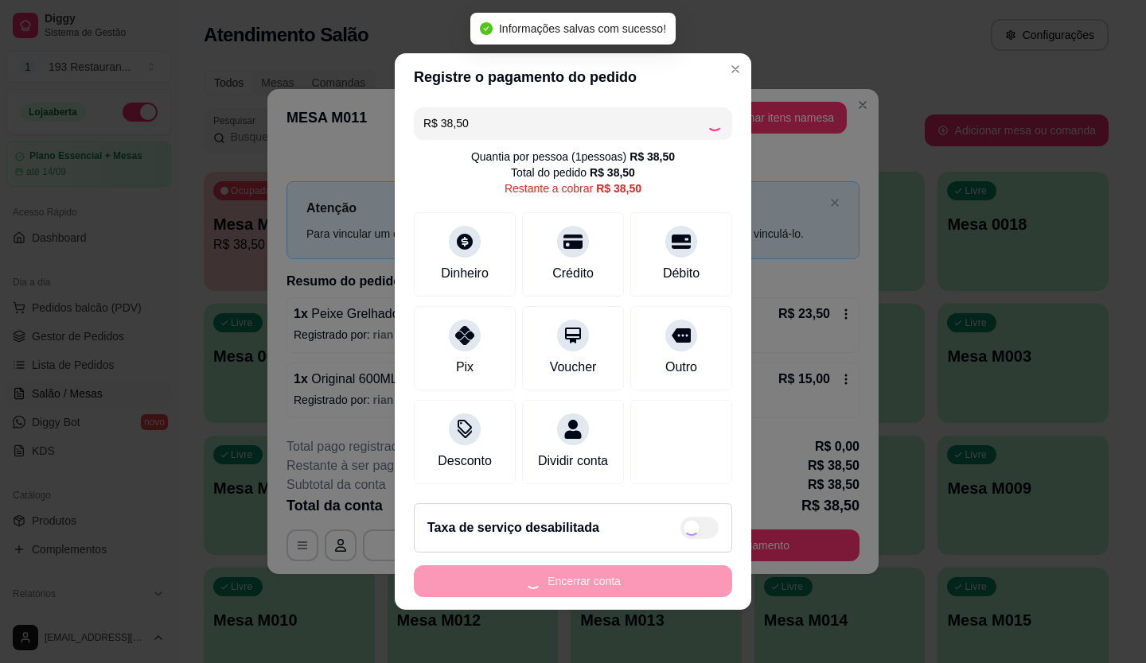
type input "R$ 0,00"
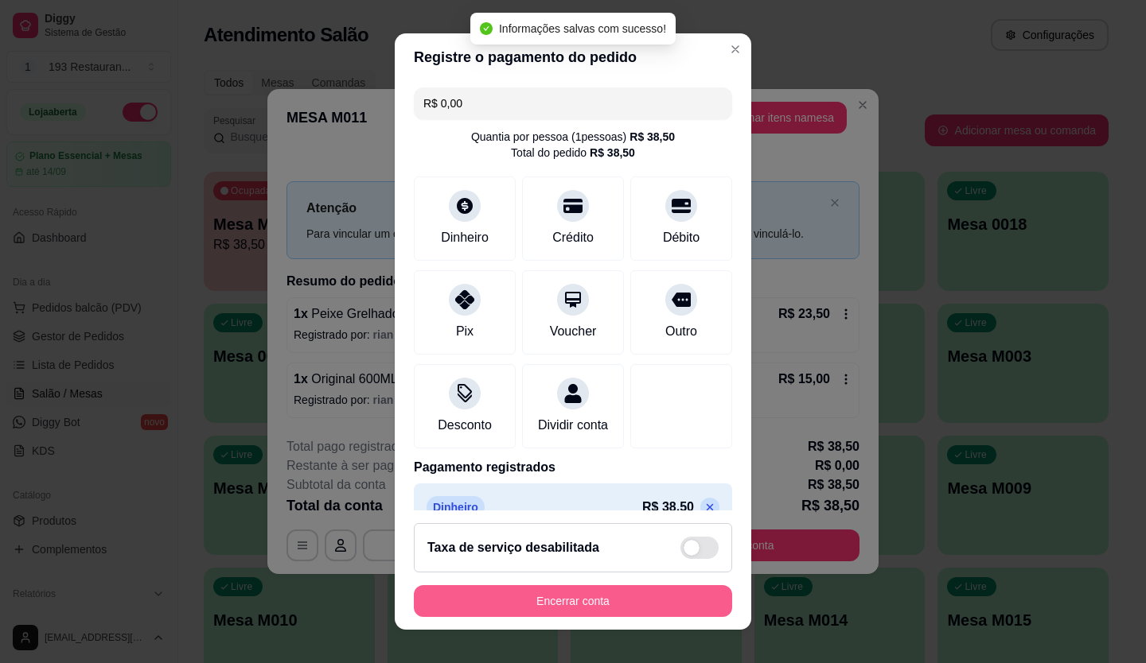
click at [628, 593] on button "Encerrar conta" at bounding box center [573, 601] width 318 height 32
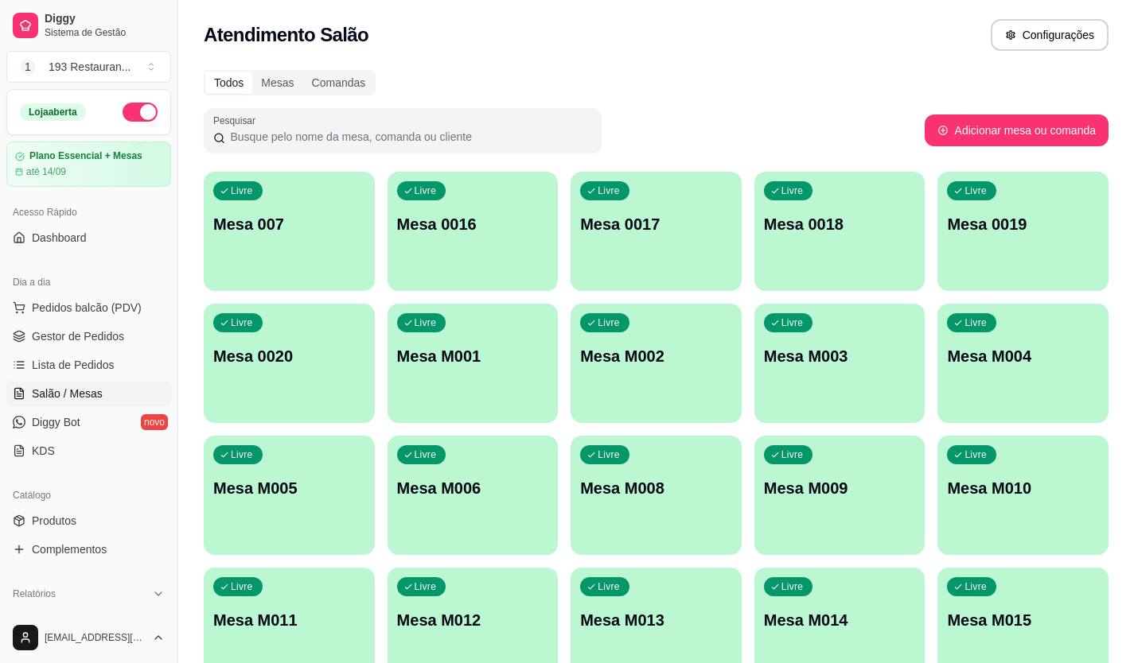
click at [1047, 352] on p "Mesa M004" at bounding box center [1023, 356] width 152 height 22
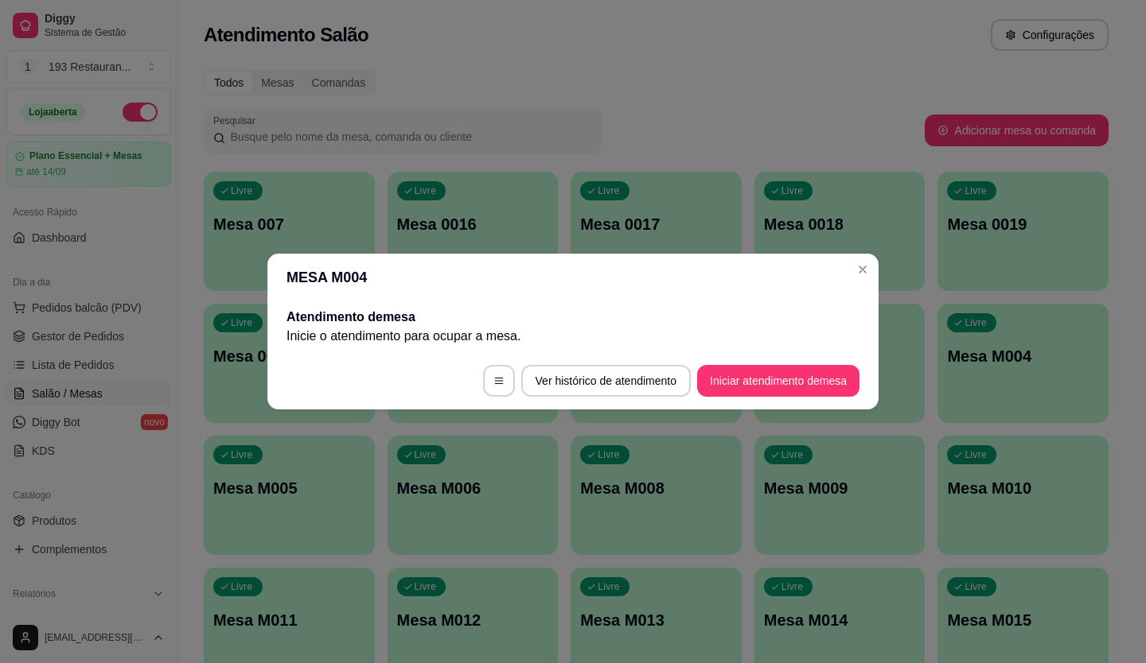
click at [803, 382] on button "Iniciar atendimento de mesa" at bounding box center [778, 381] width 162 height 32
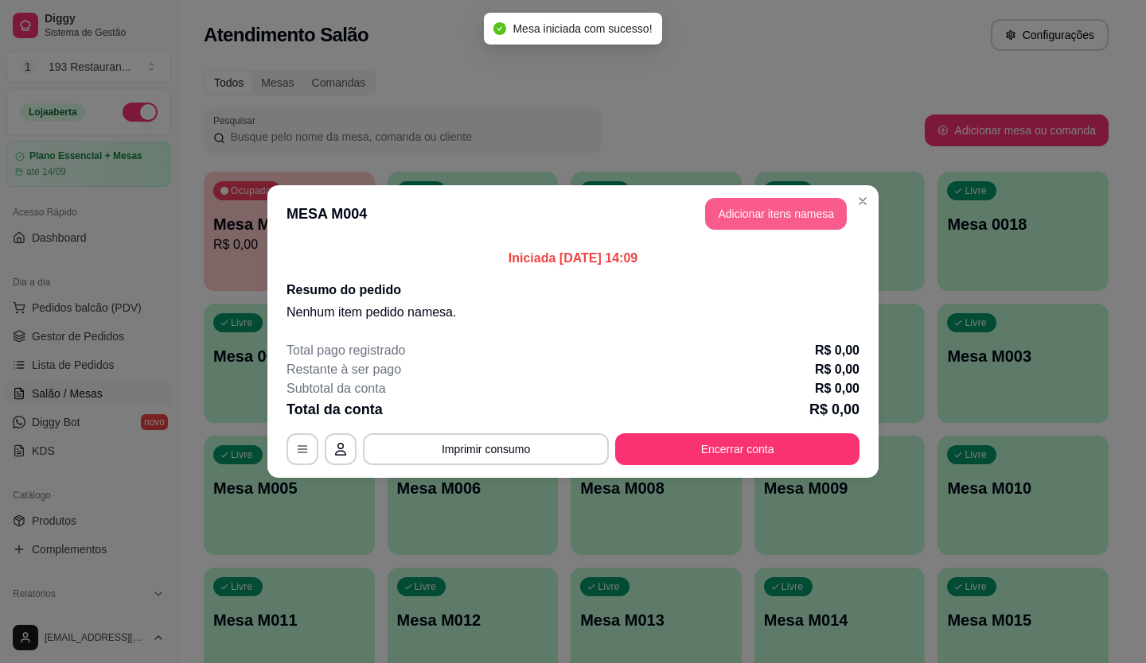
click at [811, 205] on button "Adicionar itens na mesa" at bounding box center [776, 214] width 142 height 32
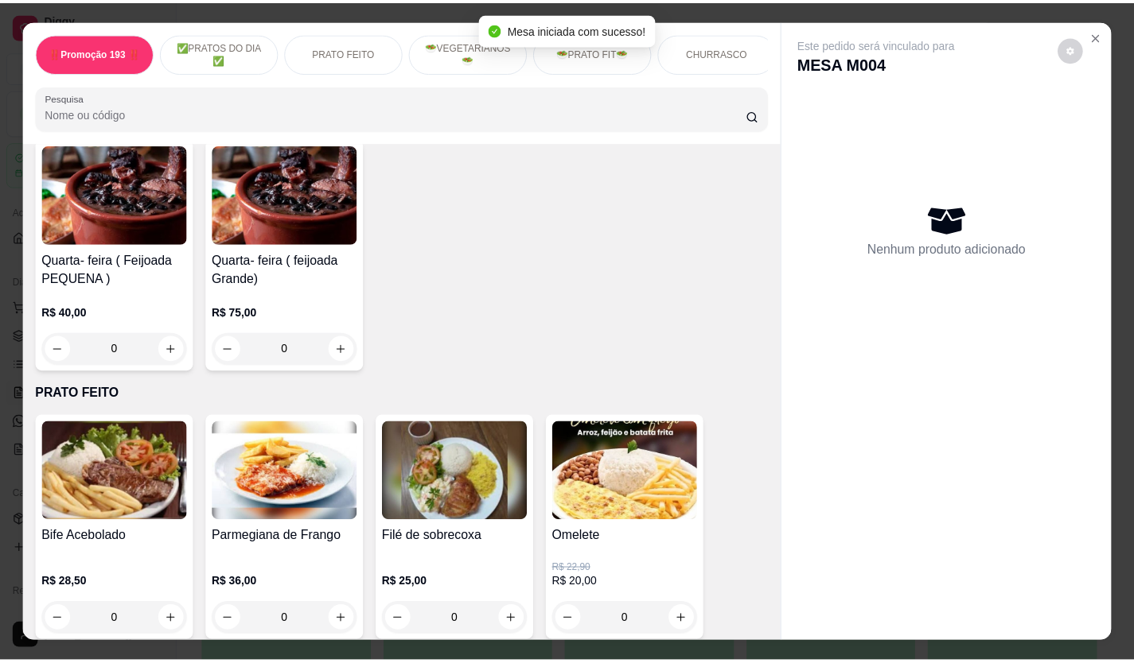
scroll to position [875, 0]
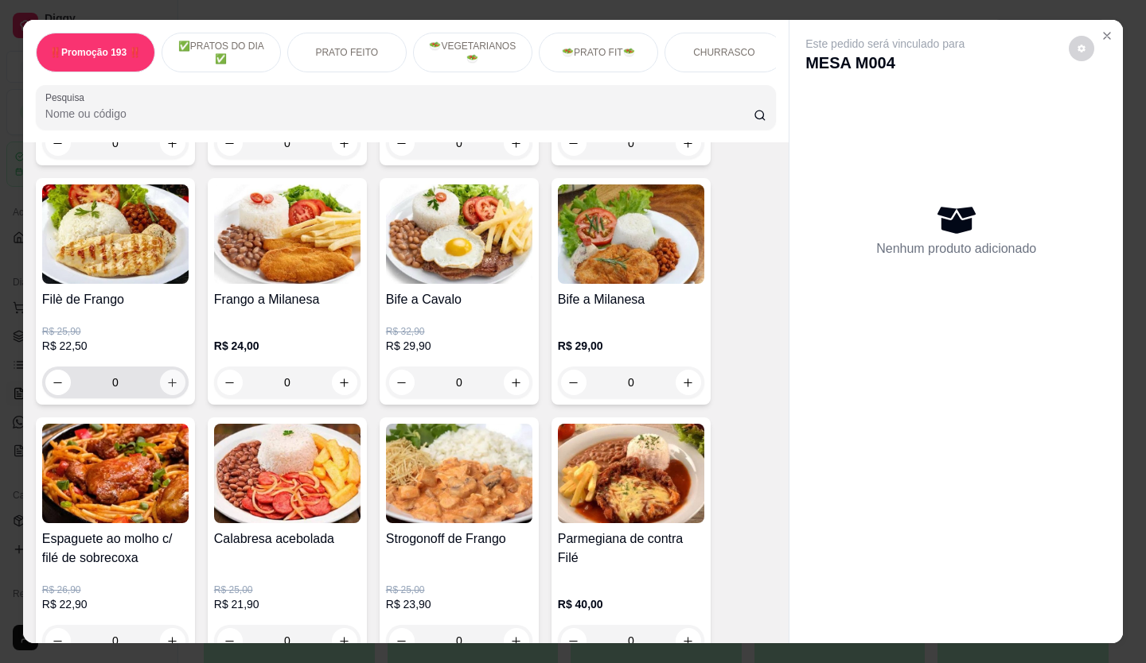
click at [166, 389] on icon "increase-product-quantity" at bounding box center [172, 383] width 12 height 12
type input "1"
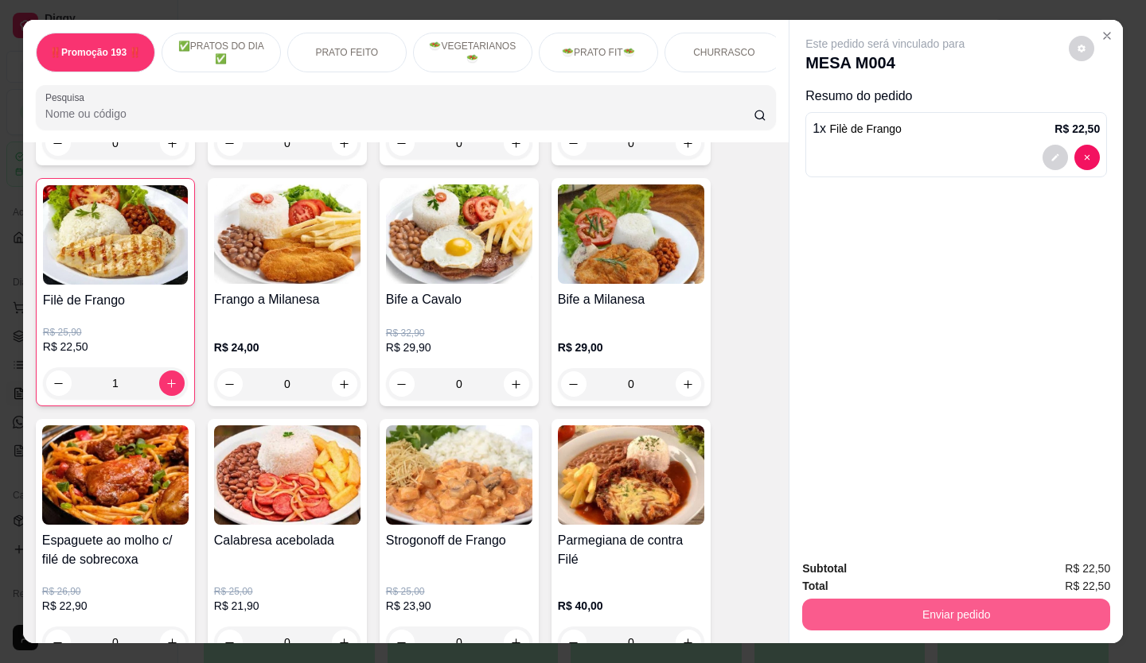
click at [884, 615] on button "Enviar pedido" at bounding box center [956, 615] width 308 height 32
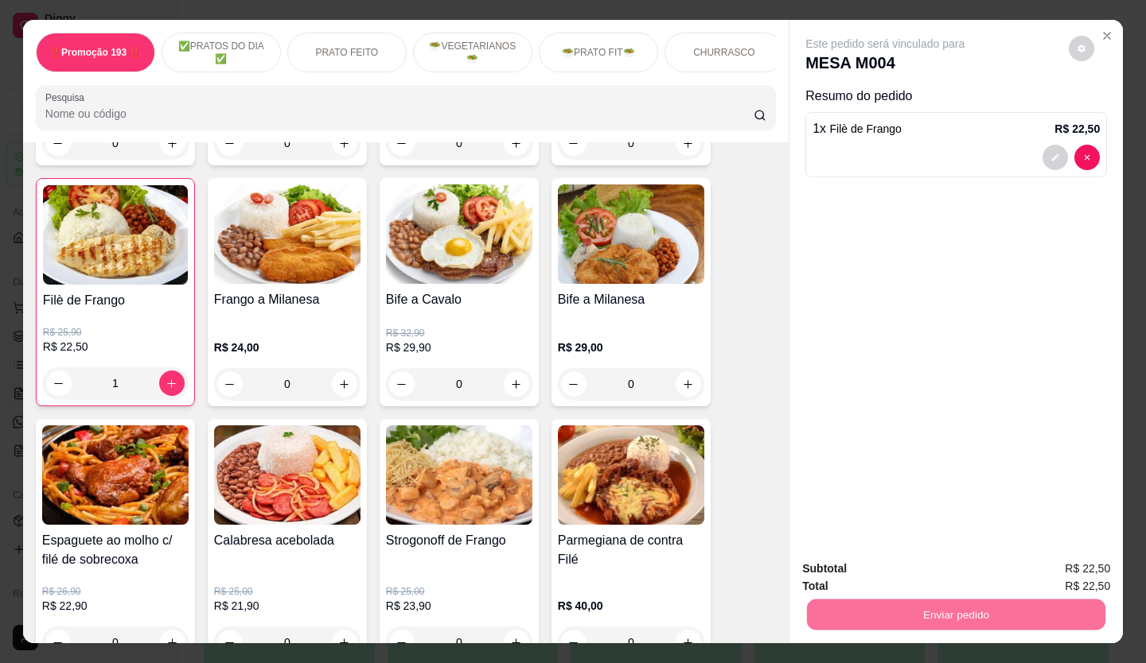
click at [896, 581] on button "Não registrar e enviar pedido" at bounding box center [902, 569] width 165 height 30
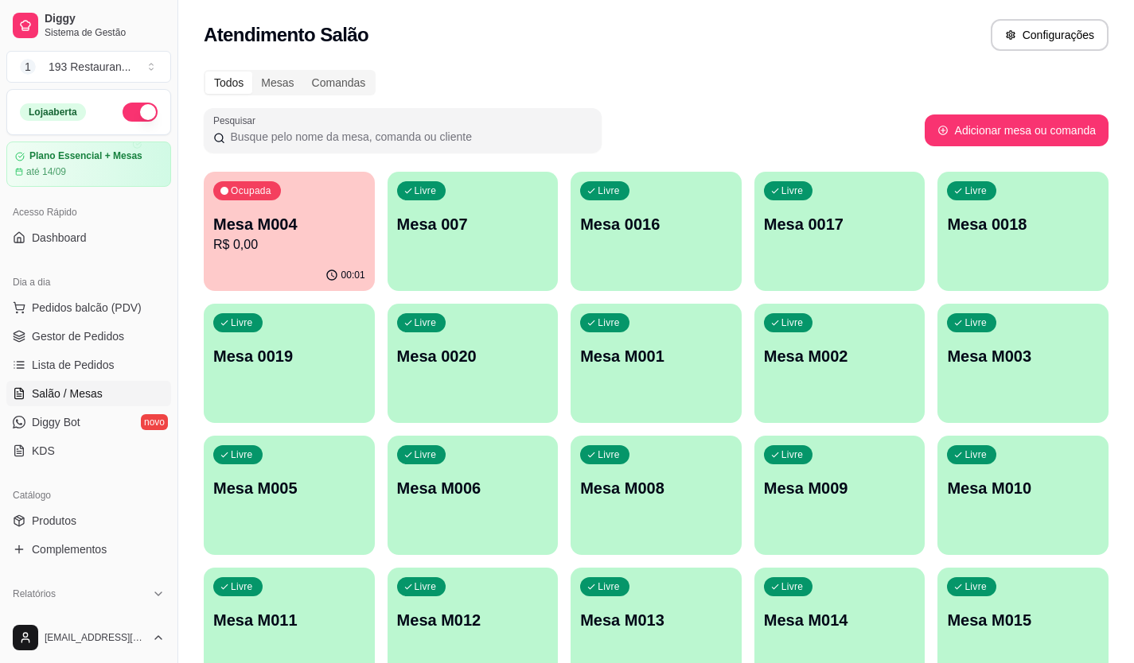
click at [312, 238] on p "R$ 0,00" at bounding box center [289, 244] width 152 height 19
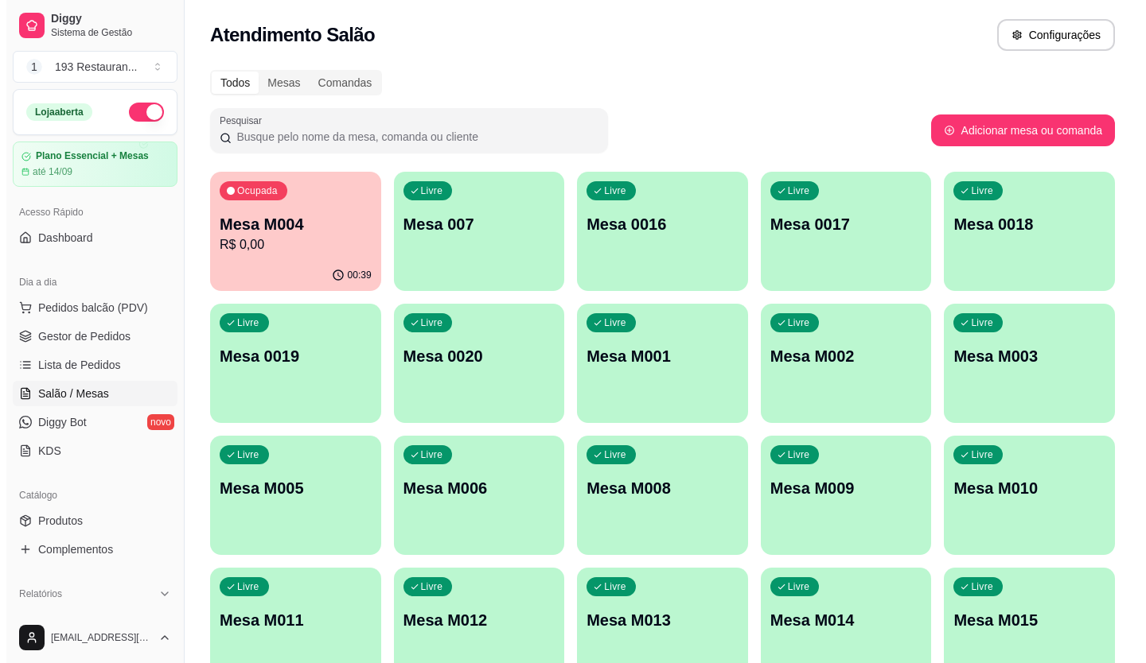
scroll to position [88, 0]
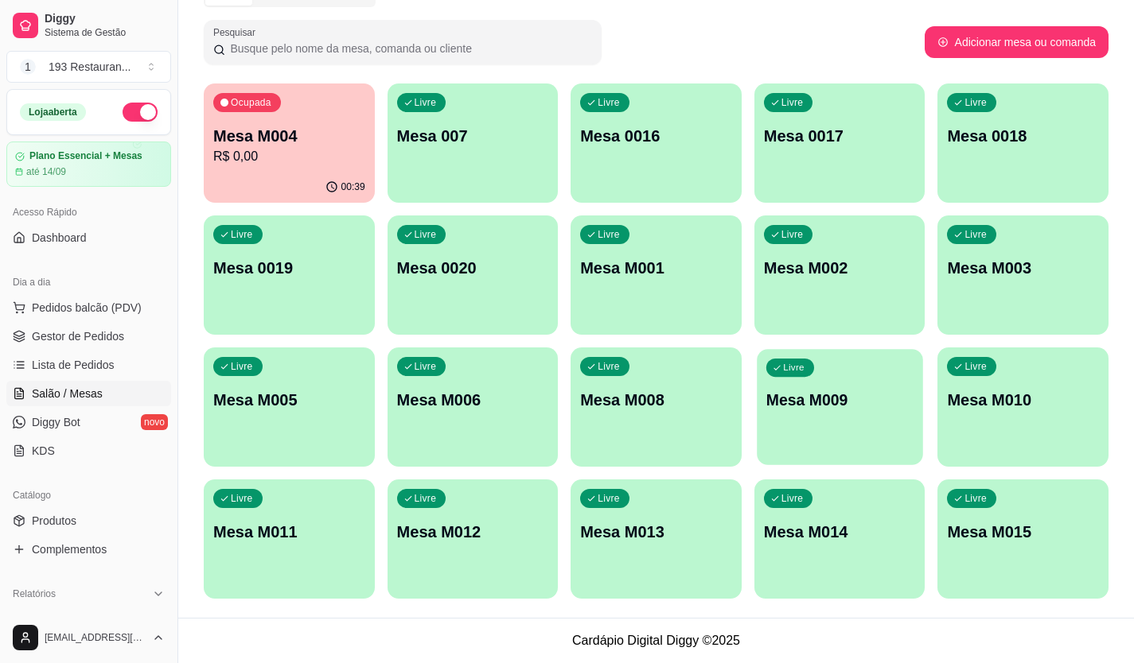
click at [860, 411] on div "Livre Mesa M009" at bounding box center [839, 397] width 165 height 97
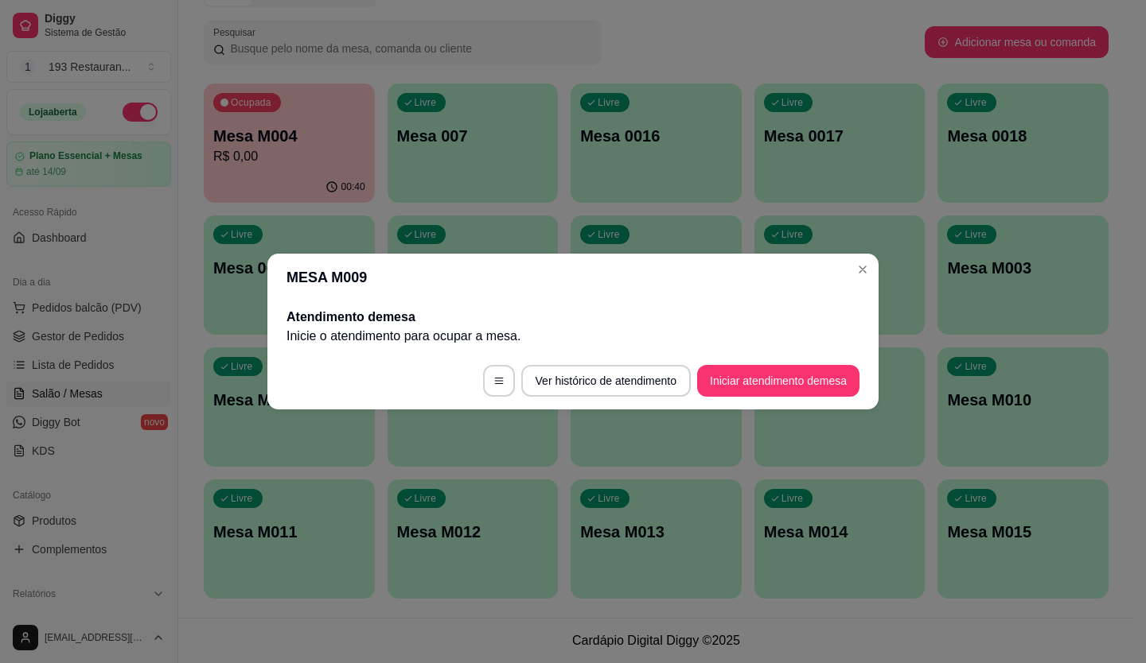
click at [826, 356] on footer "Ver histórico de atendimento Iniciar atendimento de mesa" at bounding box center [572, 380] width 611 height 57
click at [820, 379] on button "Iniciar atendimento de mesa" at bounding box center [778, 381] width 158 height 31
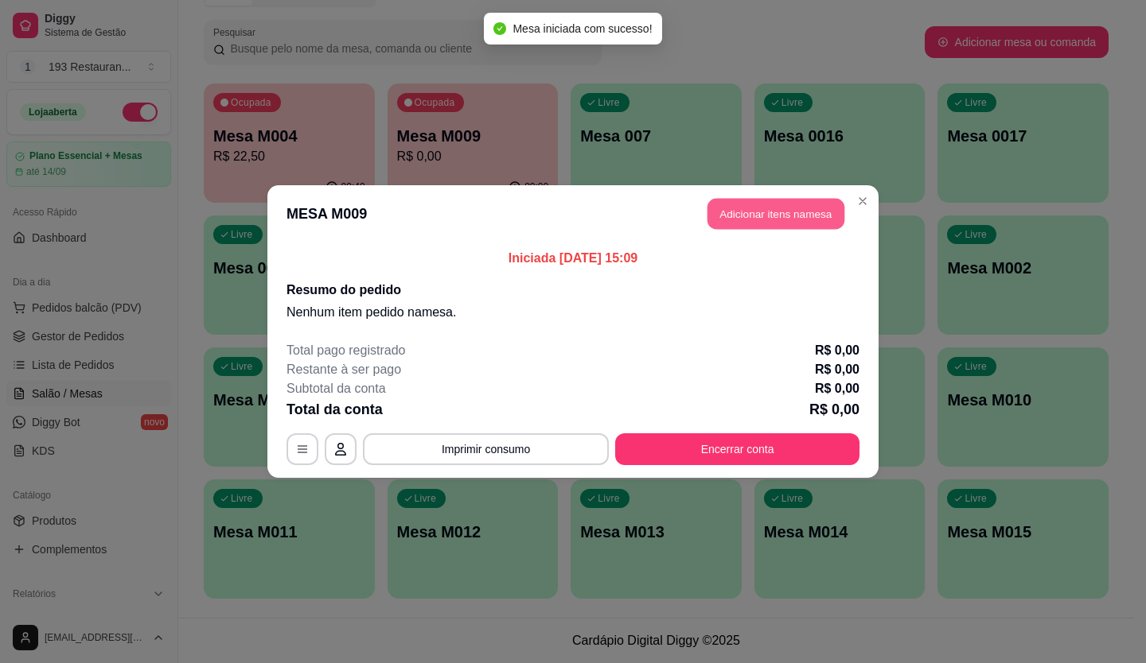
click at [764, 215] on button "Adicionar itens na mesa" at bounding box center [775, 214] width 137 height 31
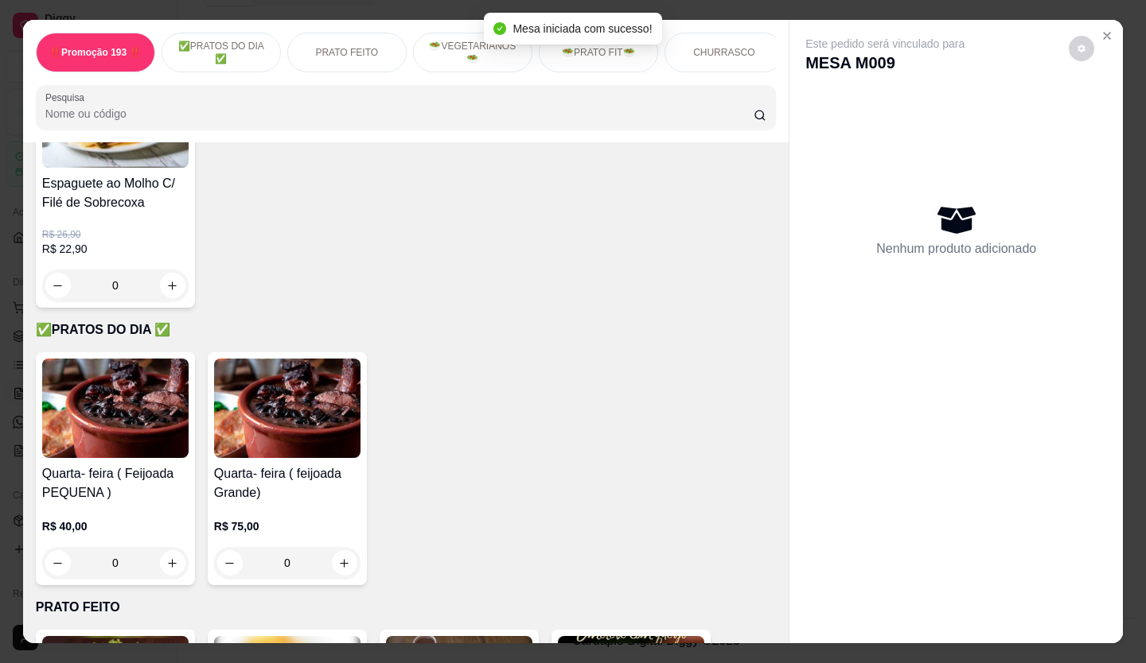
scroll to position [239, 0]
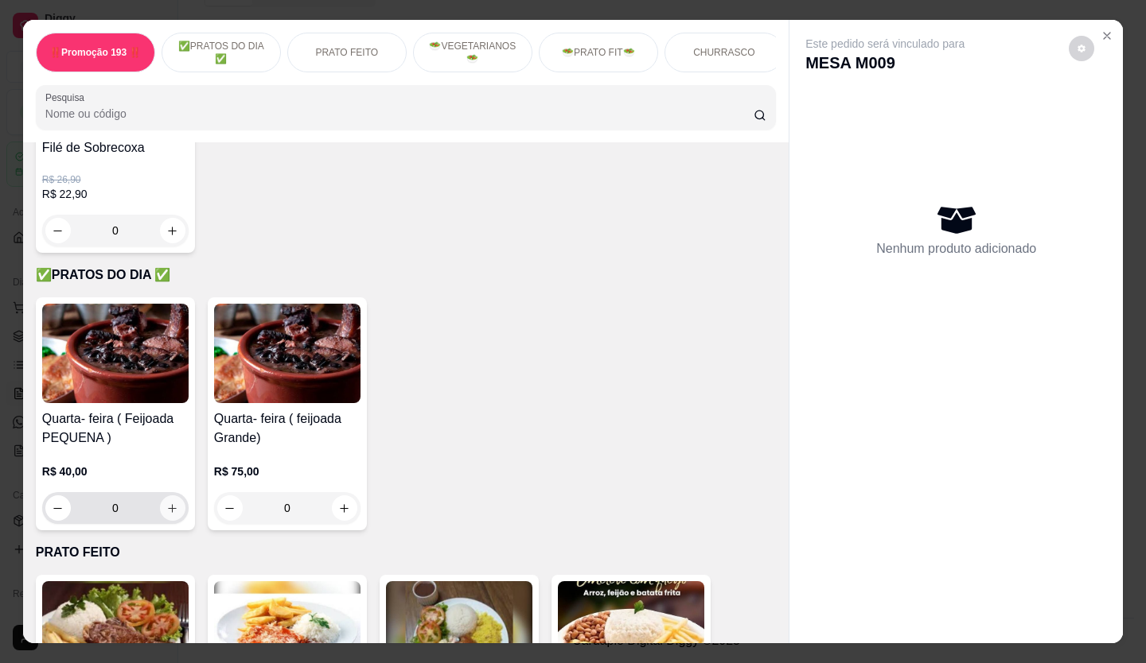
click at [170, 512] on icon "increase-product-quantity" at bounding box center [172, 509] width 12 height 12
type input "1"
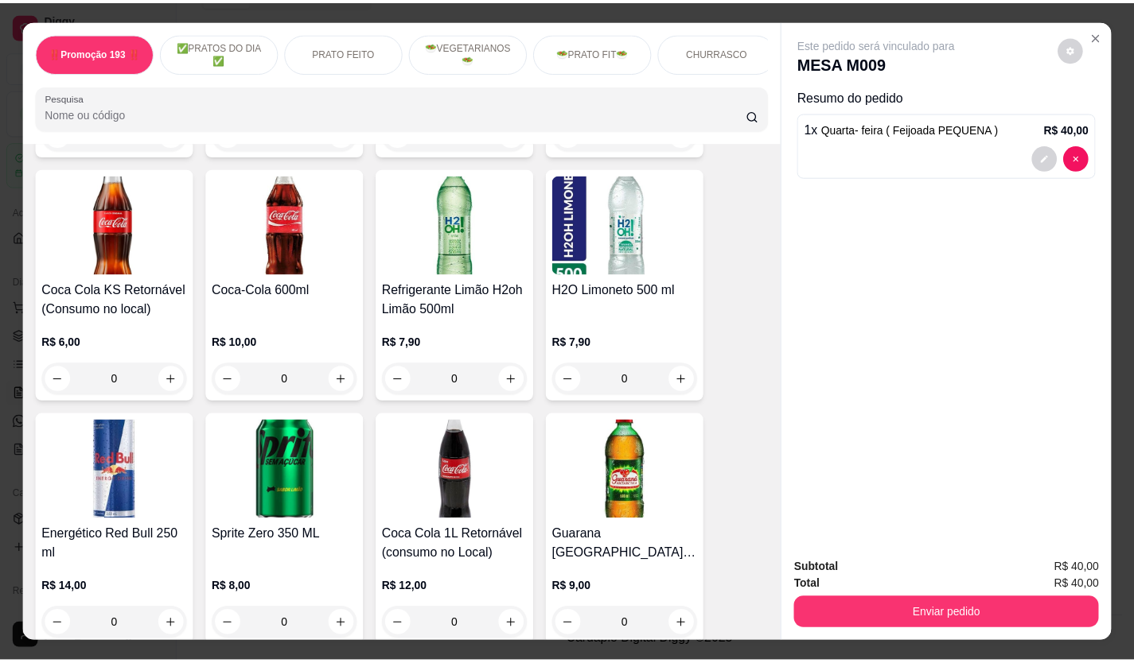
scroll to position [4932, 0]
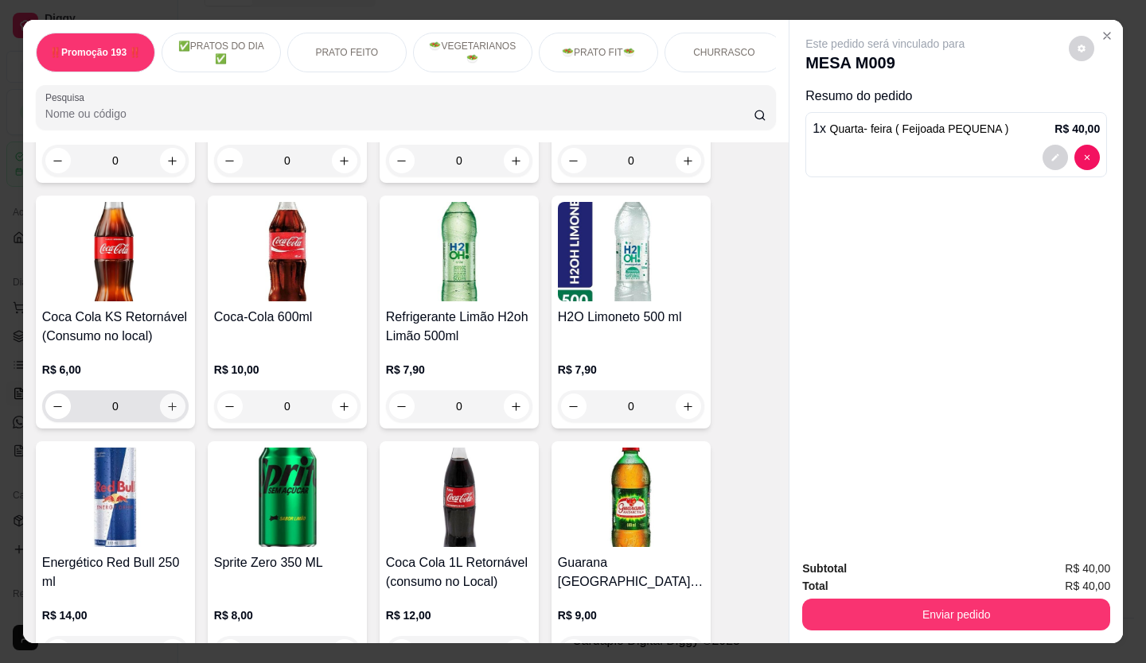
click at [166, 401] on icon "increase-product-quantity" at bounding box center [172, 407] width 12 height 12
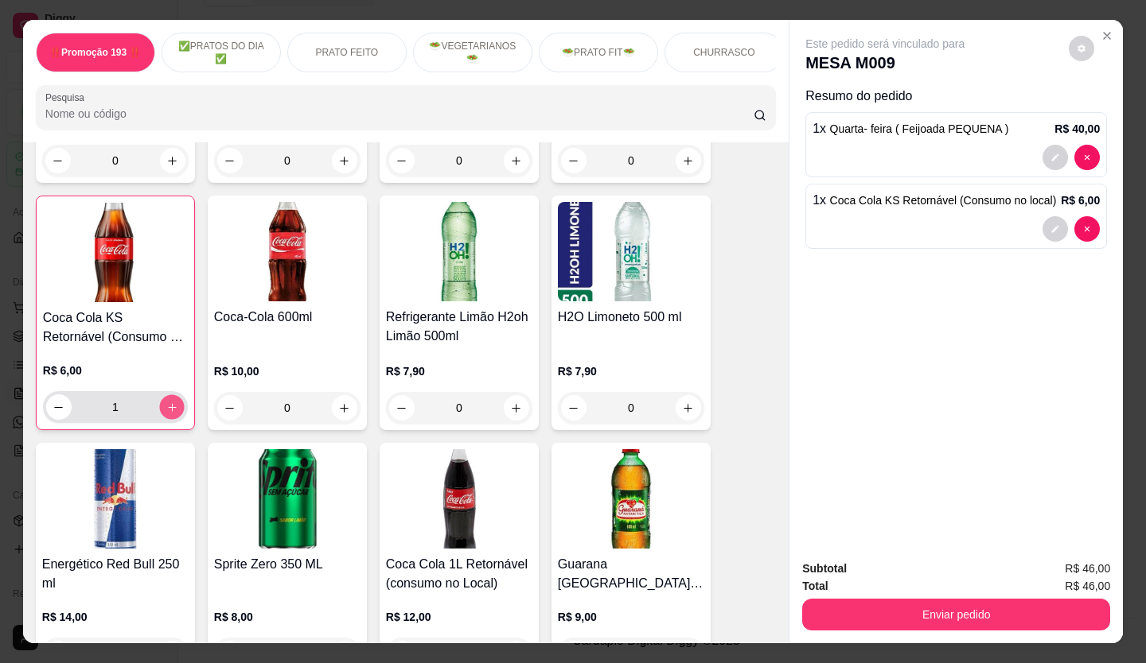
click at [168, 403] on icon "increase-product-quantity" at bounding box center [172, 407] width 8 height 8
type input "2"
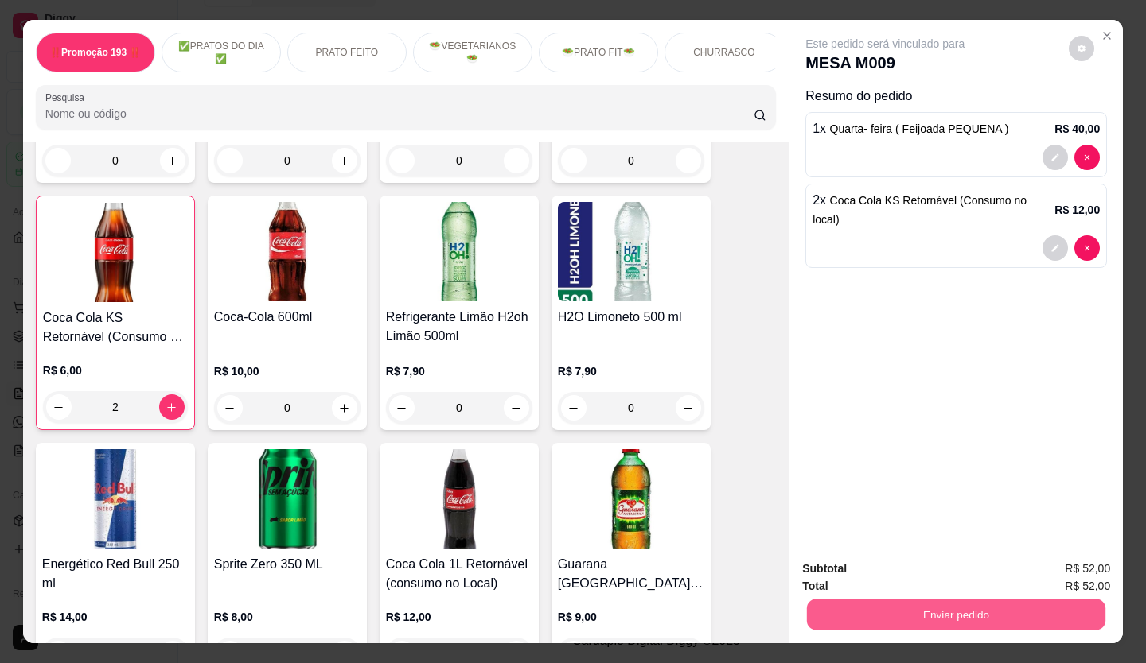
click at [1011, 609] on button "Enviar pedido" at bounding box center [956, 615] width 298 height 31
click at [867, 578] on button "Não registrar e enviar pedido" at bounding box center [903, 569] width 161 height 29
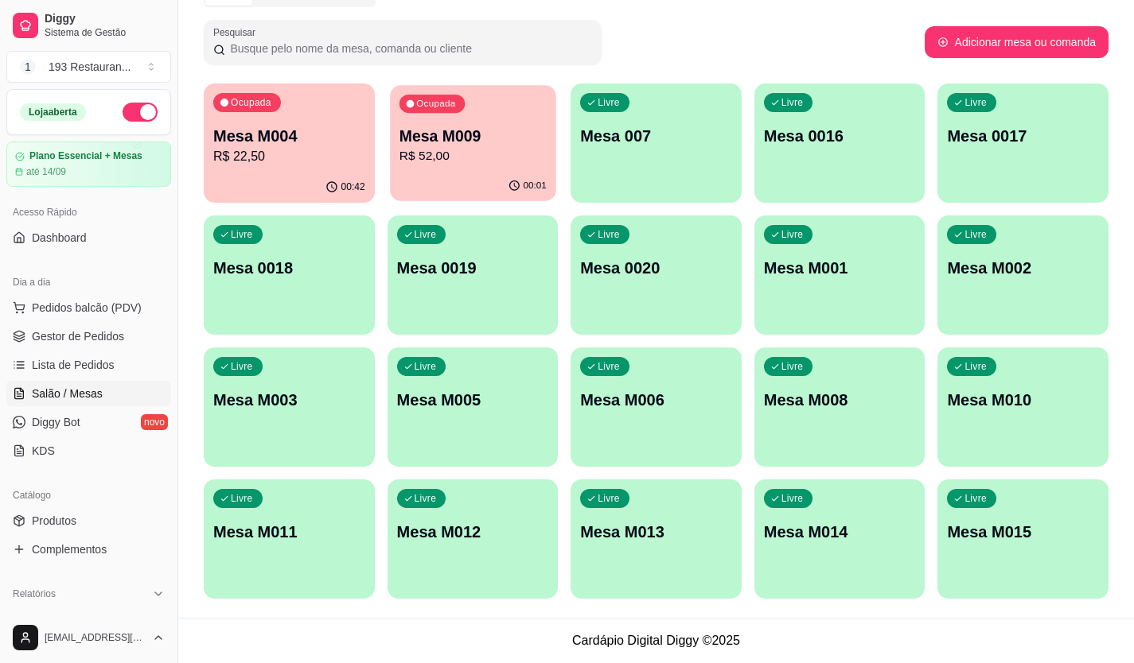
click at [431, 119] on div "Ocupada Mesa M009 R$ 52,00" at bounding box center [472, 128] width 165 height 86
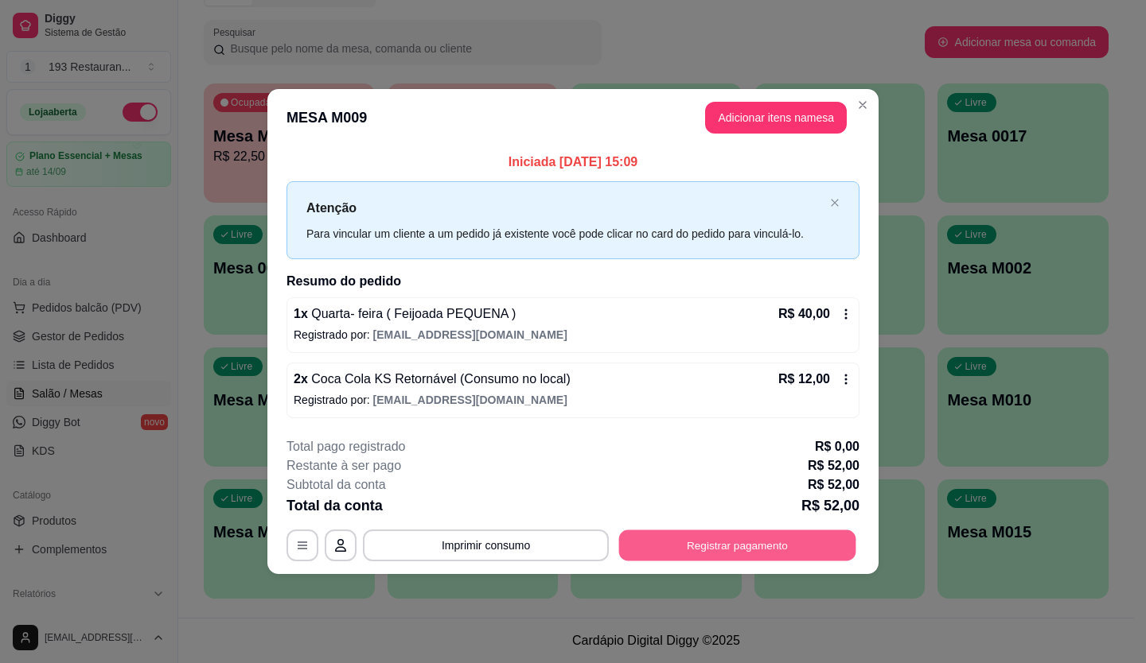
click at [758, 544] on button "Registrar pagamento" at bounding box center [737, 545] width 237 height 31
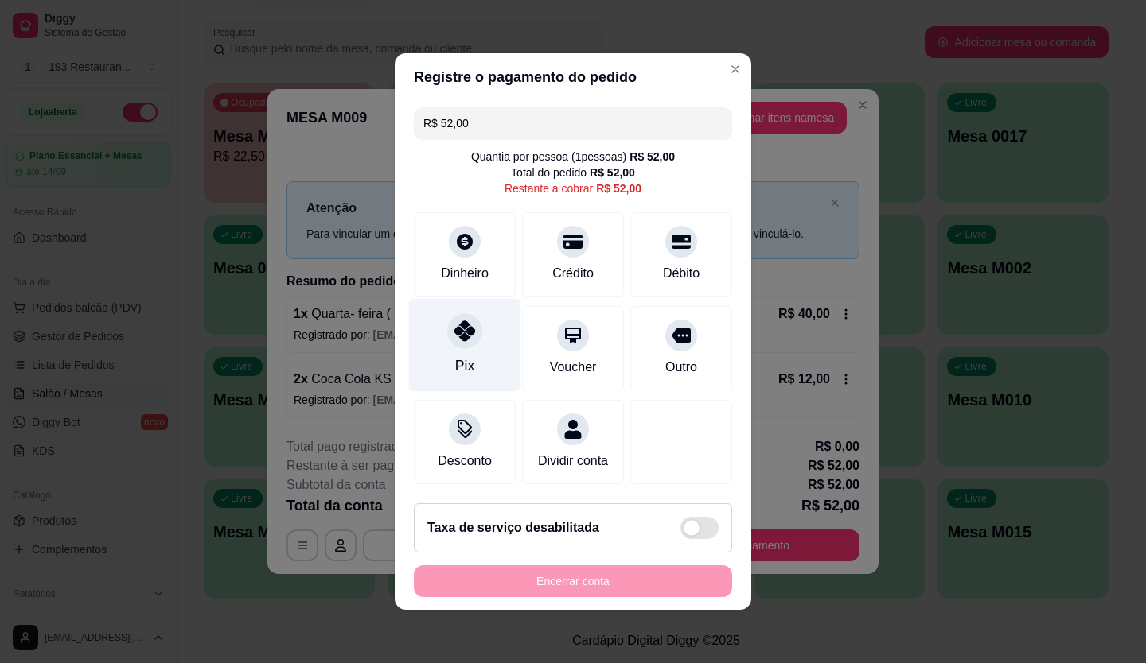
click at [459, 345] on div "Pix" at bounding box center [465, 345] width 112 height 93
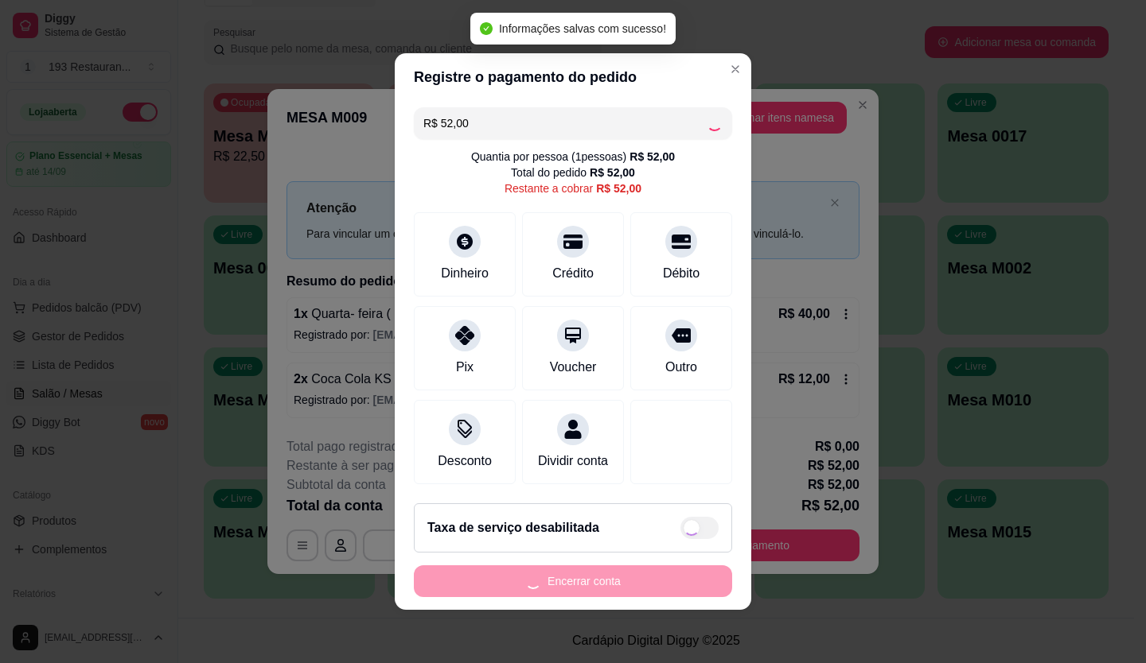
type input "R$ 0,00"
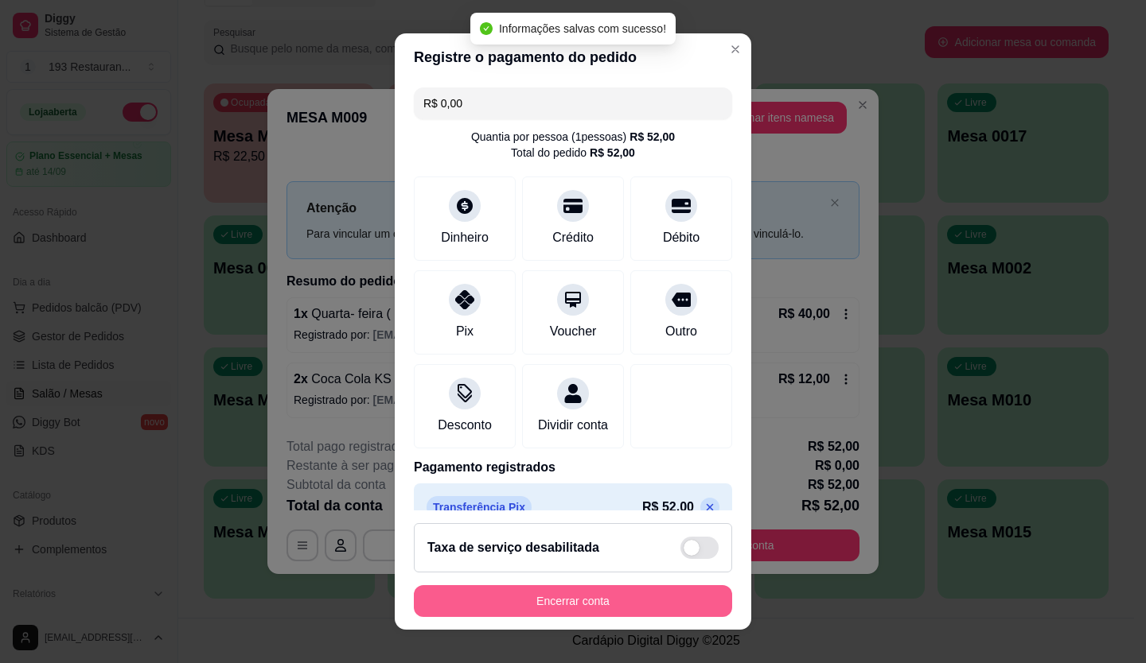
click at [558, 590] on button "Encerrar conta" at bounding box center [573, 601] width 318 height 32
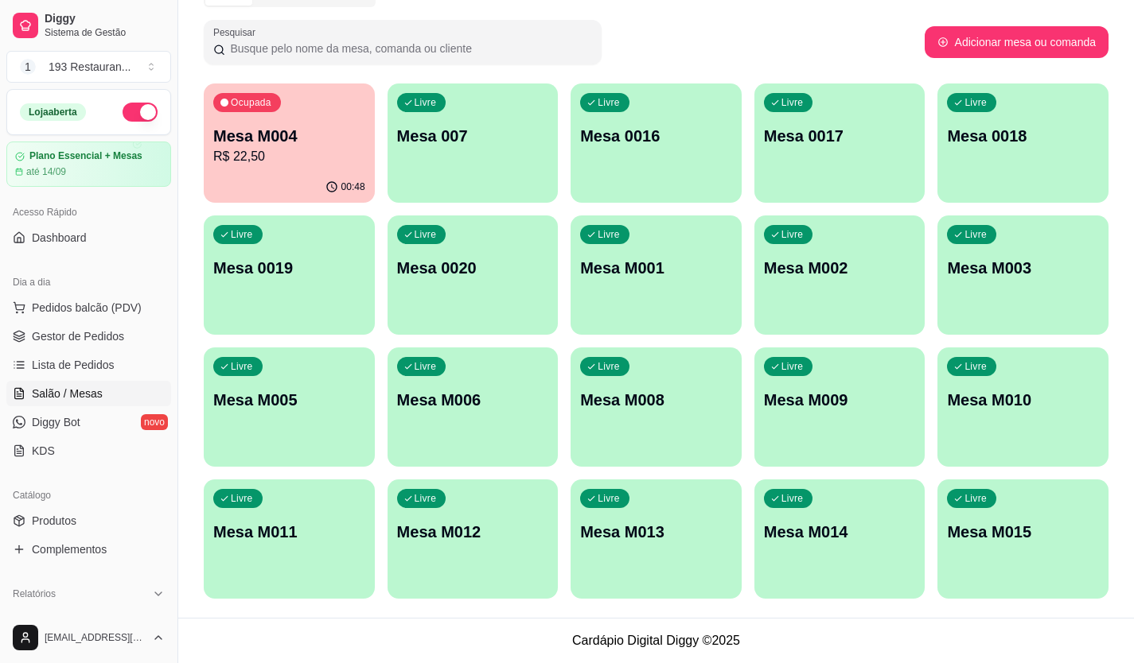
click at [307, 95] on div "Ocupada Mesa M004 R$ 22,50" at bounding box center [289, 128] width 171 height 88
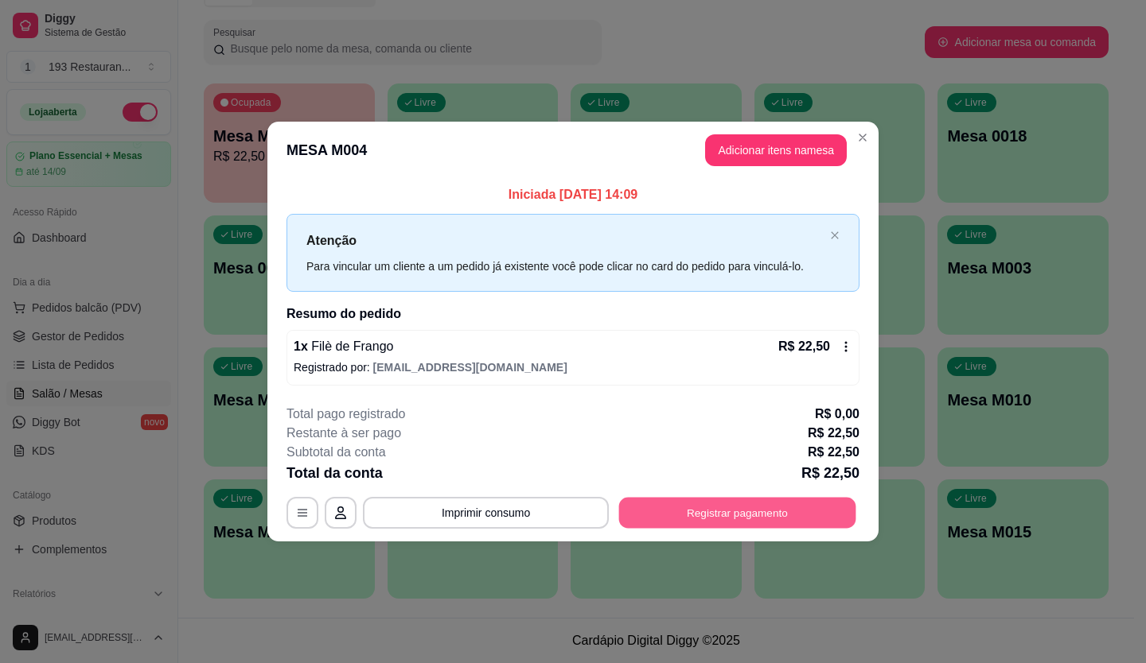
click at [706, 512] on button "Registrar pagamento" at bounding box center [737, 512] width 237 height 31
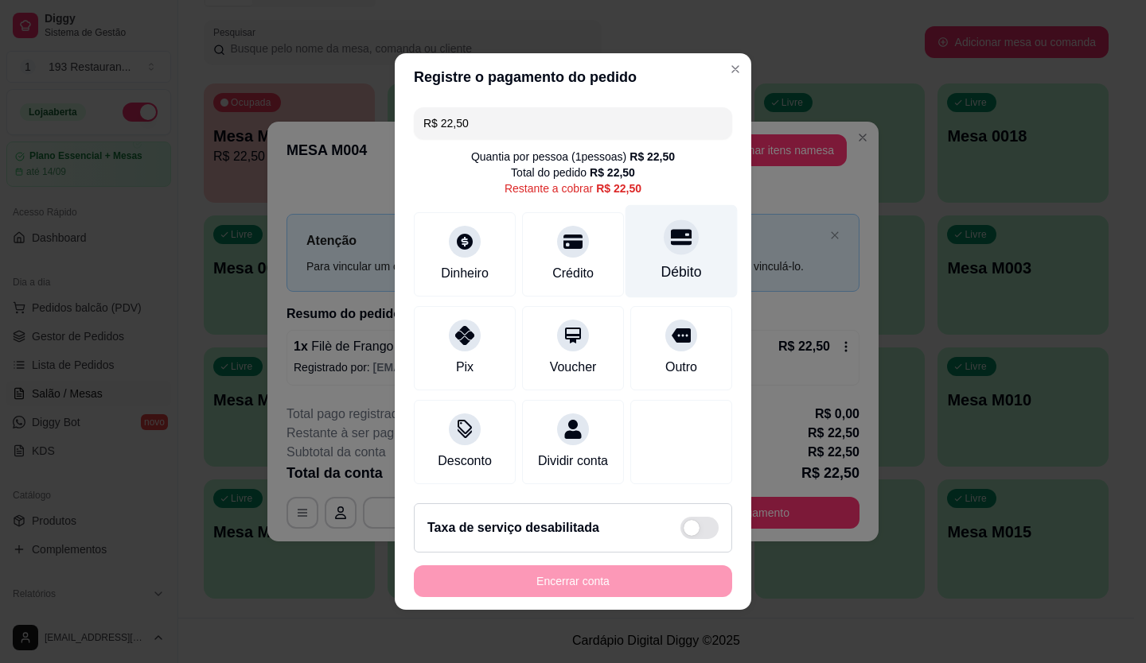
click at [679, 262] on div "Débito" at bounding box center [681, 272] width 41 height 21
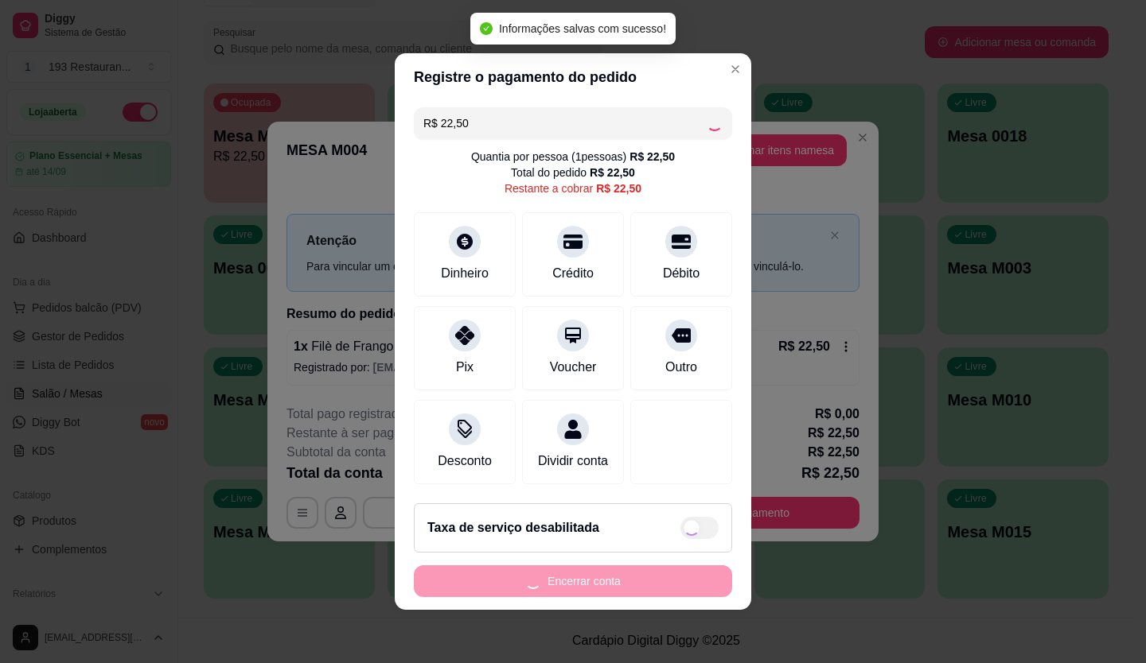
type input "R$ 0,00"
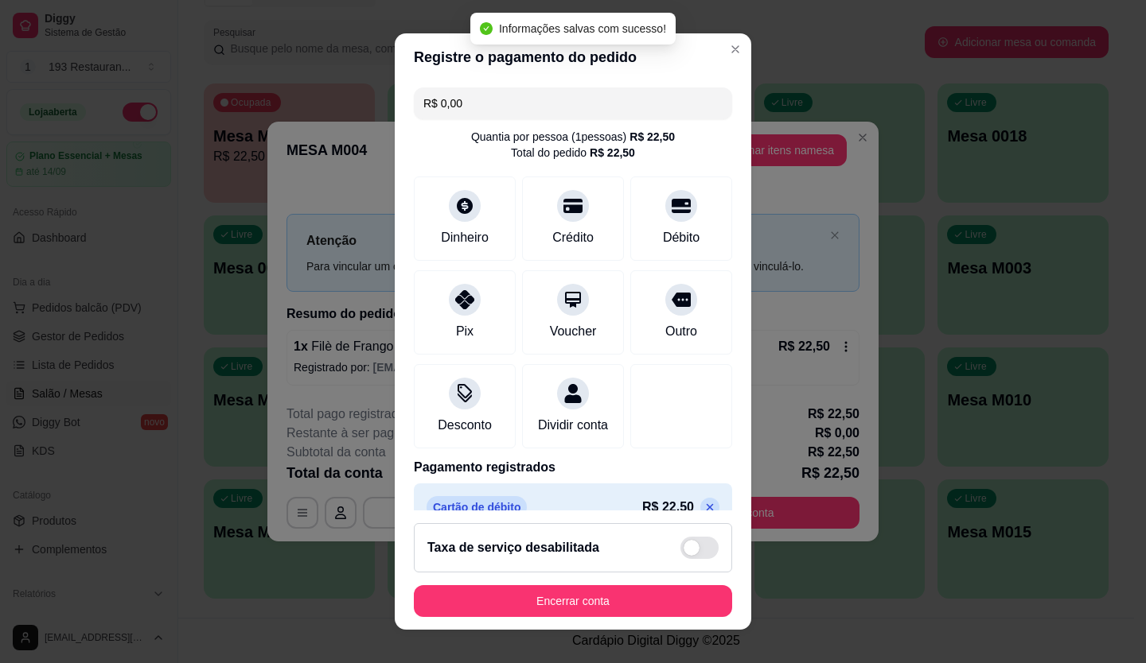
click at [648, 617] on footer "Taxa de serviço desabilitada Encerrar conta" at bounding box center [573, 570] width 356 height 119
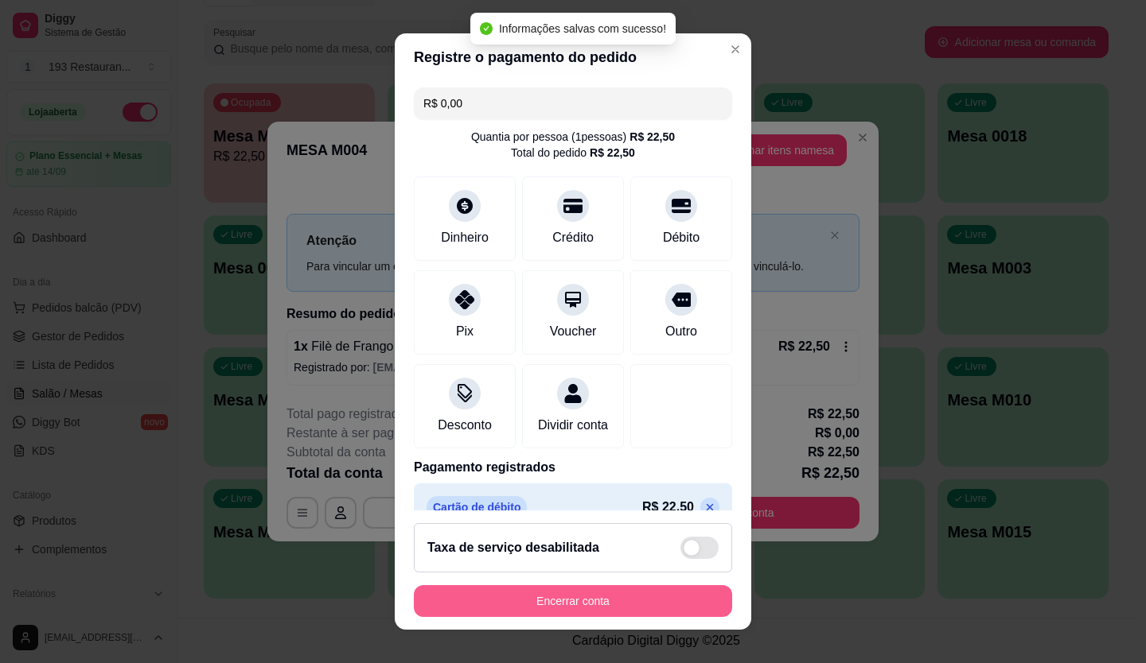
click at [681, 599] on button "Encerrar conta" at bounding box center [573, 601] width 318 height 32
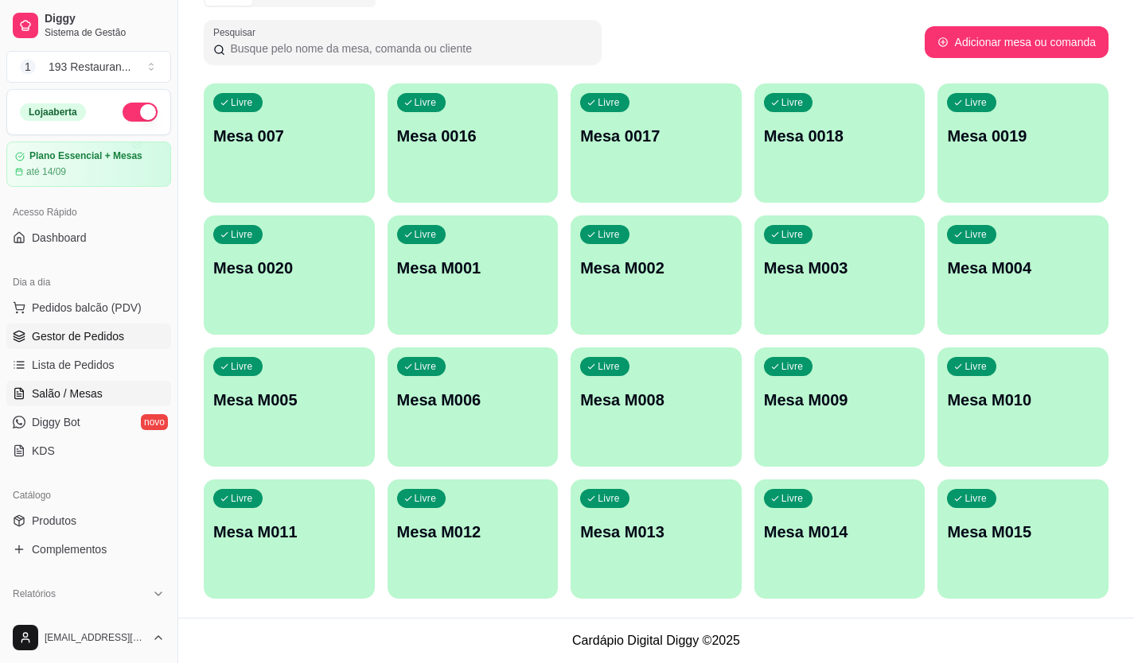
click at [72, 338] on span "Gestor de Pedidos" at bounding box center [78, 337] width 92 height 16
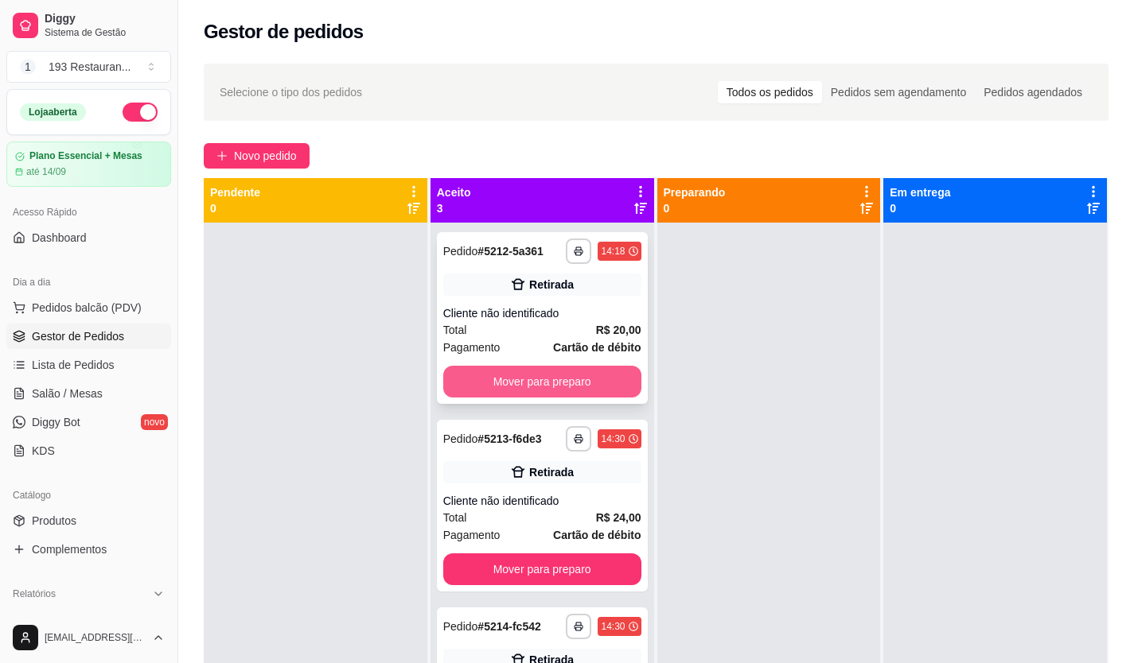
click at [539, 381] on button "Mover para preparo" at bounding box center [542, 382] width 198 height 32
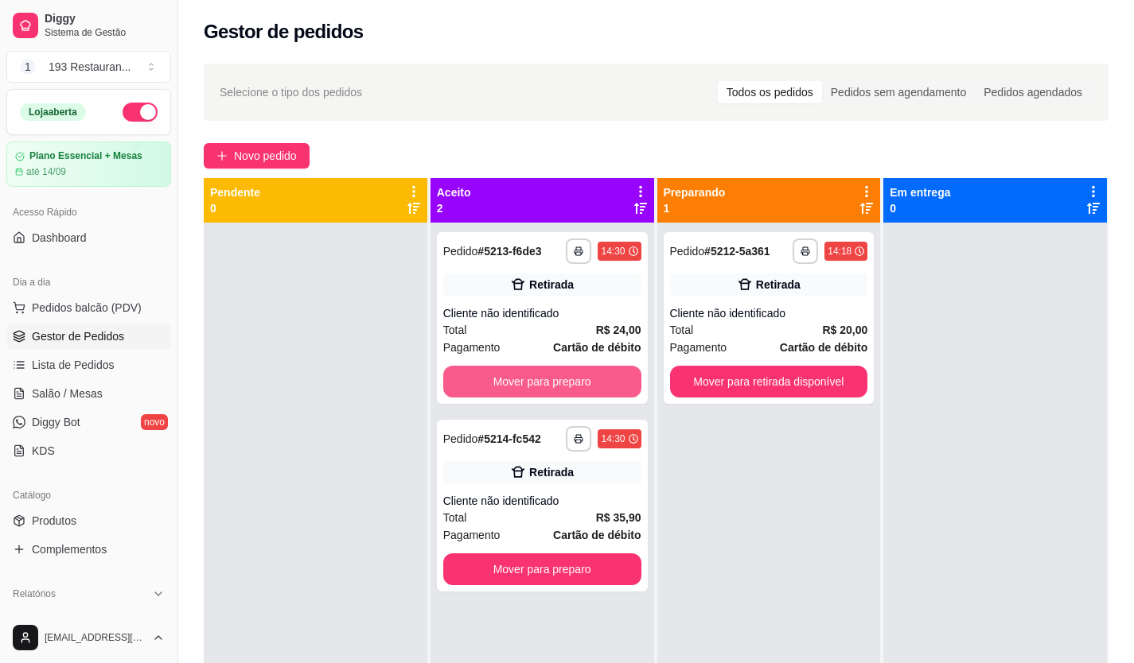
click at [539, 382] on button "Mover para preparo" at bounding box center [542, 382] width 198 height 32
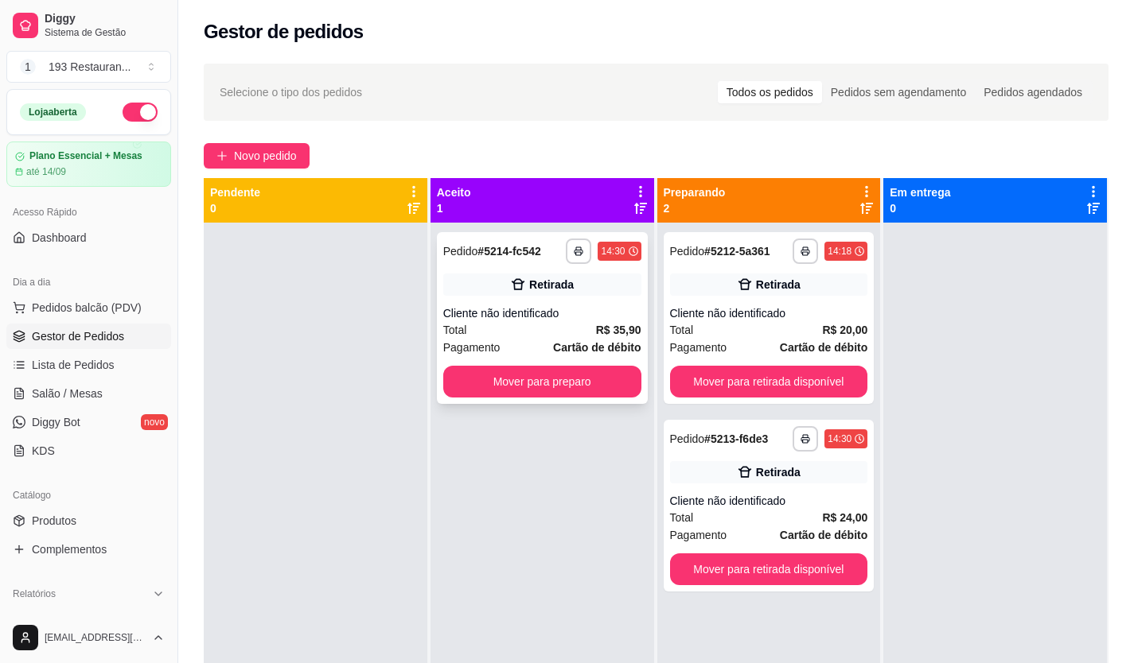
click at [539, 383] on button "Mover para preparo" at bounding box center [542, 382] width 198 height 32
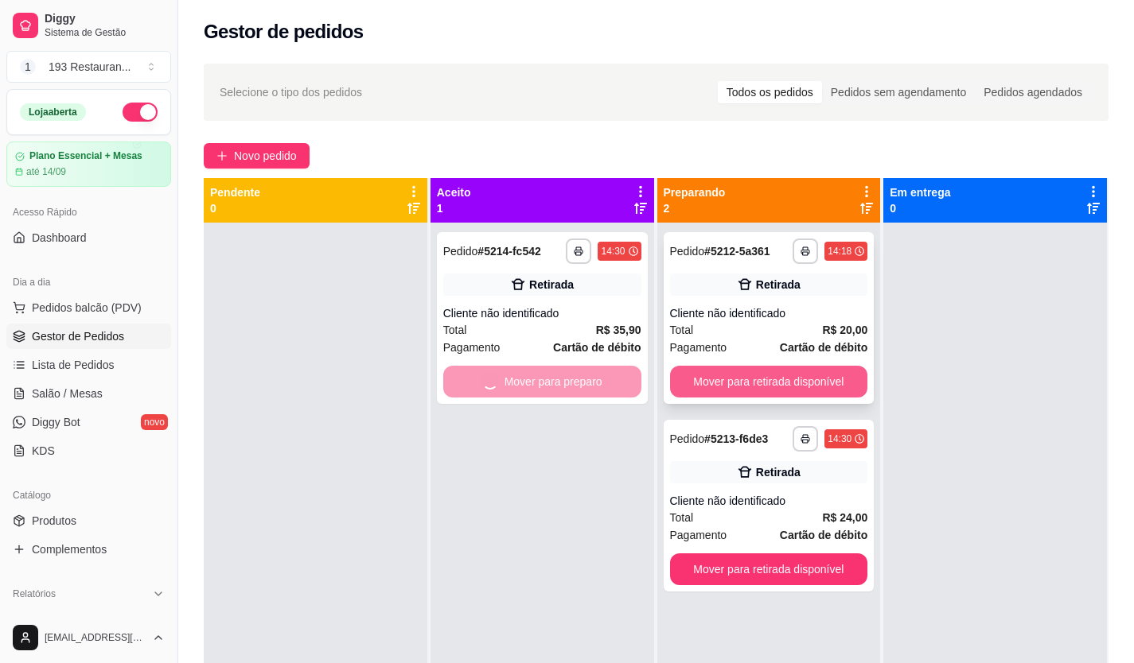
click at [824, 386] on button "Mover para retirada disponível" at bounding box center [769, 382] width 198 height 32
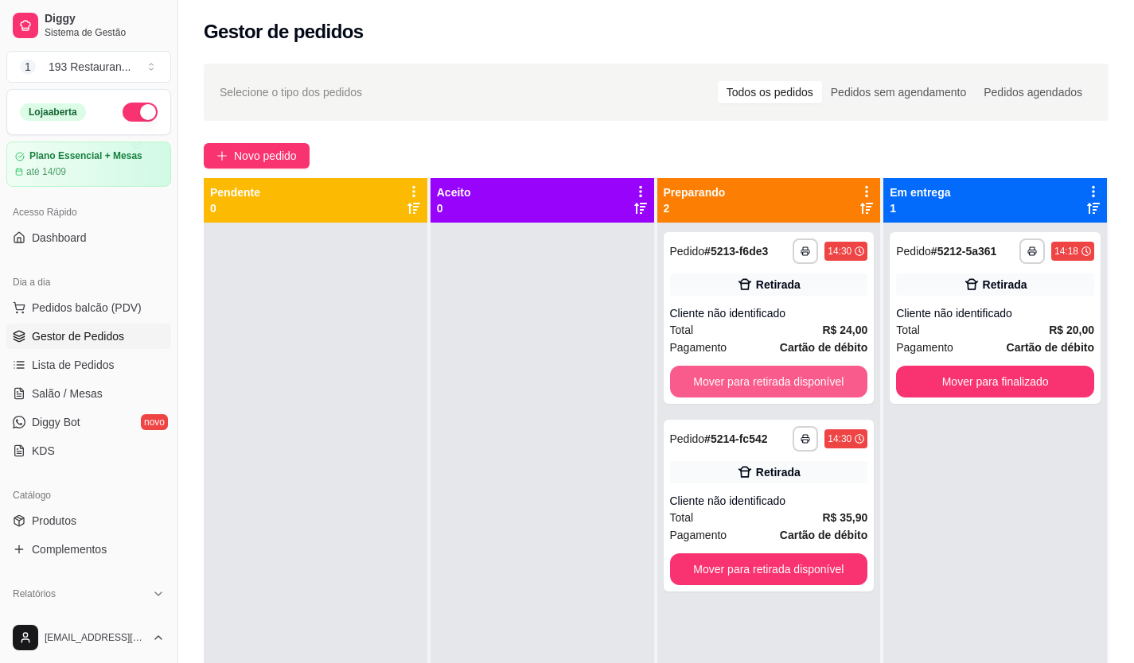
click at [824, 386] on button "Mover para retirada disponível" at bounding box center [769, 382] width 198 height 32
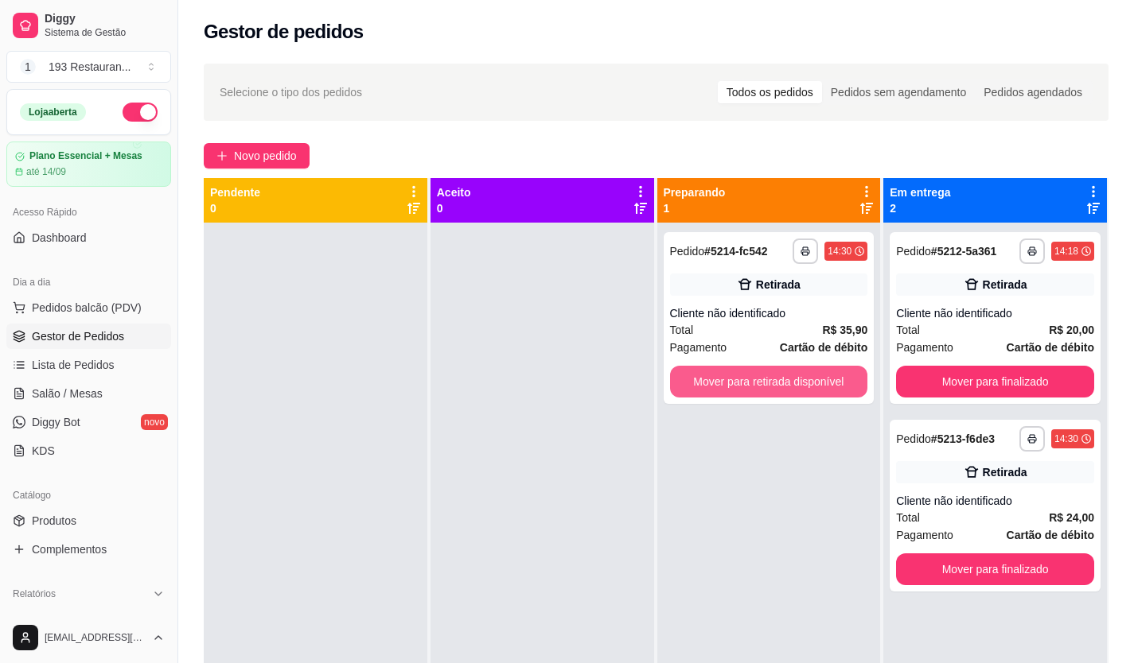
click at [824, 386] on button "Mover para retirada disponível" at bounding box center [769, 382] width 198 height 32
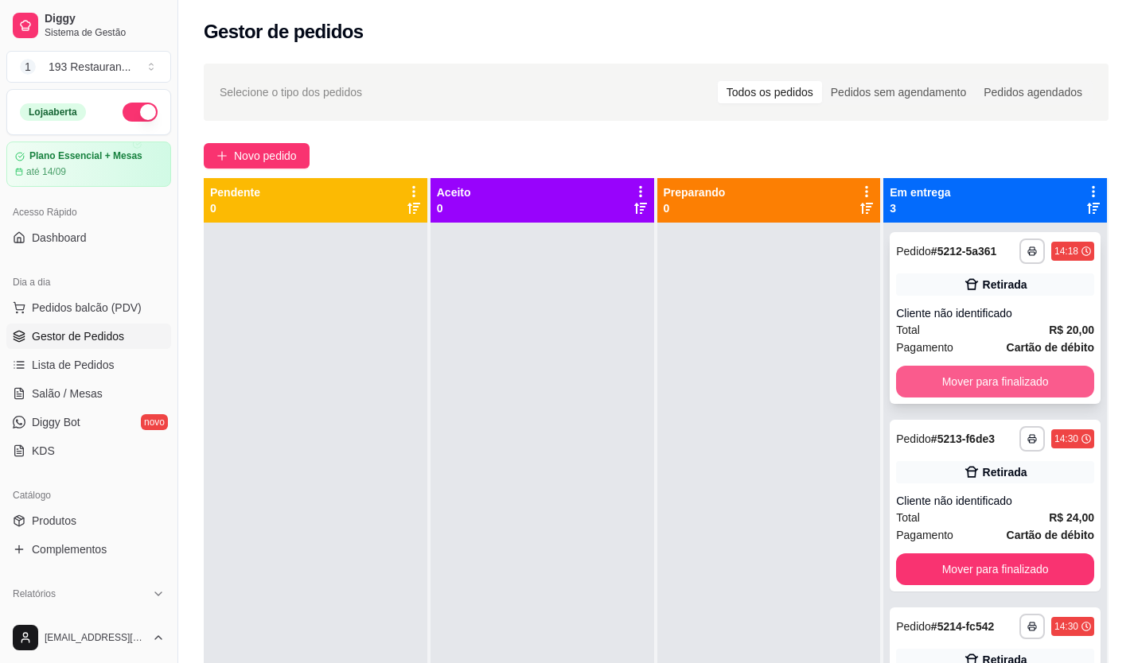
click at [937, 372] on button "Mover para finalizado" at bounding box center [995, 382] width 198 height 32
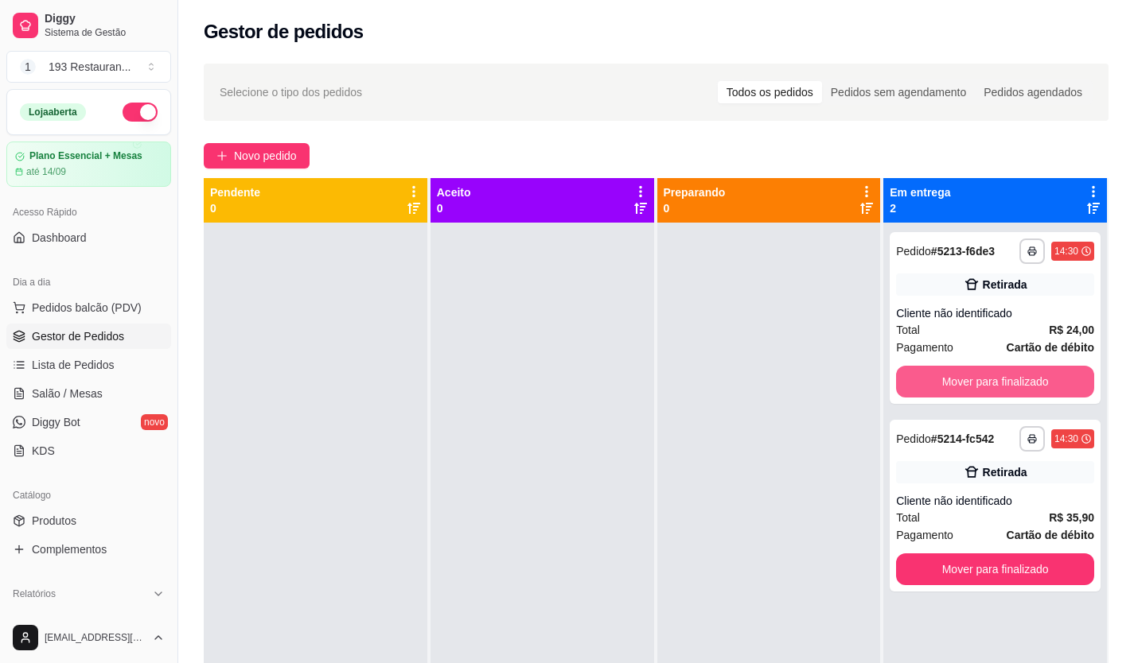
click at [937, 372] on button "Mover para finalizado" at bounding box center [995, 382] width 198 height 32
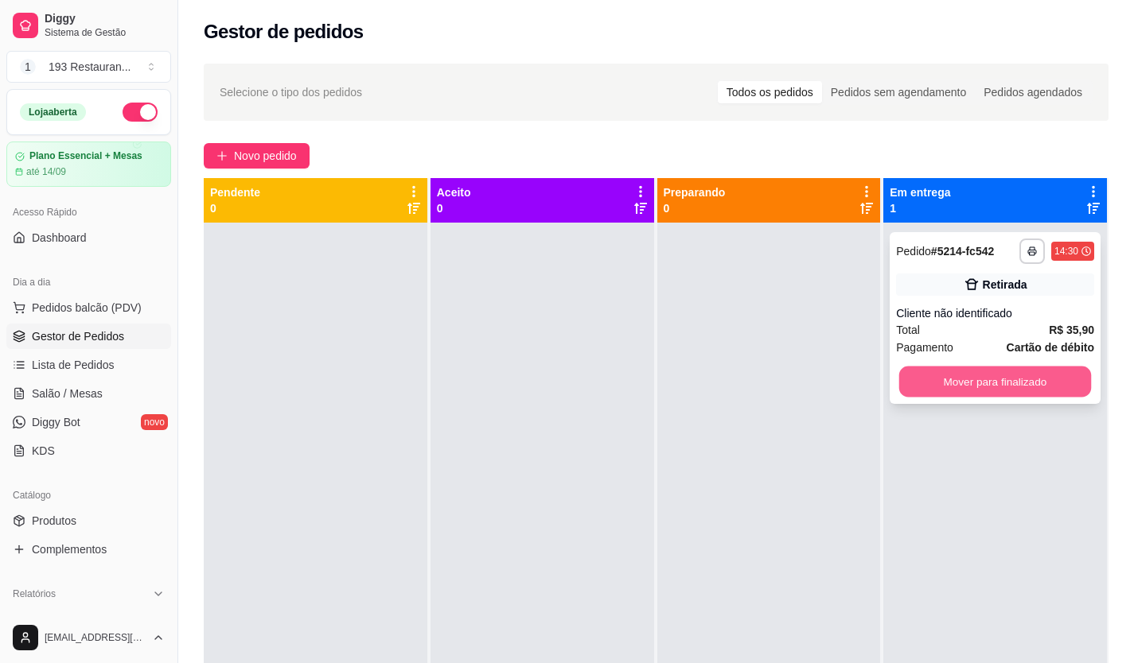
click at [937, 371] on button "Mover para finalizado" at bounding box center [995, 382] width 192 height 31
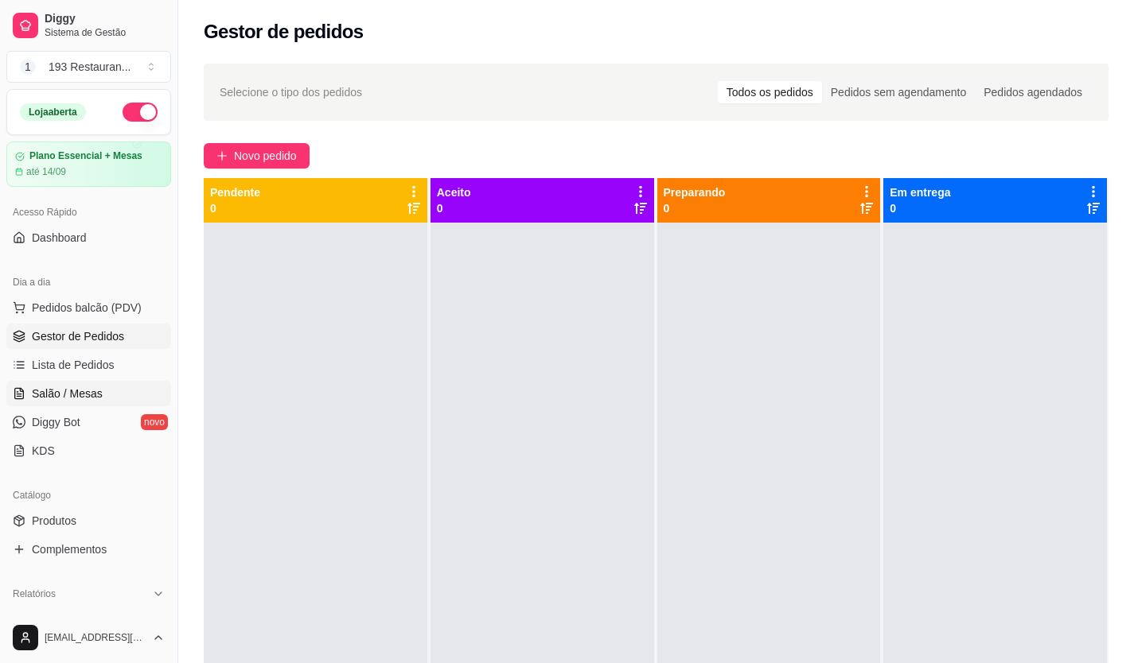
click at [96, 399] on span "Salão / Mesas" at bounding box center [67, 394] width 71 height 16
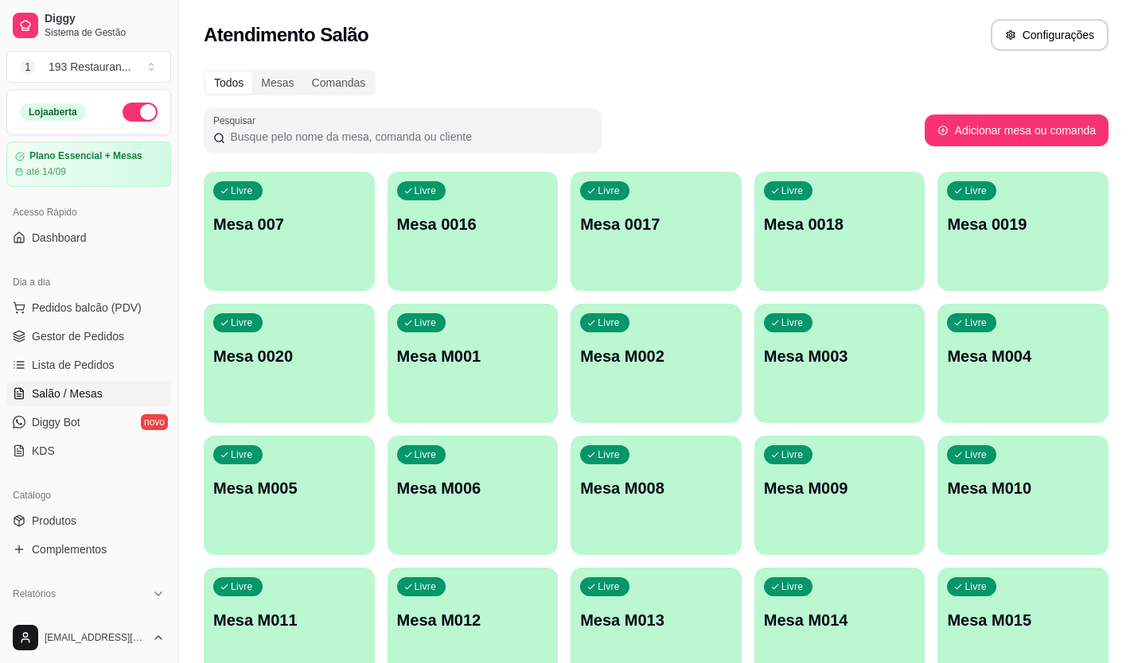
click at [67, 394] on span "Salão / Mesas" at bounding box center [67, 394] width 71 height 16
click at [105, 359] on span "Lista de Pedidos" at bounding box center [73, 365] width 83 height 16
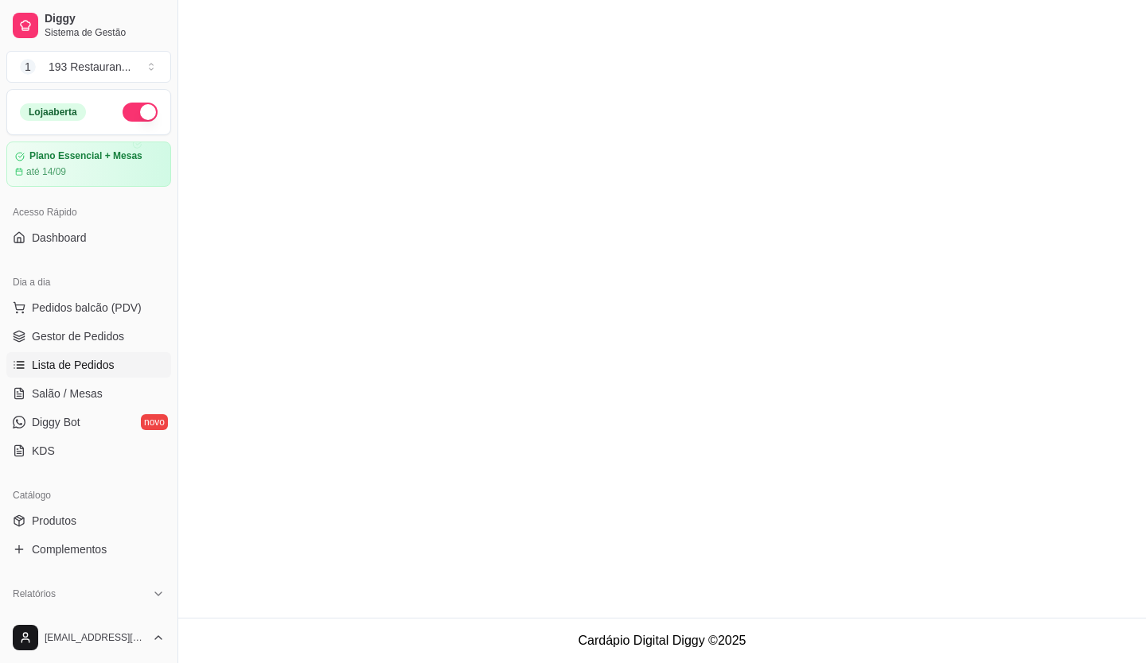
click at [112, 334] on span "Gestor de Pedidos" at bounding box center [78, 337] width 92 height 16
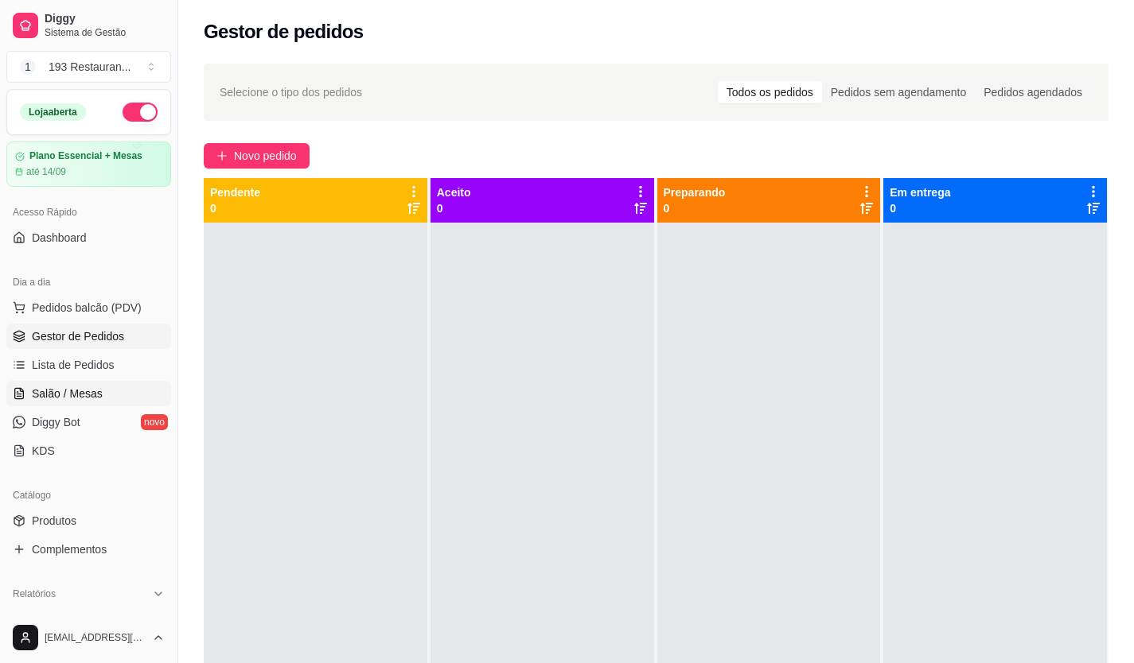
click at [95, 397] on span "Salão / Mesas" at bounding box center [67, 394] width 71 height 16
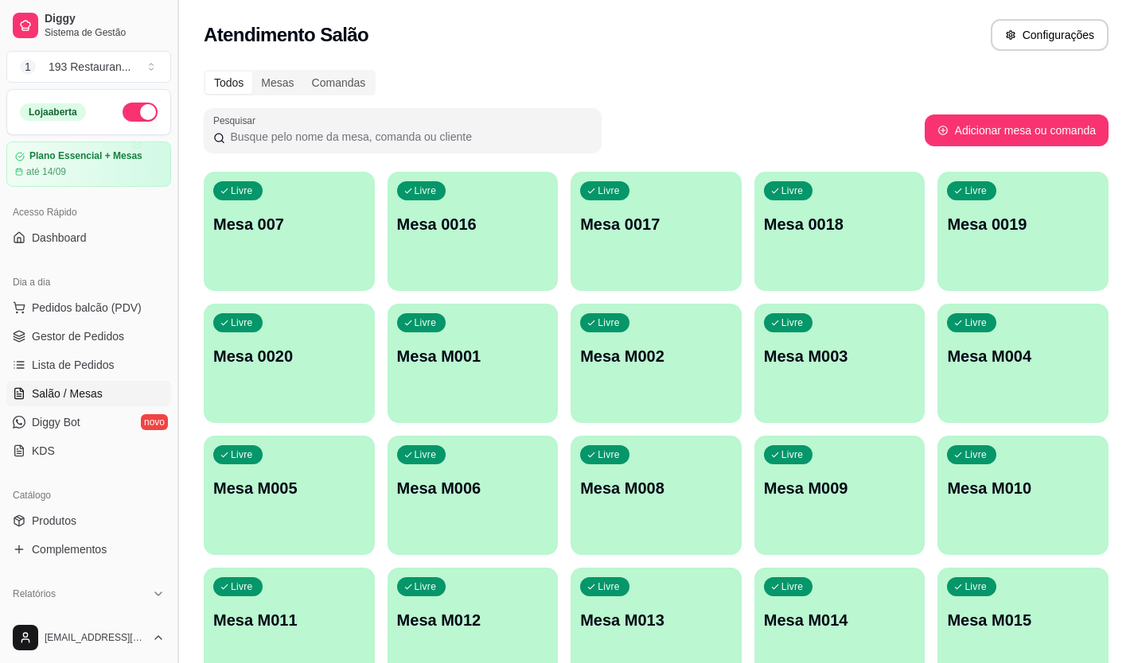
click at [177, 149] on button "Toggle Sidebar" at bounding box center [177, 331] width 13 height 663
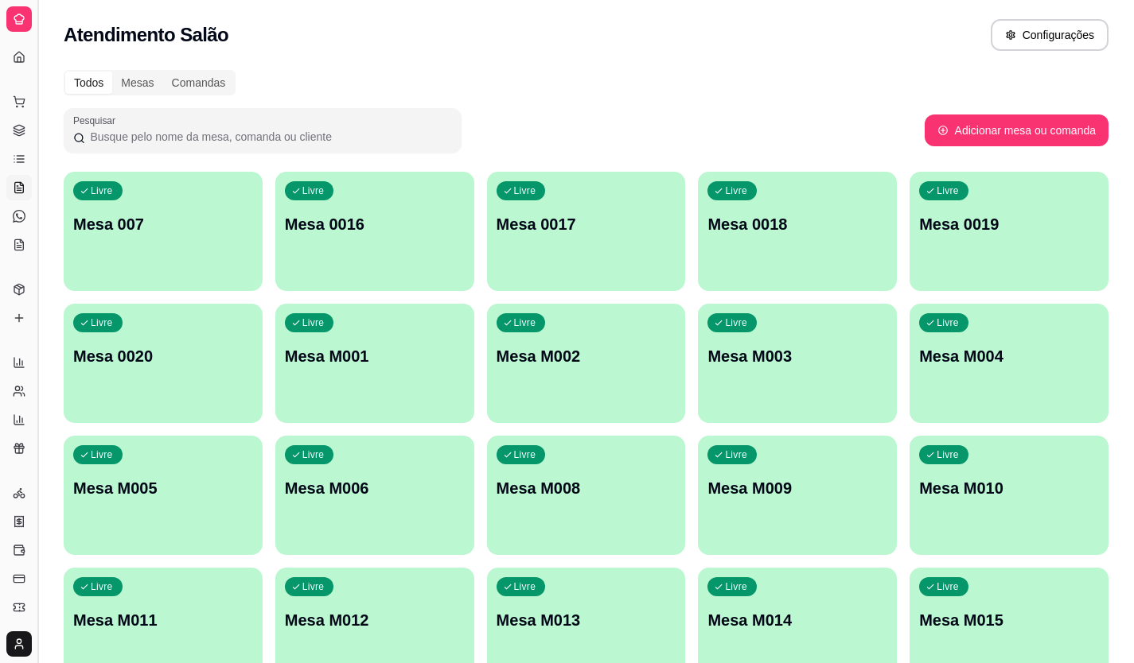
click at [37, 164] on button "Toggle Sidebar" at bounding box center [37, 331] width 13 height 663
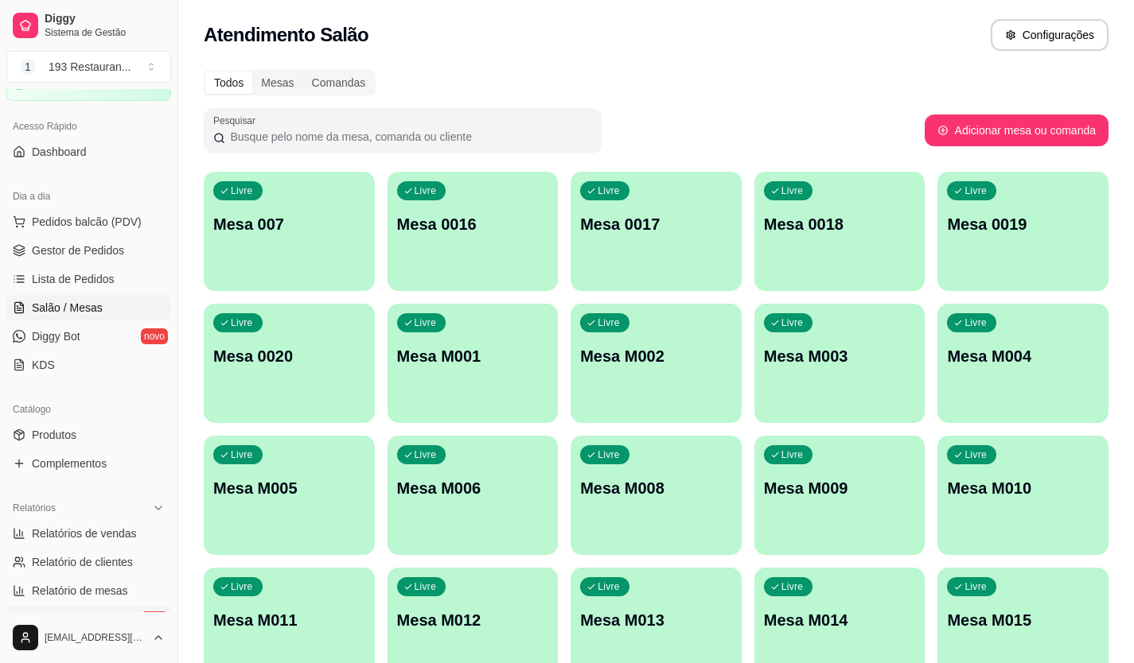
scroll to position [239, 0]
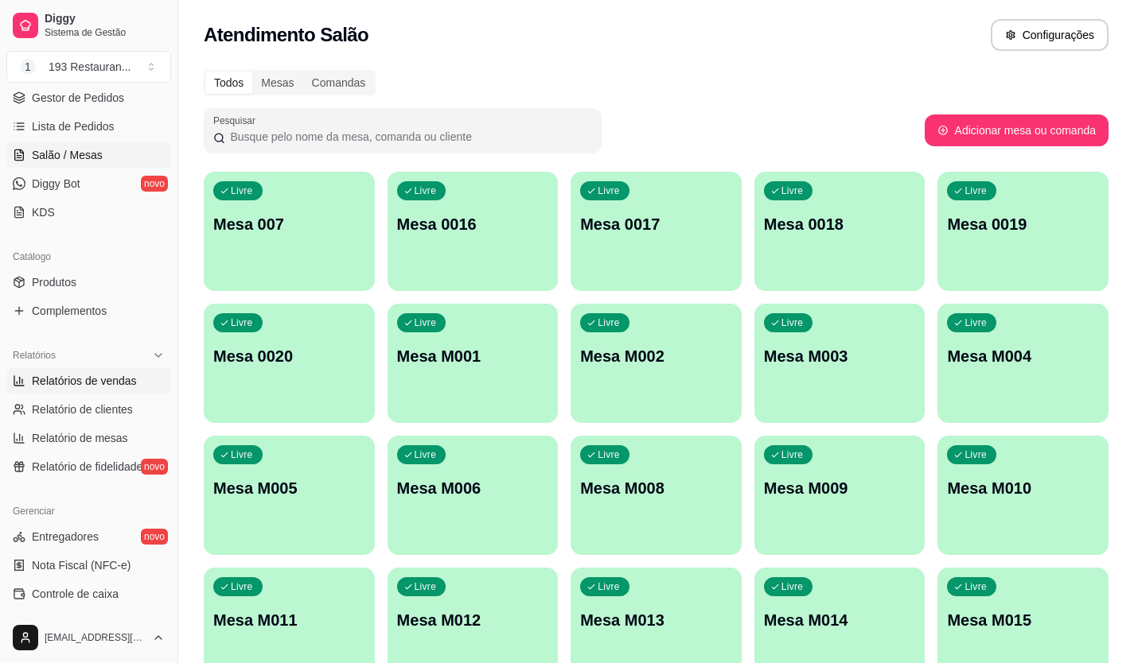
click at [106, 378] on span "Relatórios de vendas" at bounding box center [84, 381] width 105 height 16
select select "ALL"
select select "0"
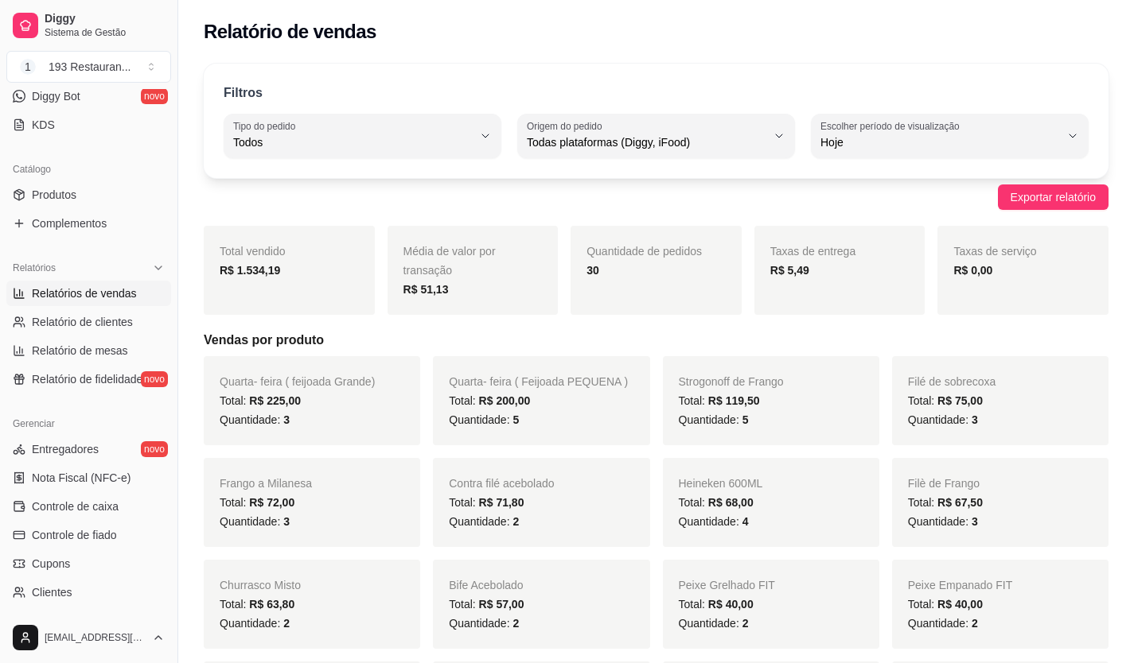
scroll to position [481, 0]
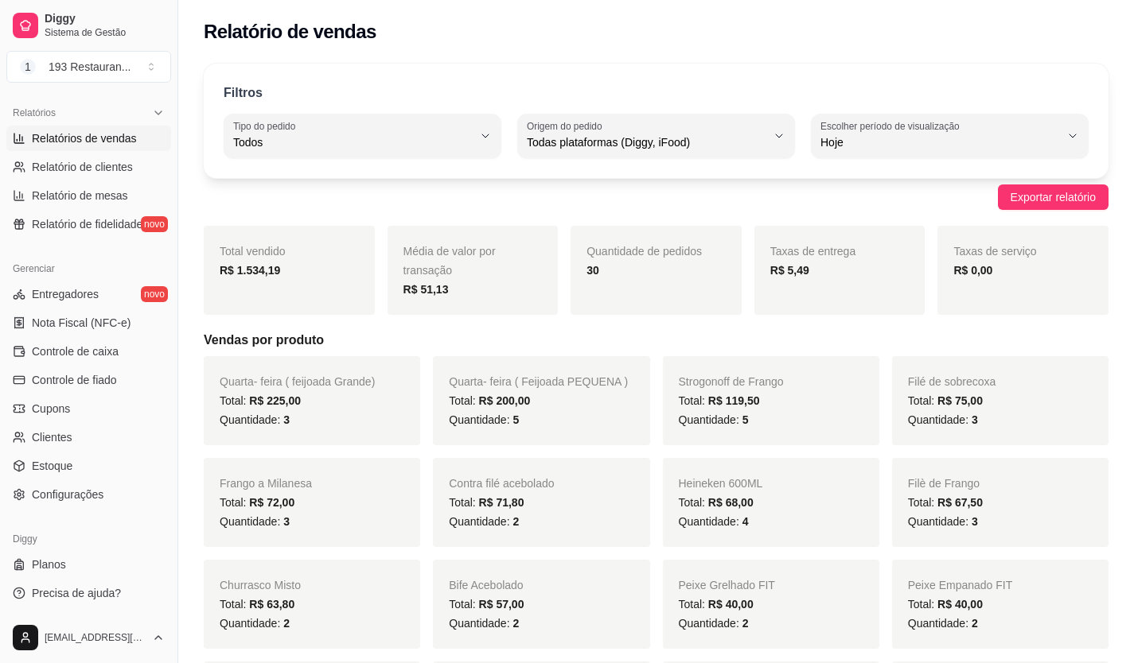
click at [294, 231] on div "Total vendido R$ 1.534,19" at bounding box center [289, 270] width 171 height 89
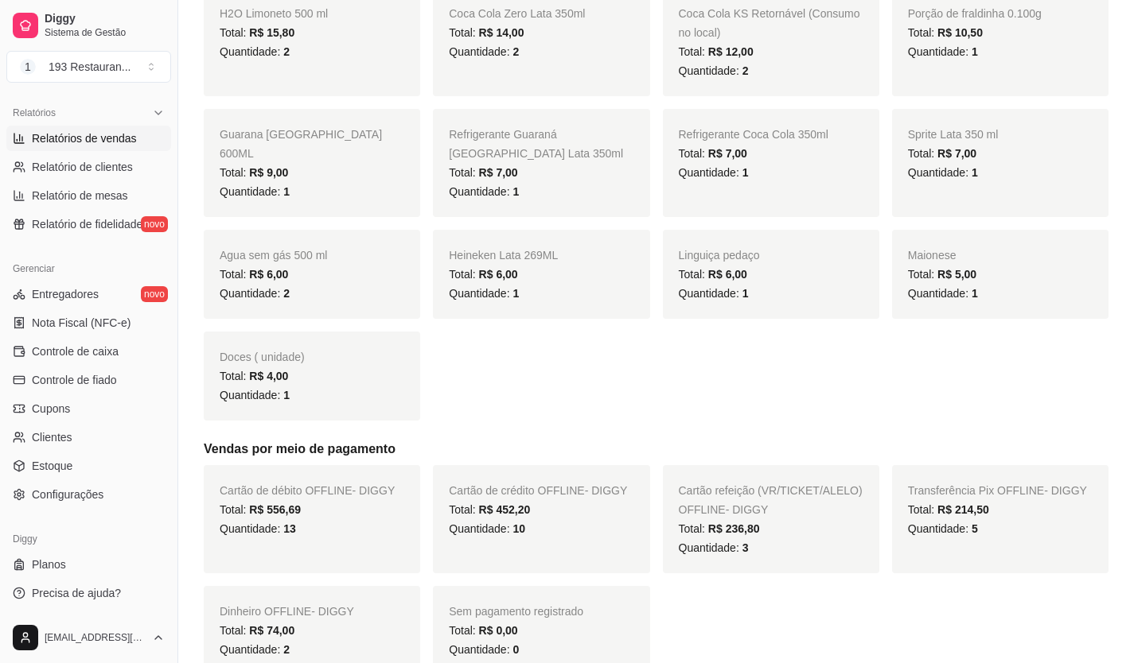
scroll to position [1034, 0]
